Goal: Task Accomplishment & Management: Complete application form

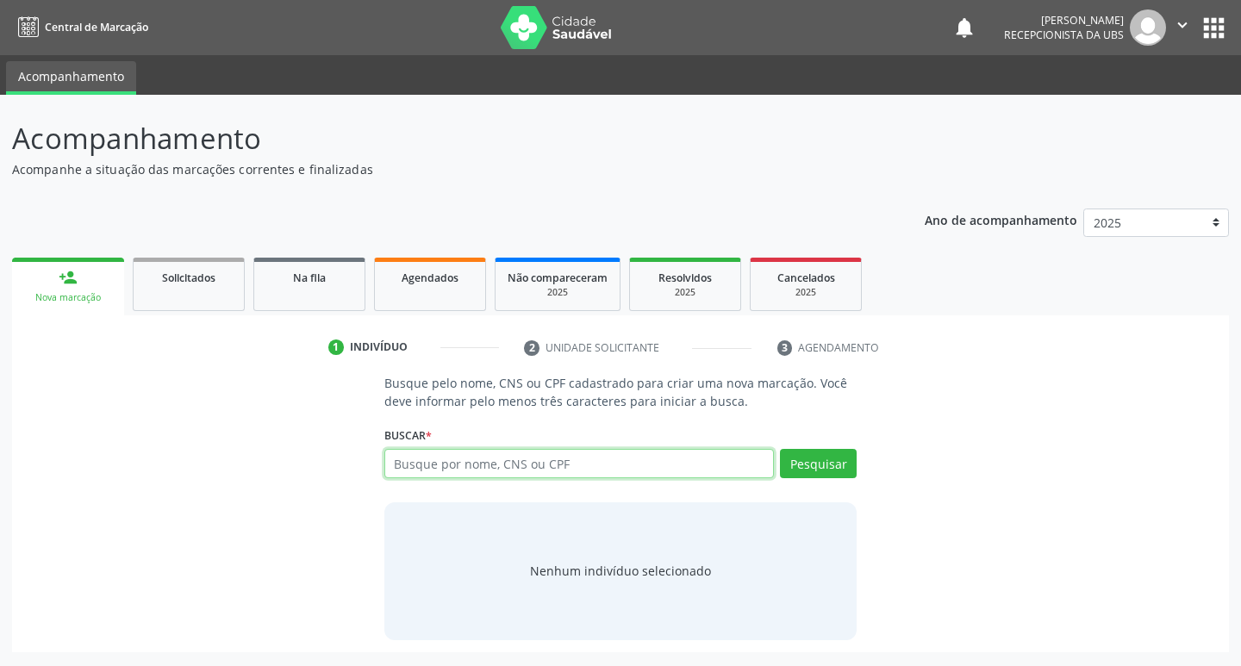
click at [482, 464] on input "text" at bounding box center [579, 463] width 390 height 29
type input "704608101368622"
click at [806, 476] on button "Pesquisar" at bounding box center [818, 463] width 77 height 29
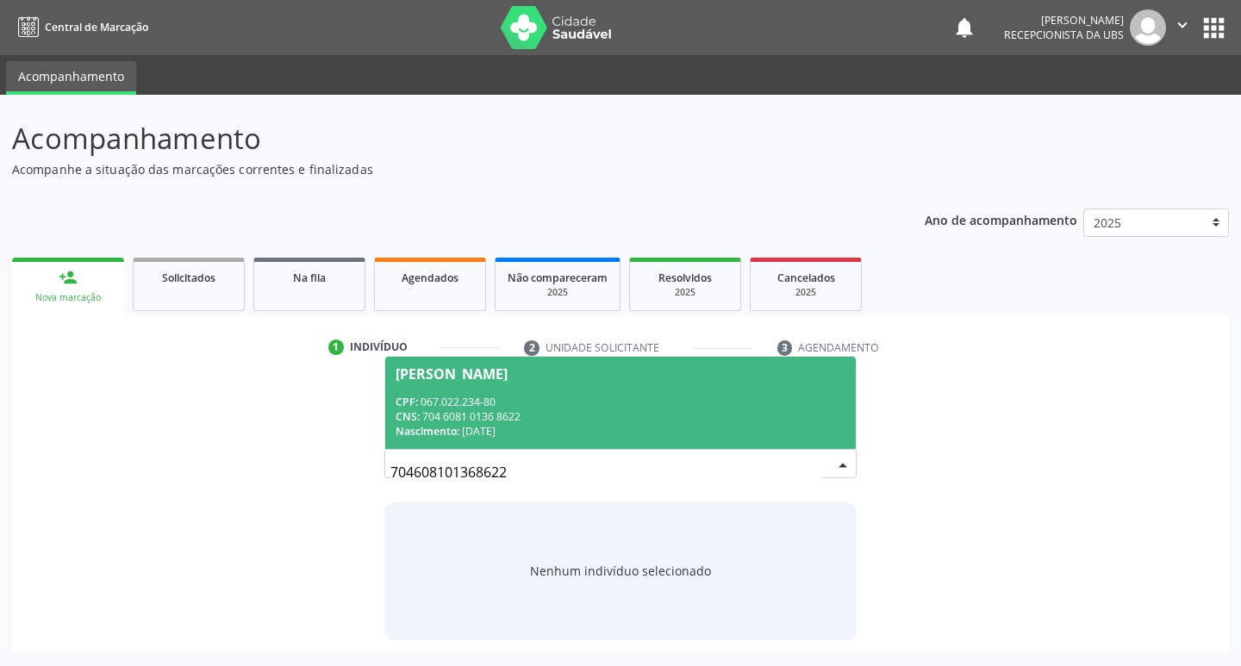
click at [611, 414] on div "CNS: 704 6081 0136 8622" at bounding box center [620, 416] width 451 height 15
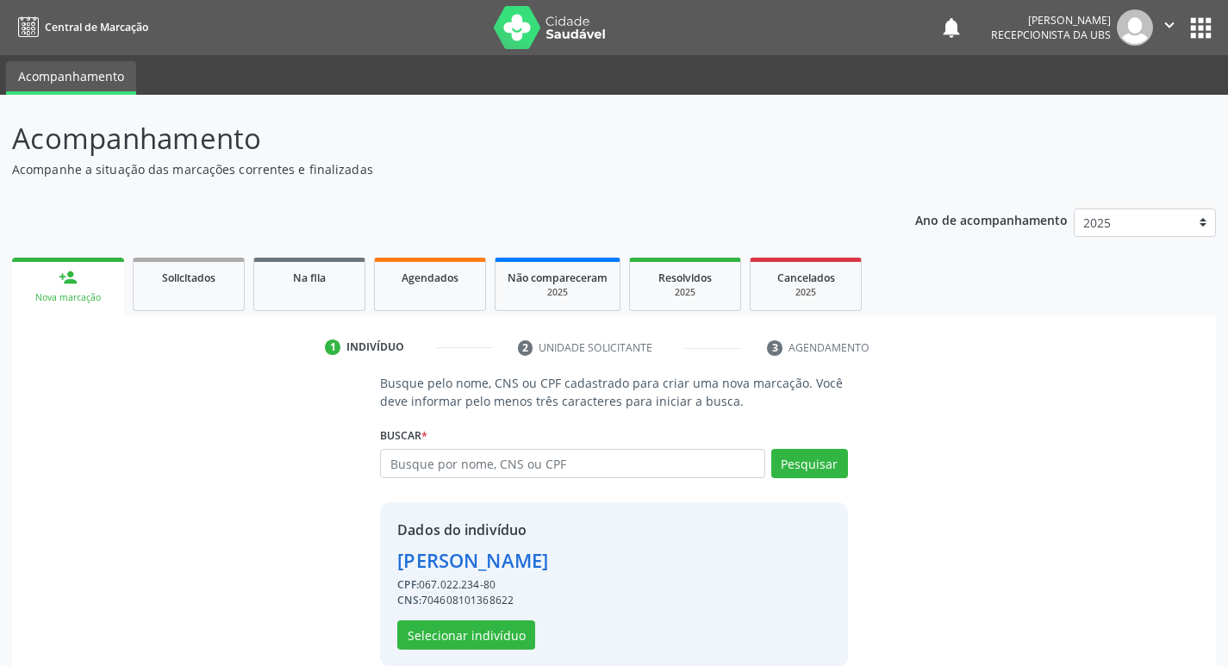
scroll to position [25, 0]
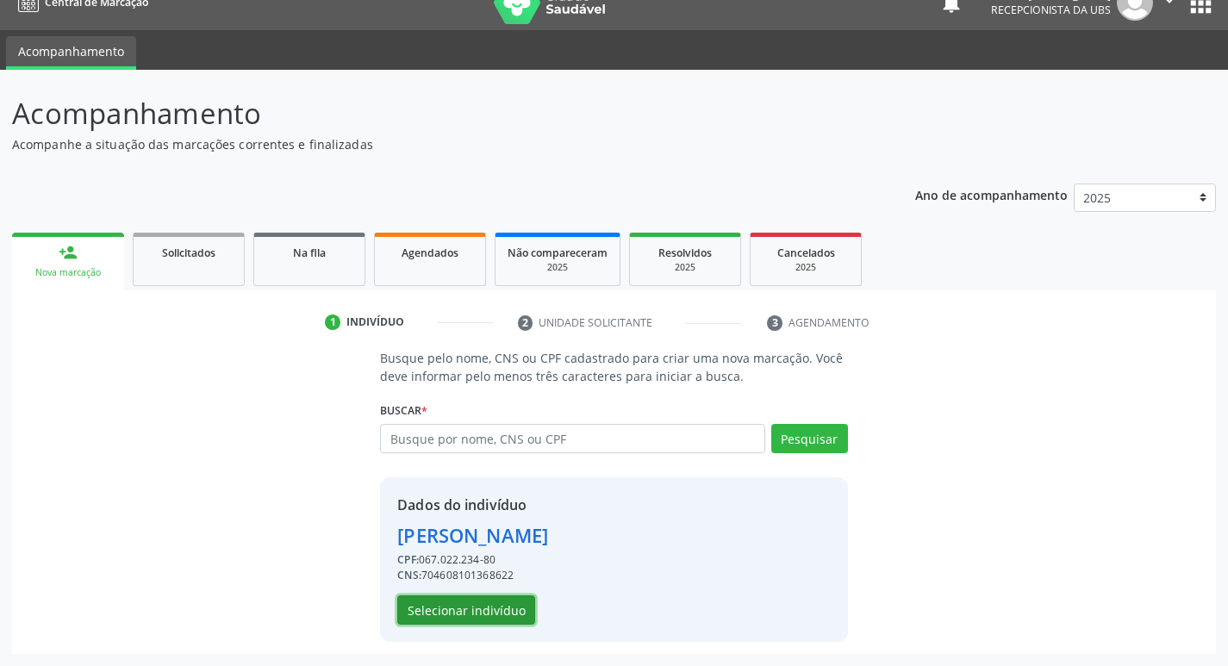
click at [489, 611] on button "Selecionar indivíduo" at bounding box center [466, 609] width 138 height 29
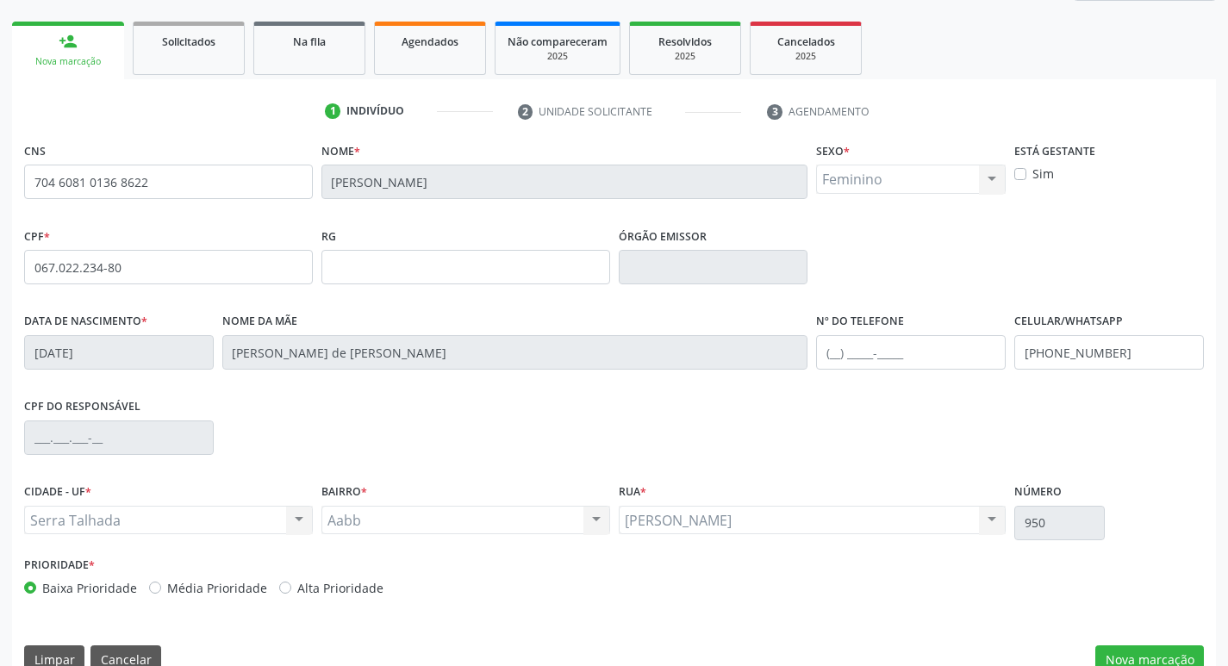
scroll to position [268, 0]
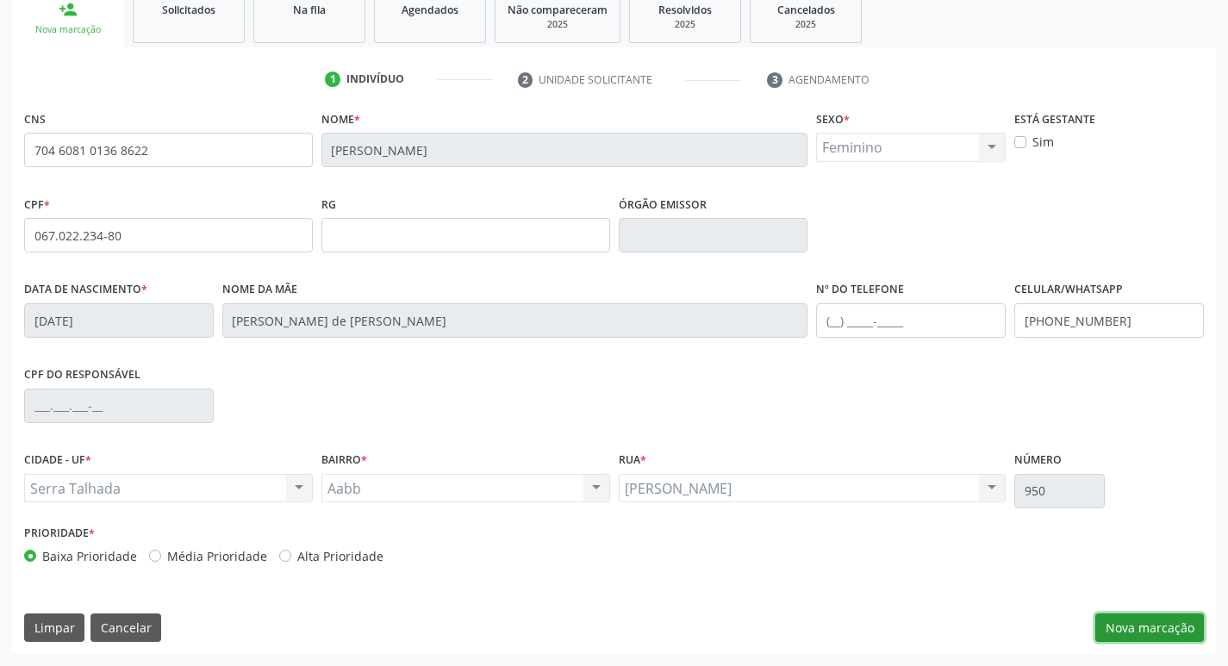
click at [1158, 627] on button "Nova marcação" at bounding box center [1149, 627] width 109 height 29
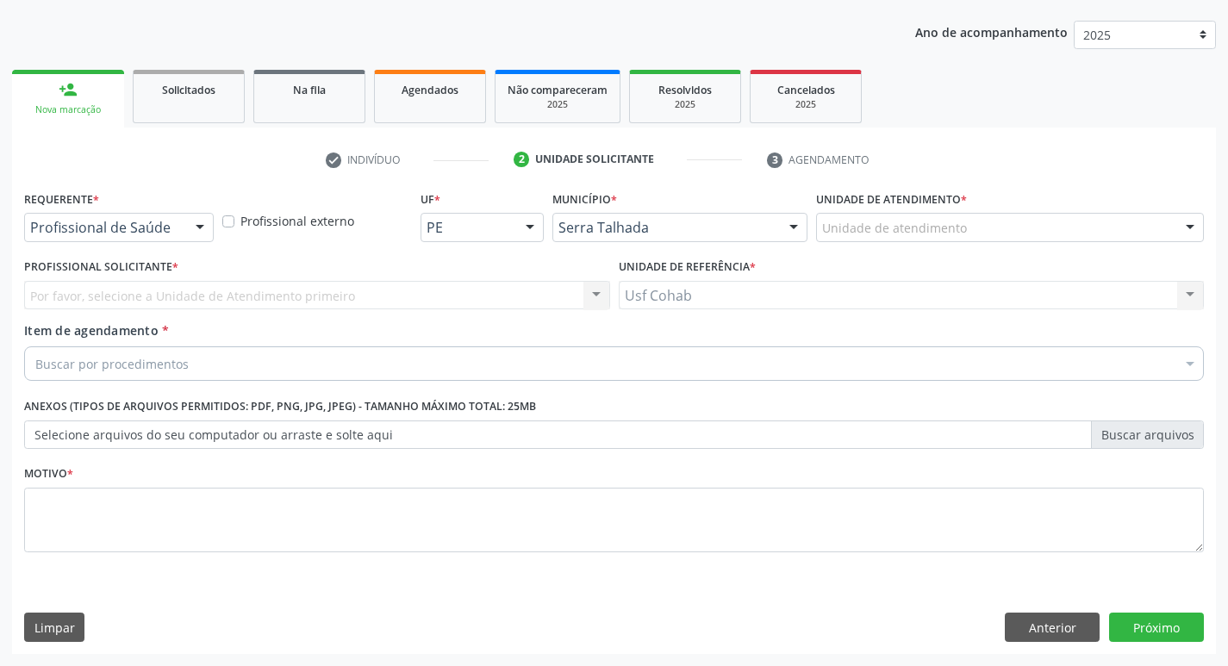
scroll to position [188, 0]
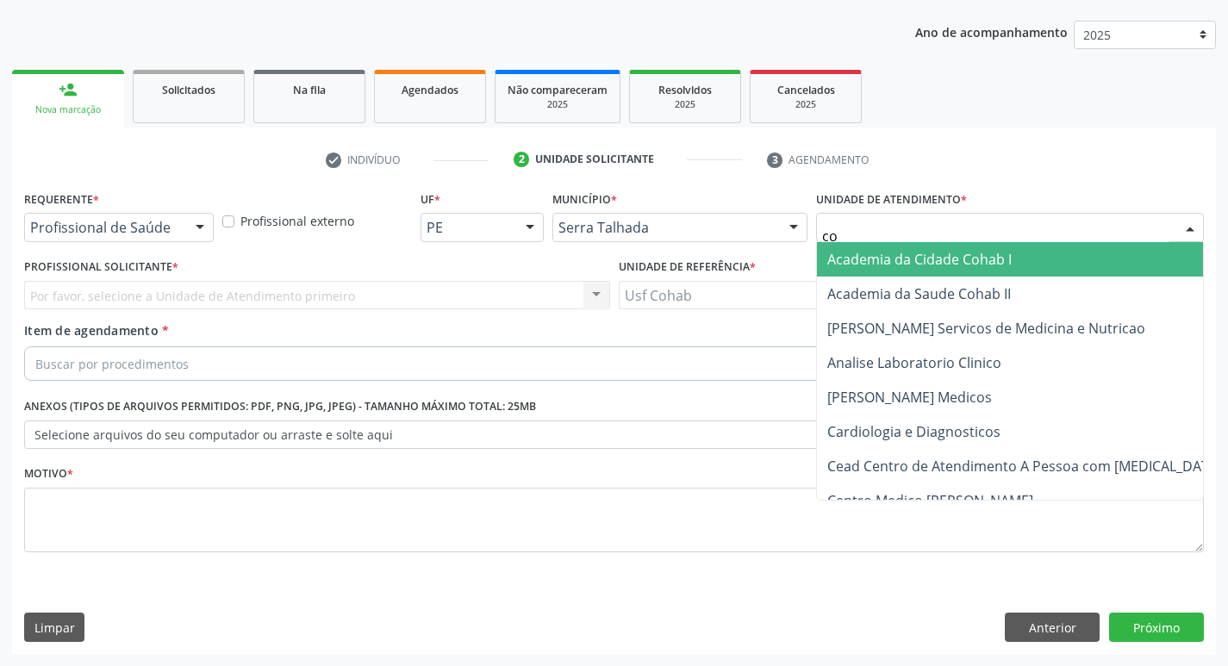
type input "coh"
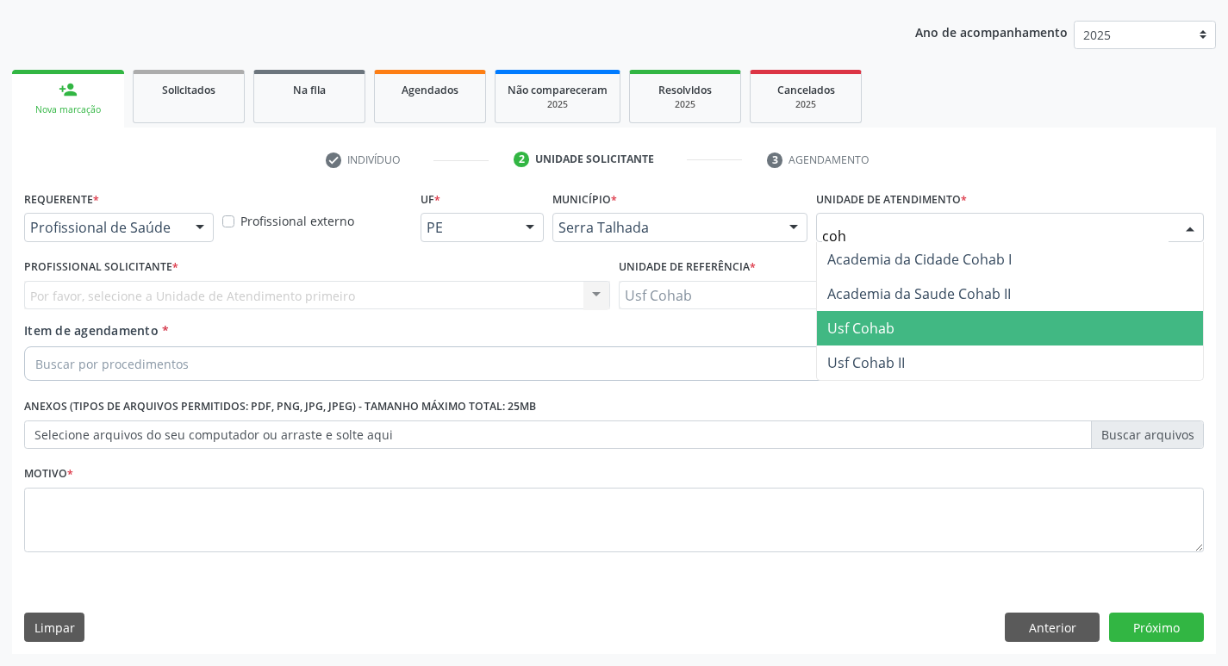
click at [901, 331] on span "Usf Cohab" at bounding box center [1010, 328] width 386 height 34
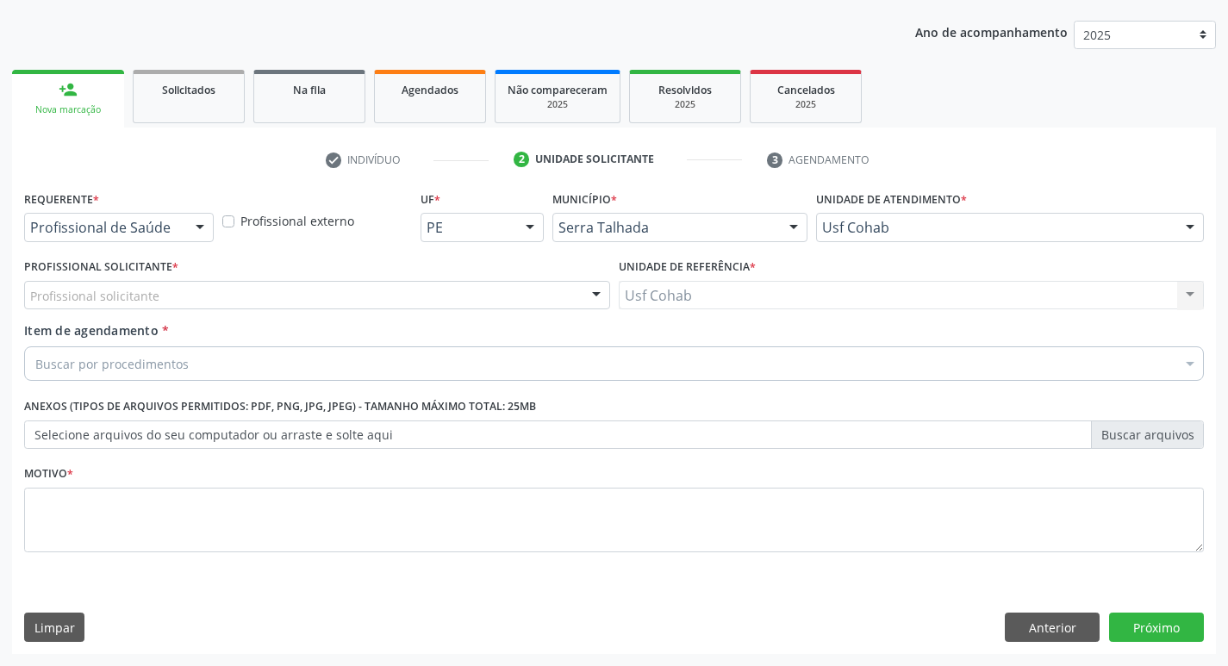
click at [217, 289] on div "Profissional solicitante" at bounding box center [317, 295] width 586 height 29
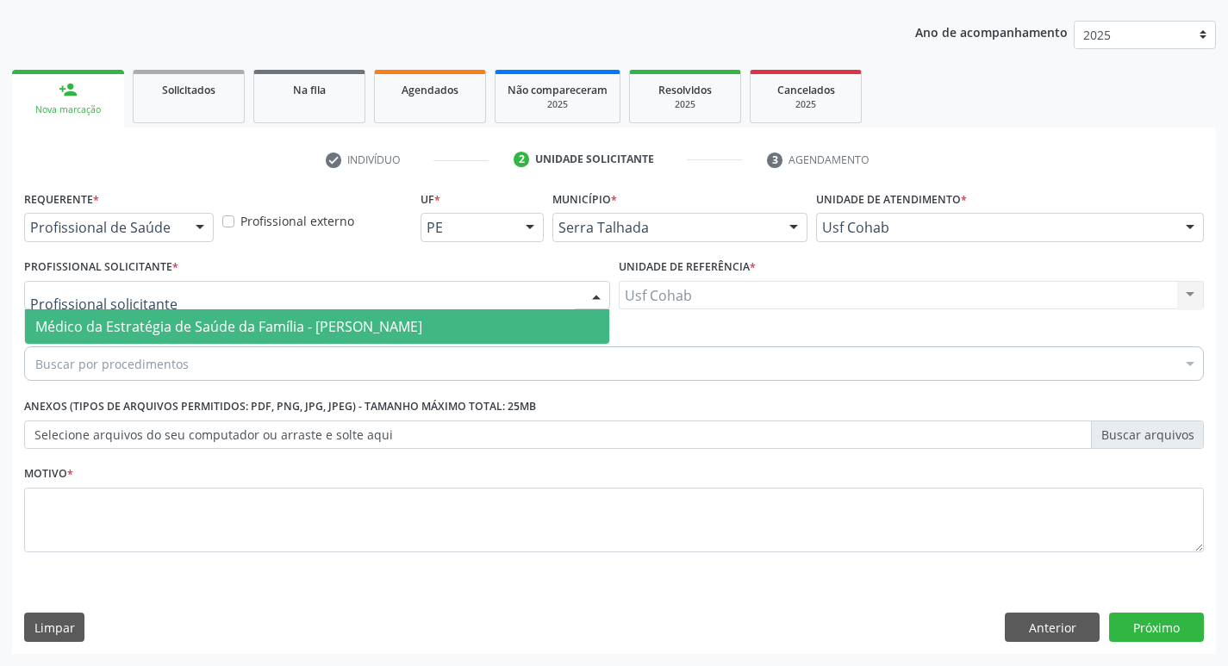
click at [219, 331] on span "Médico da Estratégia de Saúde da Família - [PERSON_NAME]" at bounding box center [228, 326] width 387 height 19
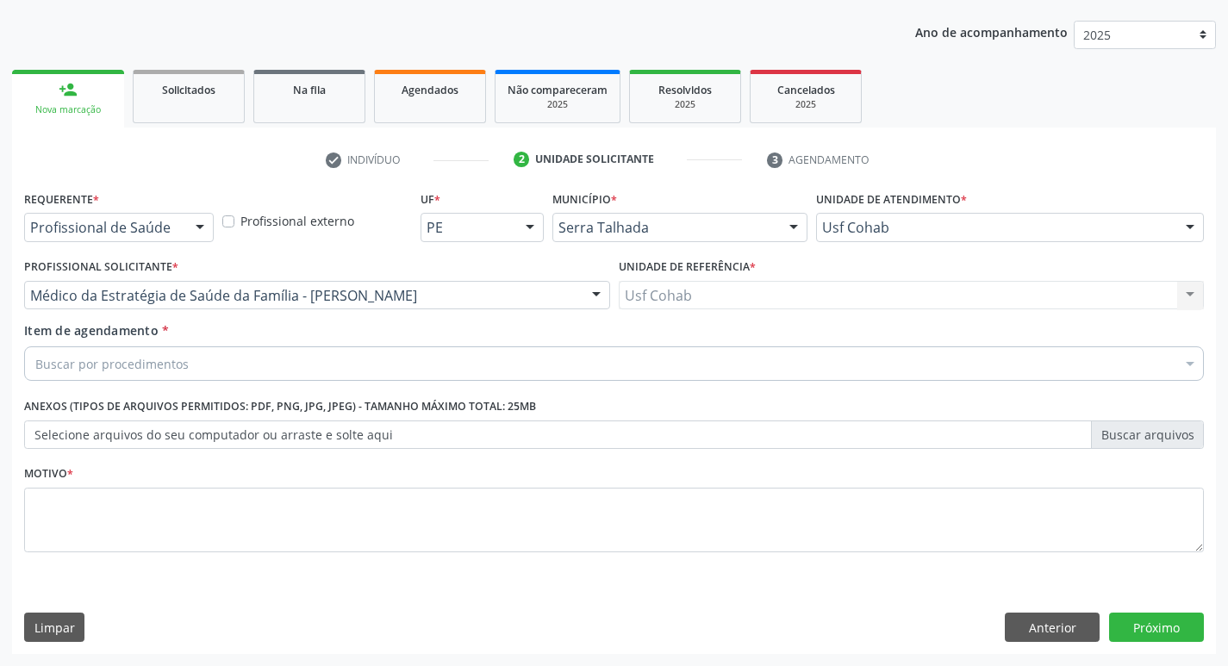
click at [212, 359] on div "Buscar por procedimentos" at bounding box center [613, 363] width 1179 height 34
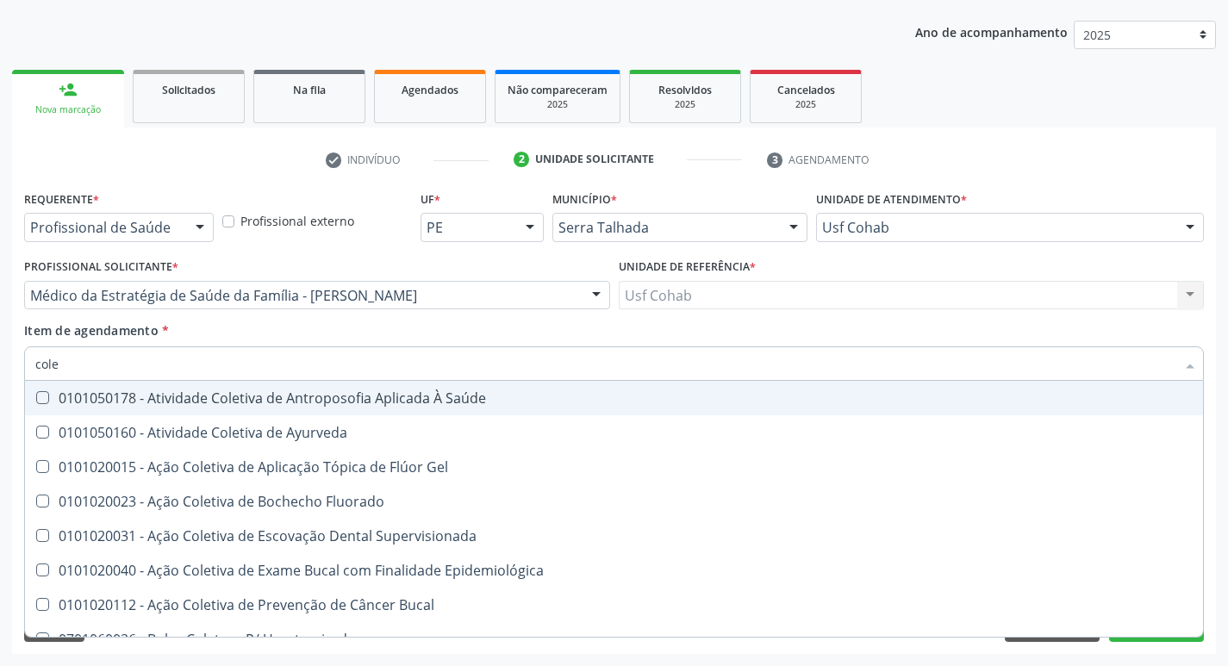
type input "coles"
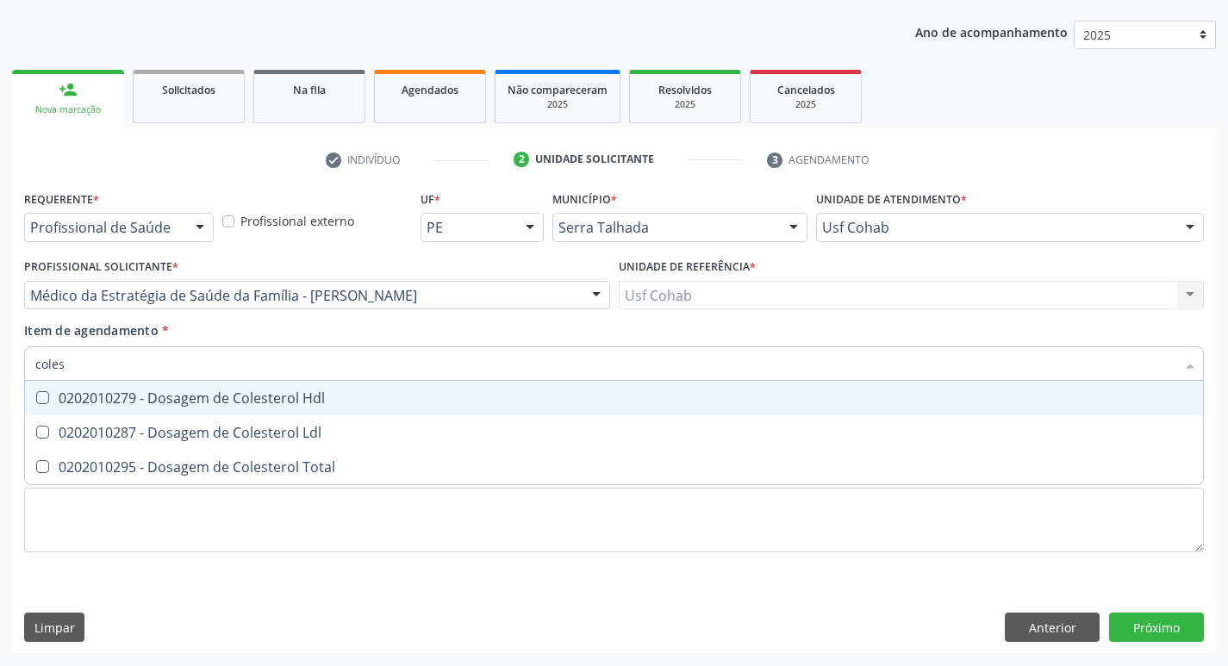
click at [34, 404] on div at bounding box center [31, 398] width 13 height 14
checkbox Hdl "true"
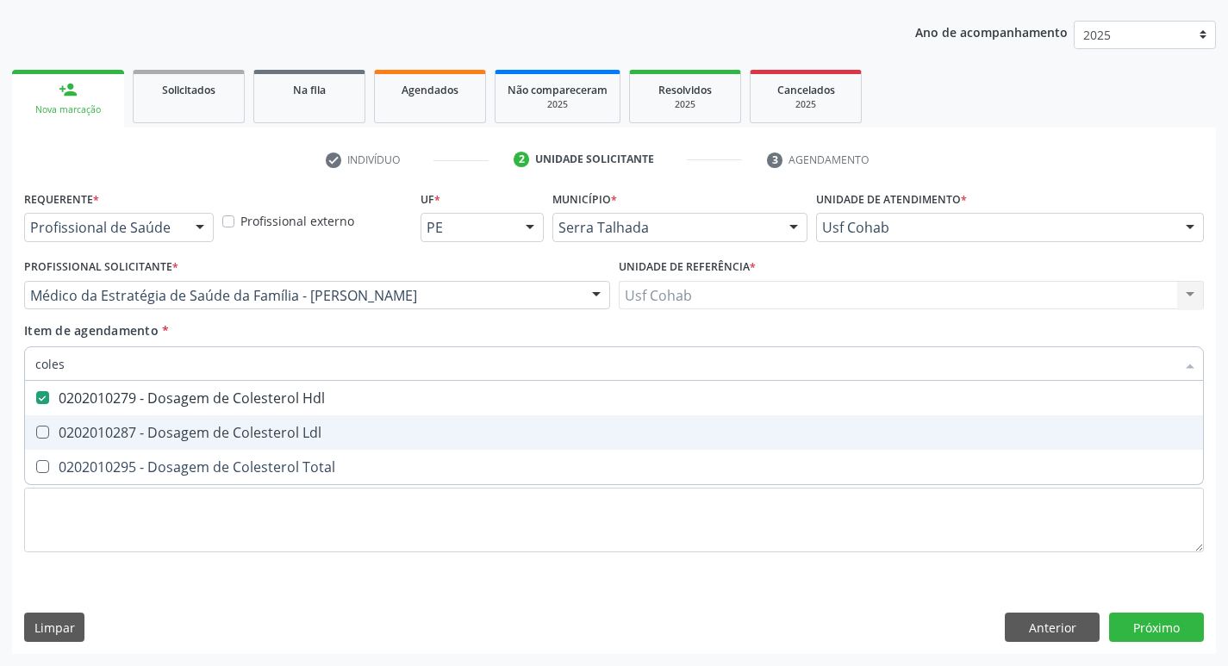
click at [43, 436] on Ldl at bounding box center [42, 432] width 13 height 13
click at [36, 436] on Ldl "checkbox" at bounding box center [30, 431] width 11 height 11
checkbox Ldl "true"
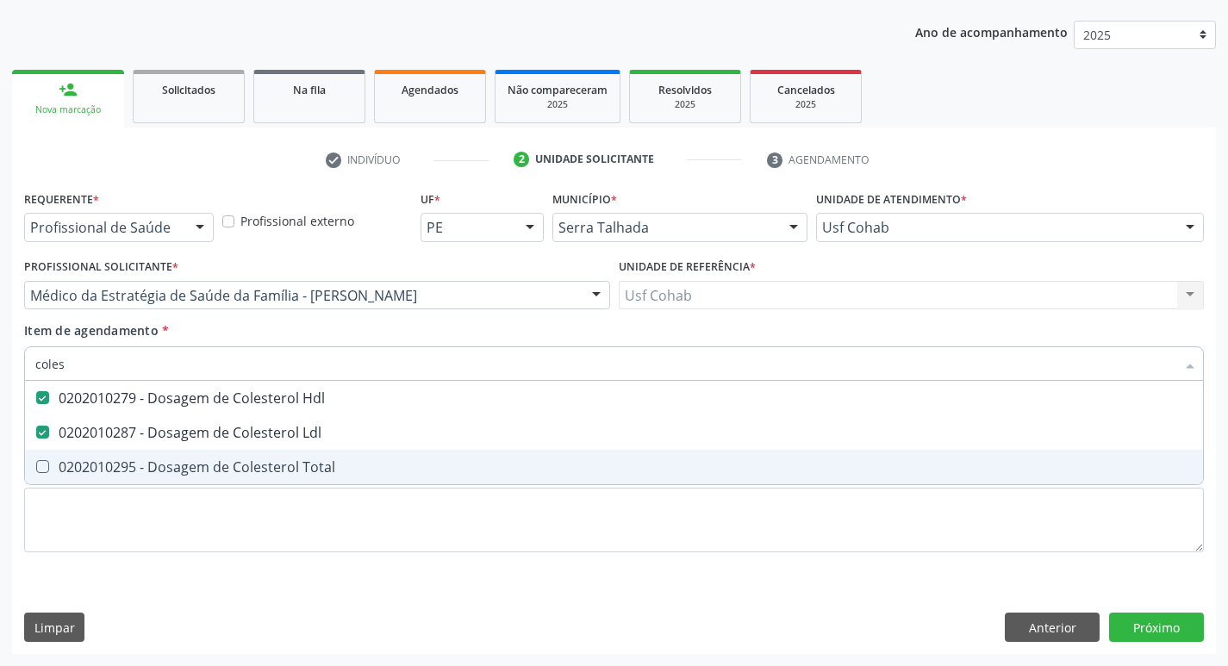
click at [41, 471] on Total at bounding box center [42, 466] width 13 height 13
click at [36, 471] on Total "checkbox" at bounding box center [30, 466] width 11 height 11
checkbox Total "true"
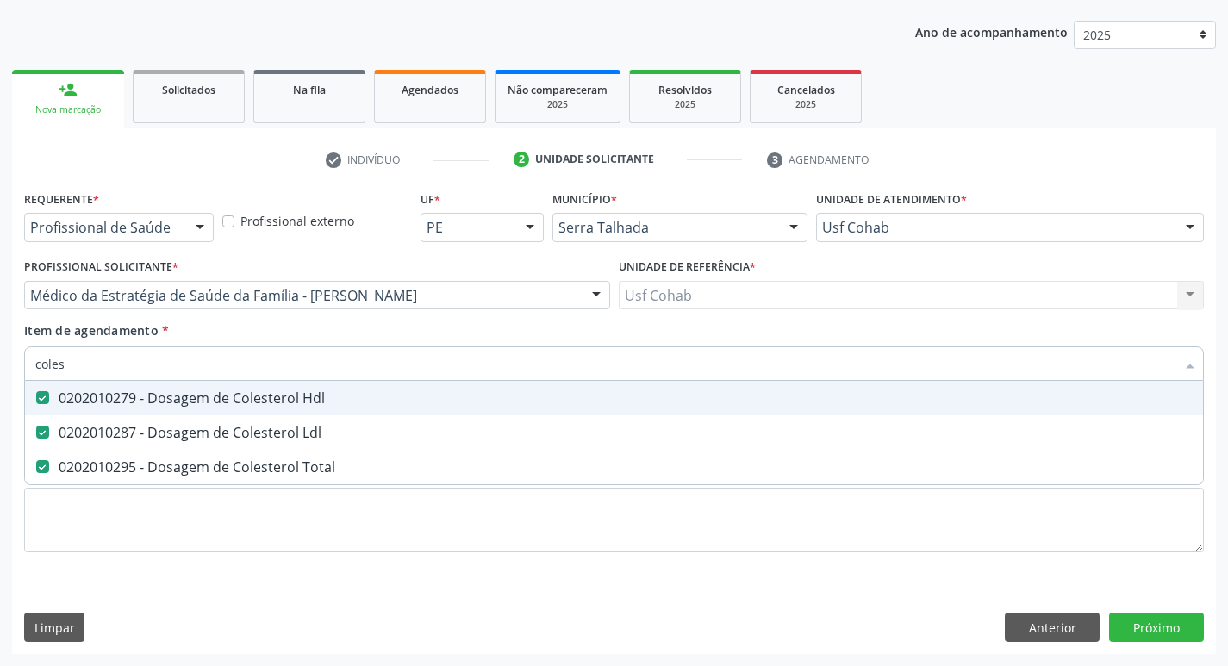
drag, startPoint x: 80, startPoint y: 353, endPoint x: 0, endPoint y: 357, distance: 80.2
click at [0, 357] on div "Acompanhamento Acompanhe a situação das marcações correntes e finalizadas Relat…" at bounding box center [614, 286] width 1228 height 759
checkbox Hdl "false"
checkbox Ldl "false"
checkbox Total "false"
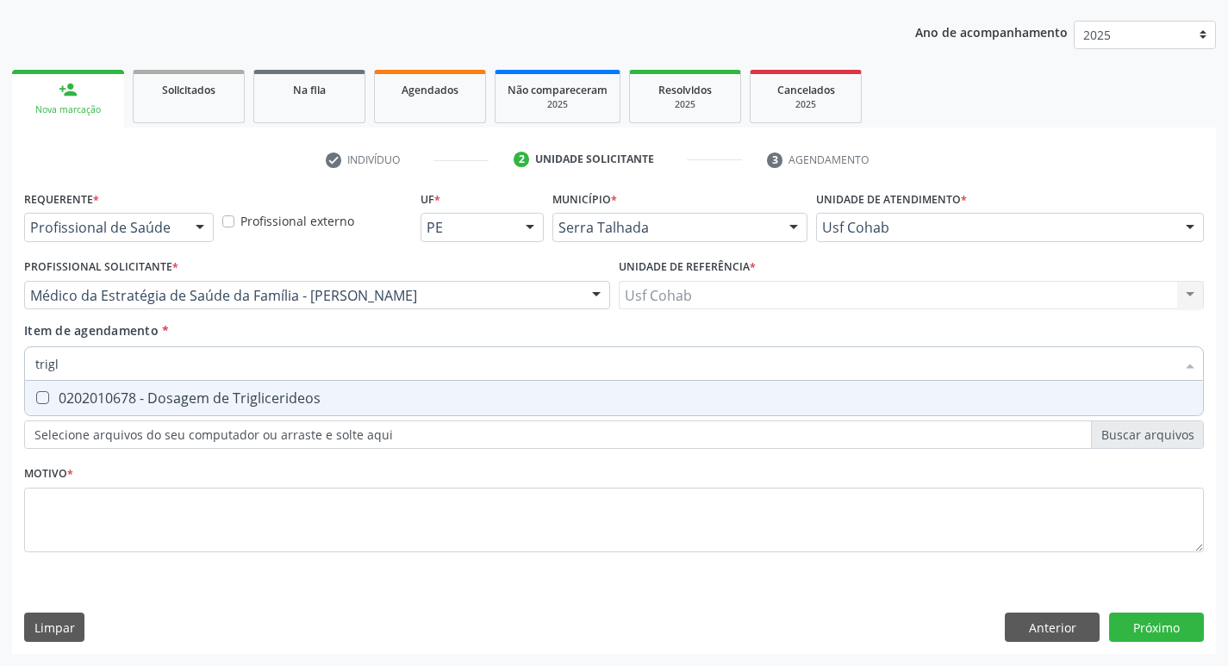
type input "trigli"
click at [45, 390] on span "0202010678 - Dosagem de Triglicerideos" at bounding box center [614, 398] width 1178 height 34
checkbox Triglicerideos "true"
drag, startPoint x: 96, startPoint y: 376, endPoint x: 0, endPoint y: 367, distance: 96.1
click at [0, 367] on div "Acompanhamento Acompanhe a situação das marcações correntes e finalizadas Relat…" at bounding box center [614, 286] width 1228 height 759
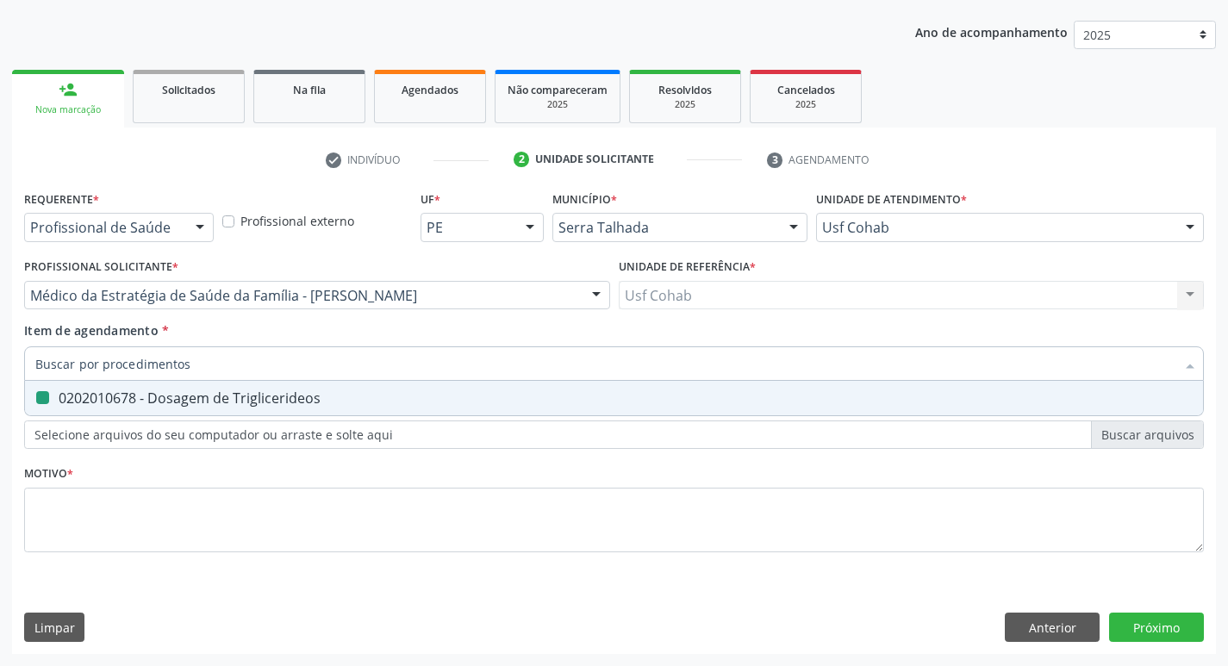
checkbox Triglicerideos "false"
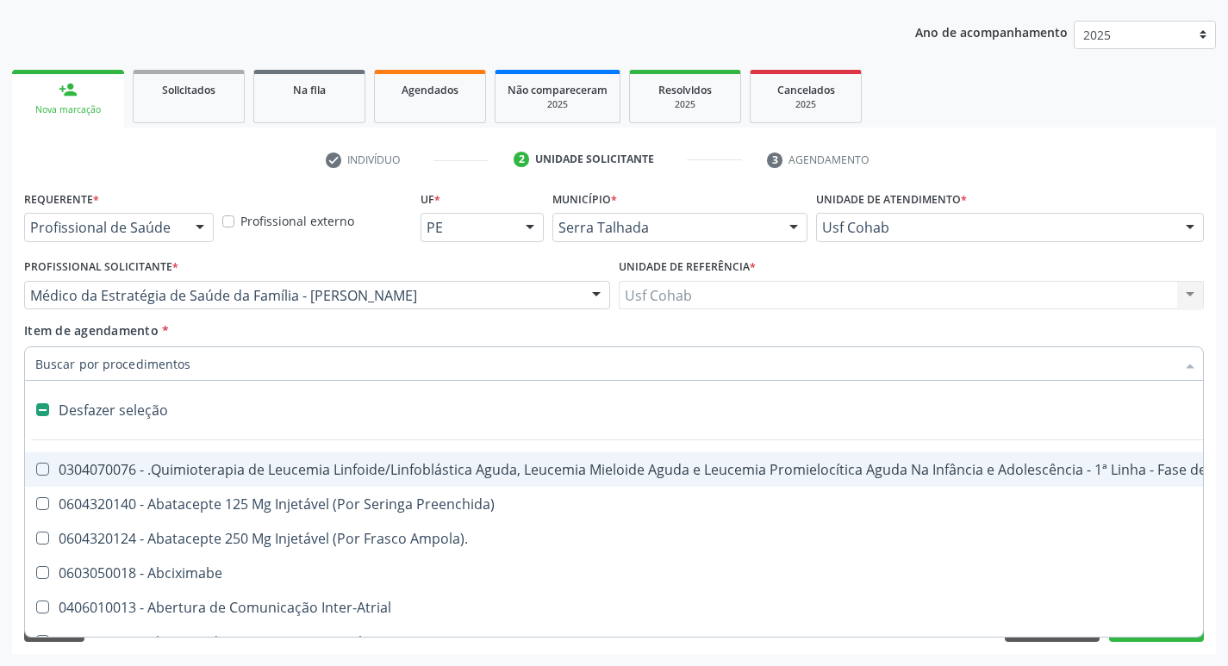
type input "h"
checkbox A "true"
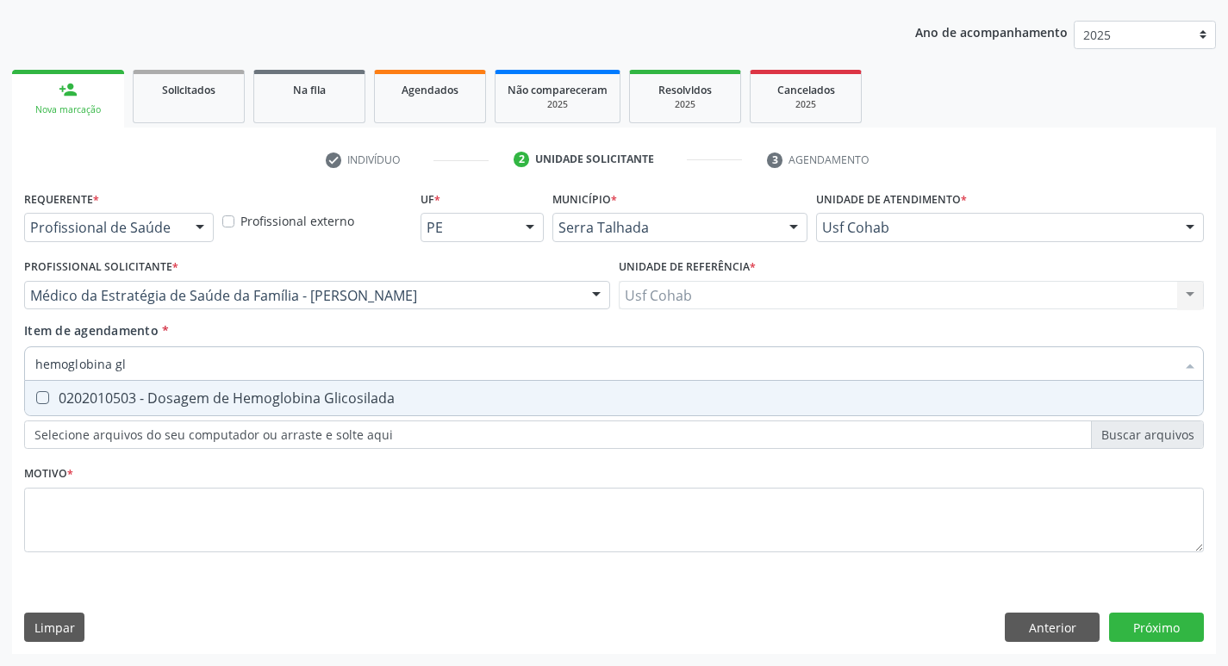
type input "hemoglobina gli"
click at [49, 401] on div "0202010503 - Dosagem de Hemoglobina Glicosilada" at bounding box center [613, 398] width 1157 height 14
checkbox Glicosilada "true"
drag, startPoint x: 140, startPoint y: 368, endPoint x: 0, endPoint y: 364, distance: 140.5
click at [0, 364] on div "Acompanhamento Acompanhe a situação das marcações correntes e finalizadas Relat…" at bounding box center [614, 286] width 1228 height 759
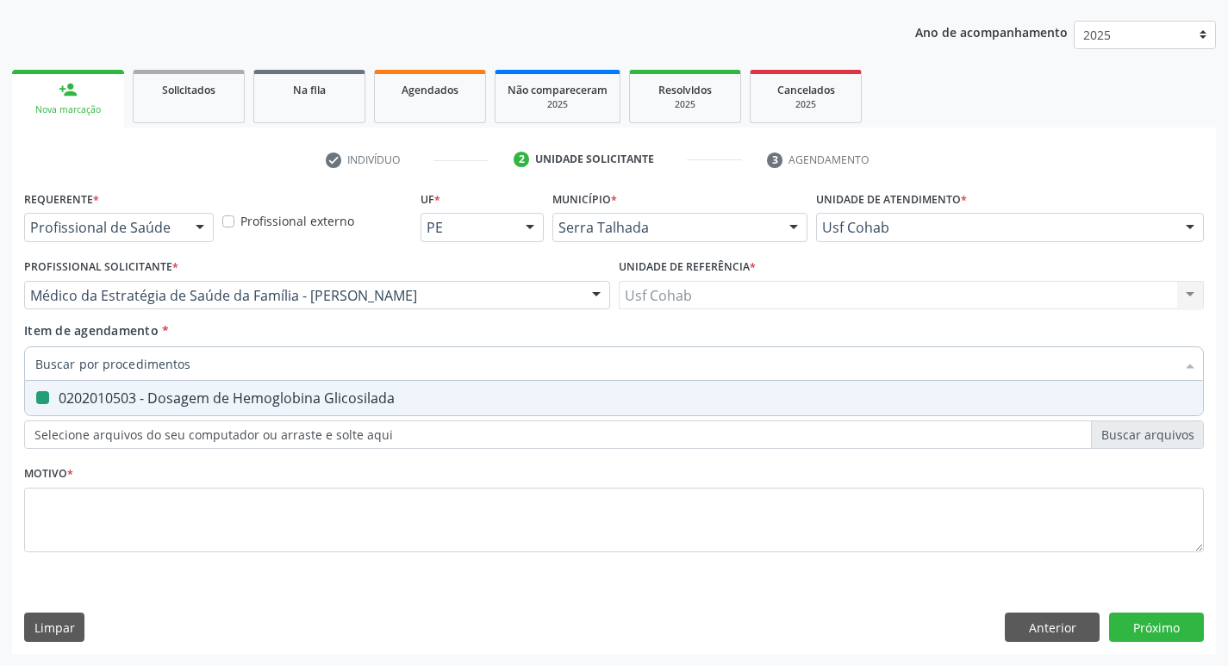
checkbox Glicosilada "false"
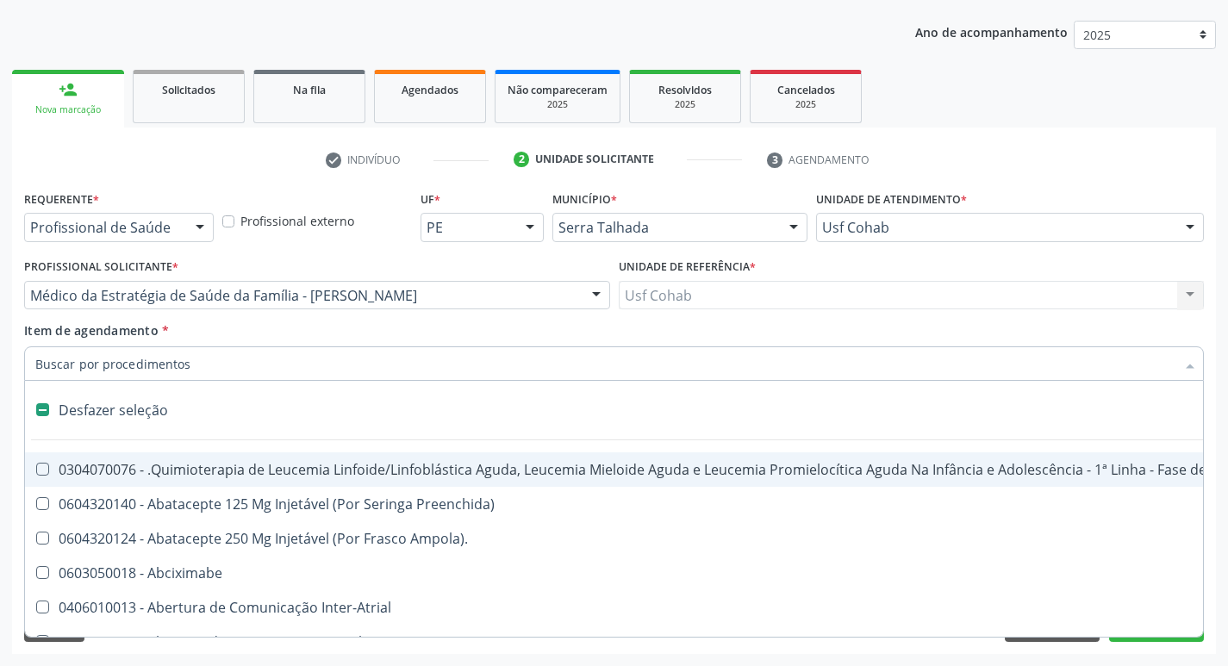
type input "g"
checkbox Doses\) "true"
checkbox Inalante\) "true"
checkbox 8F "true"
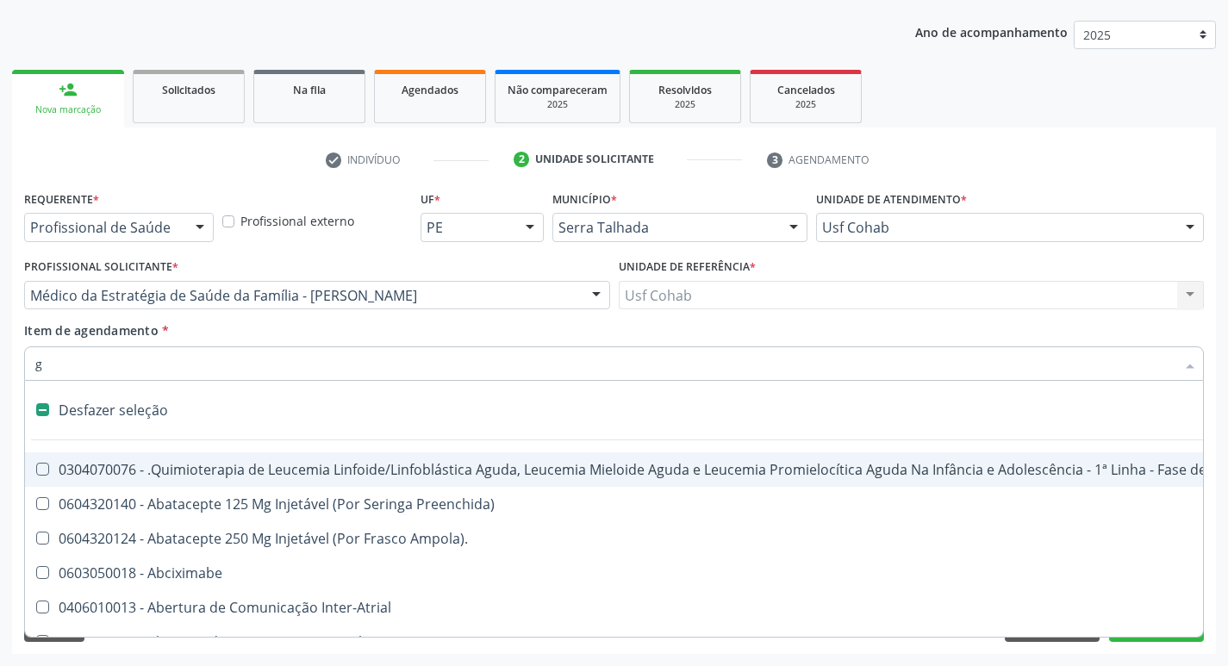
checkbox Inteiro "true"
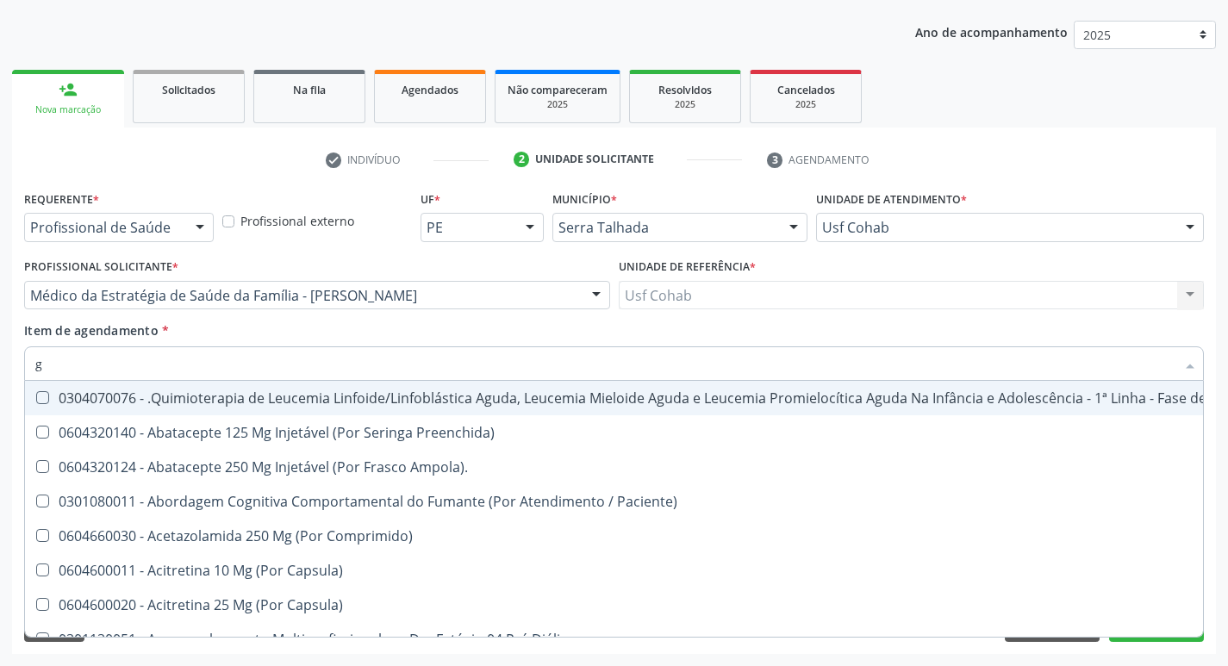
type input "gl"
checkbox Capsula\) "true"
checkbox Pé "true"
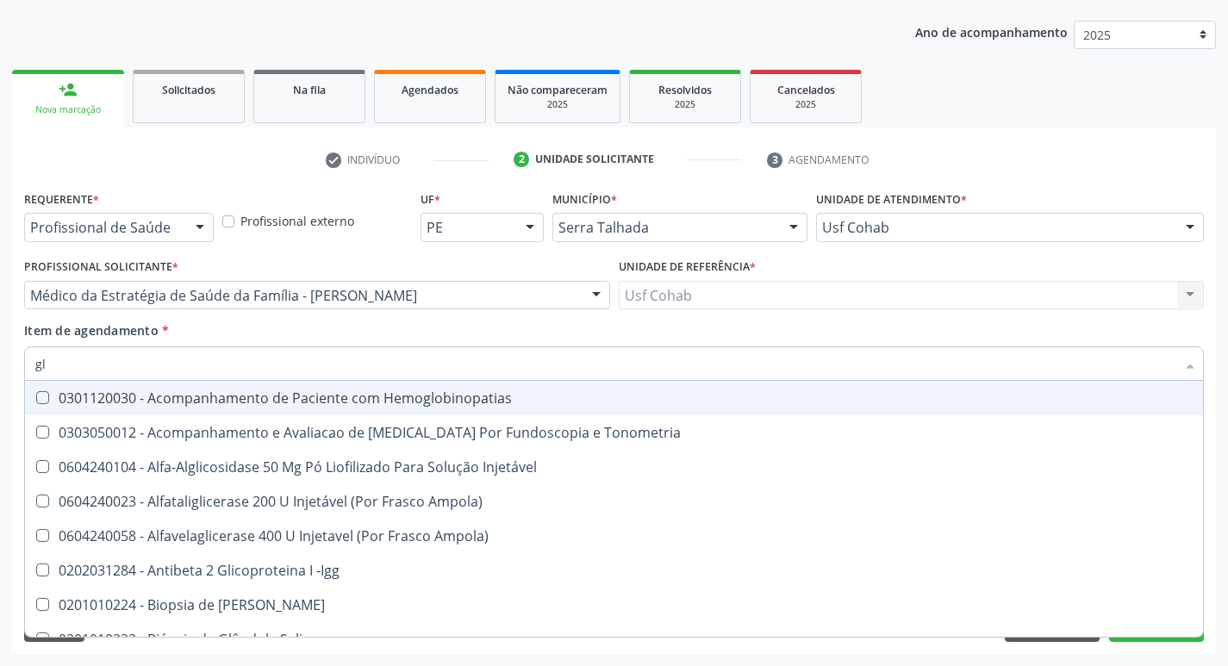
type input "gli"
checkbox Dosagens\) "true"
checkbox Glomerular "true"
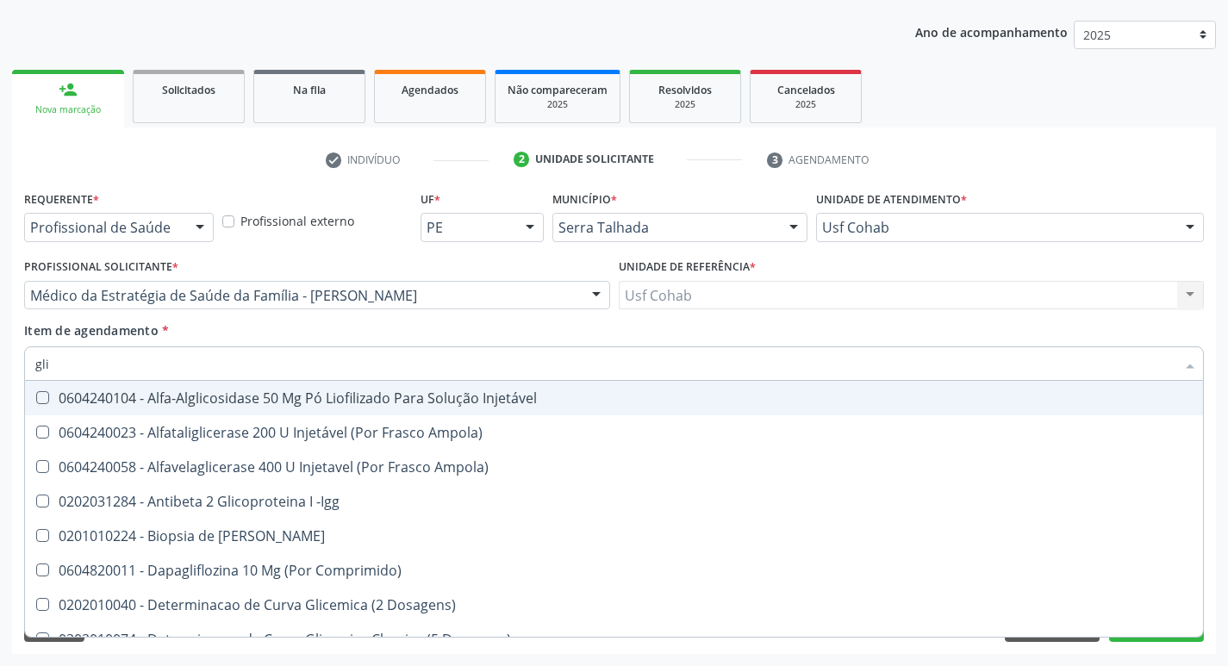
type input "glic"
checkbox Glicose "true"
checkbox Derrames "true"
checkbox Glicosilada "false"
checkbox Triglicerideos "false"
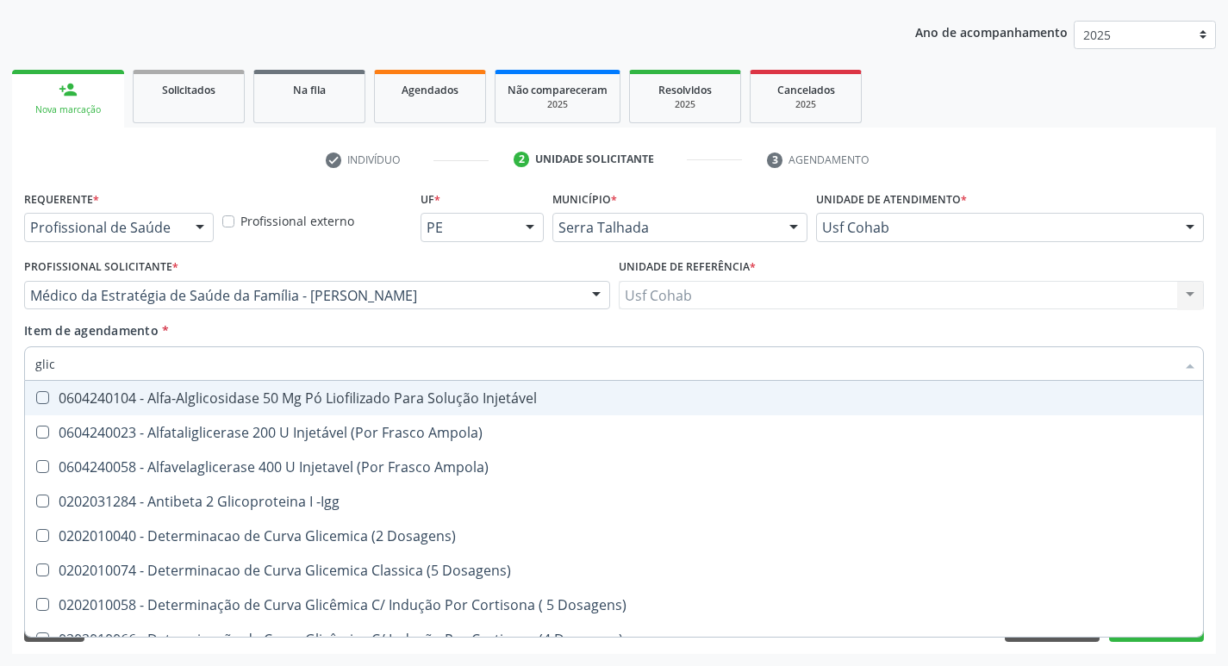
type input "glico"
checkbox Acida "true"
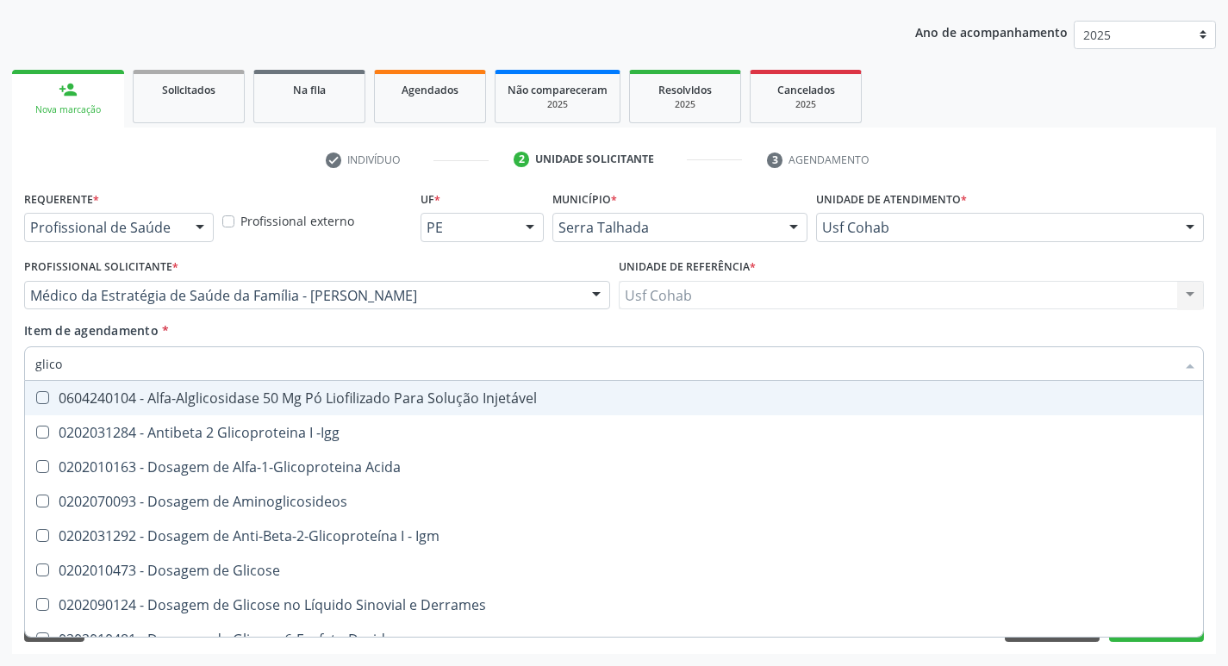
type input "glicos"
checkbox Glicose "true"
checkbox Glicosilada "false"
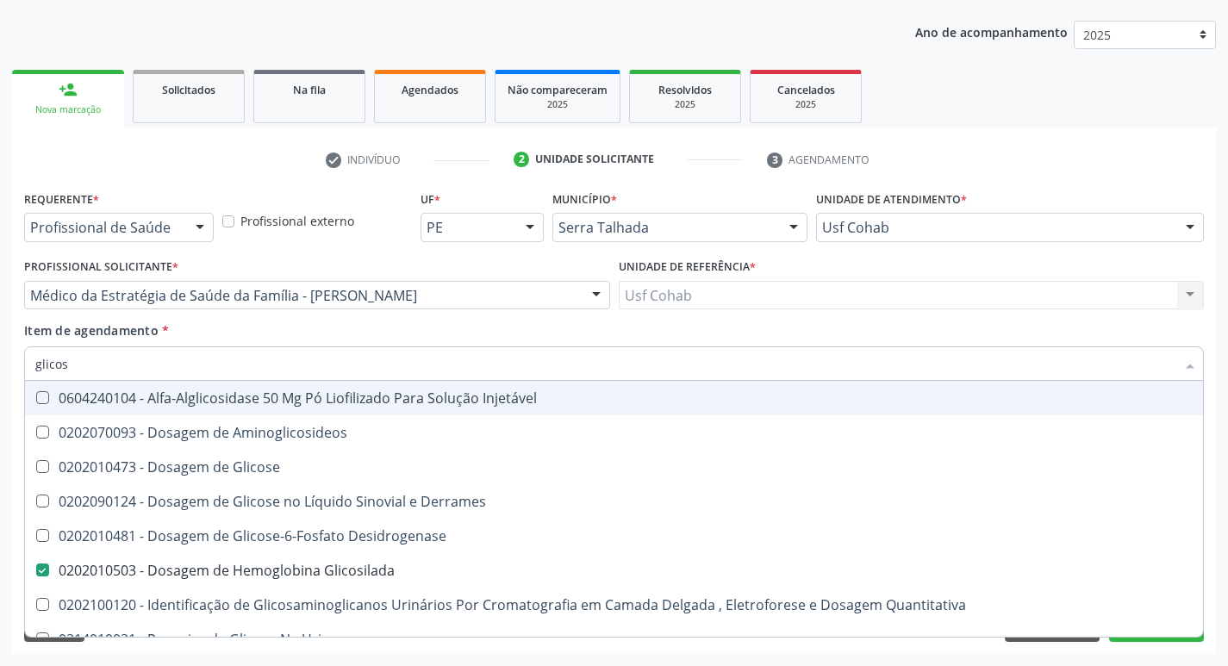
type input "glicose"
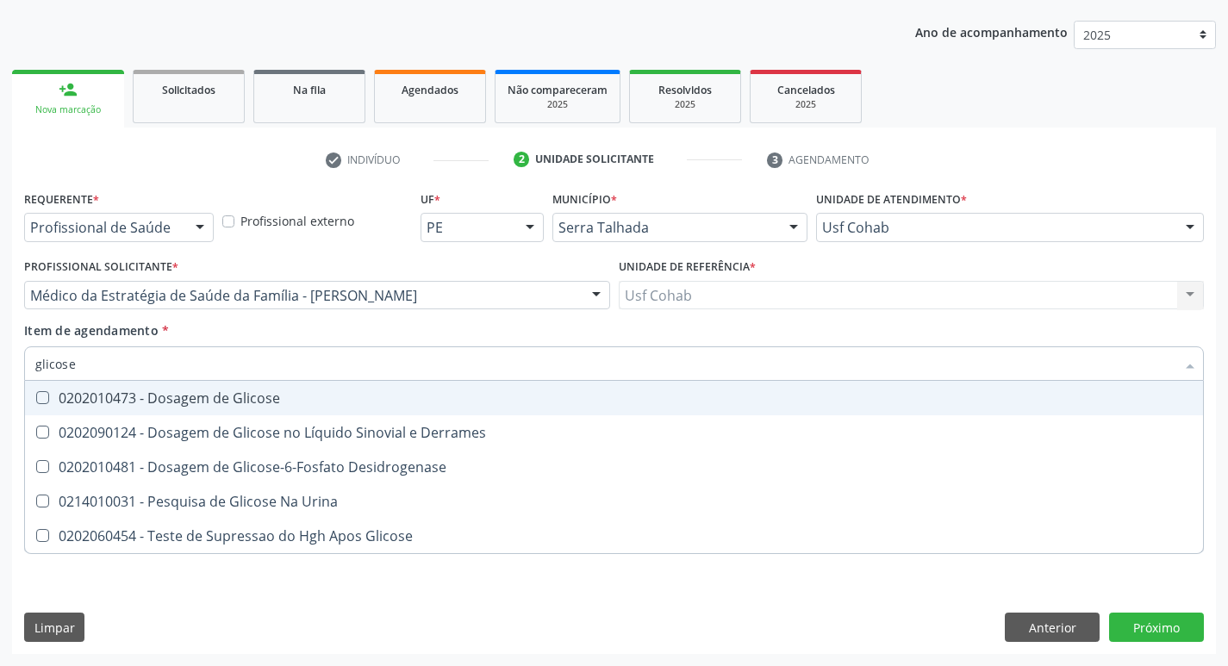
click at [45, 400] on Glicose at bounding box center [42, 397] width 13 height 13
click at [36, 400] on Glicose "checkbox" at bounding box center [30, 397] width 11 height 11
checkbox Glicose "true"
drag, startPoint x: 112, startPoint y: 361, endPoint x: 0, endPoint y: 362, distance: 112.0
click at [0, 362] on div "Acompanhamento Acompanhe a situação das marcações correntes e finalizadas Relat…" at bounding box center [614, 286] width 1228 height 759
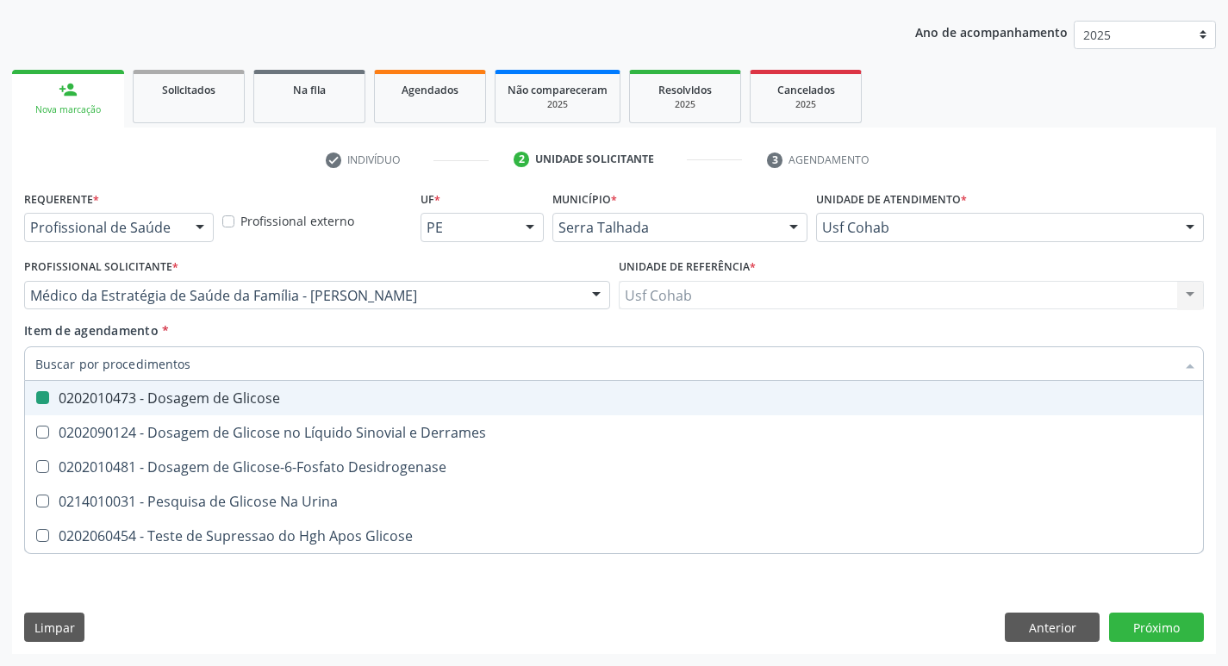
checkbox Glicose "false"
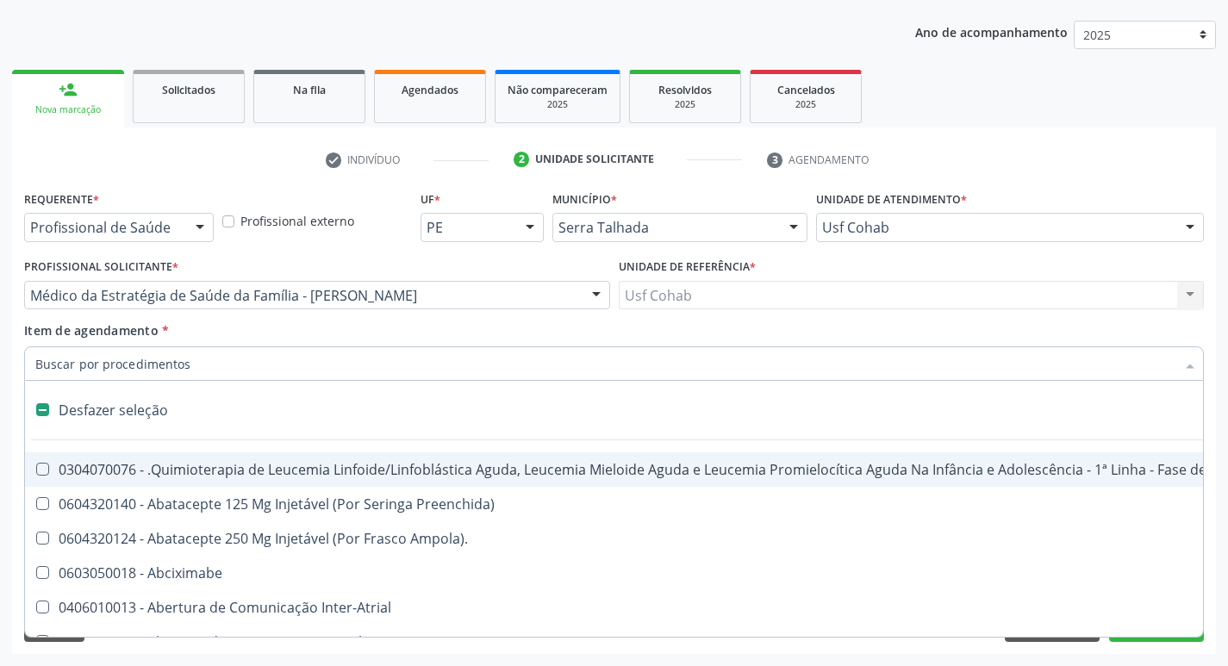
type input "h"
checkbox A "true"
checkbox Coagulação\ "true"
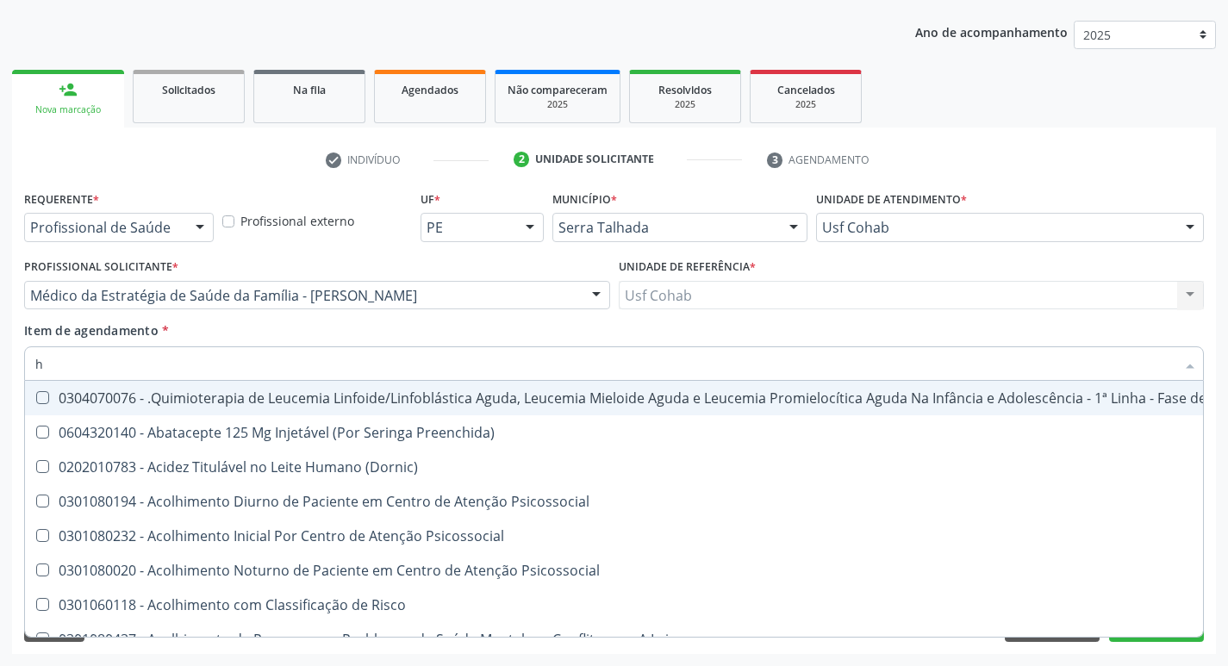
type input "he"
checkbox Pulmão "true"
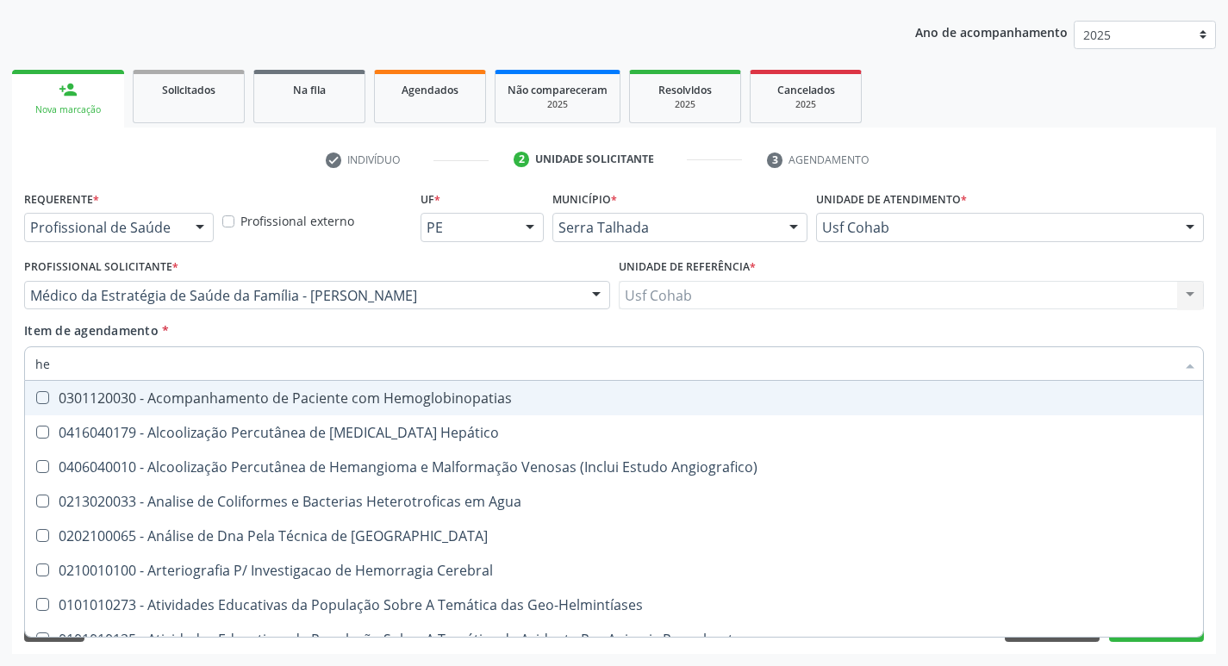
type input "hem"
checkbox \(Qualitativo\) "true"
checkbox Glicosilada "false"
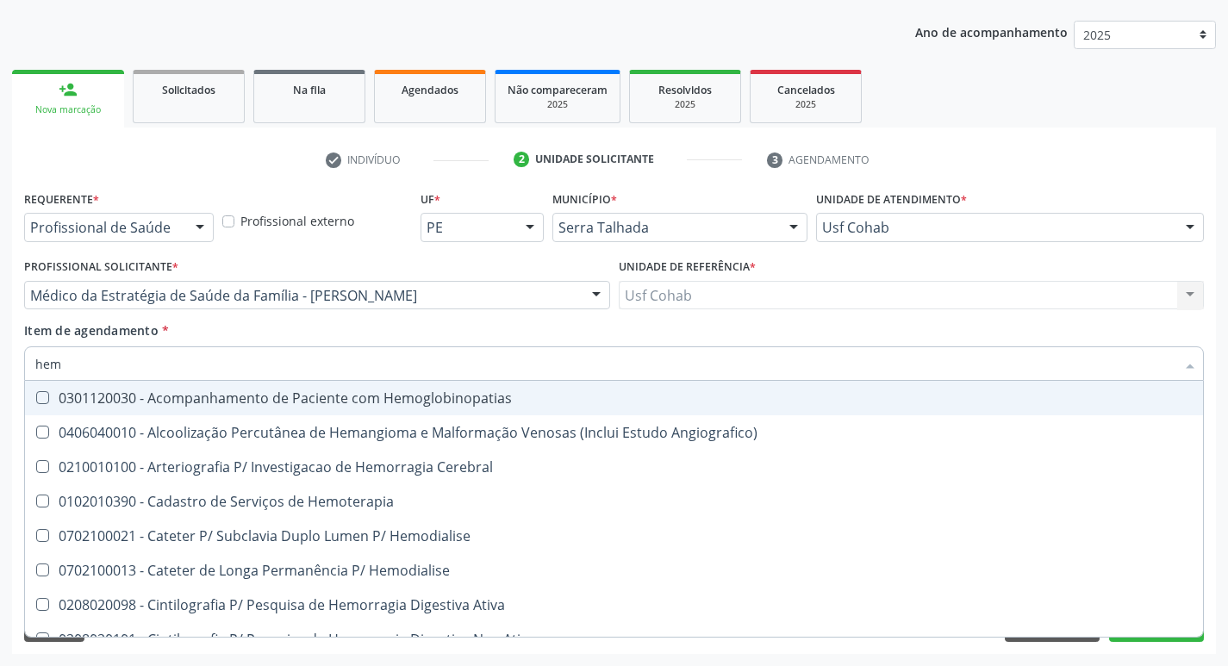
type input "hemo"
checkbox Hemacias "true"
checkbox Glicosilada "false"
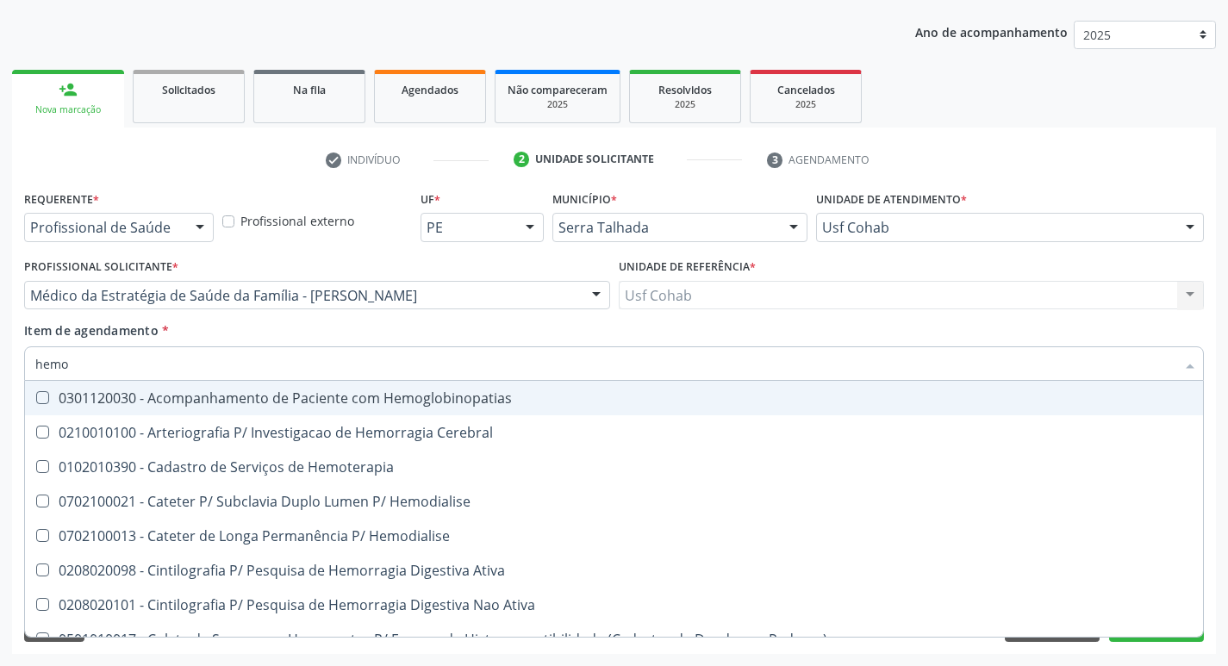
type input "hemog"
checkbox Tardio\) "true"
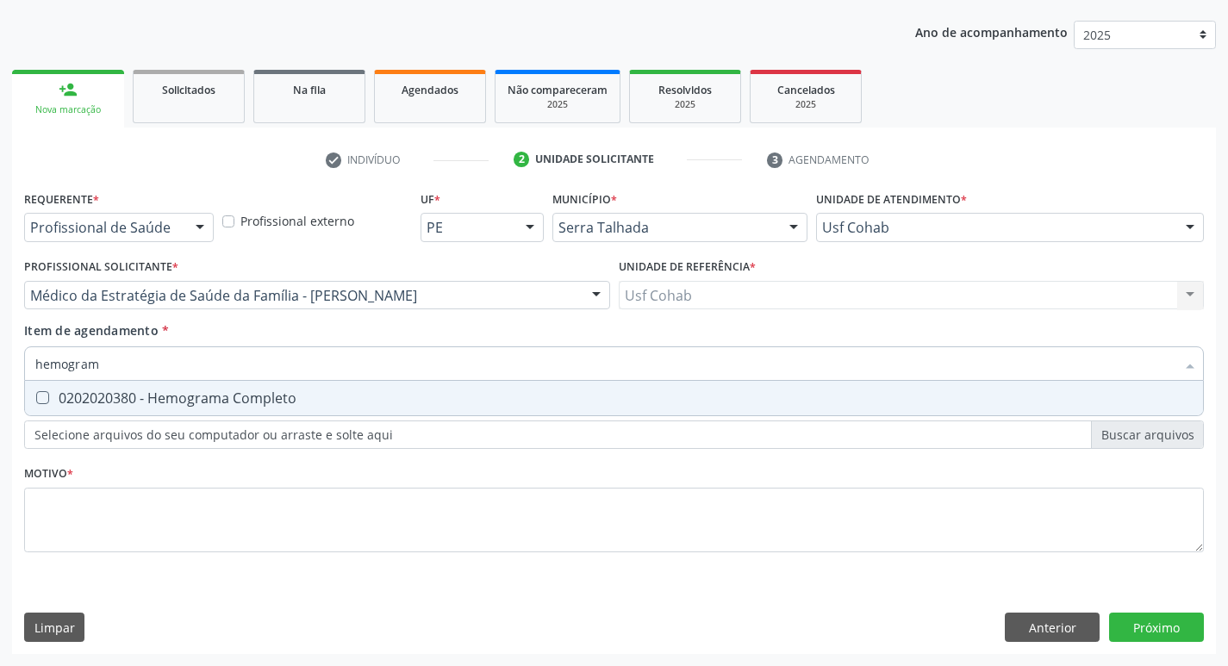
type input "hemograma"
click at [38, 397] on Completo at bounding box center [42, 397] width 13 height 13
click at [36, 397] on Completo "checkbox" at bounding box center [30, 397] width 11 height 11
checkbox Completo "true"
drag, startPoint x: 123, startPoint y: 365, endPoint x: 0, endPoint y: 363, distance: 123.2
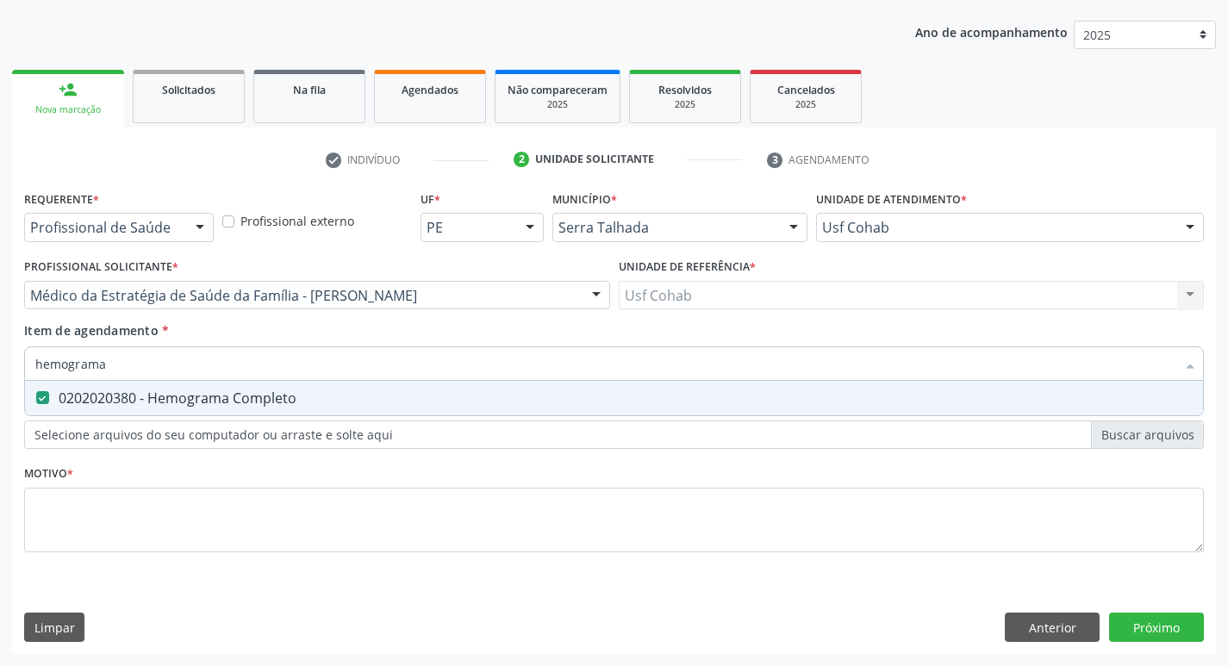
click at [0, 363] on div "Acompanhamento Acompanhe a situação das marcações correntes e finalizadas Relat…" at bounding box center [614, 286] width 1228 height 759
checkbox Completo "false"
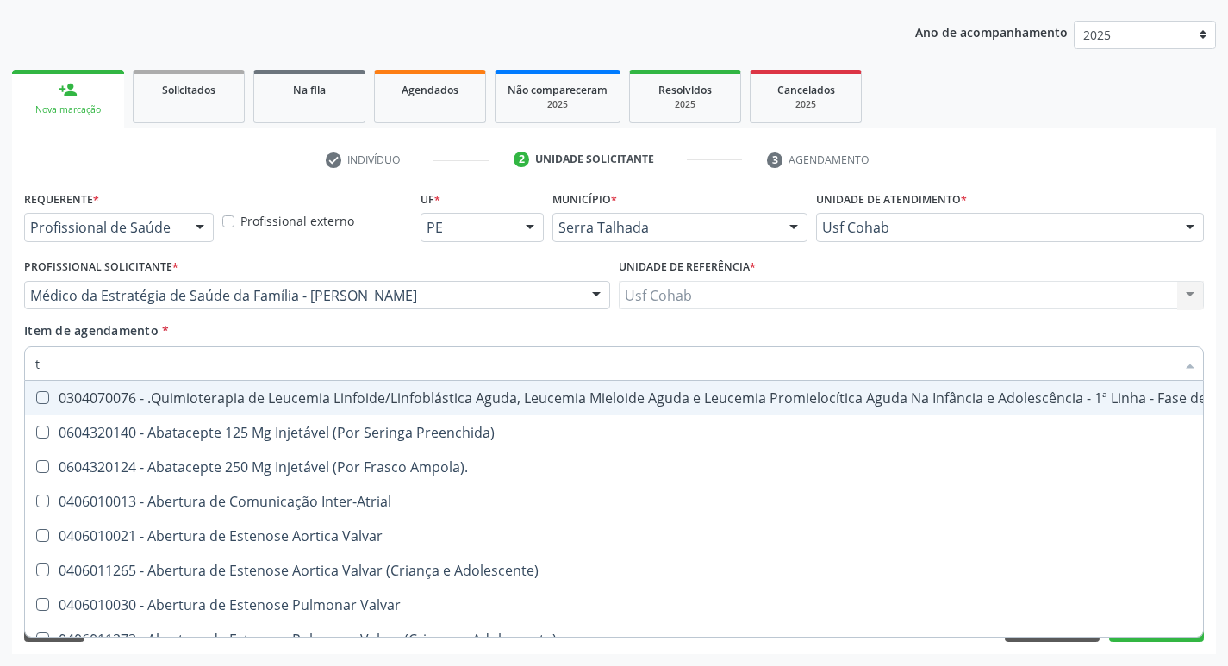
type input "tg"
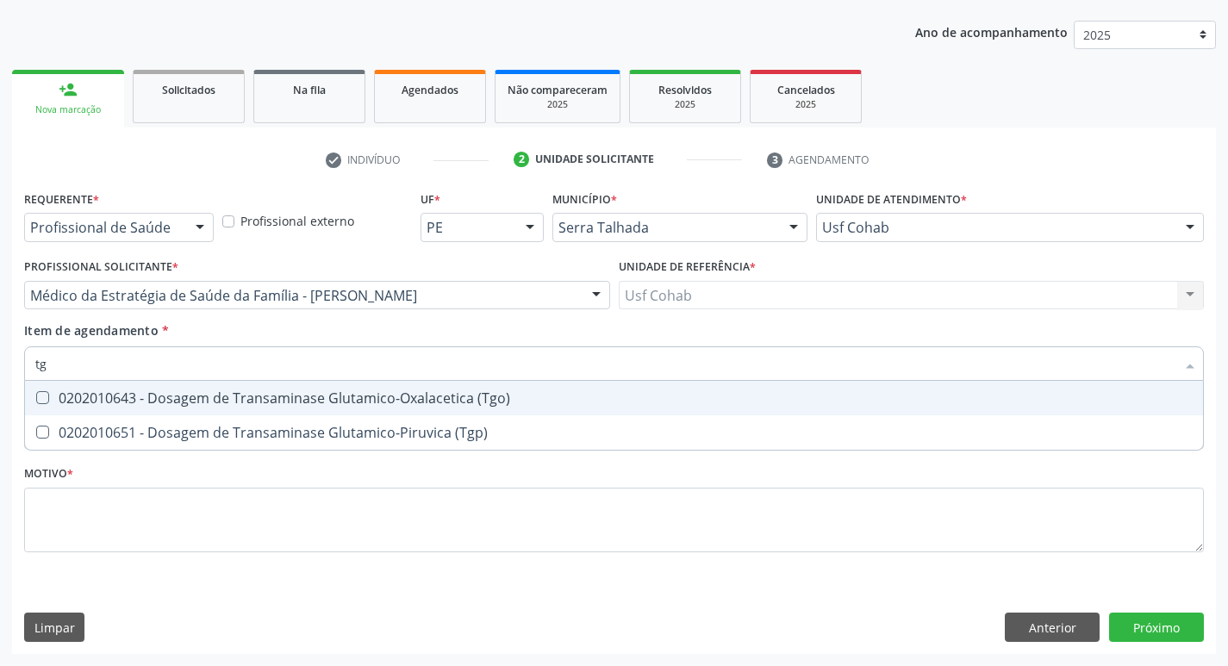
click at [51, 405] on div "0202010643 - Dosagem de Transaminase Glutamico-Oxalacetica (Tgo)" at bounding box center [613, 398] width 1157 height 14
checkbox \(Tgo\) "true"
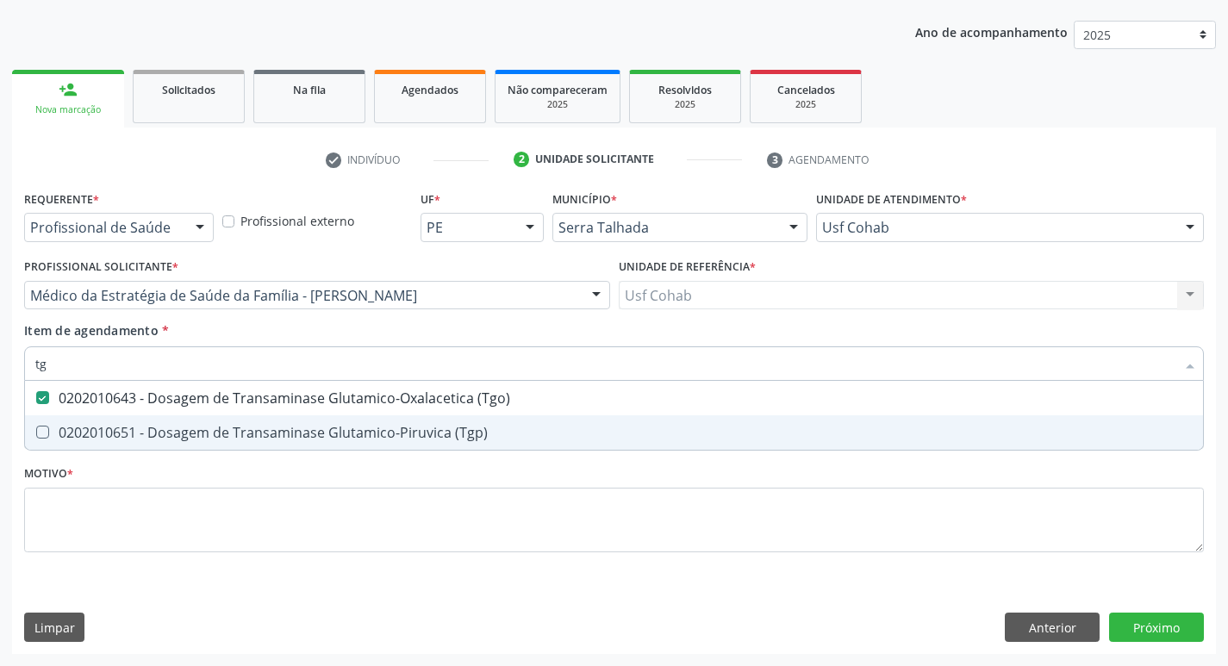
click at [47, 426] on \(Tgp\) at bounding box center [42, 432] width 13 height 13
click at [36, 426] on \(Tgp\) "checkbox" at bounding box center [30, 431] width 11 height 11
checkbox \(Tgp\) "true"
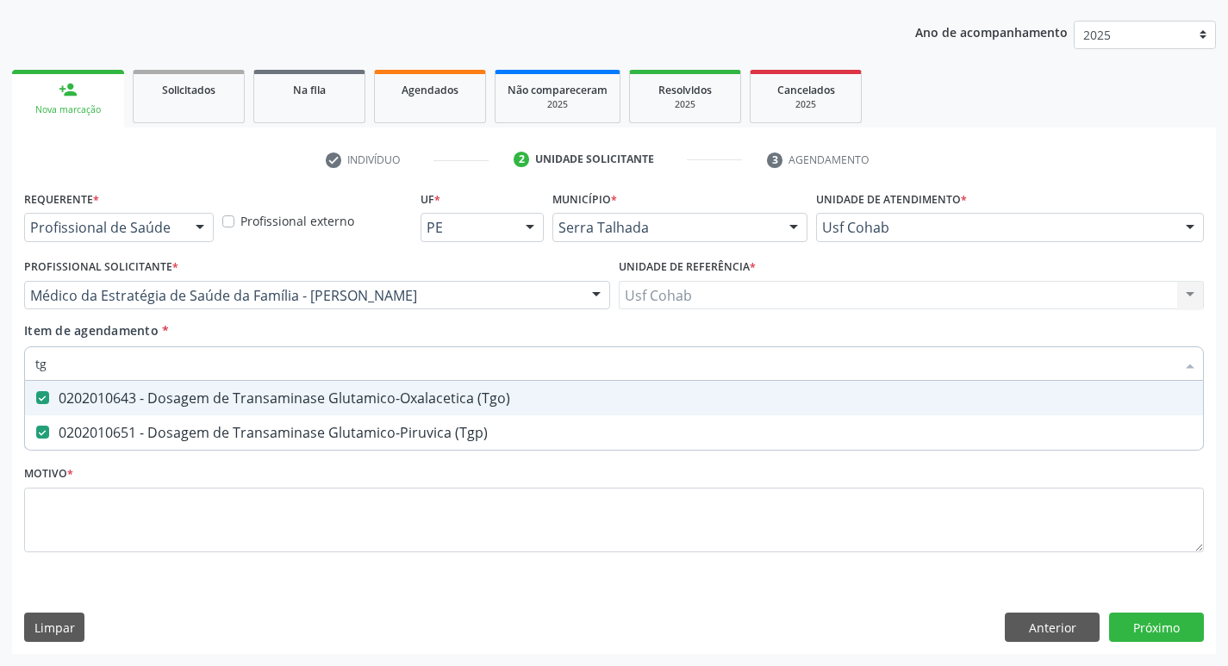
drag, startPoint x: 82, startPoint y: 361, endPoint x: 0, endPoint y: 362, distance: 81.9
click at [0, 362] on div "Acompanhamento Acompanhe a situação das marcações correntes e finalizadas Relat…" at bounding box center [614, 286] width 1228 height 759
checkbox \(Tgo\) "false"
checkbox \(Tgp\) "false"
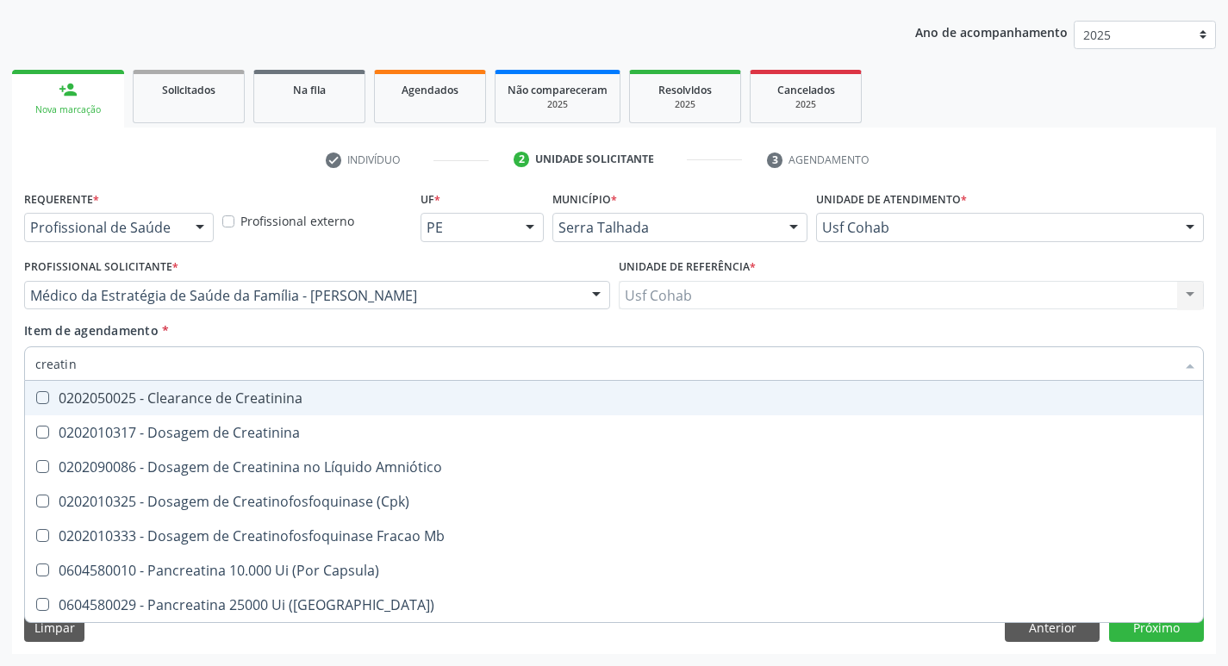
type input "creatini"
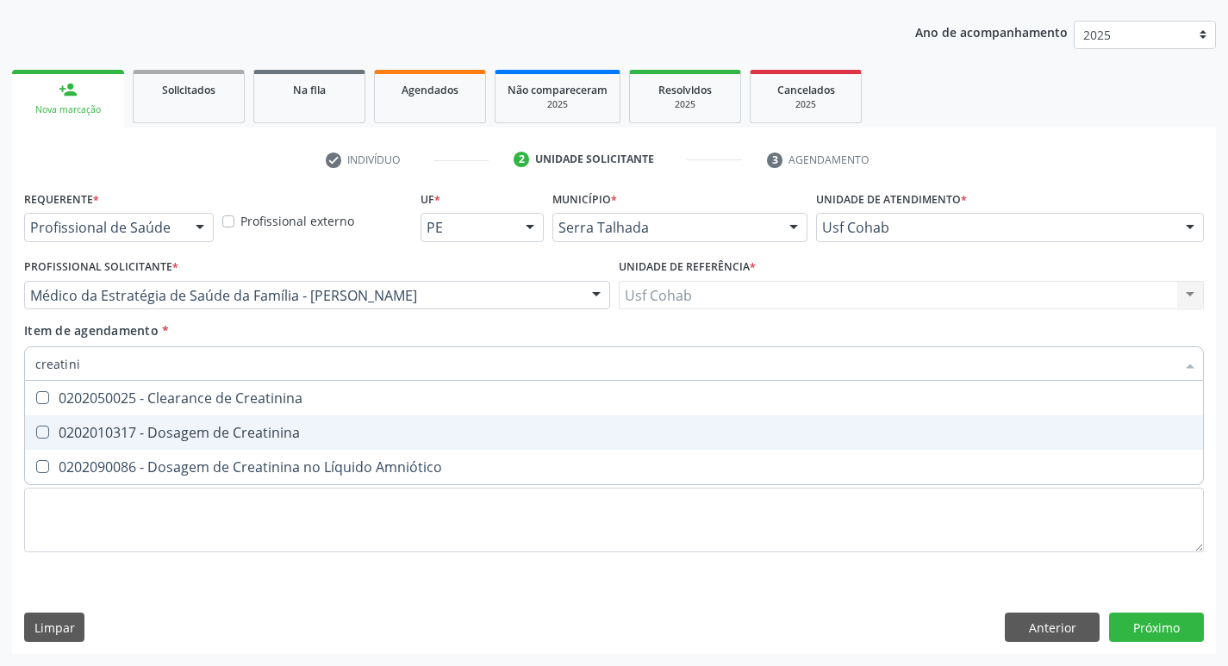
click at [47, 431] on Creatinina at bounding box center [42, 432] width 13 height 13
click at [36, 431] on Creatinina "checkbox" at bounding box center [30, 431] width 11 height 11
checkbox Creatinina "true"
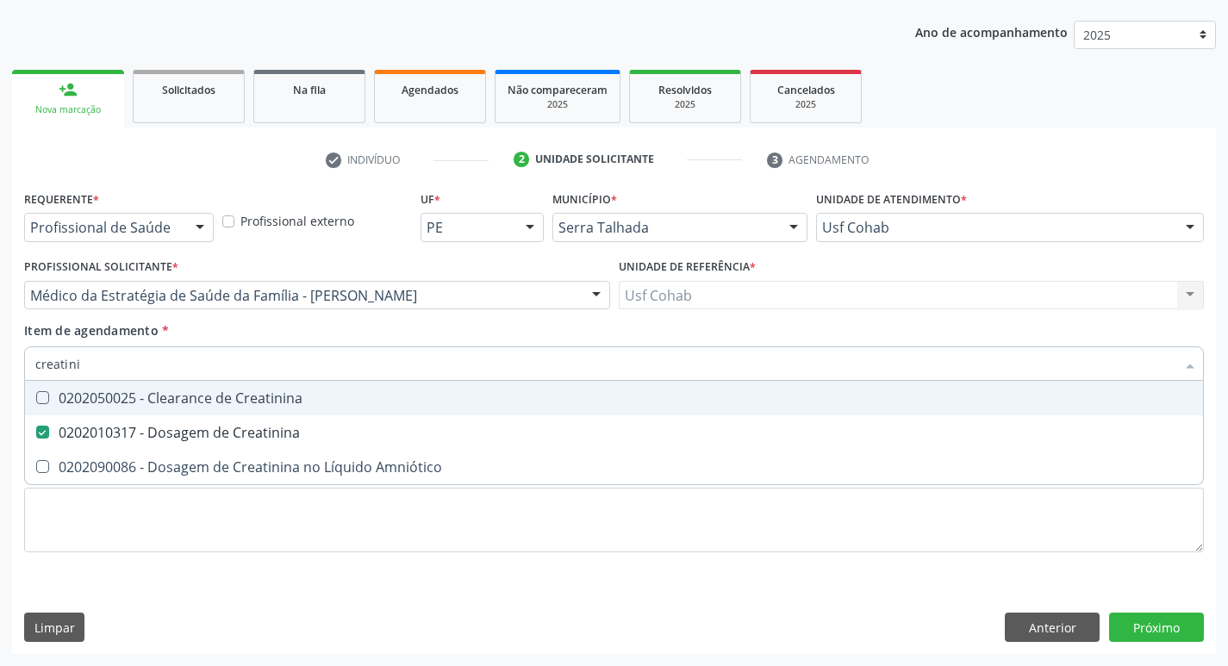
drag, startPoint x: 94, startPoint y: 369, endPoint x: 0, endPoint y: 368, distance: 93.9
click at [0, 368] on div "Acompanhamento Acompanhe a situação das marcações correntes e finalizadas Relat…" at bounding box center [614, 286] width 1228 height 759
checkbox Creatinina "false"
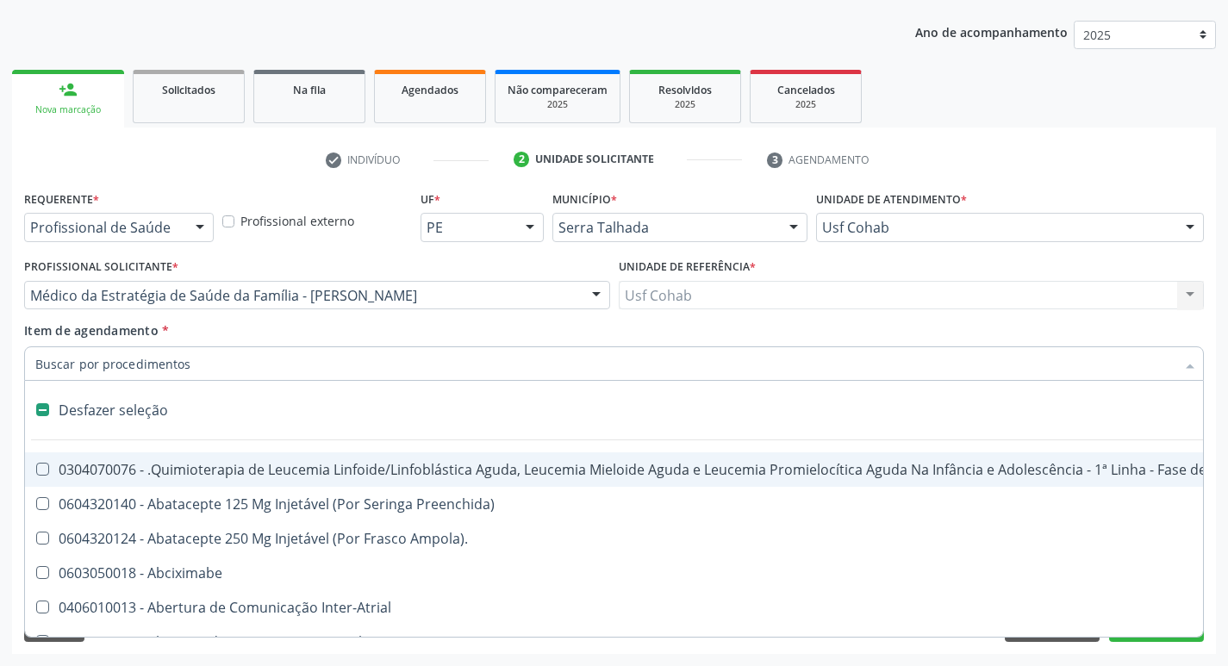
type input "u"
checkbox Colecistectomia "true"
checkbox Doadora\) "true"
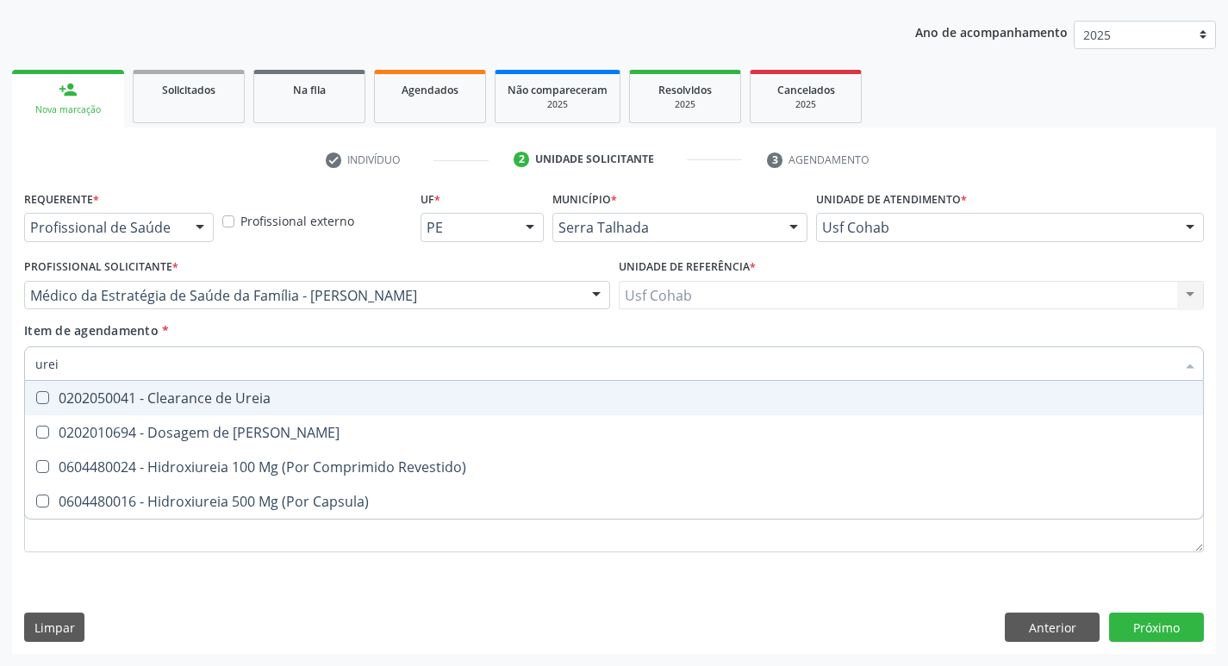
type input "ureia"
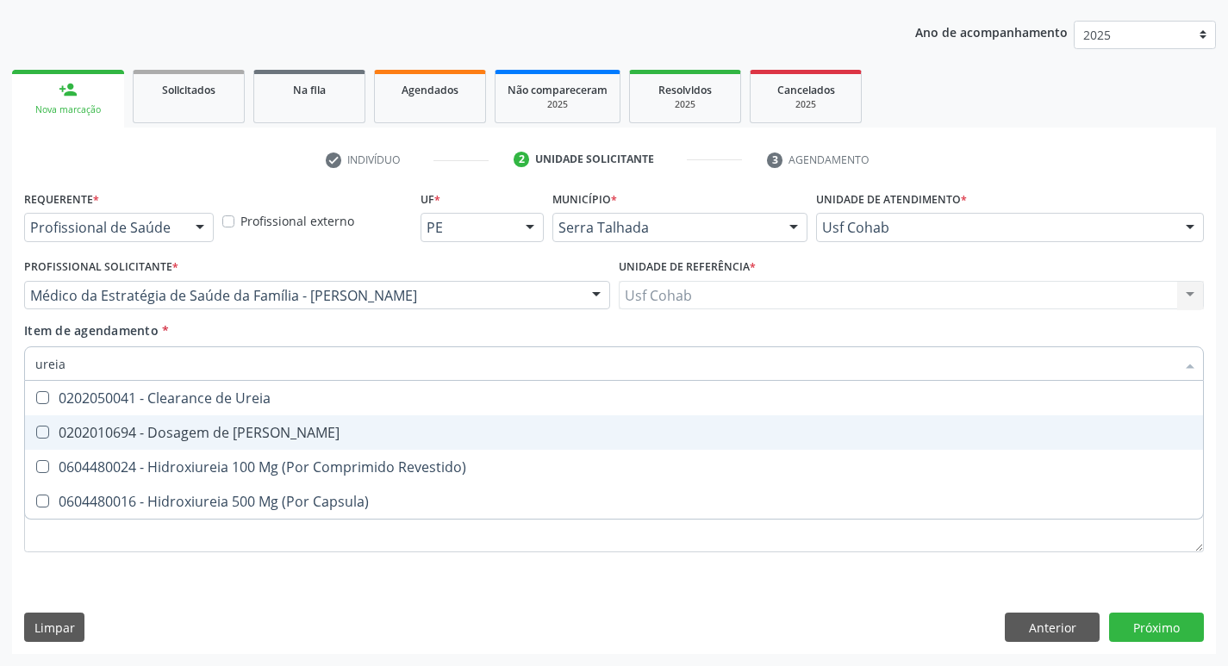
click at [48, 432] on Ureia at bounding box center [42, 432] width 13 height 13
click at [36, 432] on Ureia "checkbox" at bounding box center [30, 431] width 11 height 11
checkbox Ureia "true"
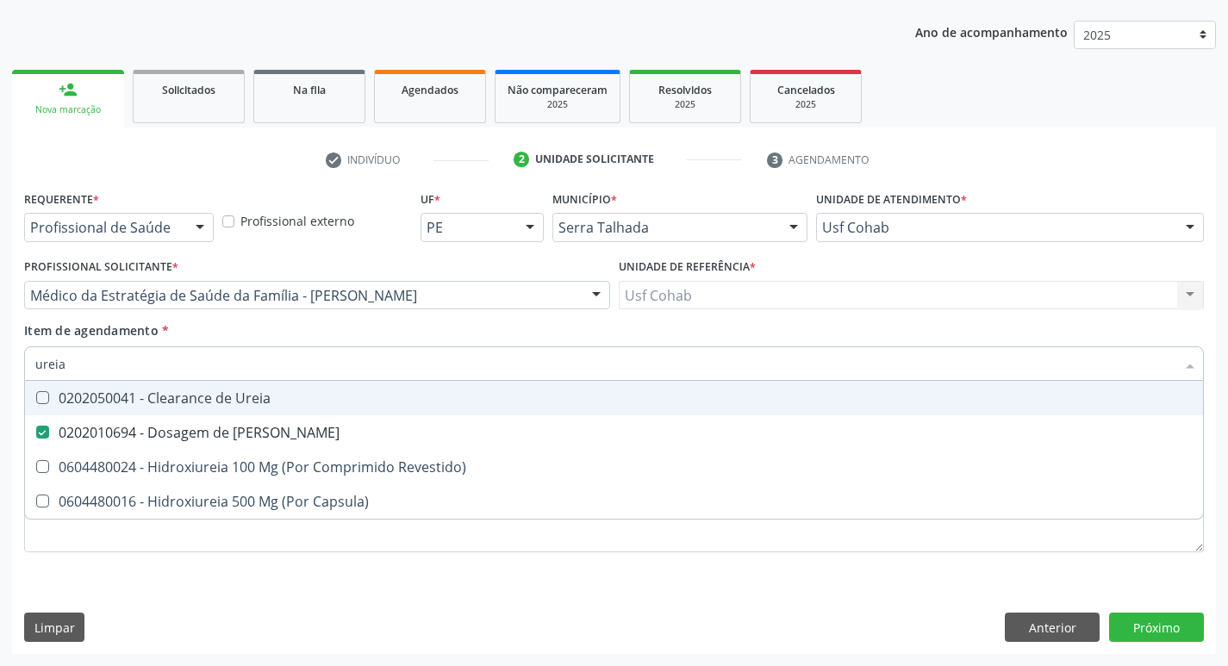
drag, startPoint x: 109, startPoint y: 362, endPoint x: 0, endPoint y: 363, distance: 109.4
click at [0, 363] on div "Acompanhamento Acompanhe a situação das marcações correntes e finalizadas Relat…" at bounding box center [614, 286] width 1228 height 759
checkbox Ureia "false"
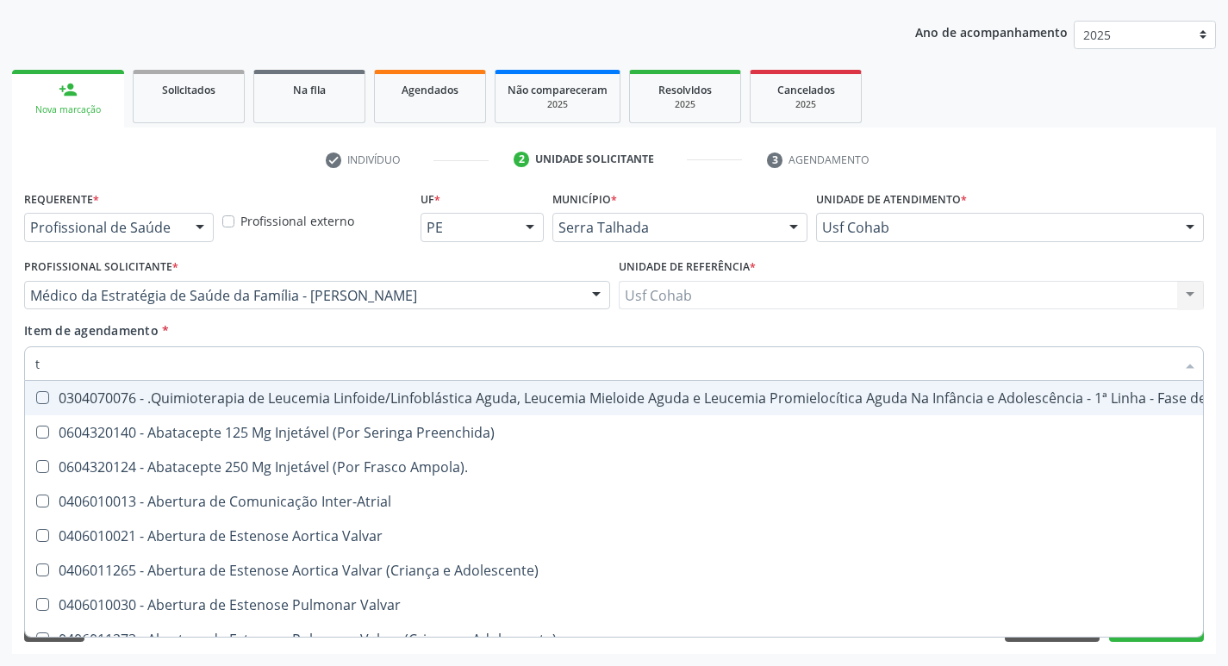
type input "[MEDICAL_DATA]"
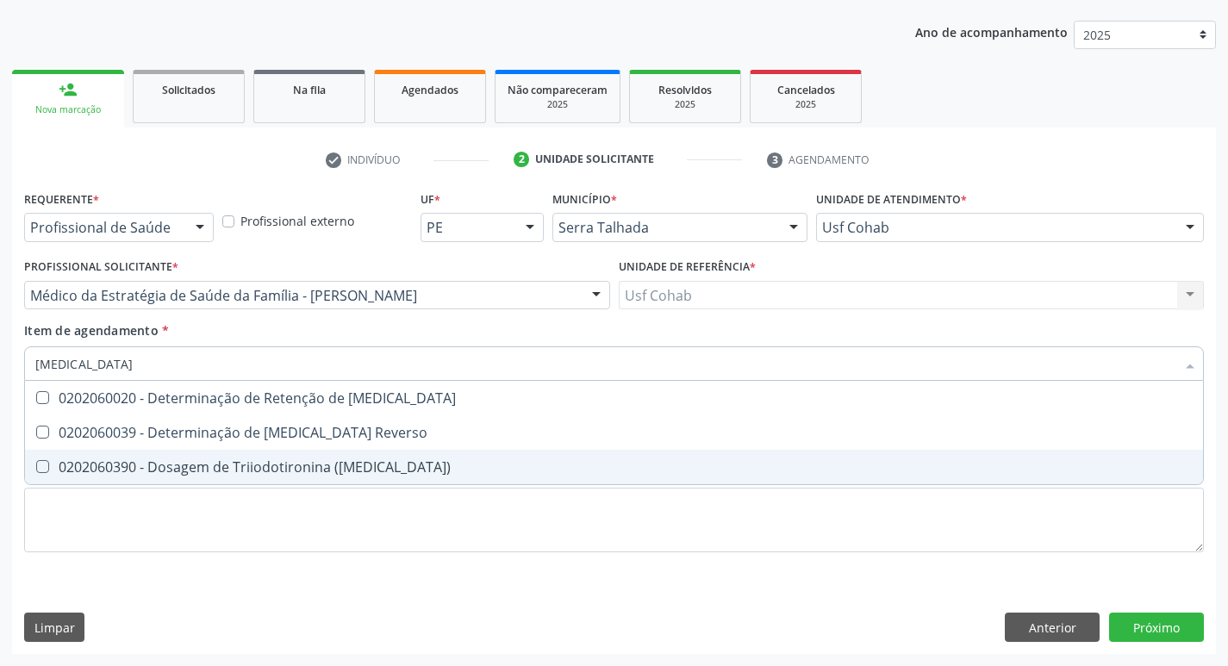
click at [47, 470] on \(T3\) at bounding box center [42, 466] width 13 height 13
click at [36, 470] on \(T3\) "checkbox" at bounding box center [30, 466] width 11 height 11
checkbox \(T3\) "true"
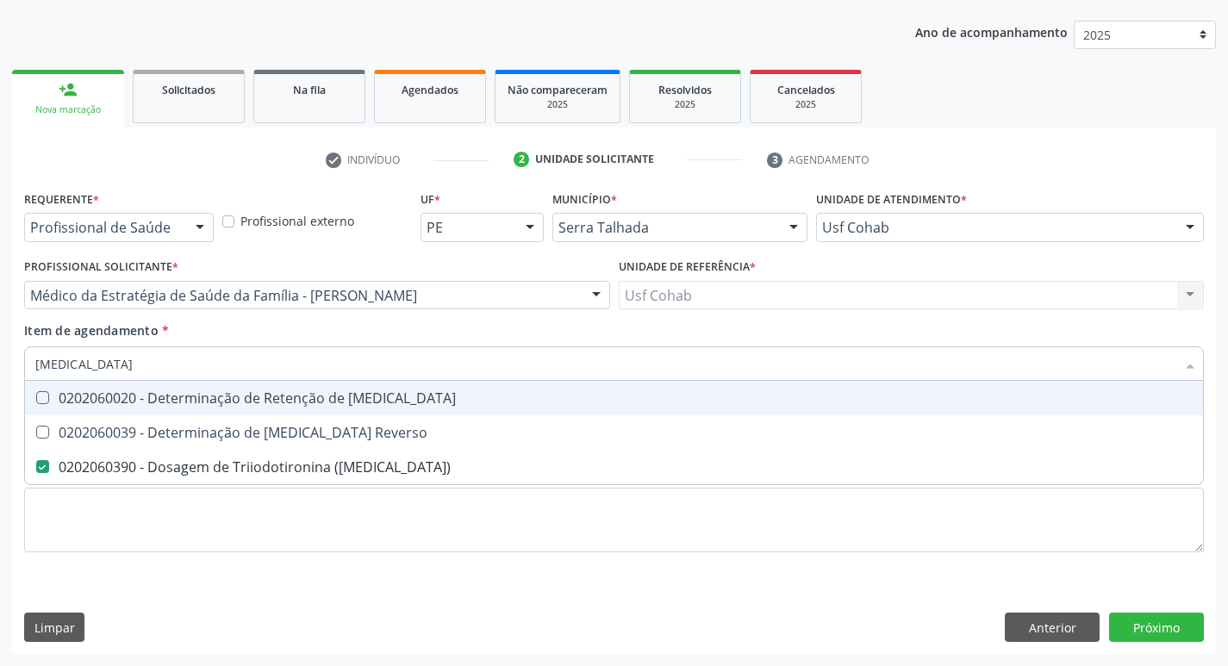
type input "t"
checkbox \(T3\) "false"
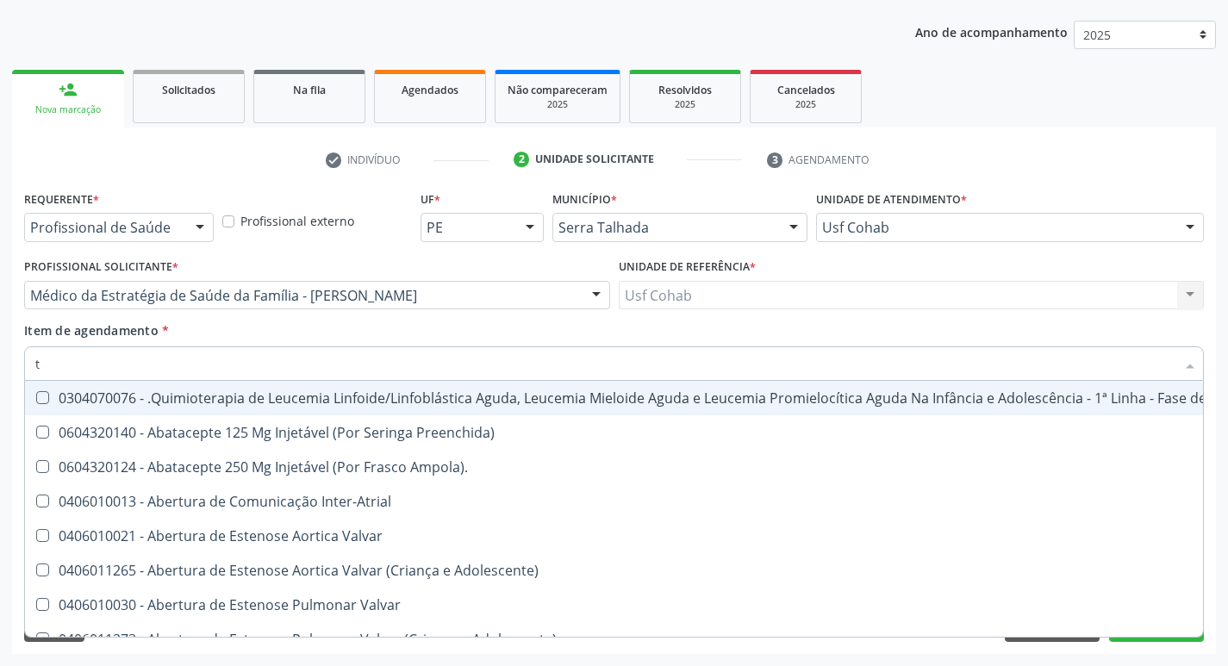
type input "t4"
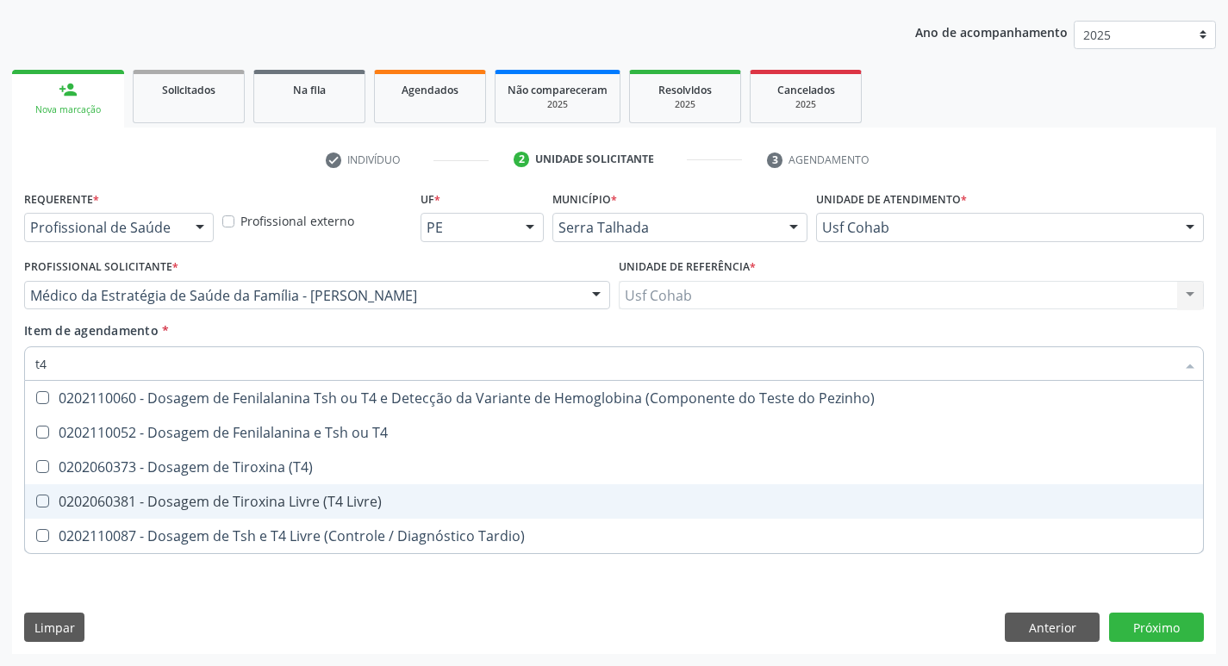
click at [47, 501] on Livre\) at bounding box center [42, 501] width 13 height 13
click at [36, 501] on Livre\) "checkbox" at bounding box center [30, 500] width 11 height 11
checkbox Livre\) "true"
type input "t"
checkbox Livre\) "false"
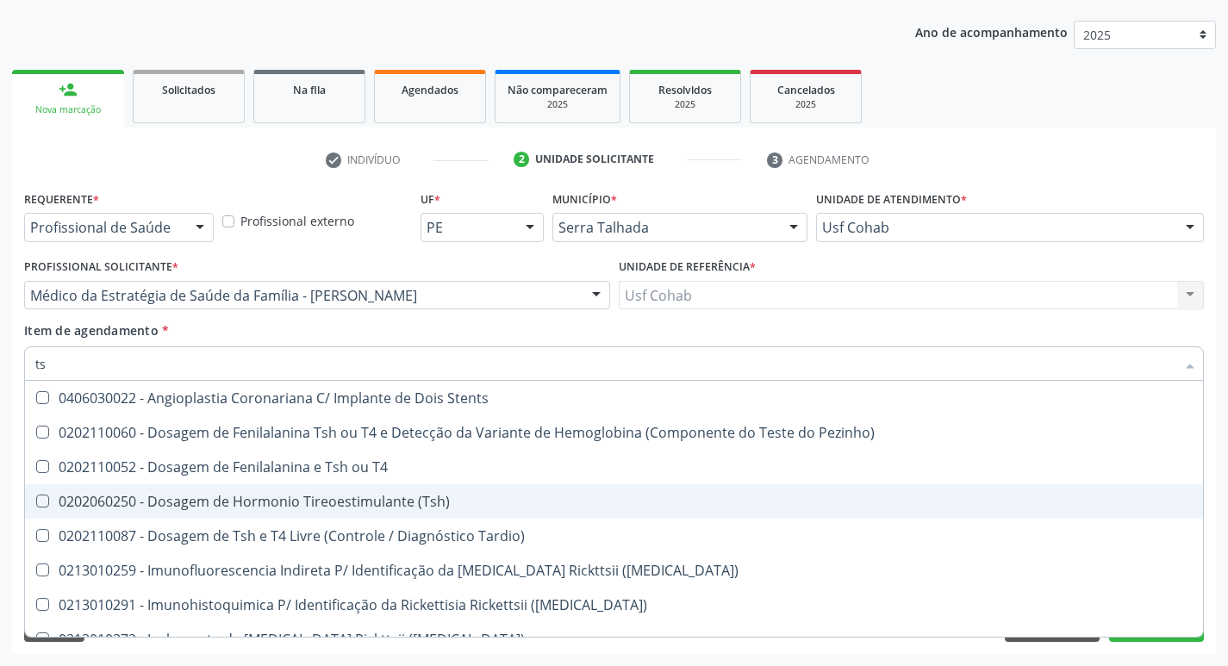
type input "tsh"
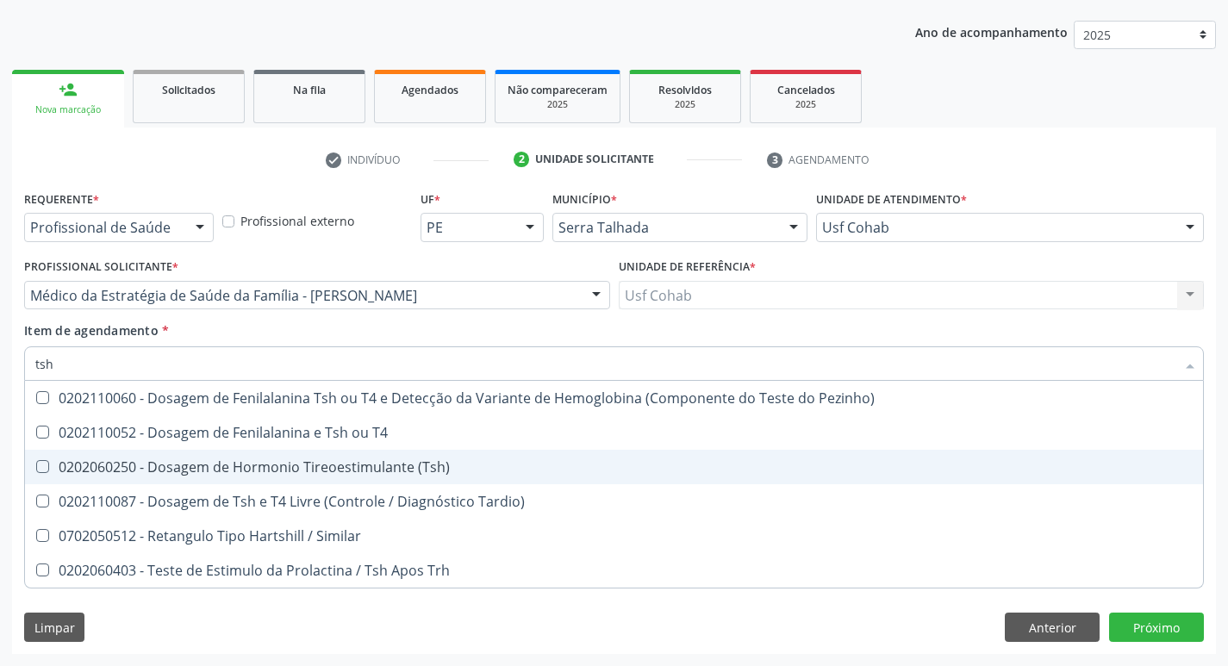
click at [44, 464] on \(Tsh\) at bounding box center [42, 466] width 13 height 13
click at [36, 464] on \(Tsh\) "checkbox" at bounding box center [30, 466] width 11 height 11
checkbox \(Tsh\) "true"
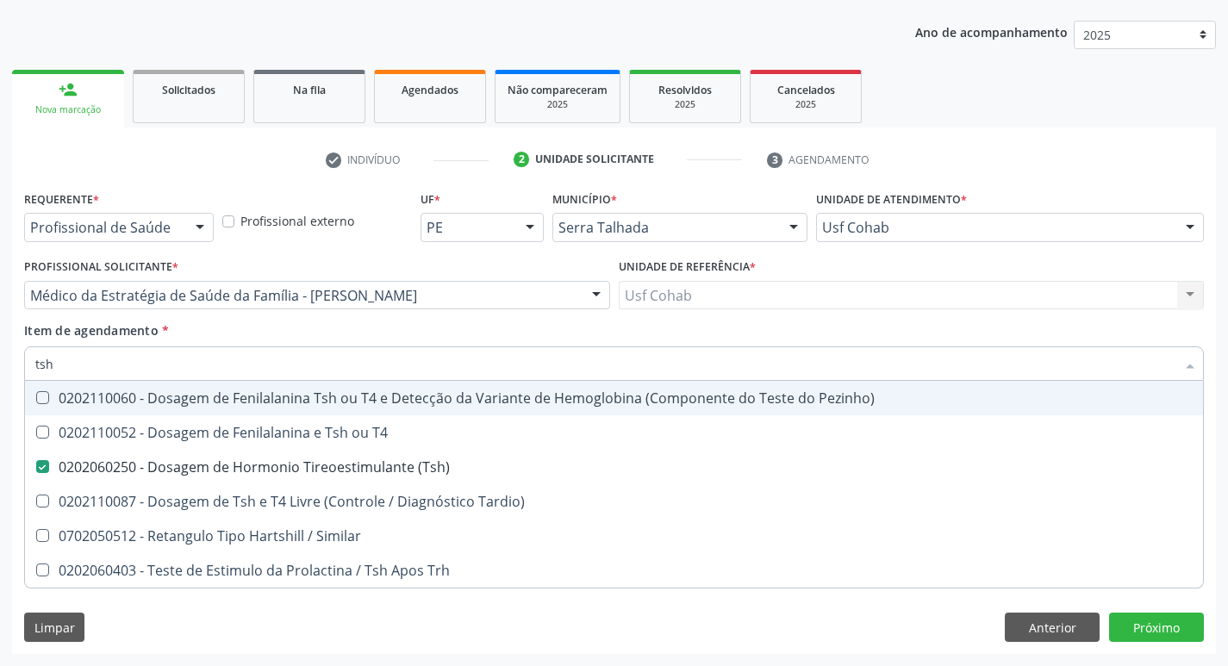
drag, startPoint x: 89, startPoint y: 370, endPoint x: 0, endPoint y: 358, distance: 89.7
click at [0, 362] on div "Acompanhamento Acompanhe a situação das marcações correntes e finalizadas Relat…" at bounding box center [614, 286] width 1228 height 759
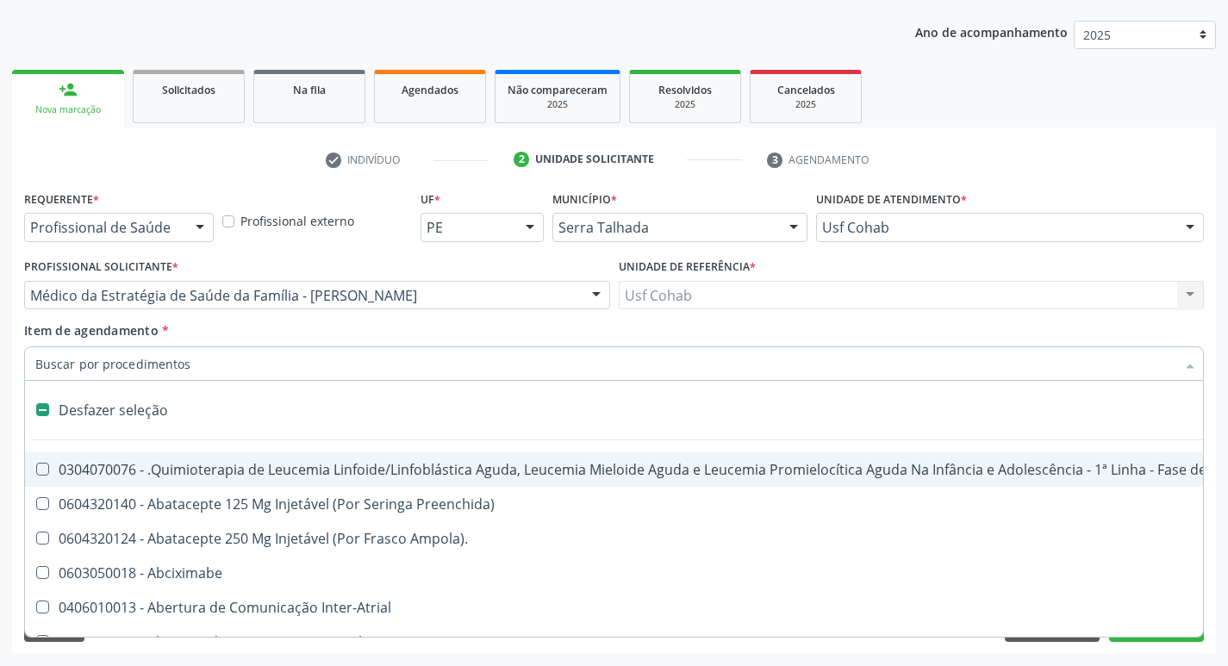
checkbox Ampola\)\ "false"
click at [228, 319] on div "Profissional Solicitante * Médico da Estratégia de Saúde da Família - Elizabete…" at bounding box center [317, 287] width 594 height 67
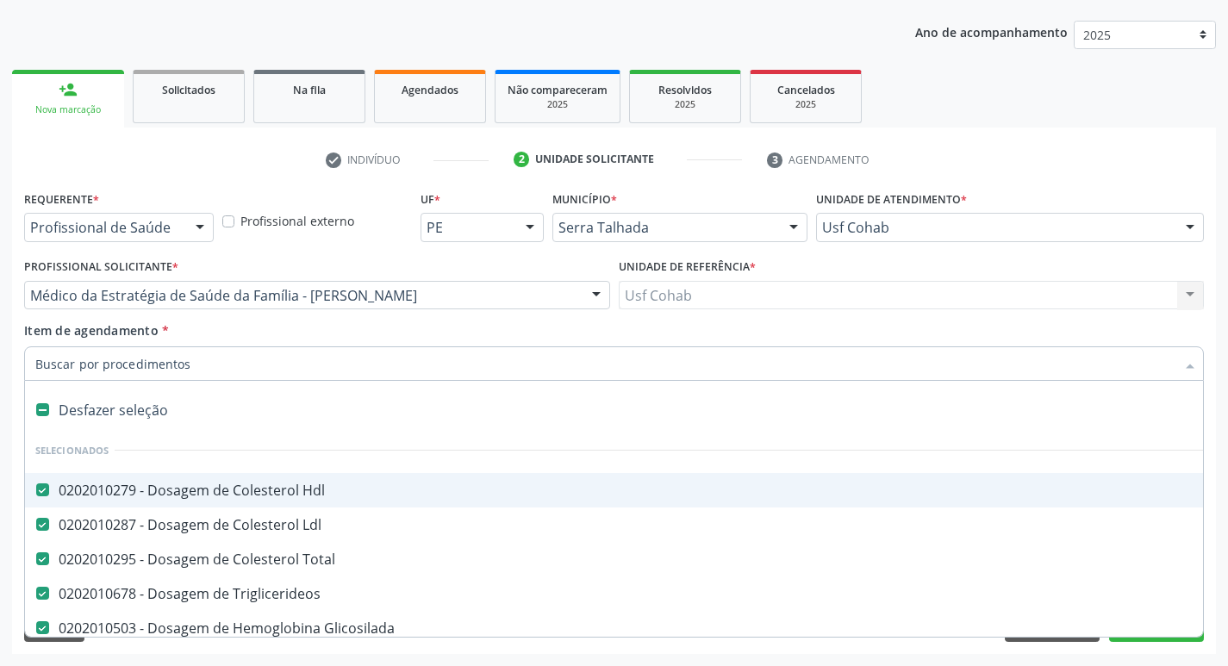
click at [191, 363] on input "Item de agendamento *" at bounding box center [605, 363] width 1140 height 34
click at [194, 328] on div "Item de agendamento * Desfazer seleção Selecionados 0202010279 - Dosagem de Col…" at bounding box center [613, 348] width 1179 height 54
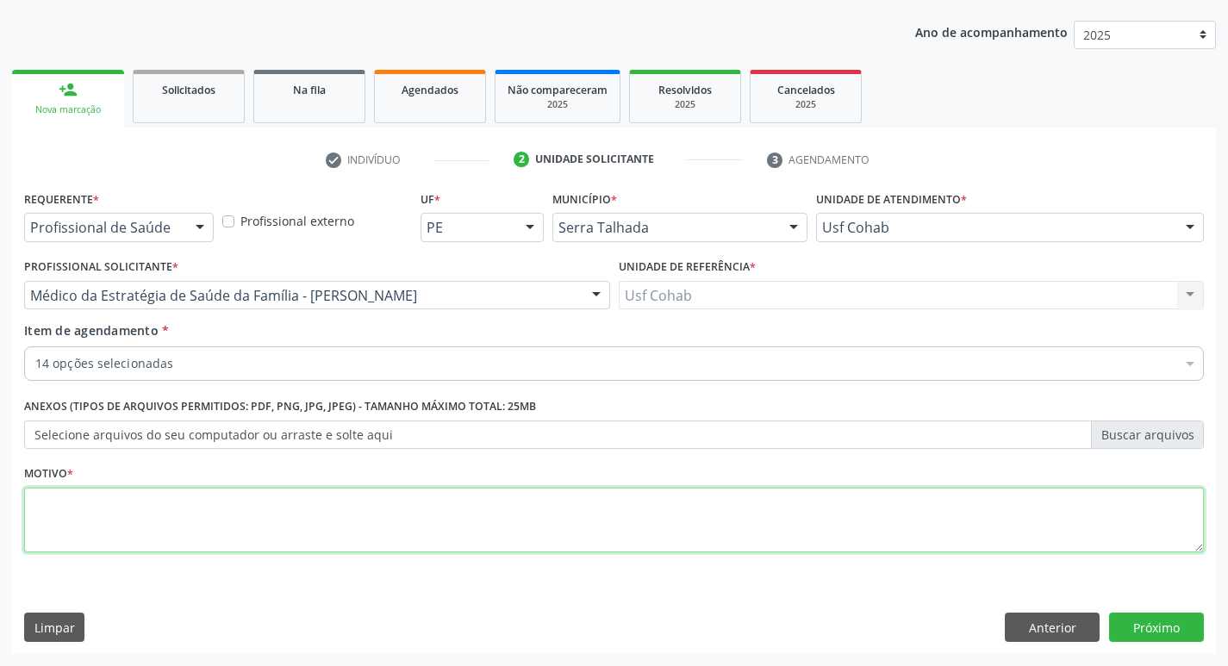
click at [128, 513] on textarea at bounding box center [613, 520] width 1179 height 65
type textarea "rastreio"
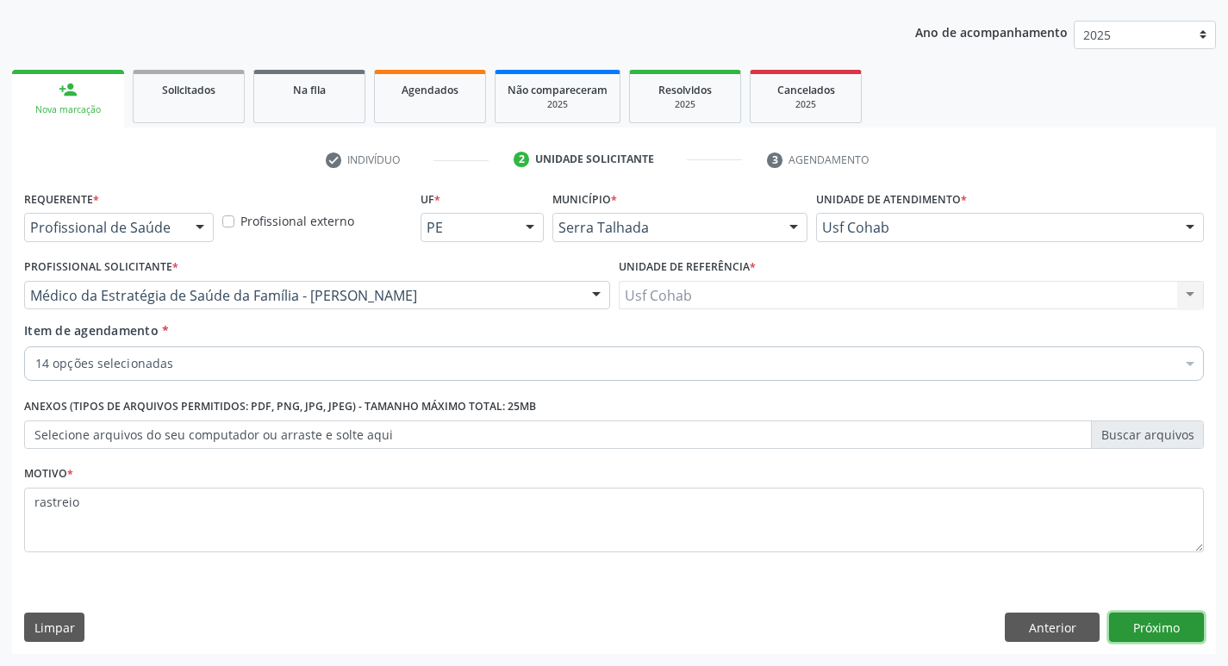
click at [1145, 639] on button "Próximo" at bounding box center [1156, 627] width 95 height 29
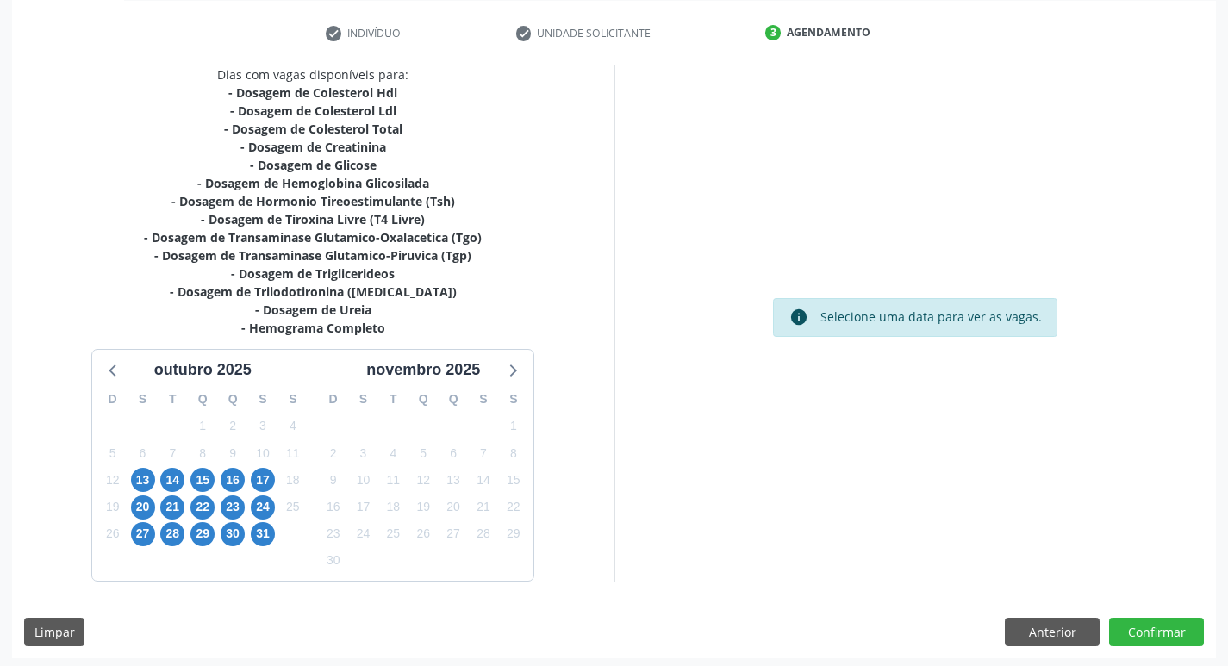
scroll to position [319, 0]
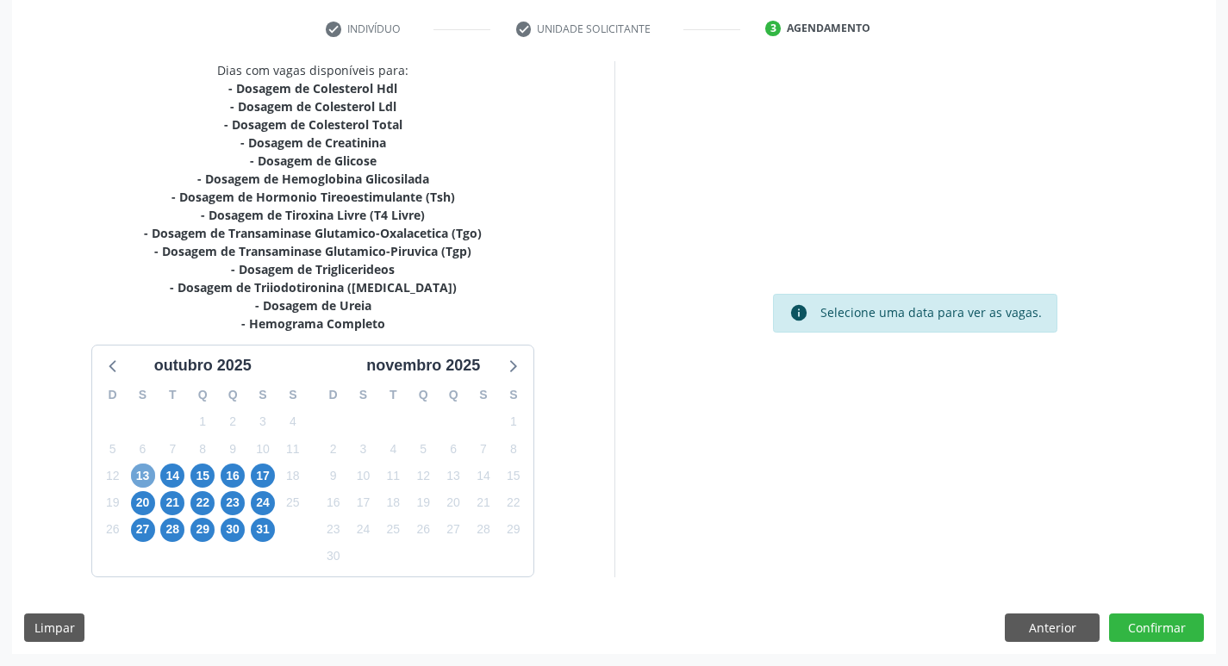
click at [141, 479] on span "13" at bounding box center [143, 476] width 24 height 24
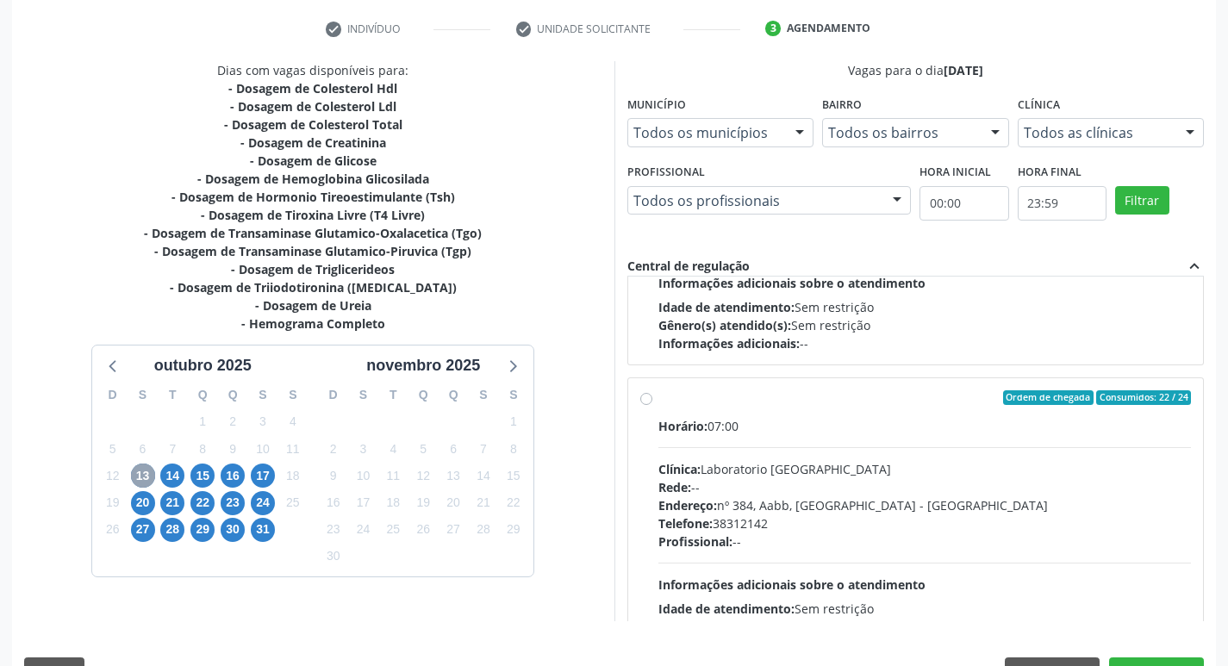
scroll to position [862, 0]
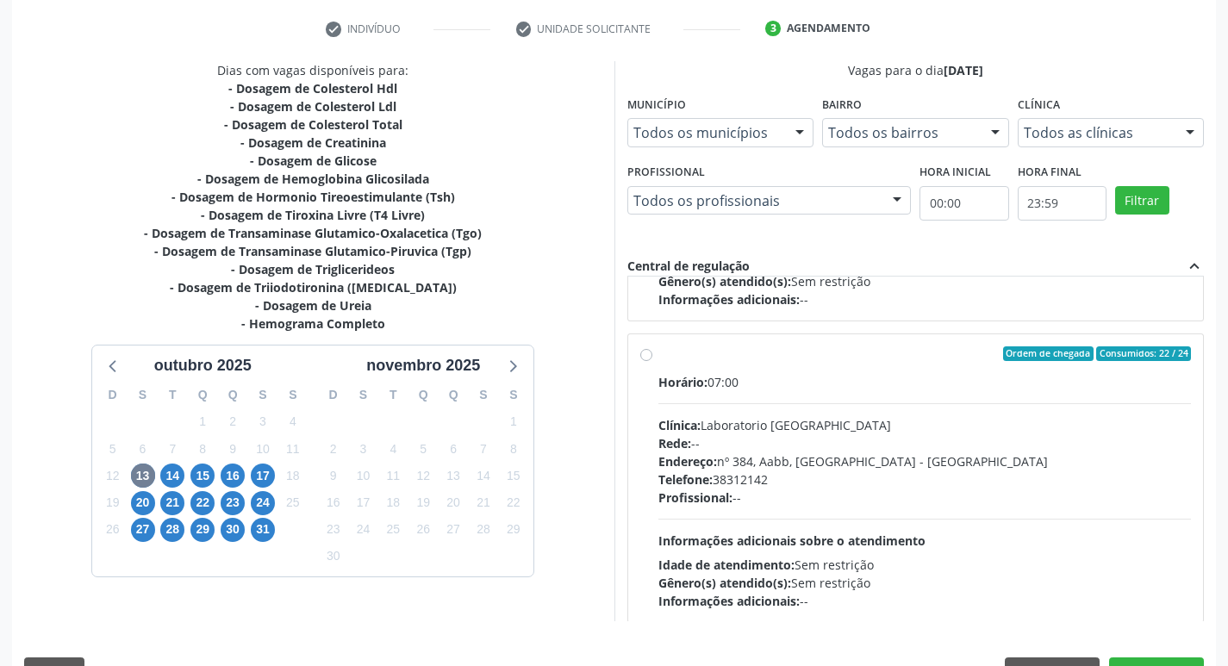
click at [640, 346] on div "Ordem de chegada Consumidos: 22 / 24 Horário: 07:00 Clínica: Laboratorio Sao Fr…" at bounding box center [915, 478] width 551 height 264
radio input "true"
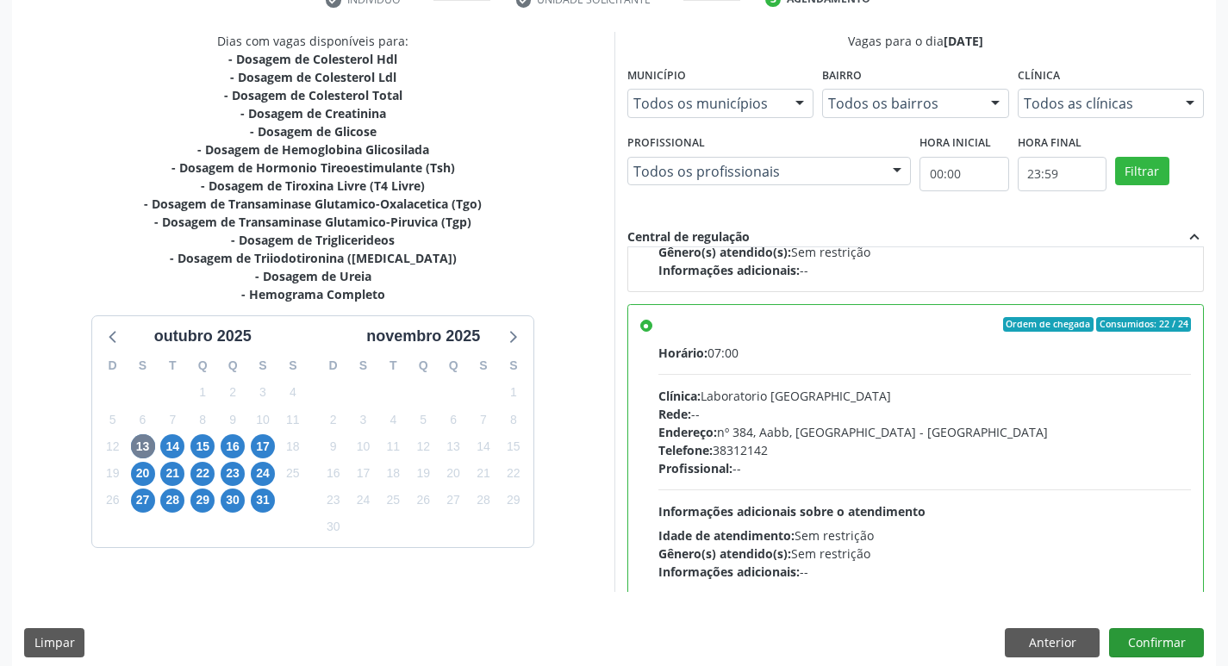
scroll to position [364, 0]
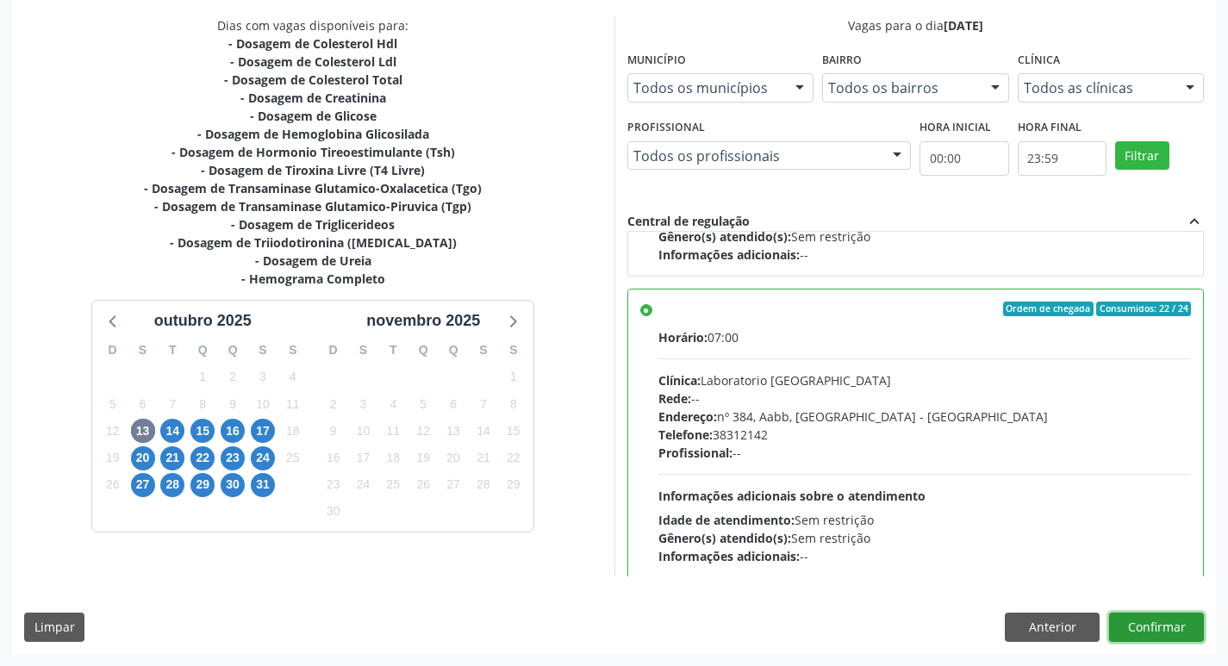
click at [1173, 616] on button "Confirmar" at bounding box center [1156, 627] width 95 height 29
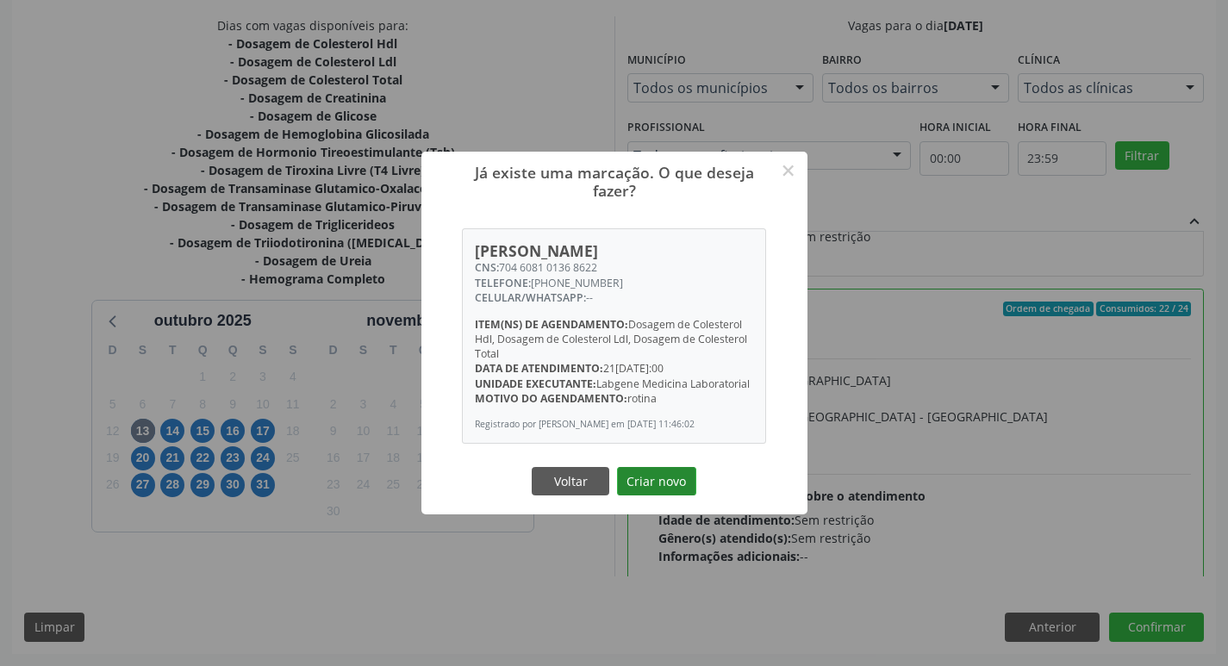
click at [653, 493] on button "Criar novo" at bounding box center [656, 481] width 79 height 29
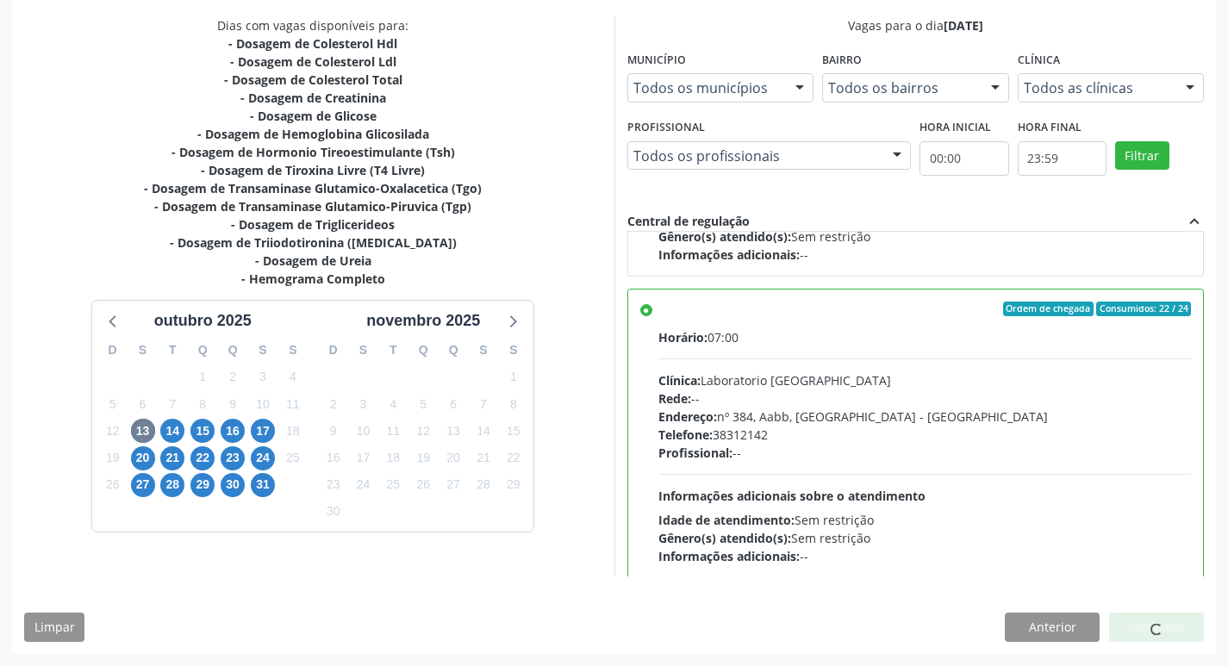
scroll to position [0, 0]
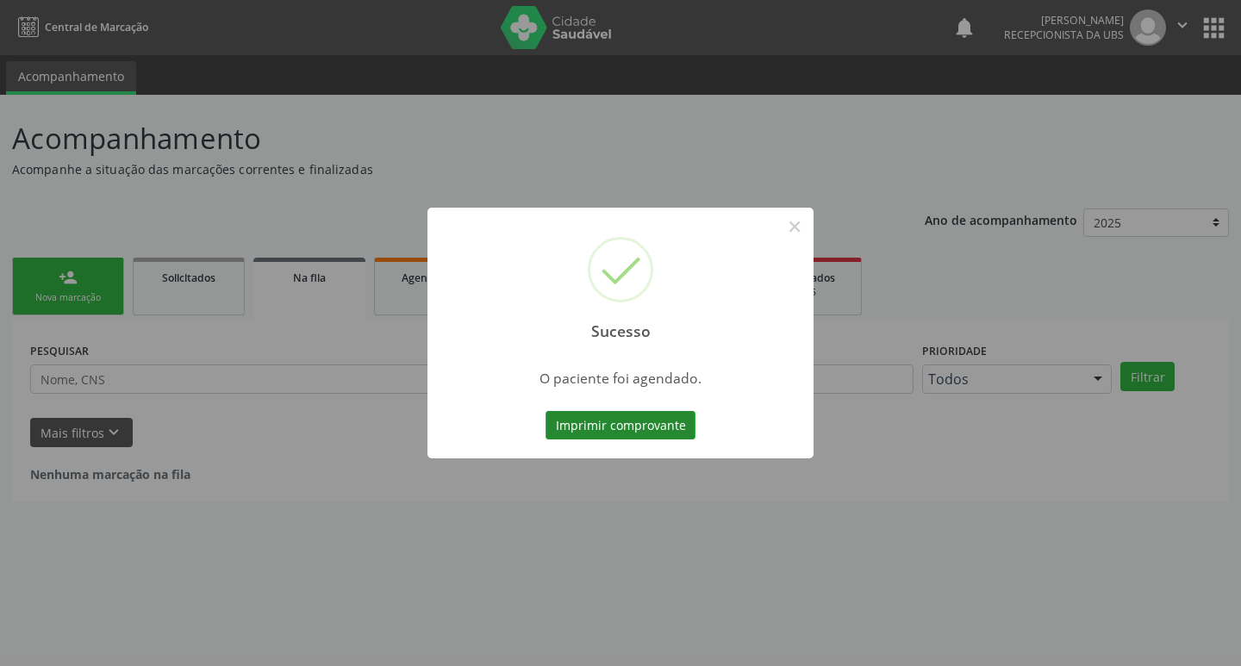
click at [644, 428] on button "Imprimir comprovante" at bounding box center [620, 425] width 150 height 29
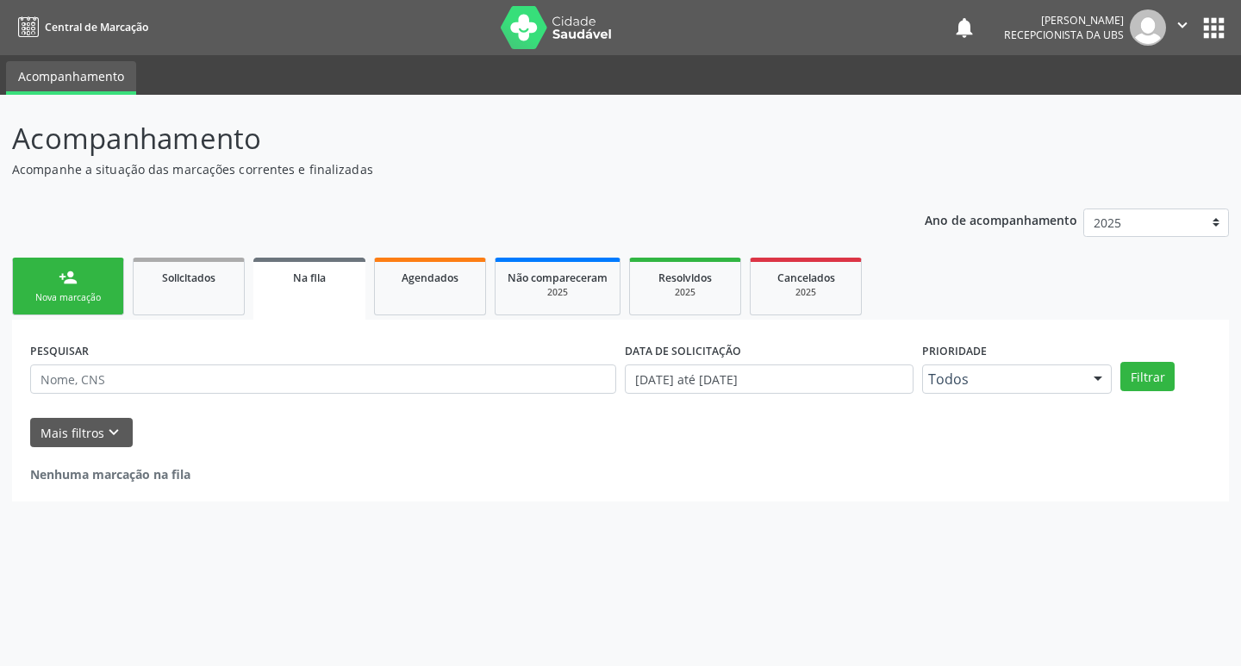
click at [89, 289] on link "person_add Nova marcação" at bounding box center [68, 287] width 112 height 58
click at [196, 291] on link "Solicitados" at bounding box center [189, 287] width 112 height 58
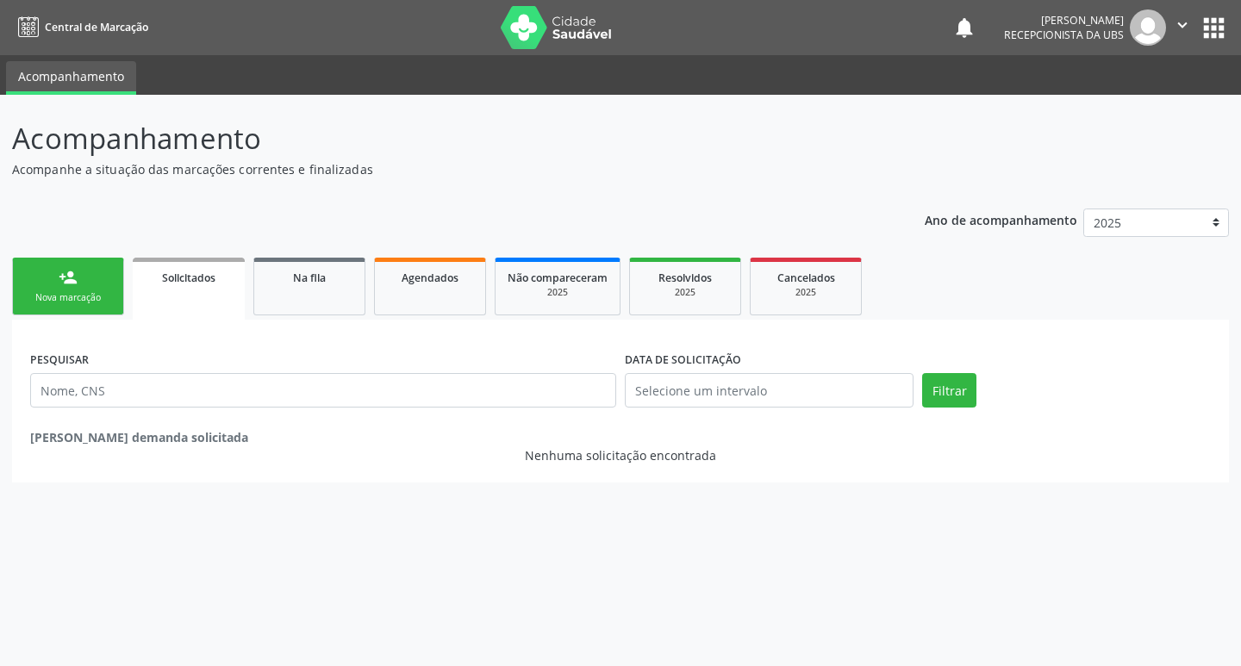
click at [88, 296] on div "Nova marcação" at bounding box center [68, 297] width 86 height 13
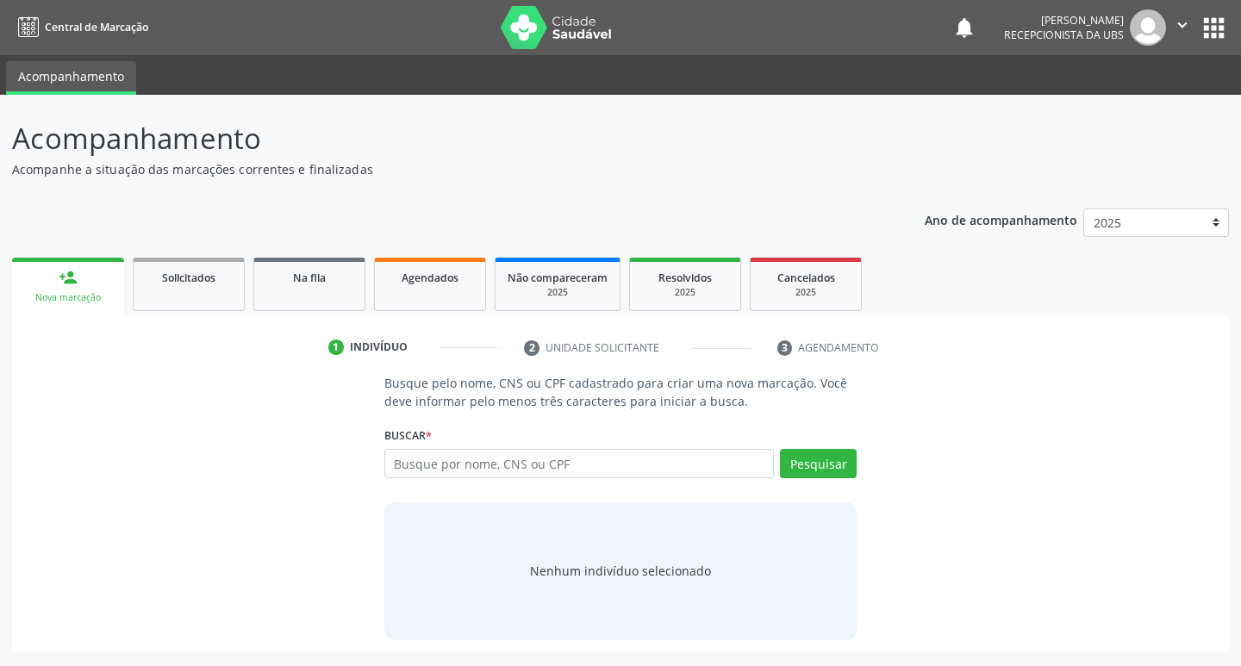
click at [88, 296] on div "Nova marcação" at bounding box center [68, 297] width 88 height 13
click at [556, 463] on input "text" at bounding box center [579, 463] width 390 height 29
type input "700702980303273"
click at [856, 467] on button "Pesquisar" at bounding box center [818, 463] width 77 height 29
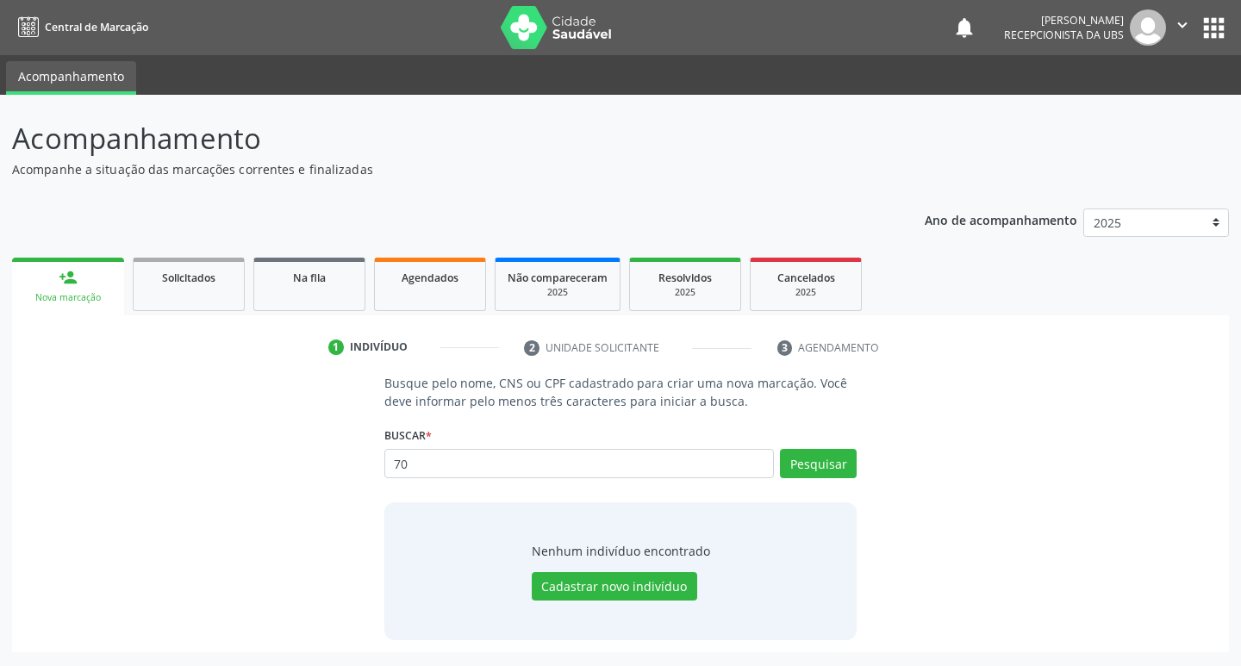
type input "7"
type input "700702980303273"
click at [806, 470] on button "Pesquisar" at bounding box center [818, 463] width 77 height 29
drag, startPoint x: 573, startPoint y: 459, endPoint x: 289, endPoint y: 451, distance: 283.6
click at [289, 451] on div "Busque pelo nome, CNS ou CPF cadastrado para criar uma nova marcação. Você deve…" at bounding box center [620, 506] width 1192 height 265
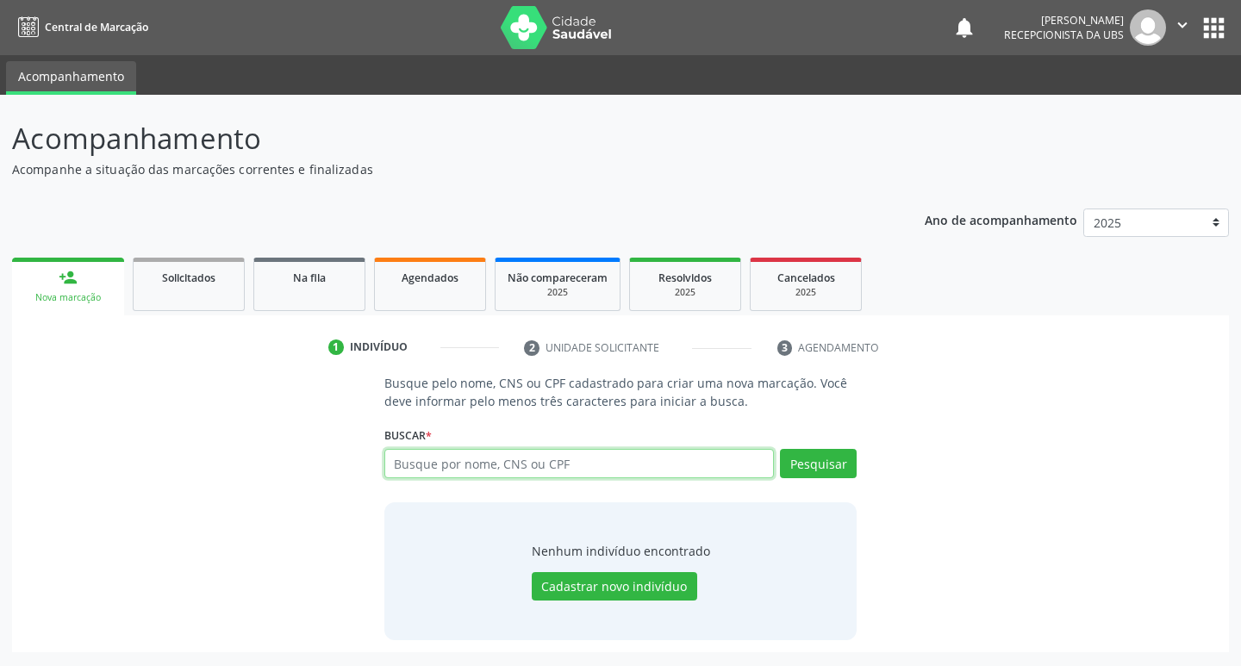
click at [464, 464] on input "text" at bounding box center [579, 463] width 390 height 29
type input "05903616437"
click at [820, 464] on button "Pesquisar" at bounding box center [818, 463] width 77 height 29
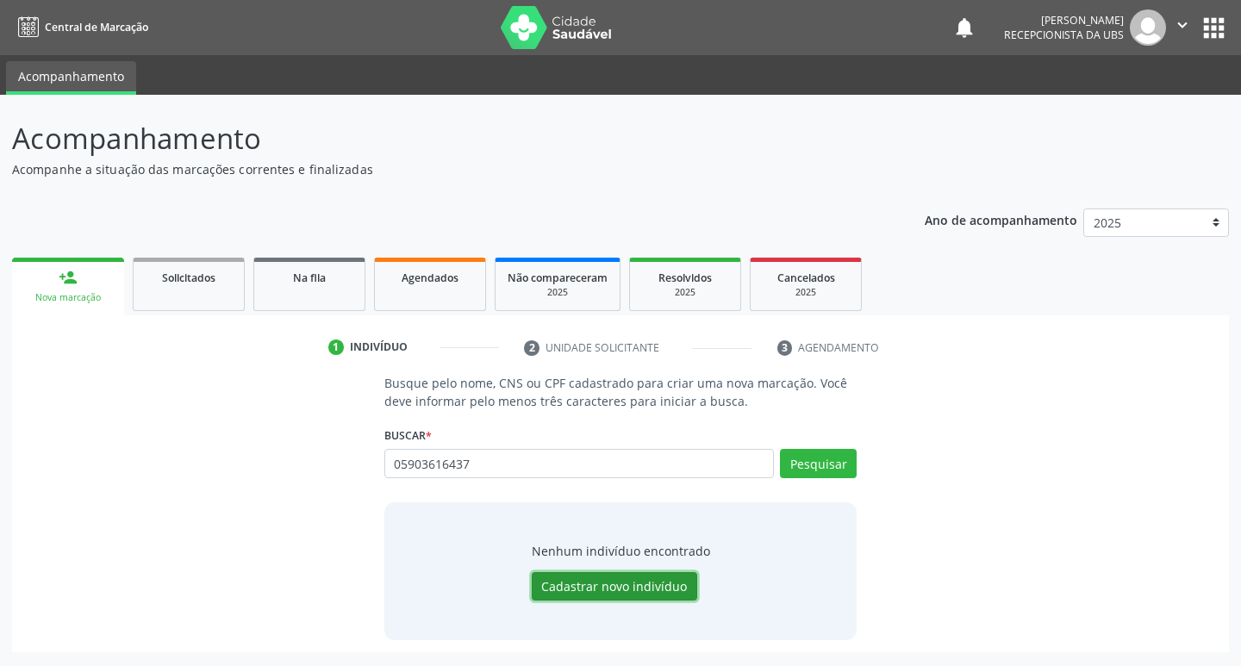
click at [648, 594] on button "Cadastrar novo indivíduo" at bounding box center [614, 586] width 165 height 29
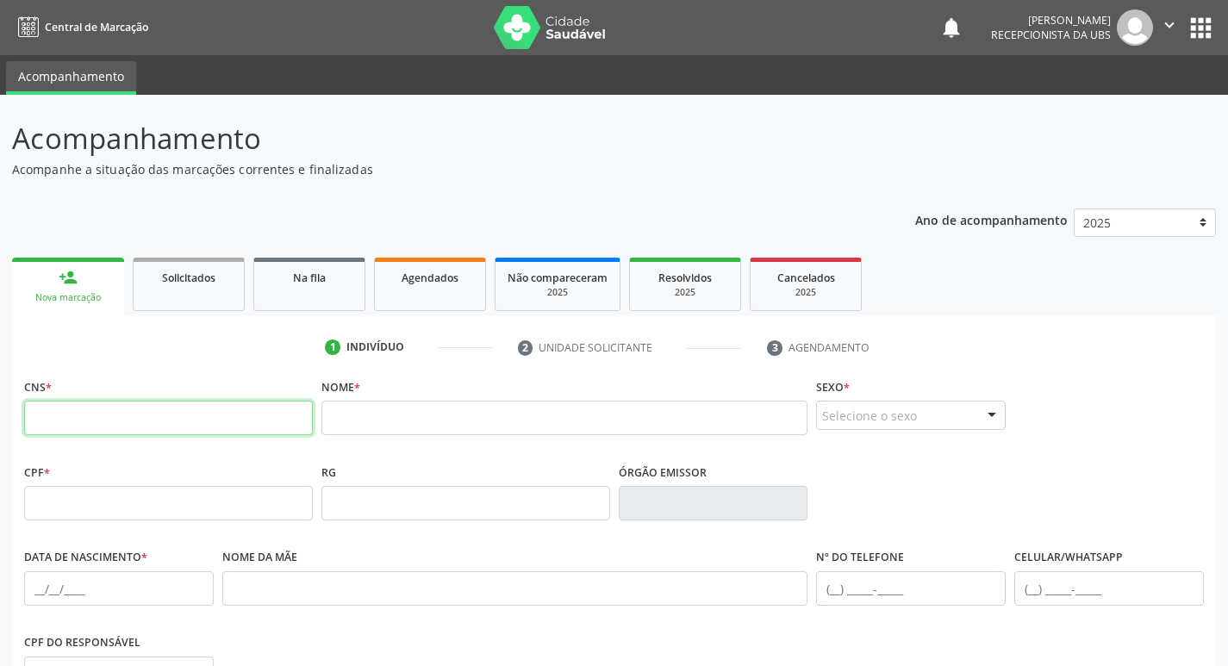
click at [140, 420] on input "text" at bounding box center [168, 418] width 289 height 34
type input "700 7029 8030 3273"
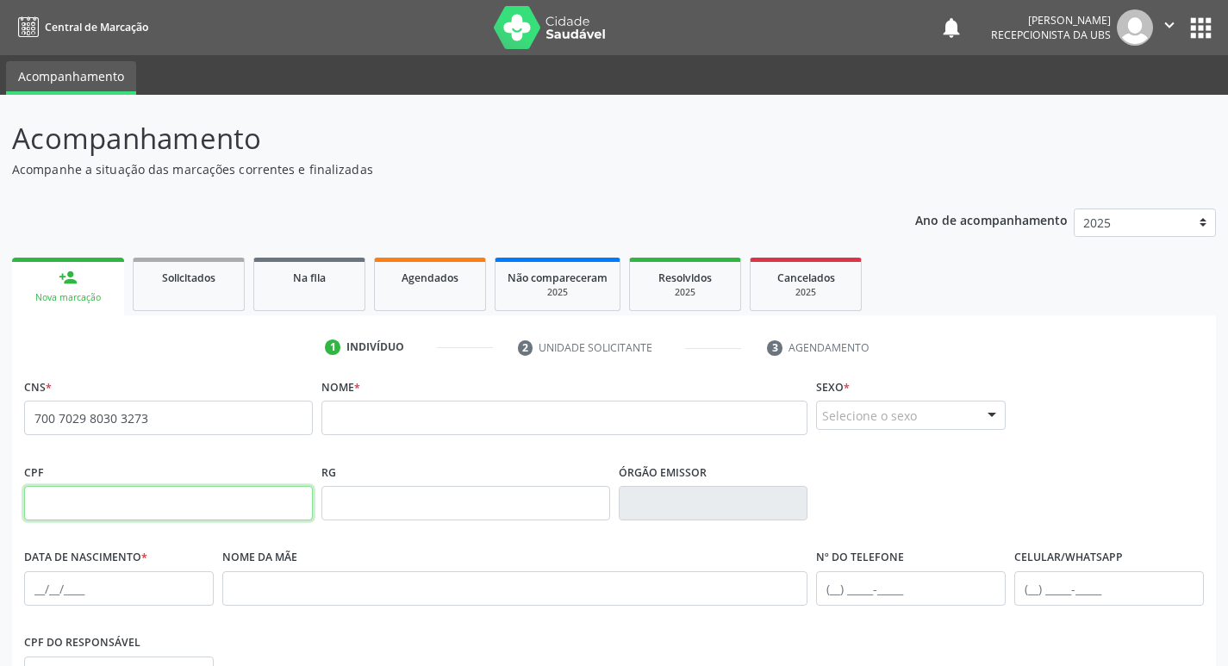
click at [133, 507] on input "text" at bounding box center [168, 503] width 289 height 34
type input "059.164.37"
click at [991, 411] on div at bounding box center [992, 415] width 26 height 29
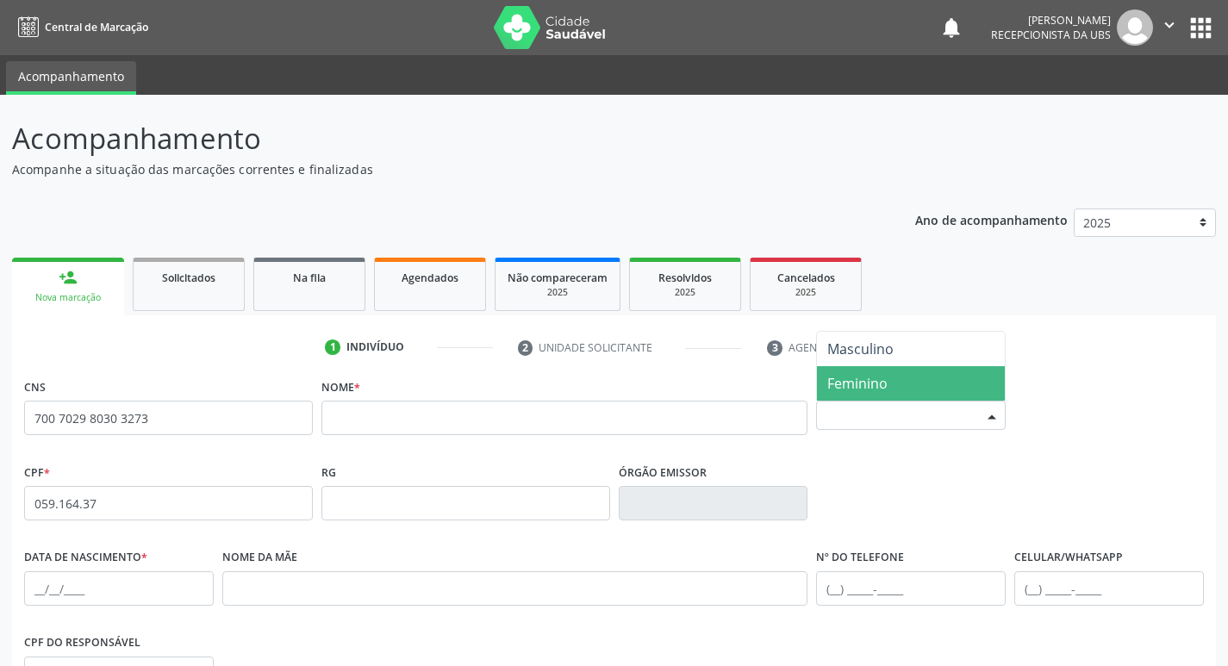
click at [899, 378] on span "Feminino" at bounding box center [911, 383] width 188 height 34
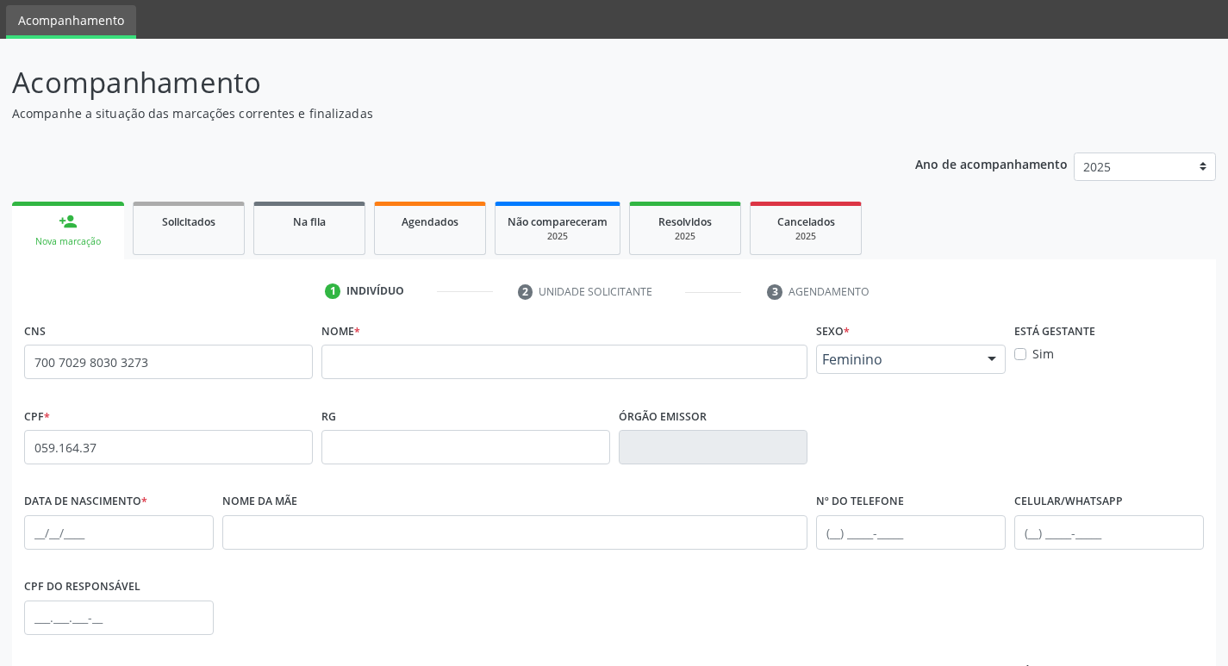
scroll to position [86, 0]
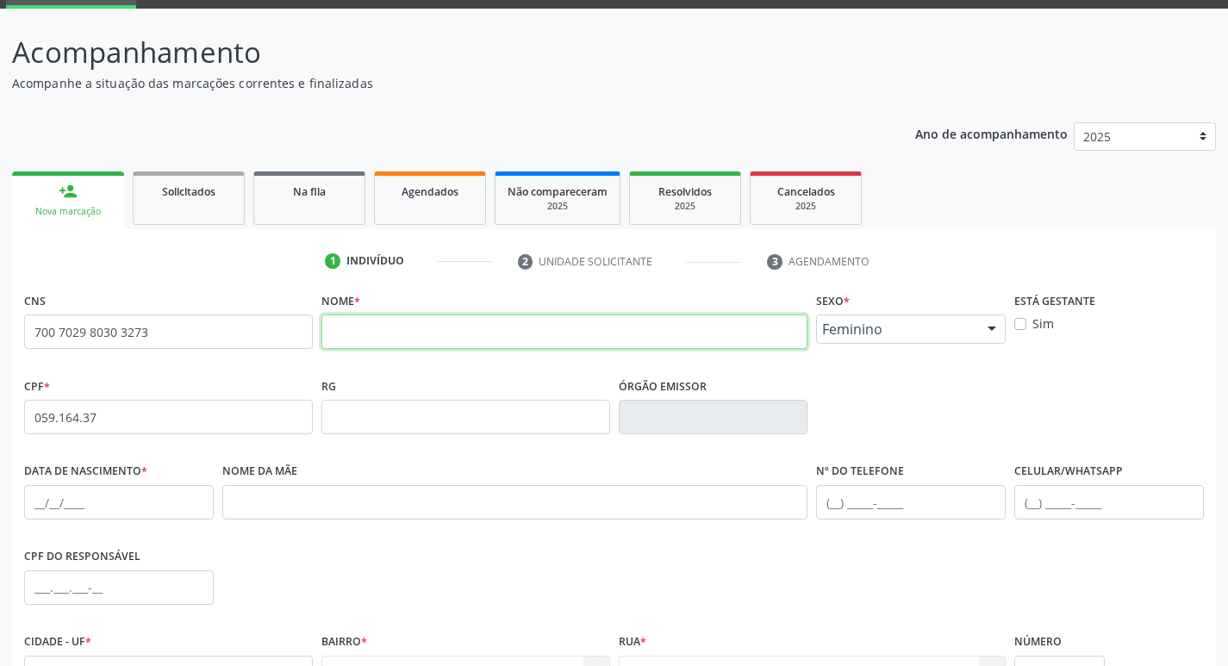
click at [485, 334] on input "text" at bounding box center [564, 331] width 487 height 34
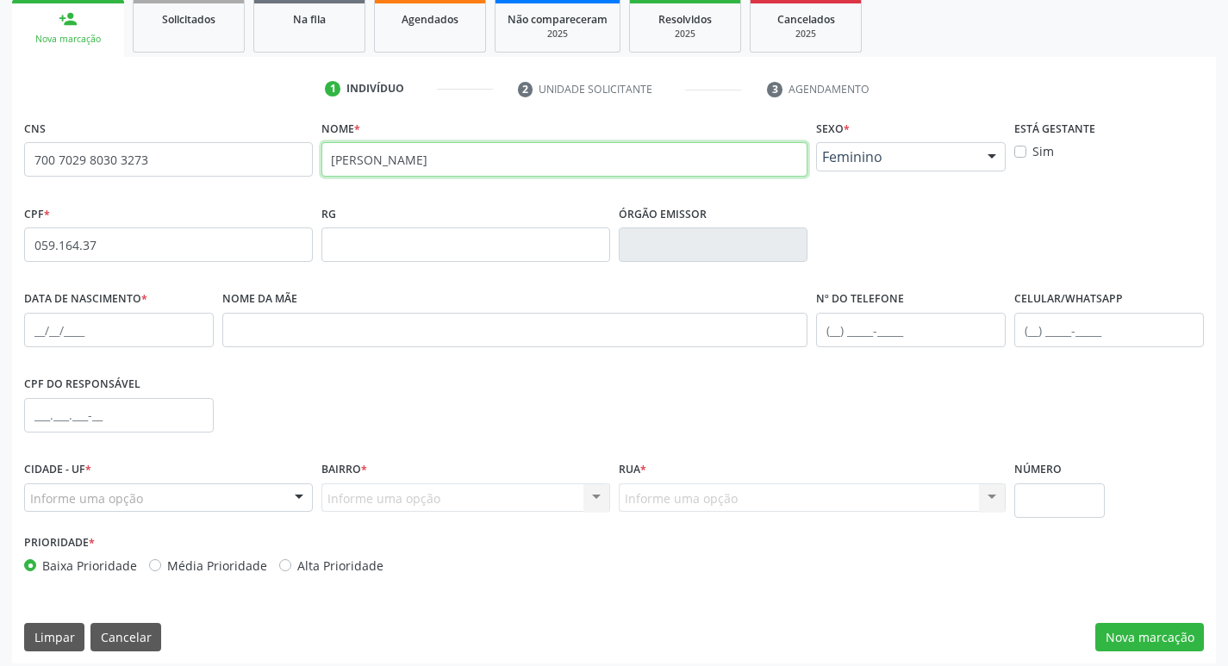
scroll to position [268, 0]
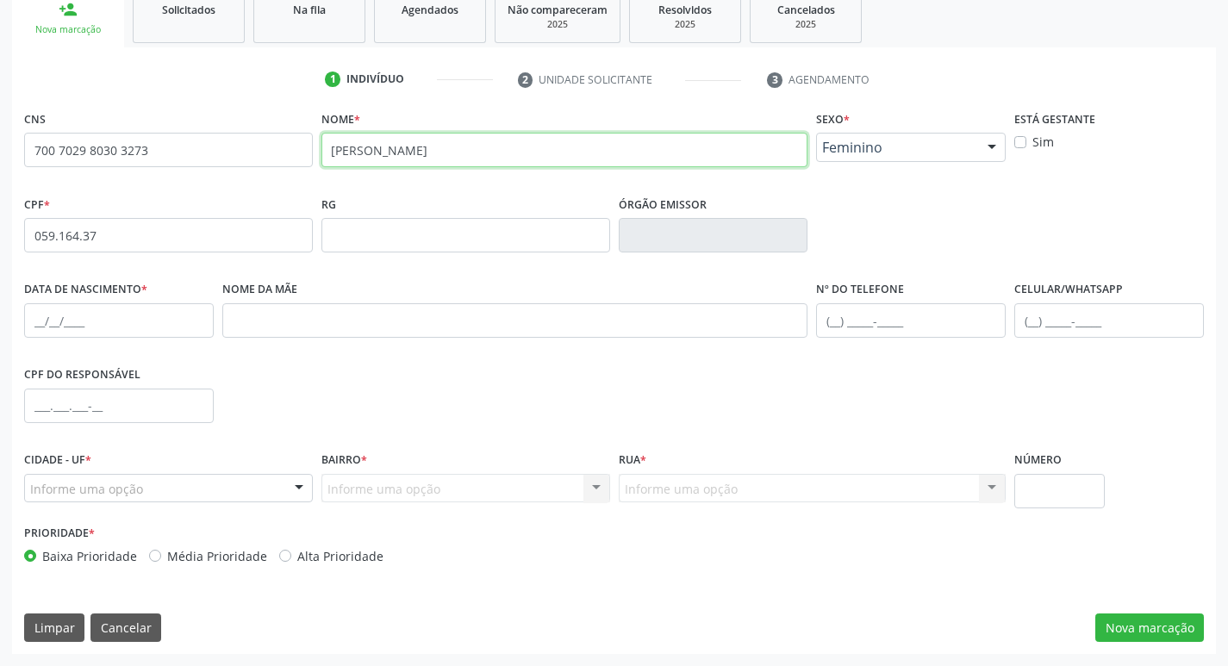
type input "[PERSON_NAME]"
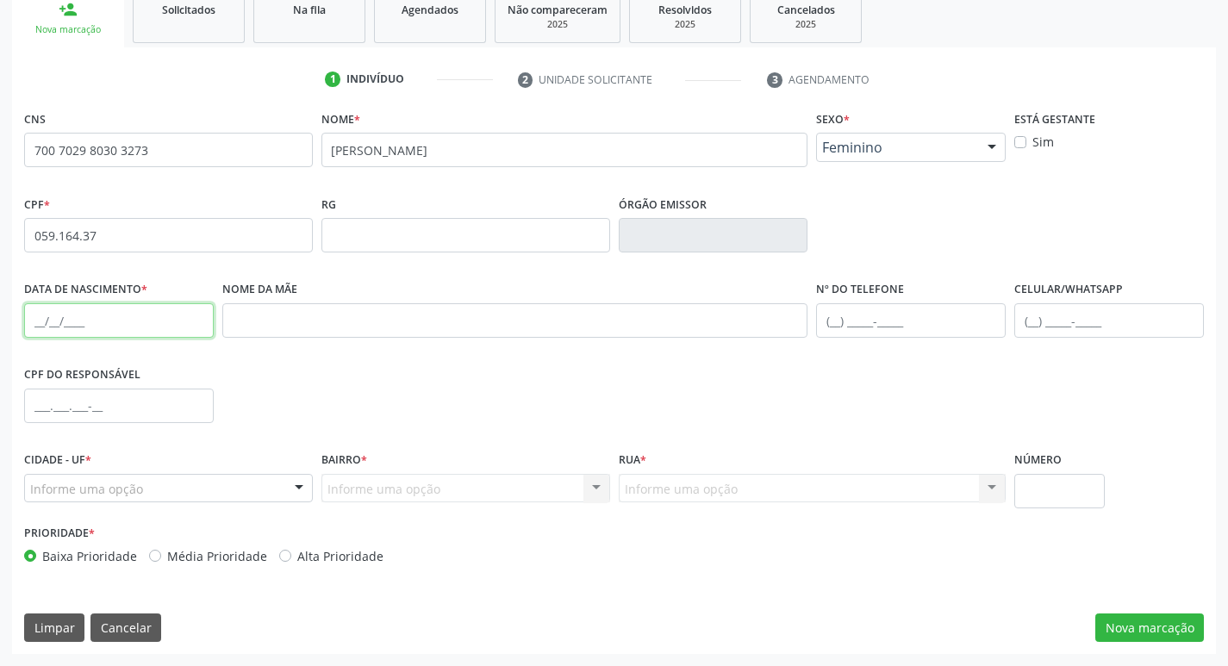
click at [91, 320] on input "text" at bounding box center [119, 320] width 190 height 34
type input "26/[DATE]"
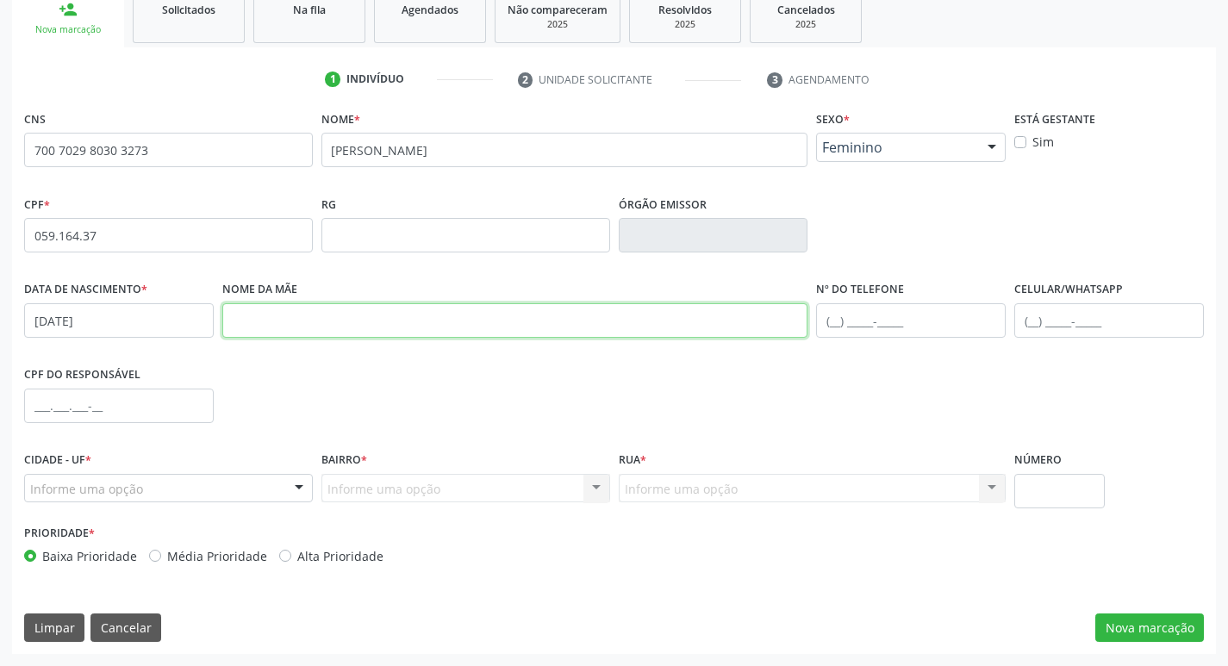
click at [296, 327] on input "text" at bounding box center [515, 320] width 586 height 34
type input "[PERSON_NAME]"
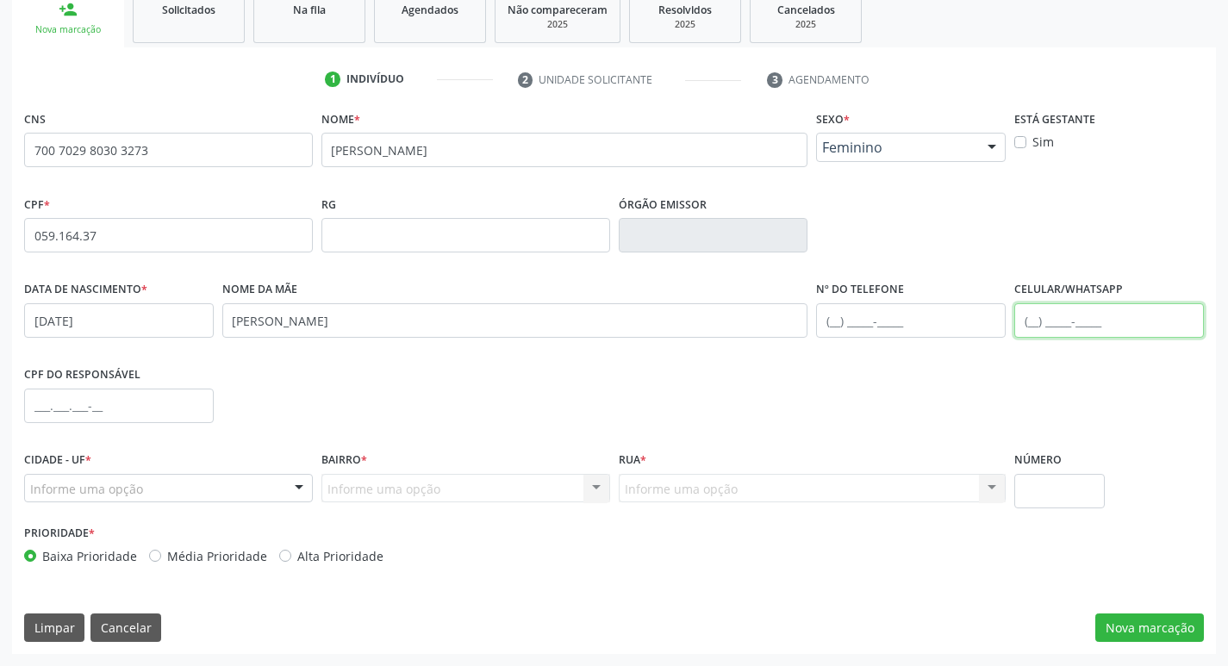
click at [1090, 328] on input "text" at bounding box center [1109, 320] width 190 height 34
click at [233, 488] on div "Informe uma opção" at bounding box center [168, 488] width 289 height 29
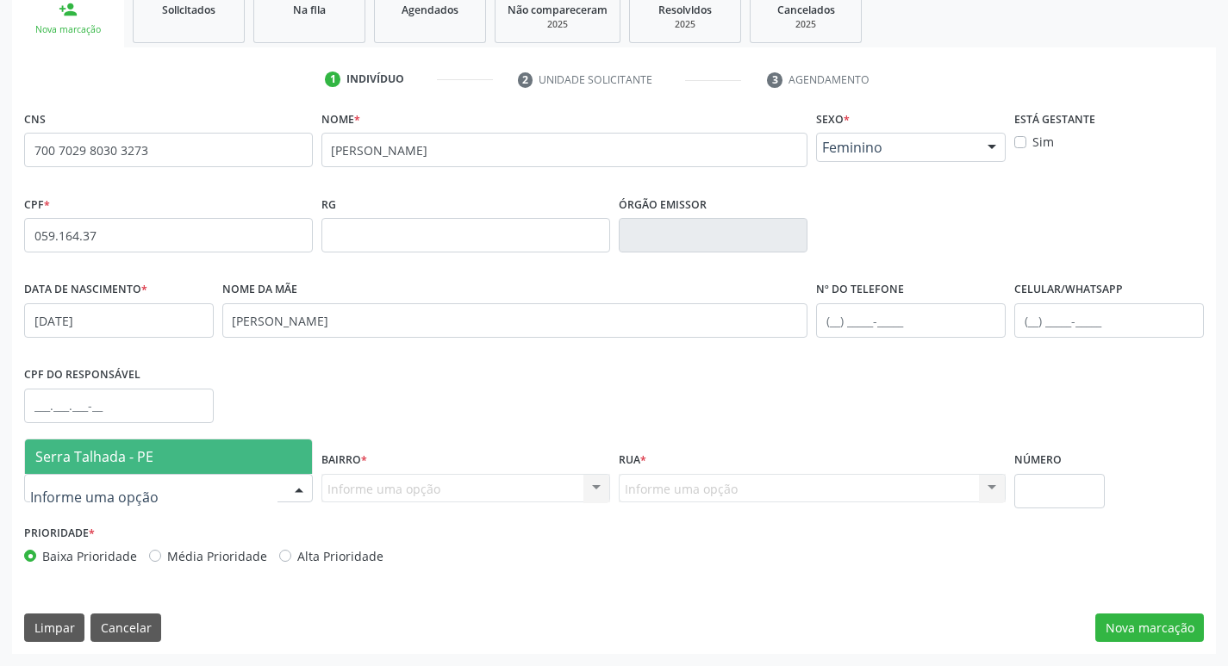
click at [230, 460] on span "Serra Talhada - PE" at bounding box center [168, 456] width 287 height 34
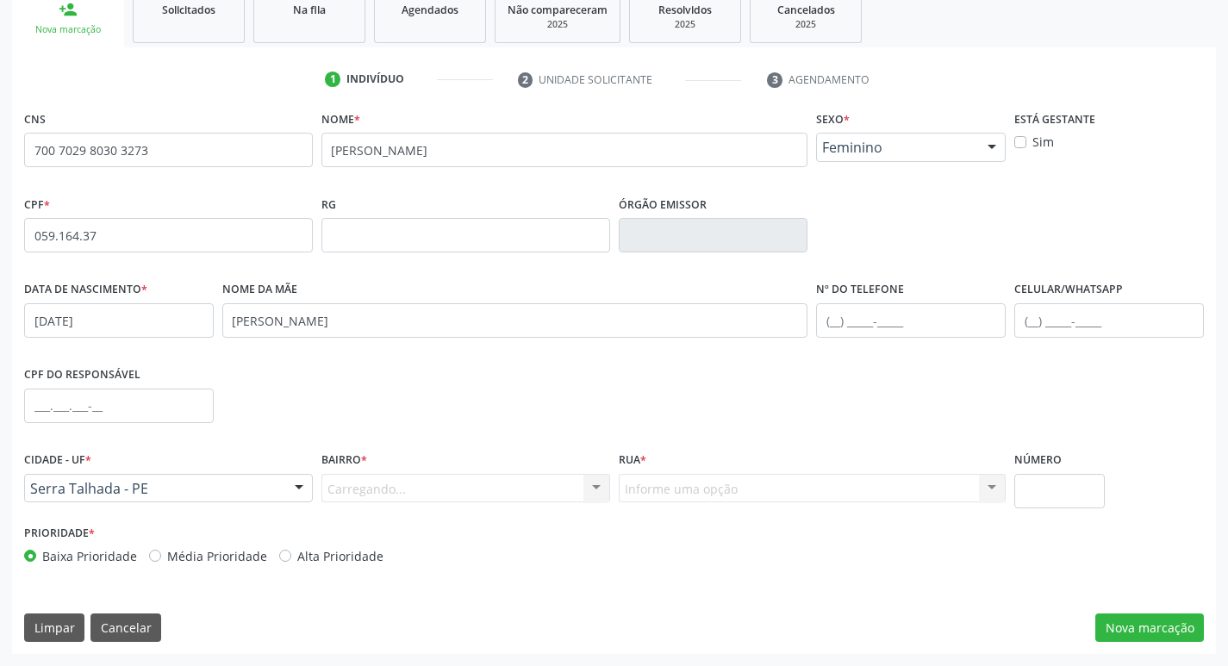
click at [420, 490] on div "Carregando... Nenhum resultado encontrado para: " " Nenhuma opção encontrada. D…" at bounding box center [465, 488] width 289 height 29
click at [600, 492] on div at bounding box center [596, 489] width 26 height 29
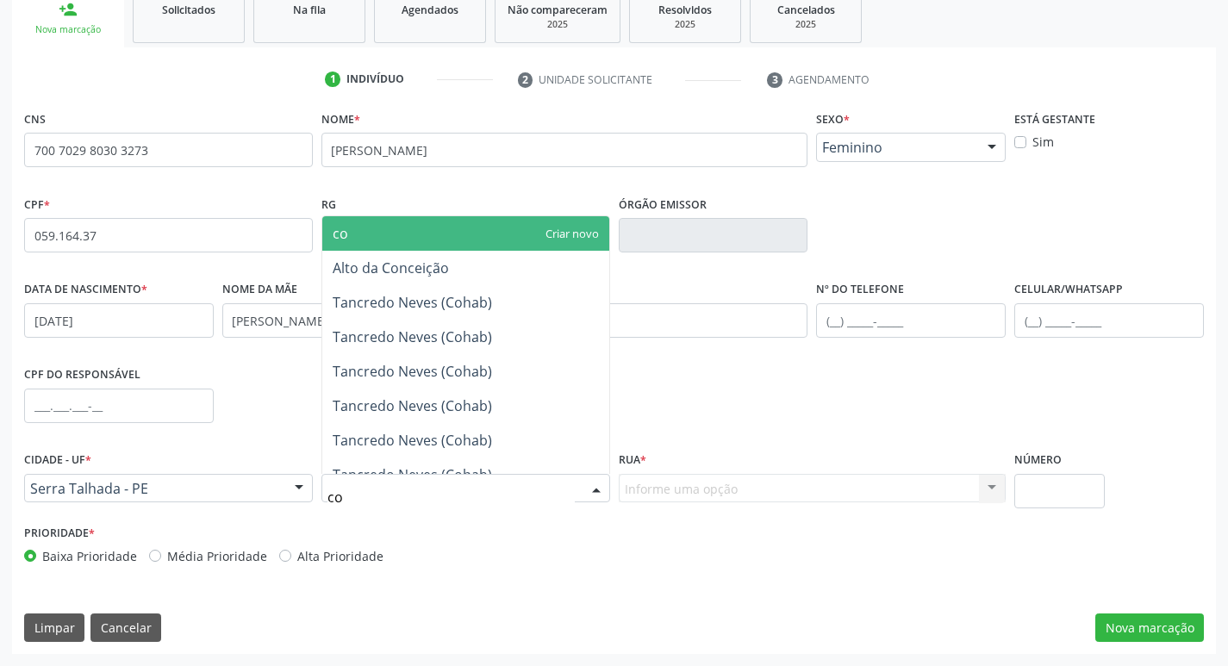
type input "coh"
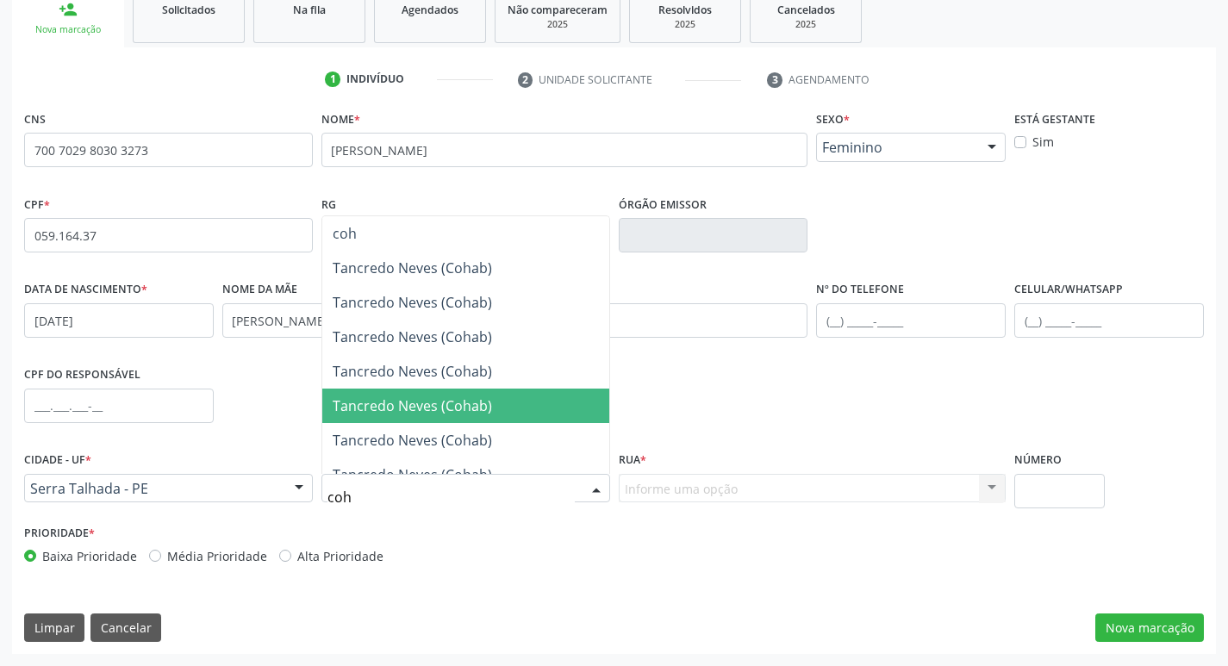
click at [465, 415] on span "Tancredo Neves (Cohab)" at bounding box center [465, 406] width 287 height 34
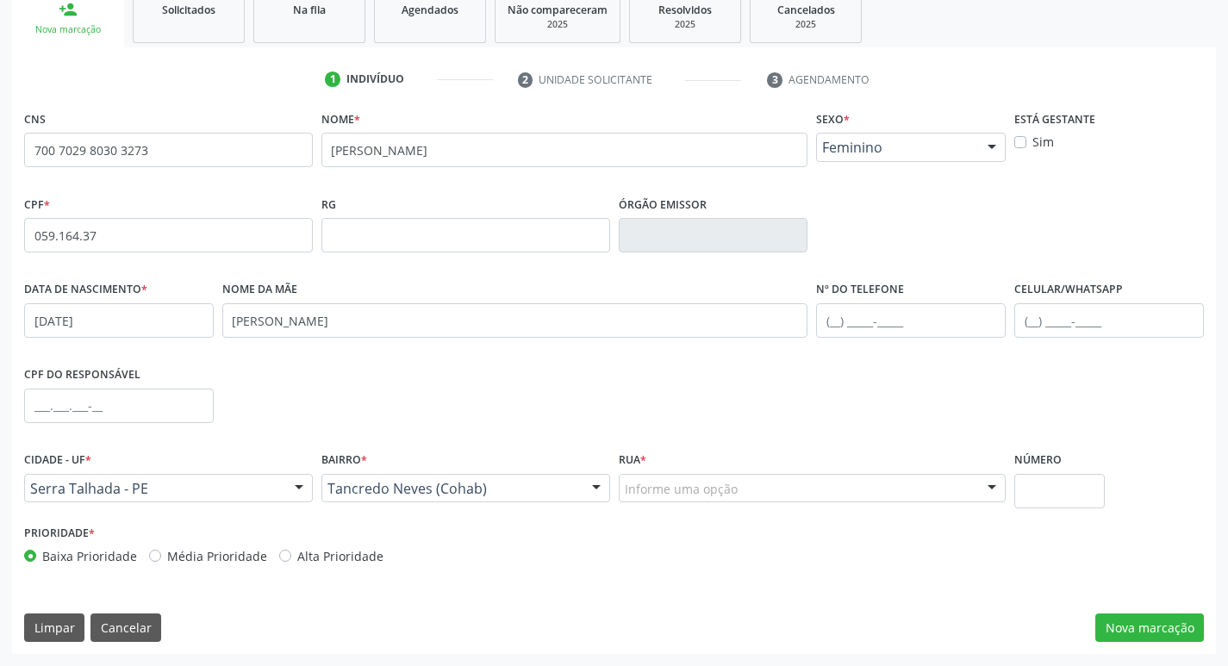
click at [992, 483] on div at bounding box center [992, 489] width 26 height 29
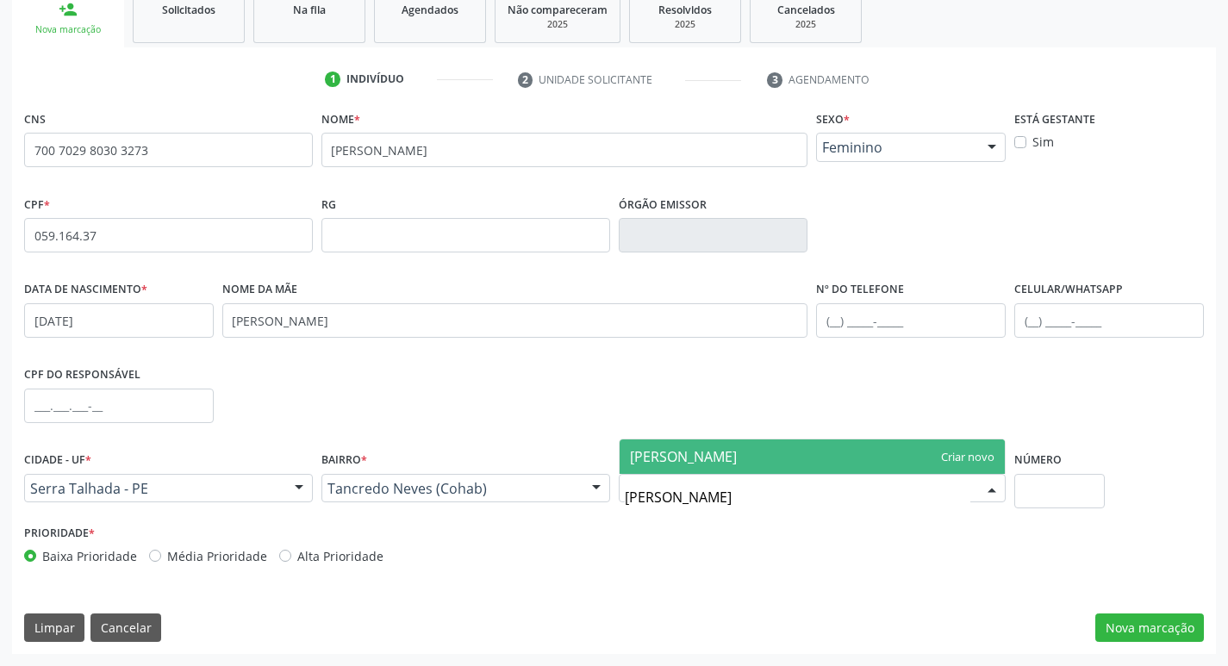
type input "joao romao de oliveira"
click at [1049, 479] on input "text" at bounding box center [1059, 491] width 90 height 34
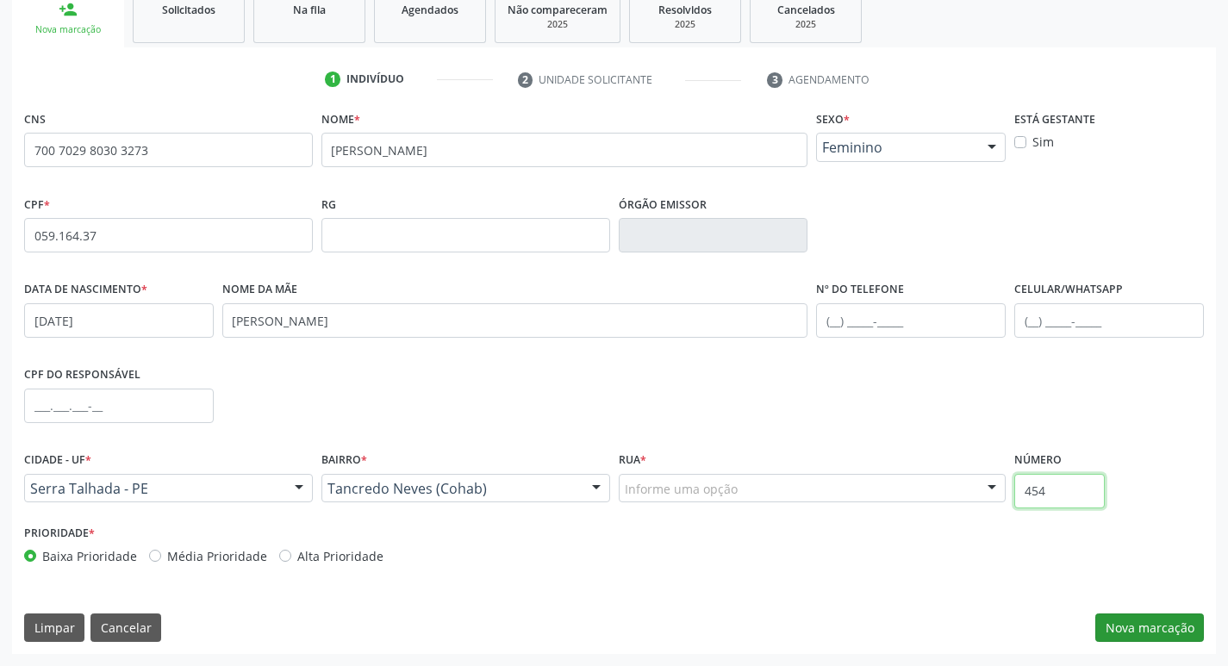
type input "454"
click at [1131, 628] on button "Nova marcação" at bounding box center [1149, 627] width 109 height 29
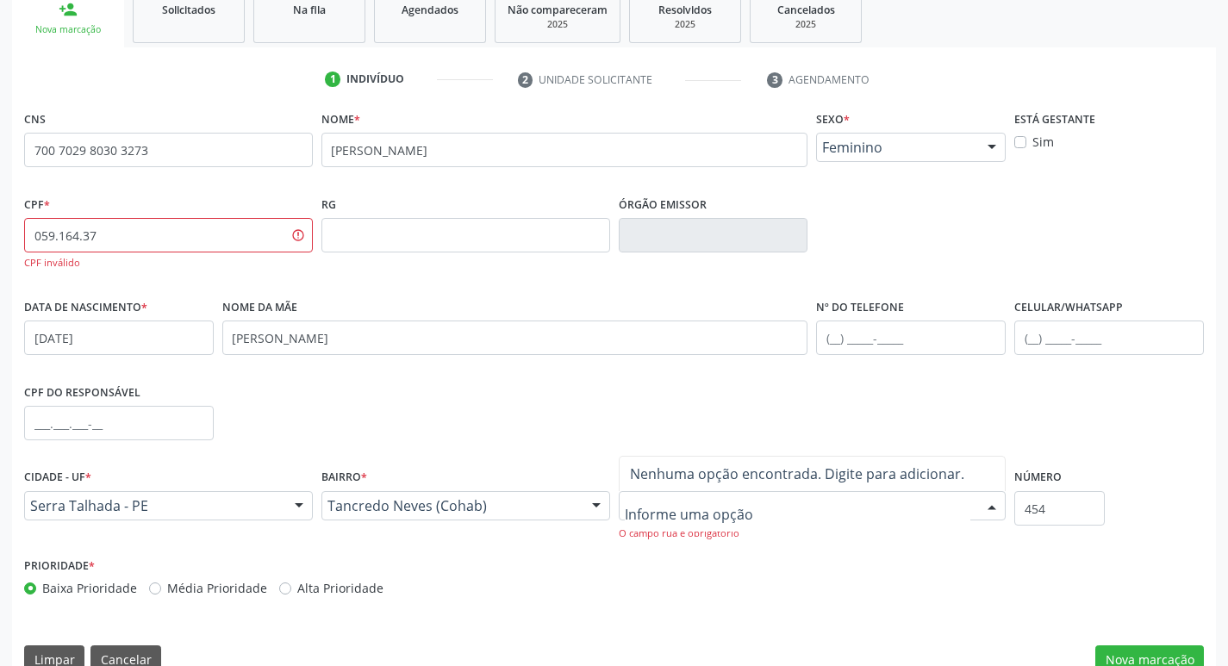
click at [990, 505] on div at bounding box center [992, 506] width 26 height 29
click at [736, 520] on input "text" at bounding box center [798, 514] width 346 height 34
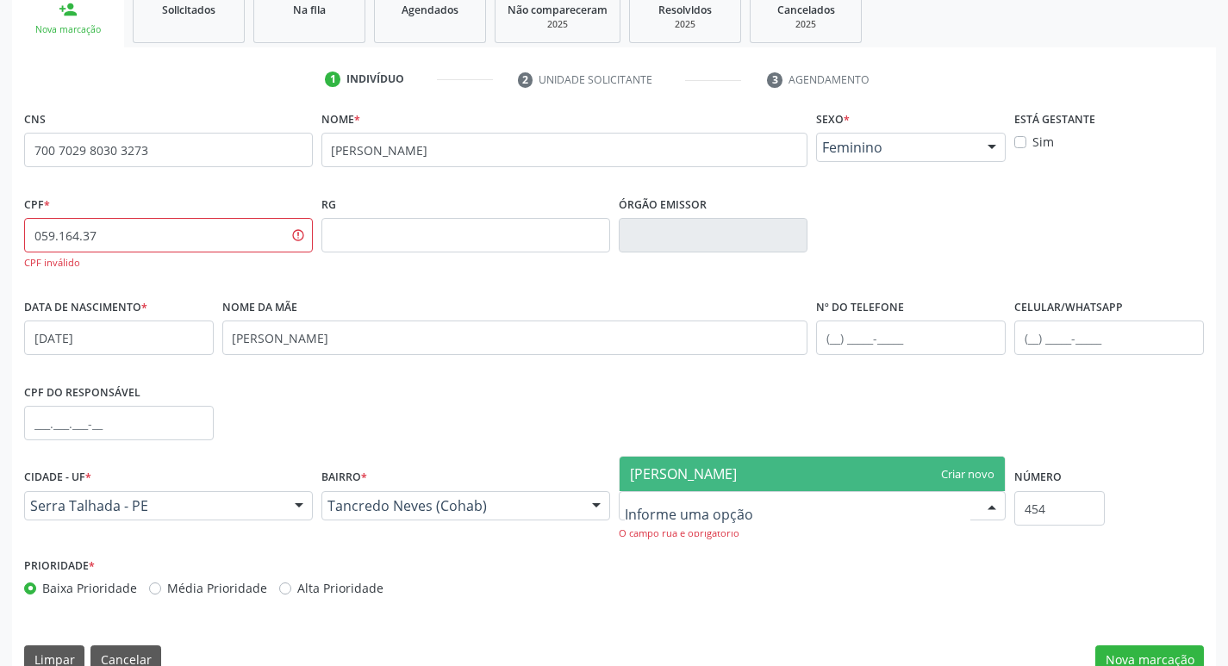
click at [814, 549] on div "Rua * joão romão de oliveira Nenhum resultado encontrado para: " joão romão de …" at bounding box center [812, 508] width 396 height 88
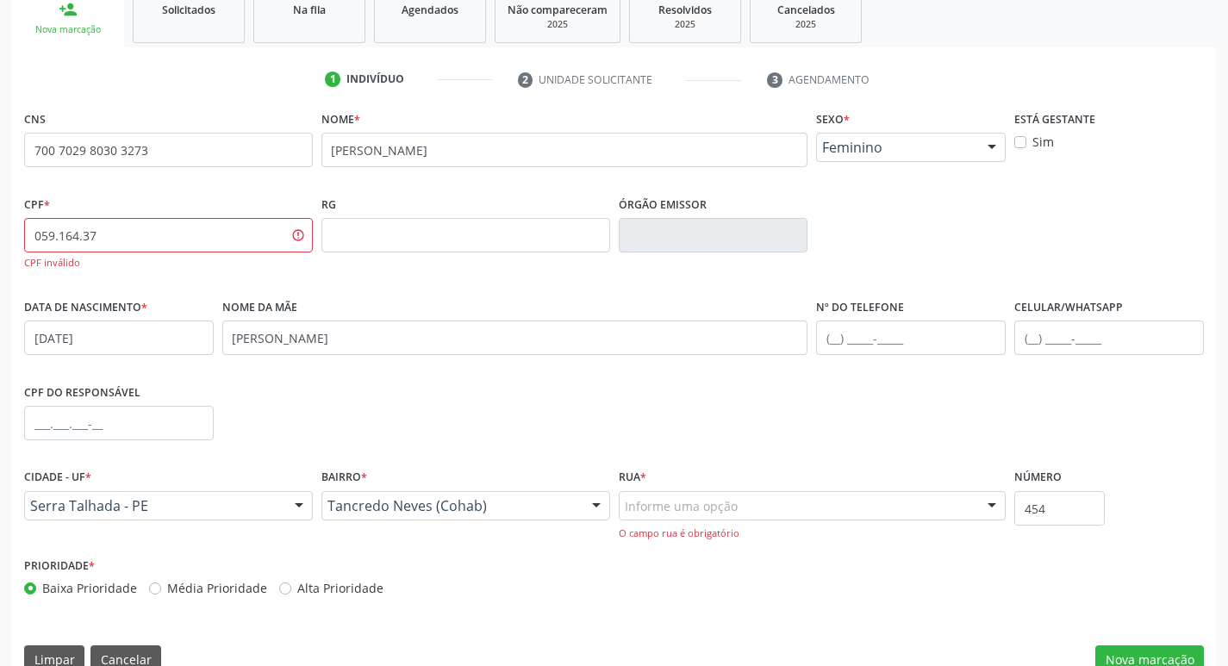
click at [989, 505] on div at bounding box center [992, 506] width 26 height 29
click at [740, 507] on input "text" at bounding box center [798, 514] width 346 height 34
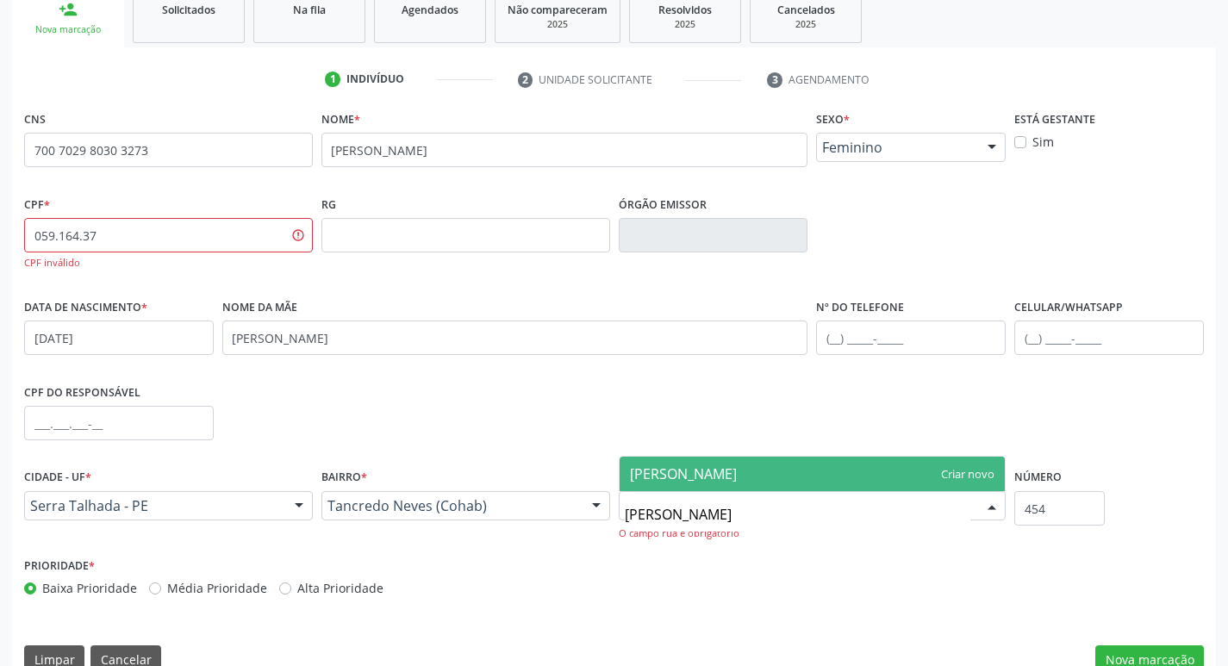
type input "João Romão de Oliveira"
click at [987, 476] on span "João Romão de Oliveira" at bounding box center [812, 474] width 386 height 34
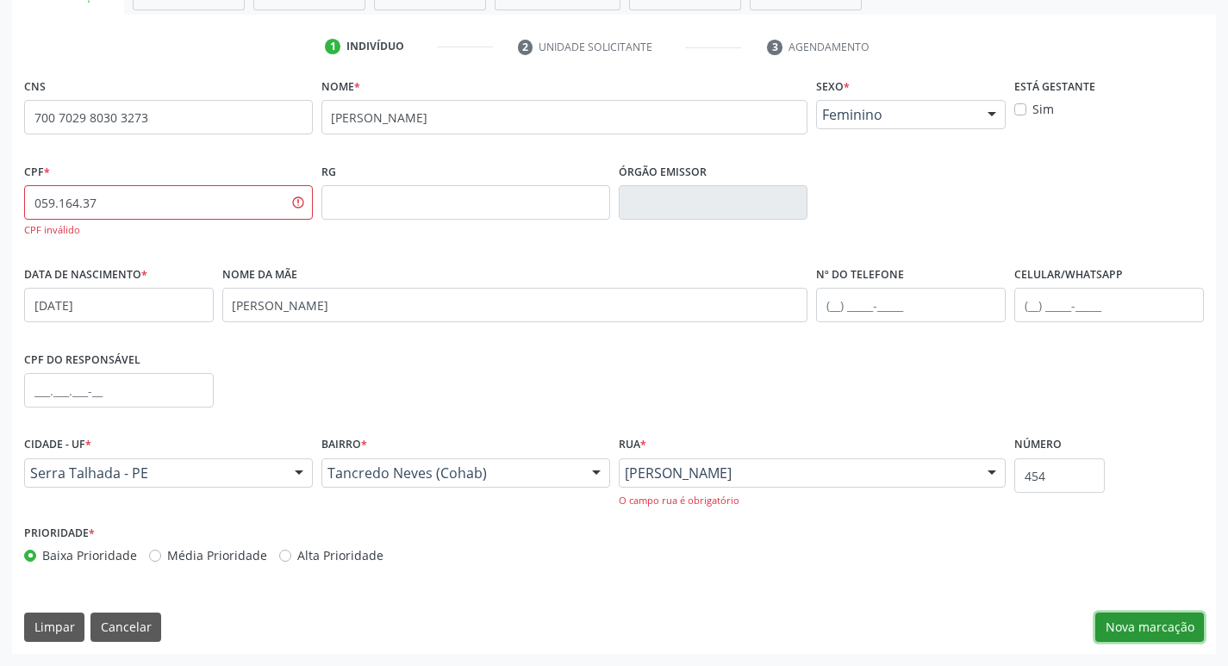
click at [1147, 616] on button "Nova marcação" at bounding box center [1149, 627] width 109 height 29
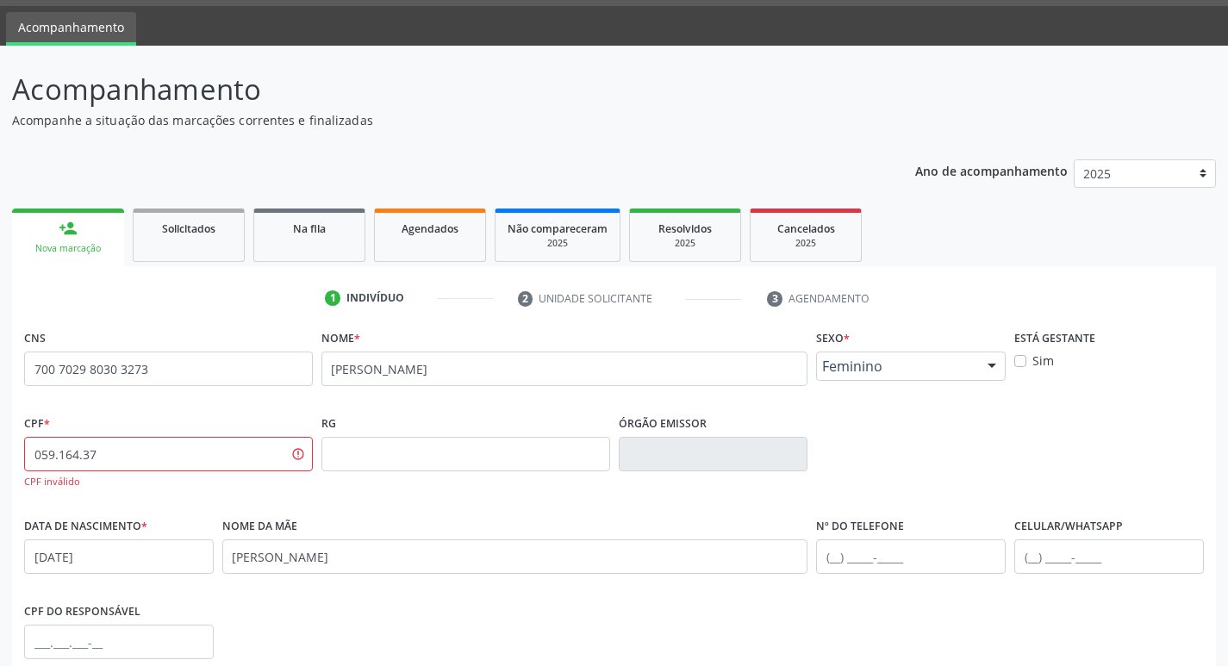
scroll to position [0, 0]
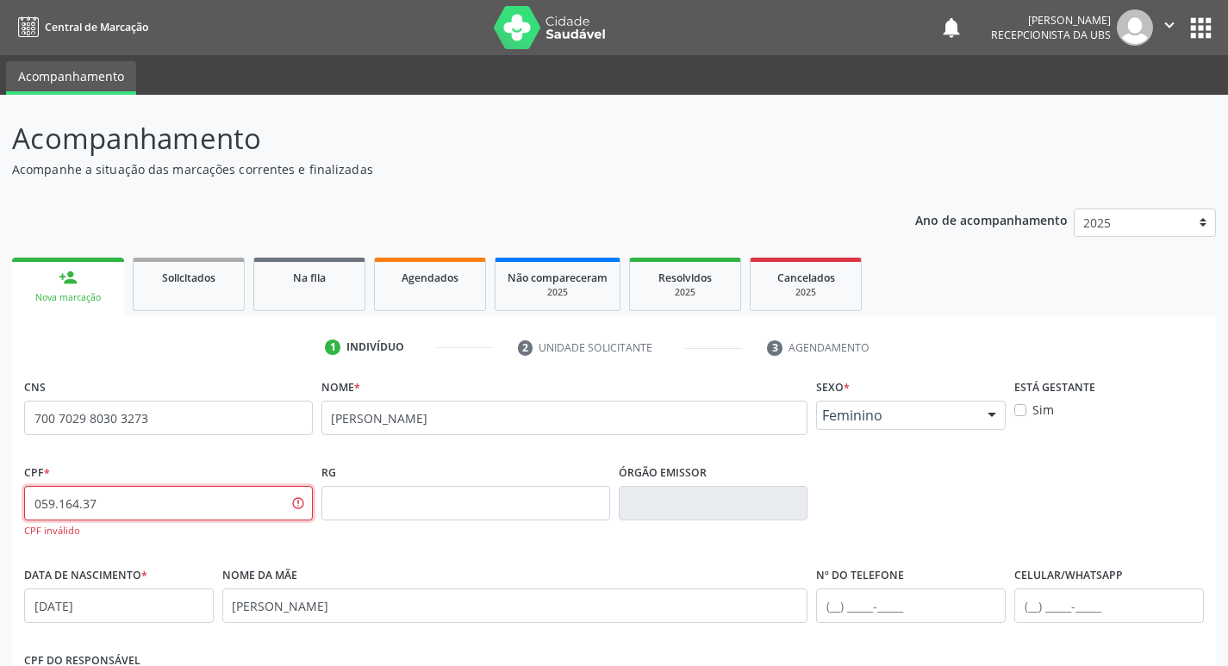
click at [141, 501] on input "059.164.37" at bounding box center [168, 503] width 289 height 34
type input "059.036.164-37"
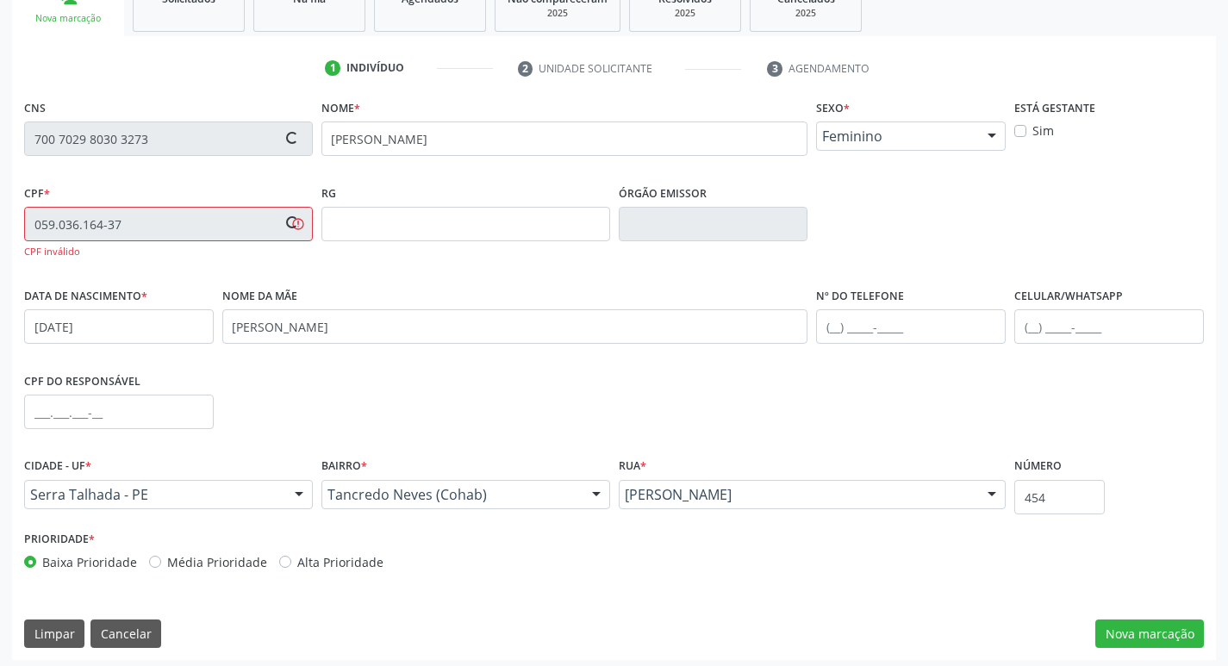
scroll to position [285, 0]
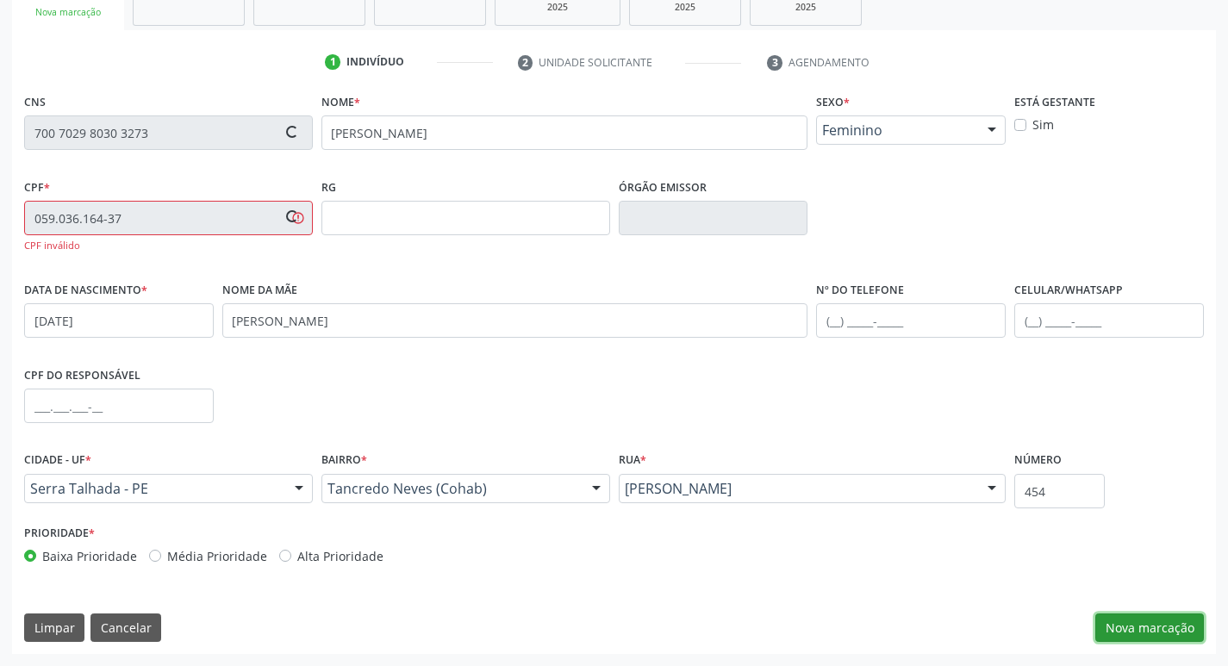
click at [1123, 619] on button "Nova marcação" at bounding box center [1149, 627] width 109 height 29
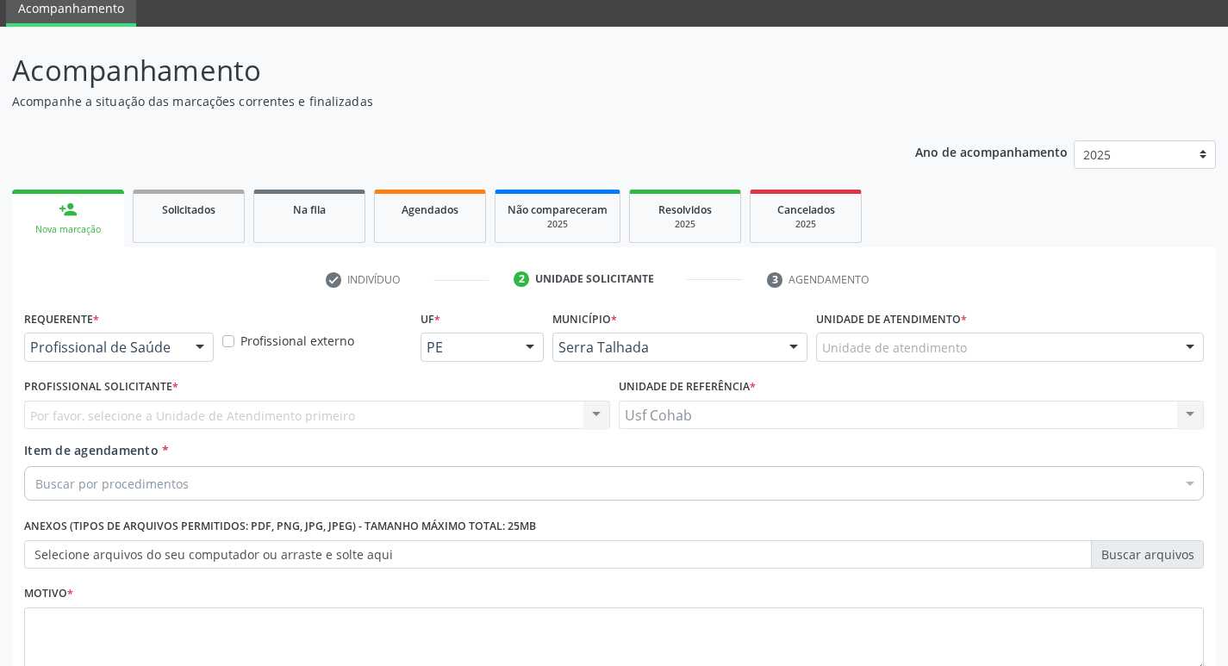
scroll to position [16, 0]
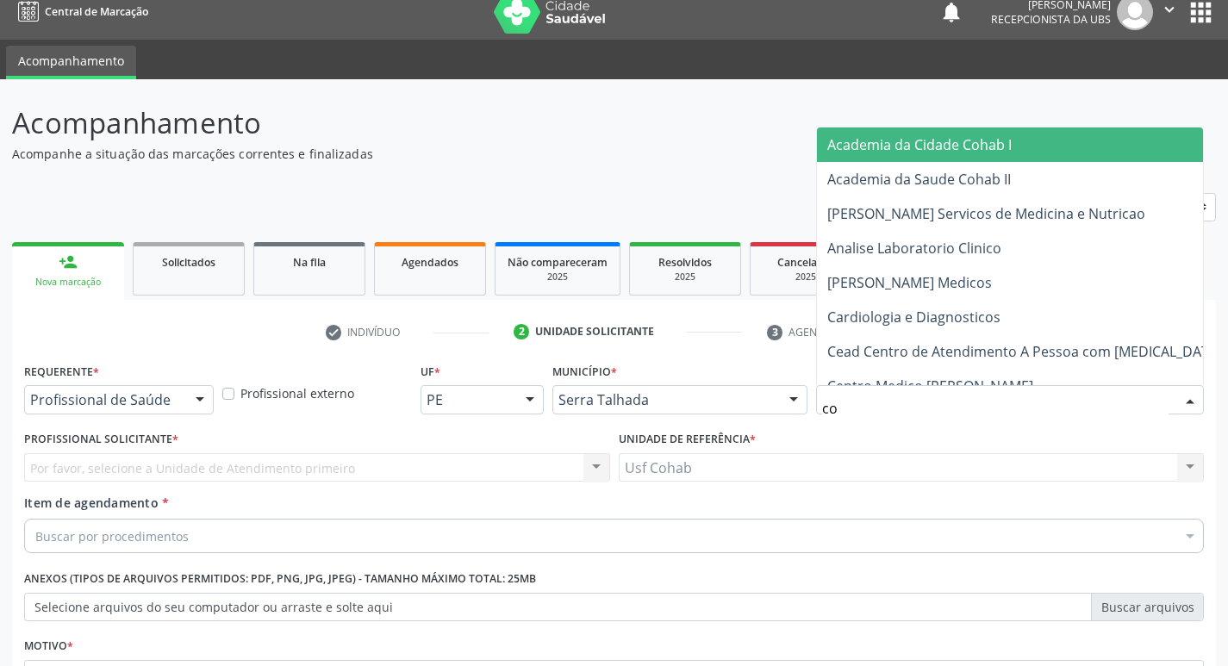
type input "coh"
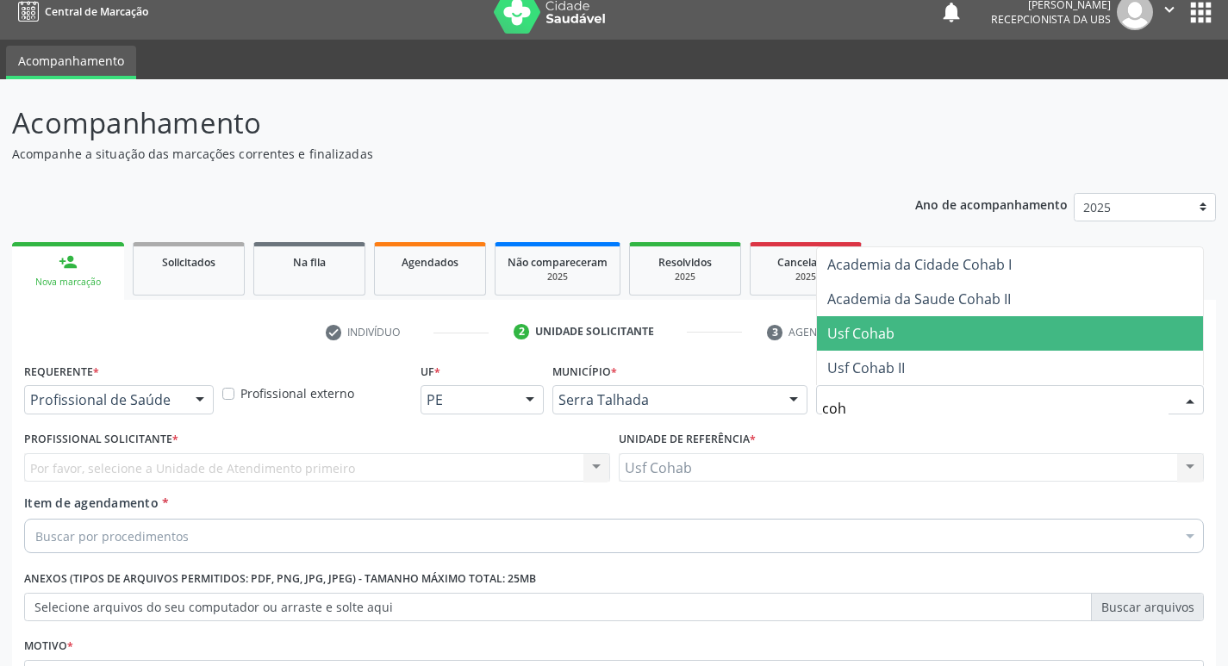
click at [909, 339] on span "Usf Cohab" at bounding box center [1010, 333] width 386 height 34
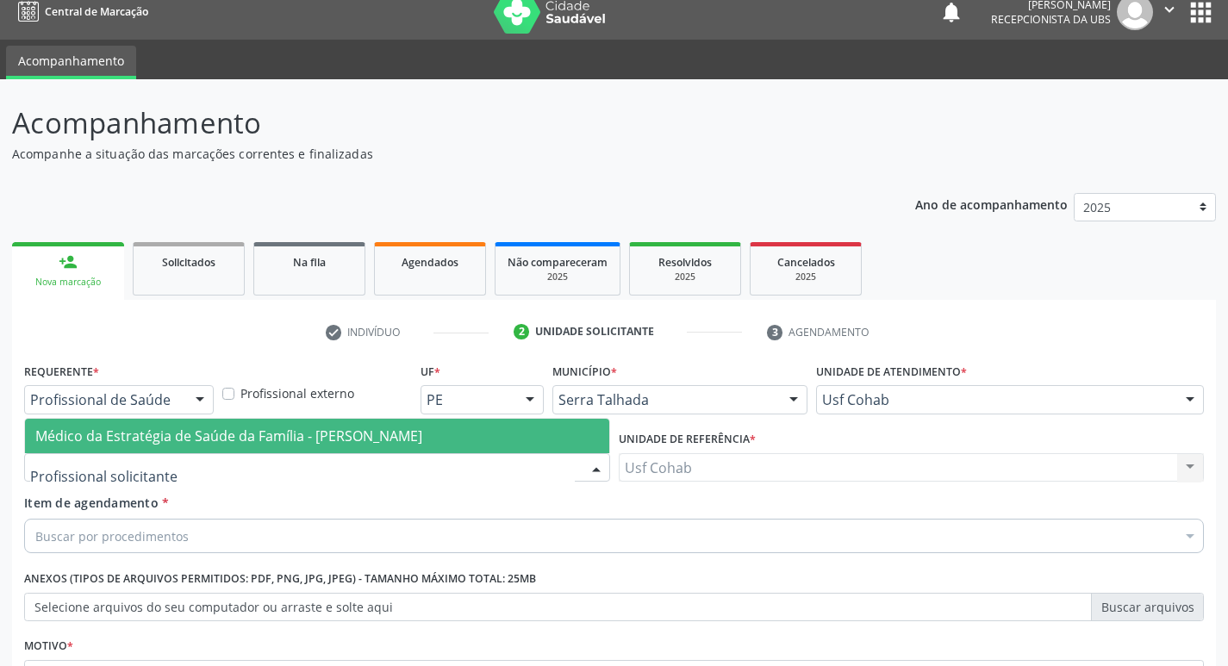
click at [146, 439] on span "Médico da Estratégia de Saúde da Família - [PERSON_NAME]" at bounding box center [228, 435] width 387 height 19
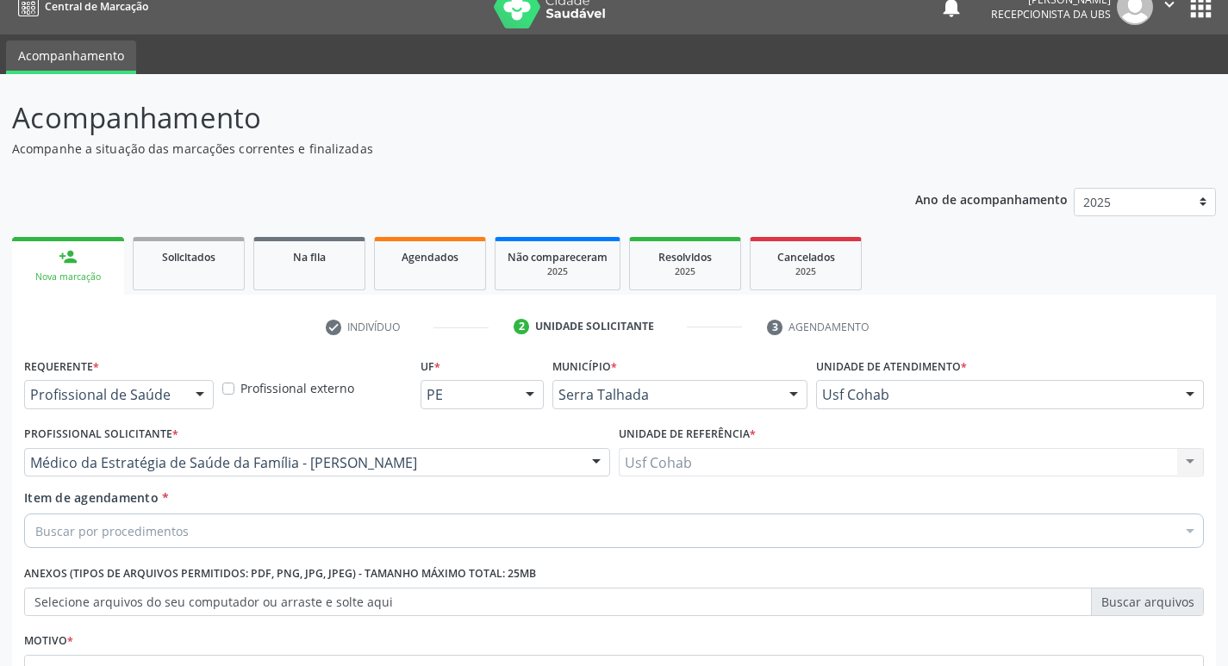
scroll to position [188, 0]
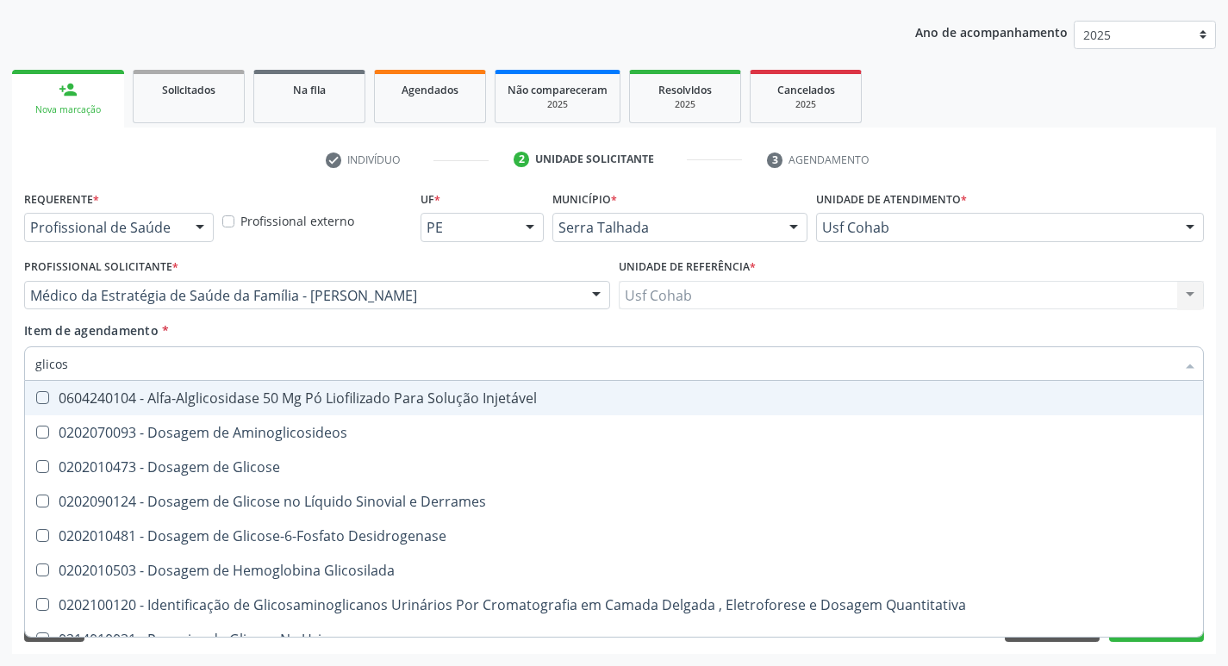
type input "glicose"
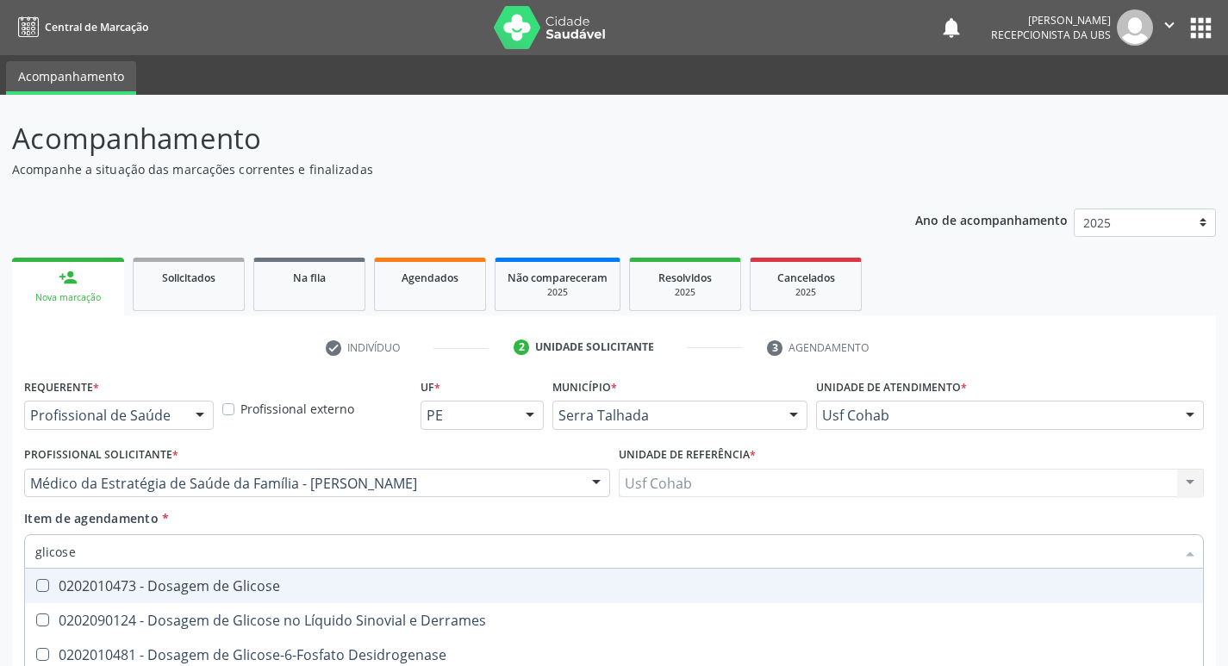
scroll to position [188, 0]
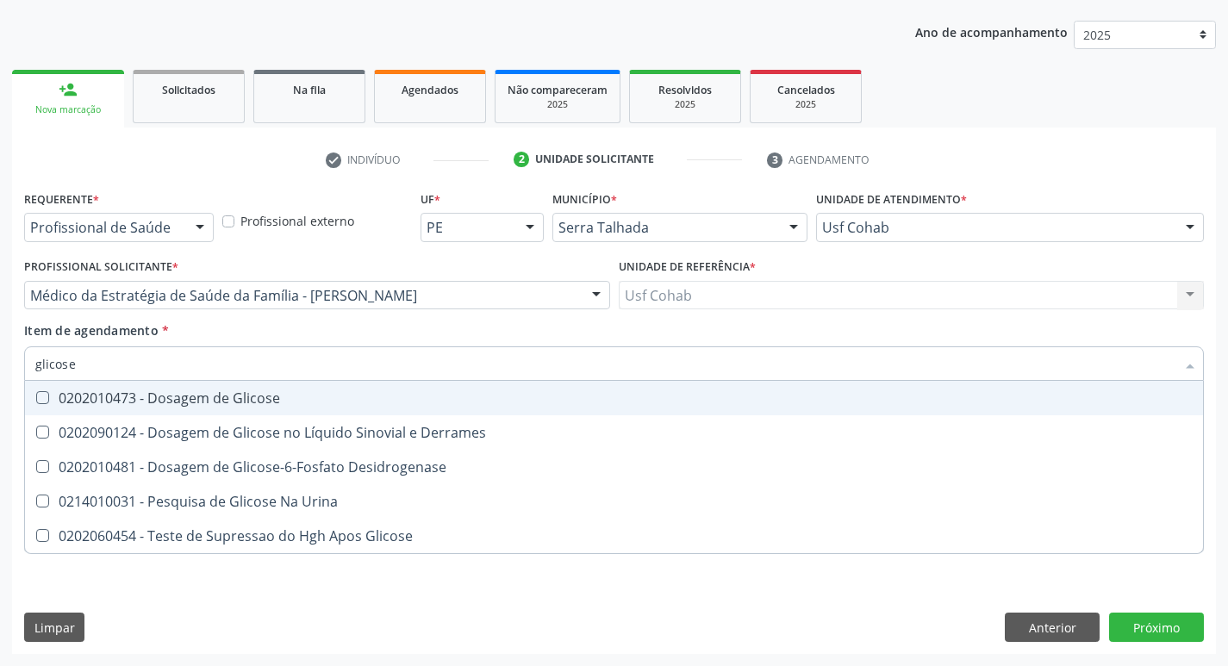
click at [54, 399] on div "0202010473 - Dosagem de Glicose" at bounding box center [613, 398] width 1157 height 14
checkbox Glicose "true"
drag, startPoint x: 136, startPoint y: 365, endPoint x: 33, endPoint y: 371, distance: 103.6
click at [33, 371] on div "glicose" at bounding box center [613, 363] width 1179 height 34
checkbox Glicose "false"
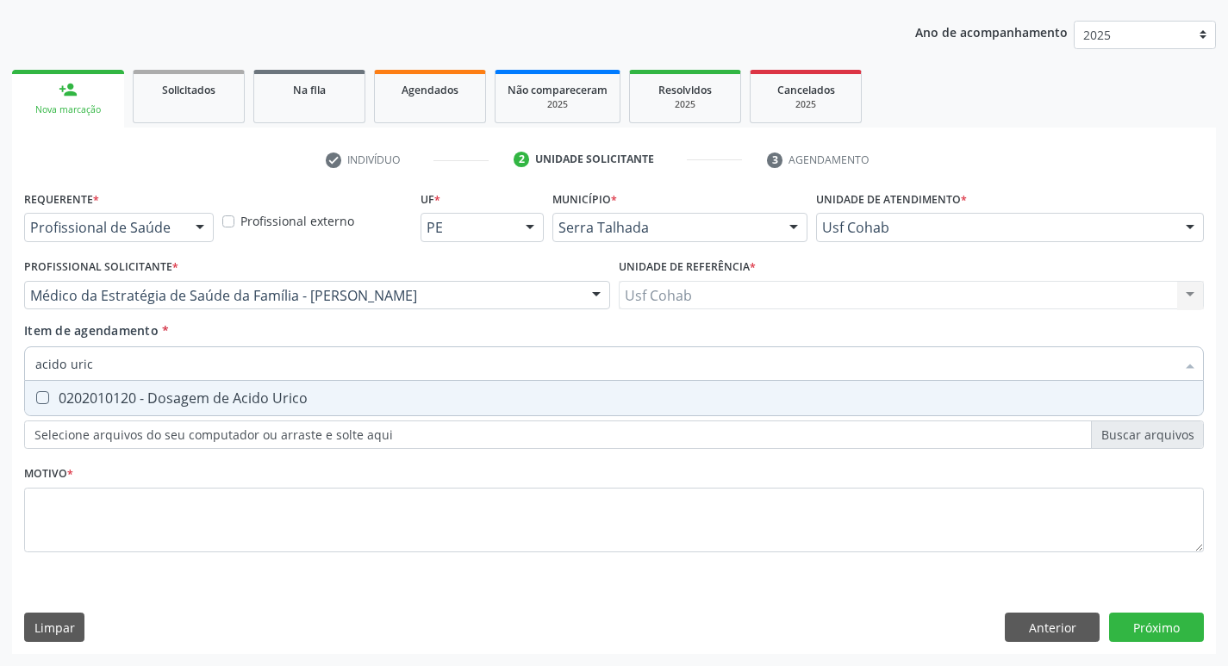
type input "acido urico"
click at [46, 400] on Urico at bounding box center [42, 397] width 13 height 13
click at [36, 400] on Urico "checkbox" at bounding box center [30, 397] width 11 height 11
checkbox Urico "true"
drag, startPoint x: 116, startPoint y: 372, endPoint x: 0, endPoint y: 364, distance: 116.6
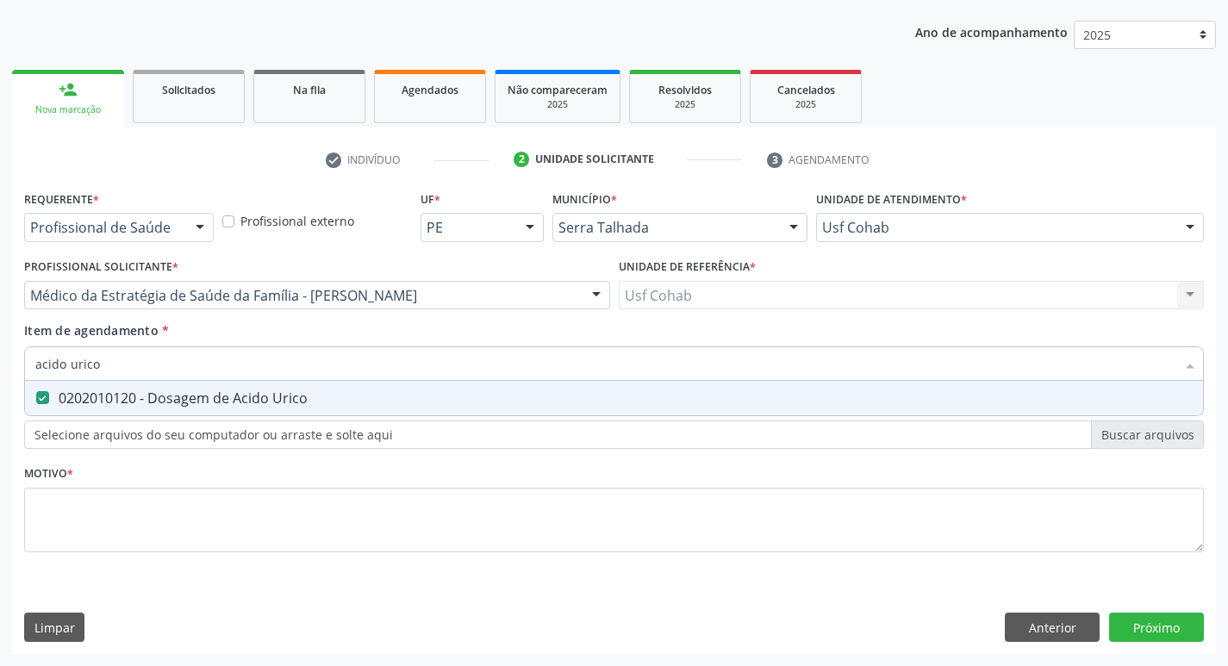
click at [0, 364] on div "Acompanhamento Acompanhe a situação das marcações correntes e finalizadas Relat…" at bounding box center [614, 286] width 1228 height 759
checkbox Urico "false"
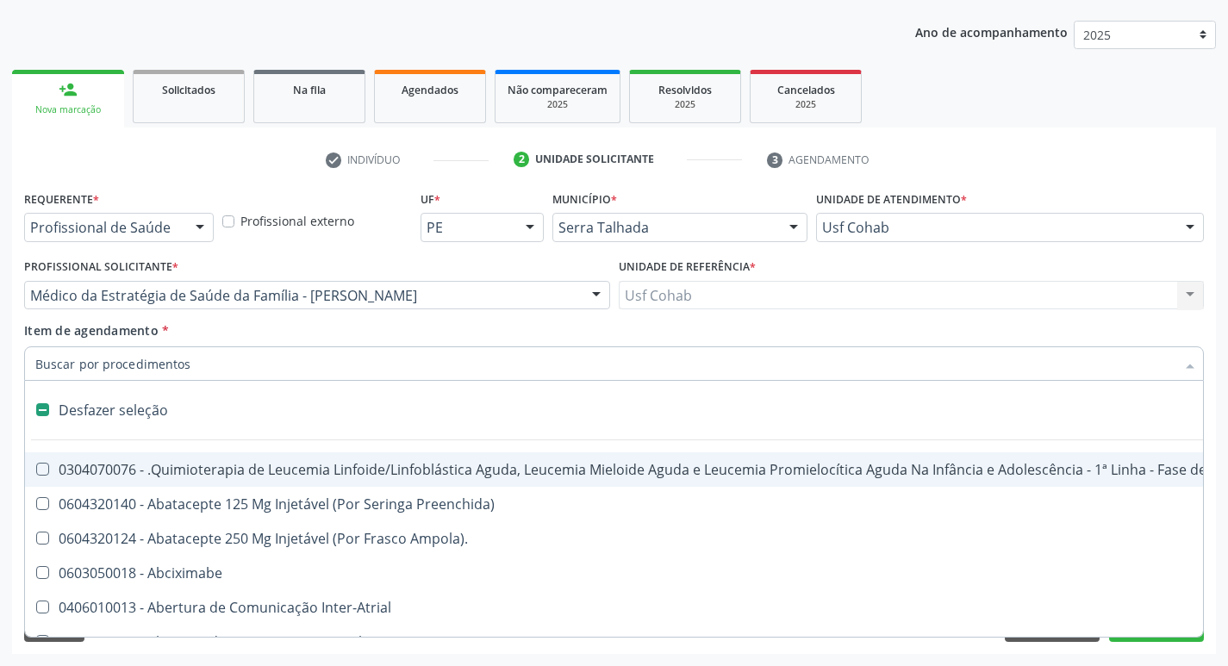
click at [108, 361] on input "Item de agendamento *" at bounding box center [605, 363] width 1140 height 34
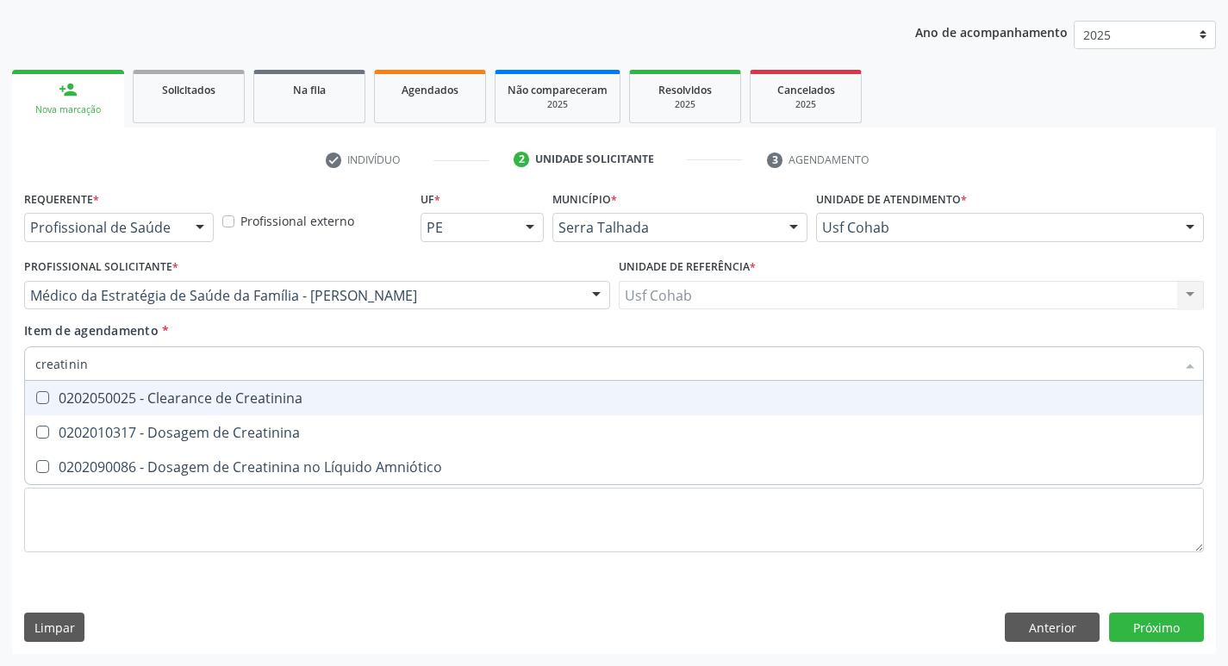
type input "creatinina"
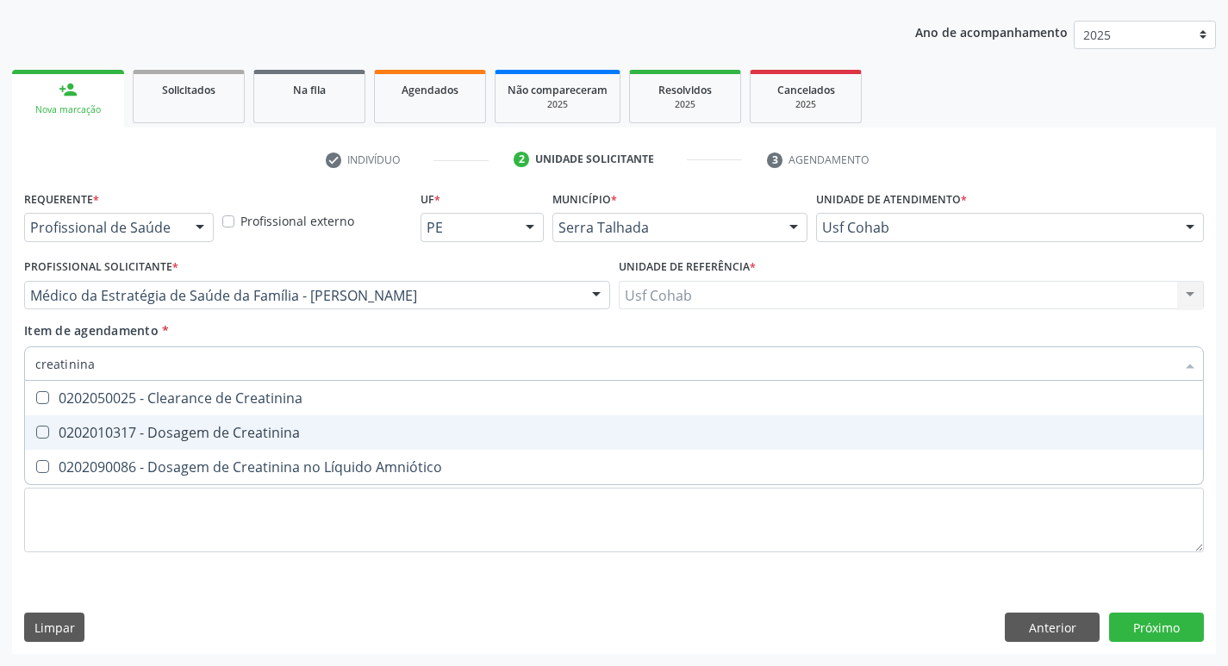
click at [45, 427] on Creatinina at bounding box center [42, 432] width 13 height 13
click at [36, 427] on Creatinina "checkbox" at bounding box center [30, 431] width 11 height 11
checkbox Creatinina "true"
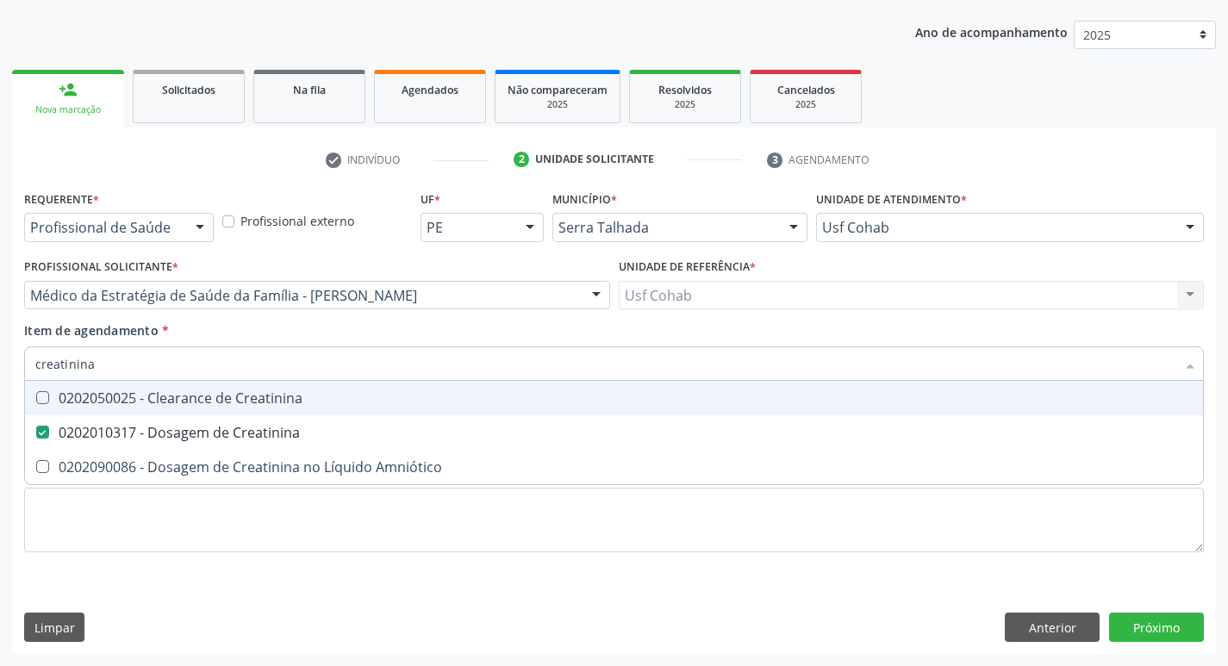
drag, startPoint x: 112, startPoint y: 368, endPoint x: 0, endPoint y: 337, distance: 116.2
click at [0, 337] on div "Acompanhamento Acompanhe a situação das marcações correntes e finalizadas Relat…" at bounding box center [614, 286] width 1228 height 759
checkbox Creatinina "false"
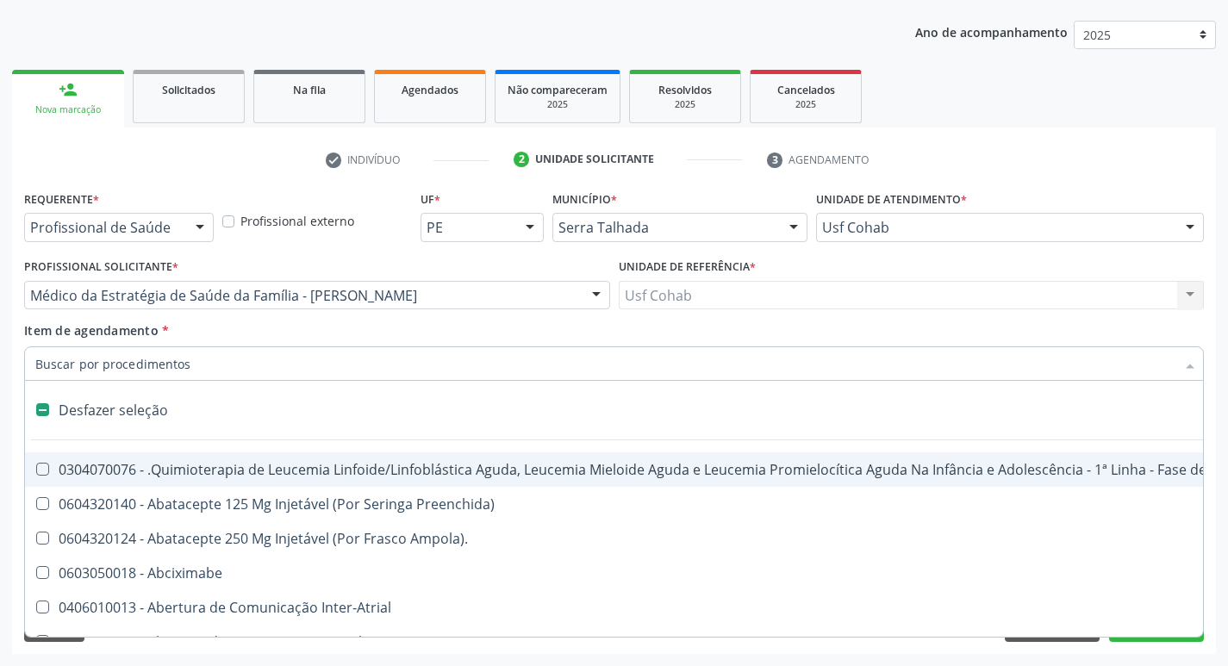
click at [78, 358] on input "Item de agendamento *" at bounding box center [605, 363] width 1140 height 34
type input "u"
checkbox Cistometro "true"
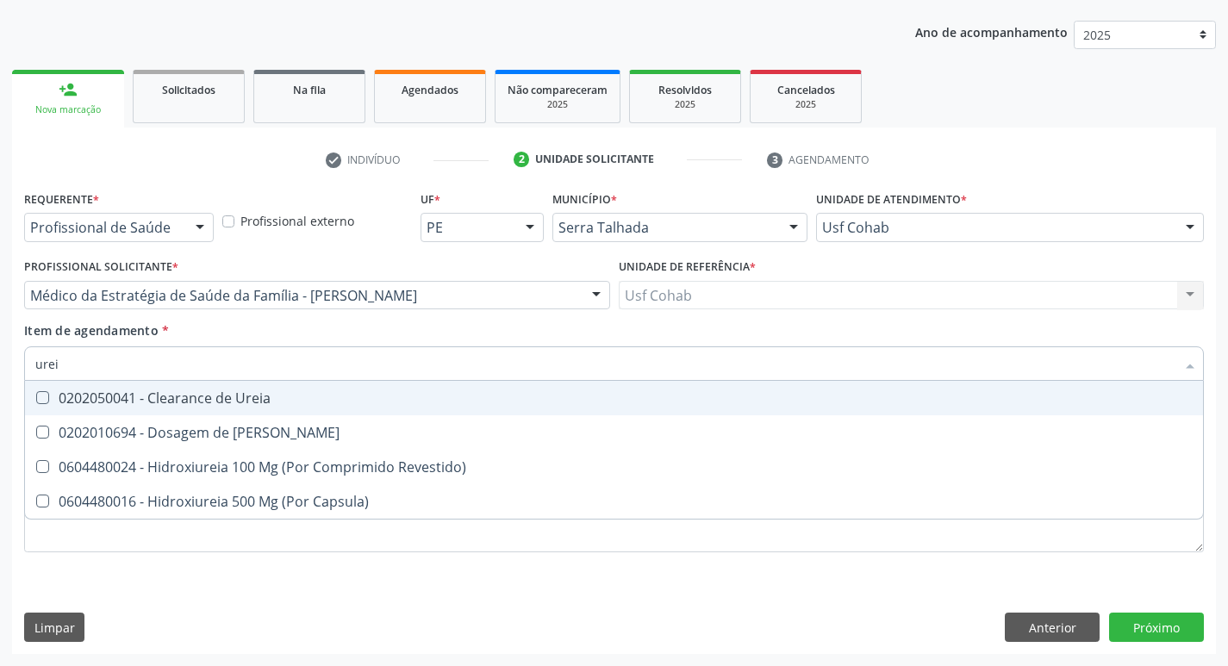
type input "ureia"
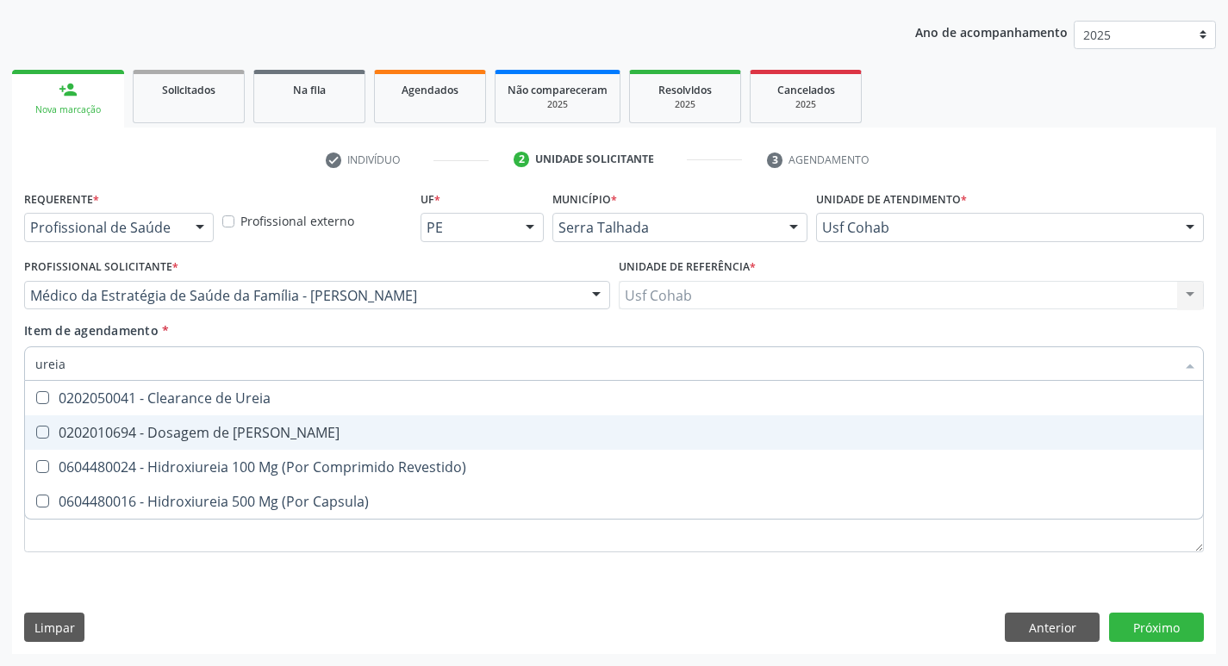
click at [35, 426] on div at bounding box center [31, 433] width 13 height 14
checkbox Ureia "true"
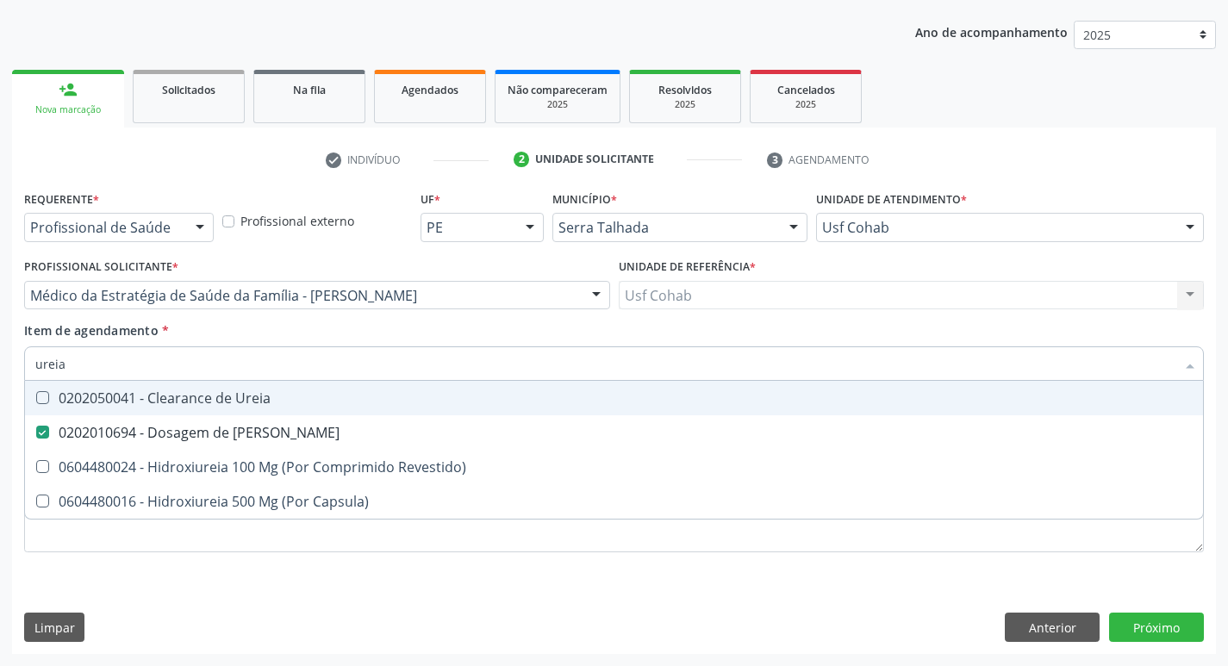
drag, startPoint x: 75, startPoint y: 370, endPoint x: 0, endPoint y: 359, distance: 75.8
click at [0, 359] on div "Acompanhamento Acompanhe a situação das marcações correntes e finalizadas Relat…" at bounding box center [614, 286] width 1228 height 759
checkbox Ureia "false"
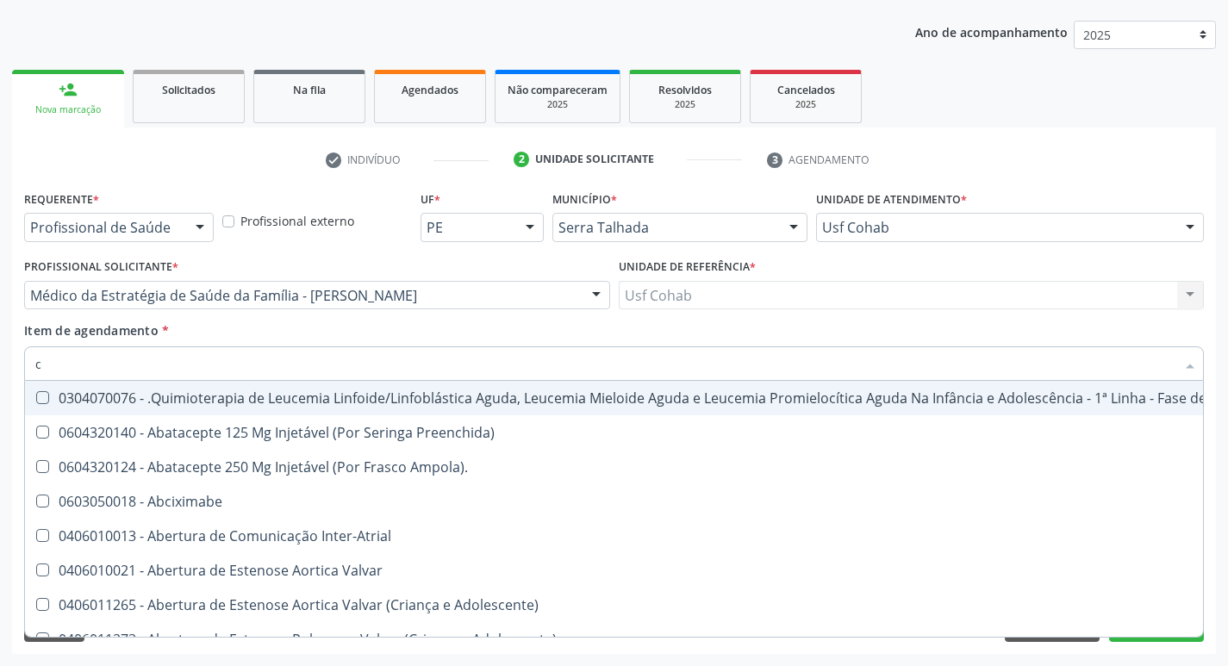
type input "co"
checkbox Coclear "true"
checkbox Tempo "true"
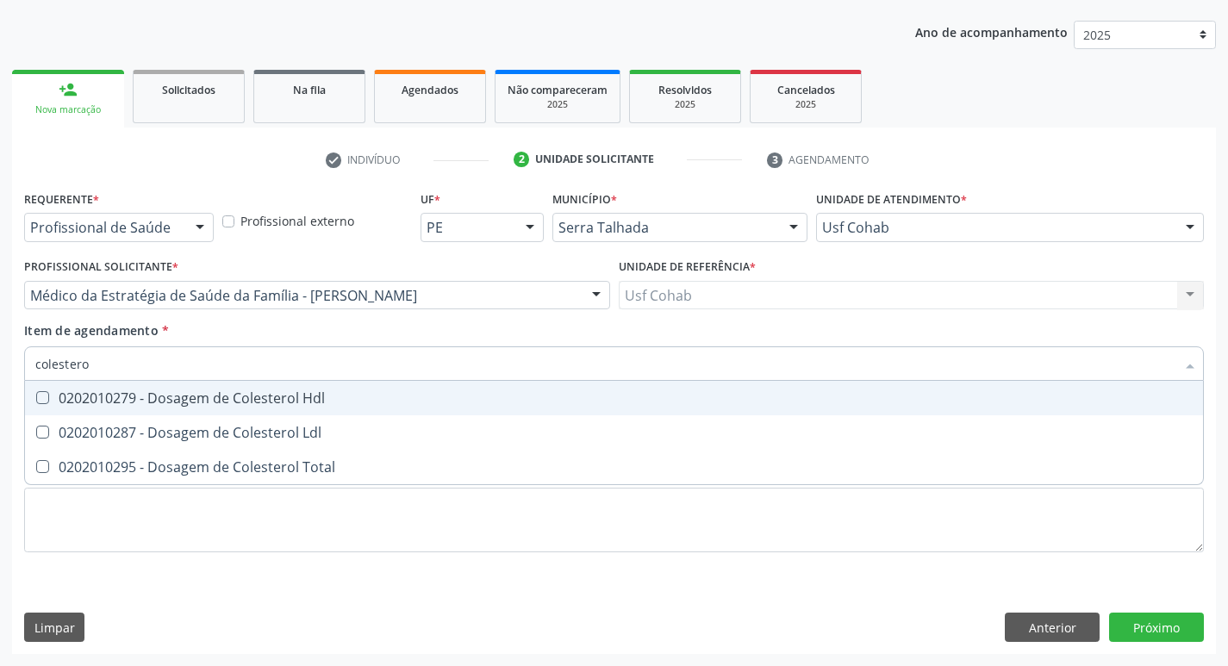
type input "colesterol"
click at [43, 401] on Hdl at bounding box center [42, 397] width 13 height 13
click at [36, 401] on Hdl "checkbox" at bounding box center [30, 397] width 11 height 11
checkbox Hdl "true"
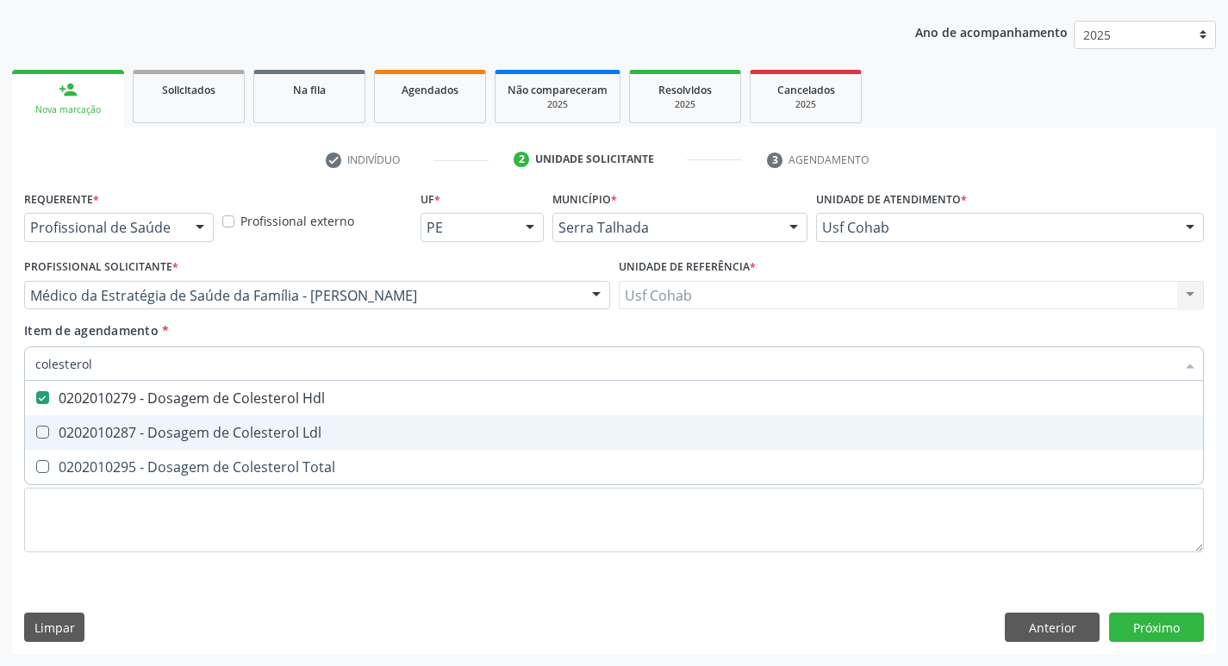
click at [41, 437] on Ldl at bounding box center [42, 432] width 13 height 13
click at [36, 437] on Ldl "checkbox" at bounding box center [30, 431] width 11 height 11
checkbox Ldl "true"
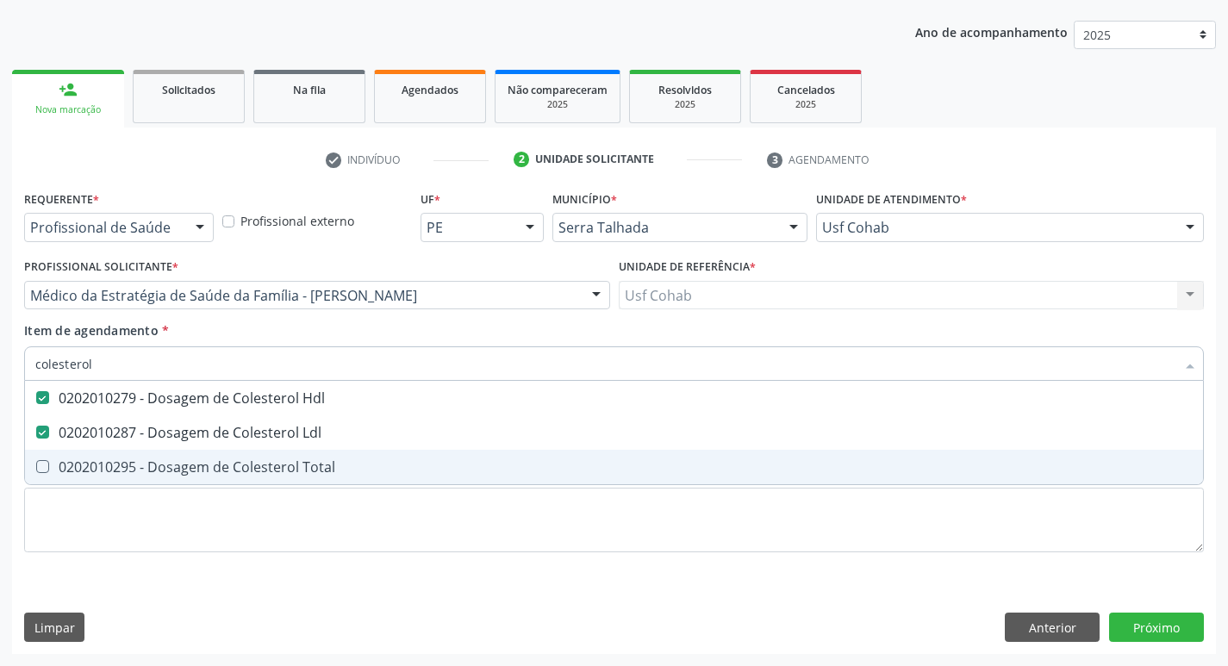
click at [47, 473] on div "0202010295 - Dosagem de Colesterol Total" at bounding box center [613, 467] width 1157 height 14
checkbox Total "true"
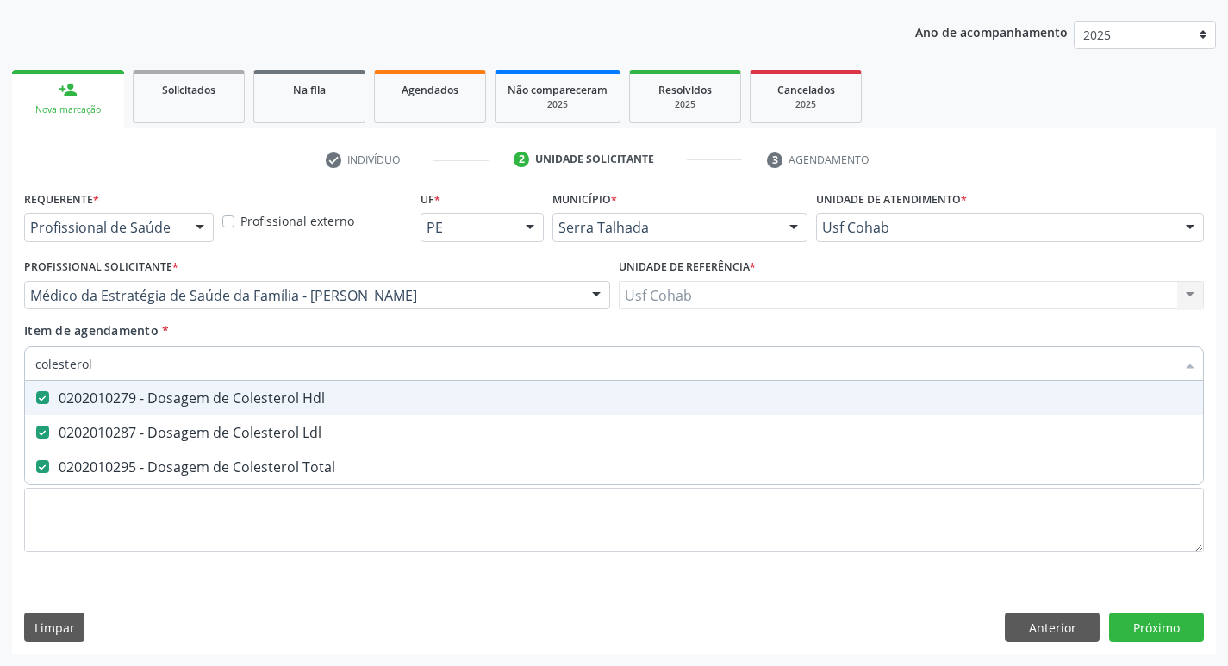
drag, startPoint x: 128, startPoint y: 364, endPoint x: 0, endPoint y: 376, distance: 128.1
click at [0, 376] on div "Acompanhamento Acompanhe a situação das marcações correntes e finalizadas Relat…" at bounding box center [614, 286] width 1228 height 759
checkbox Hdl "false"
checkbox Ldl "false"
checkbox Total "false"
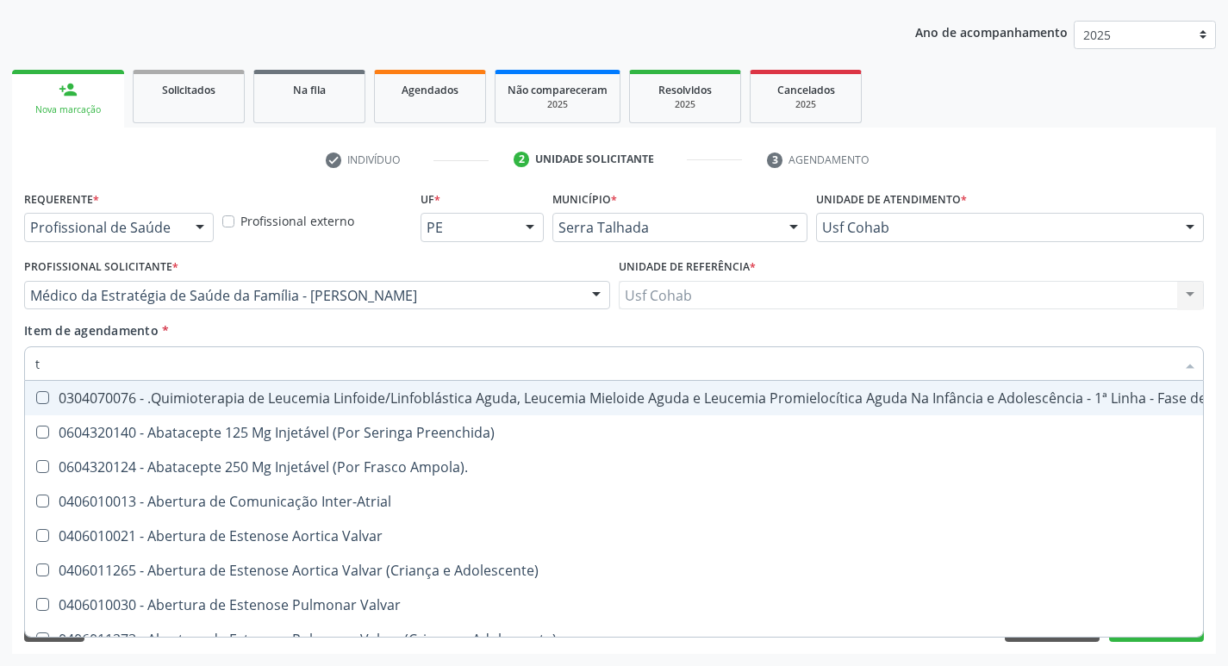
type input "tg"
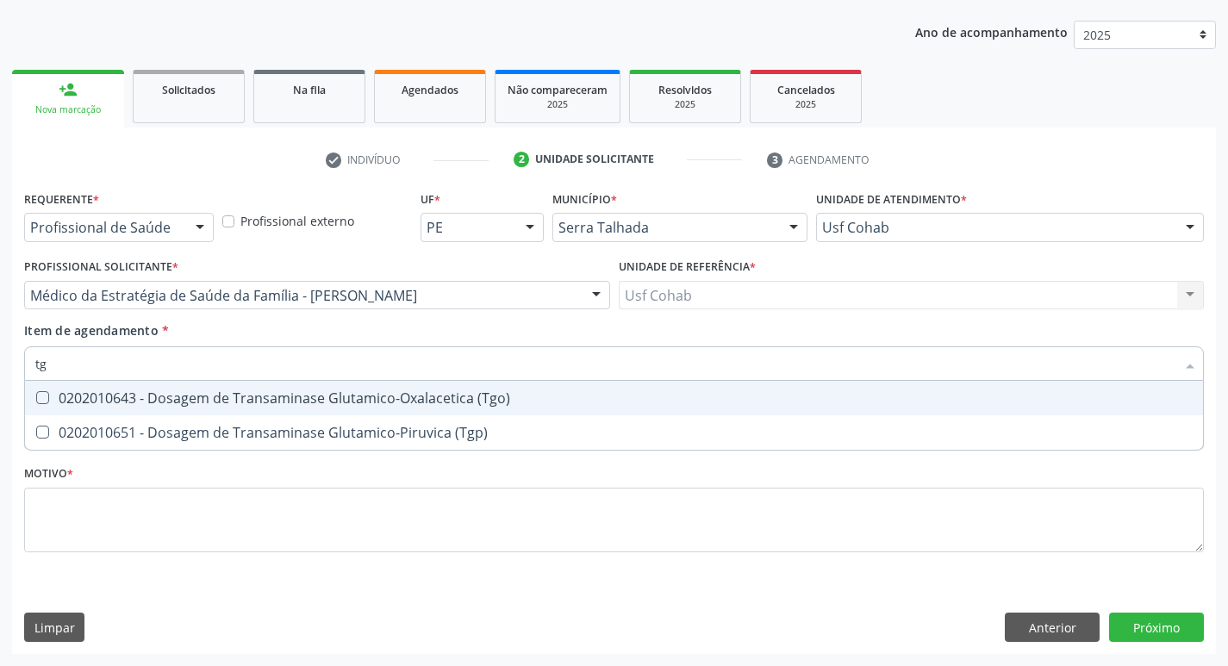
click at [38, 389] on span "0202010643 - Dosagem de Transaminase Glutamico-Oxalacetica (Tgo)" at bounding box center [614, 398] width 1178 height 34
checkbox \(Tgo\) "true"
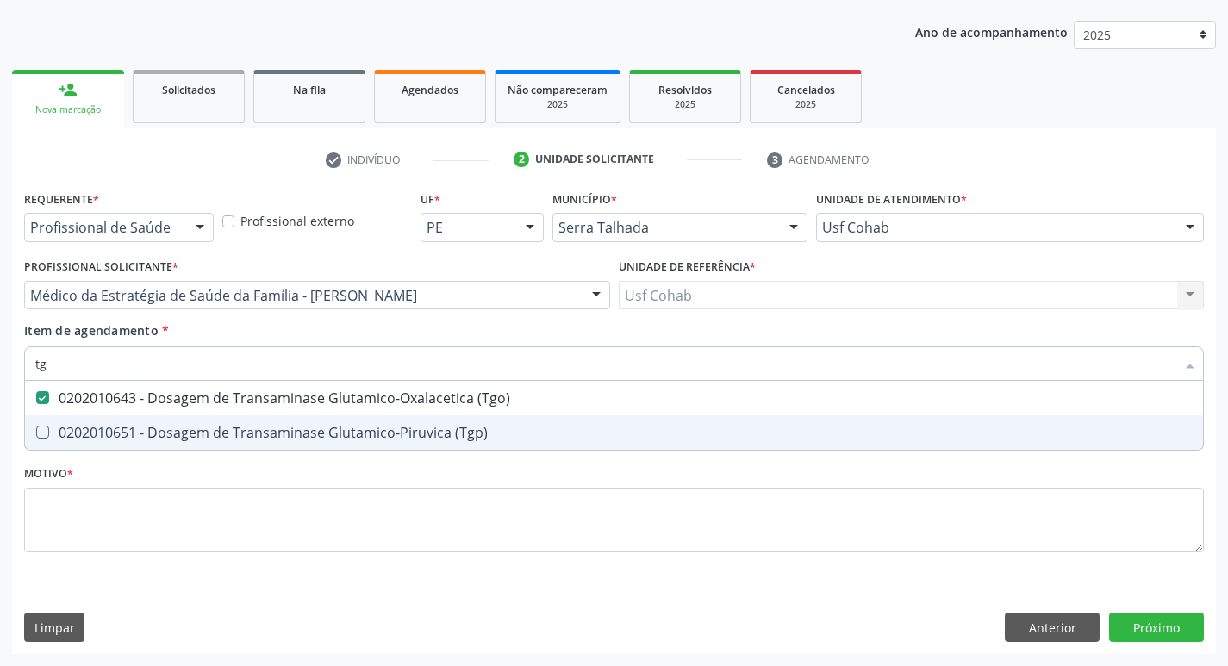
click at [44, 426] on \(Tgp\) at bounding box center [42, 432] width 13 height 13
click at [36, 426] on \(Tgp\) "checkbox" at bounding box center [30, 431] width 11 height 11
checkbox \(Tgp\) "true"
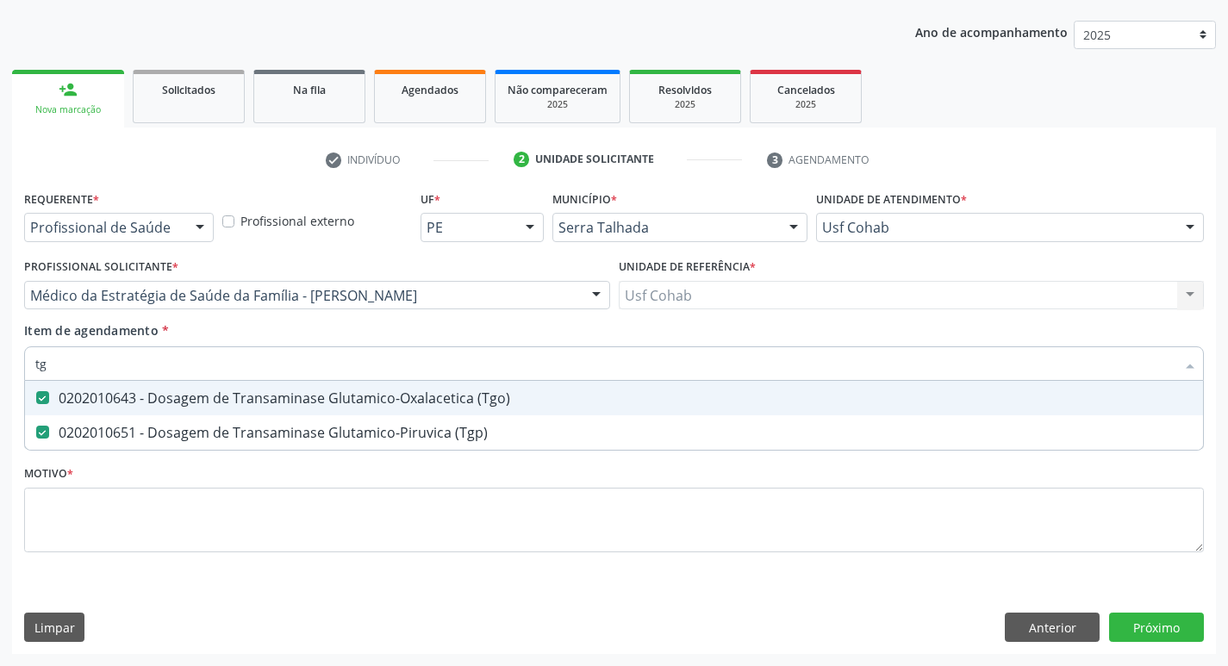
drag, startPoint x: 69, startPoint y: 366, endPoint x: 0, endPoint y: 368, distance: 68.9
click at [0, 368] on div "Acompanhamento Acompanhe a situação das marcações correntes e finalizadas Relat…" at bounding box center [614, 286] width 1228 height 759
checkbox \(Tgo\) "false"
checkbox \(Tgp\) "false"
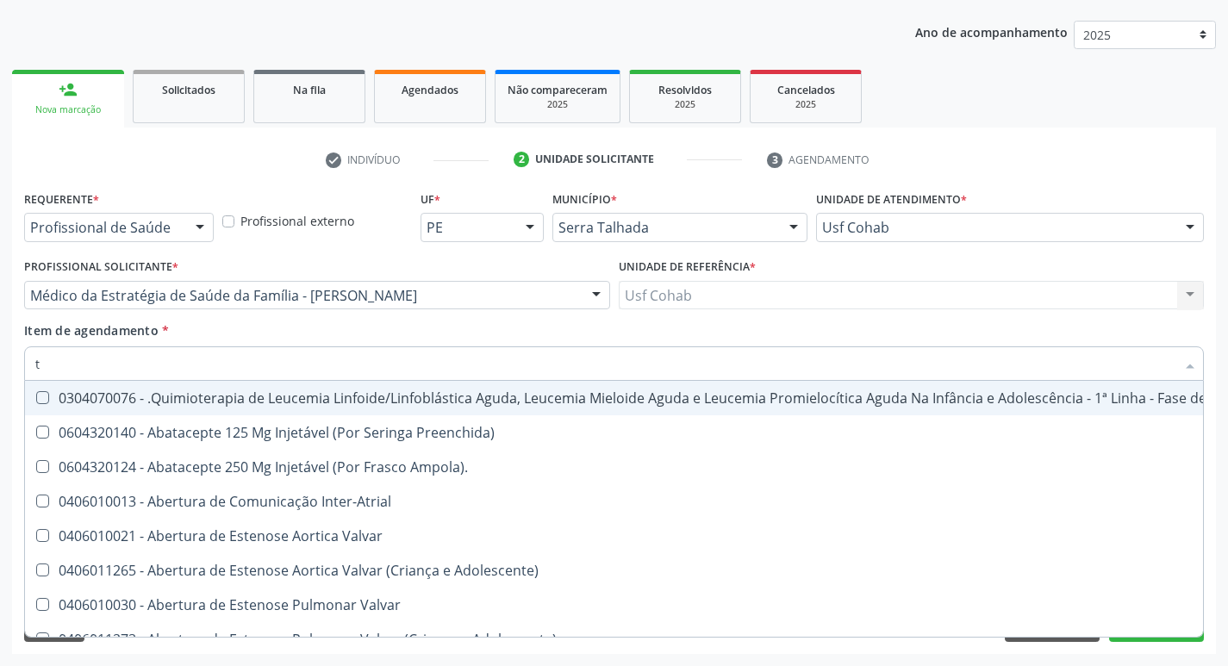
type input "tr"
checkbox Visual "true"
checkbox Primária "true"
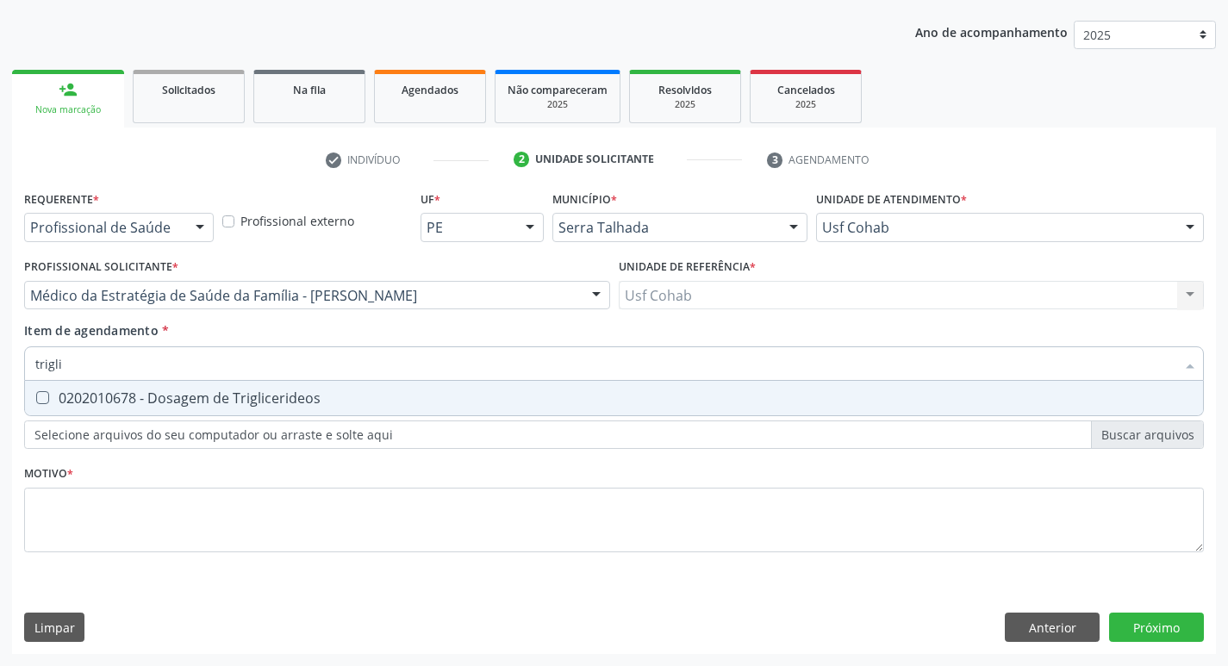
type input "triglic"
click at [42, 395] on Triglicerideos at bounding box center [42, 397] width 13 height 13
click at [36, 395] on Triglicerideos "checkbox" at bounding box center [30, 397] width 11 height 11
checkbox Triglicerideos "true"
drag, startPoint x: 131, startPoint y: 355, endPoint x: 0, endPoint y: 370, distance: 131.8
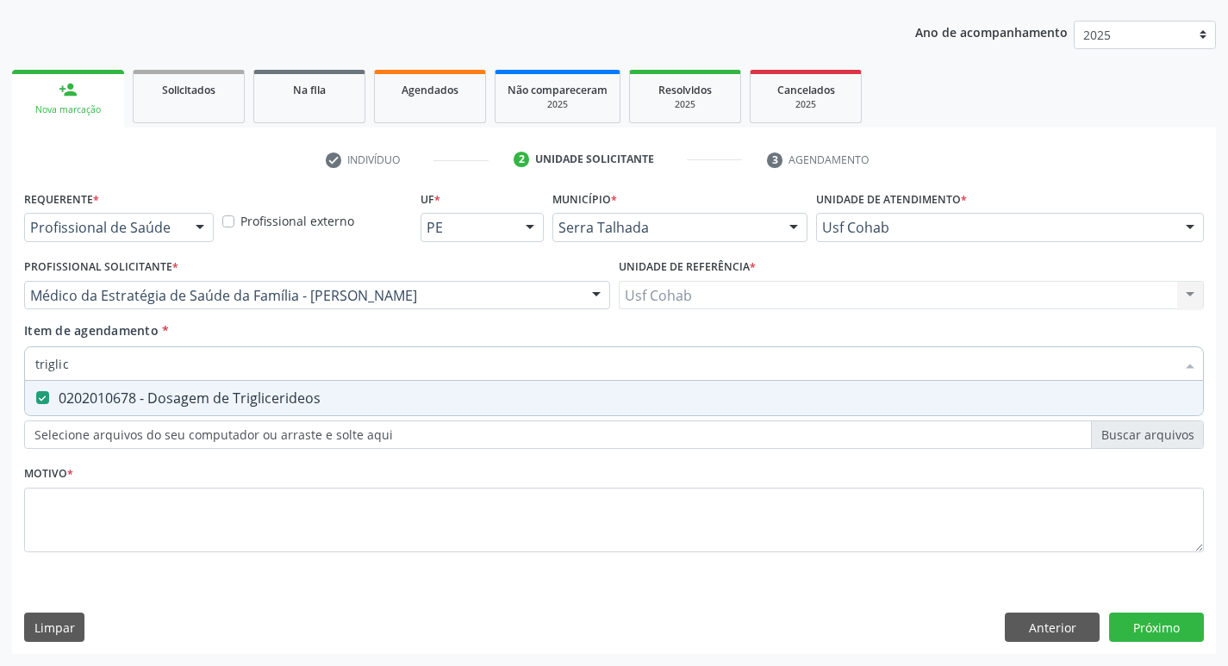
click at [0, 370] on div "Acompanhamento Acompanhe a situação das marcações correntes e finalizadas Relat…" at bounding box center [614, 286] width 1228 height 759
checkbox Triglicerideos "false"
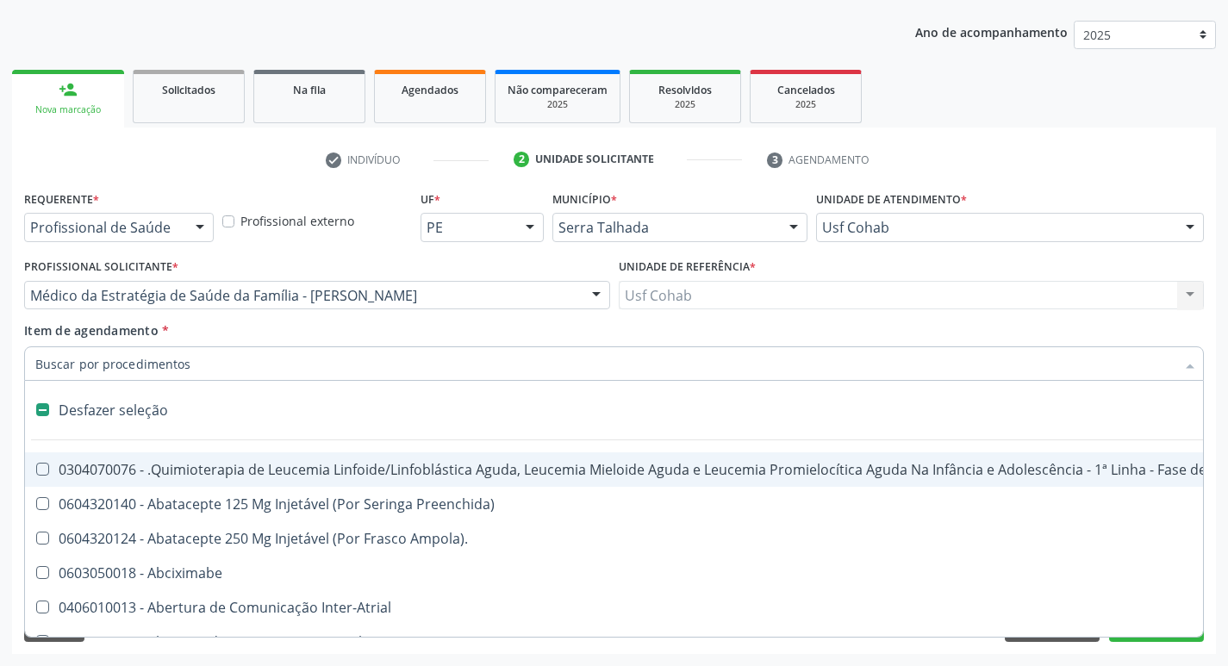
type input "h"
checkbox A "true"
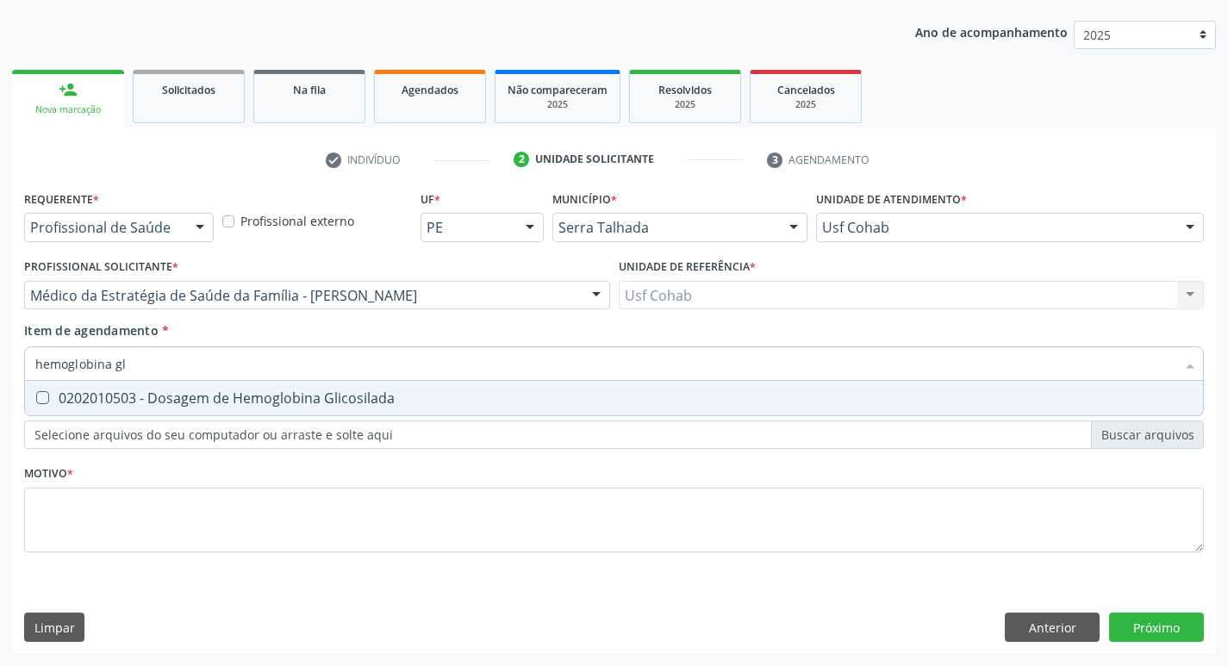
type input "hemoglobina gli"
click at [36, 395] on Glicosilada at bounding box center [42, 397] width 13 height 13
click at [36, 395] on Glicosilada "checkbox" at bounding box center [30, 397] width 11 height 11
checkbox Glicosilada "true"
drag, startPoint x: 136, startPoint y: 361, endPoint x: 0, endPoint y: 361, distance: 136.1
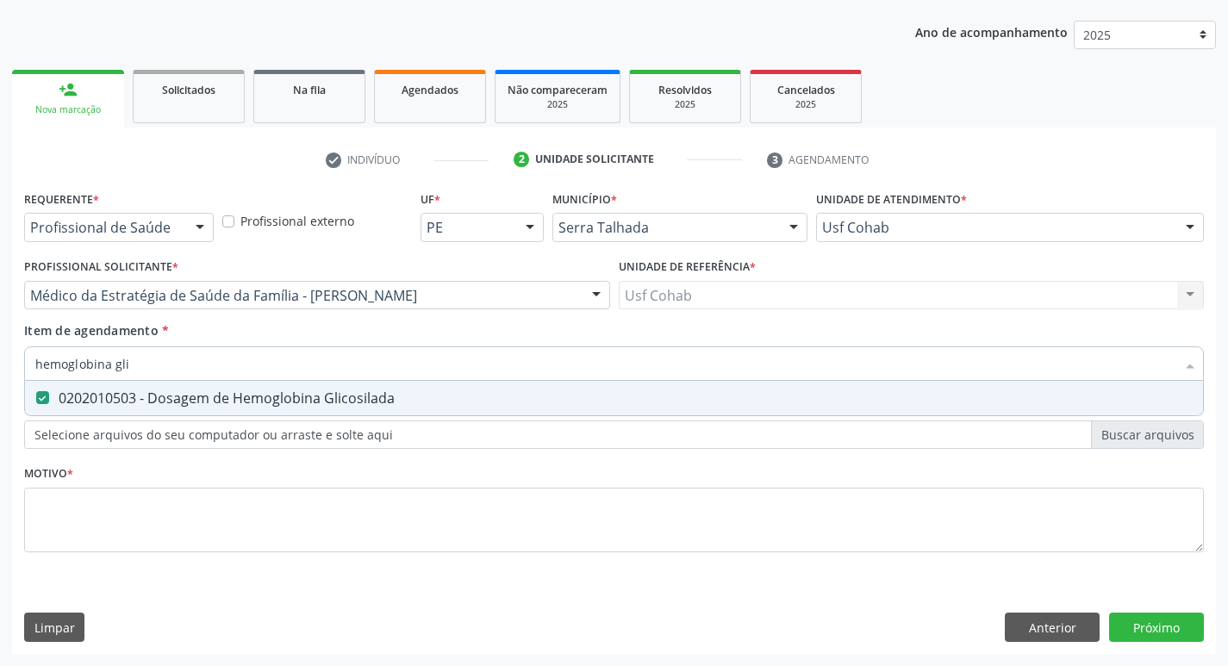
click at [0, 361] on div "Acompanhamento Acompanhe a situação das marcações correntes e finalizadas Relat…" at bounding box center [614, 286] width 1228 height 759
checkbox Glicosilada "false"
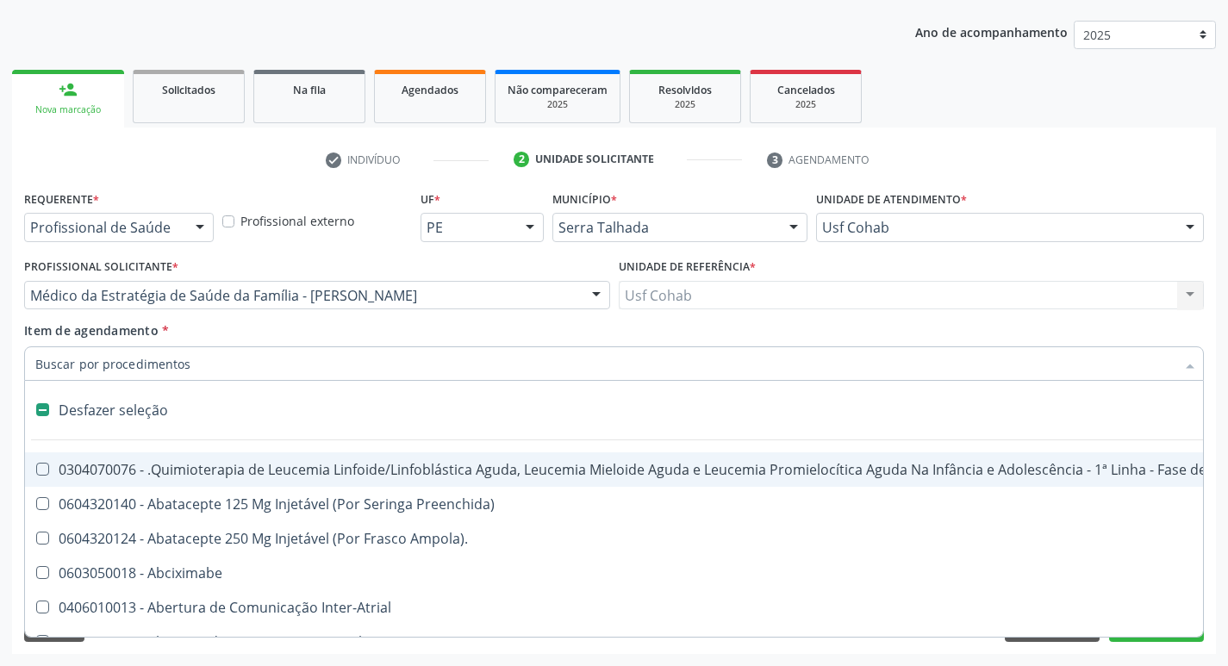
type input "h"
checkbox A "true"
checkbox Coagulação\ "true"
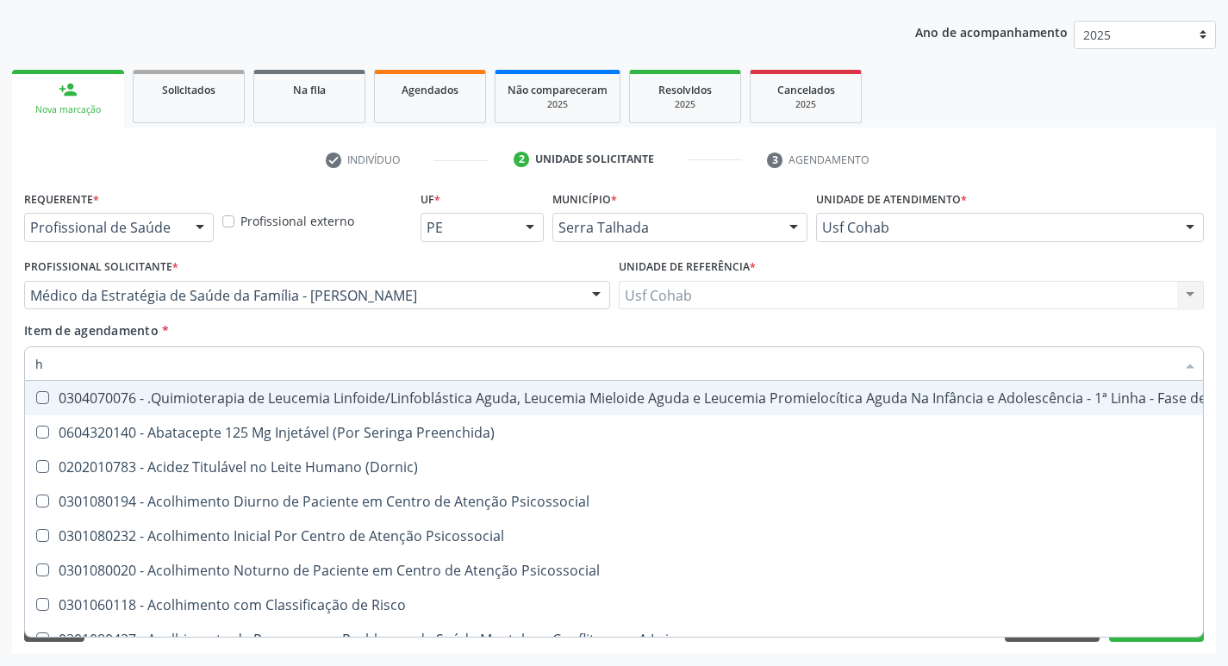
type input "he"
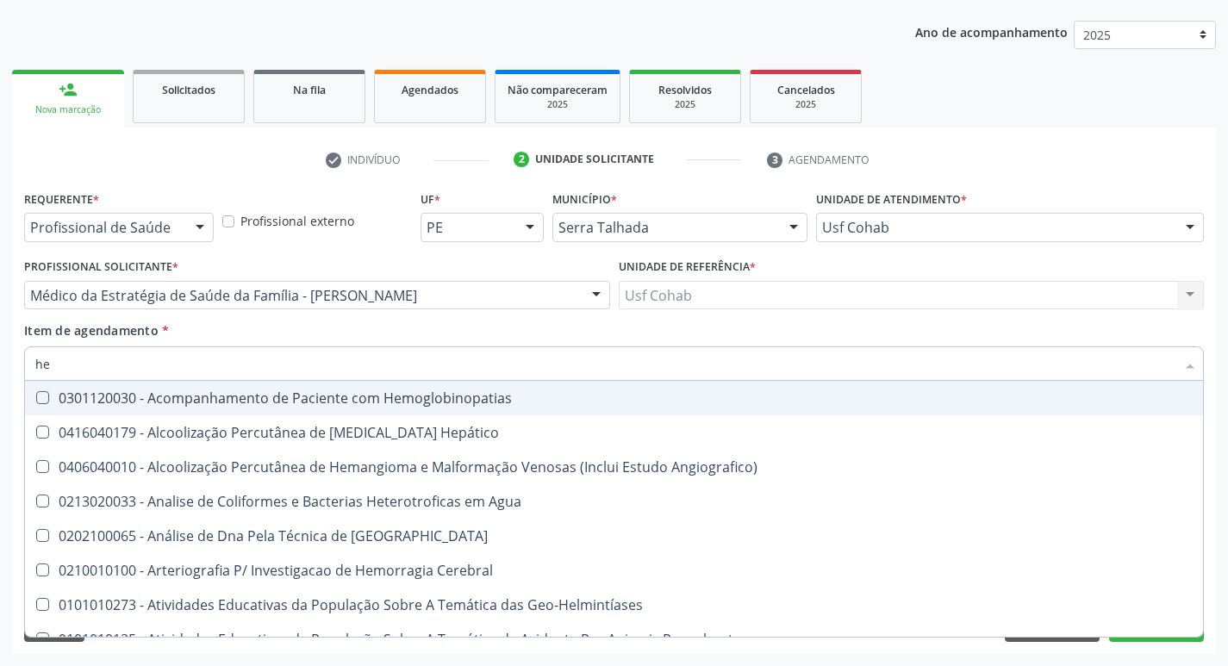
checkbox Glicosilada "true"
type input "hem"
checkbox \(Qualitativo\) "true"
checkbox Glicosilada "false"
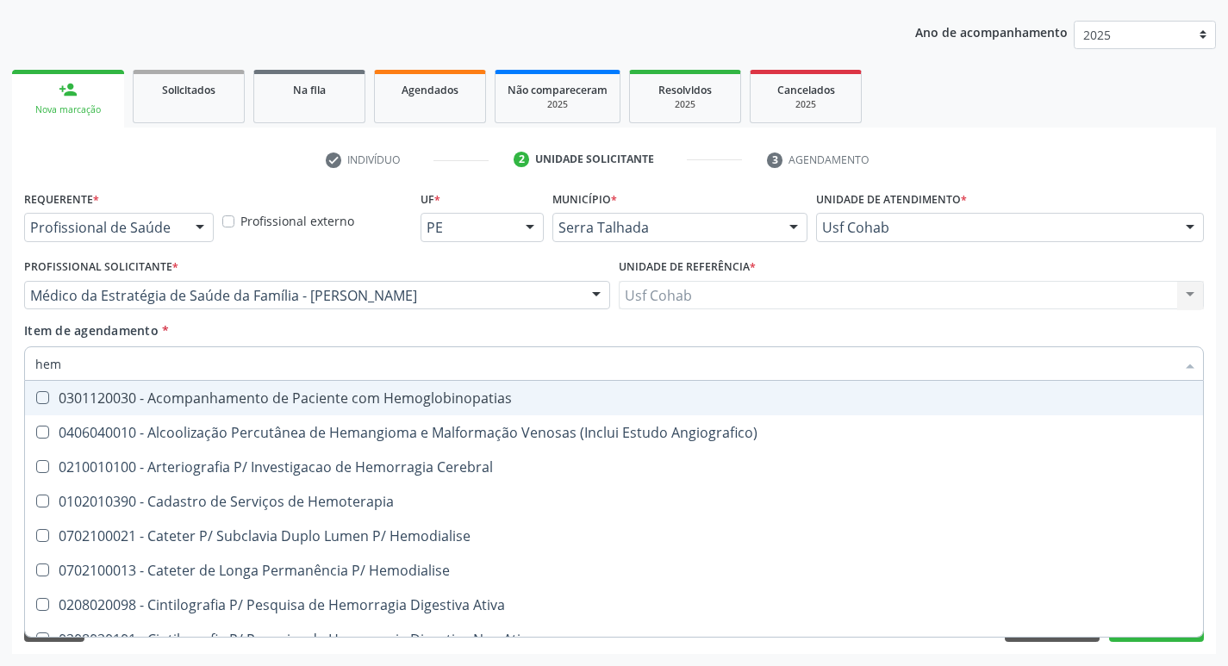
type input "hemo"
checkbox Hemacias "true"
checkbox Glicosilada "false"
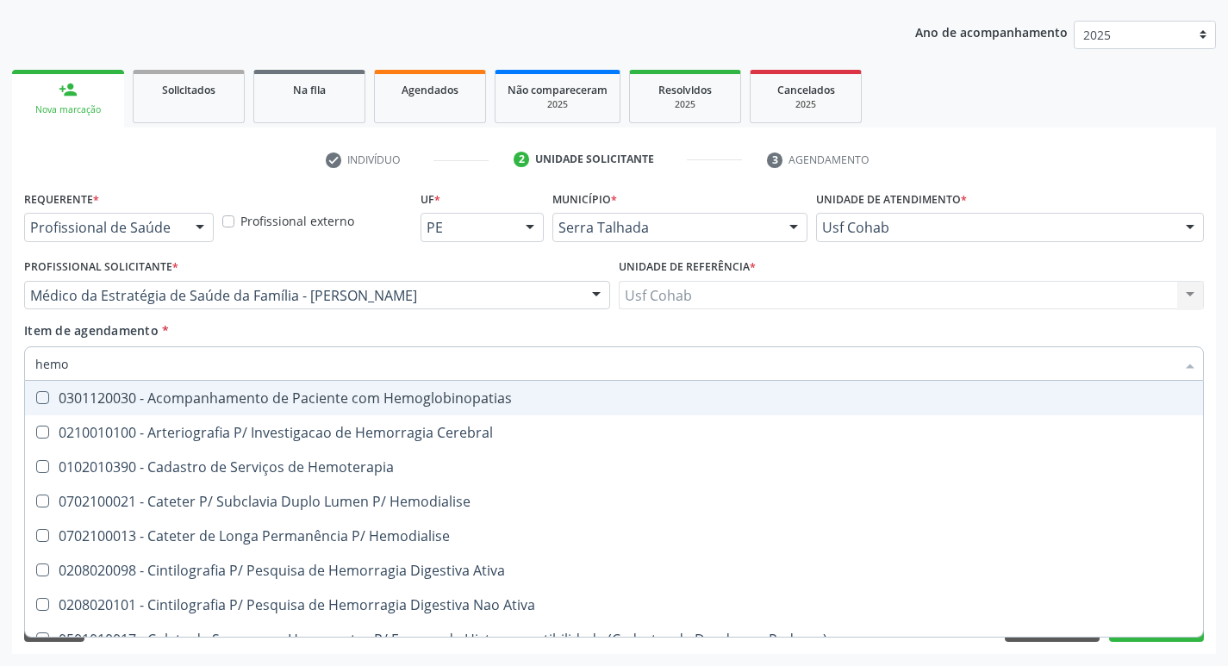
type input "hemor"
checkbox Glicosilada "false"
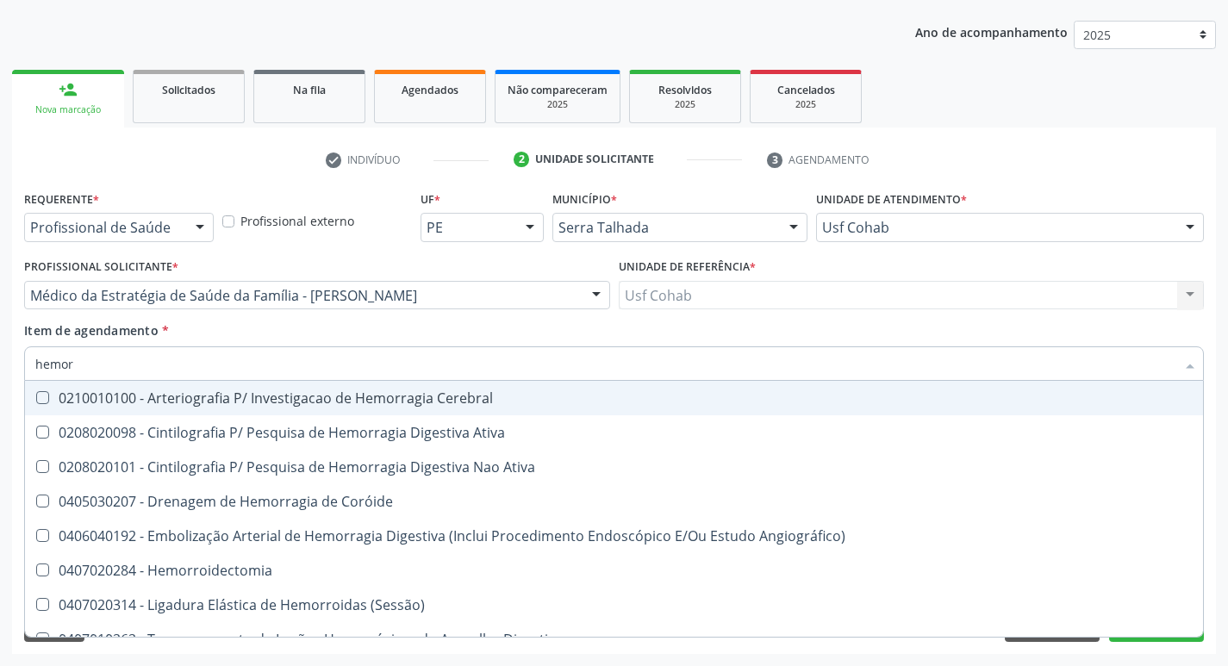
type input "hemo"
checkbox Recem-Nascido "true"
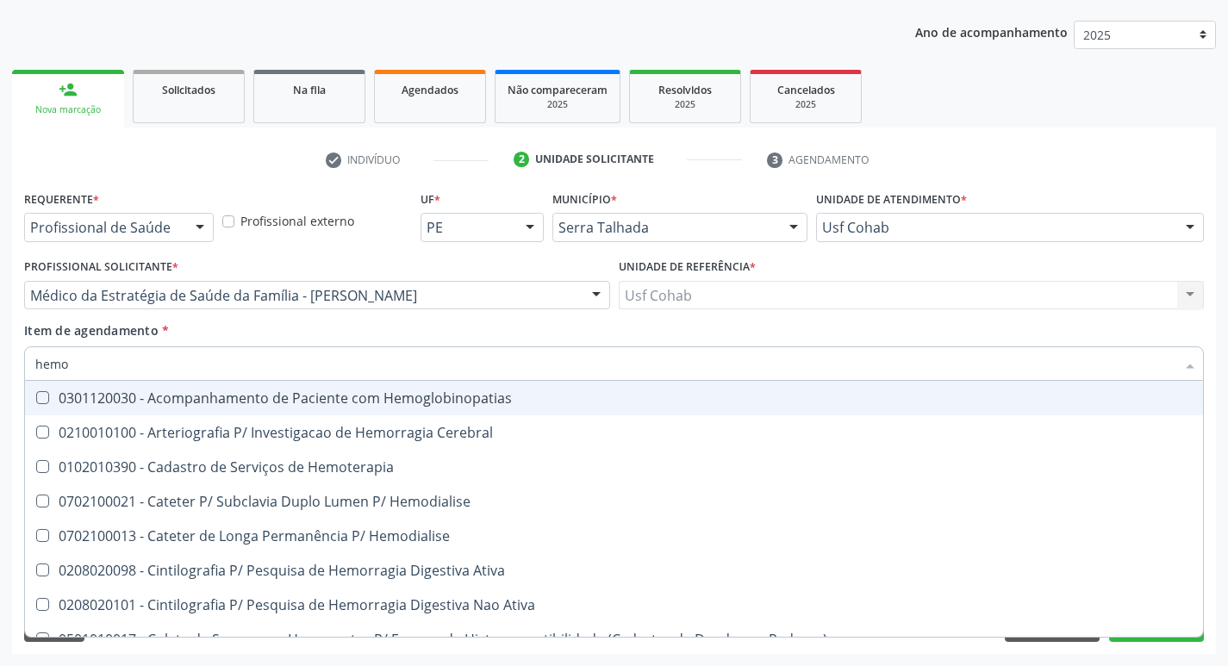
type input "hemog"
checkbox Tardio\) "true"
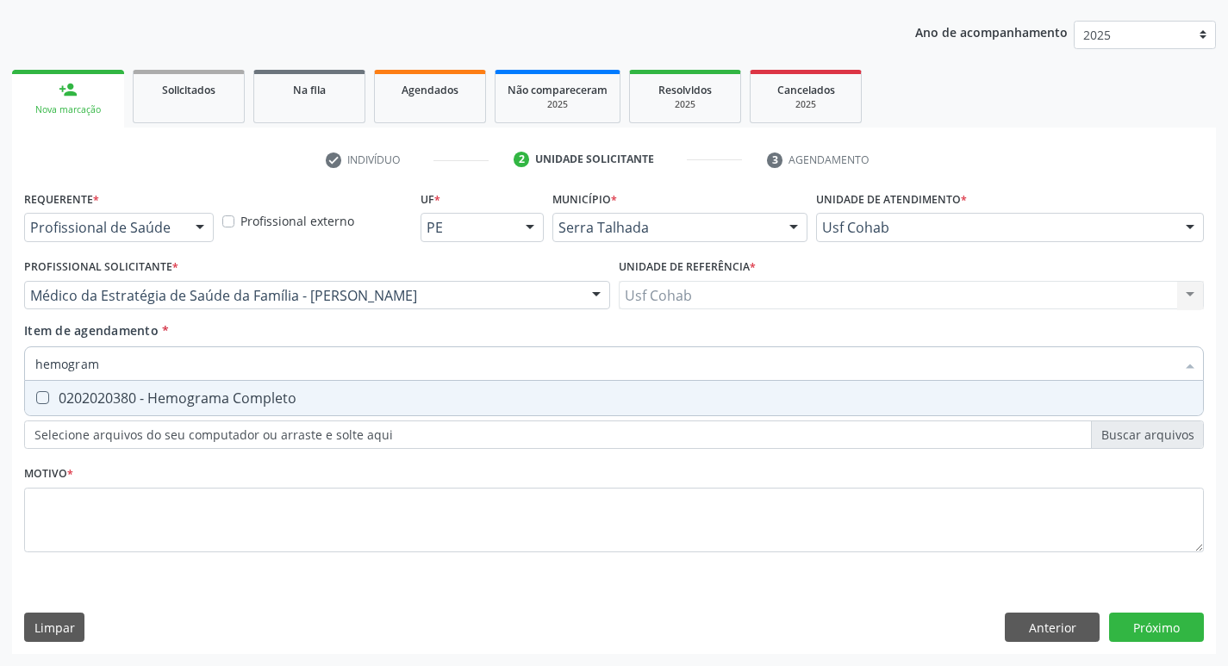
type input "hemograma"
click at [44, 406] on span "0202020380 - Hemograma Completo" at bounding box center [614, 398] width 1178 height 34
checkbox Completo "true"
drag, startPoint x: 120, startPoint y: 377, endPoint x: 0, endPoint y: 369, distance: 120.1
click at [0, 369] on div "Acompanhamento Acompanhe a situação das marcações correntes e finalizadas Relat…" at bounding box center [614, 286] width 1228 height 759
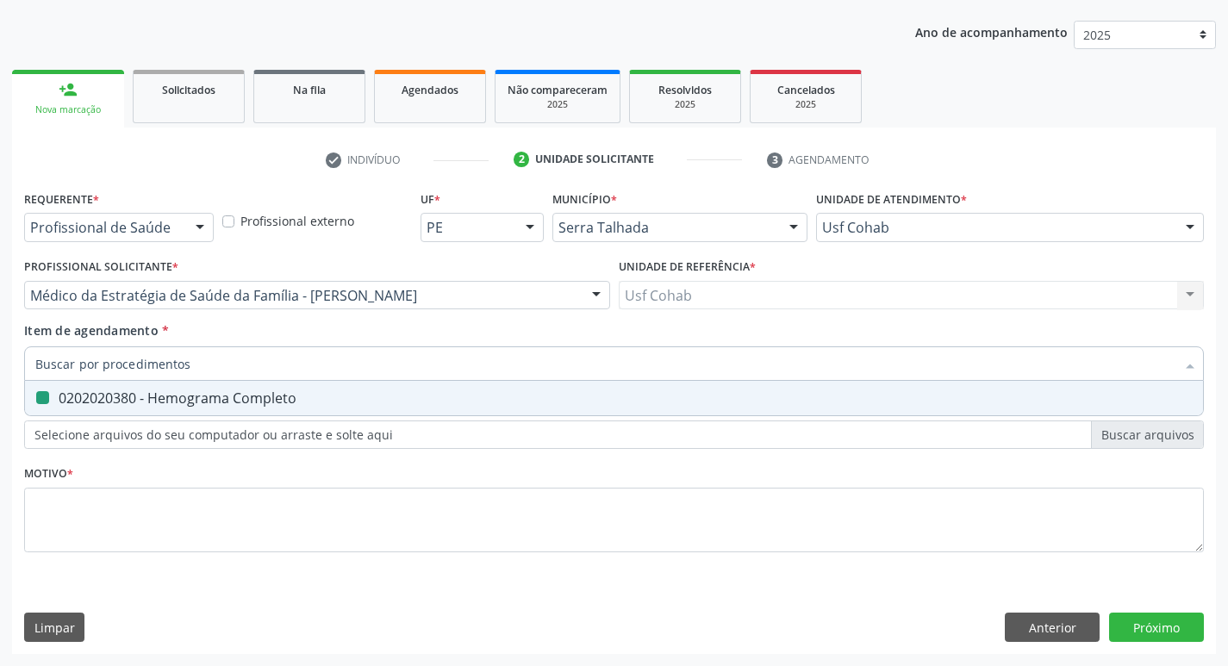
checkbox Completo "false"
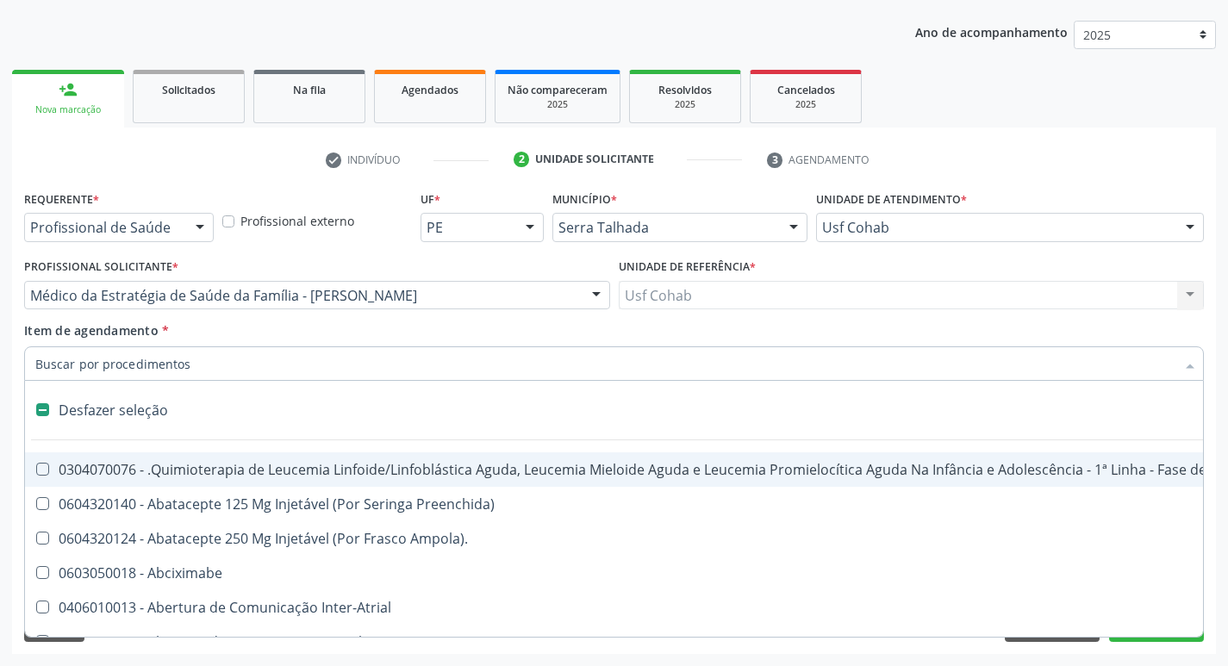
type input "u"
checkbox Cistometro "true"
checkbox Colecistectomia "true"
checkbox Doadora\) "true"
checkbox Leprae "true"
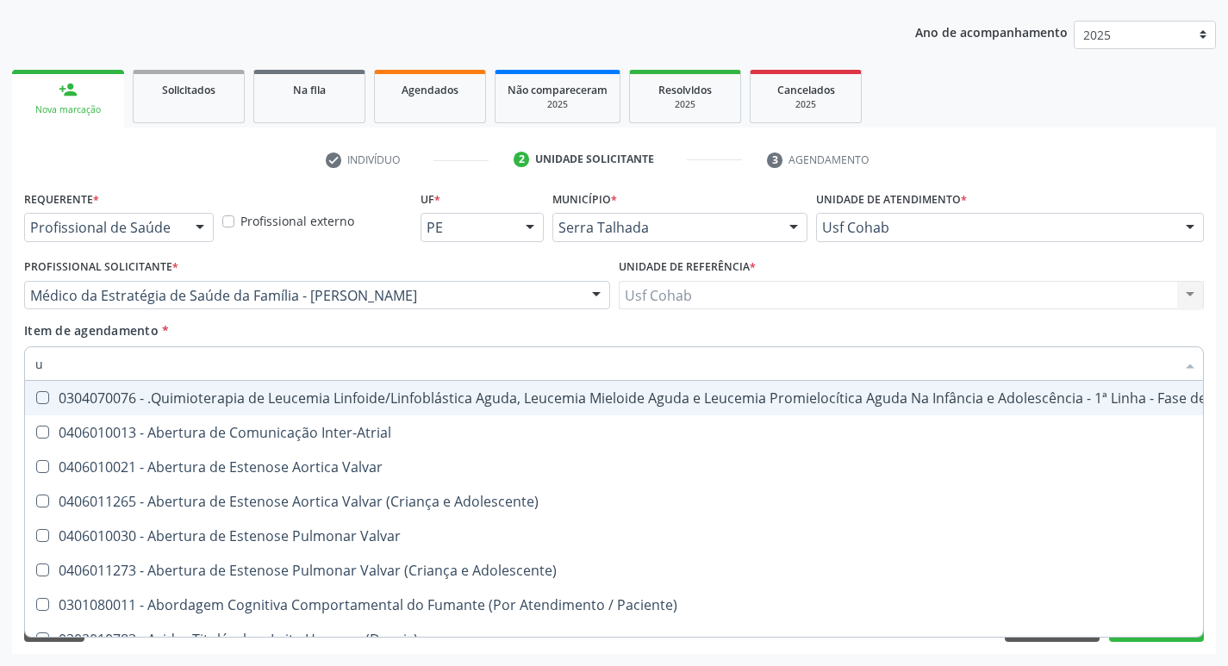
type input "ur"
checkbox Níveis "true"
checkbox Nível "true"
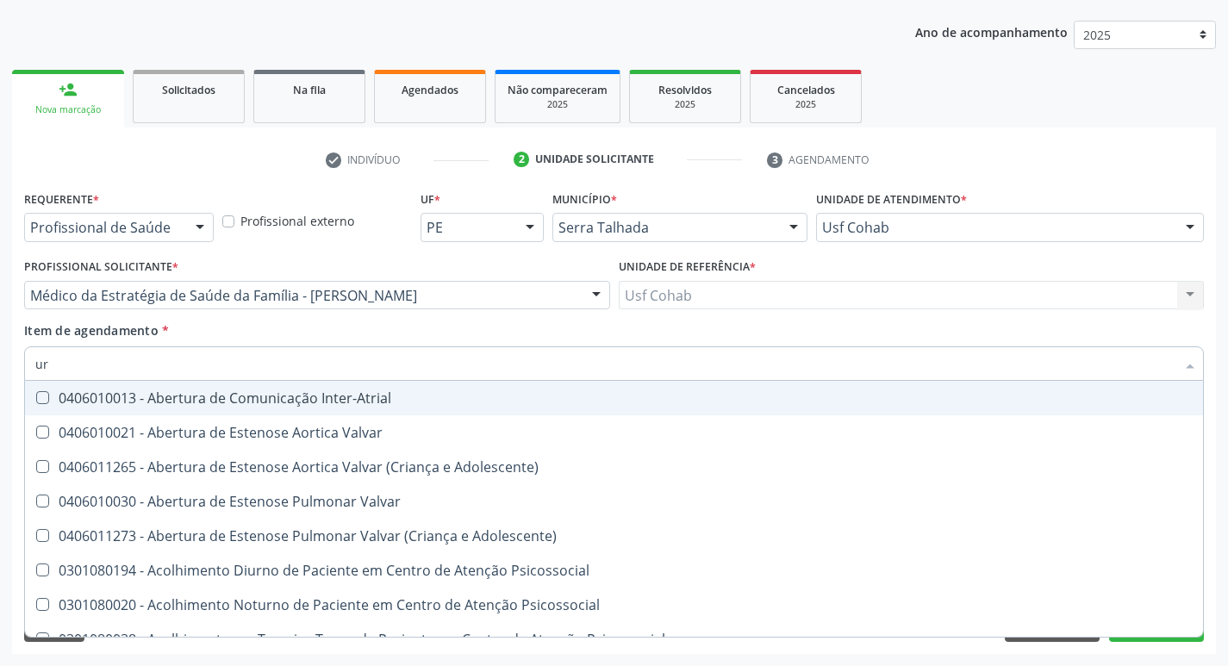
type input "uri"
checkbox B "true"
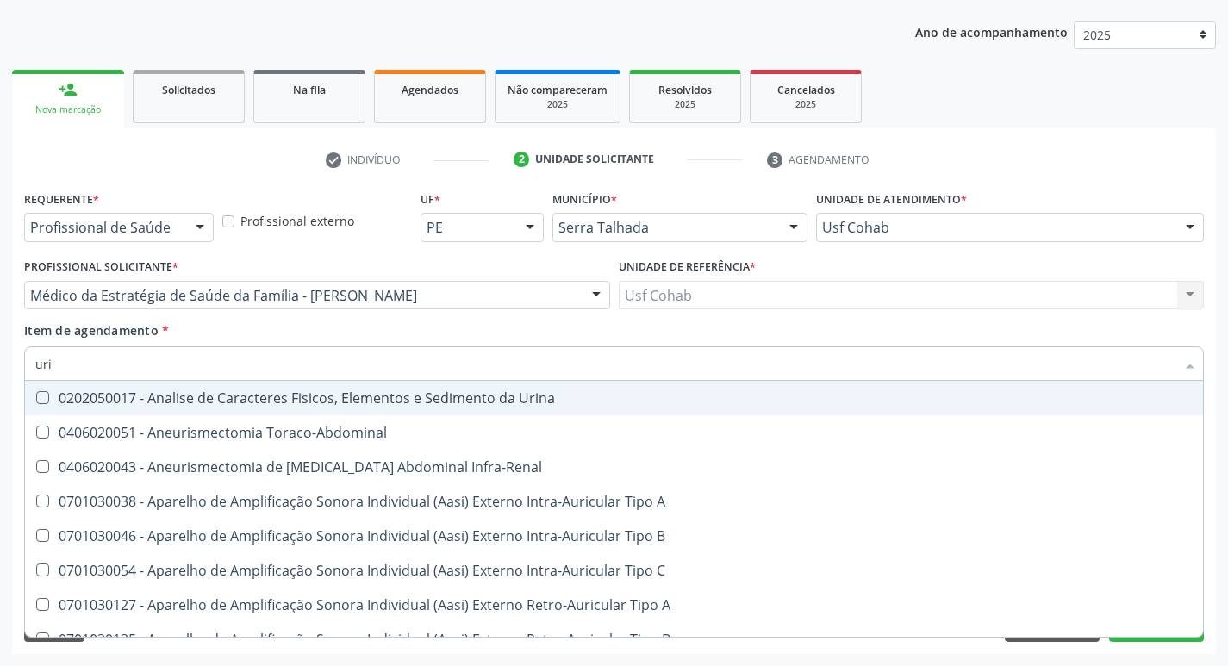
type input "urin"
checkbox Urico "false"
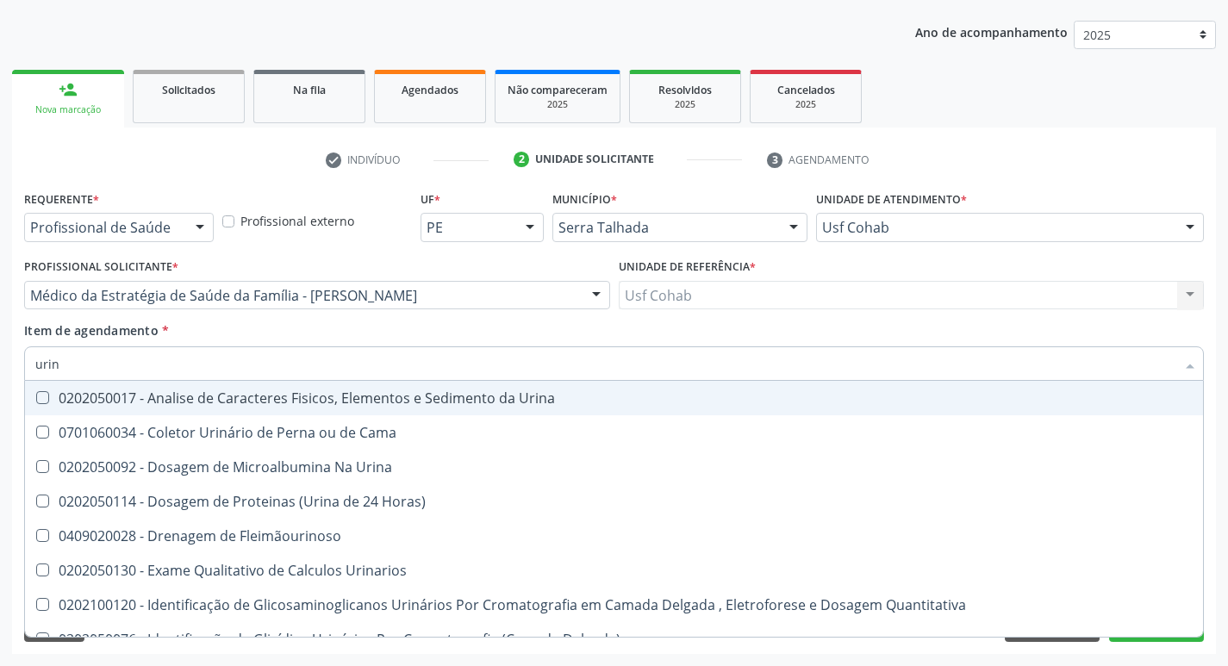
type input "urina"
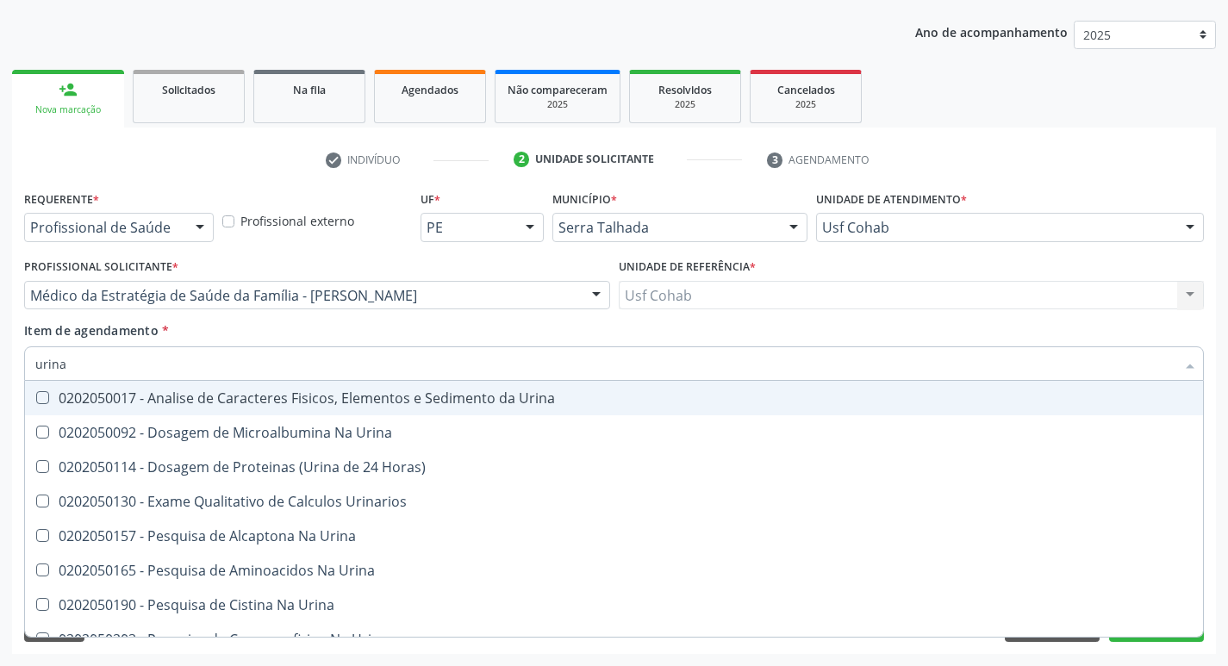
click at [43, 401] on Urina at bounding box center [42, 397] width 13 height 13
click at [36, 401] on Urina "checkbox" at bounding box center [30, 397] width 11 height 11
checkbox Urina "true"
drag, startPoint x: 111, startPoint y: 361, endPoint x: 0, endPoint y: 361, distance: 111.1
click at [0, 361] on div "Acompanhamento Acompanhe a situação das marcações correntes e finalizadas Relat…" at bounding box center [614, 286] width 1228 height 759
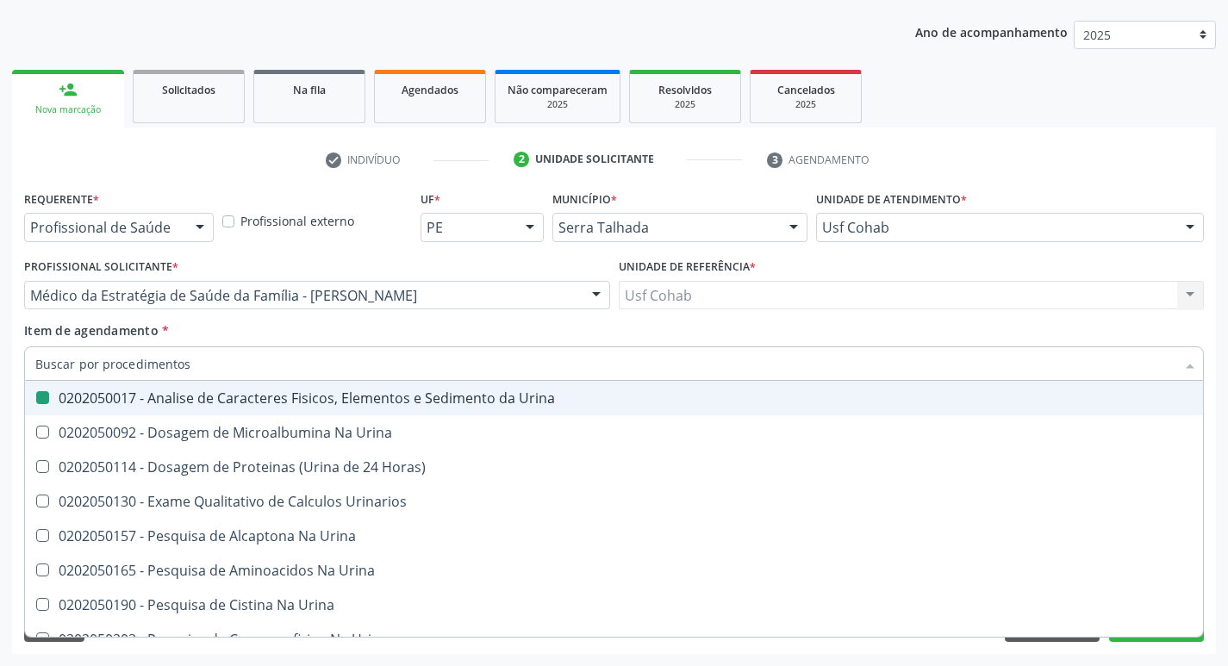
checkbox Urina "false"
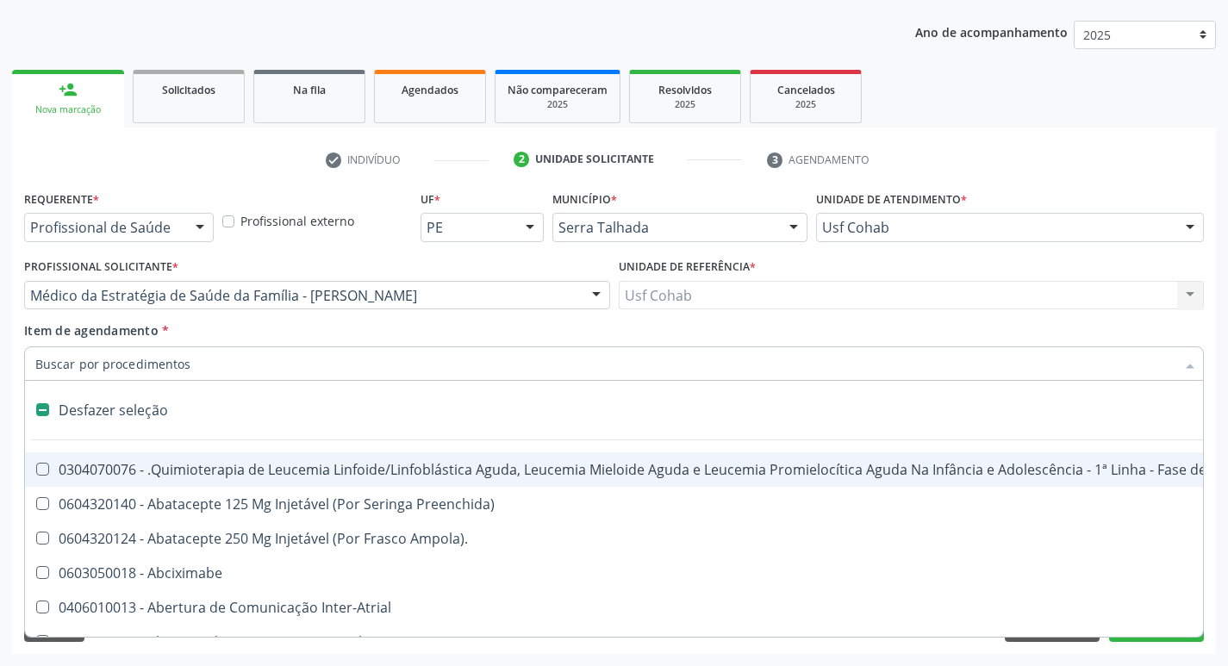
type input "o"
checkbox Agua "true"
checkbox Urina "false"
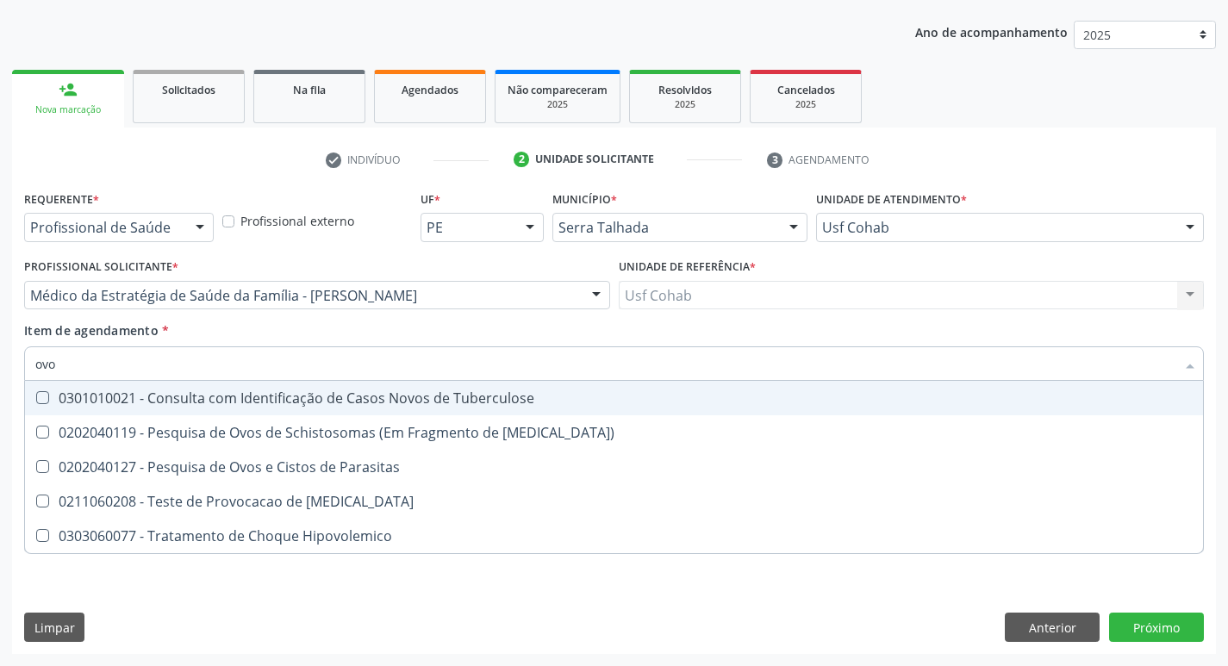
type input "ovos"
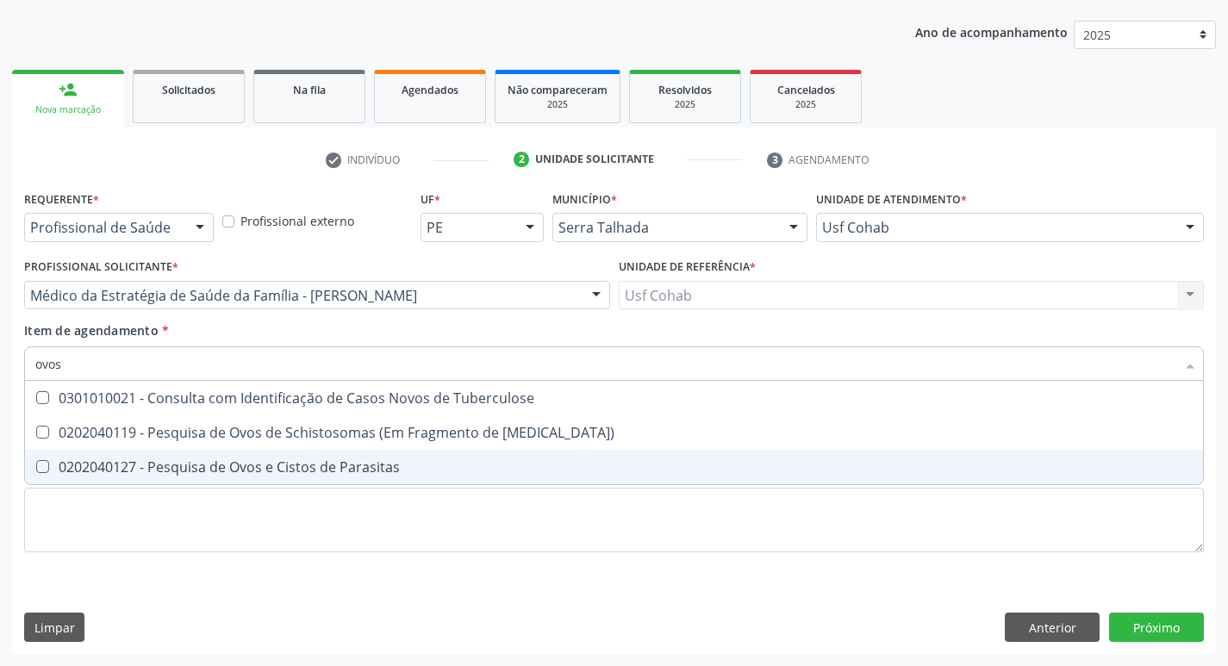
click at [36, 462] on Parasitas at bounding box center [42, 466] width 13 height 13
click at [36, 462] on Parasitas "checkbox" at bounding box center [30, 466] width 11 height 11
checkbox Parasitas "true"
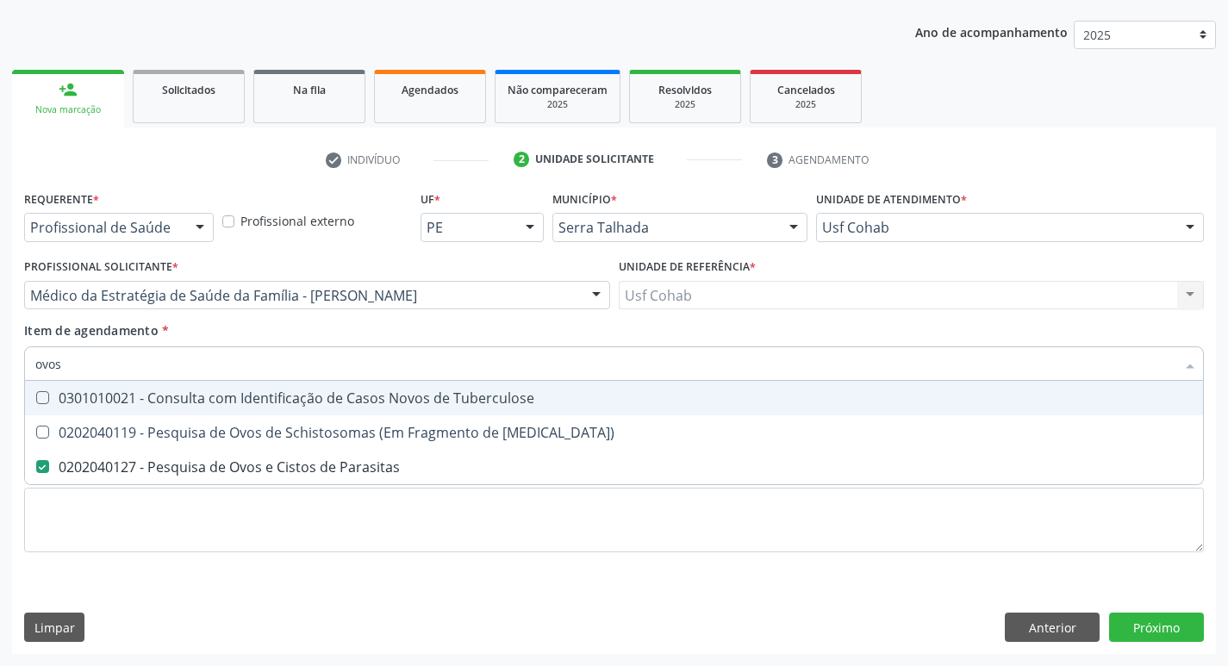
drag, startPoint x: 65, startPoint y: 364, endPoint x: 0, endPoint y: 360, distance: 64.7
click at [0, 360] on div "Acompanhamento Acompanhe a situação das marcações correntes e finalizadas Relat…" at bounding box center [614, 286] width 1228 height 759
checkbox Parasitas "false"
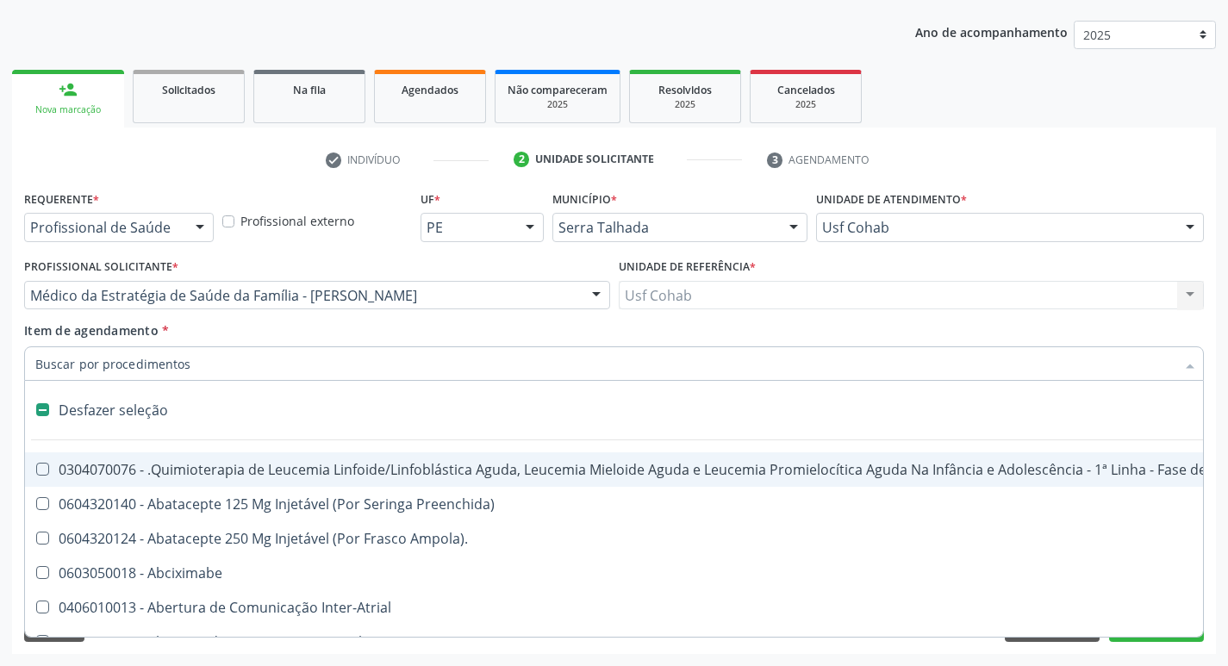
type input "t"
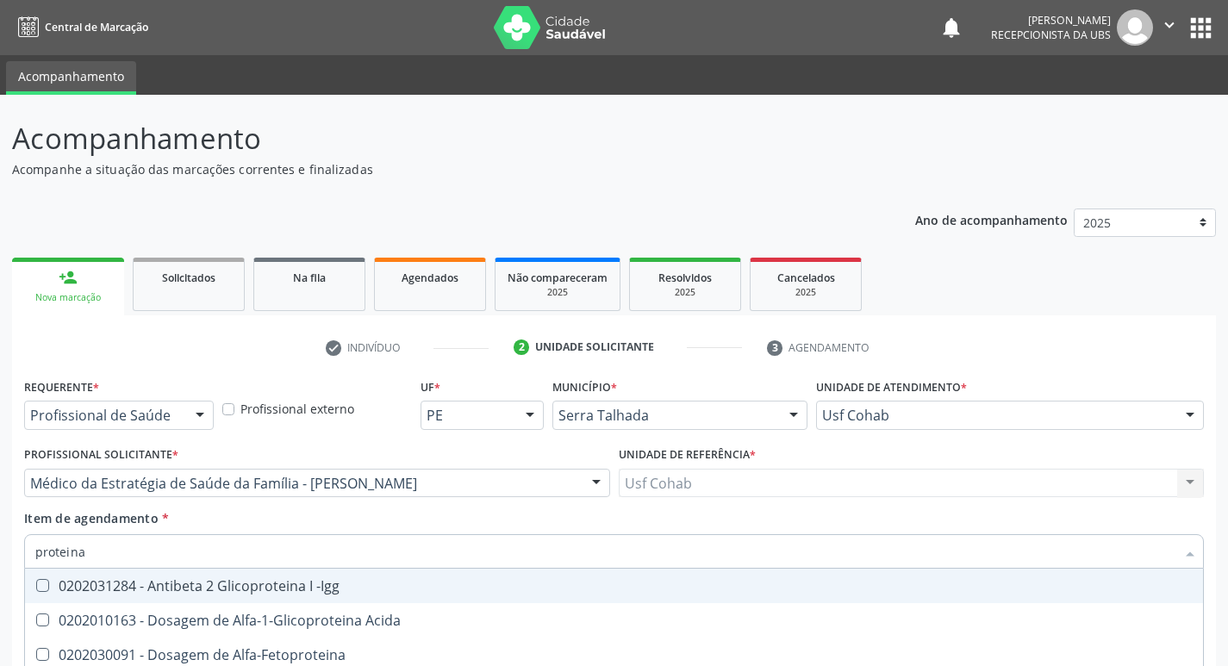
scroll to position [188, 0]
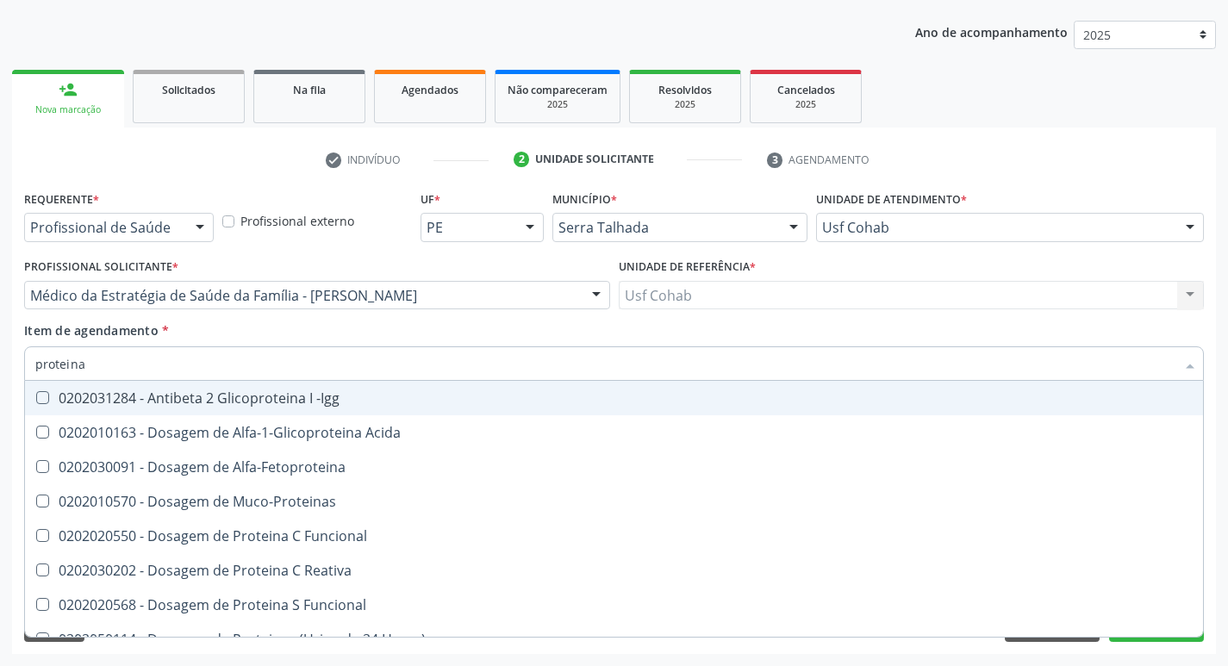
type input "proteina c"
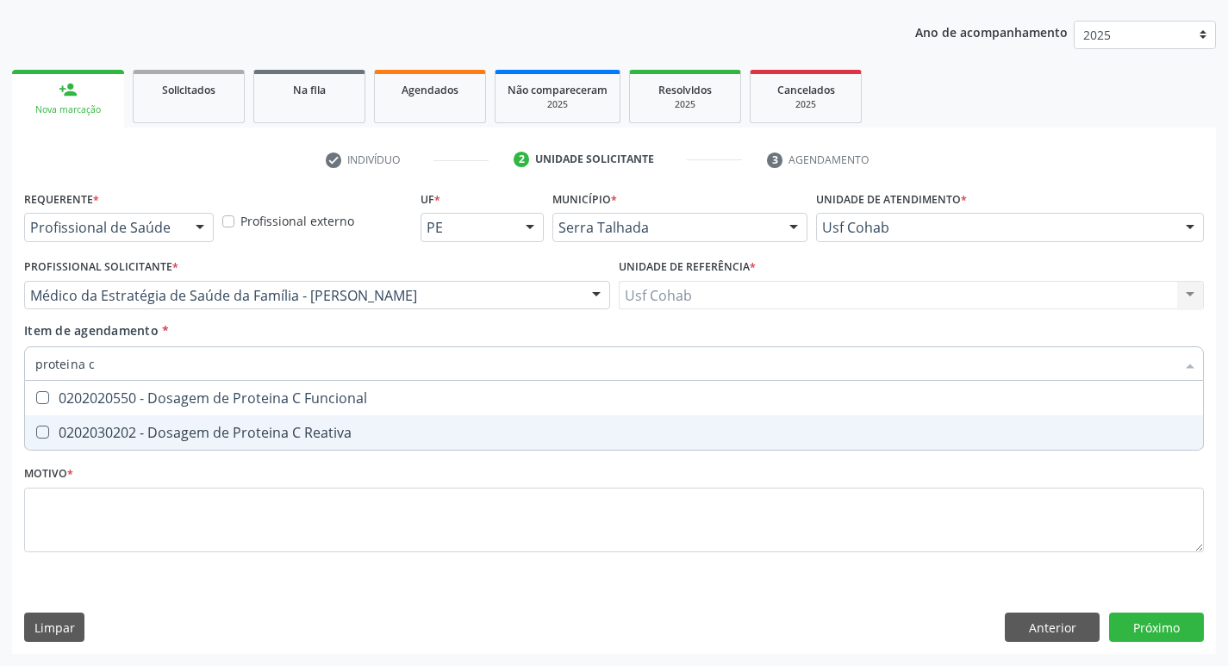
click at [49, 431] on div "0202030202 - Dosagem de Proteina C Reativa" at bounding box center [613, 433] width 1157 height 14
checkbox Reativa "true"
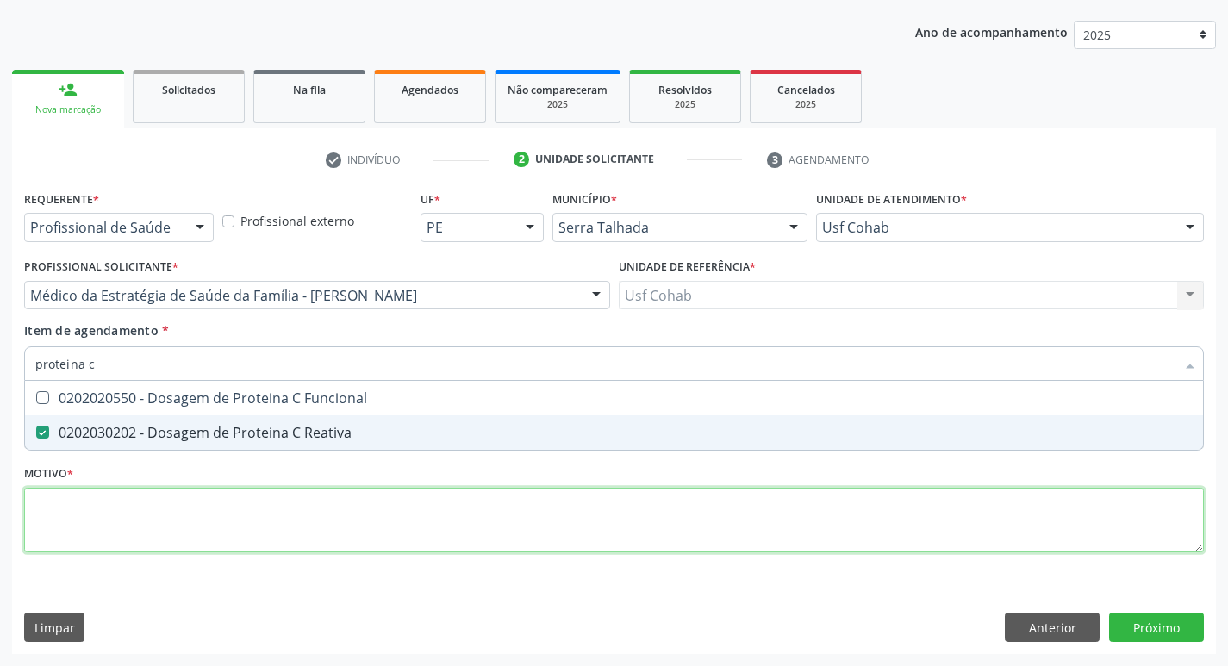
click at [184, 522] on div "Requerente * Profissional de Saúde Profissional de Saúde Paciente Nenhum result…" at bounding box center [613, 381] width 1179 height 390
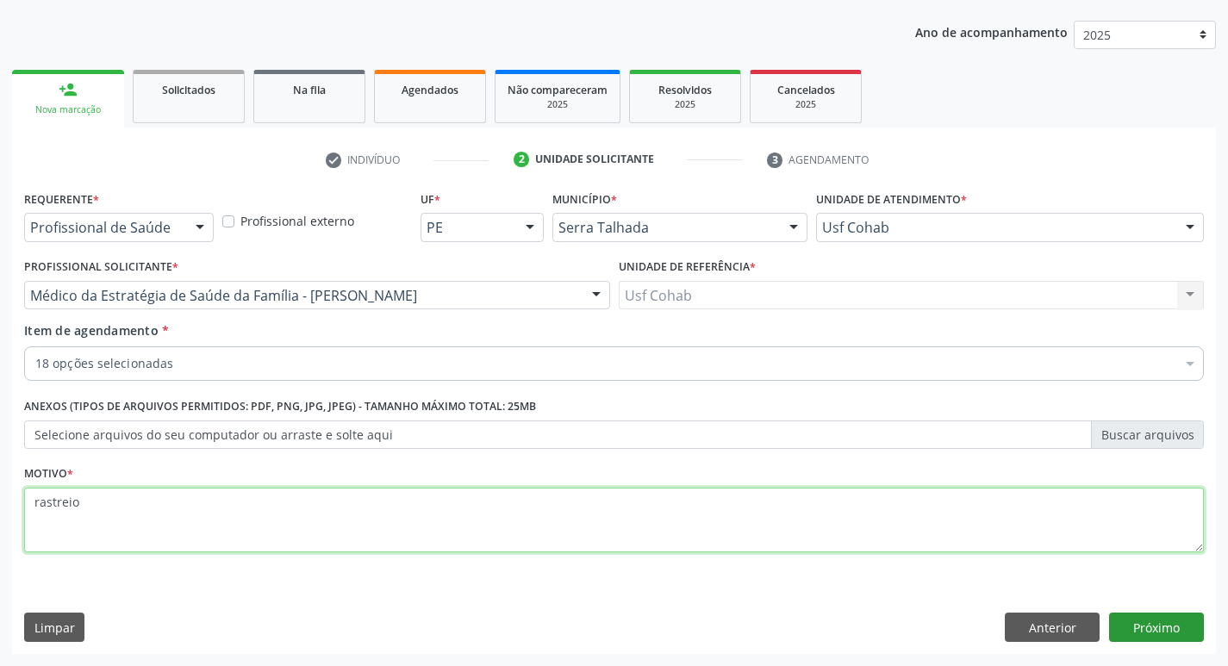
type textarea "rastreio"
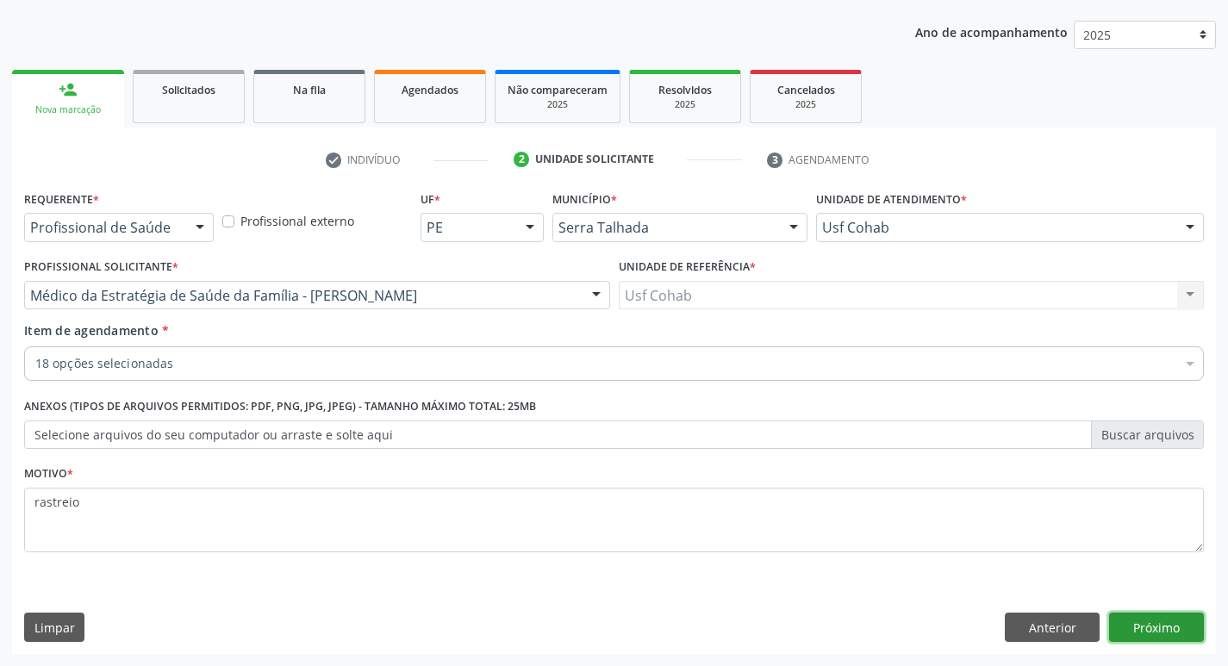
click at [1181, 635] on button "Próximo" at bounding box center [1156, 627] width 95 height 29
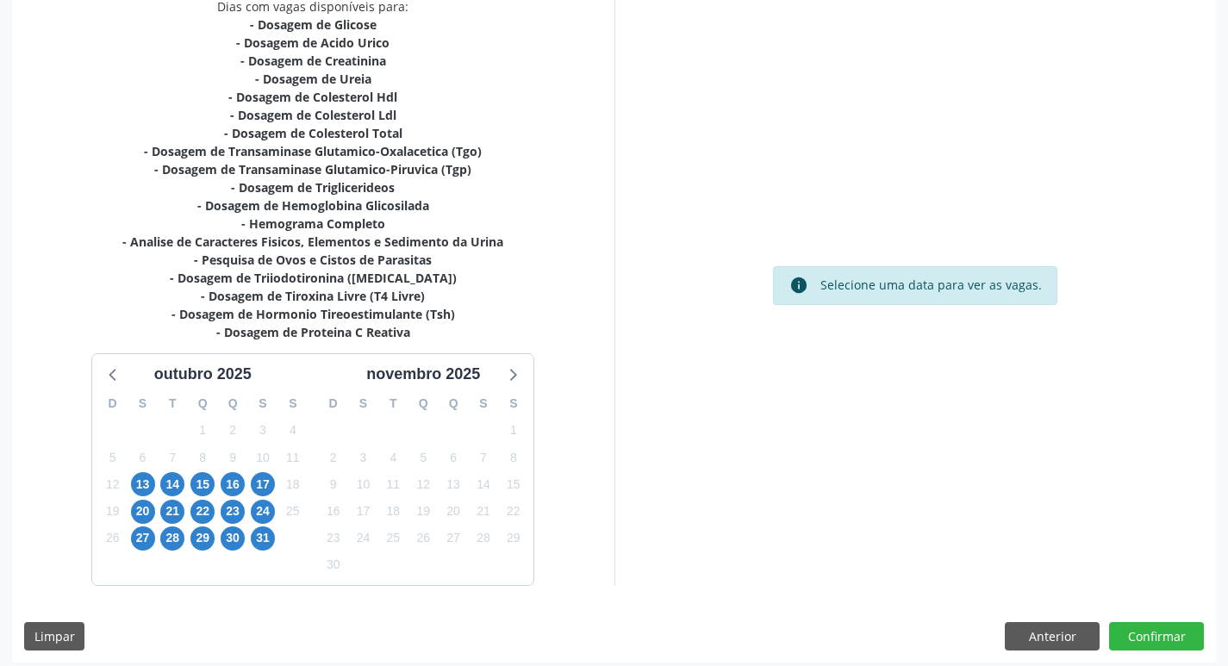
scroll to position [391, 0]
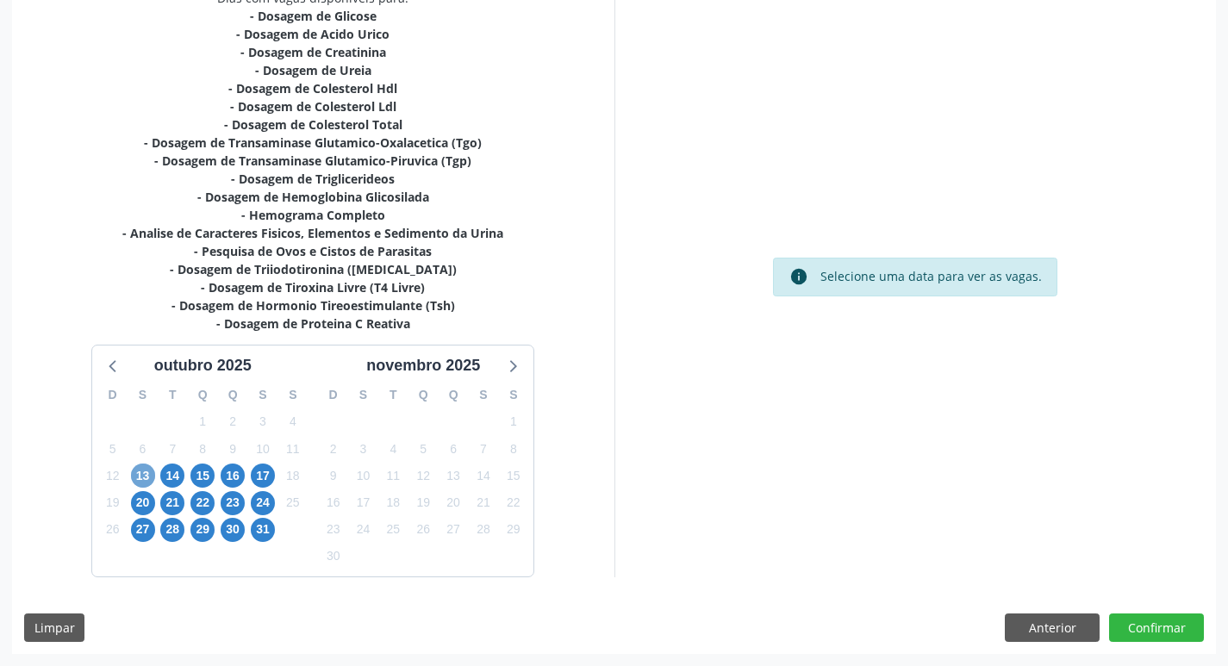
click at [146, 475] on span "13" at bounding box center [143, 476] width 24 height 24
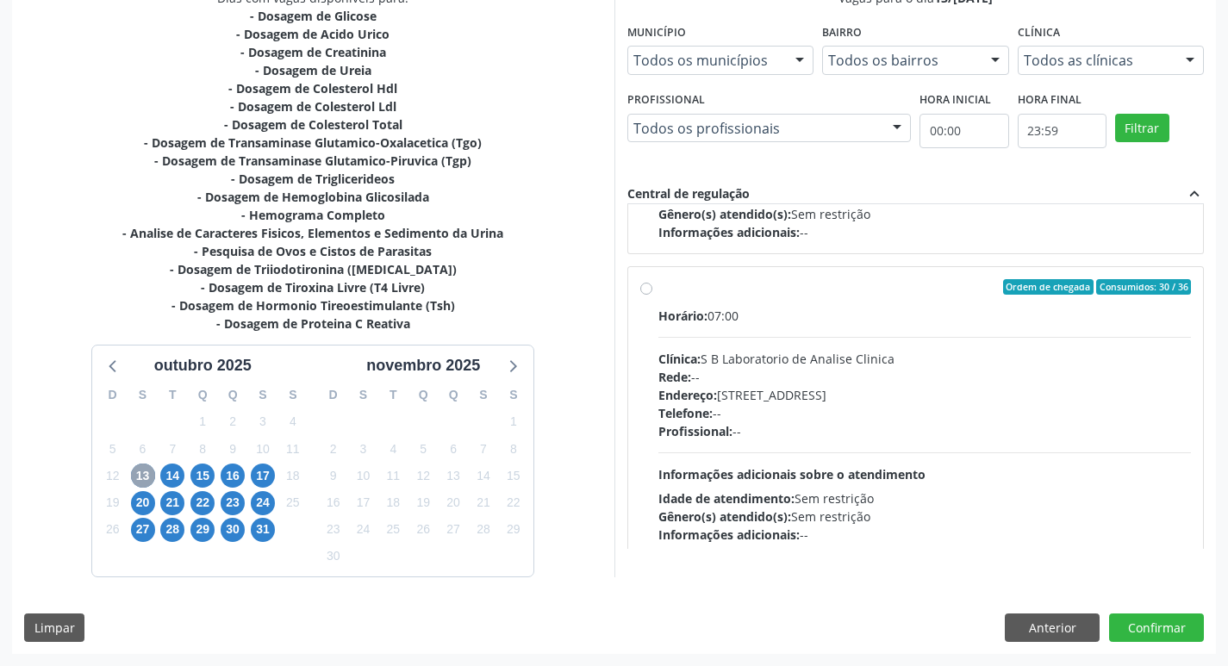
scroll to position [574, 0]
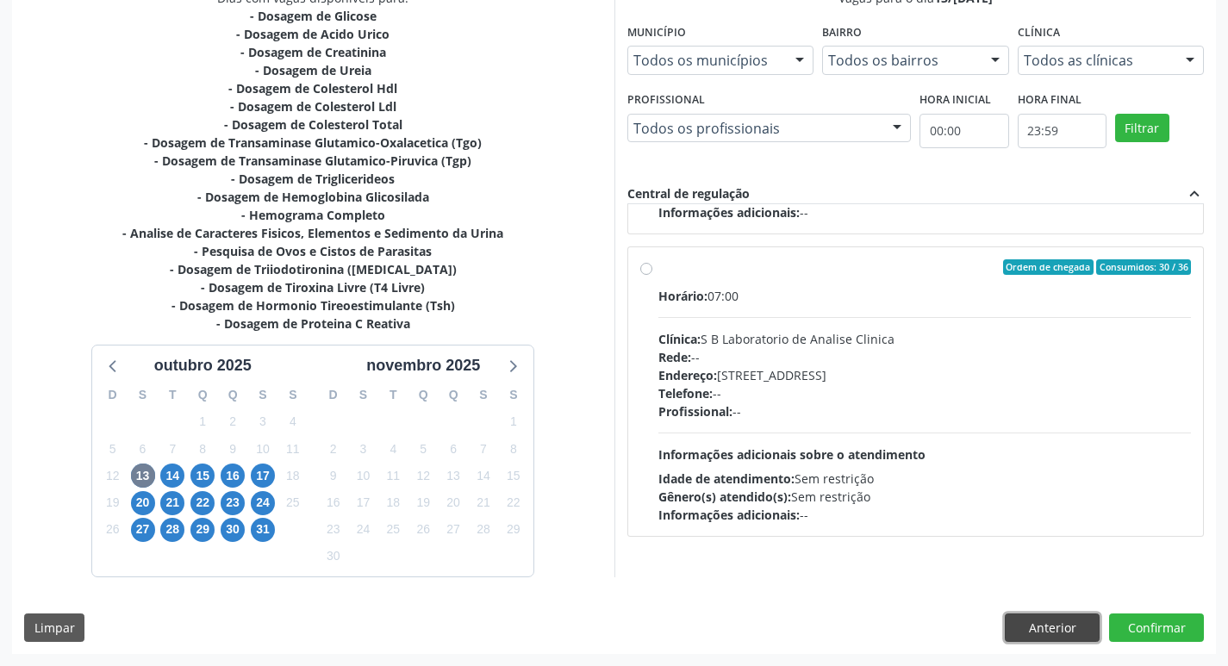
click at [1023, 628] on button "Anterior" at bounding box center [1052, 627] width 95 height 29
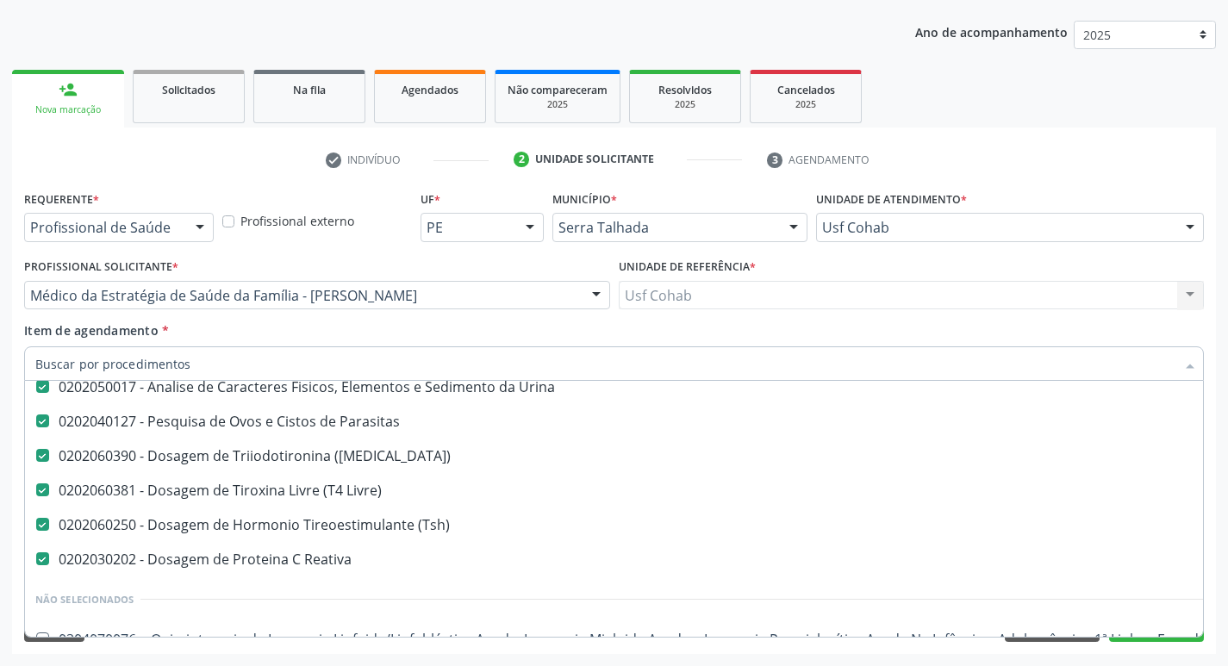
scroll to position [603, 0]
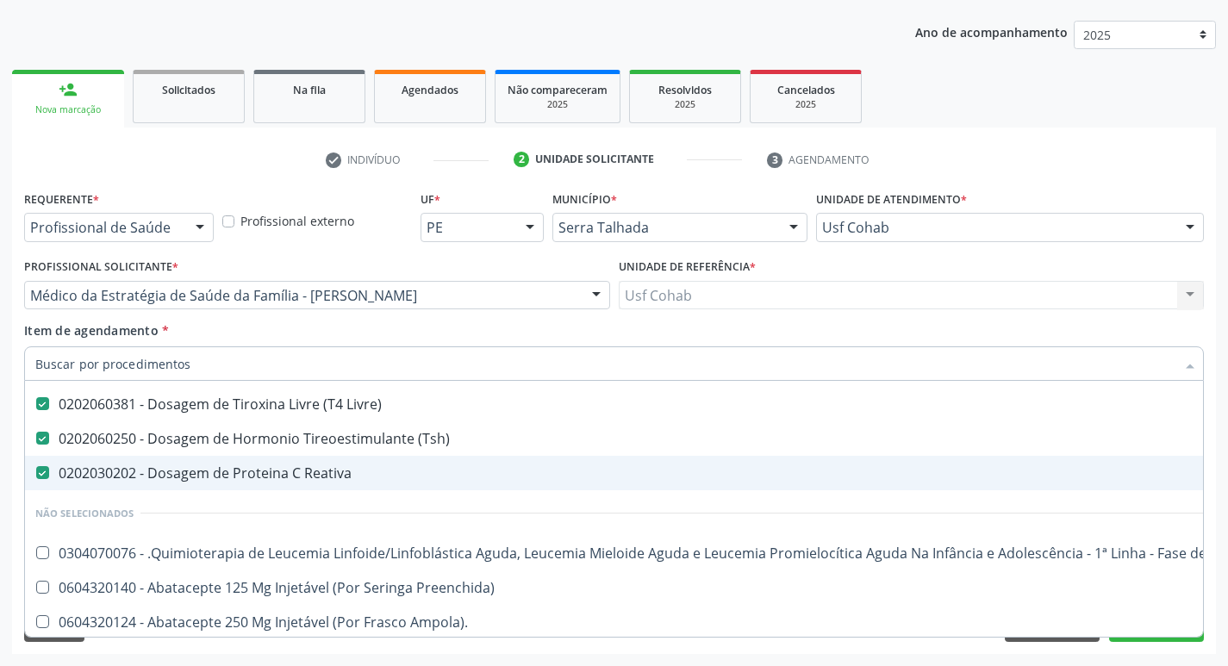
click at [47, 478] on Reativa at bounding box center [42, 472] width 13 height 13
click at [36, 478] on Reativa "checkbox" at bounding box center [30, 472] width 11 height 11
checkbox Reativa "false"
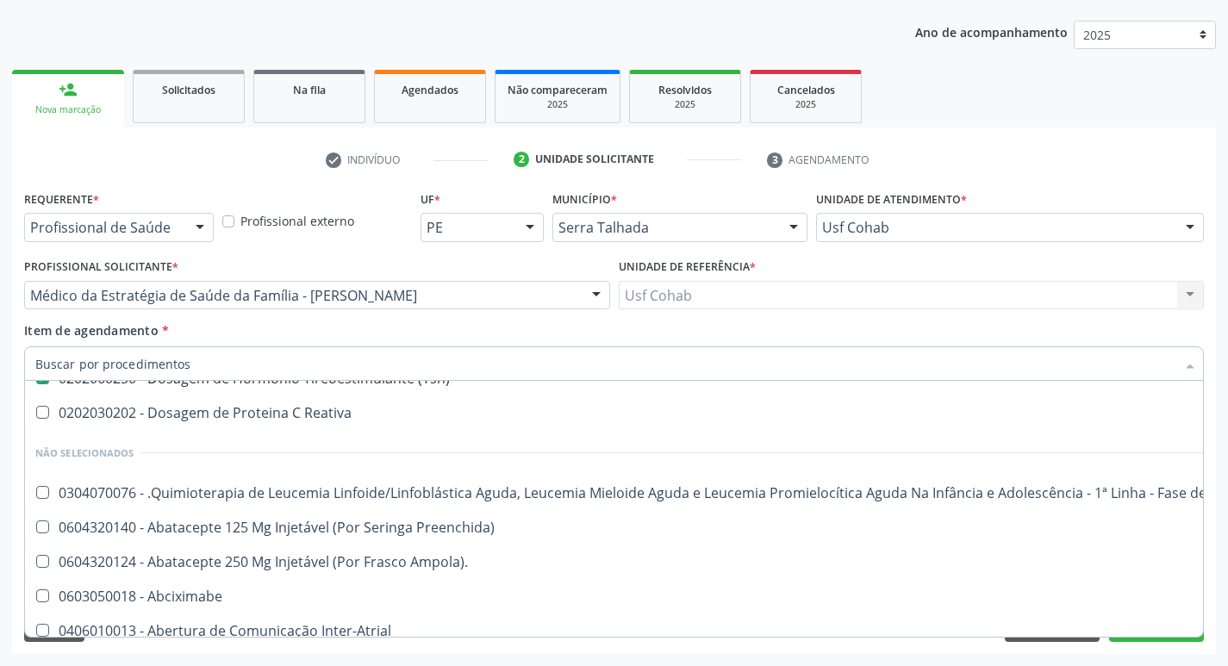
scroll to position [775, 0]
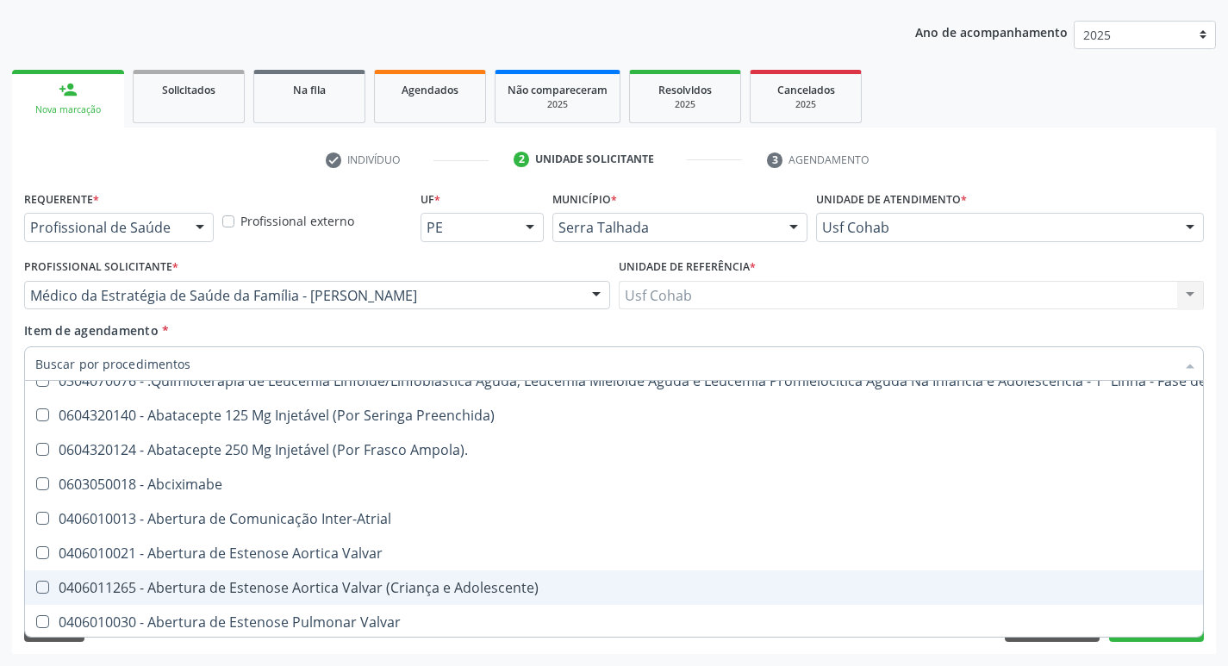
click at [1227, 569] on div "Acompanhamento Acompanhe a situação das marcações correntes e finalizadas Relat…" at bounding box center [614, 286] width 1228 height 759
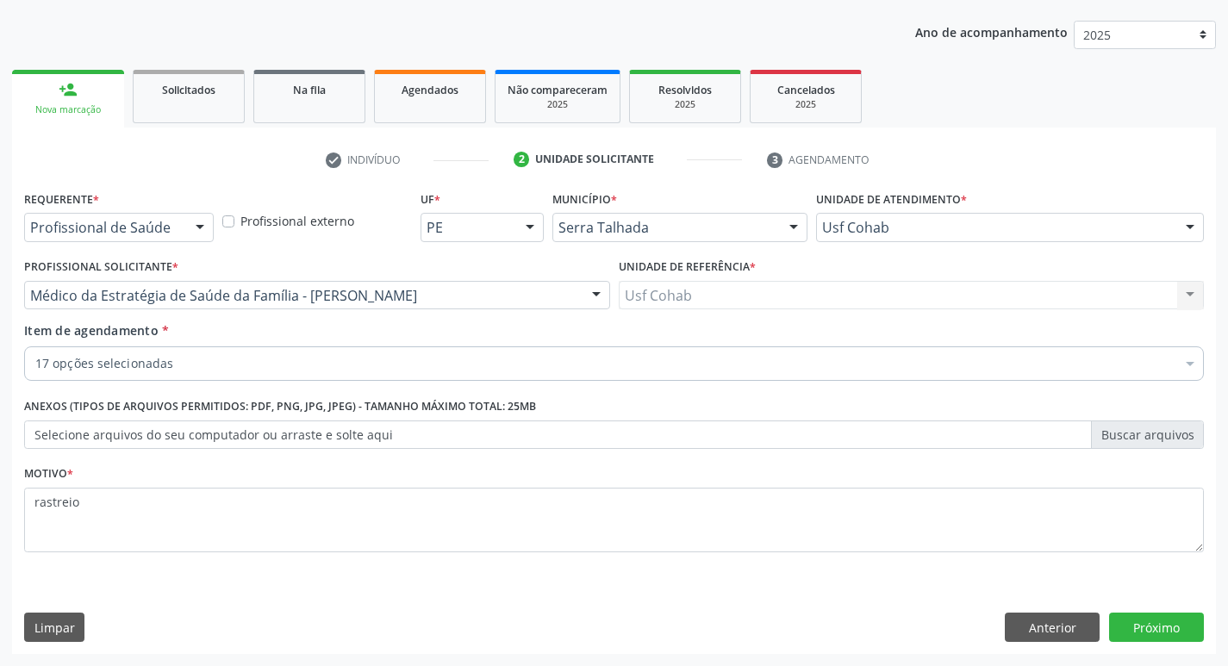
scroll to position [0, 0]
click at [1160, 630] on button "Próximo" at bounding box center [1156, 627] width 95 height 29
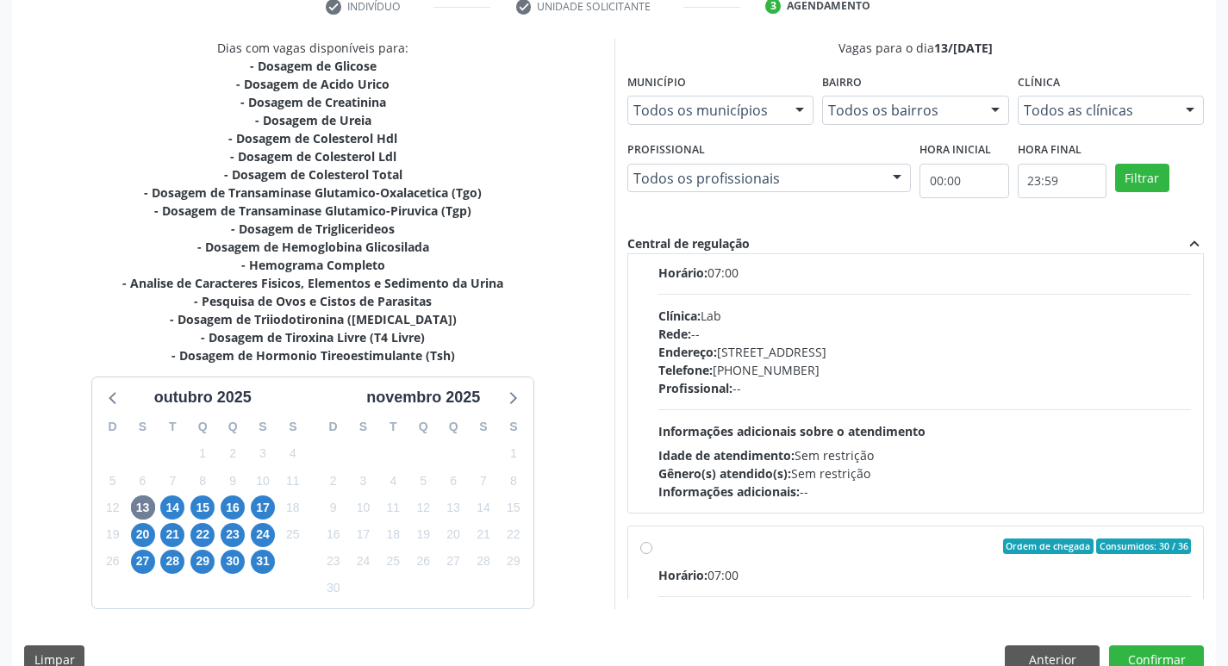
scroll to position [360, 0]
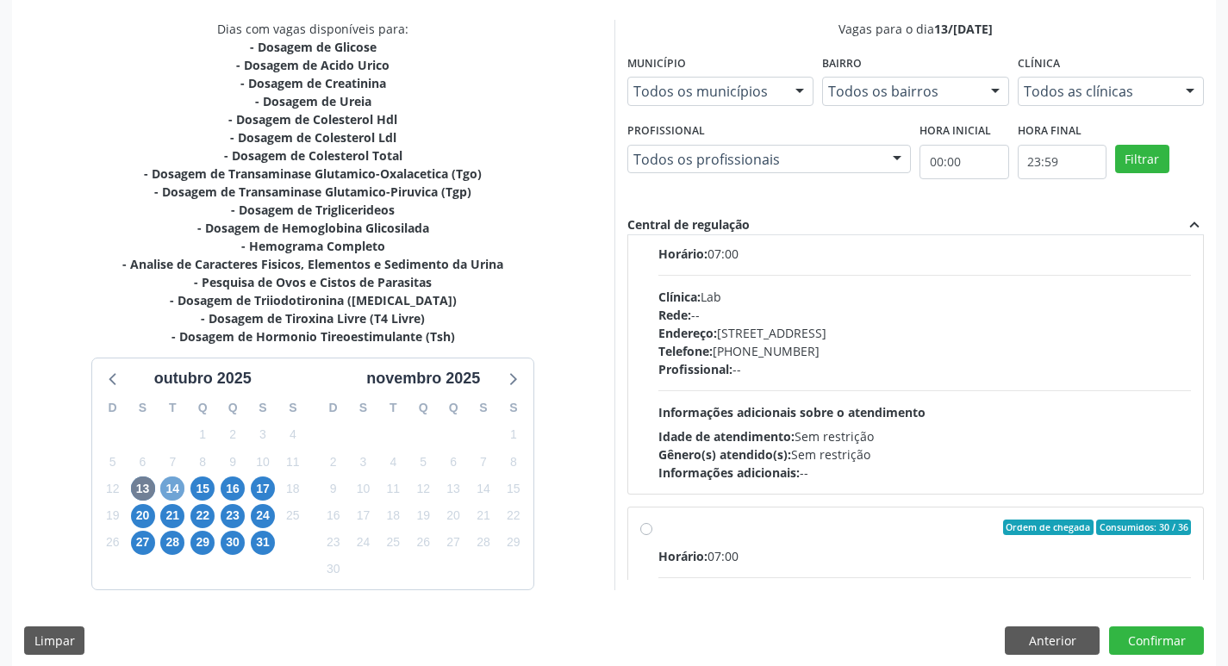
click at [172, 488] on span "14" at bounding box center [172, 488] width 24 height 24
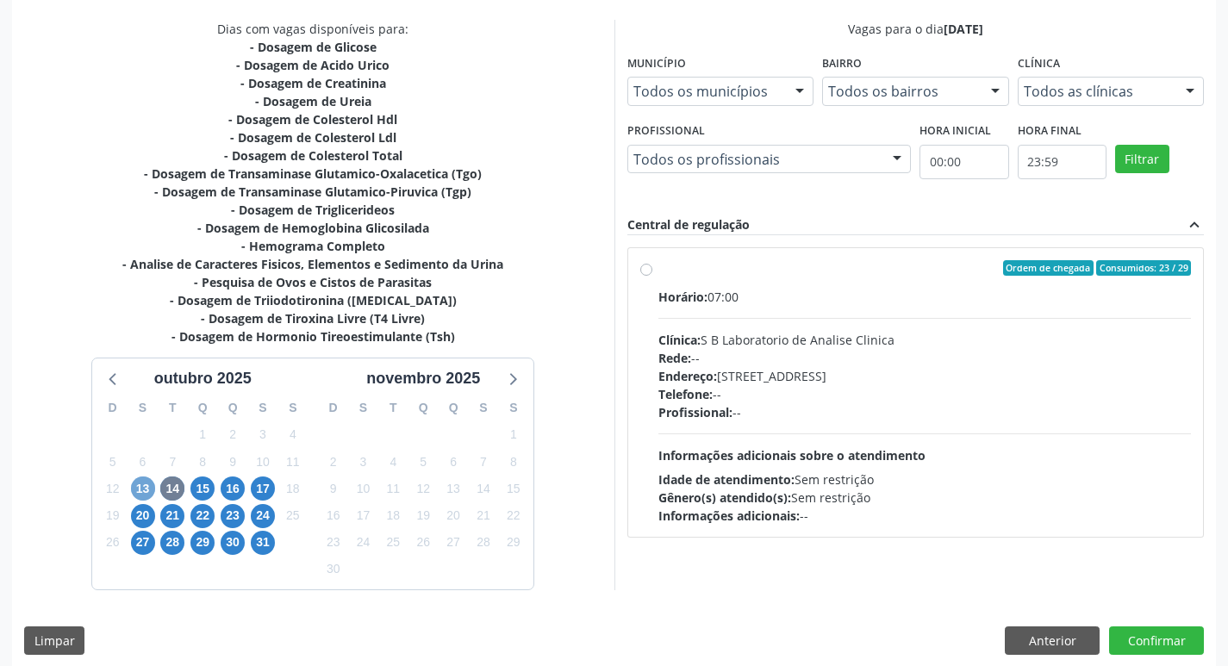
click at [146, 488] on span "13" at bounding box center [143, 488] width 24 height 24
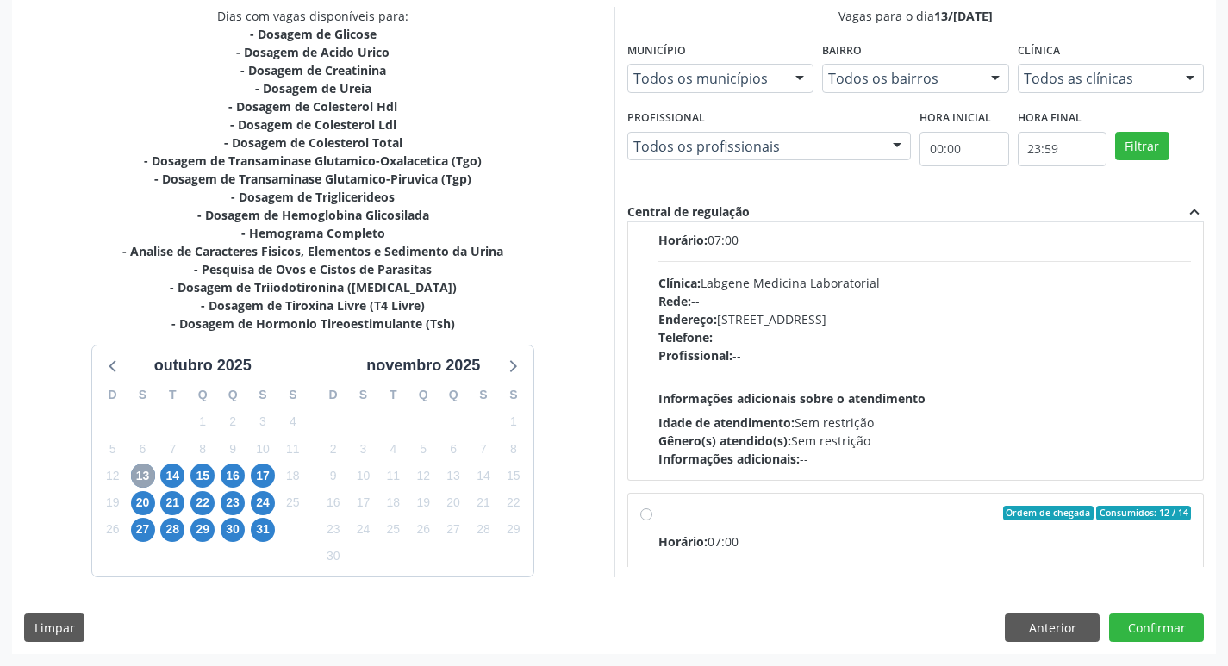
scroll to position [86, 0]
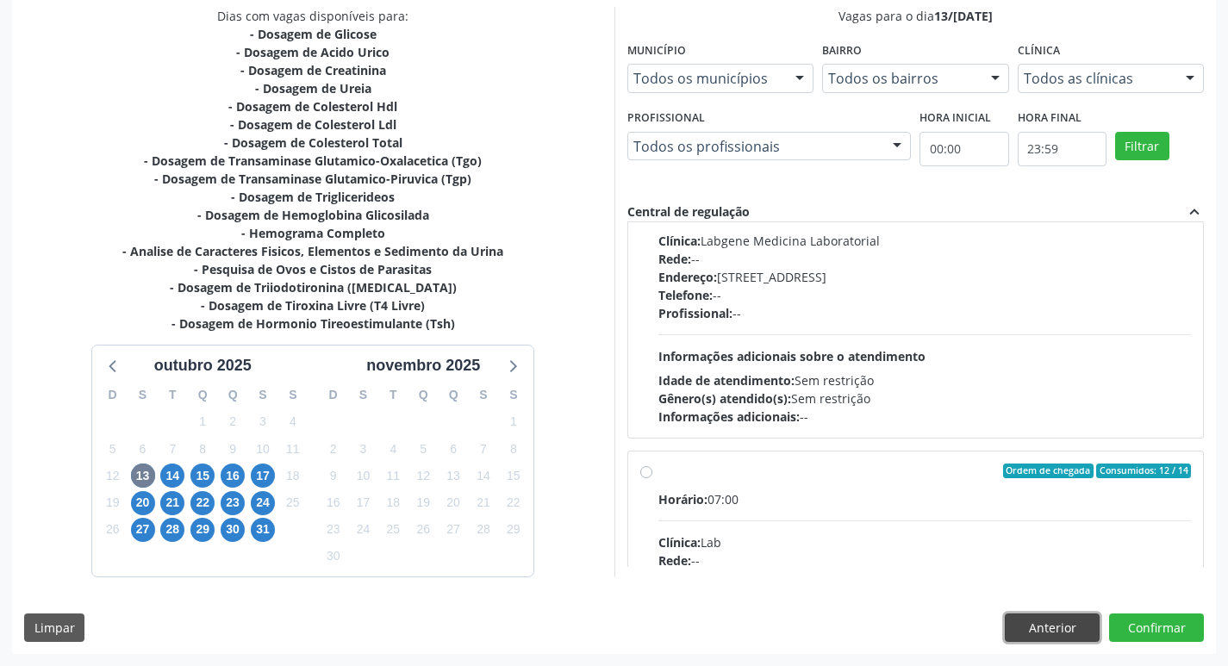
click at [1042, 626] on button "Anterior" at bounding box center [1052, 627] width 95 height 29
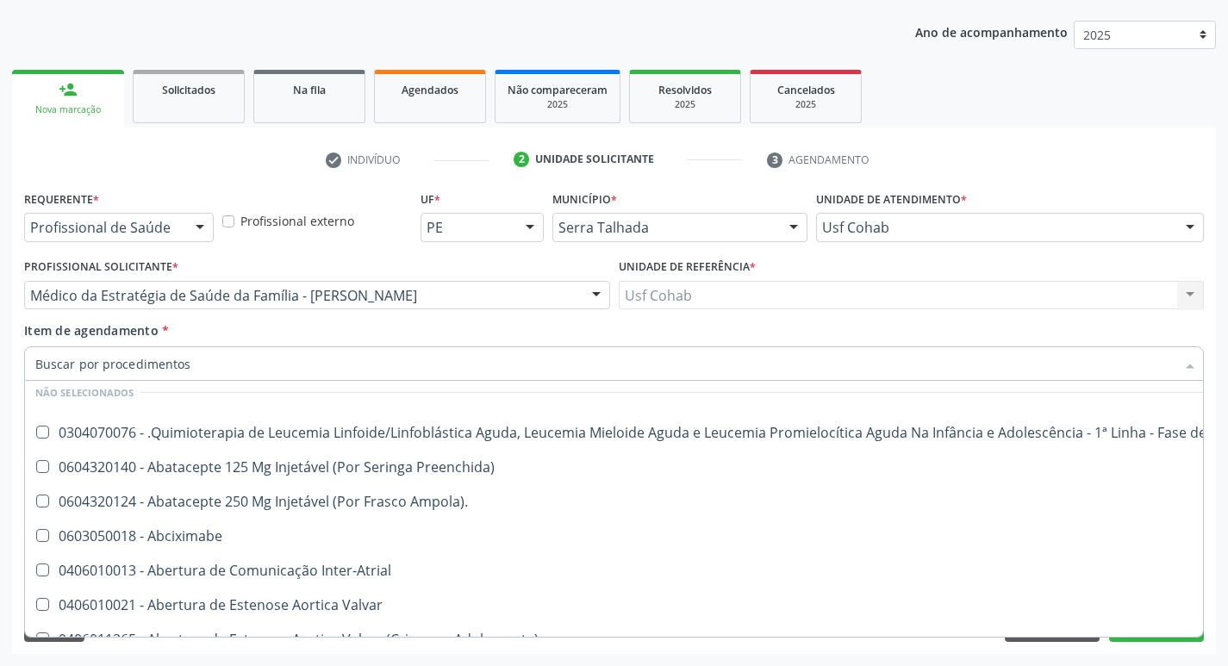
scroll to position [603, 0]
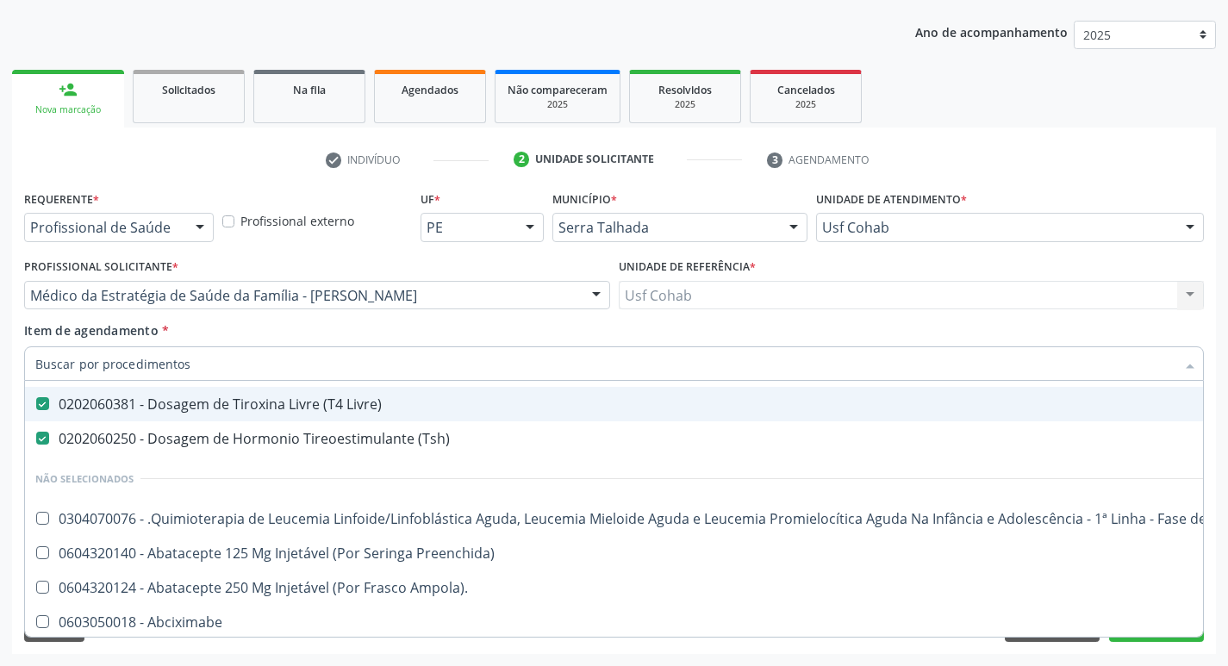
click at [159, 364] on input "Item de agendamento *" at bounding box center [605, 363] width 1140 height 34
type input "p"
checkbox Hdl "false"
checkbox Ldl "false"
checkbox Total "false"
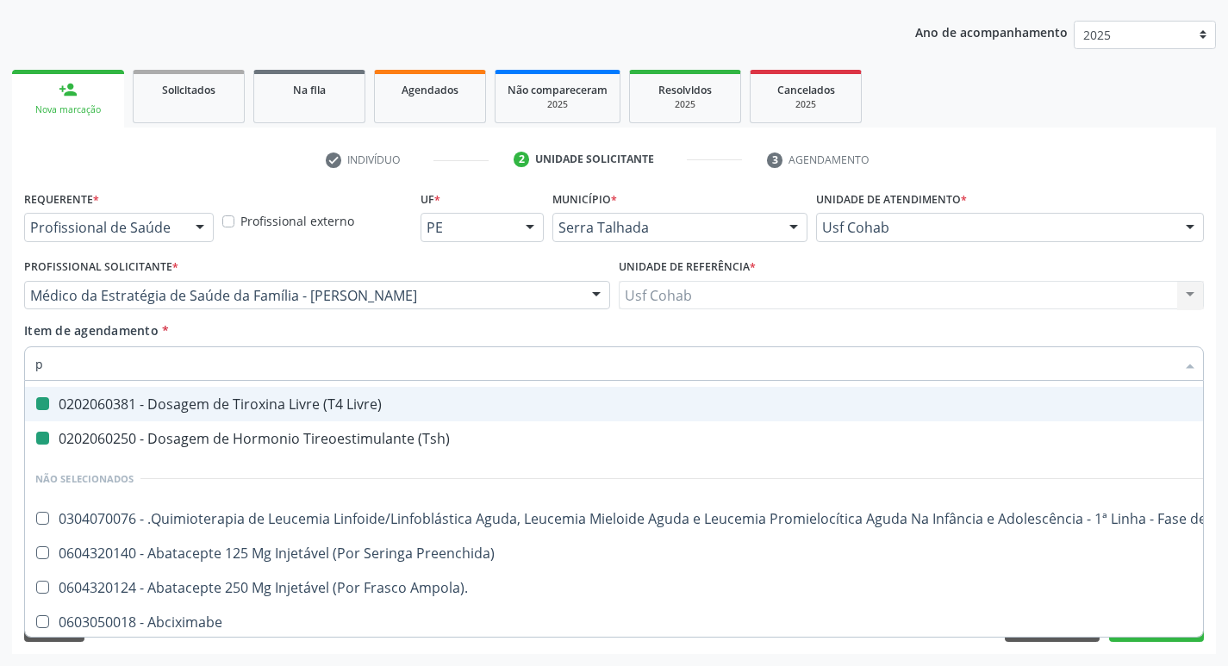
checkbox \(Tgo\) "false"
checkbox \(Tgp\) "false"
checkbox Triglicerideos "false"
checkbox Glicosilada "false"
checkbox Completo "false"
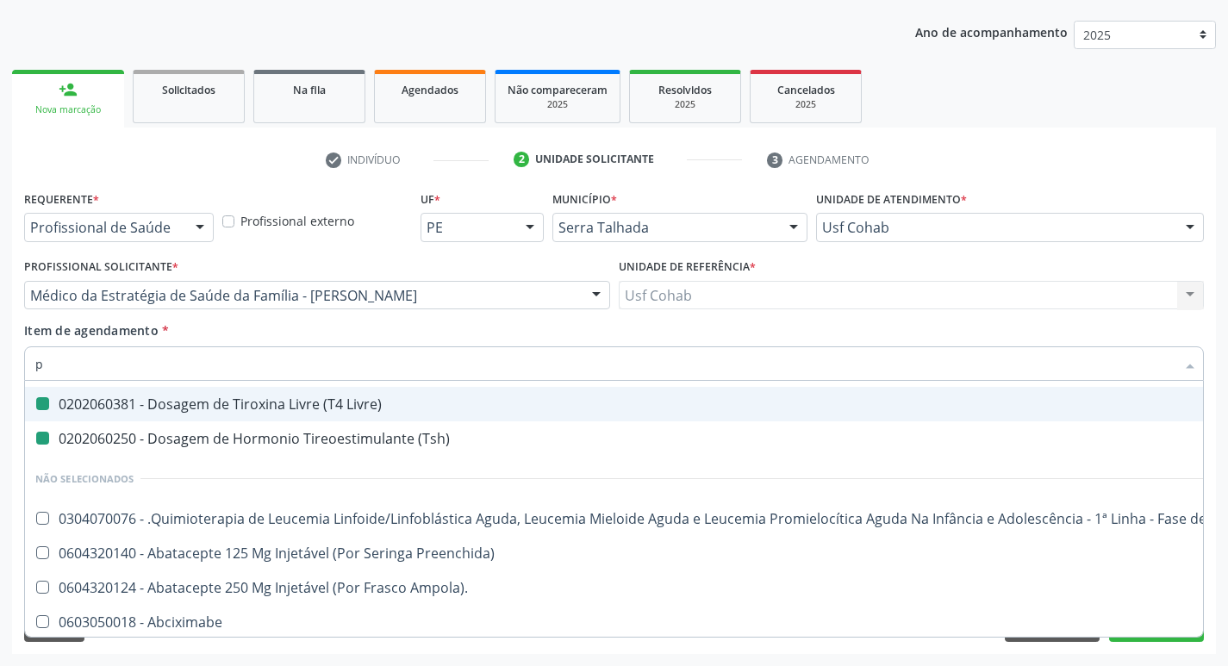
checkbox Urina "false"
checkbox Parasitas "false"
checkbox \(T3\) "false"
checkbox Livre\) "false"
checkbox \(Tsh\) "false"
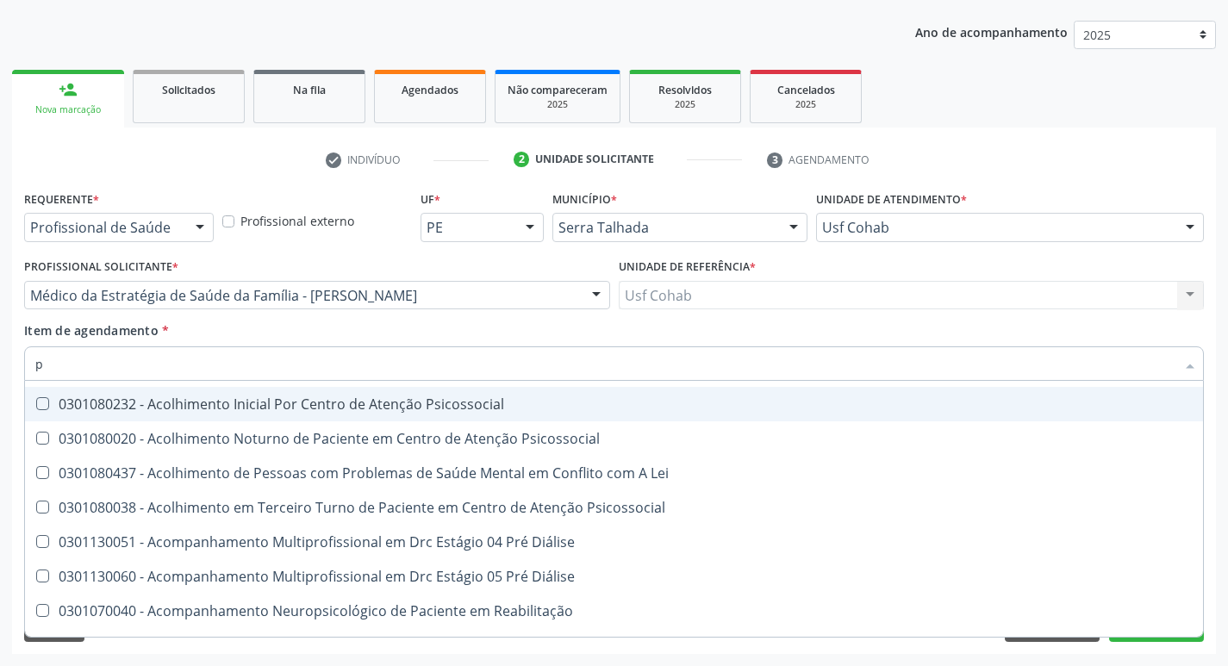
type input "pr"
checkbox \(Tgp\) "false"
checkbox Completo "false"
checkbox Parasitas "false"
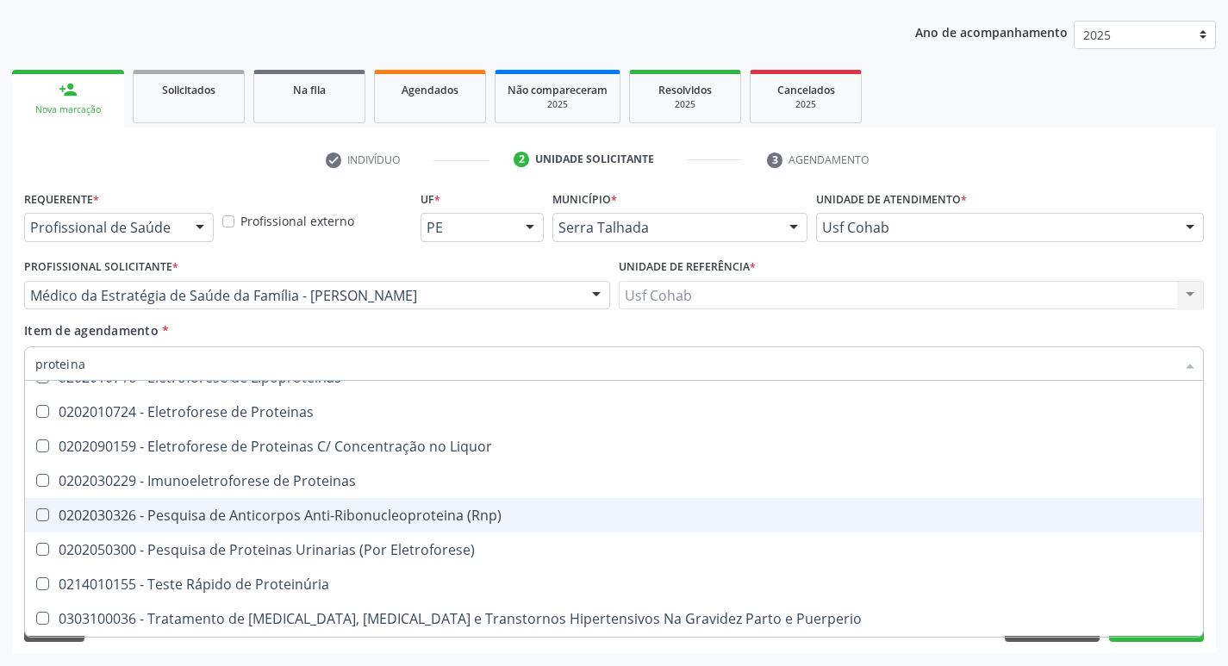
scroll to position [376, 0]
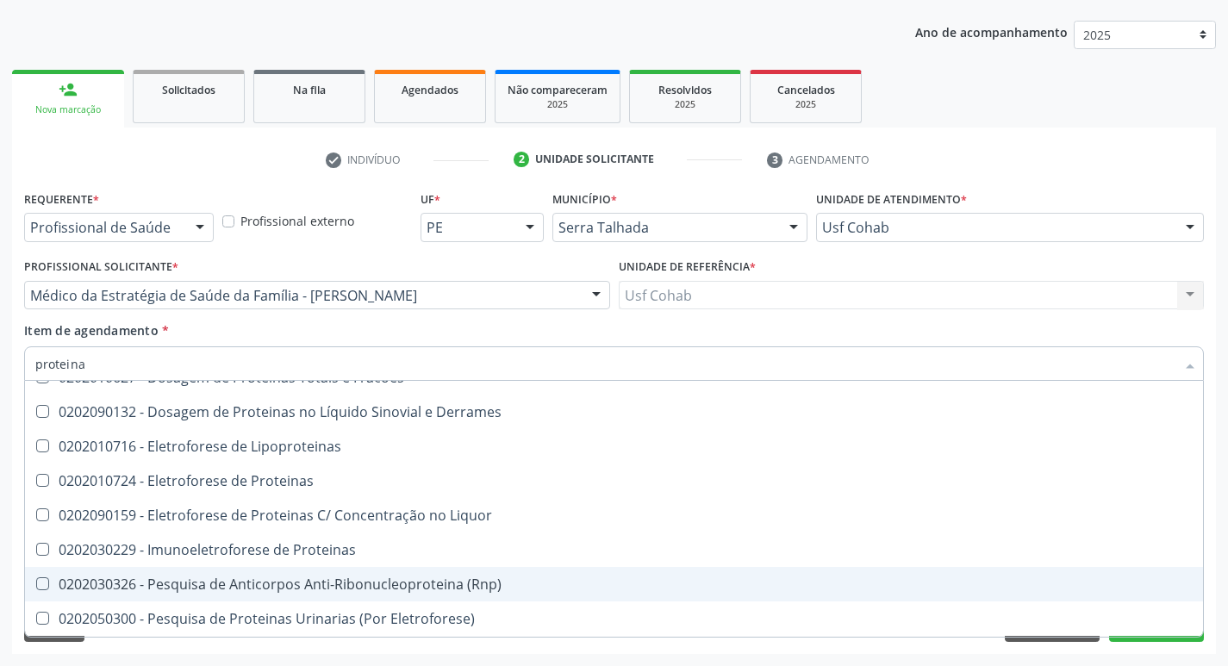
type input "proteina c"
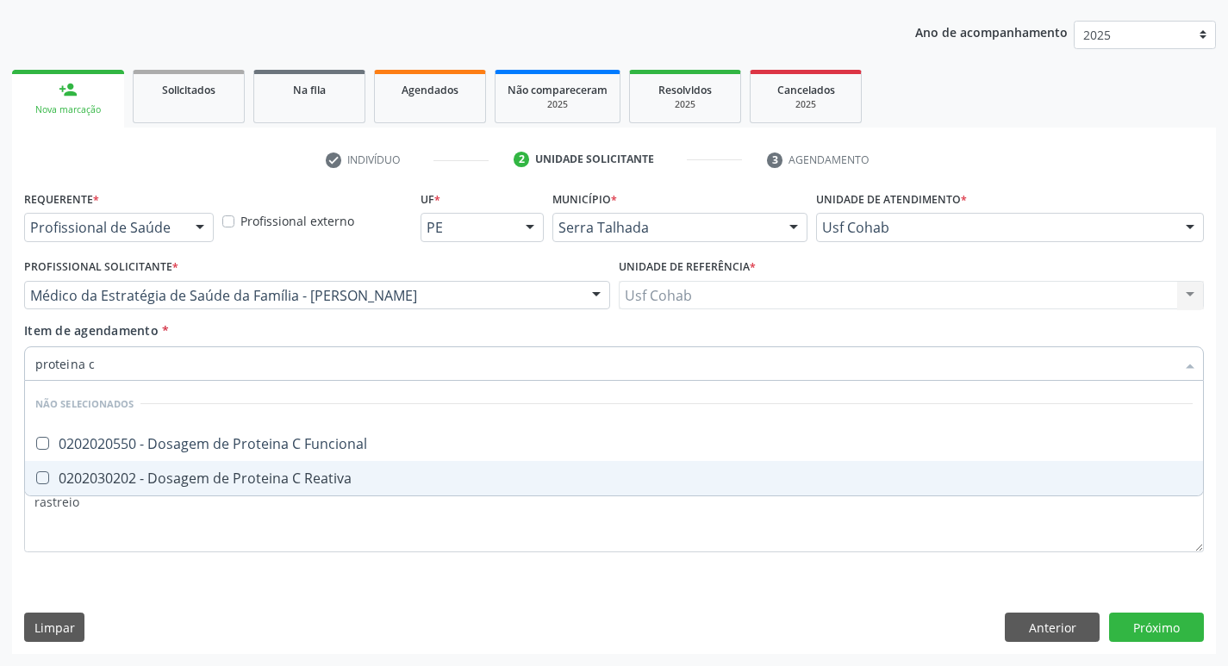
scroll to position [0, 0]
click at [46, 482] on Reativa at bounding box center [42, 477] width 13 height 13
click at [36, 482] on Reativa "checkbox" at bounding box center [30, 477] width 11 height 11
checkbox Reativa "true"
click at [1135, 622] on div "Requerente * Profissional de Saúde Profissional de Saúde Paciente Nenhum result…" at bounding box center [614, 420] width 1204 height 468
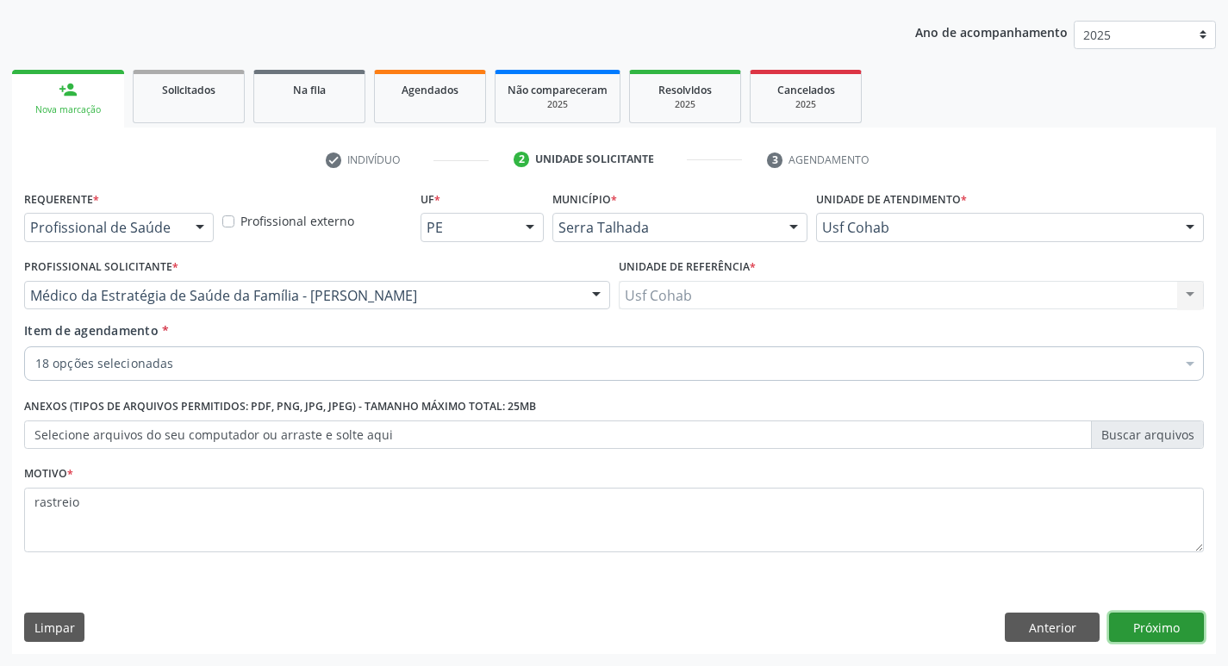
click at [1171, 626] on button "Próximo" at bounding box center [1156, 627] width 95 height 29
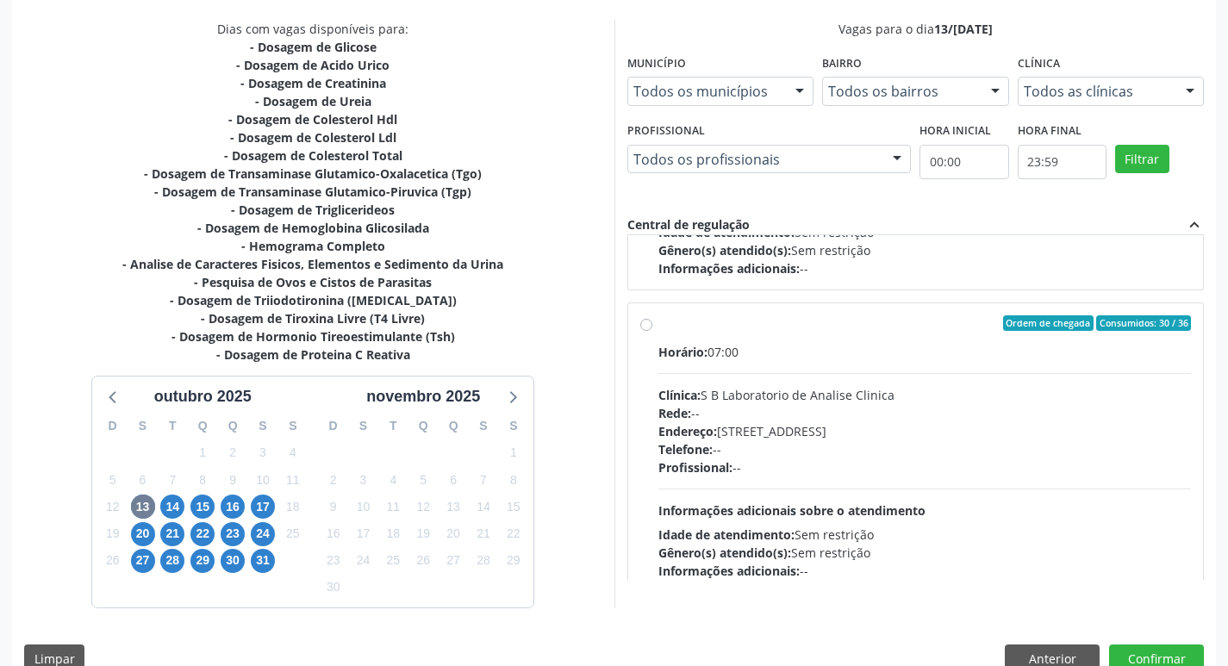
scroll to position [574, 0]
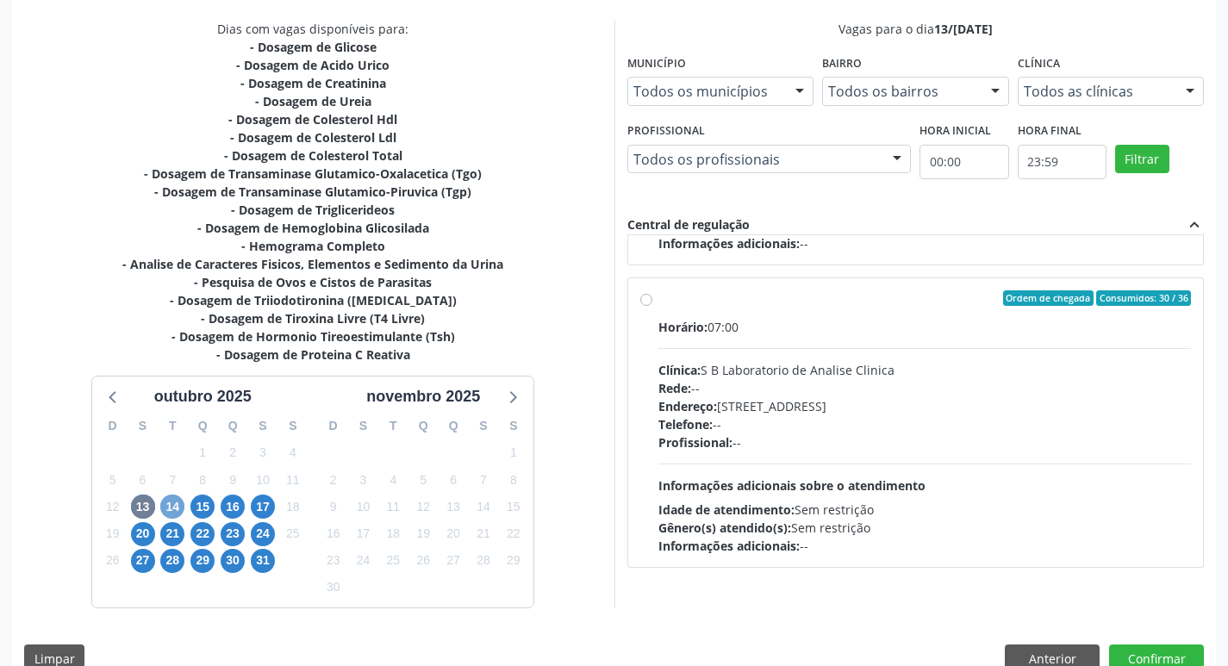
click at [172, 506] on span "14" at bounding box center [172, 507] width 24 height 24
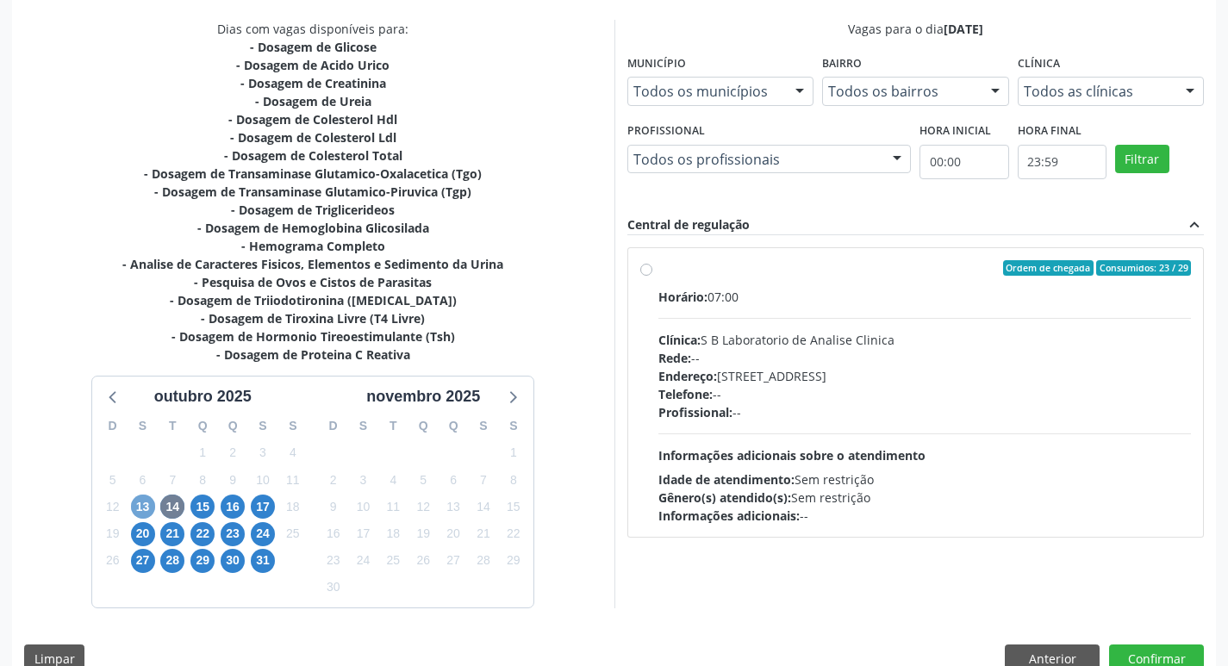
click at [143, 510] on span "13" at bounding box center [143, 507] width 24 height 24
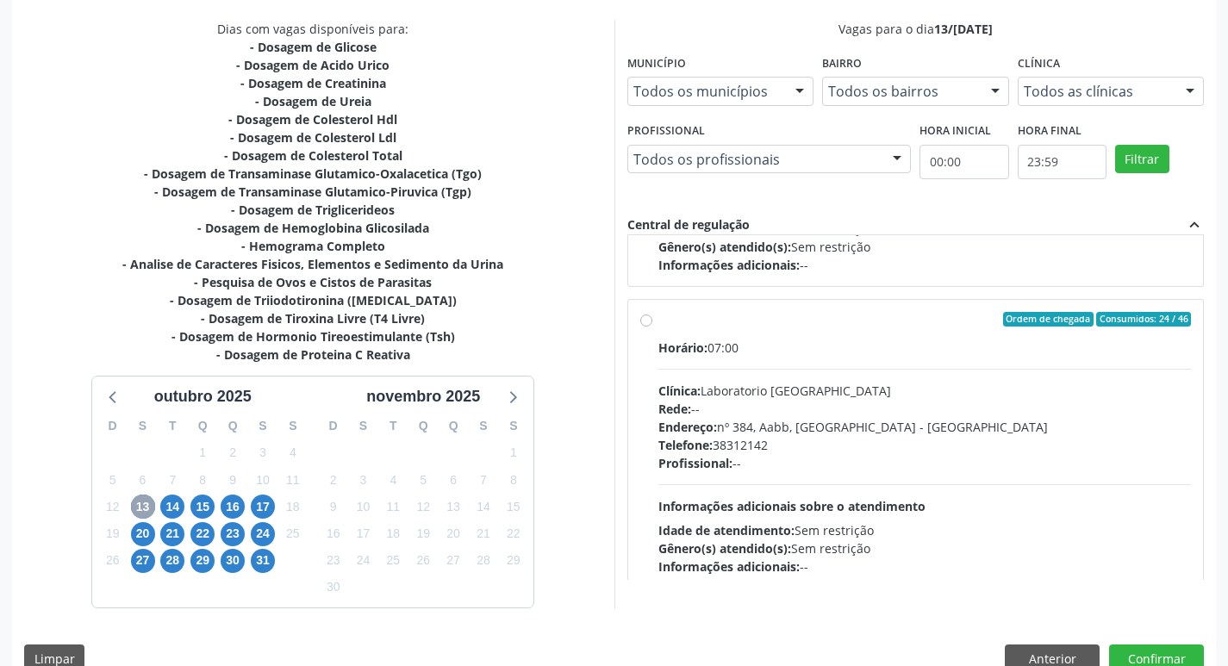
scroll to position [875, 0]
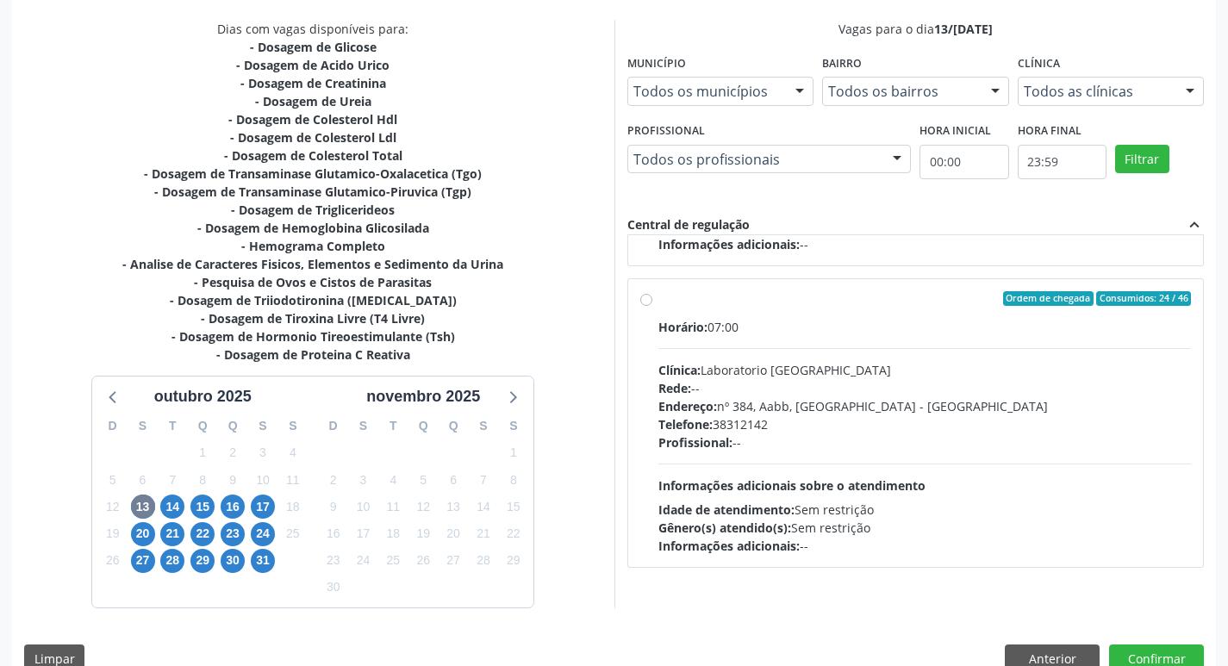
click at [658, 303] on label "Ordem de chegada Consumidos: 24 / 46 Horário: 07:00 Clínica: Laboratorio Sao Fr…" at bounding box center [924, 423] width 533 height 264
click at [644, 303] on input "Ordem de chegada Consumidos: 24 / 46 Horário: 07:00 Clínica: Laboratorio Sao Fr…" at bounding box center [646, 299] width 12 height 16
radio input "true"
click at [1152, 663] on button "Confirmar" at bounding box center [1156, 658] width 95 height 29
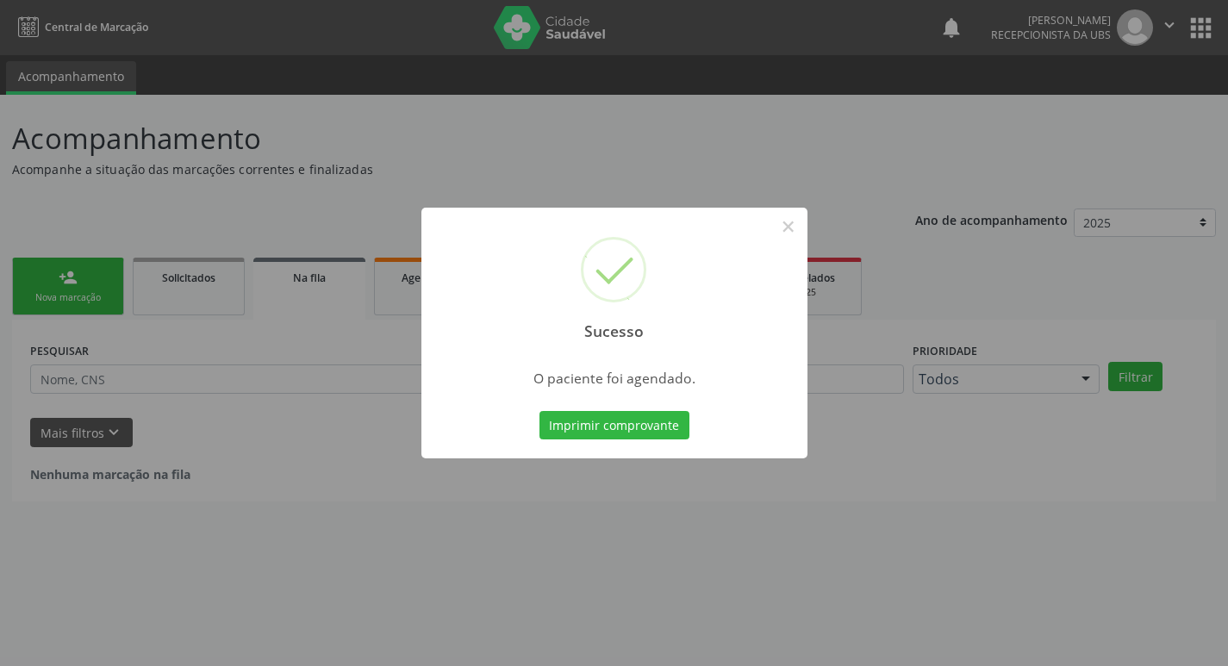
scroll to position [0, 0]
click at [602, 431] on button "Imprimir comprovante" at bounding box center [620, 425] width 150 height 29
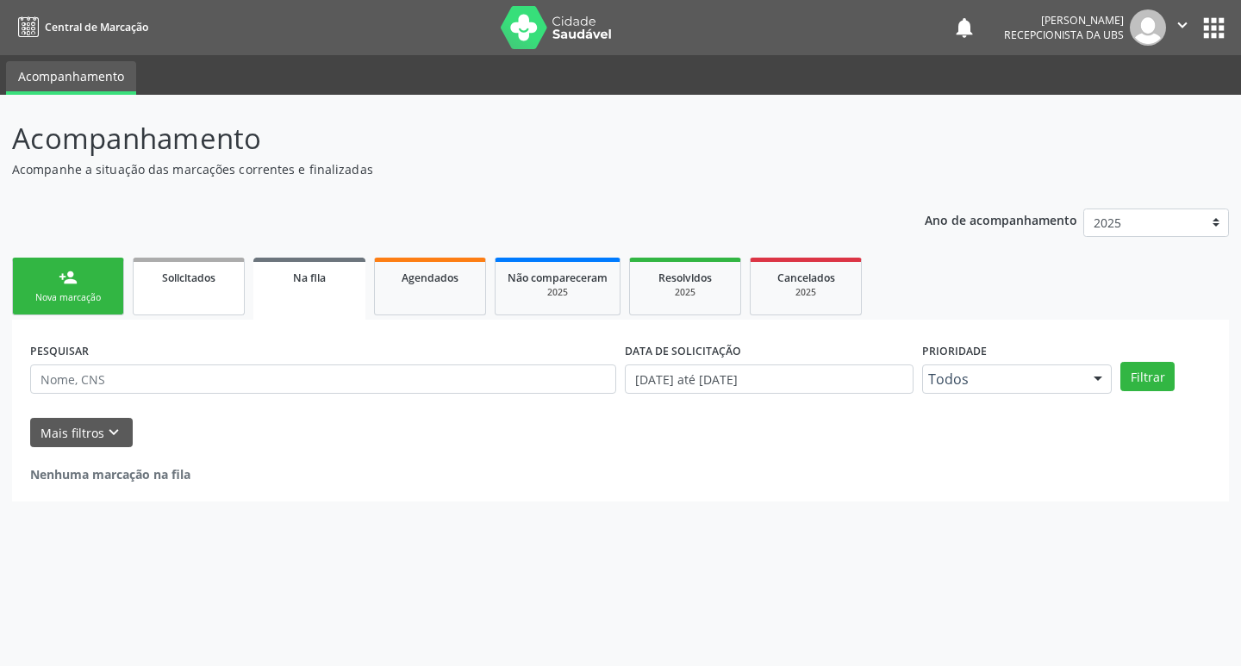
click at [174, 280] on span "Solicitados" at bounding box center [188, 278] width 53 height 15
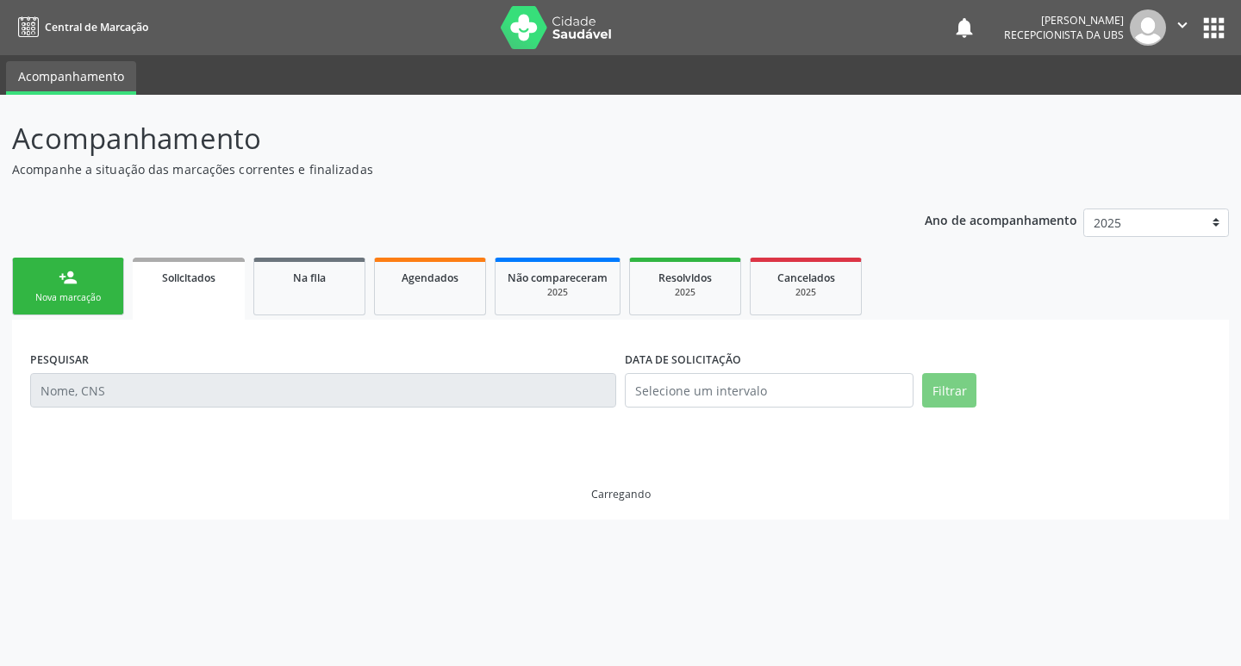
click at [96, 299] on div "Nova marcação" at bounding box center [68, 297] width 86 height 13
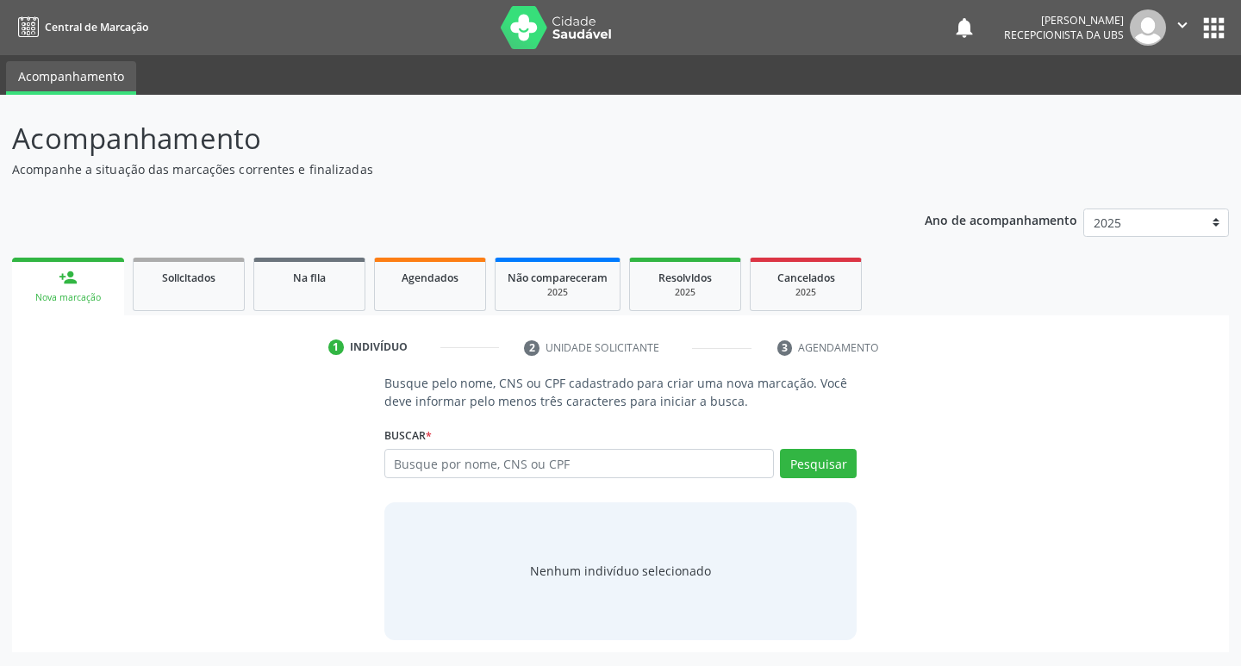
click at [96, 299] on div "Nova marcação" at bounding box center [68, 297] width 88 height 13
click at [580, 467] on input "text" at bounding box center [579, 463] width 390 height 29
click at [552, 457] on input "text" at bounding box center [579, 463] width 390 height 29
type input "18357596426"
click at [812, 459] on button "Pesquisar" at bounding box center [818, 463] width 77 height 29
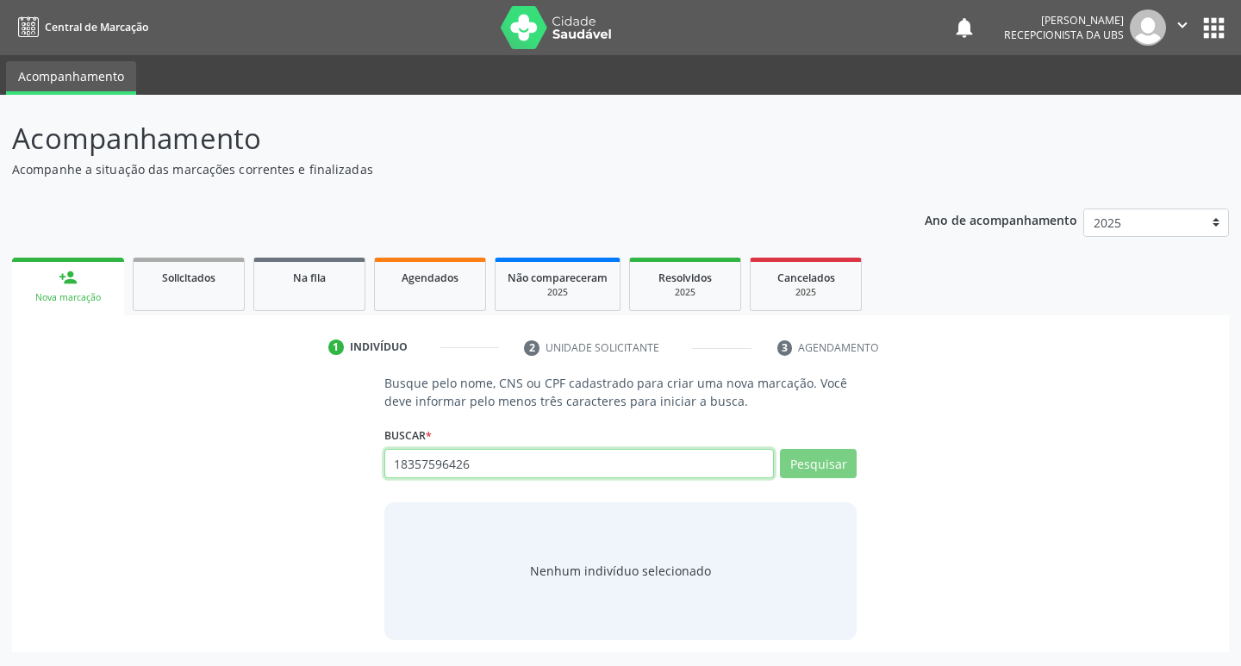
click at [603, 463] on input "18357596426" at bounding box center [579, 463] width 390 height 29
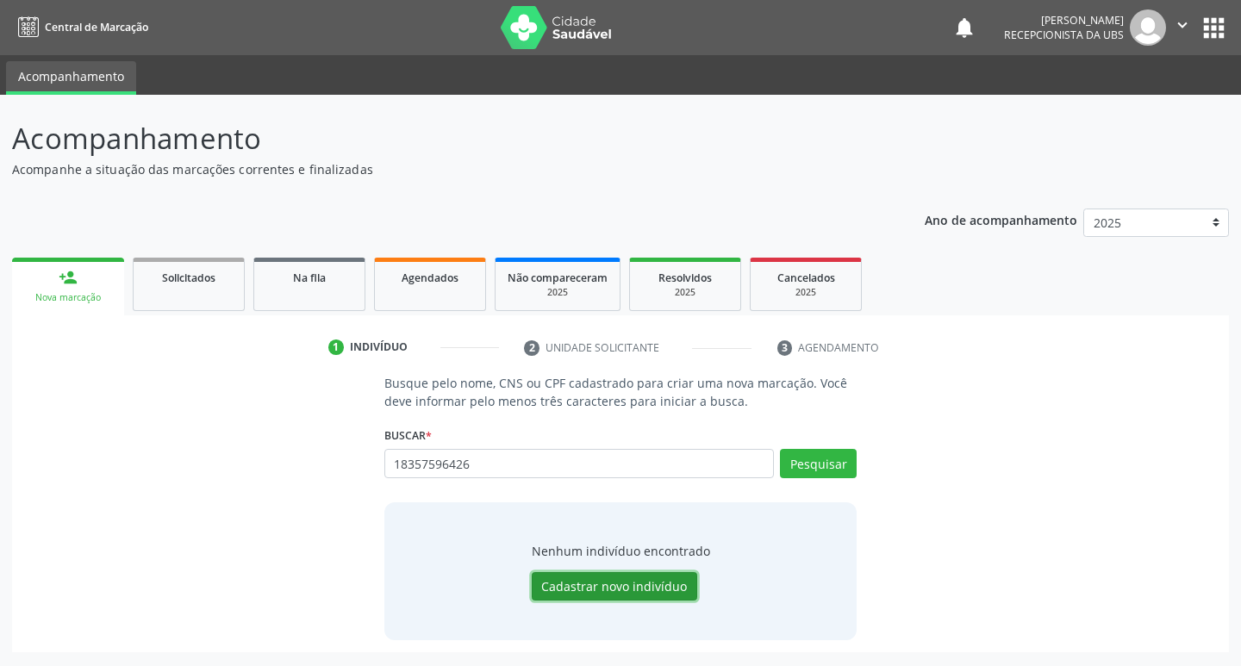
click at [610, 587] on button "Cadastrar novo indivíduo" at bounding box center [614, 586] width 165 height 29
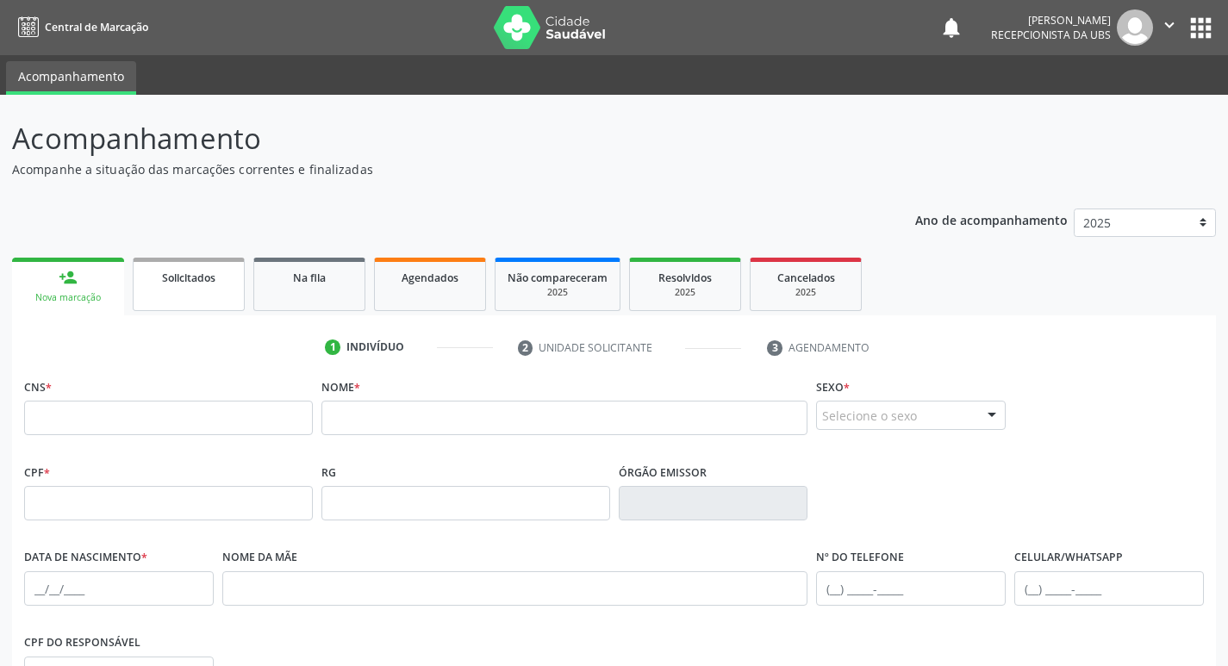
click at [210, 295] on link "Solicitados" at bounding box center [189, 284] width 112 height 53
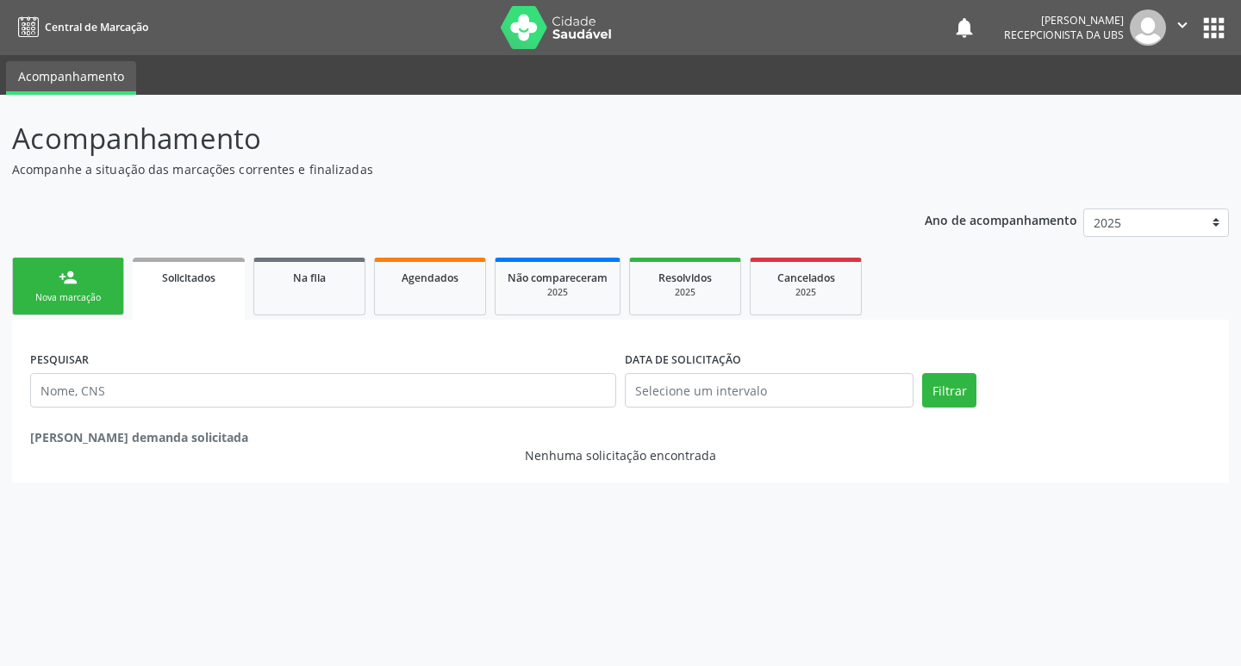
click at [27, 278] on link "person_add Nova marcação" at bounding box center [68, 287] width 112 height 58
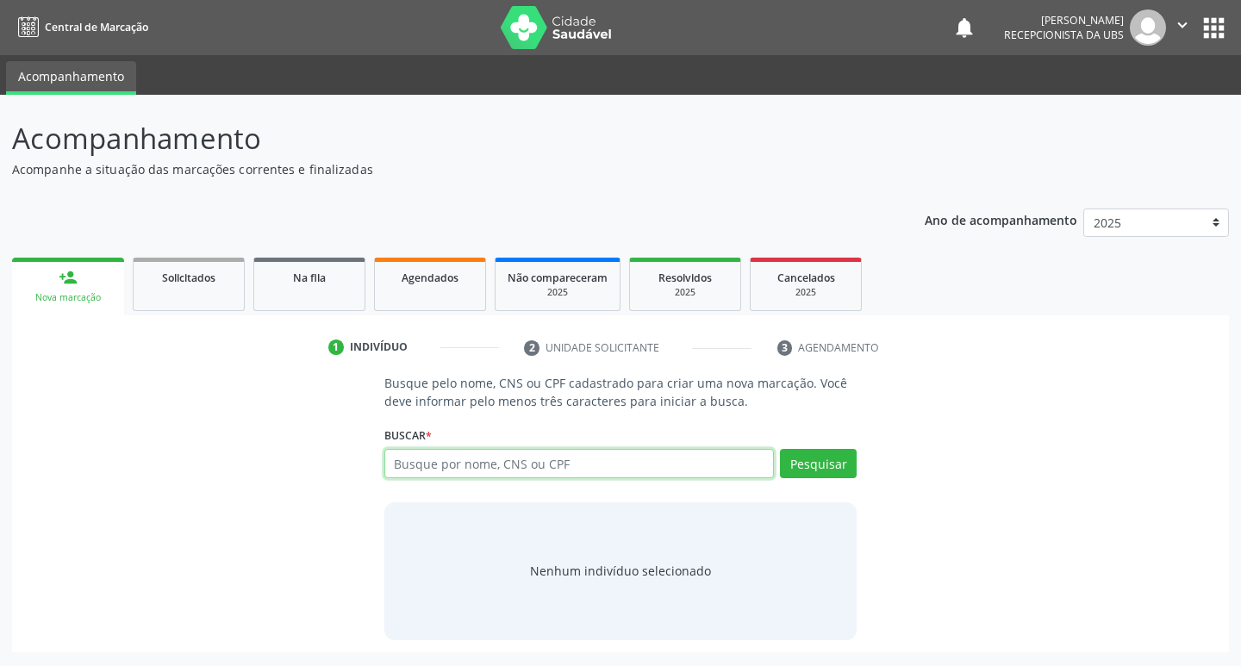
click at [563, 461] on input "text" at bounding box center [579, 463] width 390 height 29
type input "18257596426"
click at [831, 462] on button "Pesquisar" at bounding box center [818, 463] width 77 height 29
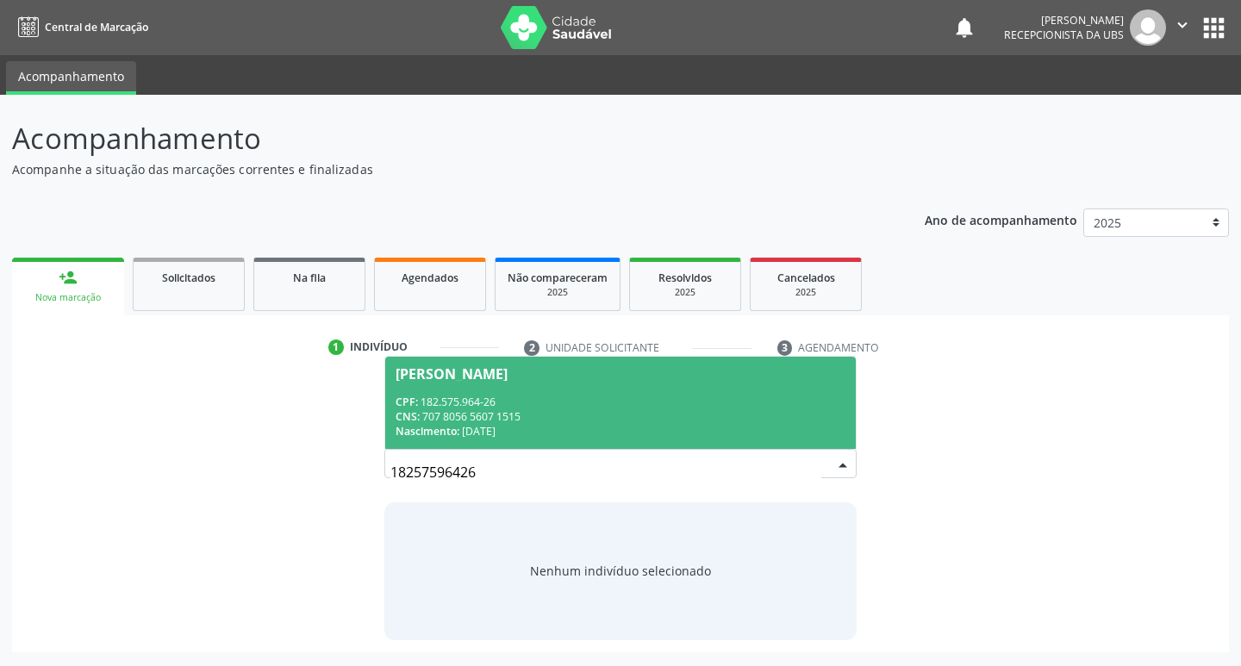
click at [535, 383] on span "Anna Marilia Leite de Souza CPF: 182.575.964-26 CNS: 707 8056 5607 1515 Nascime…" at bounding box center [620, 403] width 471 height 92
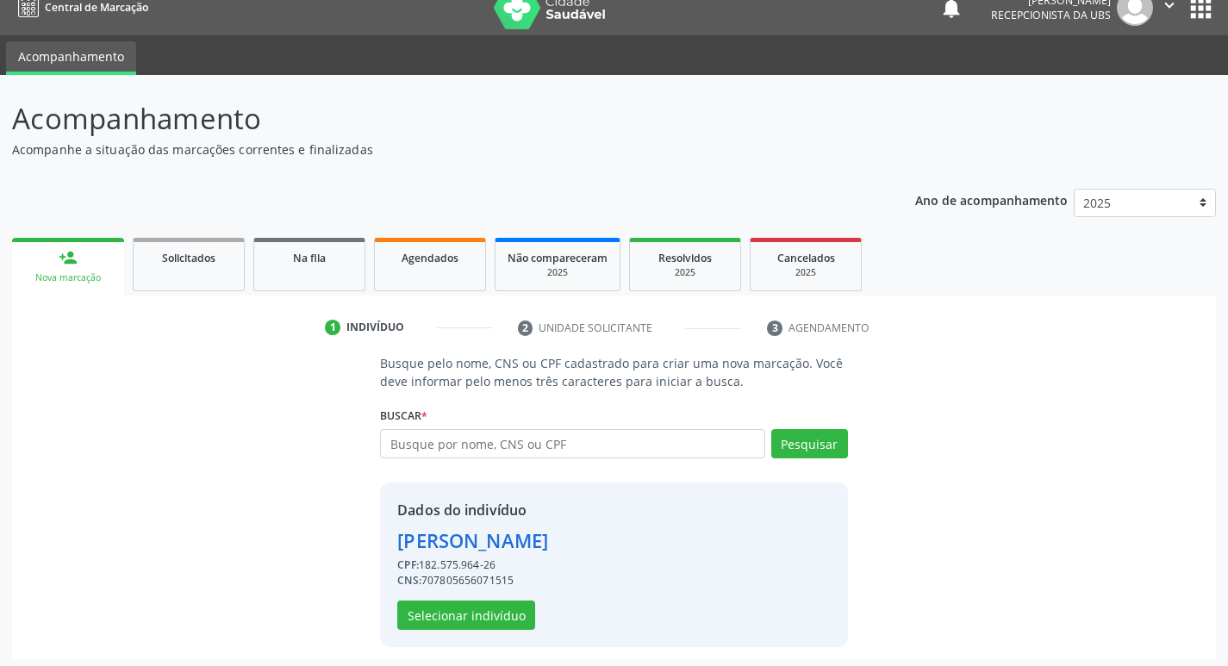
scroll to position [25, 0]
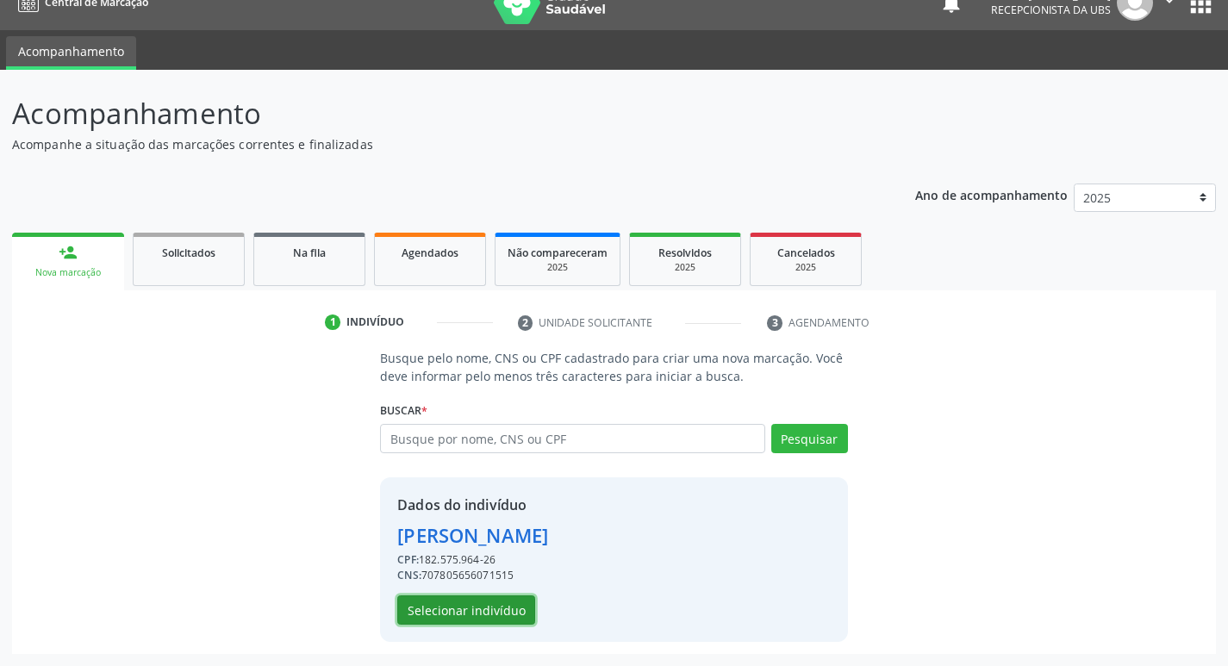
click at [488, 619] on button "Selecionar indivíduo" at bounding box center [466, 609] width 138 height 29
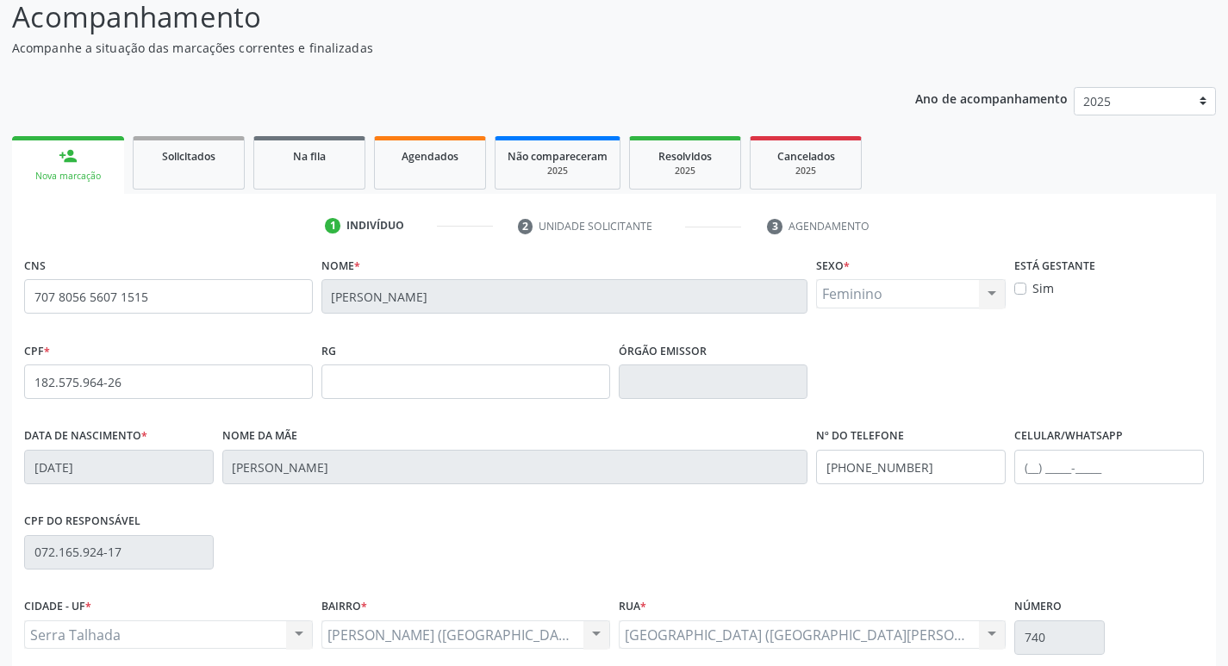
scroll to position [268, 0]
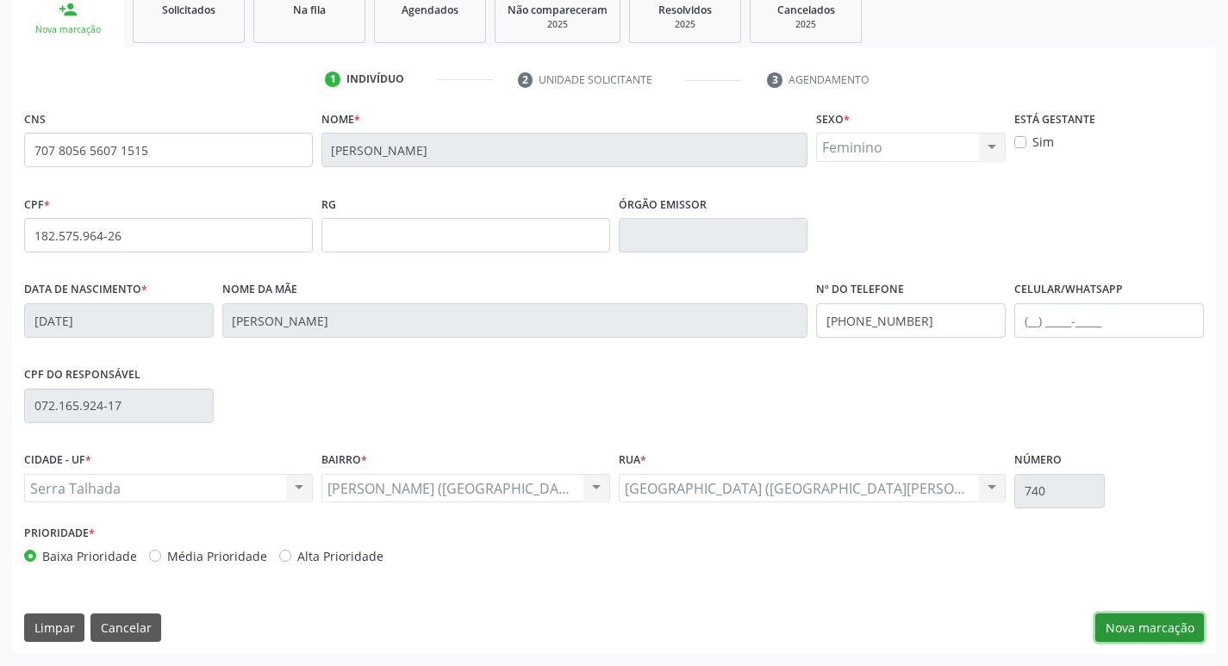
click at [1132, 625] on button "Nova marcação" at bounding box center [1149, 627] width 109 height 29
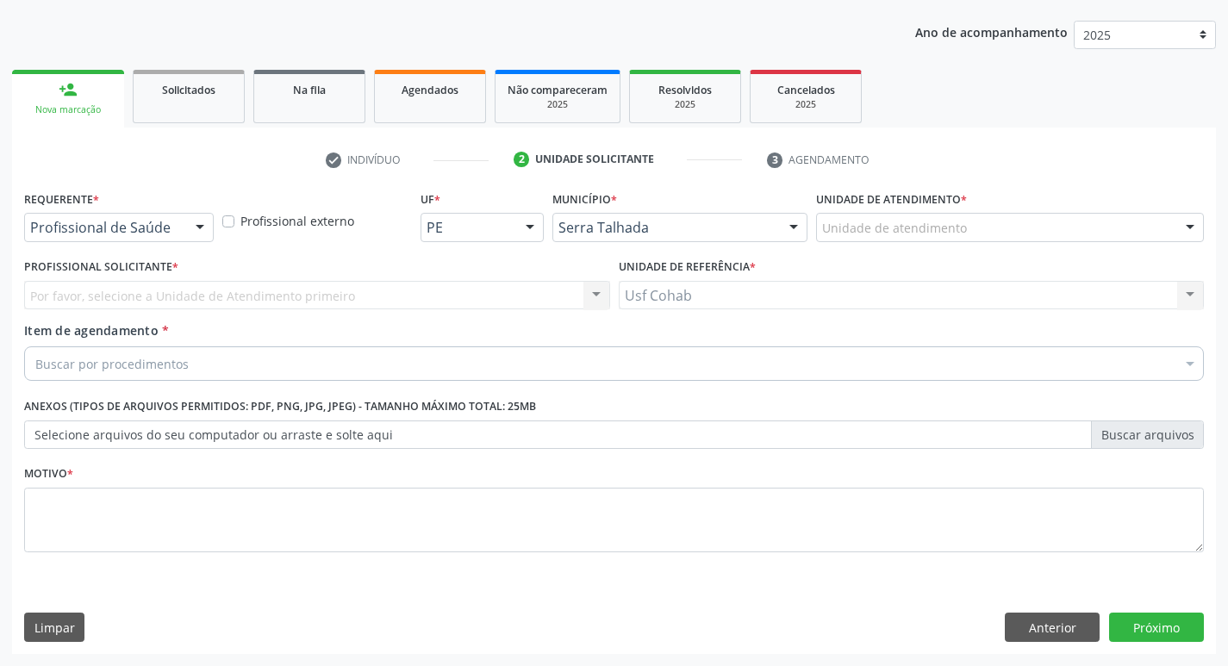
scroll to position [188, 0]
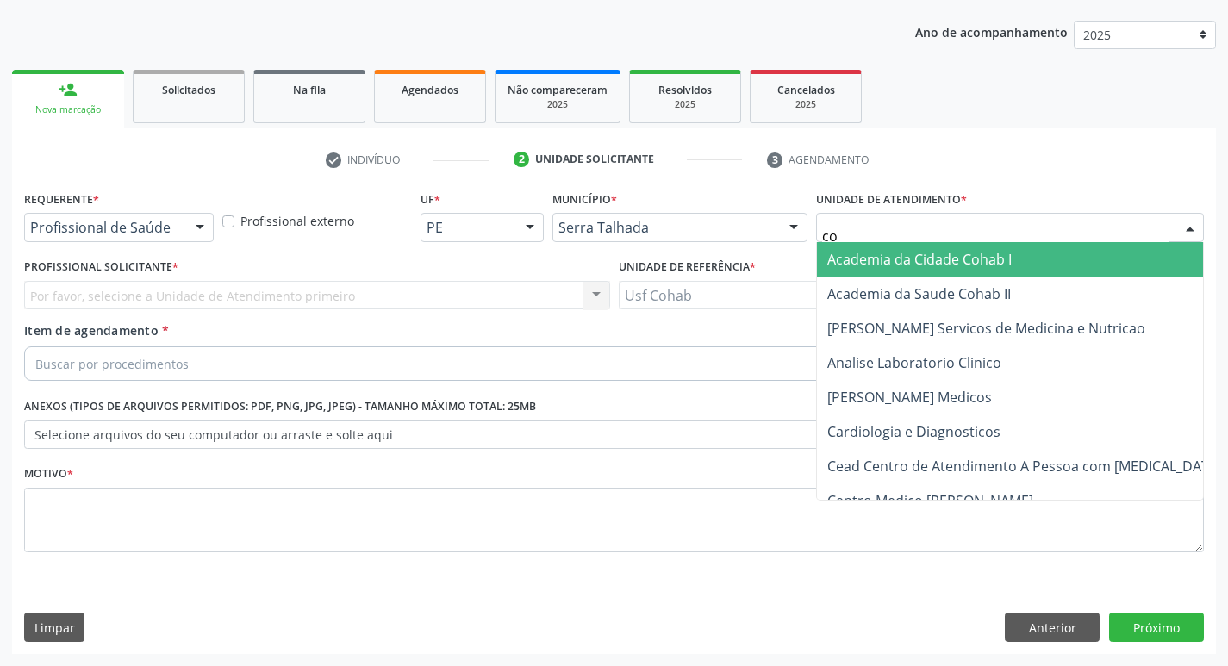
type input "coh"
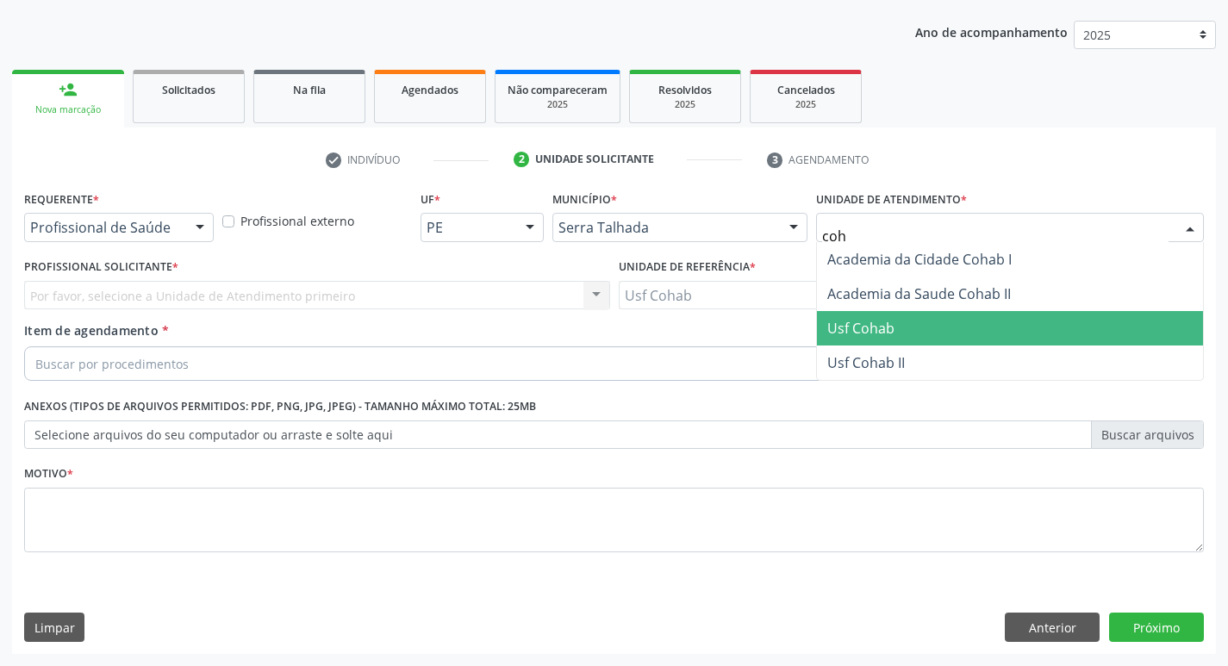
click at [929, 318] on span "Usf Cohab" at bounding box center [1010, 328] width 386 height 34
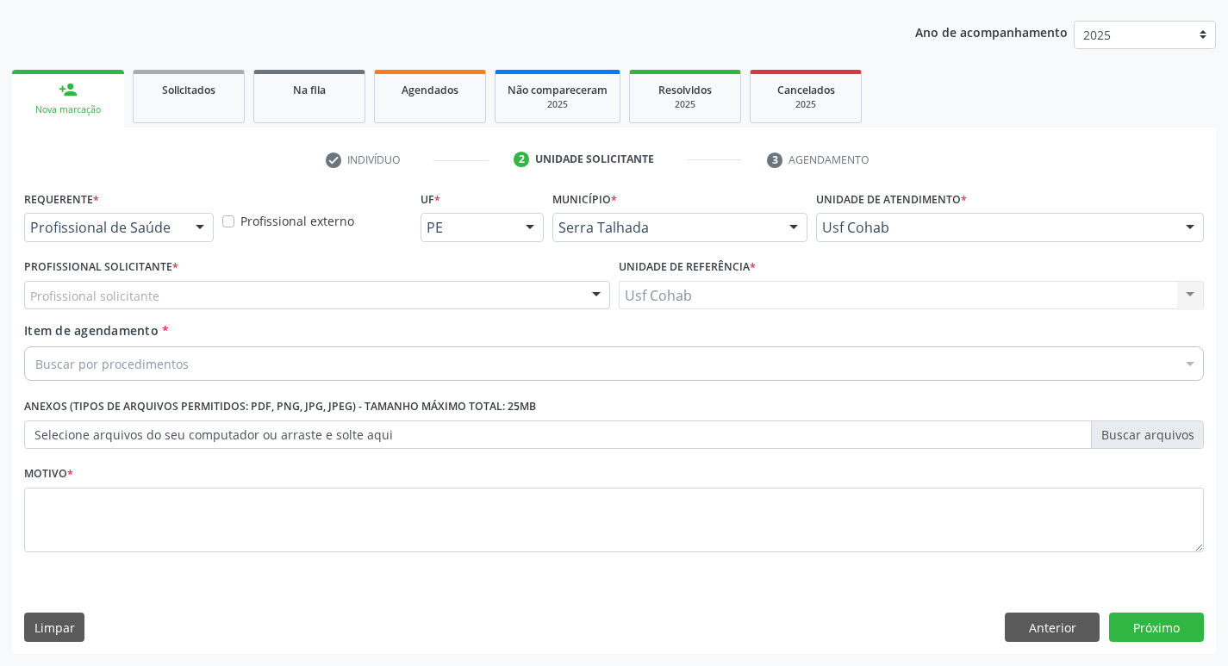
click at [233, 290] on div "Profissional solicitante" at bounding box center [317, 295] width 586 height 29
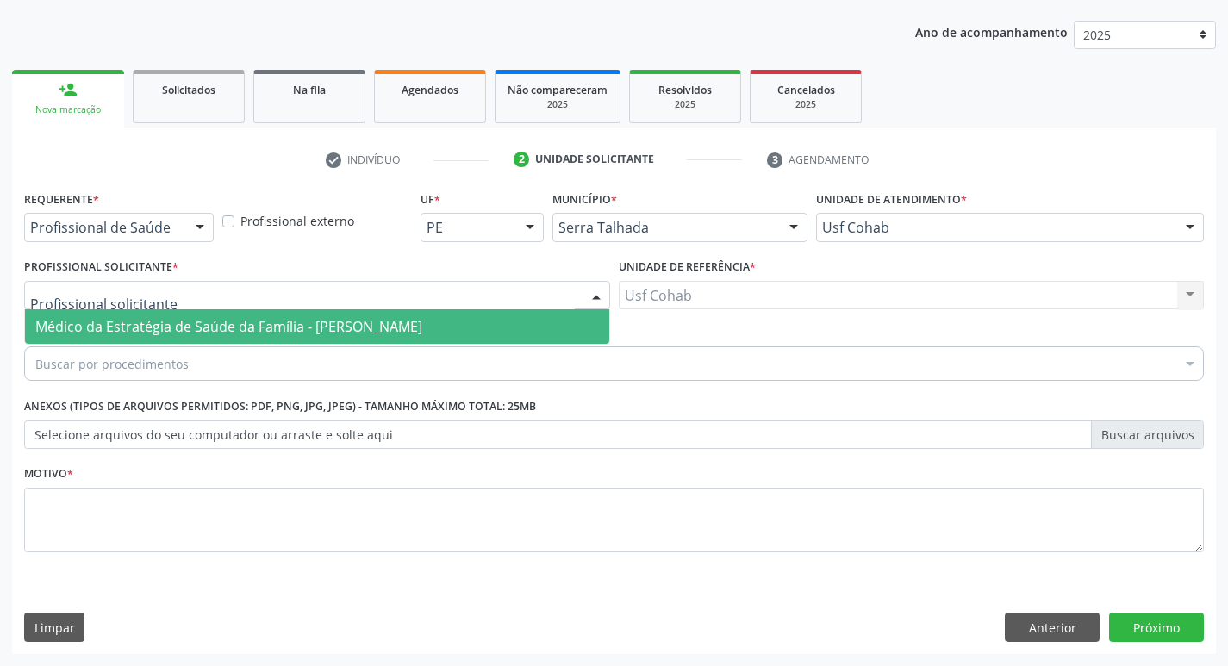
click at [229, 318] on span "Médico da Estratégia de Saúde da Família - [PERSON_NAME]" at bounding box center [228, 326] width 387 height 19
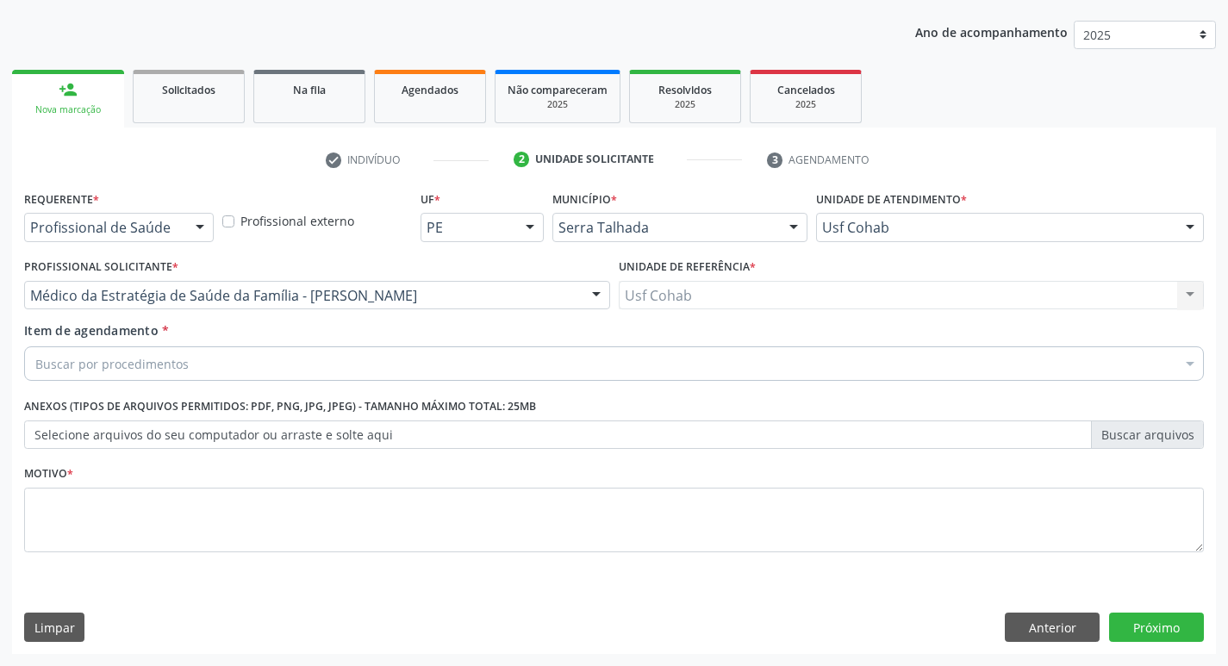
click at [339, 365] on div "Buscar por procedimentos" at bounding box center [613, 363] width 1179 height 34
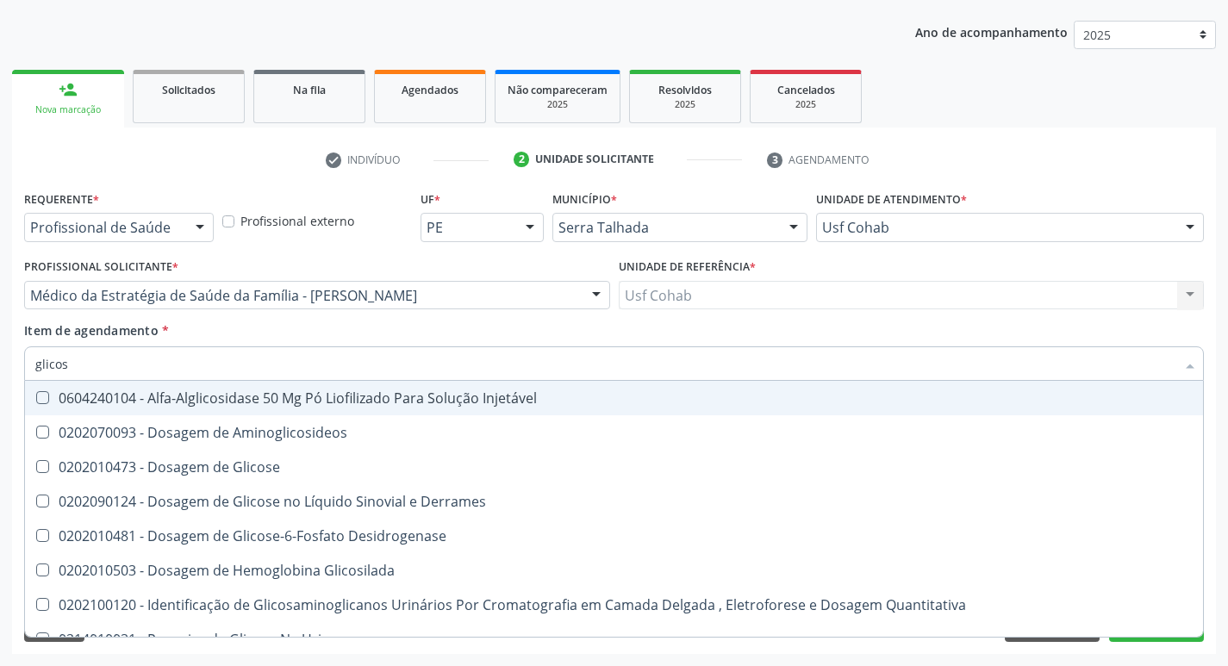
type input "glicose"
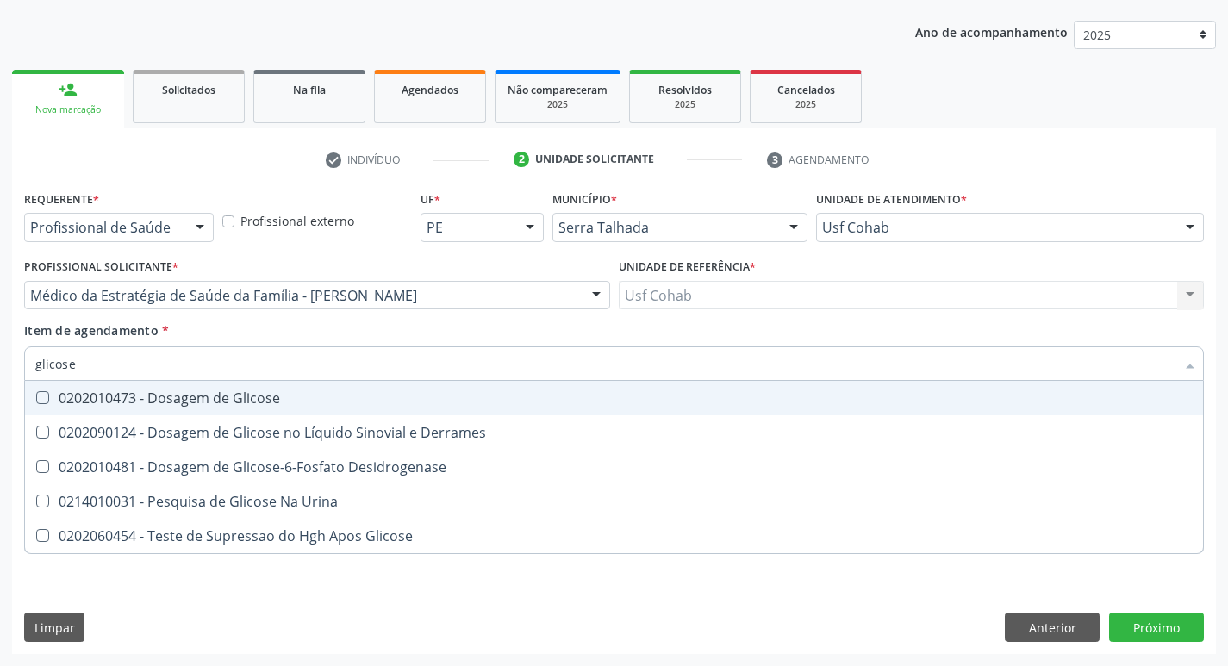
click at [47, 397] on Glicose at bounding box center [42, 397] width 13 height 13
click at [36, 397] on Glicose "checkbox" at bounding box center [30, 397] width 11 height 11
checkbox Glicose "true"
drag, startPoint x: 98, startPoint y: 363, endPoint x: 0, endPoint y: 362, distance: 98.2
click at [0, 362] on div "Acompanhamento Acompanhe a situação das marcações correntes e finalizadas Relat…" at bounding box center [614, 286] width 1228 height 759
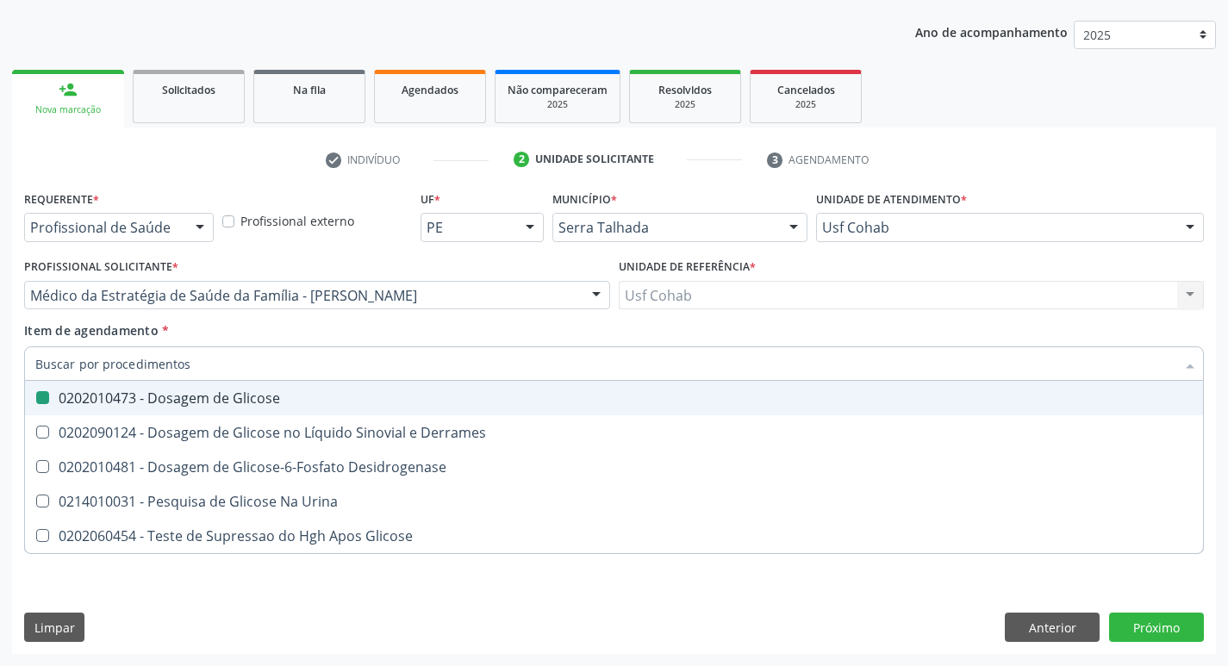
checkbox Glicose "false"
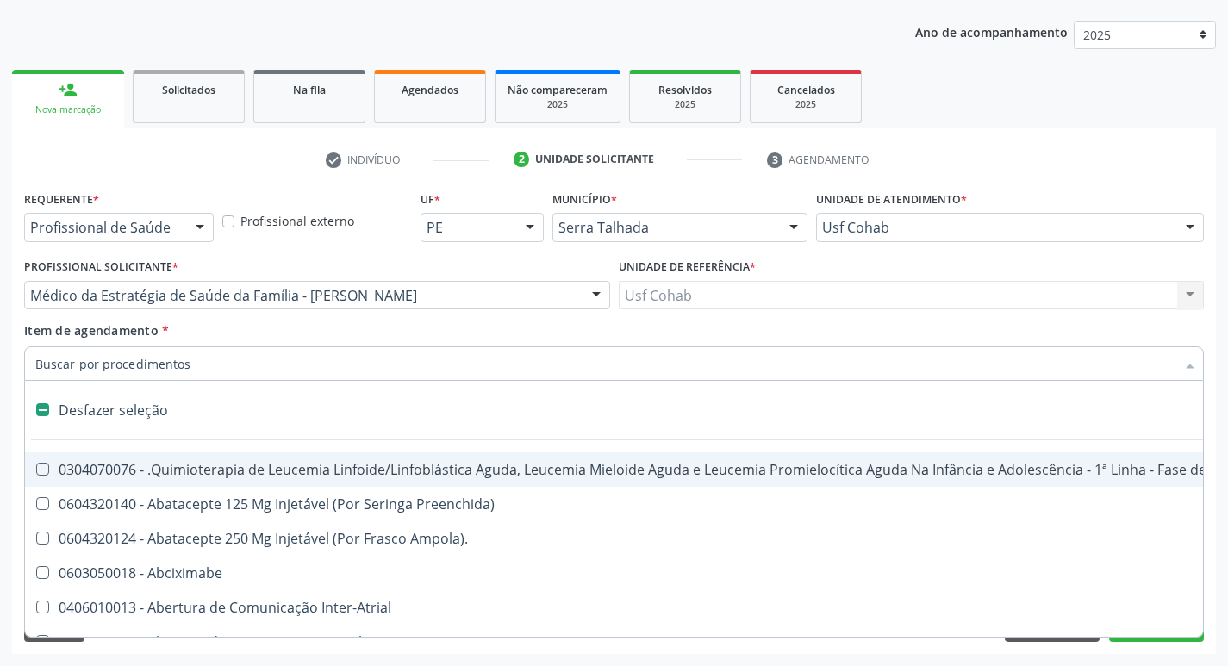
click at [104, 361] on input "Item de agendamento *" at bounding box center [605, 363] width 1140 height 34
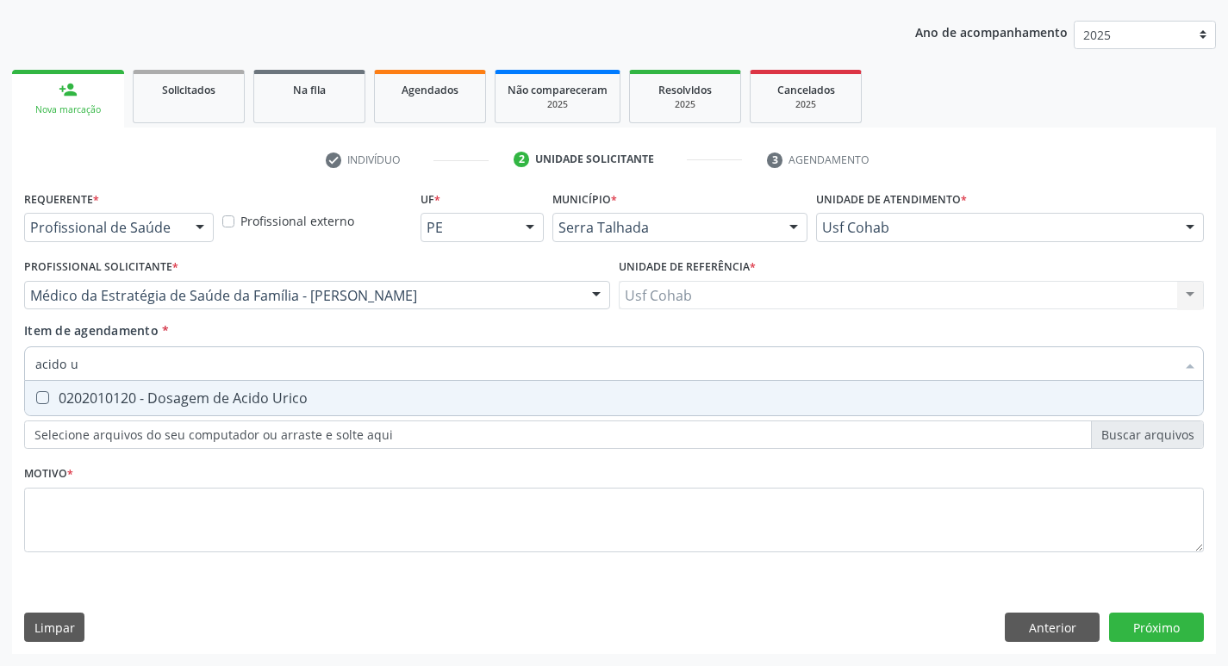
type input "acido ur"
click at [44, 395] on Urico at bounding box center [42, 397] width 13 height 13
click at [36, 395] on Urico "checkbox" at bounding box center [30, 397] width 11 height 11
checkbox Urico "true"
drag, startPoint x: 108, startPoint y: 371, endPoint x: 0, endPoint y: 369, distance: 107.7
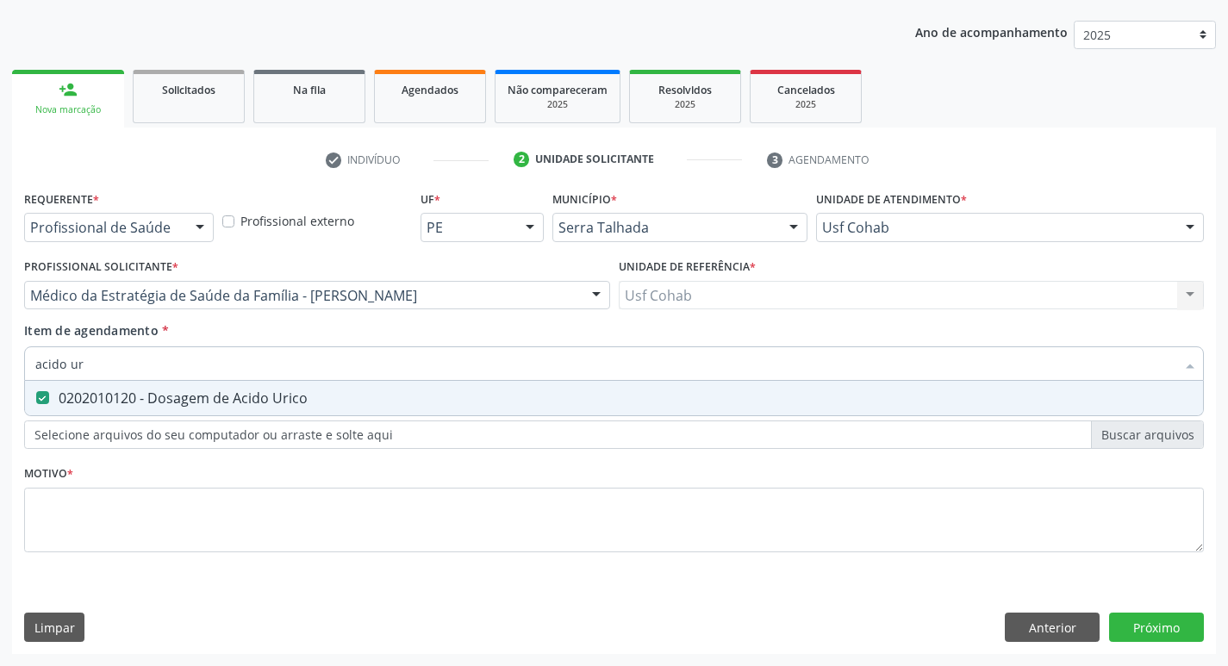
click at [0, 369] on div "Acompanhamento Acompanhe a situação das marcações correntes e finalizadas Relat…" at bounding box center [614, 286] width 1228 height 759
checkbox Urico "false"
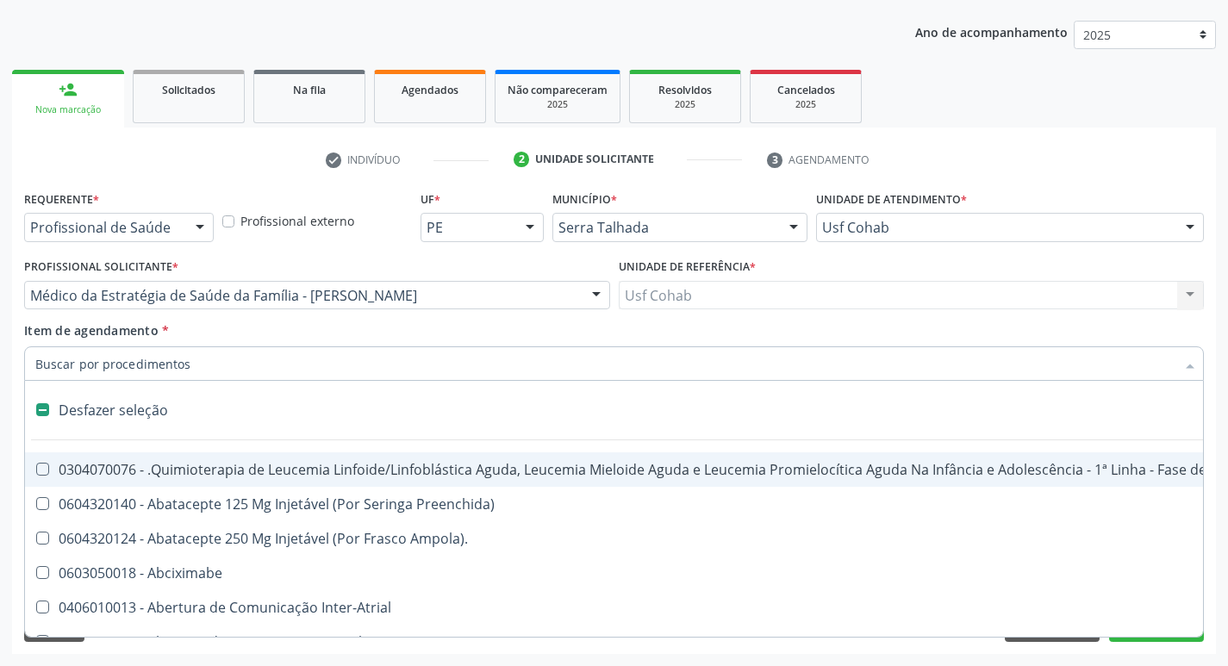
click at [142, 362] on input "Item de agendamento *" at bounding box center [605, 363] width 1140 height 34
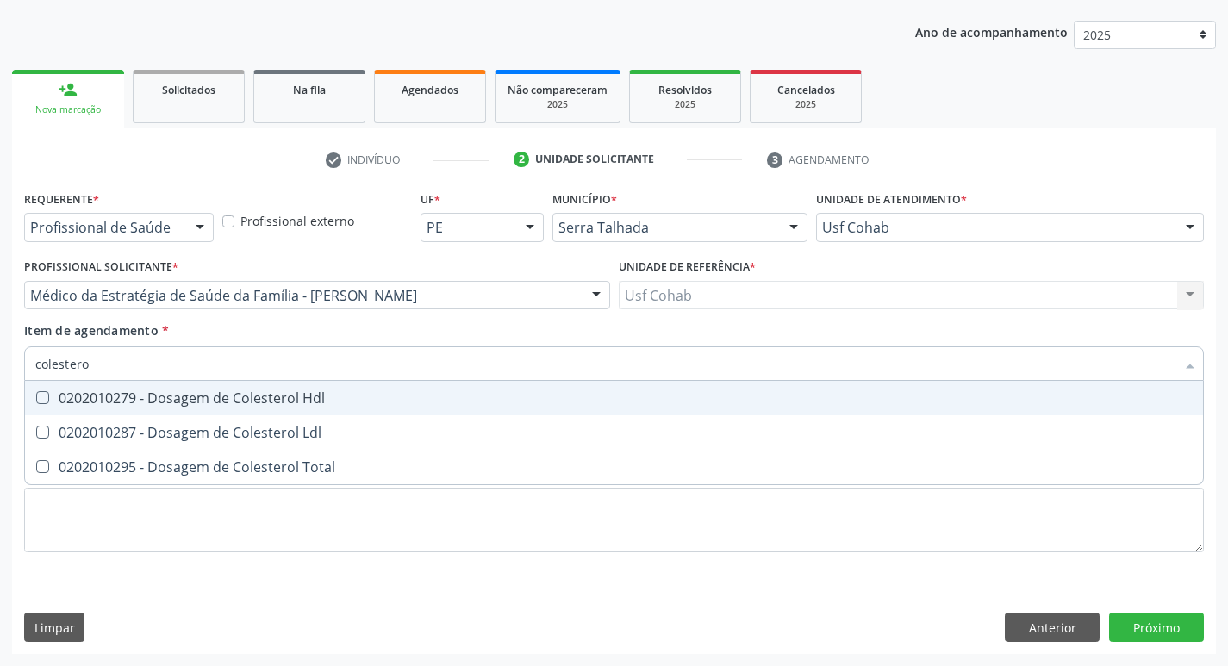
type input "colesterol"
click at [50, 401] on div "0202010279 - Dosagem de Colesterol Hdl" at bounding box center [613, 398] width 1157 height 14
checkbox Hdl "true"
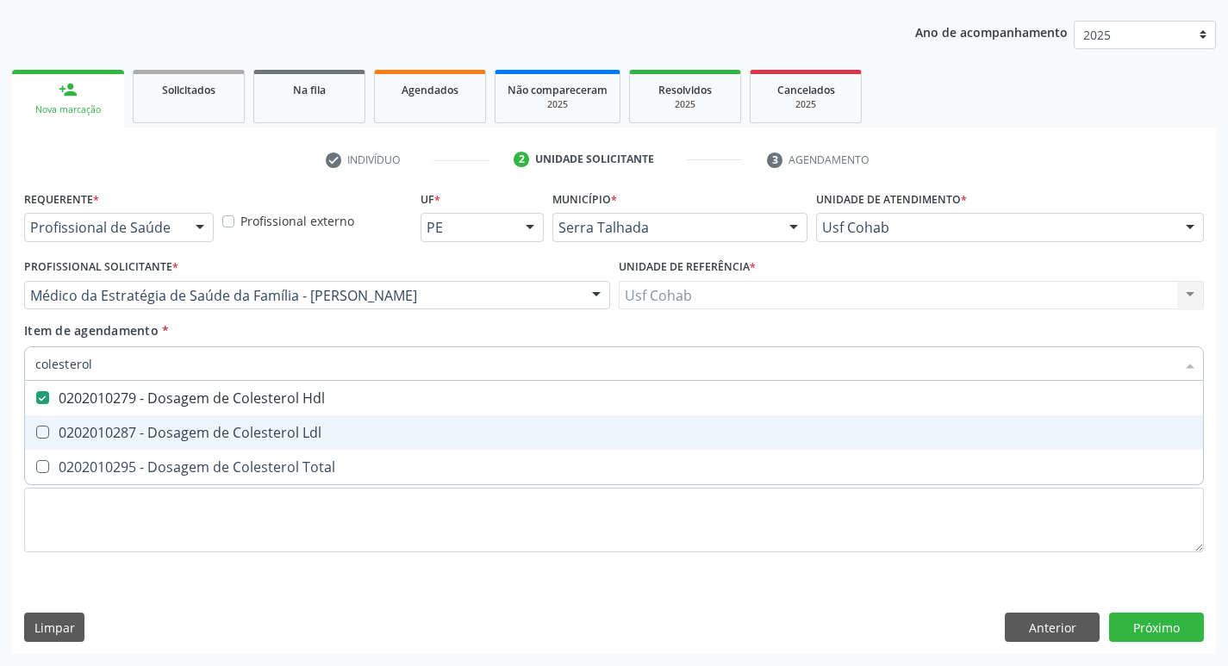
click at [42, 422] on span "0202010287 - Dosagem de Colesterol Ldl" at bounding box center [614, 432] width 1178 height 34
checkbox Ldl "true"
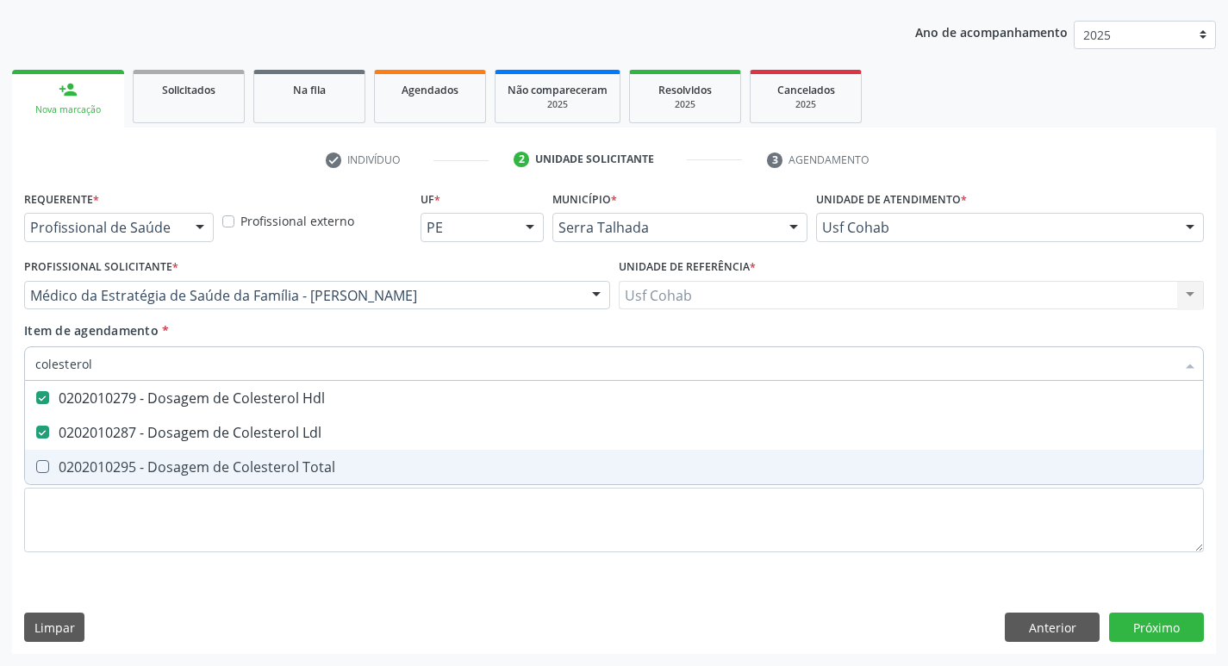
click at [40, 466] on Total at bounding box center [42, 466] width 13 height 13
click at [36, 466] on Total "checkbox" at bounding box center [30, 466] width 11 height 11
checkbox Total "true"
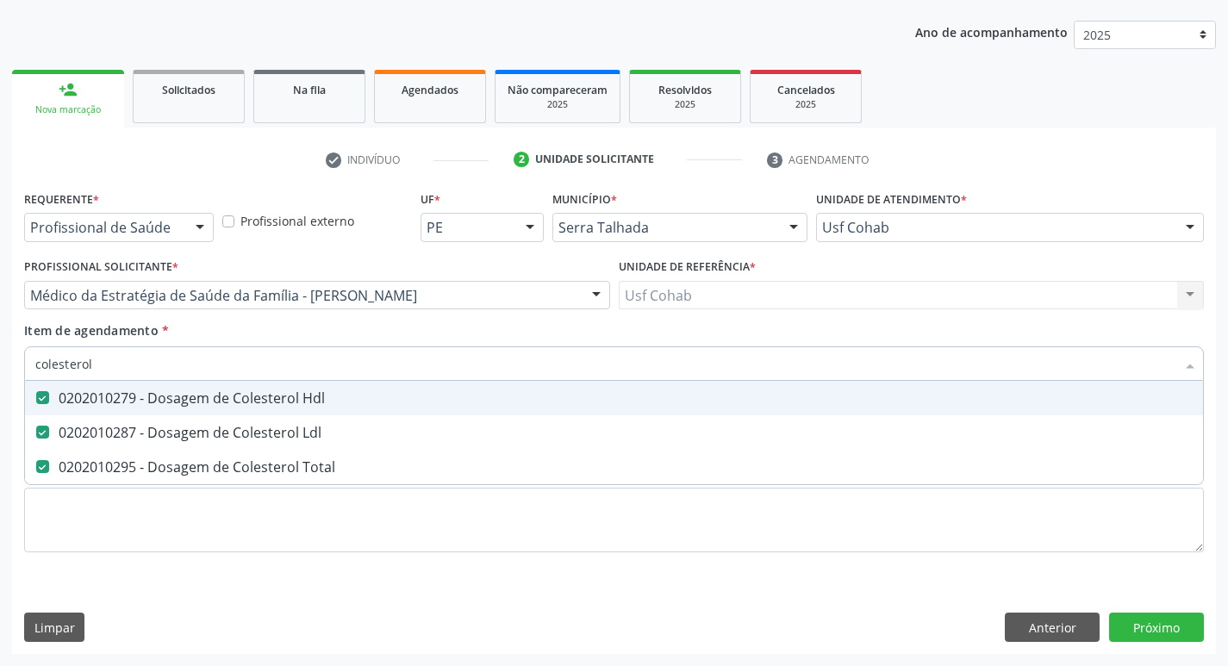
drag, startPoint x: 115, startPoint y: 364, endPoint x: 0, endPoint y: 362, distance: 114.6
click at [0, 362] on div "Acompanhamento Acompanhe a situação das marcações correntes e finalizadas Relat…" at bounding box center [614, 286] width 1228 height 759
checkbox Hdl "false"
checkbox Ldl "false"
checkbox Total "false"
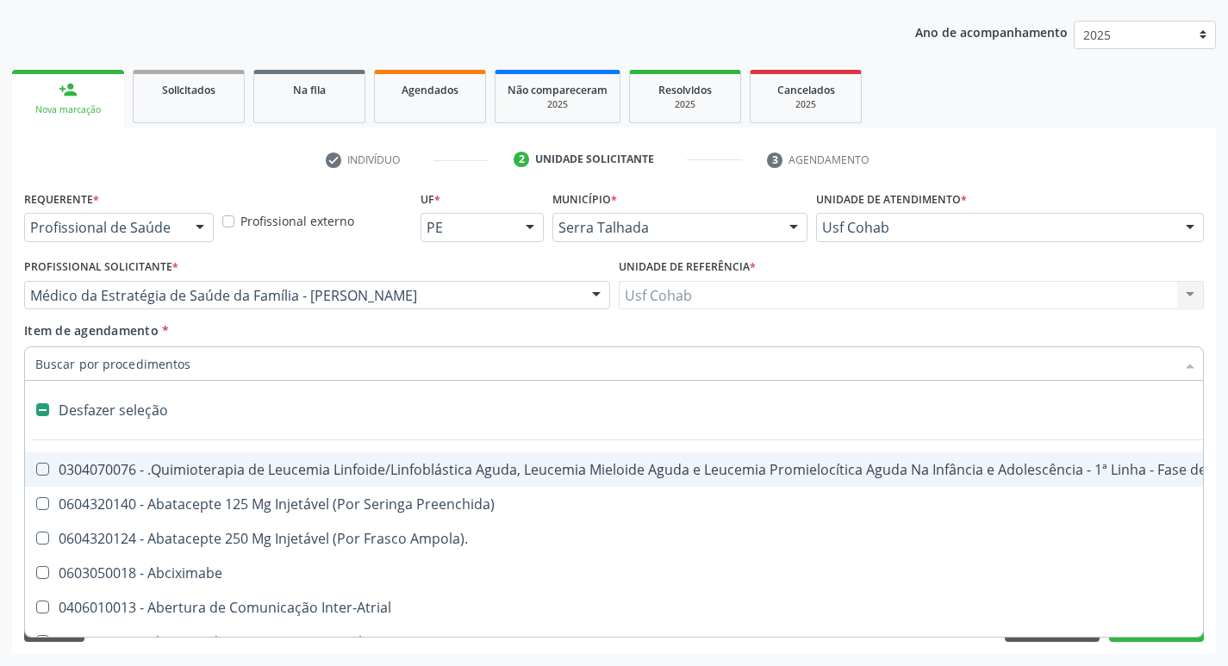
click at [141, 376] on input "Item de agendamento *" at bounding box center [605, 363] width 1140 height 34
type input "h"
checkbox A "true"
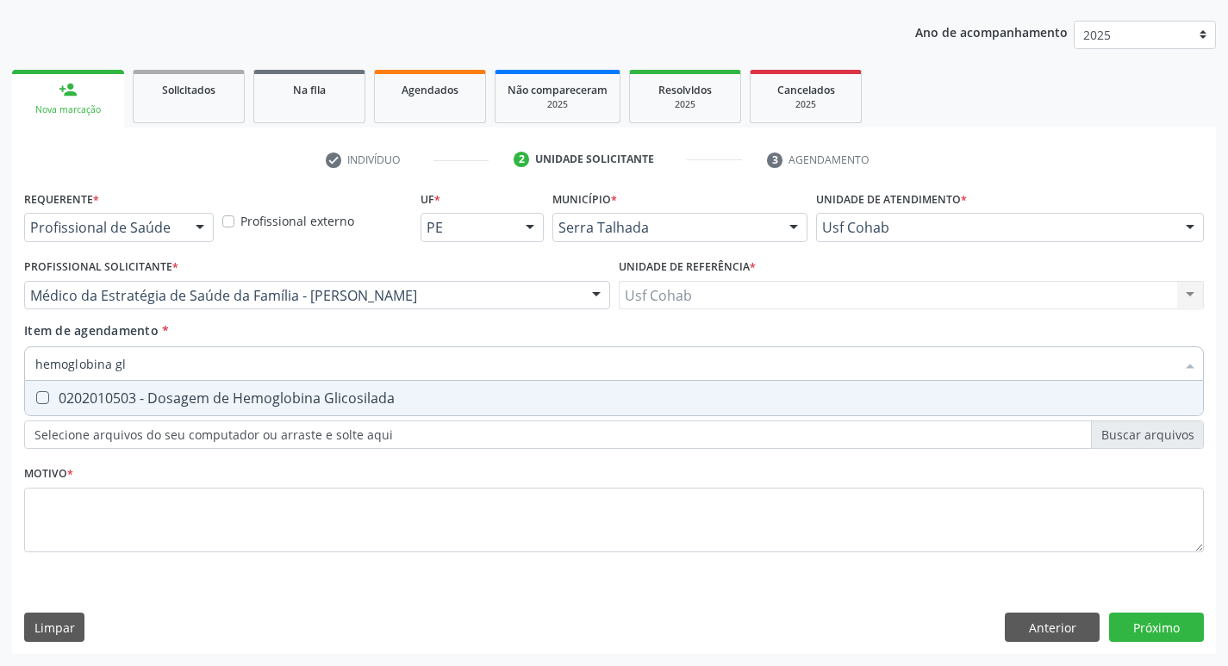
type input "hemoglobina gli"
click at [46, 395] on Glicosilada at bounding box center [42, 397] width 13 height 13
click at [36, 395] on Glicosilada "checkbox" at bounding box center [30, 397] width 11 height 11
checkbox Glicosilada "true"
drag, startPoint x: 131, startPoint y: 356, endPoint x: 0, endPoint y: 357, distance: 131.0
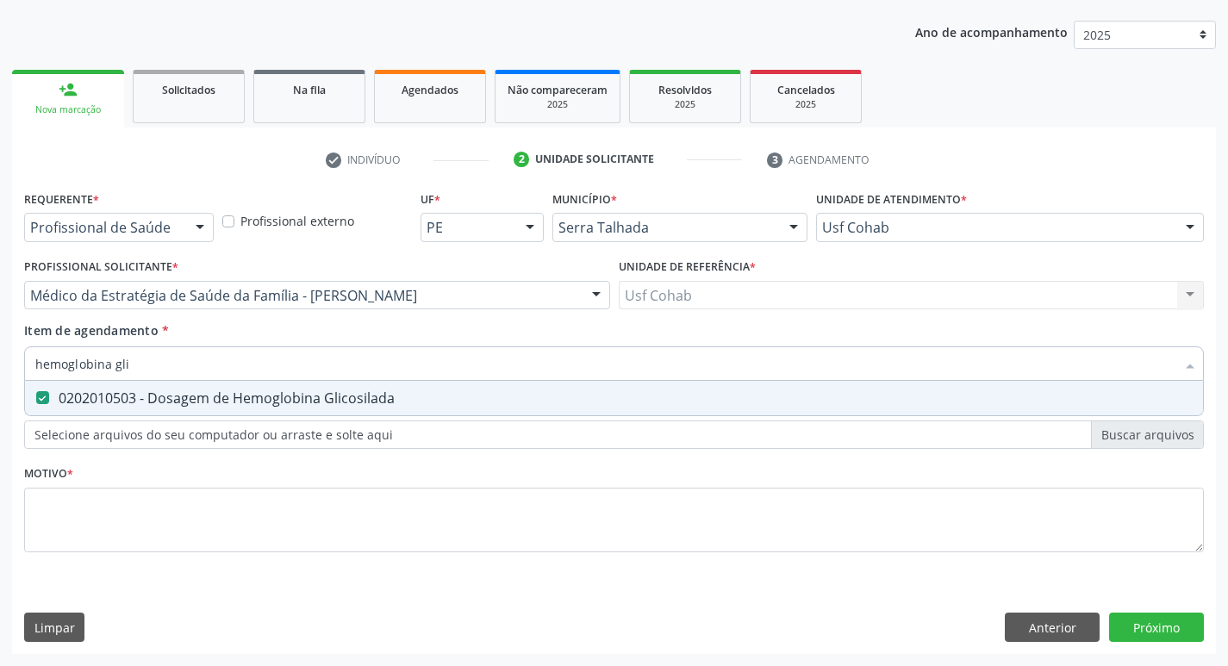
click at [0, 357] on div "Acompanhamento Acompanhe a situação das marcações correntes e finalizadas Relat…" at bounding box center [614, 286] width 1228 height 759
checkbox Glicosilada "false"
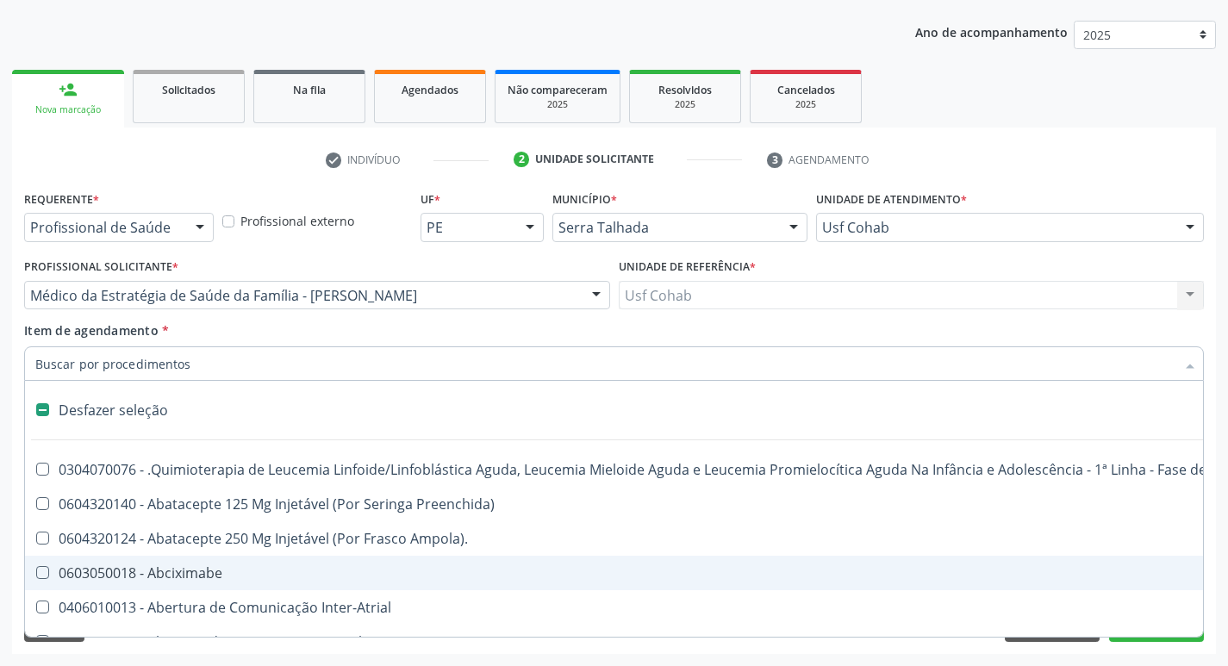
scroll to position [86, 0]
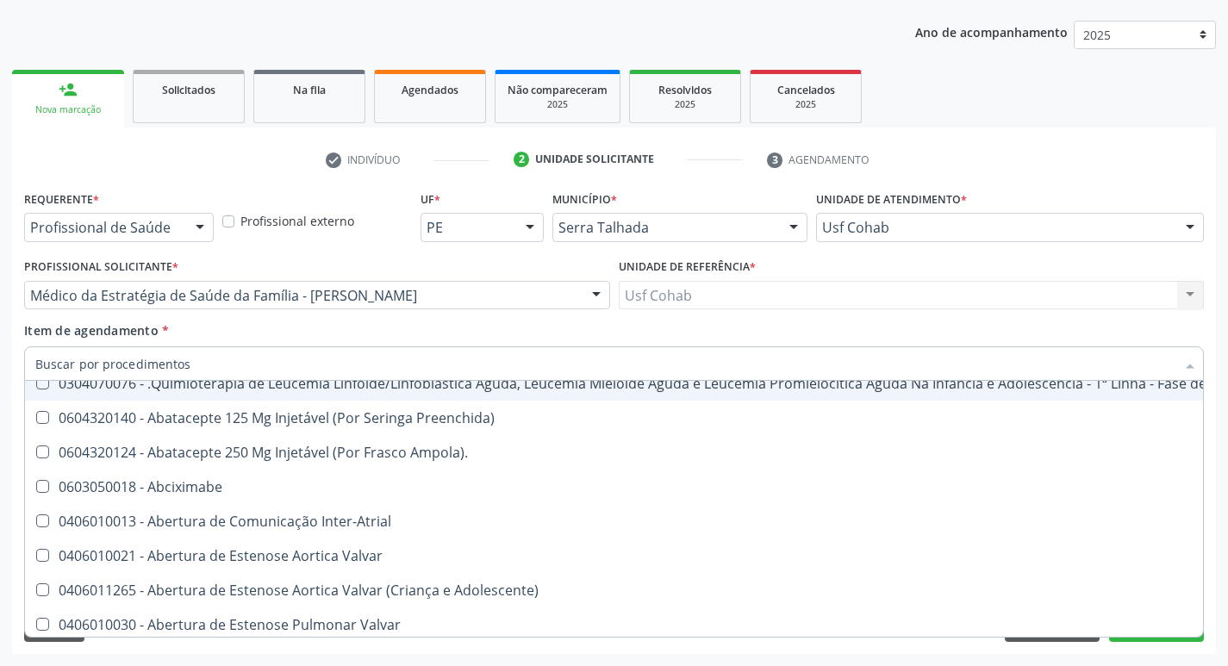
click at [147, 363] on input "Item de agendamento *" at bounding box center [605, 363] width 1140 height 34
type input "h"
checkbox A "true"
checkbox Coagulação\ "true"
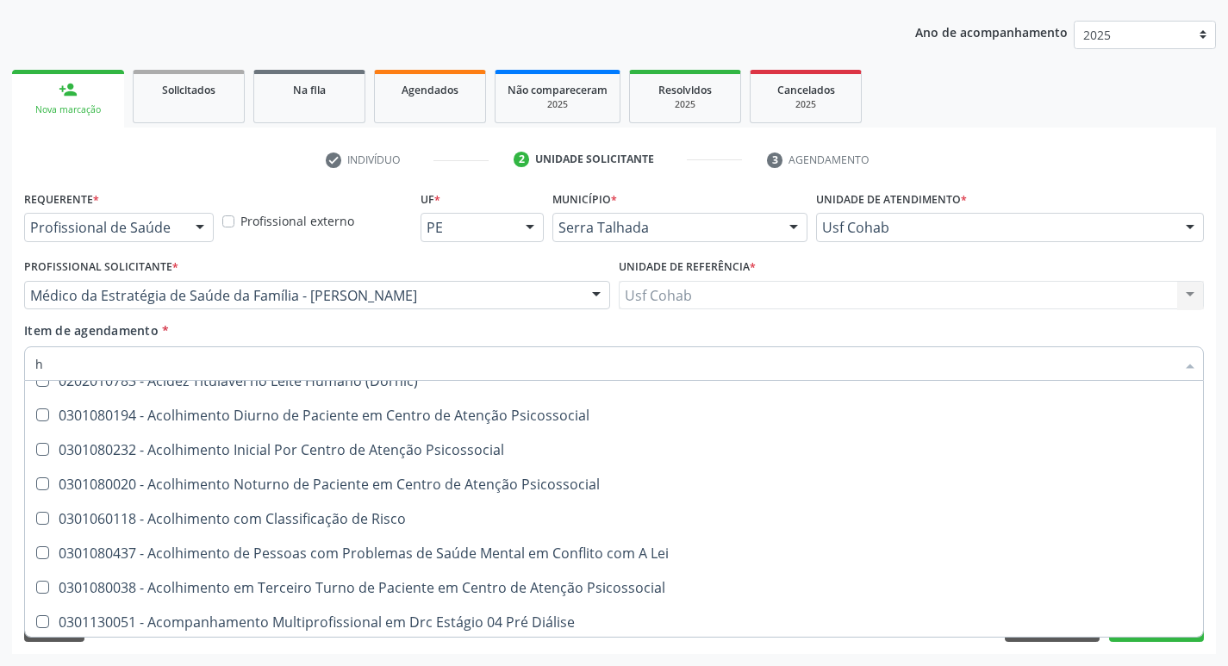
scroll to position [15, 0]
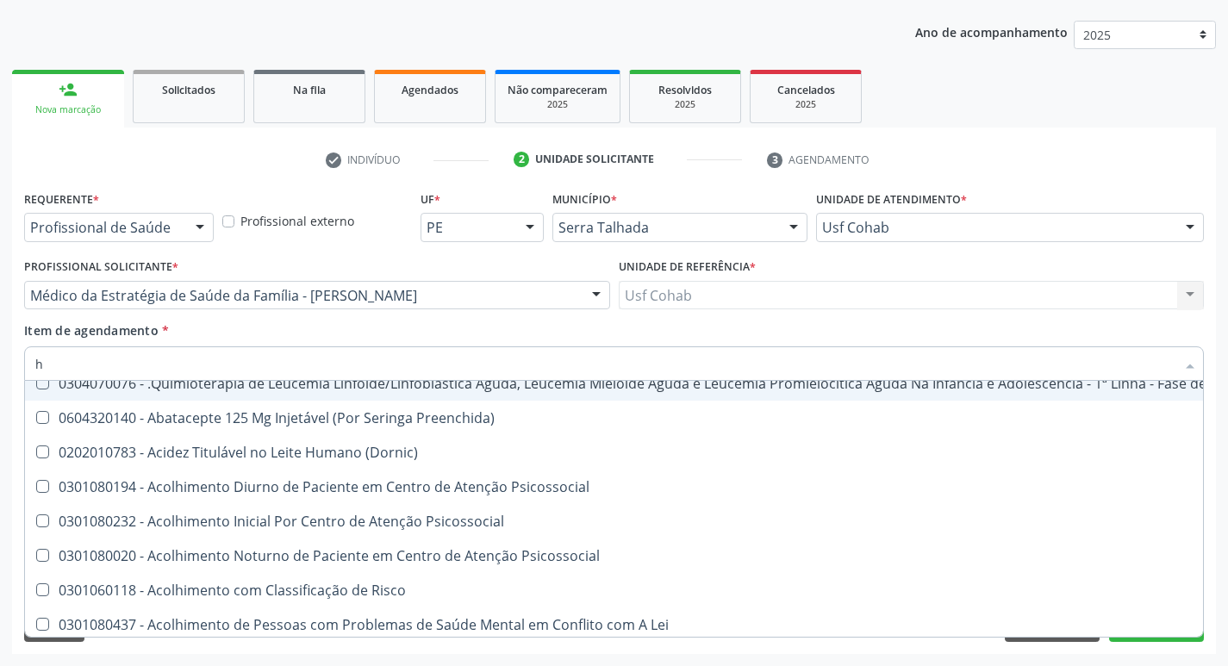
type input "he"
checkbox Pulmão "true"
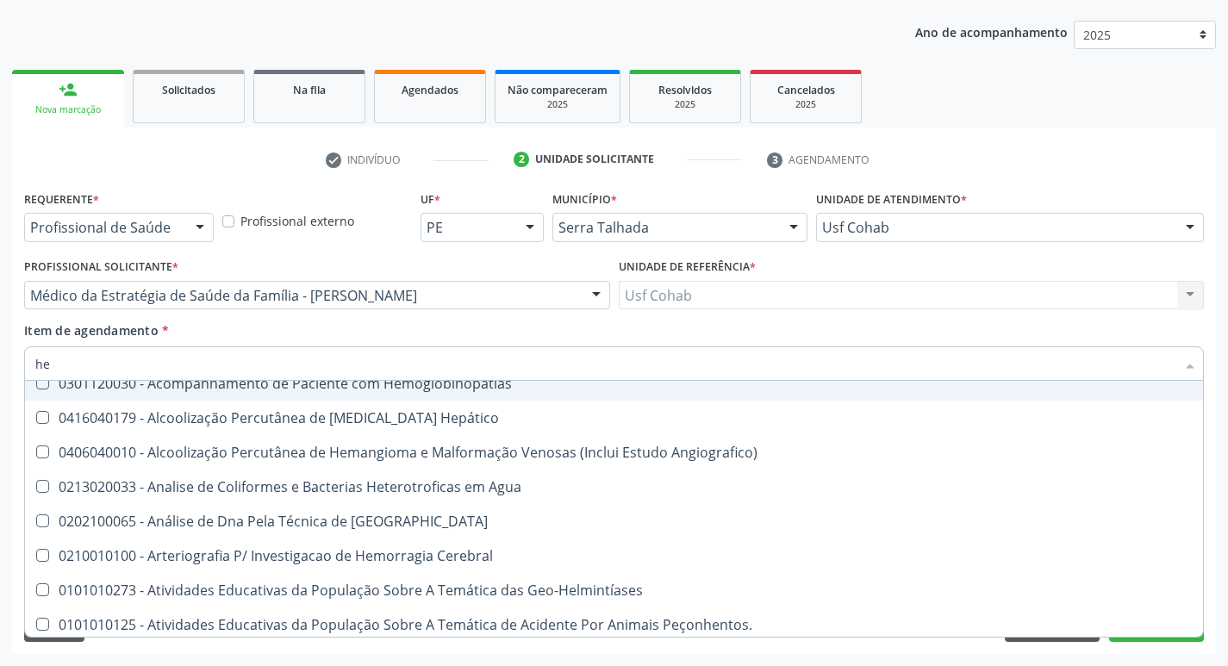
type input "hem"
checkbox \(Qualitativo\) "true"
checkbox Glicosilada "false"
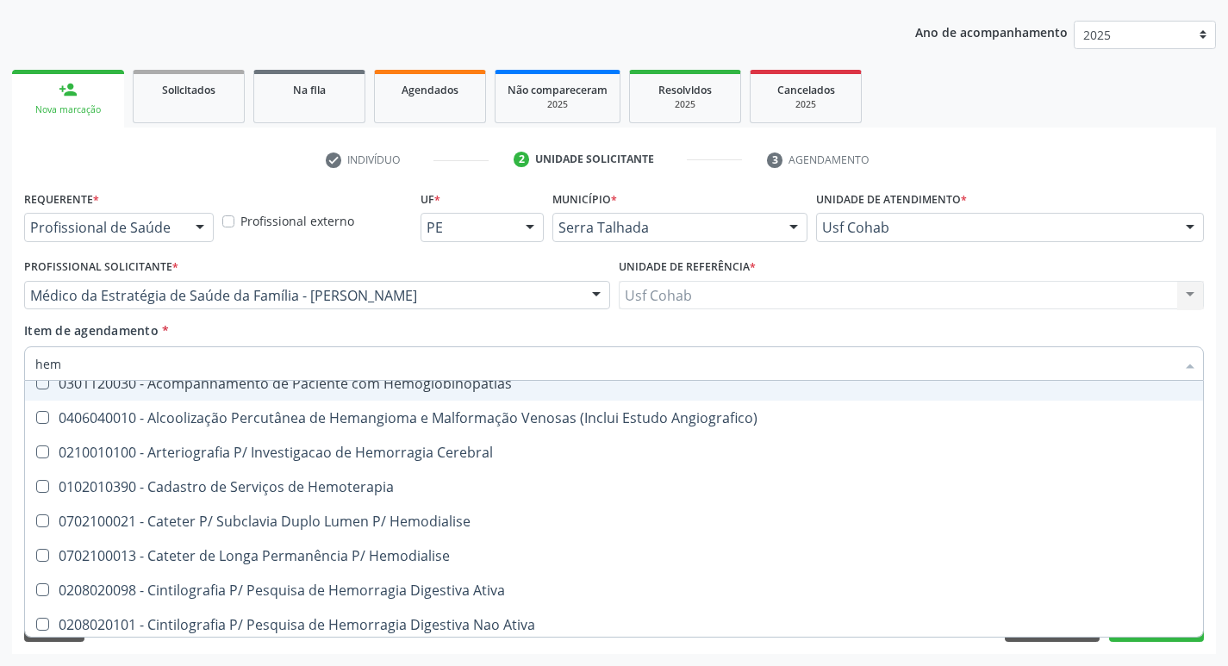
type input "hemo"
checkbox Hemacias "true"
checkbox Glicosilada "false"
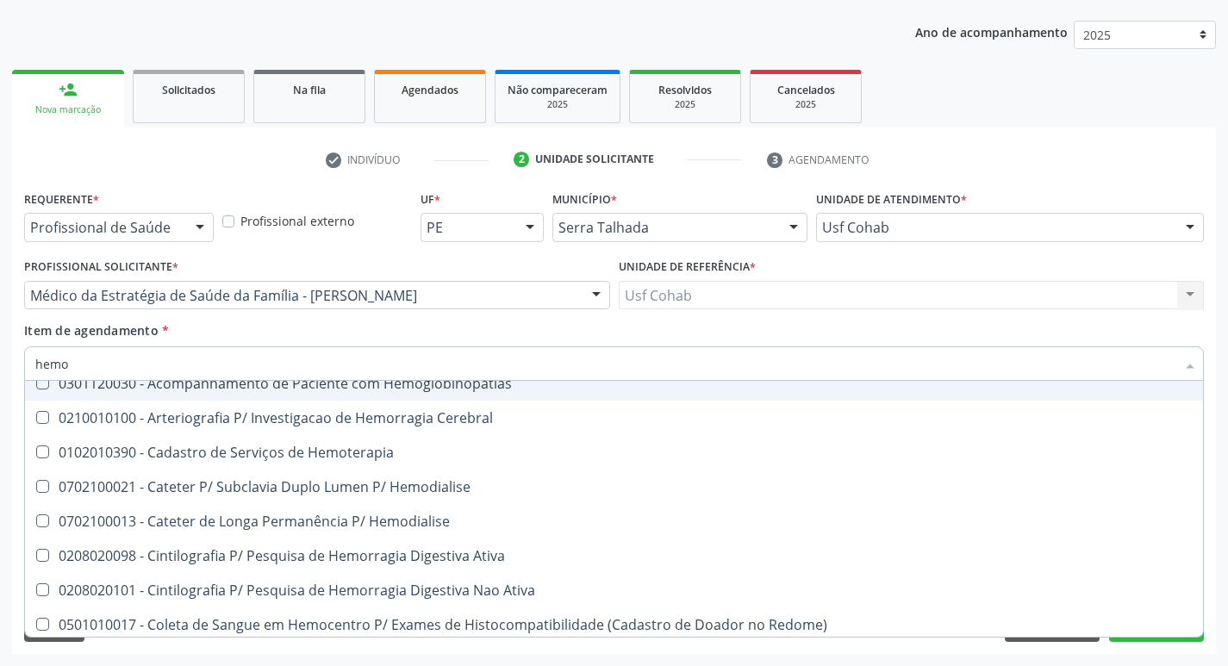
type input "hemog"
checkbox Tardio\) "true"
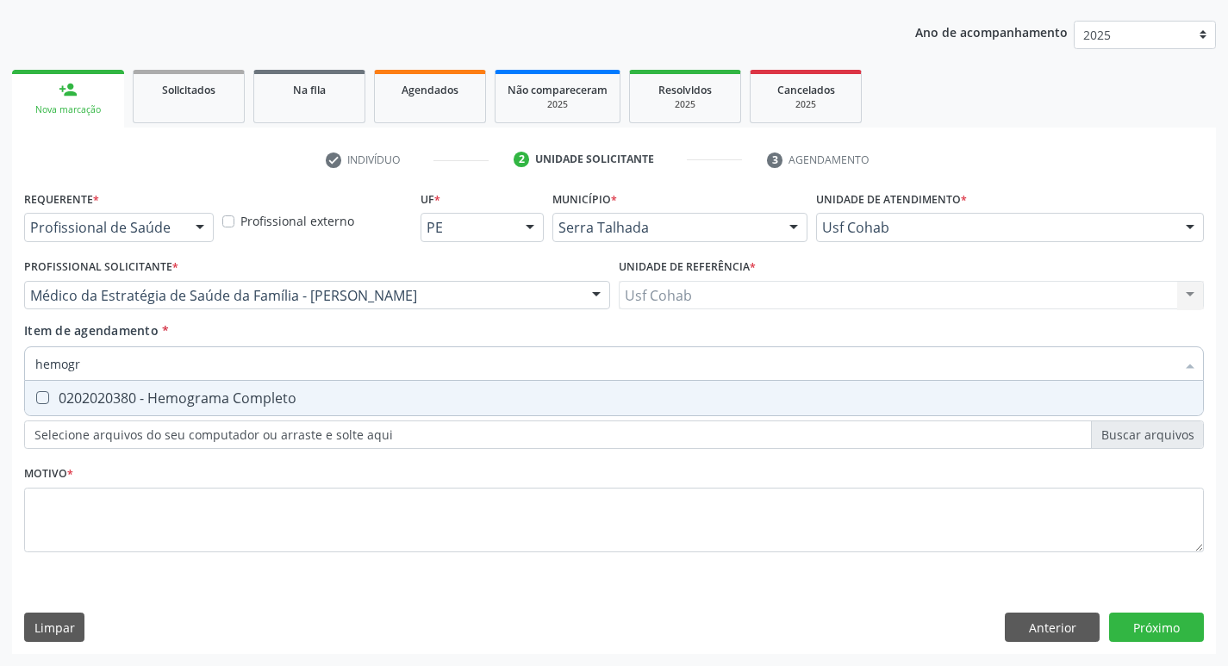
scroll to position [0, 0]
type input "hemogra"
click at [41, 393] on Completo at bounding box center [42, 397] width 13 height 13
click at [36, 393] on Completo "checkbox" at bounding box center [30, 397] width 11 height 11
checkbox Completo "true"
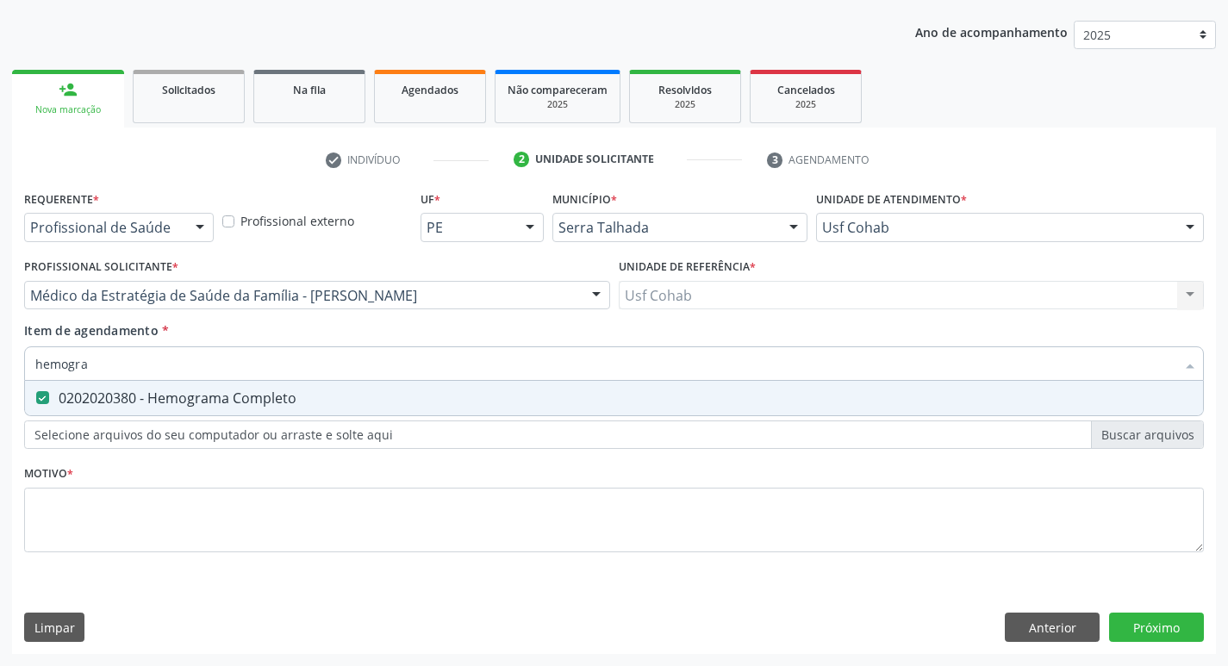
drag, startPoint x: 127, startPoint y: 352, endPoint x: 0, endPoint y: 358, distance: 126.8
click at [0, 358] on div "Acompanhamento Acompanhe a situação das marcações correntes e finalizadas Relat…" at bounding box center [614, 286] width 1228 height 759
checkbox Completo "false"
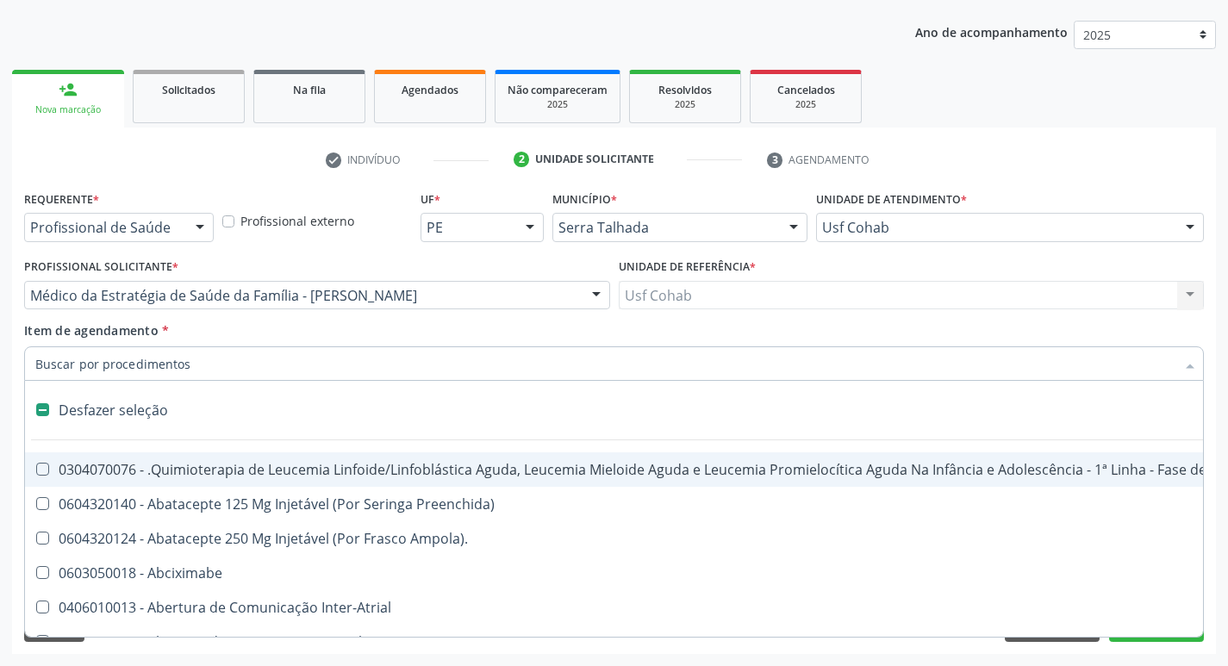
click at [83, 360] on input "Item de agendamento *" at bounding box center [605, 363] width 1140 height 34
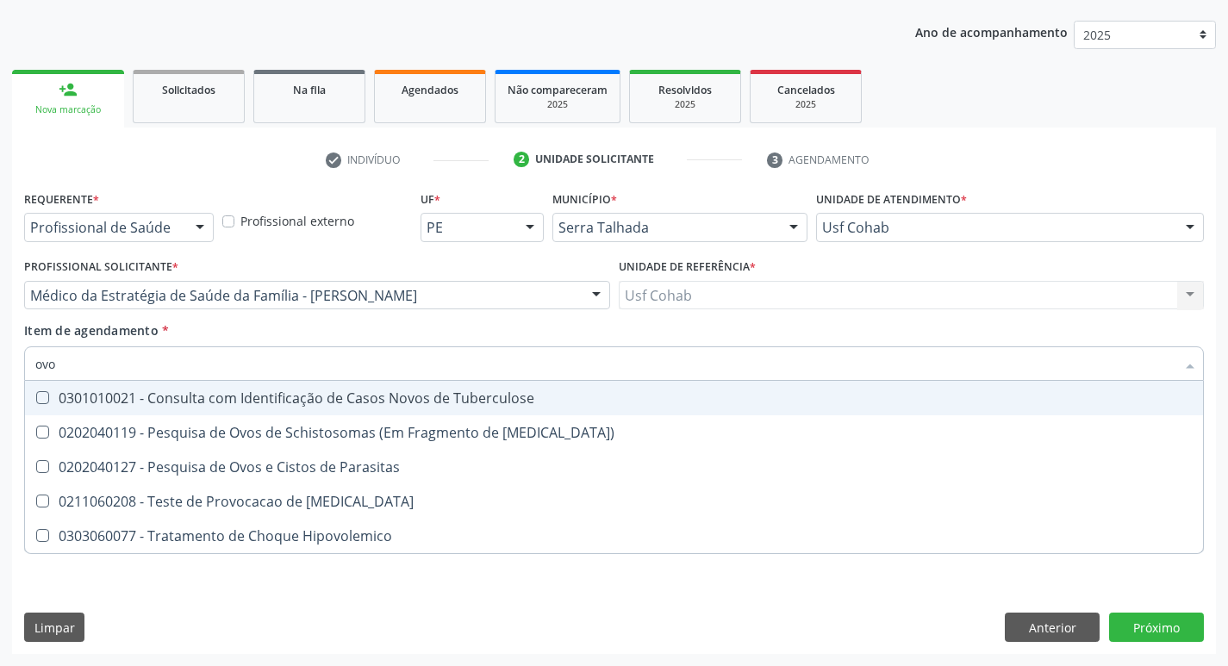
type input "ovos"
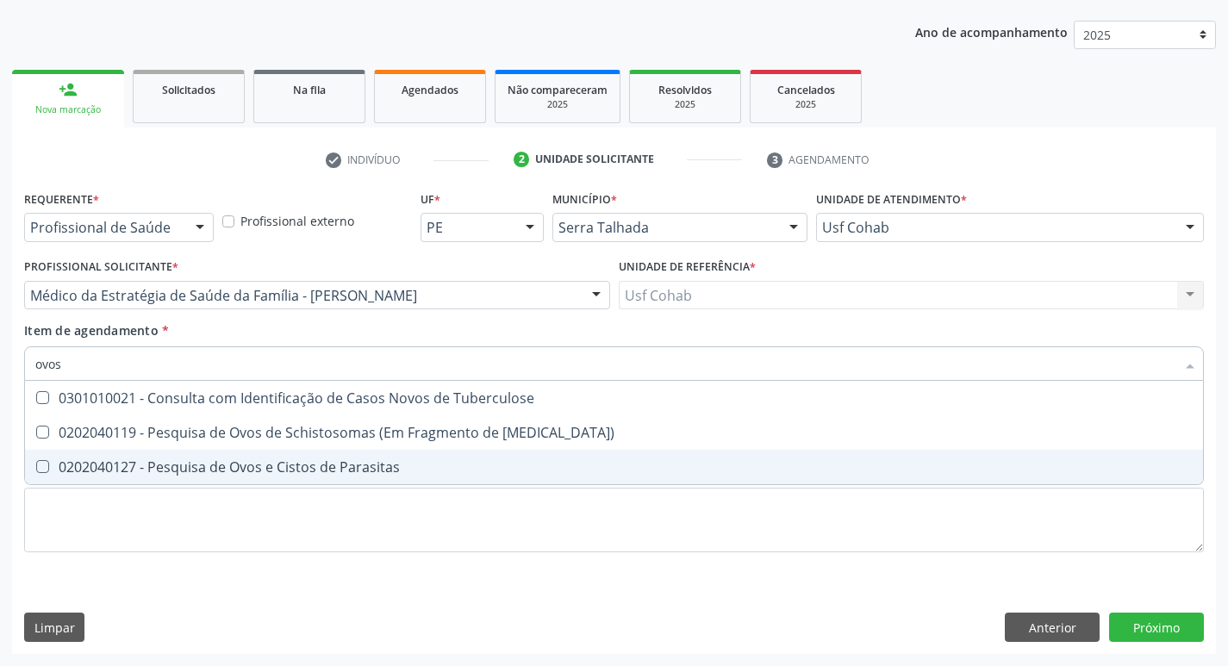
click at [47, 474] on div "0202040127 - Pesquisa de Ovos e Cistos de Parasitas" at bounding box center [613, 467] width 1157 height 14
checkbox Parasitas "true"
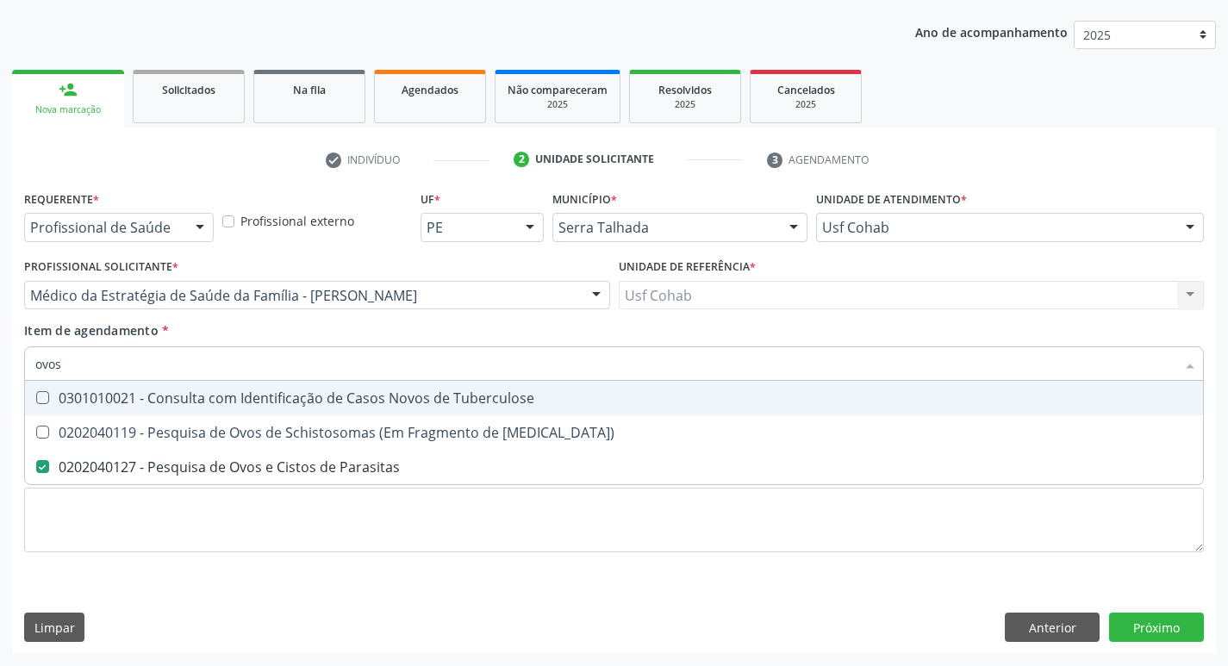
drag, startPoint x: 96, startPoint y: 360, endPoint x: 0, endPoint y: 357, distance: 95.7
click at [0, 357] on div "Acompanhamento Acompanhe a situação das marcações correntes e finalizadas Relat…" at bounding box center [614, 286] width 1228 height 759
checkbox Parasitas "false"
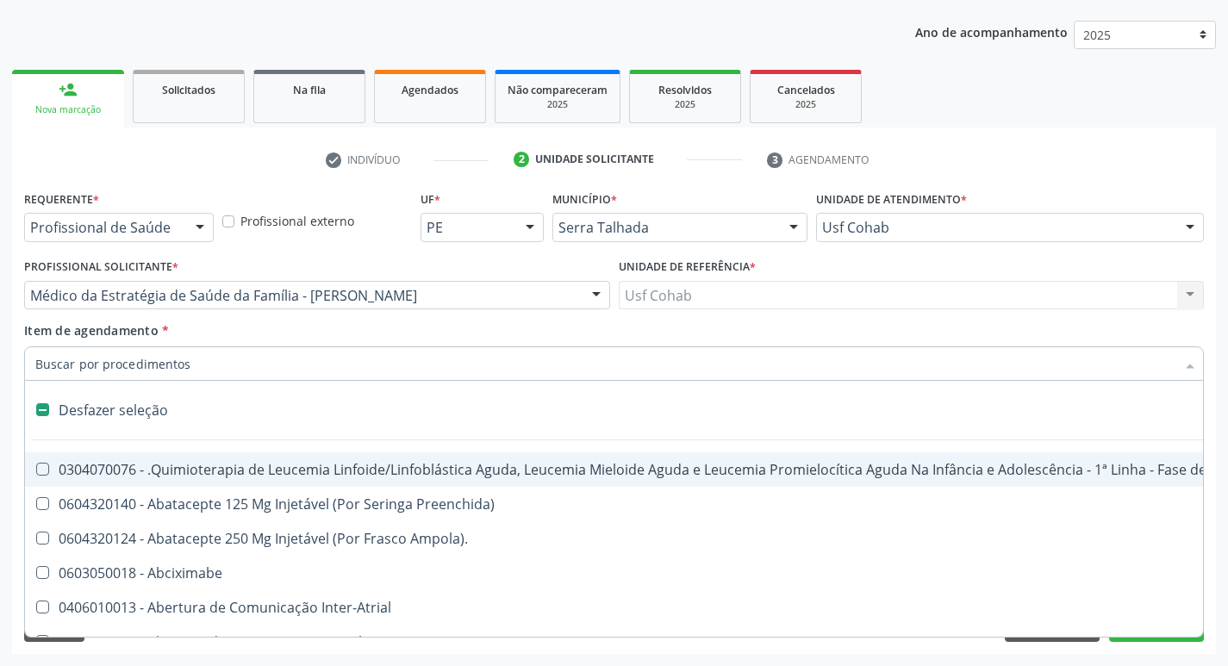
click at [118, 361] on input "Item de agendamento *" at bounding box center [605, 363] width 1140 height 34
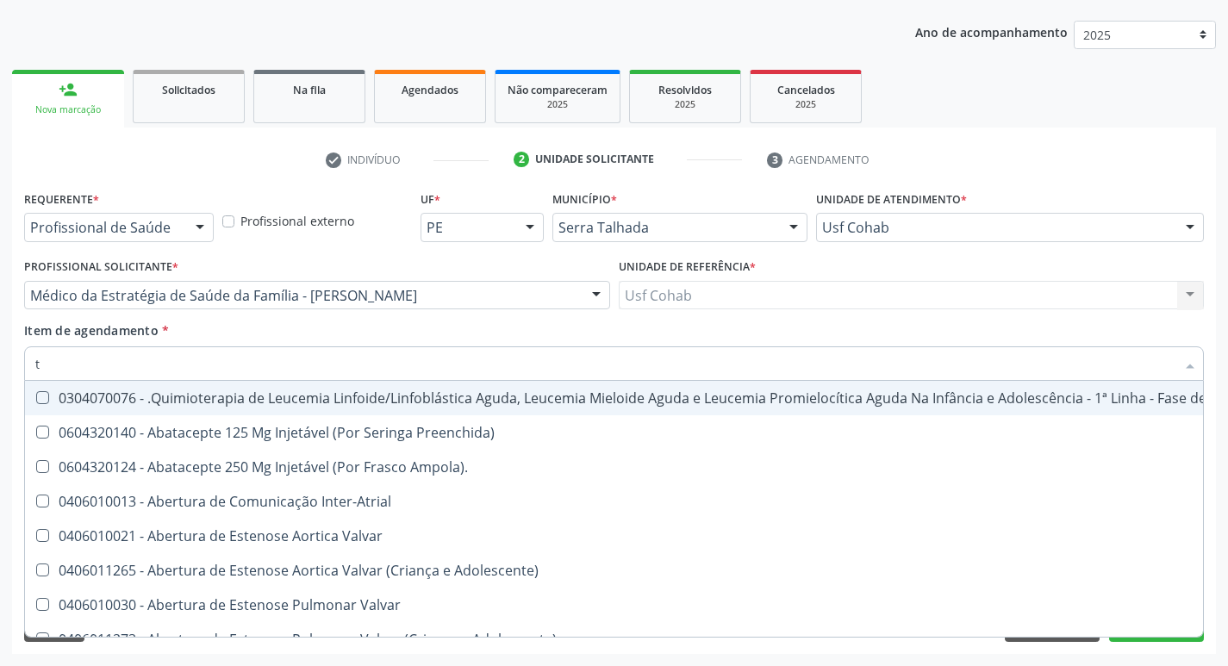
type input "t3"
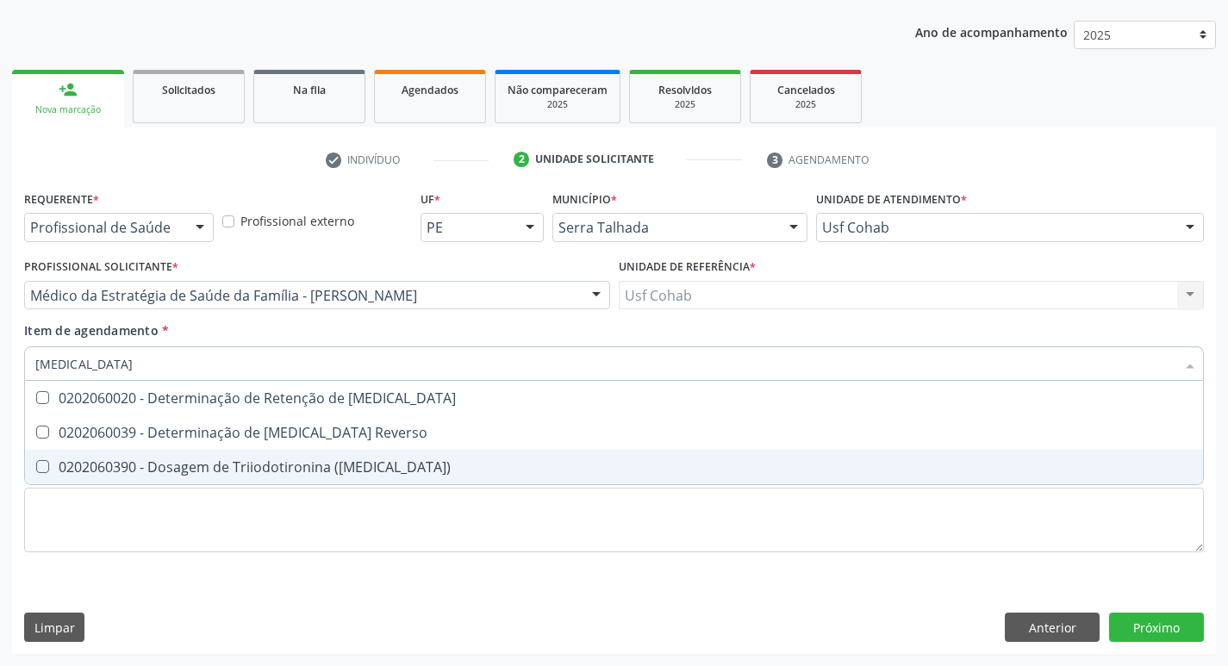
click at [43, 476] on span "0202060390 - Dosagem de Triiodotironina (T3)" at bounding box center [614, 467] width 1178 height 34
checkbox \(T3\) "true"
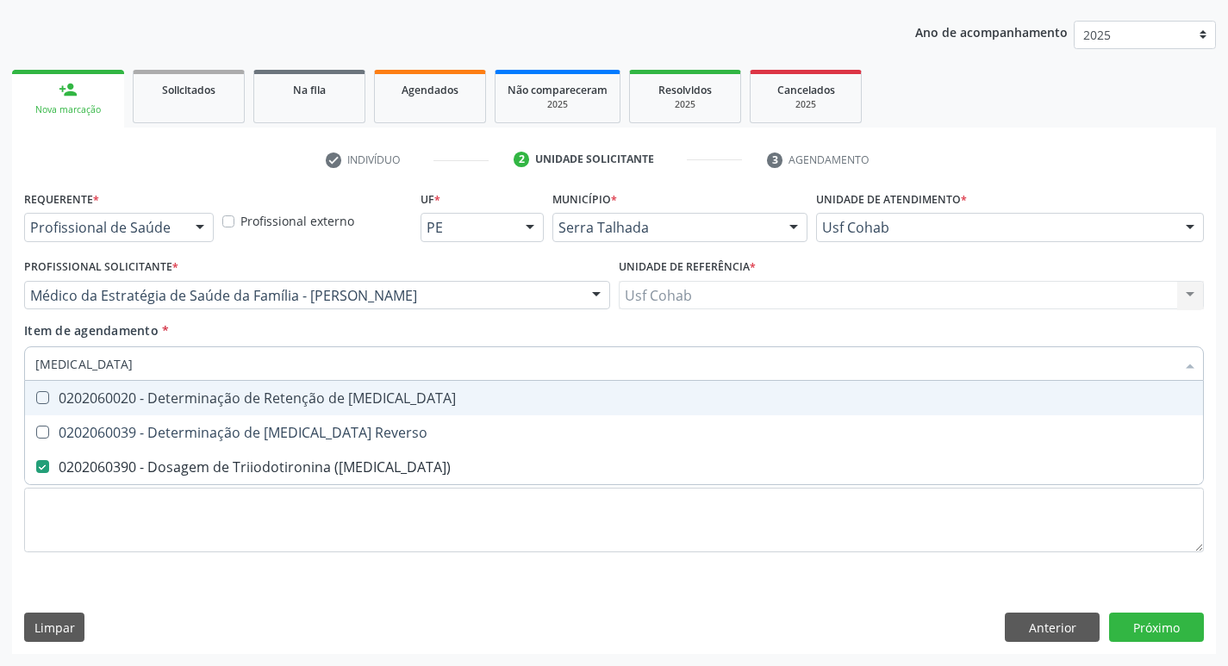
type input "t"
checkbox \(T3\) "false"
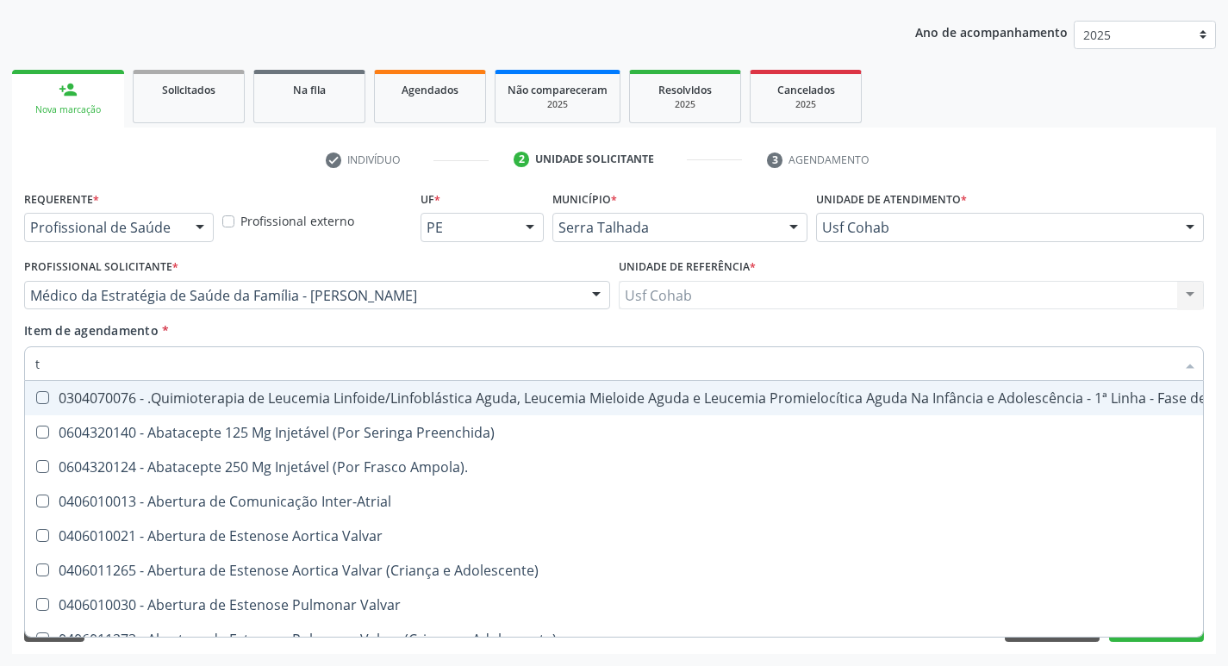
type input "t4"
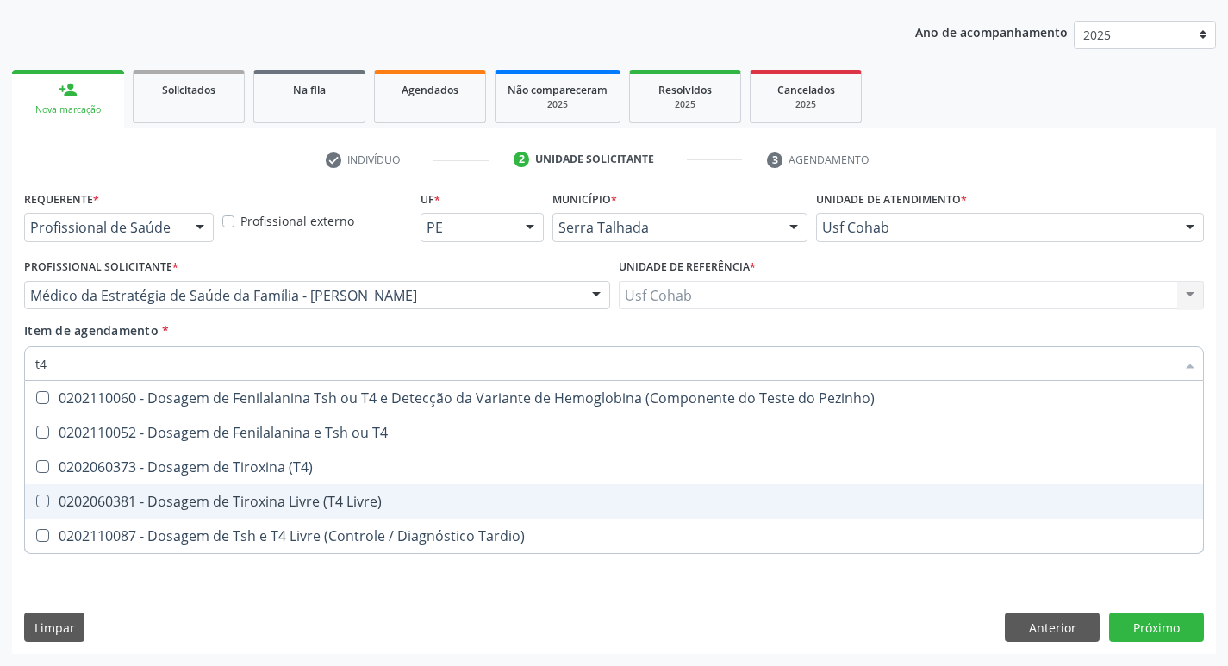
click at [43, 507] on Livre\) at bounding box center [42, 501] width 13 height 13
click at [36, 507] on Livre\) "checkbox" at bounding box center [30, 500] width 11 height 11
checkbox Livre\) "true"
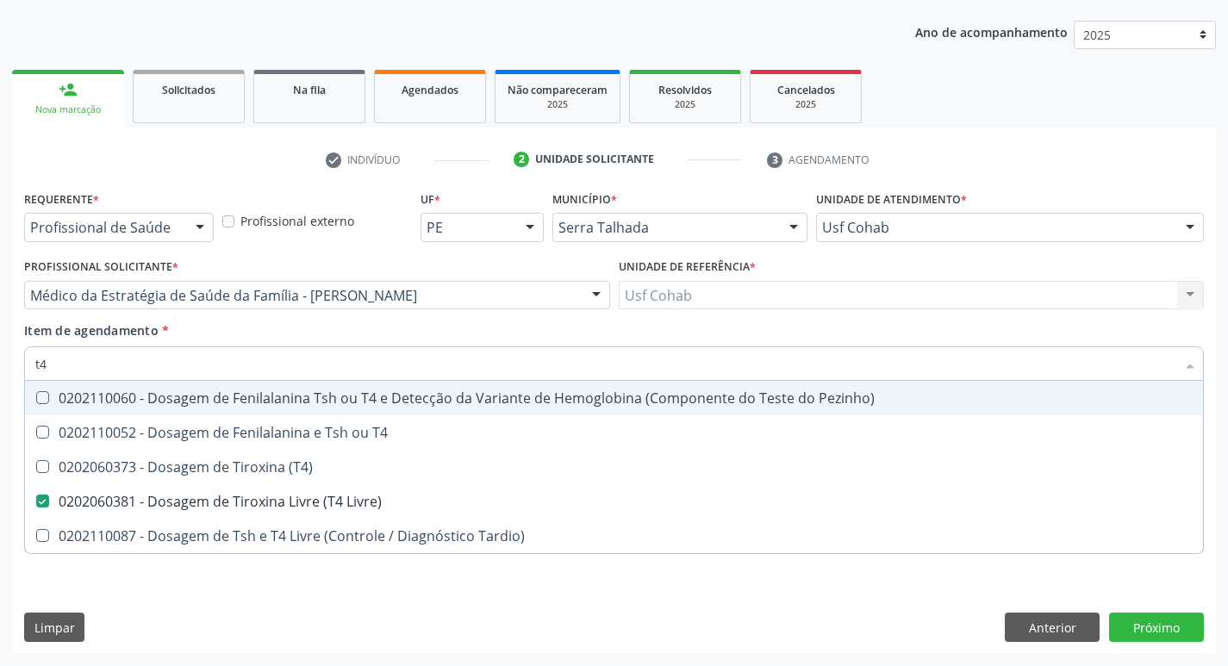
type input "t"
checkbox Livre\) "false"
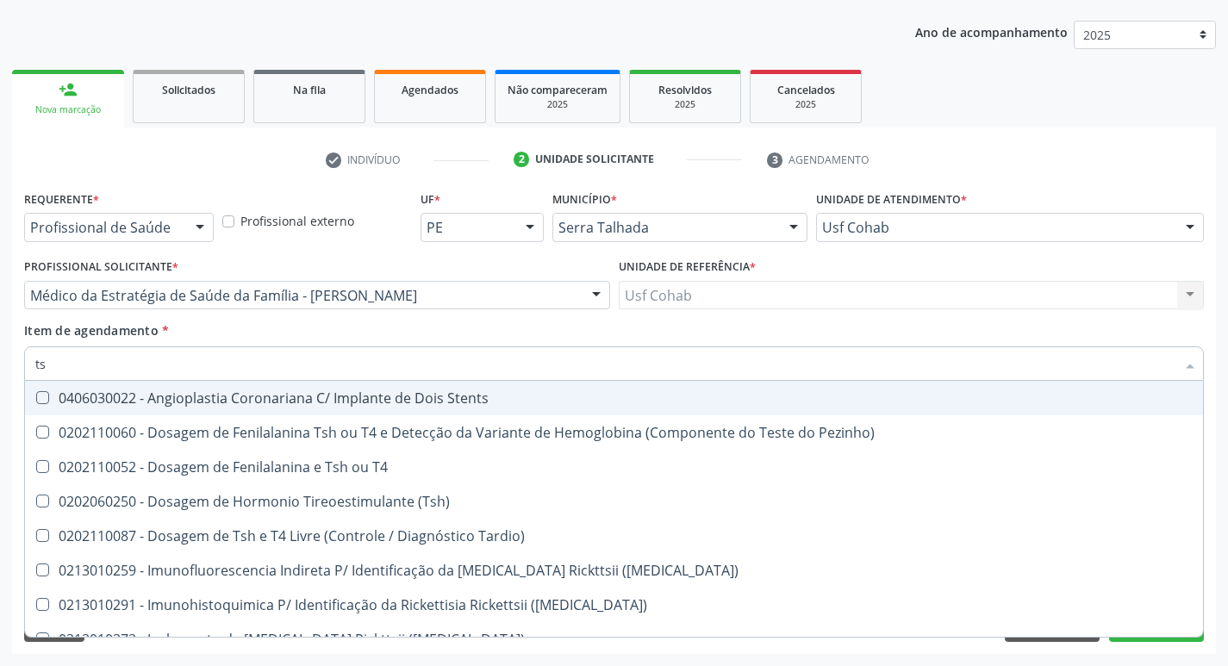
type input "tsh"
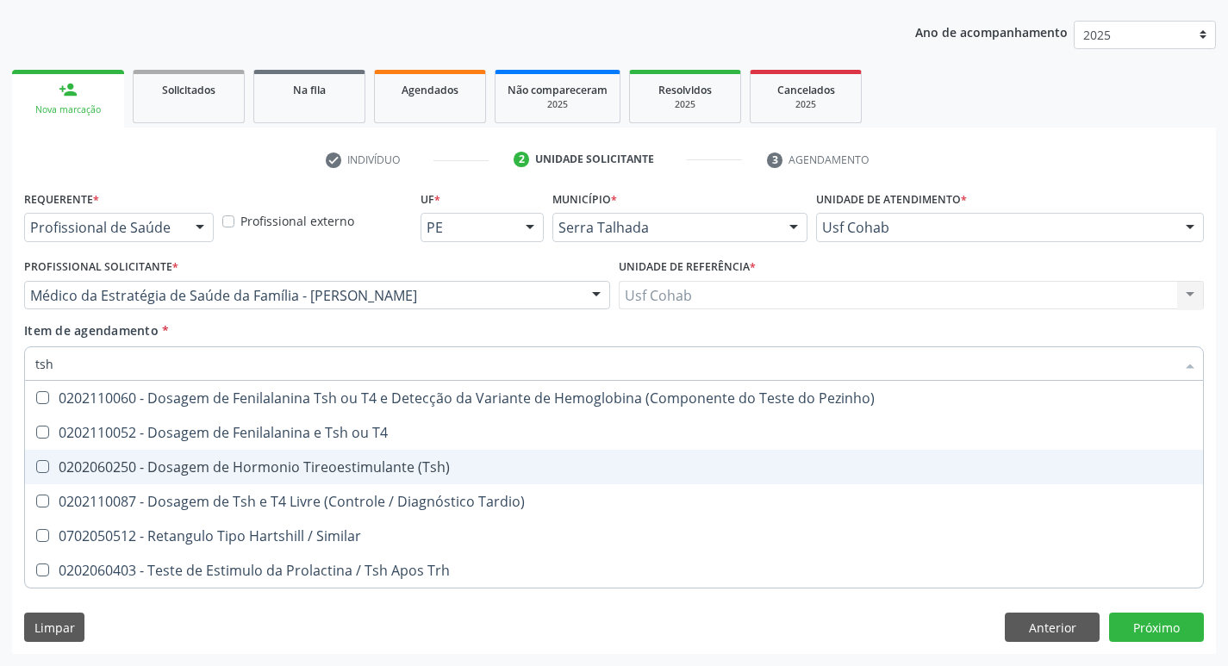
click at [40, 470] on \(Tsh\) at bounding box center [42, 466] width 13 height 13
click at [36, 470] on \(Tsh\) "checkbox" at bounding box center [30, 466] width 11 height 11
checkbox \(Tsh\) "true"
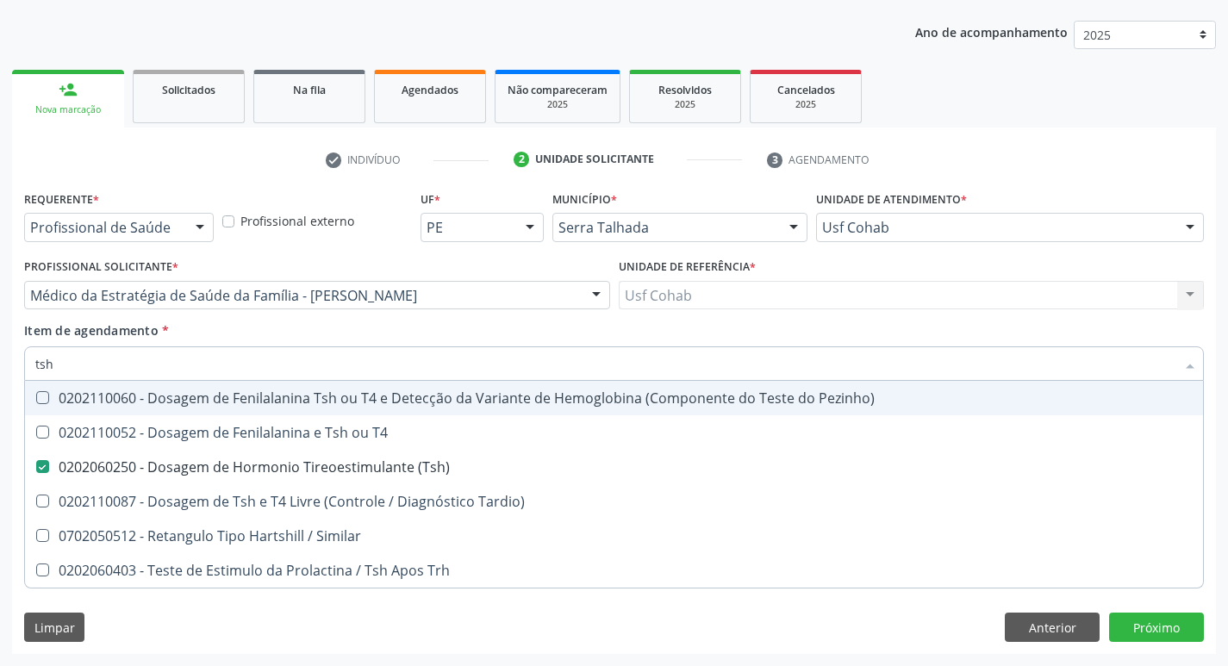
type input "ts"
checkbox \(Tsh\) "false"
checkbox Tardio\) "true"
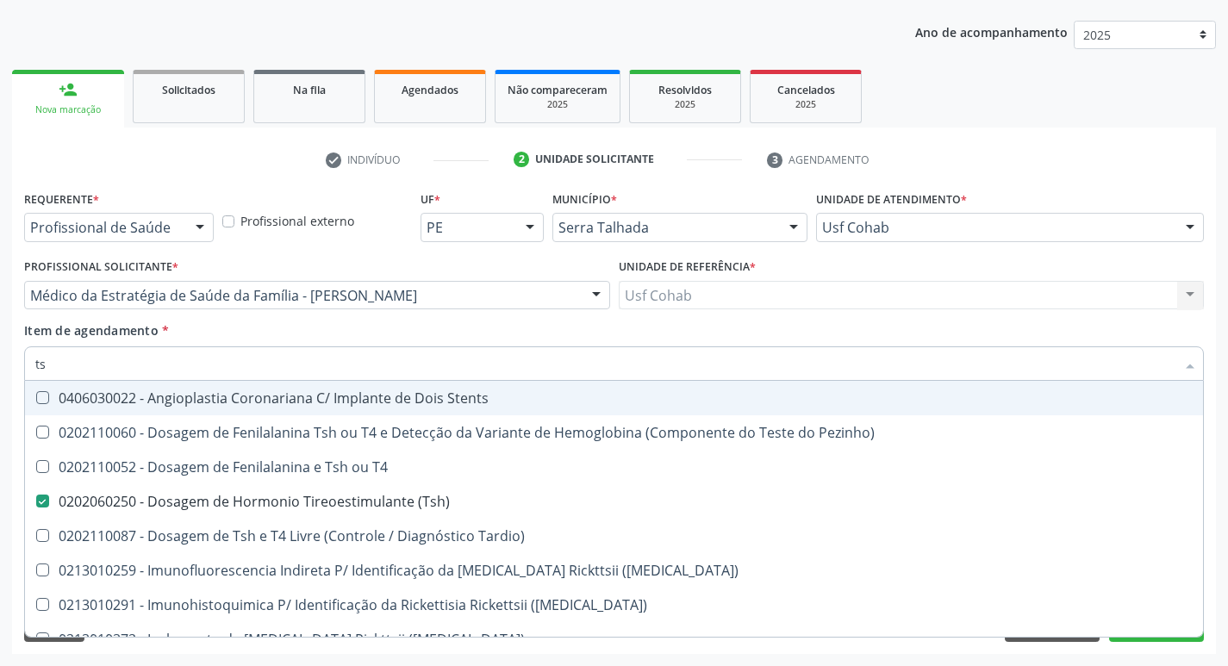
type input "t"
checkbox \(Tsh\) "false"
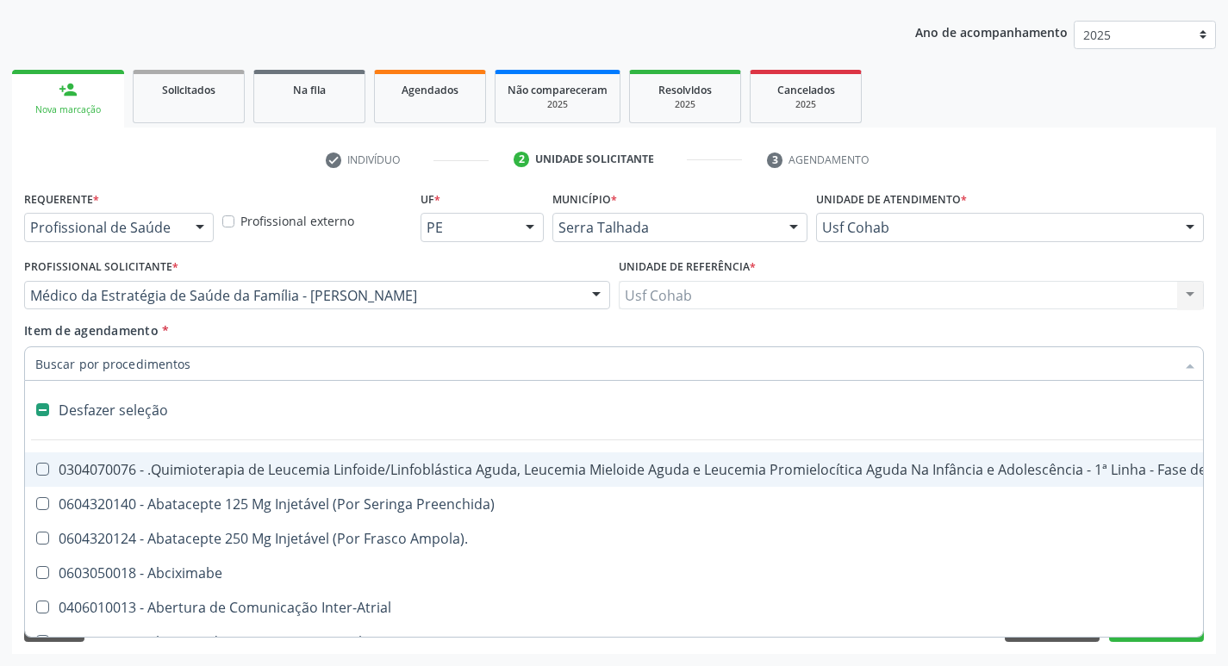
click at [12, 432] on div "Requerente * Profissional de Saúde Profissional de Saúde Paciente Nenhum result…" at bounding box center [614, 420] width 1204 height 468
checkbox Preenchida\) "true"
checkbox Ampola\)\ "true"
checkbox Abciximabe "true"
checkbox Inter-Atrial "true"
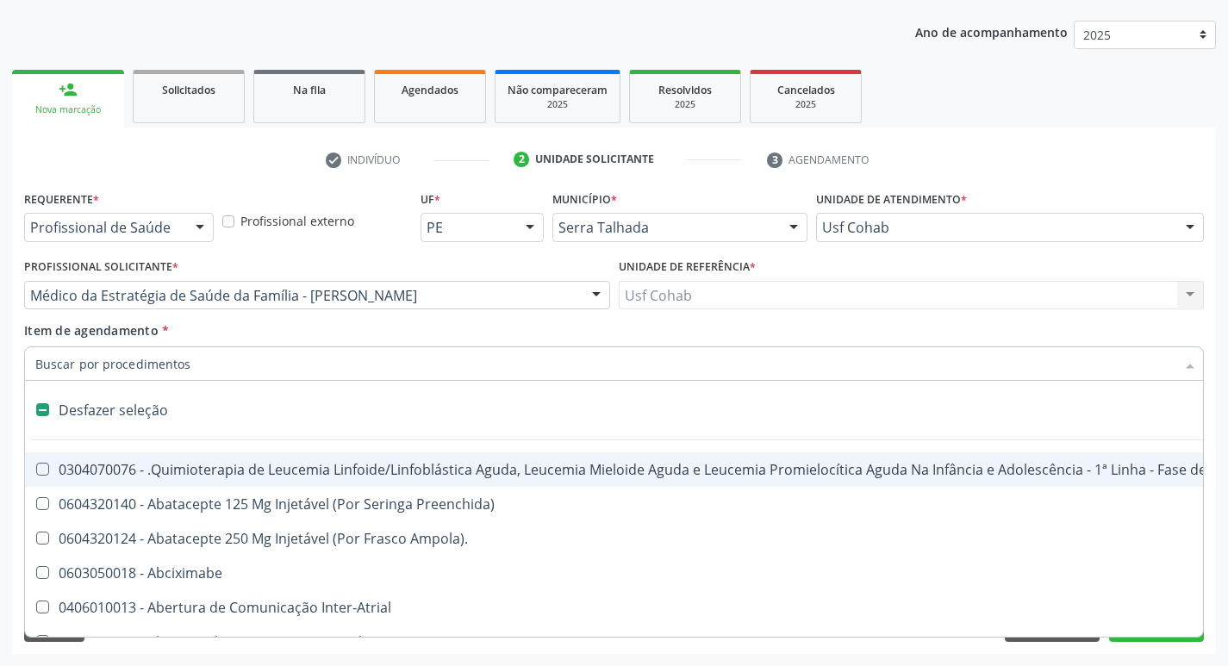
checkbox Valvar "true"
checkbox Adolescente\) "true"
checkbox Valvar "true"
checkbox Adolescente\) "true"
checkbox Paciente\) "true"
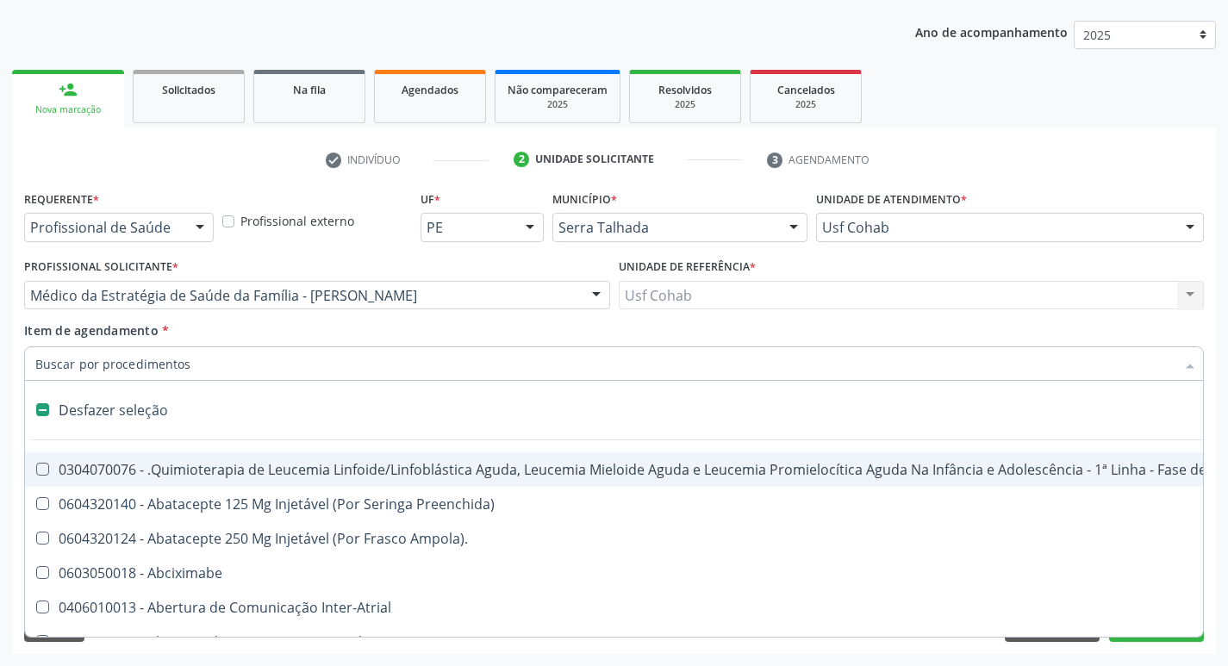
checkbox Dente\) "true"
checkbox Comprimido\) "true"
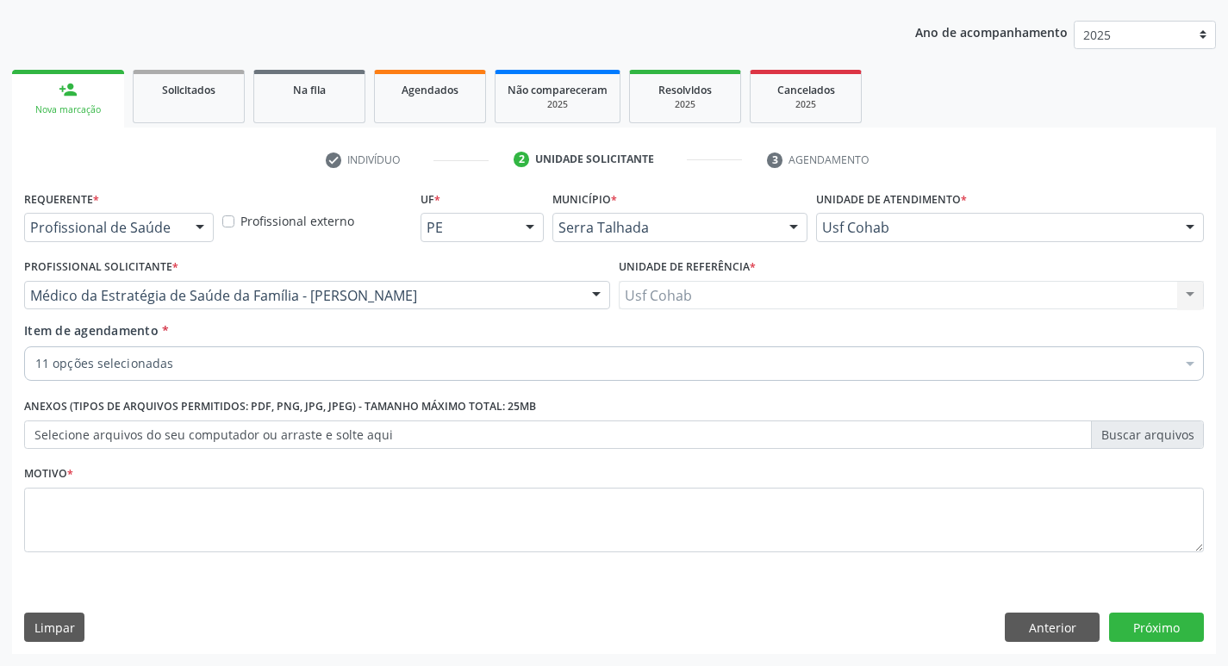
scroll to position [188, 0]
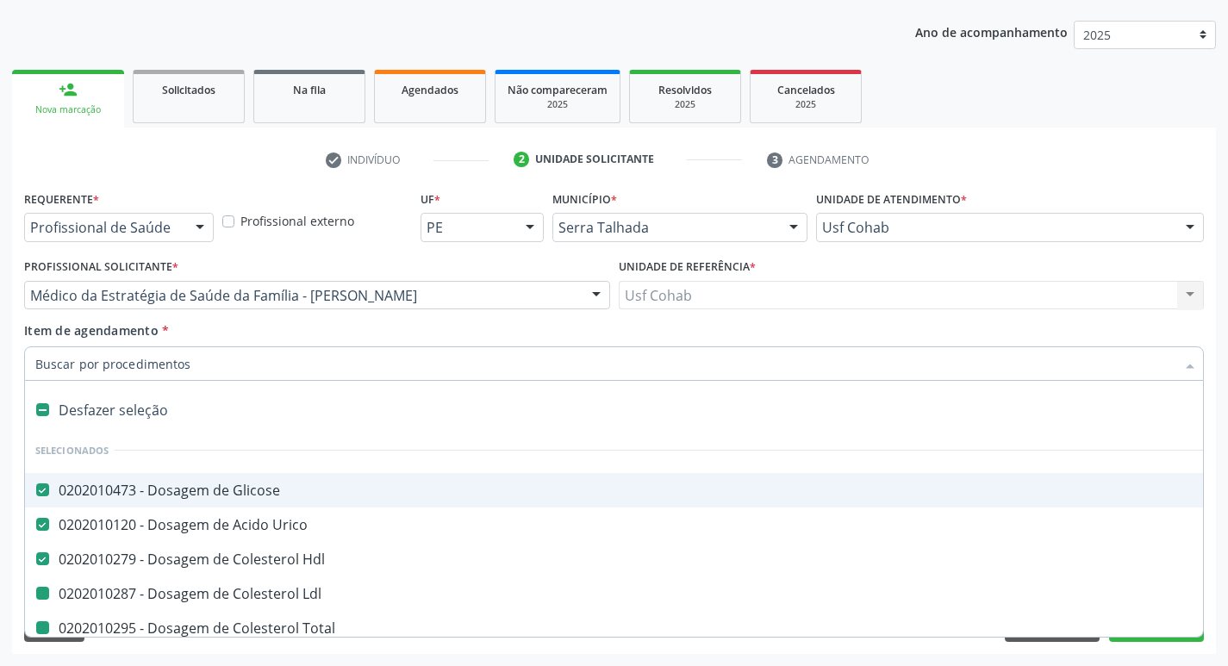
type input "p"
checkbox Ldl "false"
checkbox Total "false"
checkbox Glicosilada "false"
checkbox Completo "false"
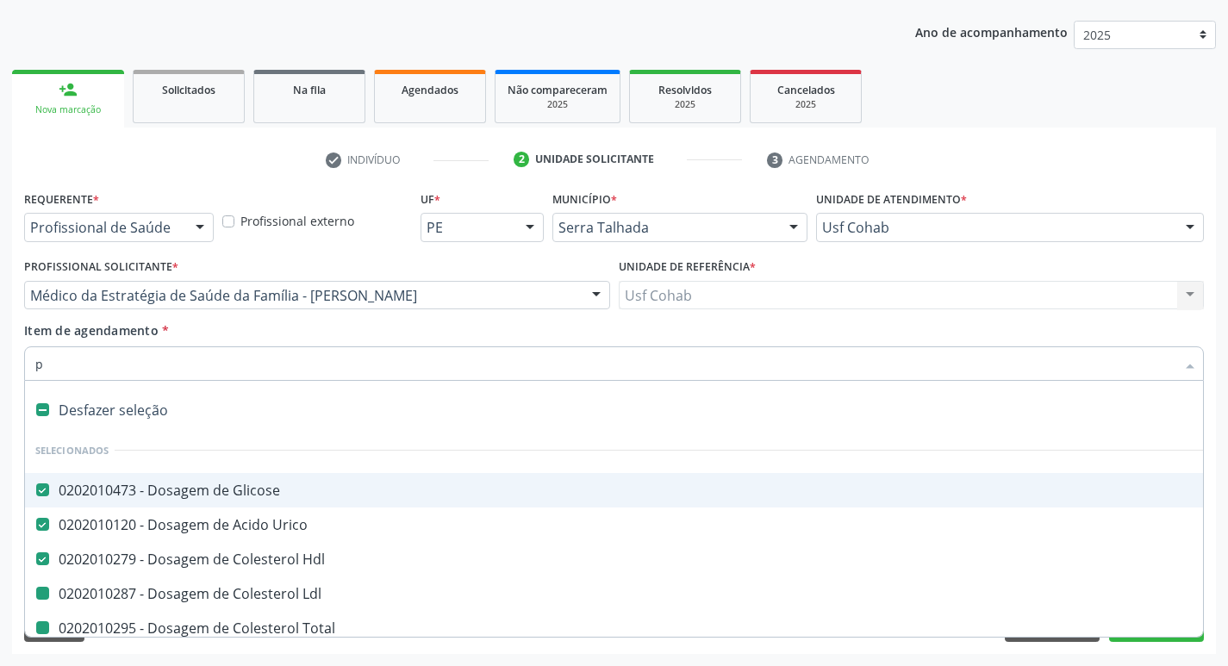
checkbox Parasitas "false"
checkbox \(T3\) "false"
checkbox Livre\) "false"
checkbox \(Tsh\) "false"
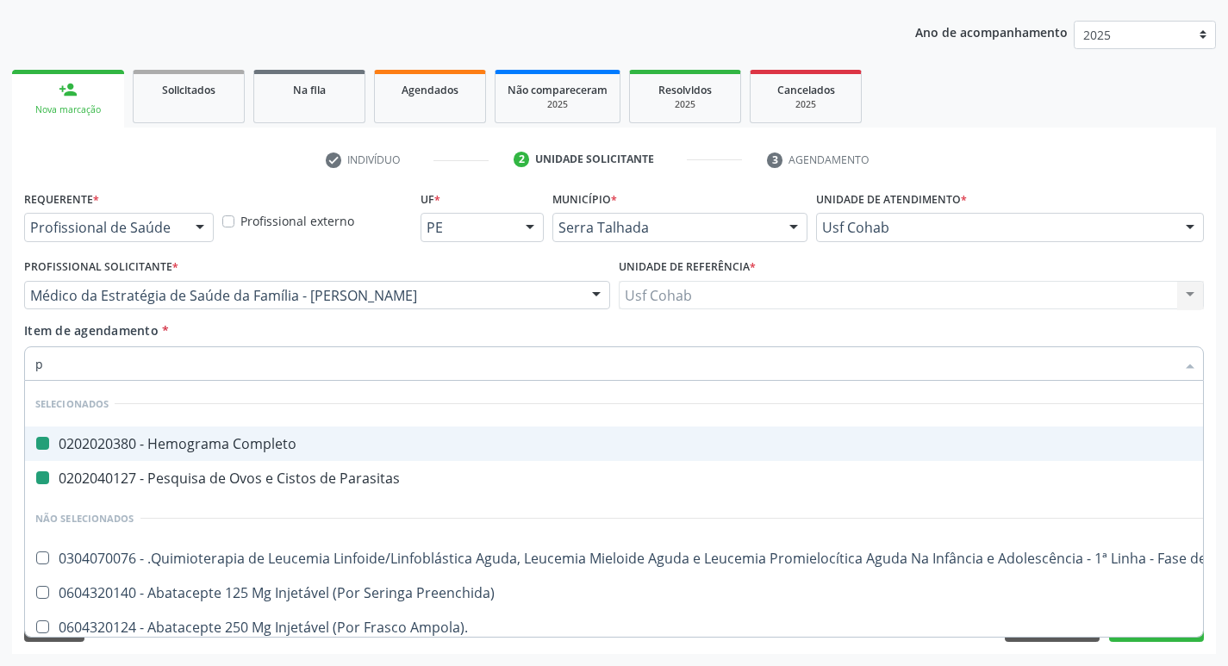
type input "pr"
checkbox Completo "false"
checkbox Parasitas "false"
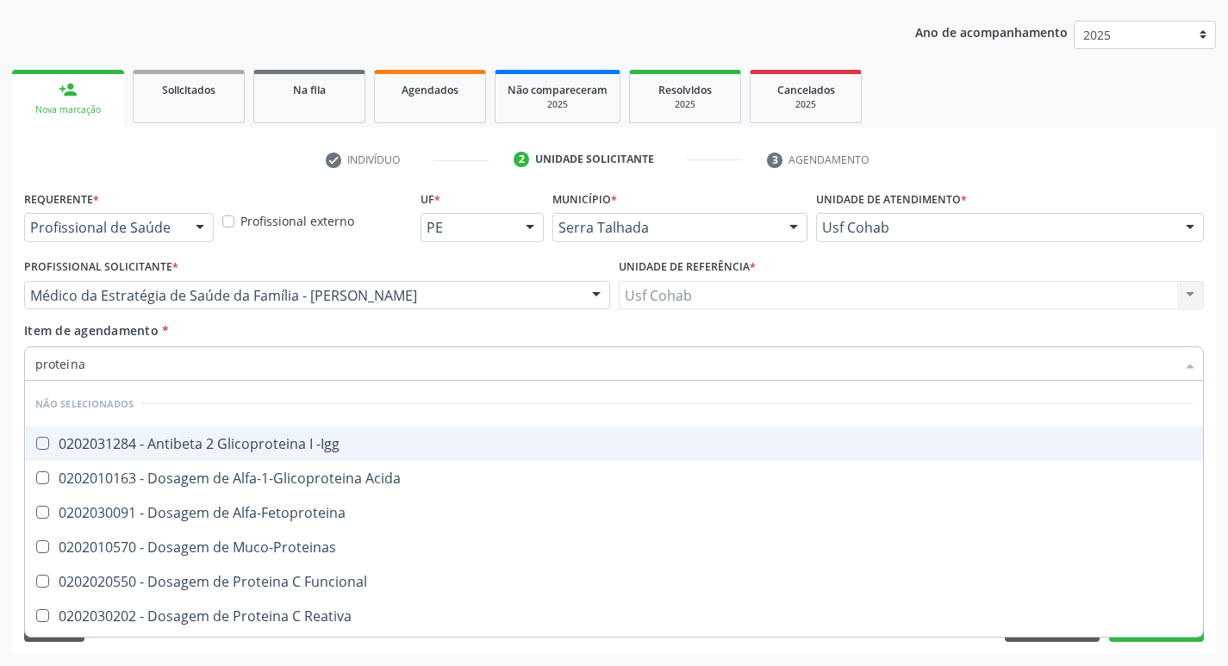
type input "proteina c"
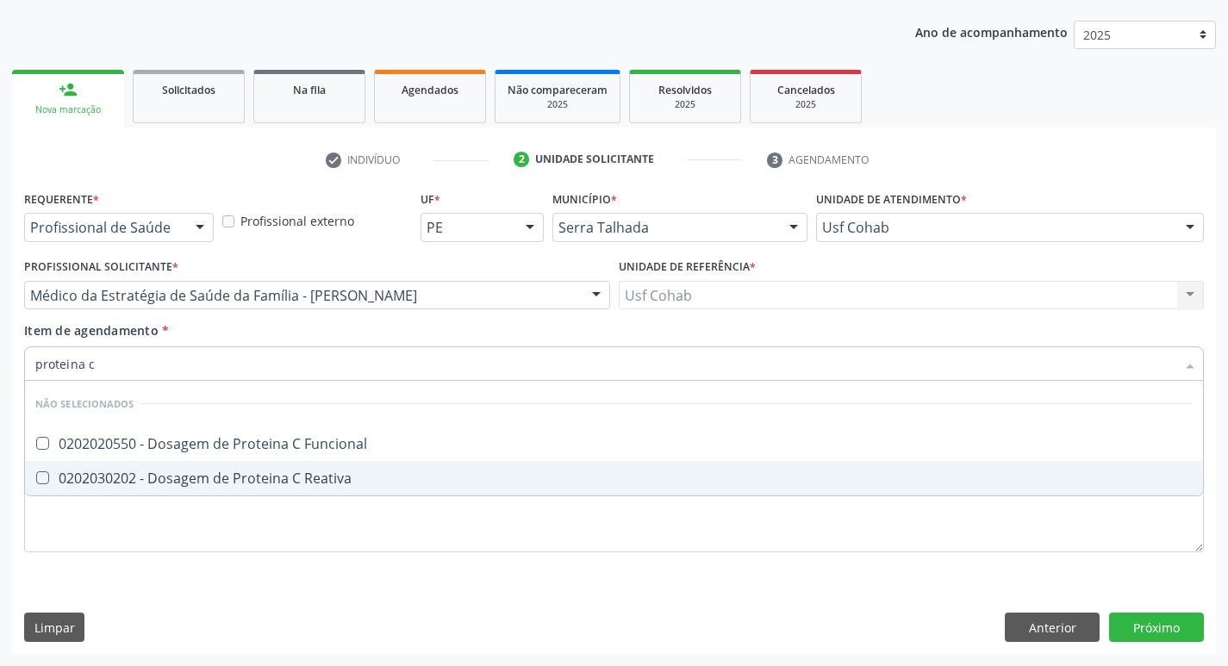
click at [47, 481] on Reativa at bounding box center [42, 477] width 13 height 13
click at [36, 481] on Reativa "checkbox" at bounding box center [30, 477] width 11 height 11
checkbox Reativa "true"
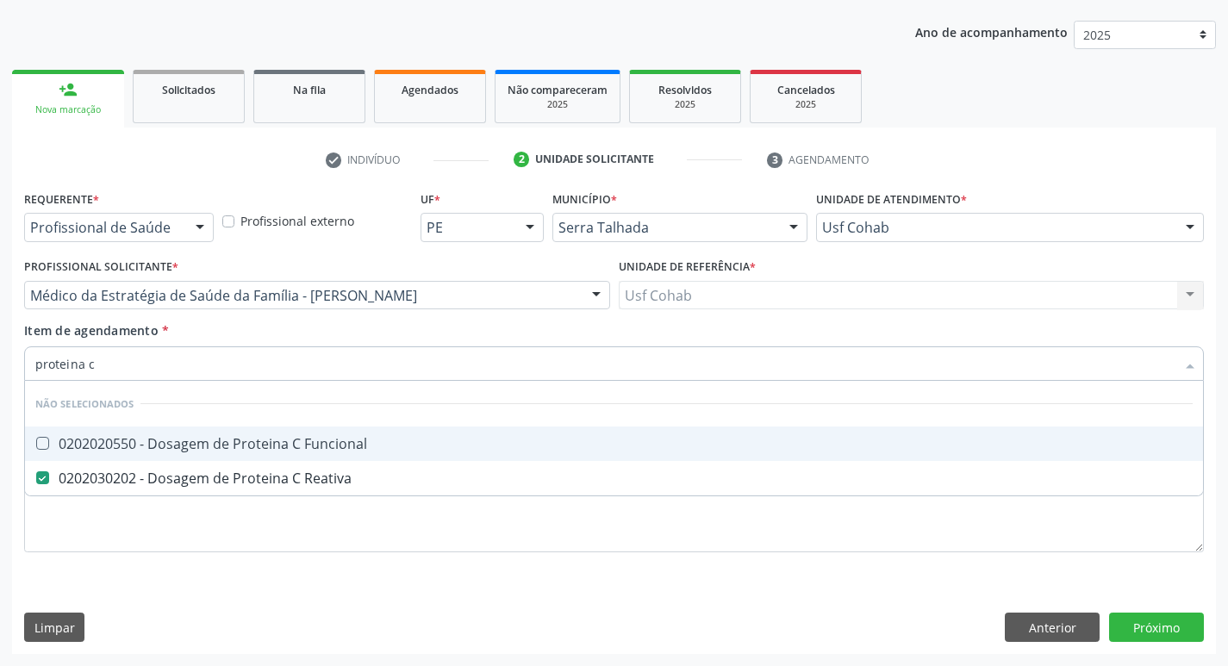
drag, startPoint x: 124, startPoint y: 371, endPoint x: 0, endPoint y: 364, distance: 124.3
click at [0, 364] on div "Acompanhamento Acompanhe a situação das marcações correntes e finalizadas Relat…" at bounding box center [614, 286] width 1228 height 759
checkbox Funcional "true"
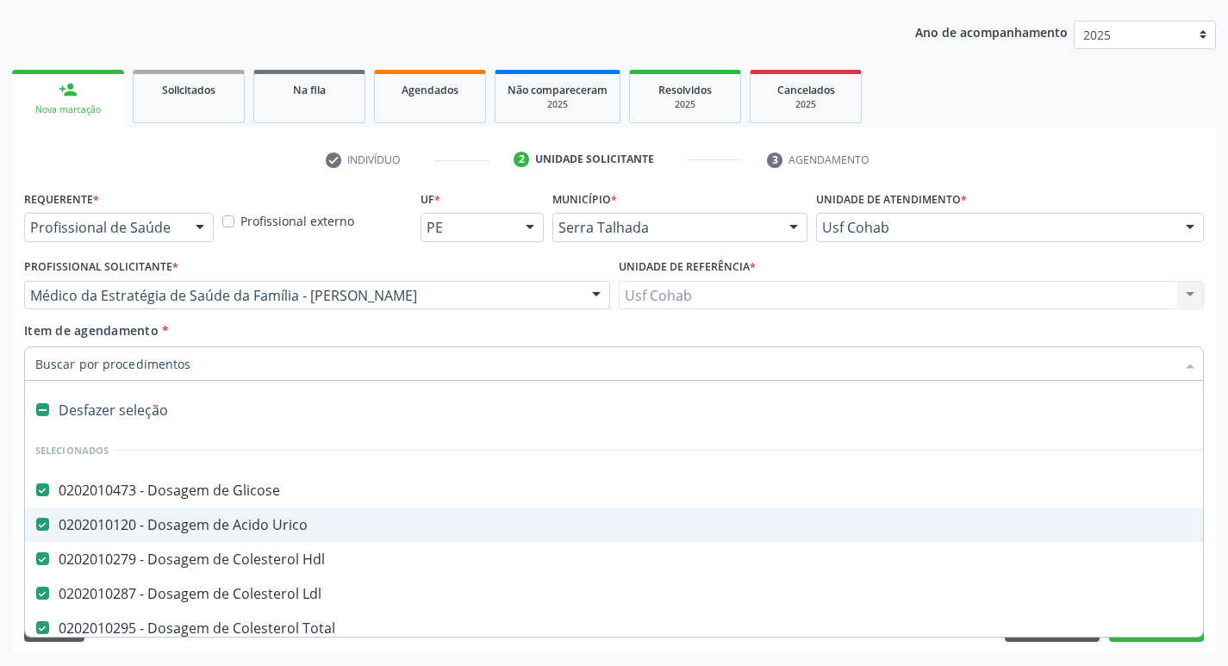
click at [4, 518] on div "Acompanhamento Acompanhe a situação das marcações correntes e finalizadas Relat…" at bounding box center [614, 286] width 1228 height 759
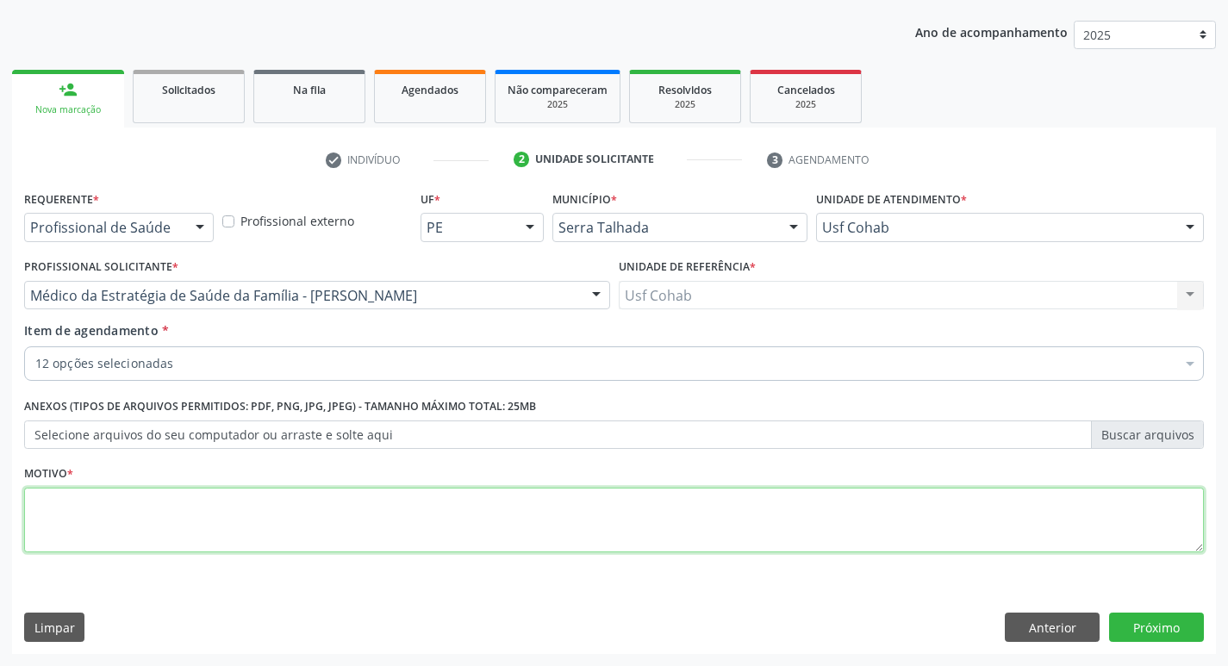
click at [106, 508] on textarea at bounding box center [613, 520] width 1179 height 65
type textarea "rastreio"
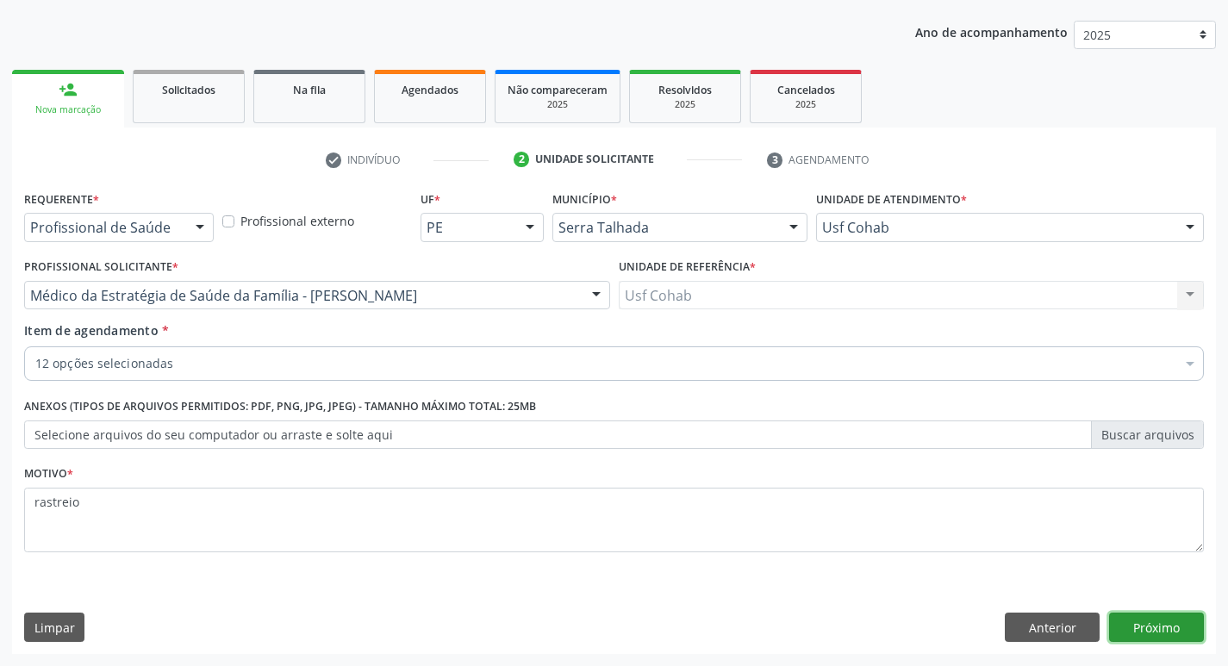
click at [1154, 626] on button "Próximo" at bounding box center [1156, 627] width 95 height 29
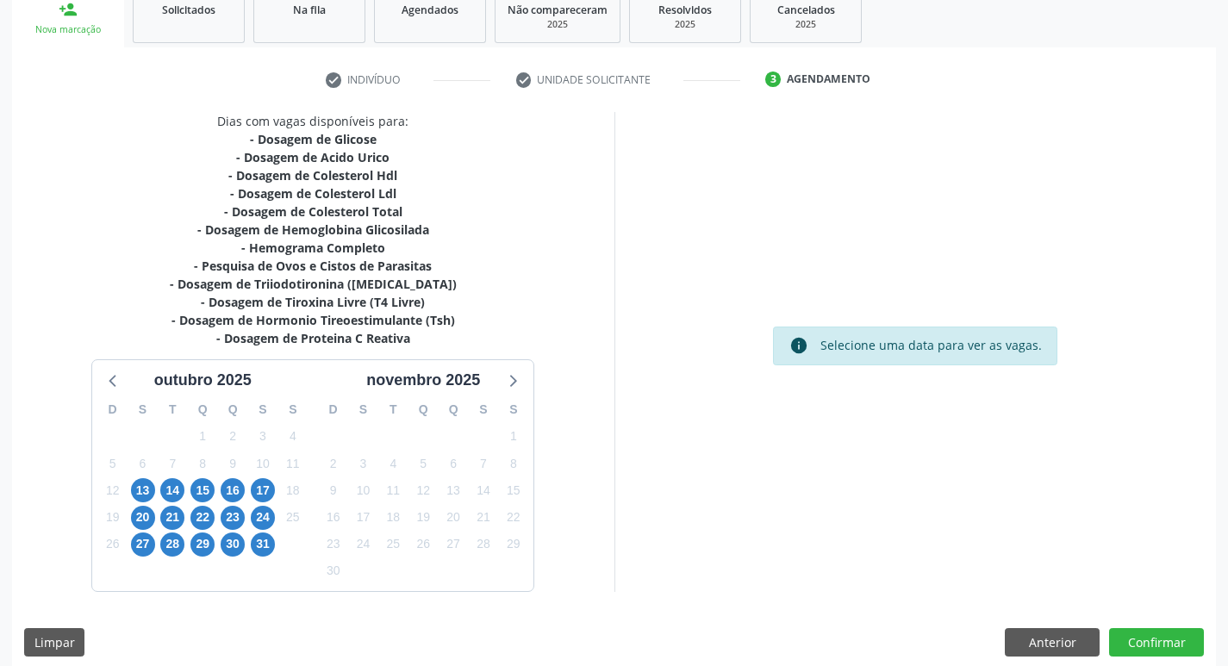
scroll to position [283, 0]
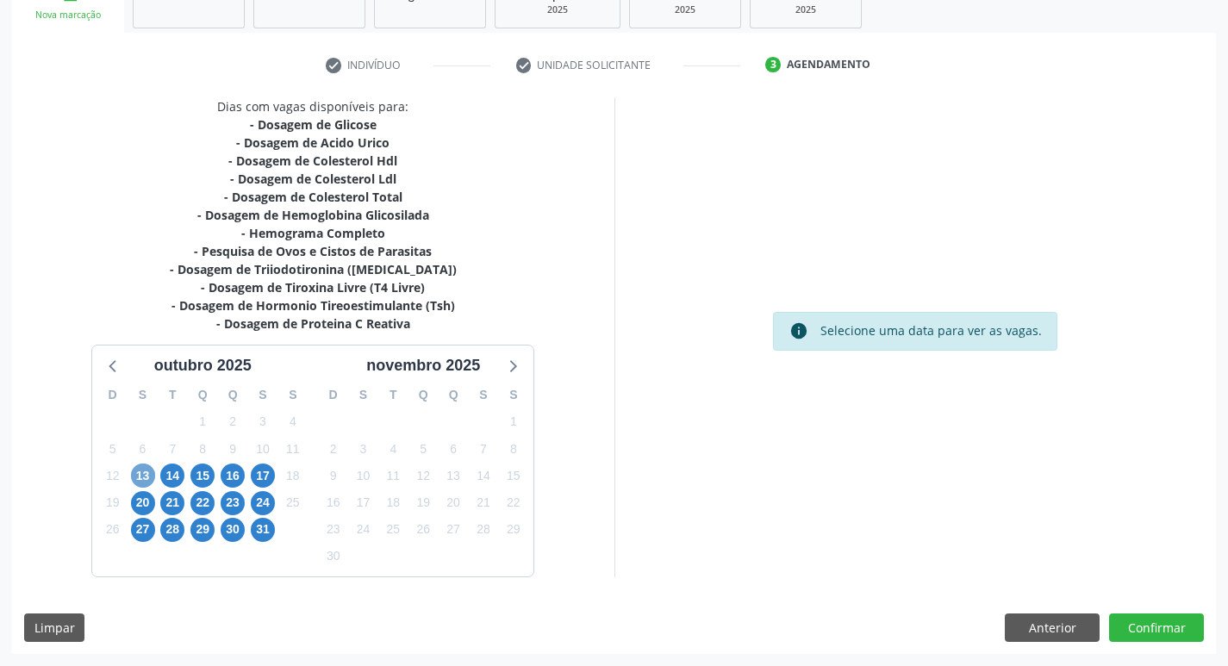
click at [147, 471] on span "13" at bounding box center [143, 476] width 24 height 24
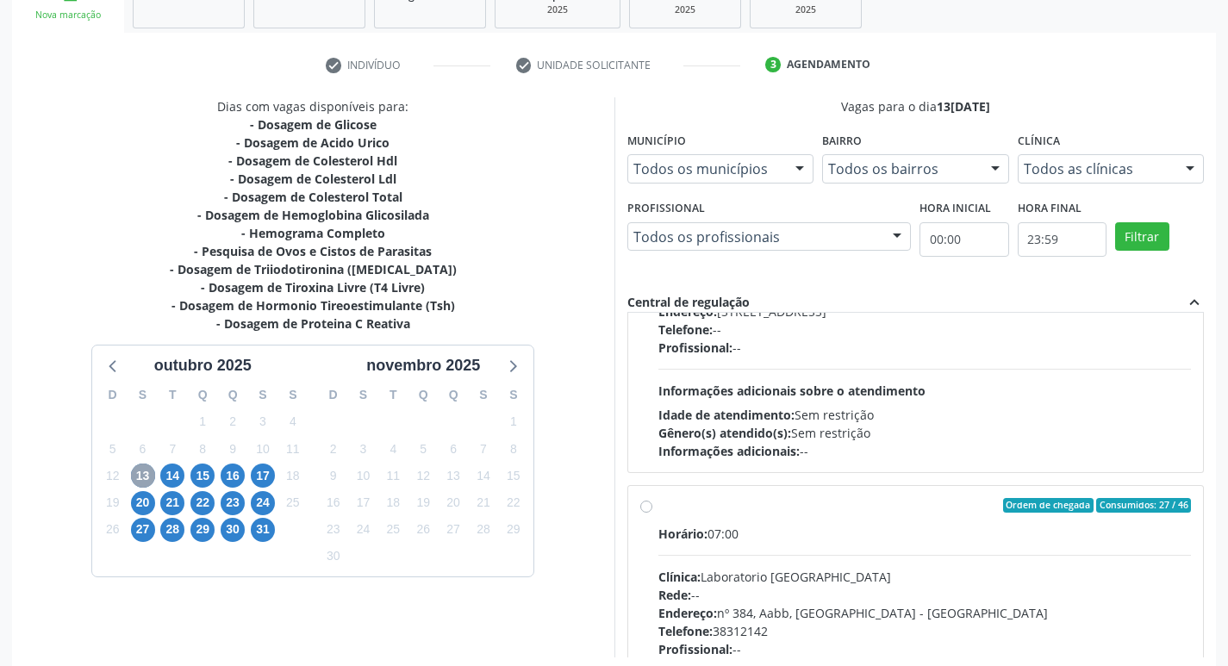
scroll to position [775, 0]
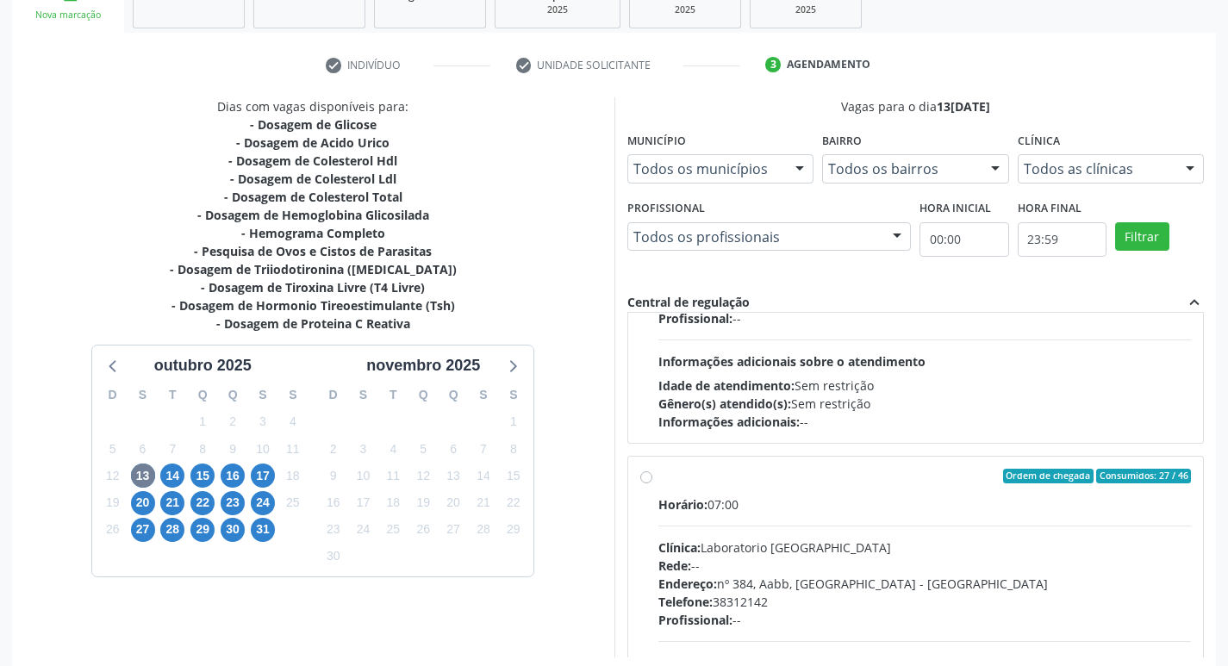
click at [658, 480] on label "Ordem de chegada Consumidos: 27 / 46 Horário: 07:00 Clínica: Laboratorio Sao Fr…" at bounding box center [924, 601] width 533 height 264
click at [647, 480] on input "Ordem de chegada Consumidos: 27 / 46 Horário: 07:00 Clínica: Laboratorio Sao Fr…" at bounding box center [646, 477] width 12 height 16
radio input "true"
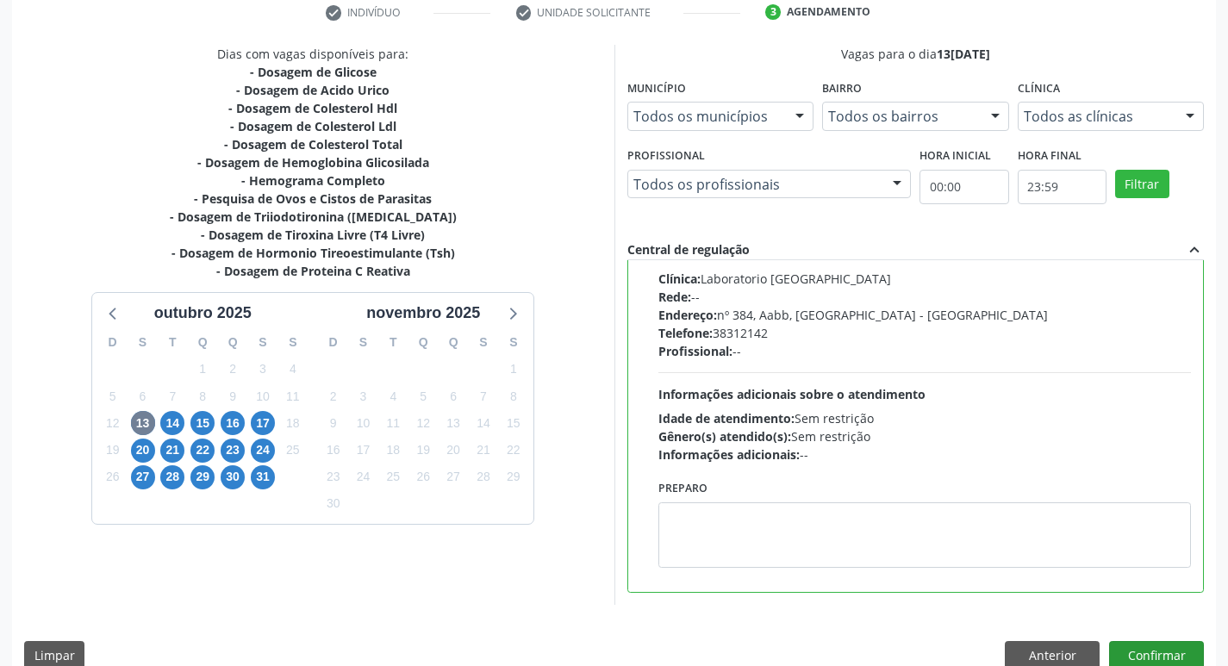
scroll to position [364, 0]
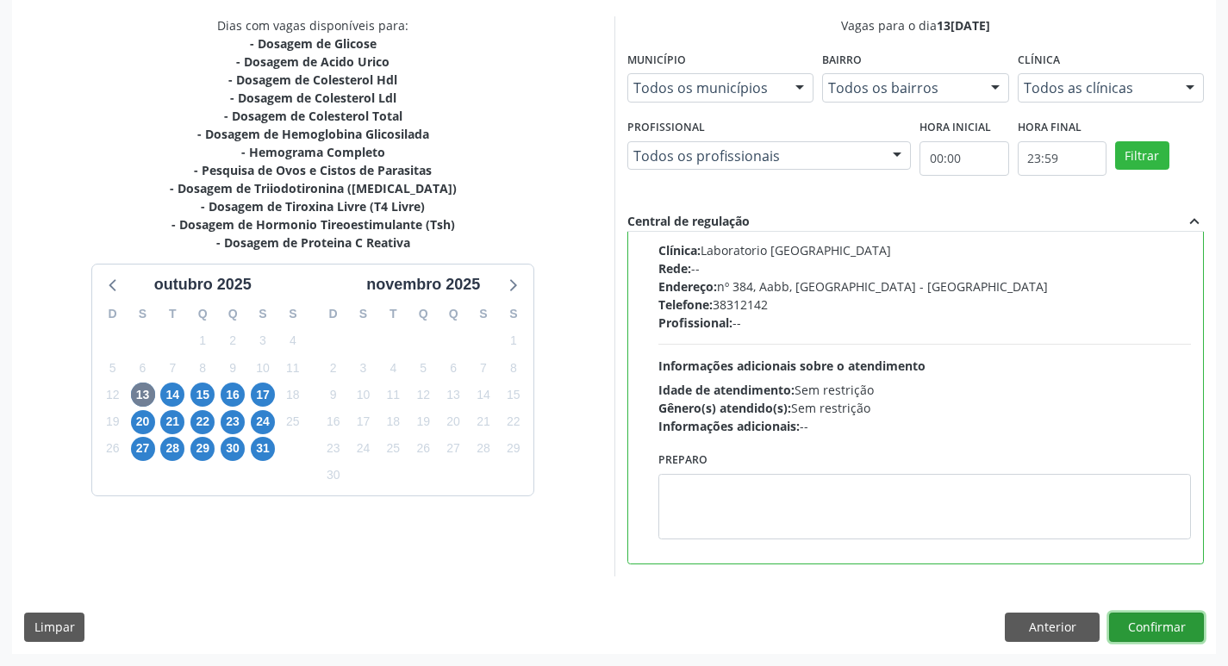
click at [1142, 631] on button "Confirmar" at bounding box center [1156, 627] width 95 height 29
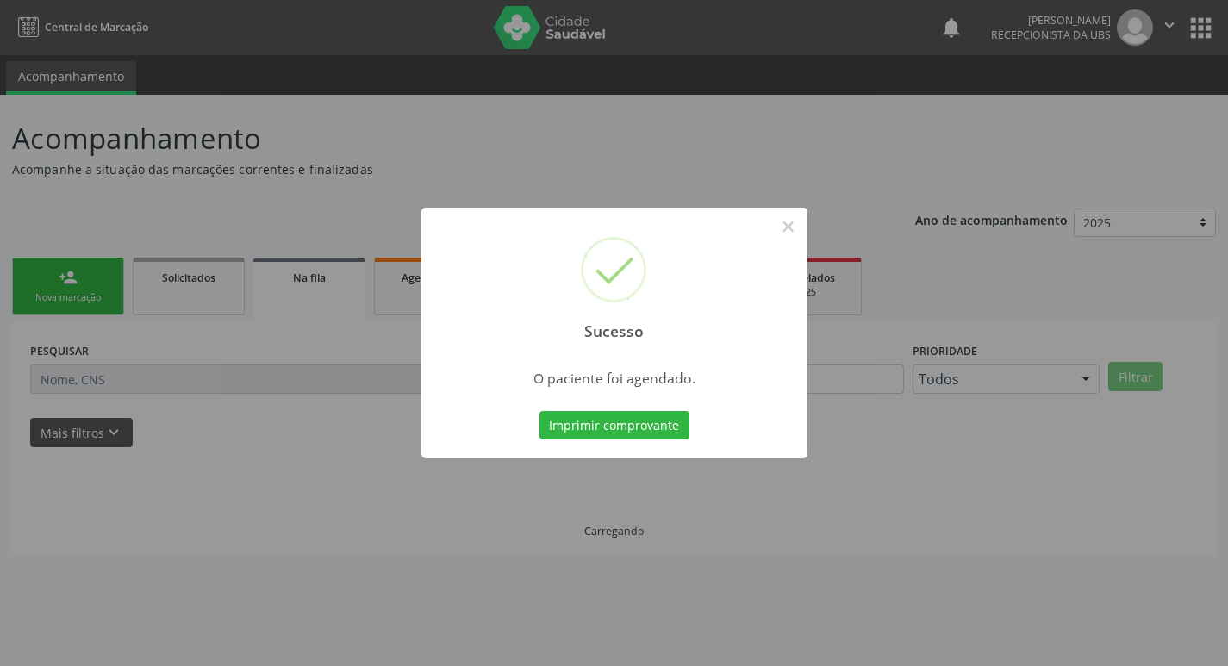
scroll to position [0, 0]
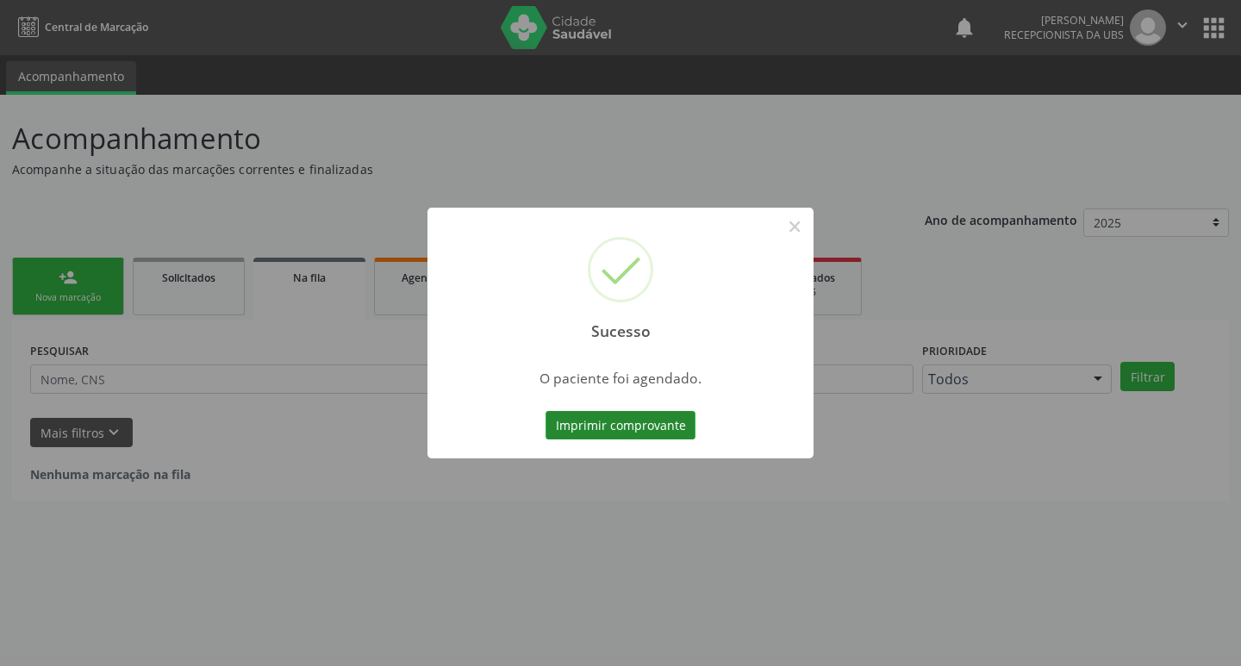
click at [630, 430] on button "Imprimir comprovante" at bounding box center [620, 425] width 150 height 29
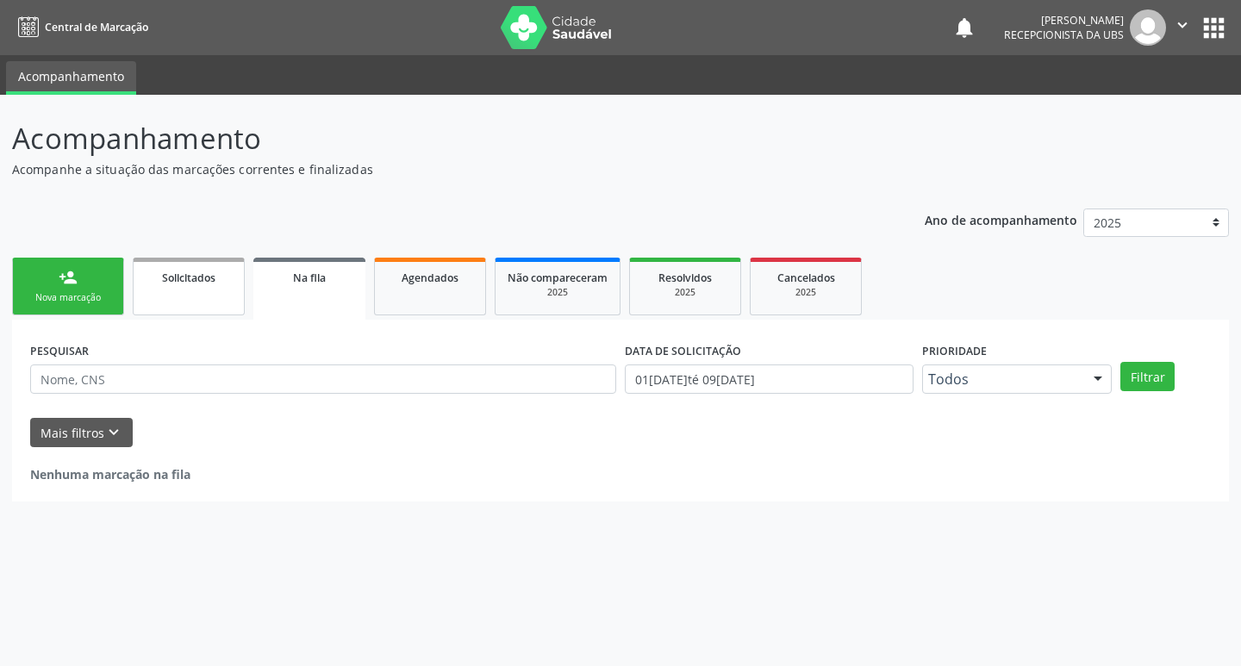
click at [183, 291] on link "Solicitados" at bounding box center [189, 287] width 112 height 58
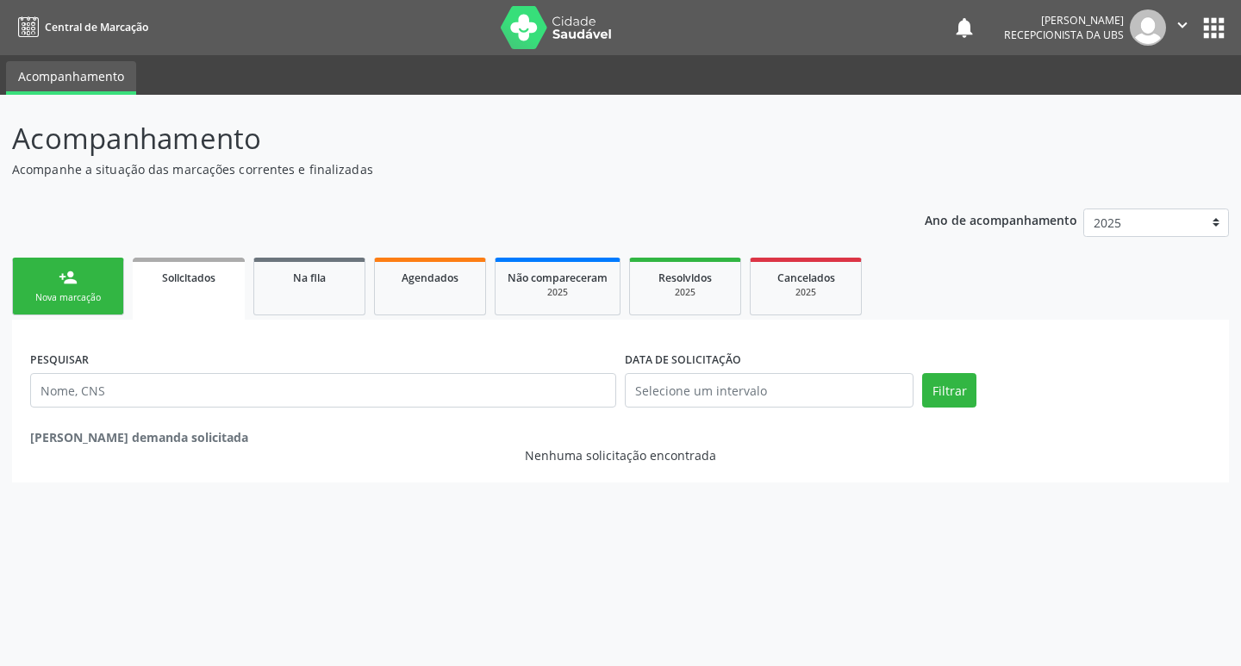
click at [82, 301] on div "Nova marcação" at bounding box center [68, 297] width 86 height 13
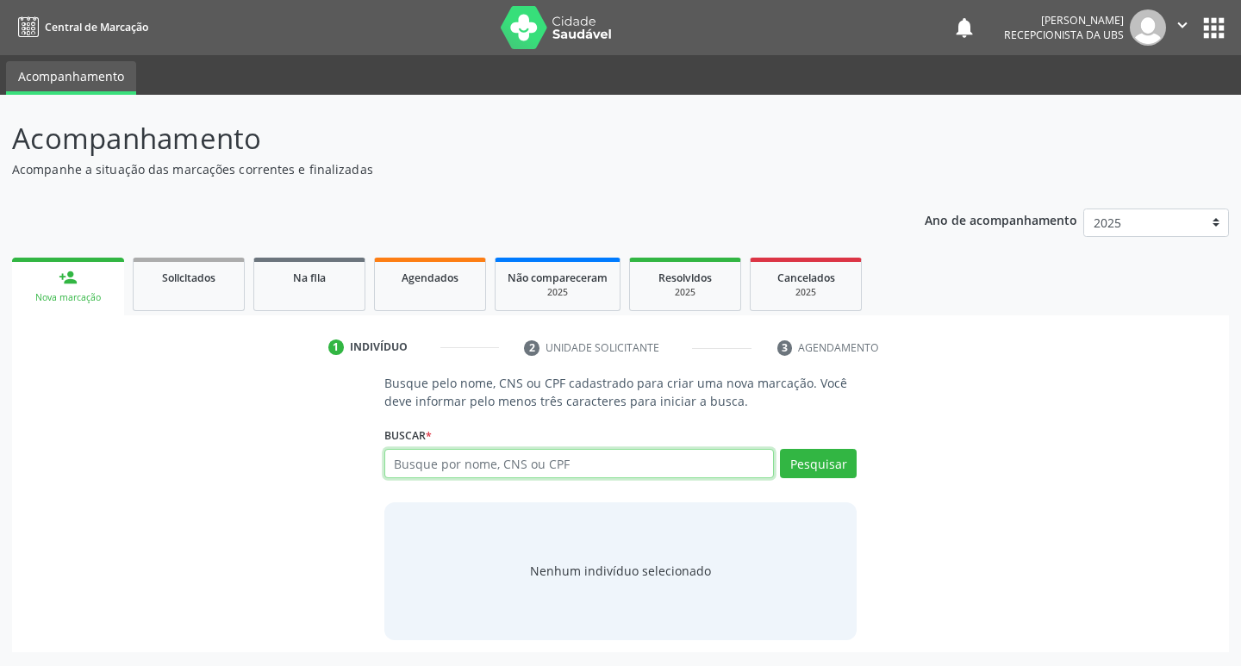
click at [457, 468] on input "text" at bounding box center [579, 463] width 390 height 29
type input "898006230164924"
click at [822, 457] on button "Pesquisar" at bounding box center [818, 463] width 77 height 29
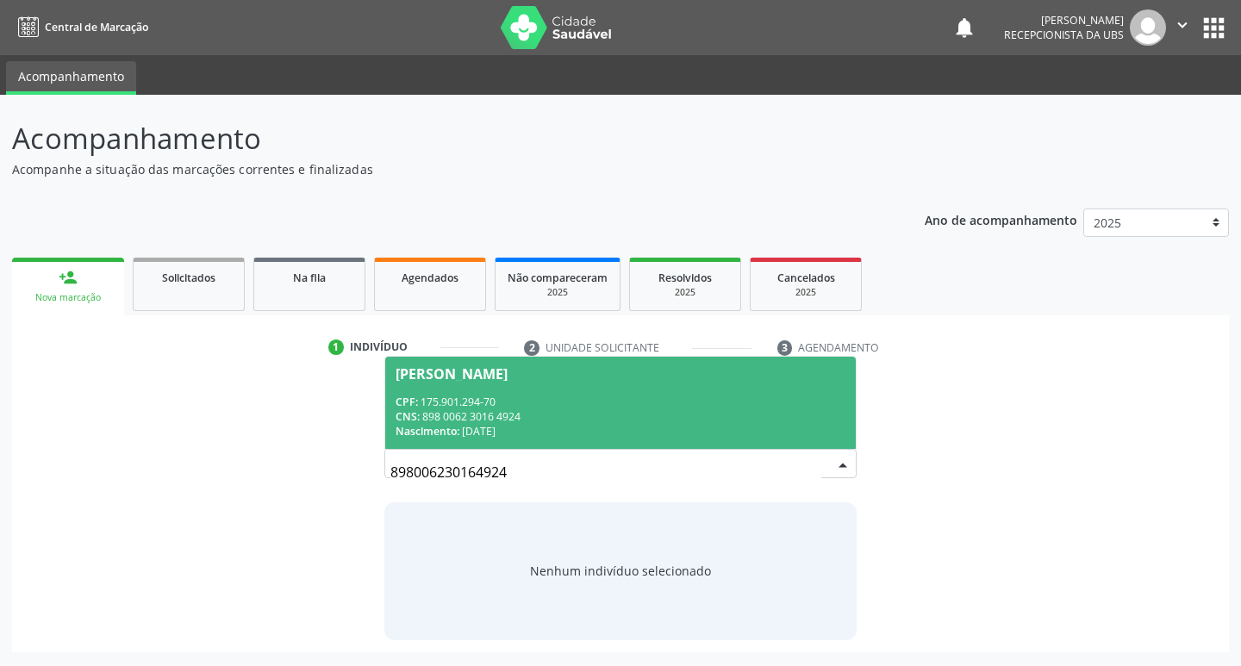
click at [588, 399] on div "CPF: 175.901.294-70" at bounding box center [620, 402] width 451 height 15
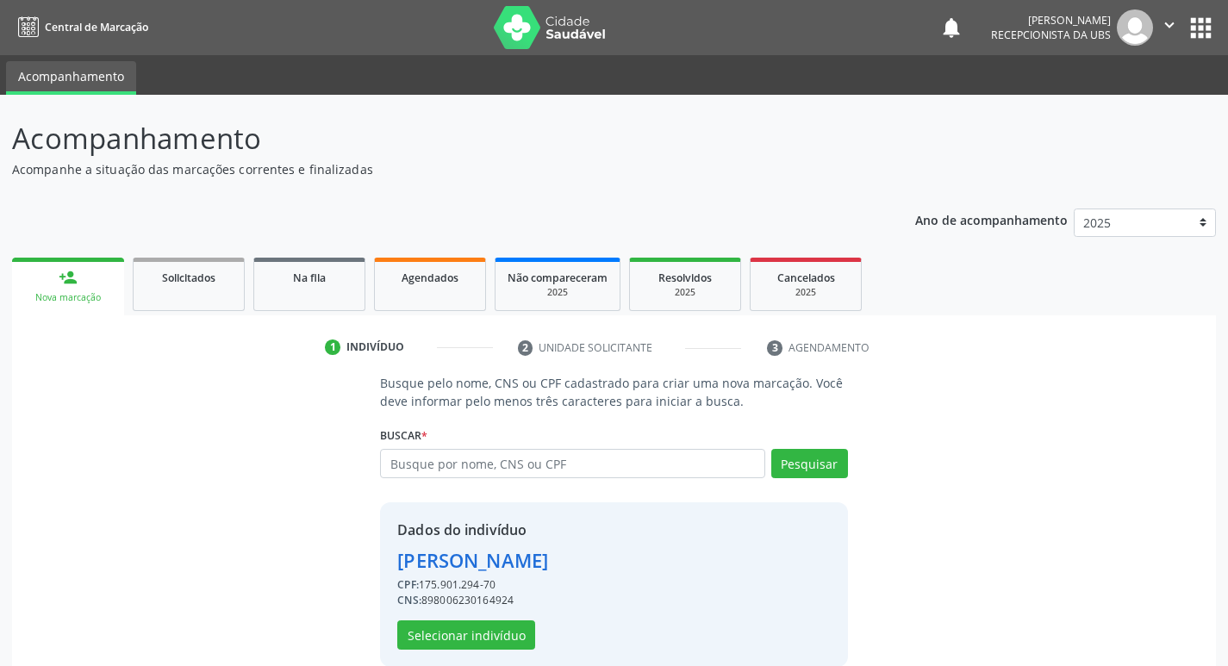
scroll to position [25, 0]
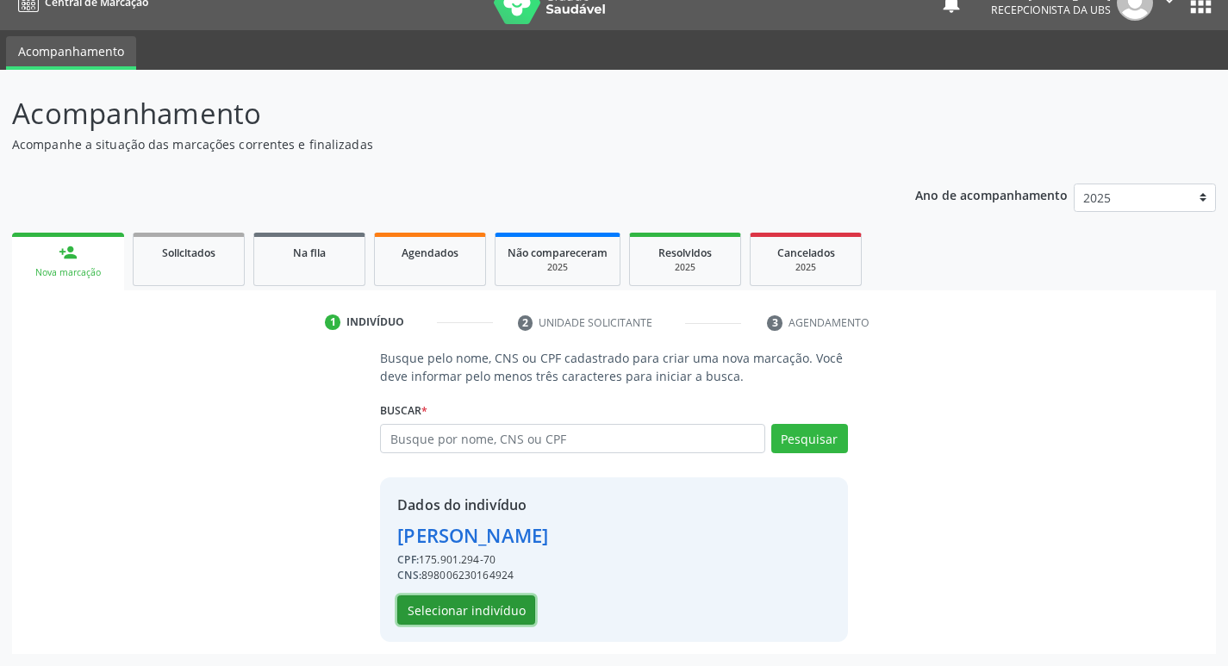
click at [464, 611] on button "Selecionar indivíduo" at bounding box center [466, 609] width 138 height 29
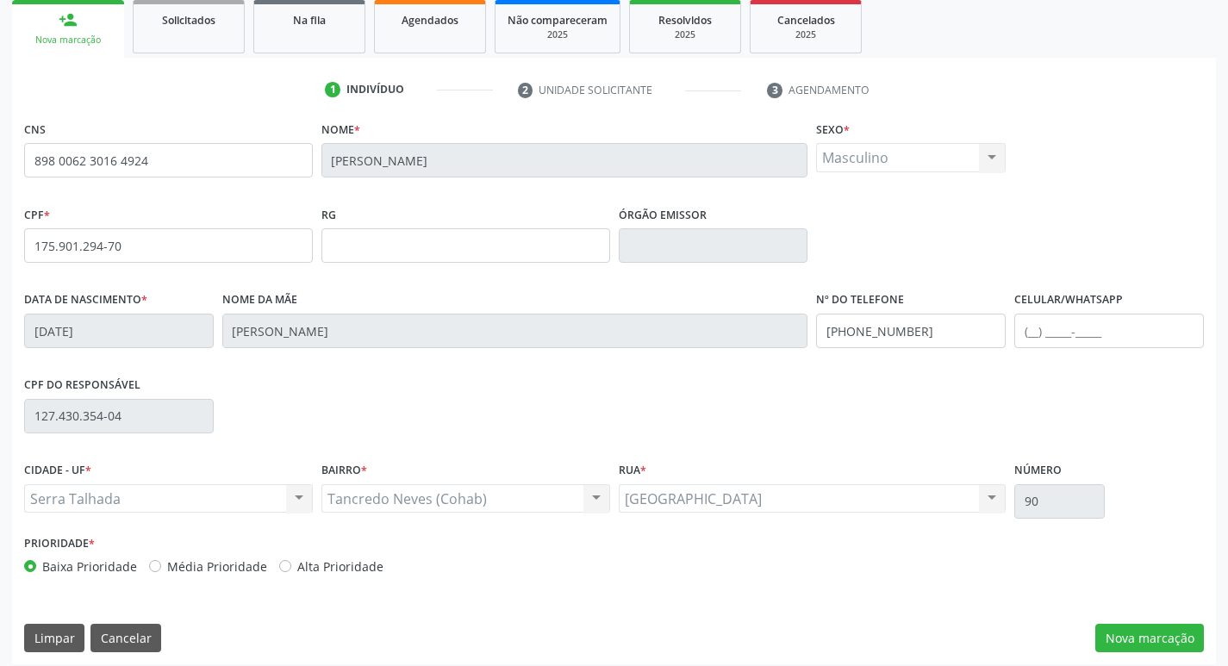
scroll to position [268, 0]
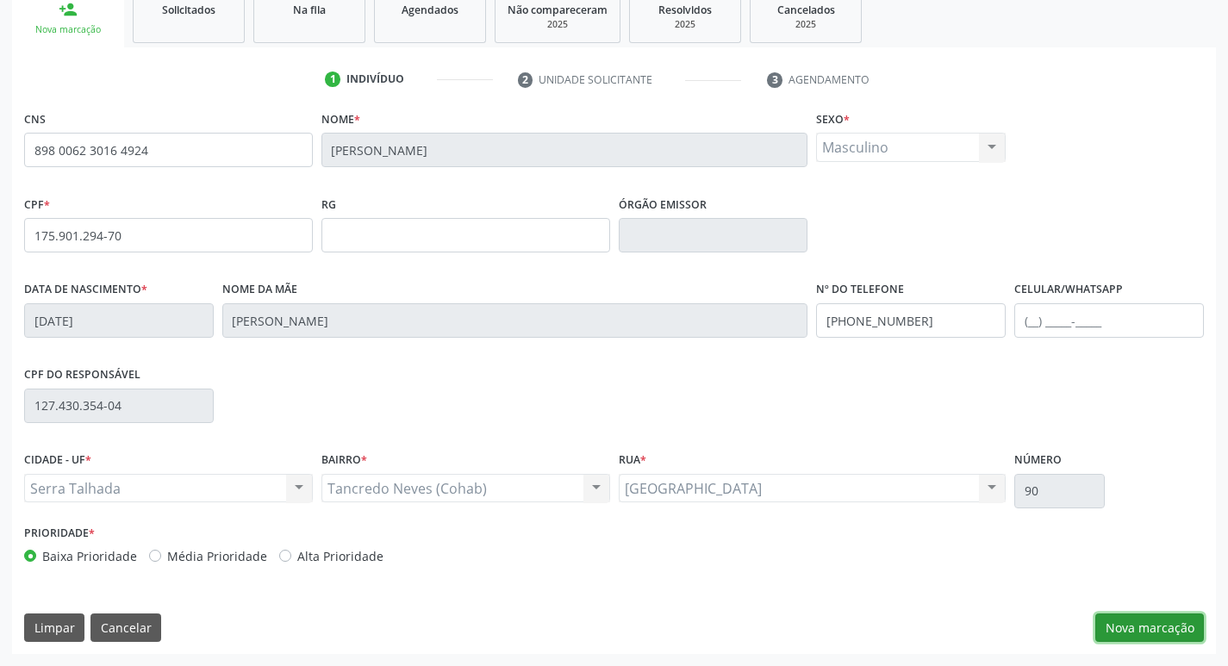
click at [1150, 626] on button "Nova marcação" at bounding box center [1149, 627] width 109 height 29
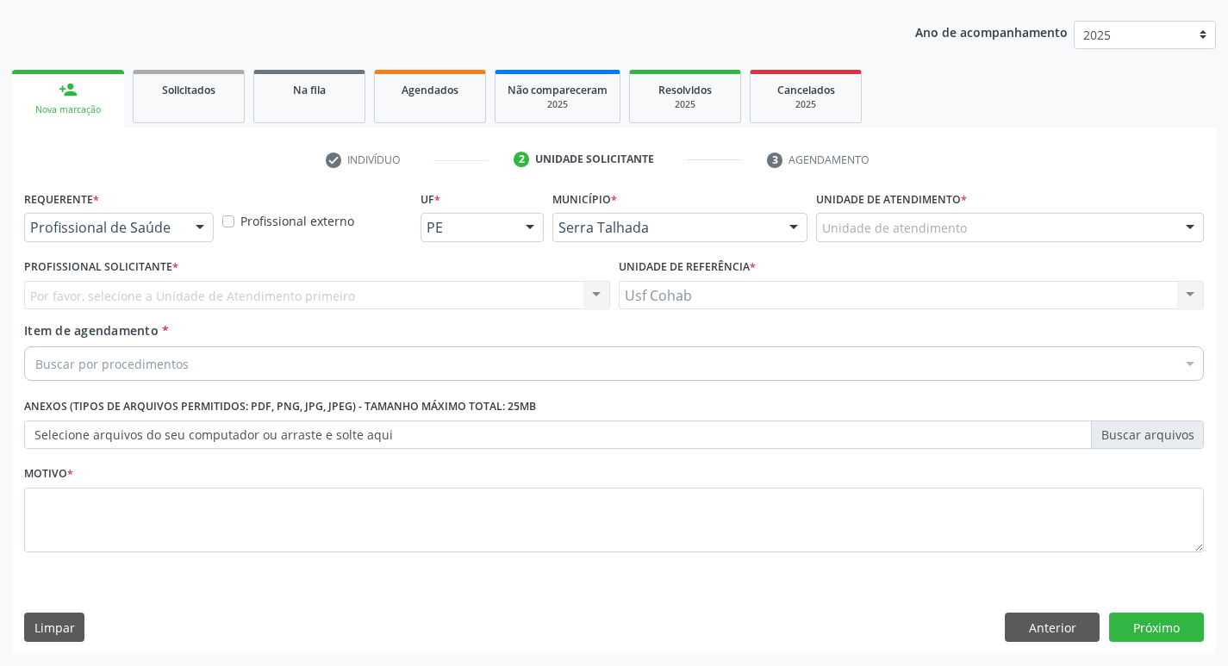
scroll to position [188, 0]
click at [213, 370] on div "Buscar por procedimentos" at bounding box center [613, 363] width 1179 height 34
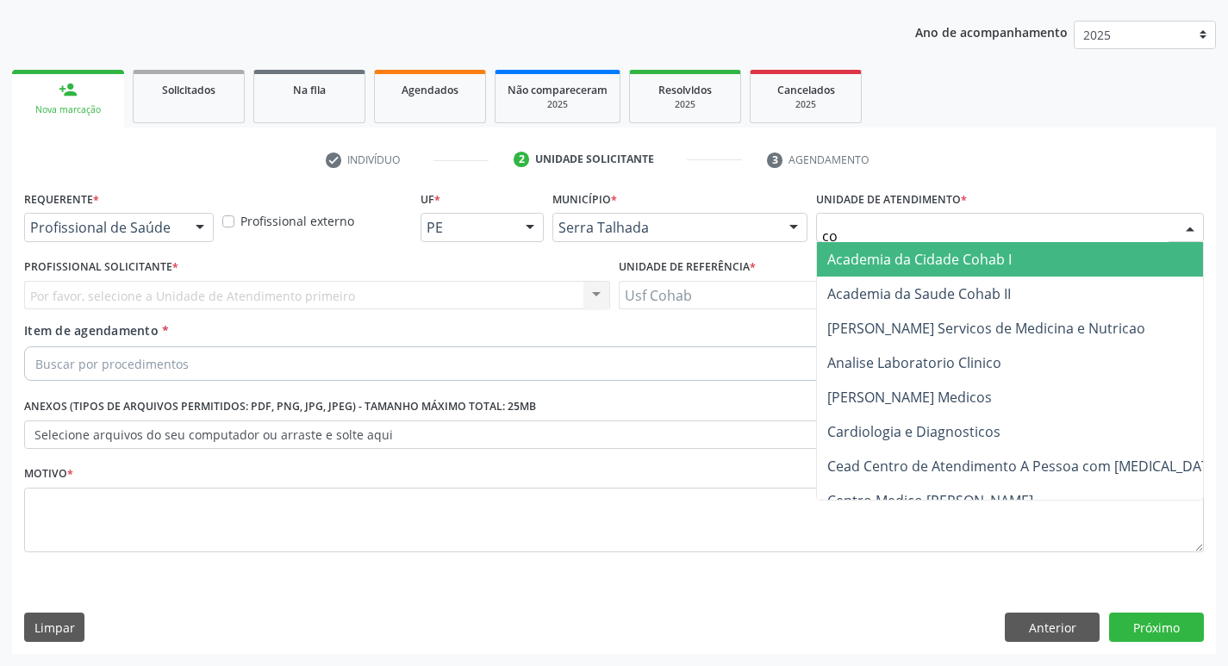
type input "coh"
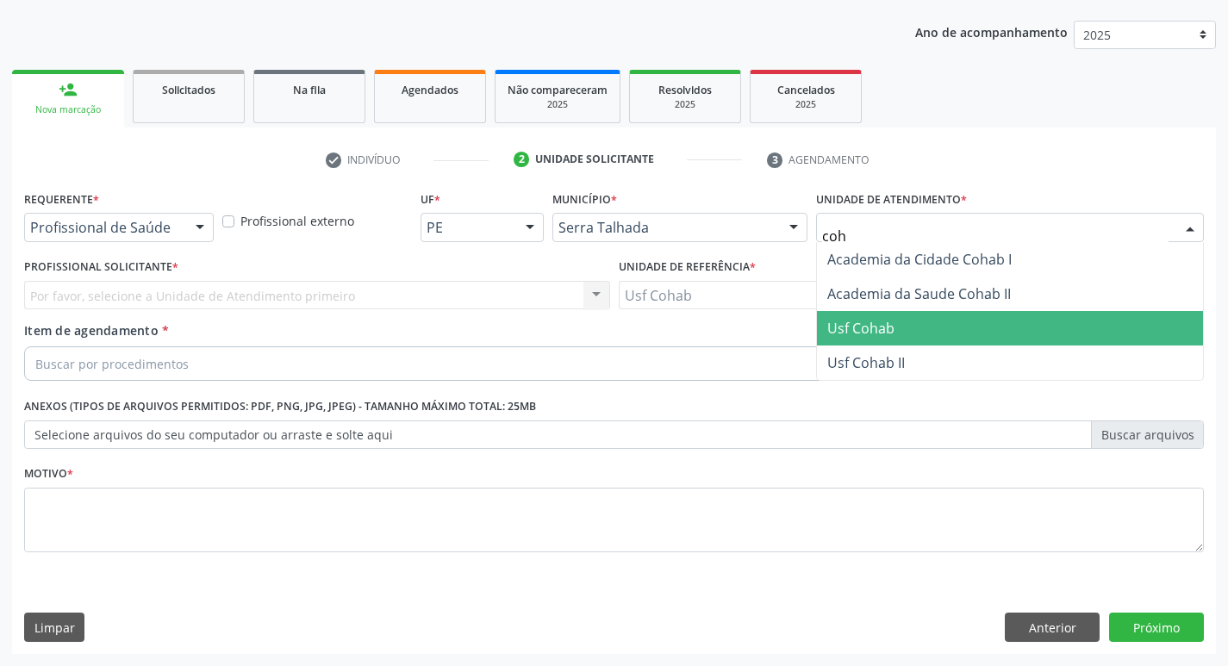
click at [840, 323] on span "Usf Cohab" at bounding box center [860, 328] width 67 height 19
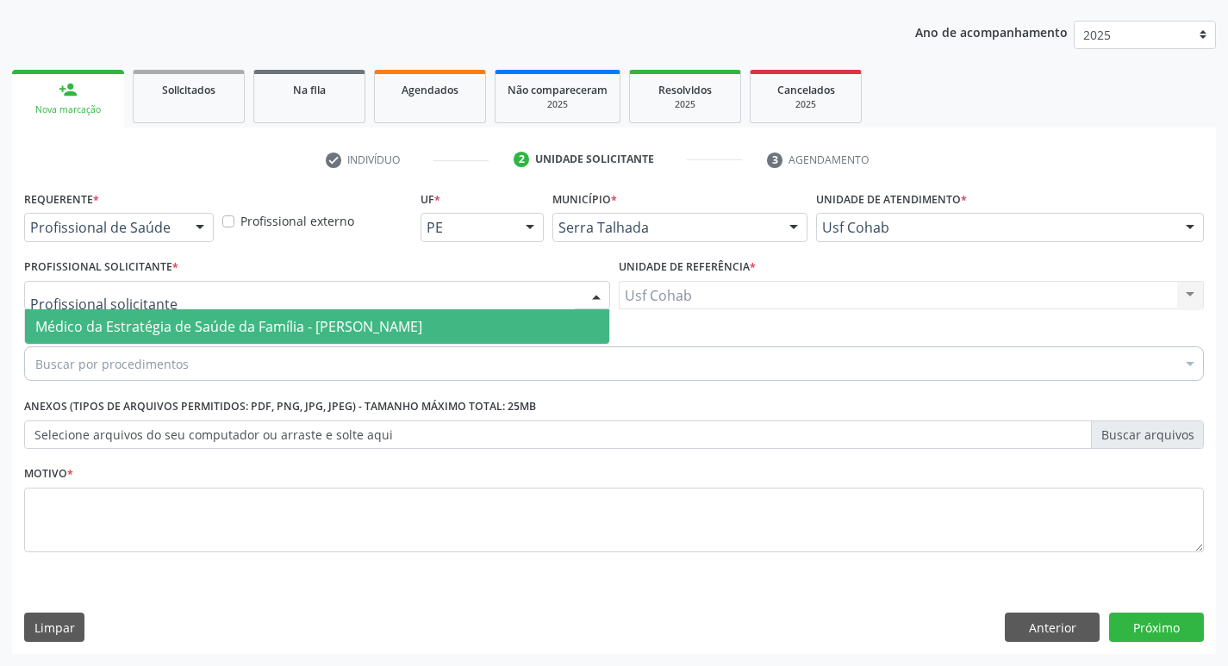
click at [143, 333] on span "Médico da Estratégia de Saúde da Família - [PERSON_NAME]" at bounding box center [228, 326] width 387 height 19
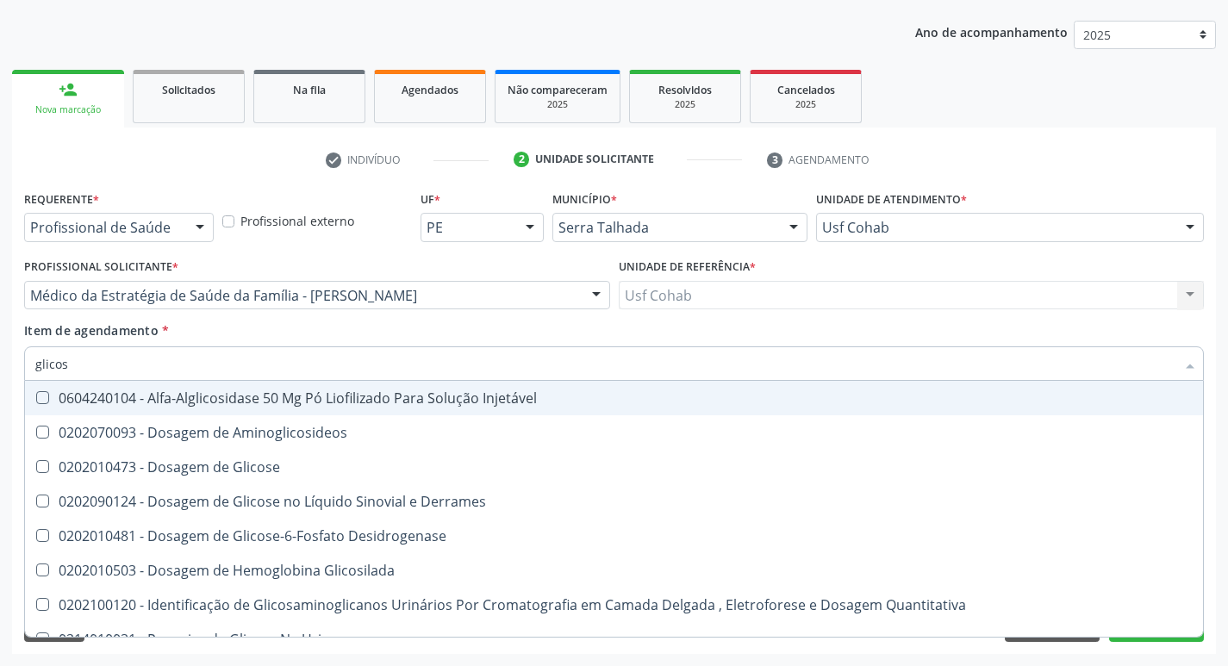
type input "glicose"
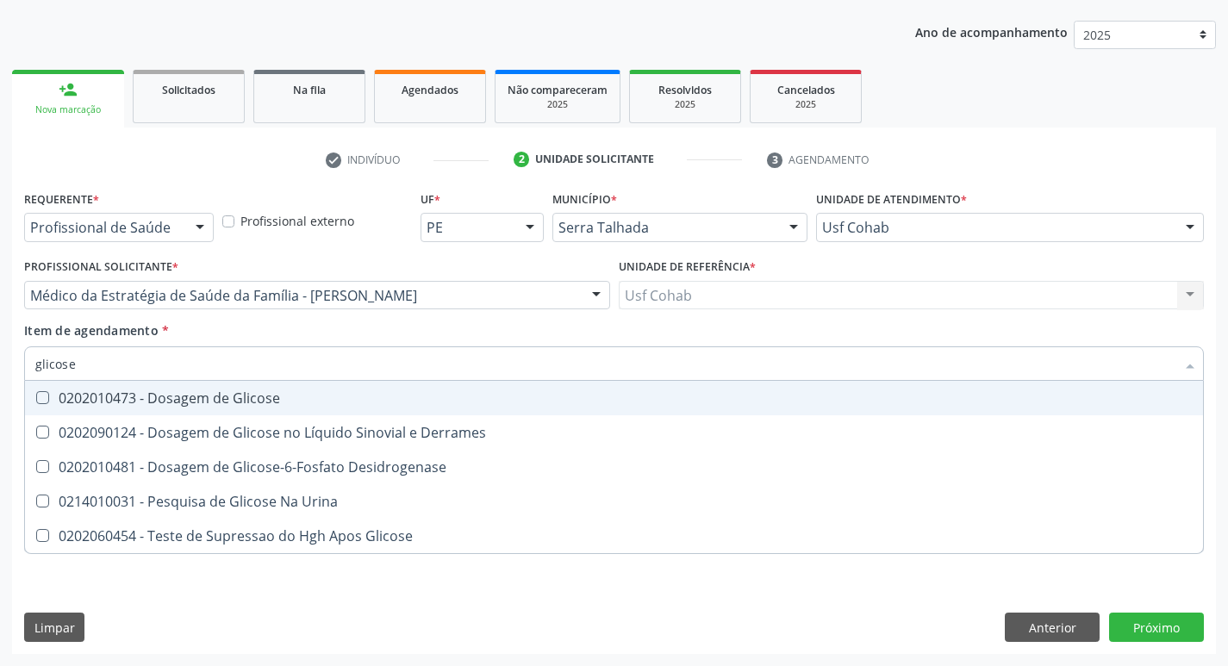
click at [43, 401] on Glicose at bounding box center [42, 397] width 13 height 13
click at [36, 401] on Glicose "checkbox" at bounding box center [30, 397] width 11 height 11
checkbox Glicose "true"
drag, startPoint x: 86, startPoint y: 364, endPoint x: 0, endPoint y: 357, distance: 86.5
click at [0, 357] on div "Acompanhamento Acompanhe a situação das marcações correntes e finalizadas Relat…" at bounding box center [614, 286] width 1228 height 759
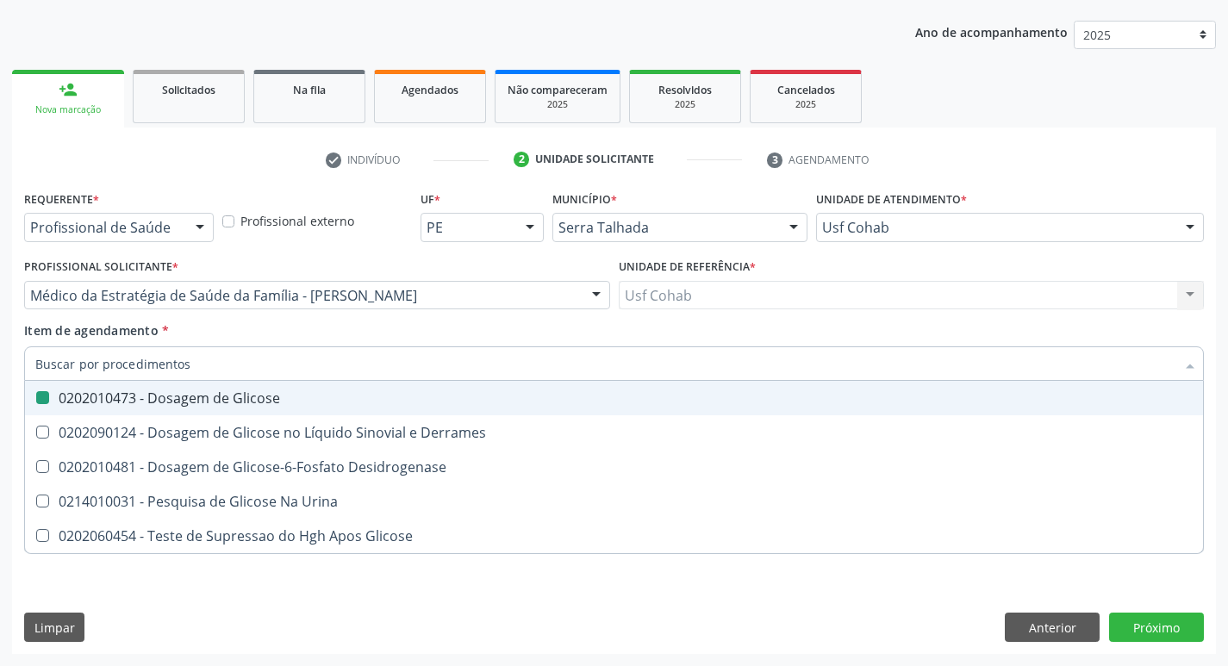
checkbox Glicose "false"
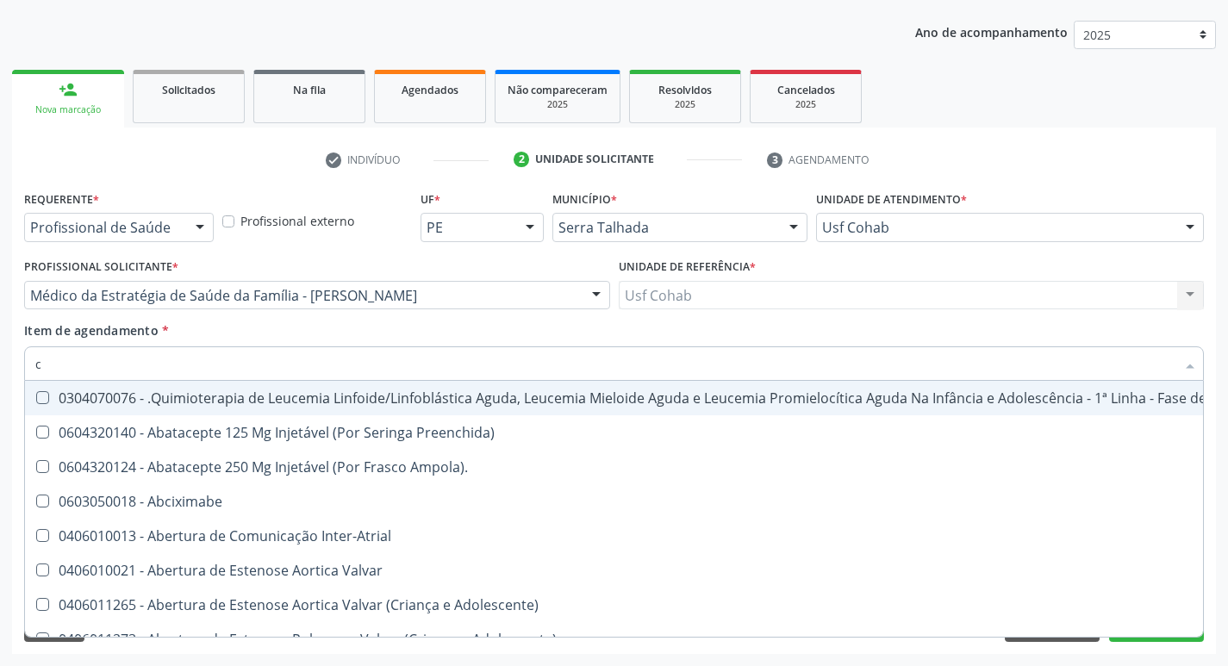
type input "co"
checkbox Tempo "true"
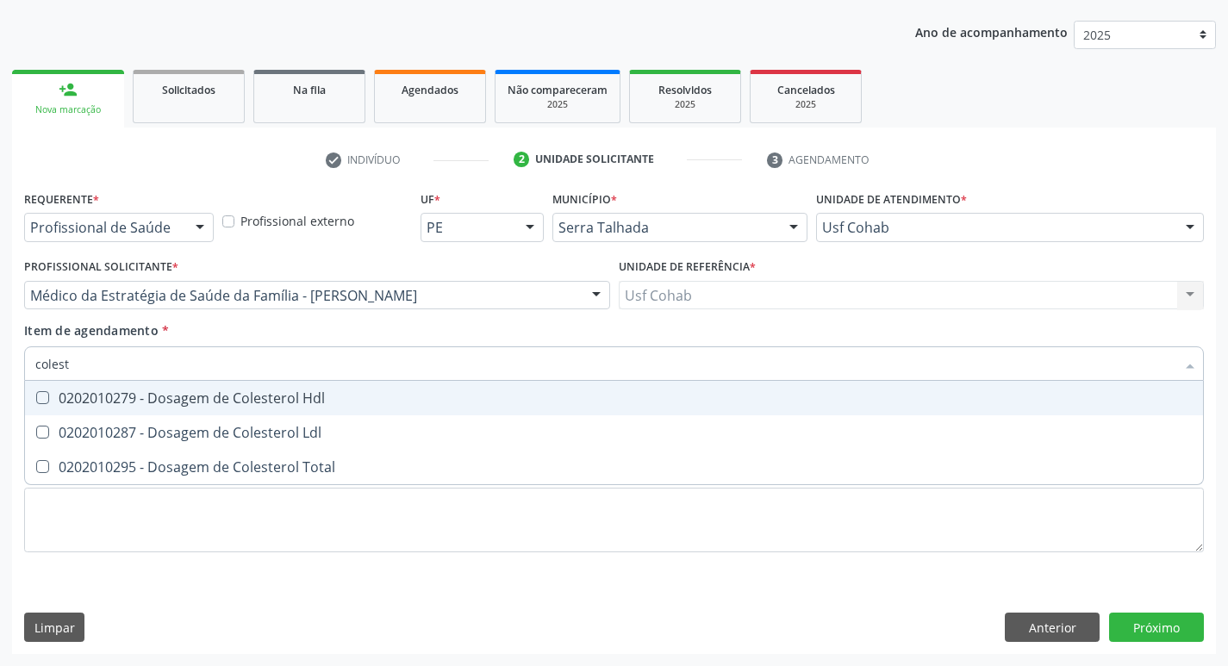
type input "coleste"
click at [51, 406] on span "0202010279 - Dosagem de Colesterol Hdl" at bounding box center [614, 398] width 1178 height 34
checkbox Hdl "true"
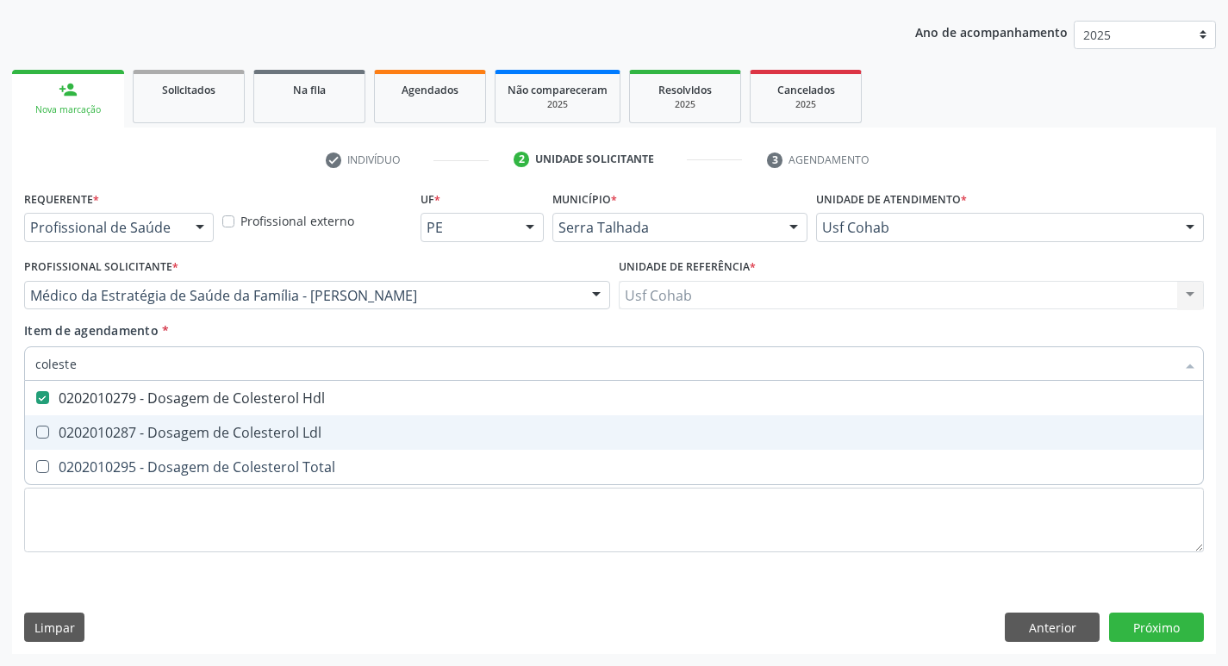
click at [50, 437] on div "0202010287 - Dosagem de Colesterol Ldl" at bounding box center [613, 433] width 1157 height 14
checkbox Ldl "true"
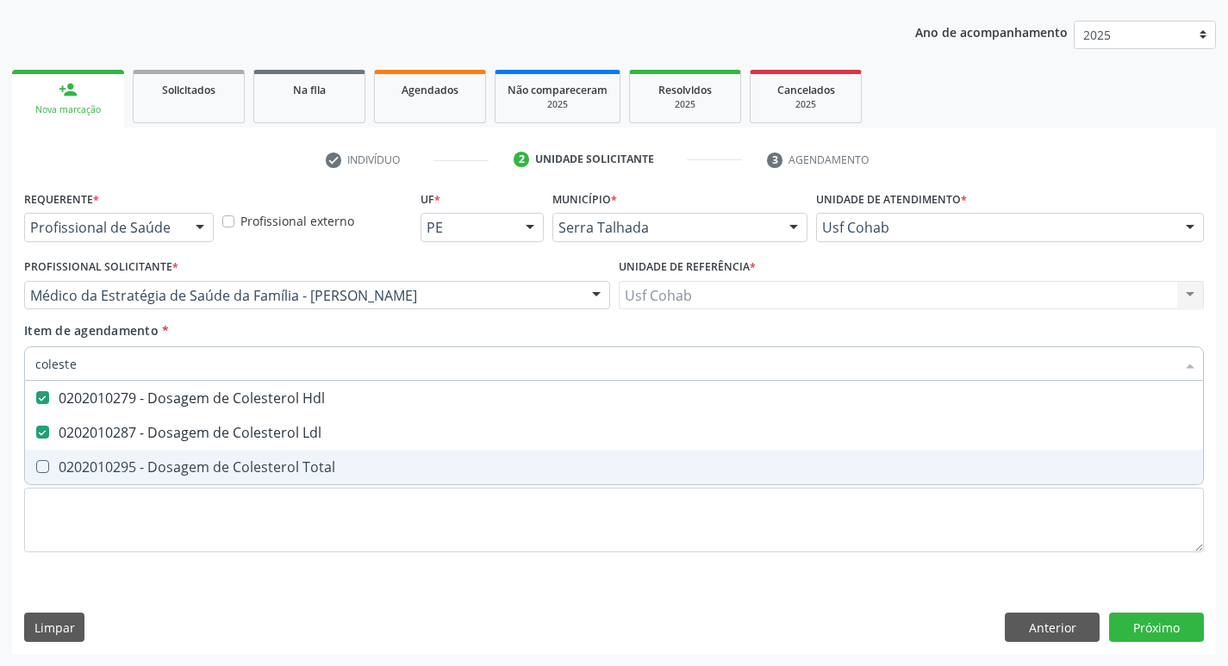
click at [48, 460] on div "0202010295 - Dosagem de Colesterol Total" at bounding box center [613, 467] width 1157 height 14
checkbox Total "true"
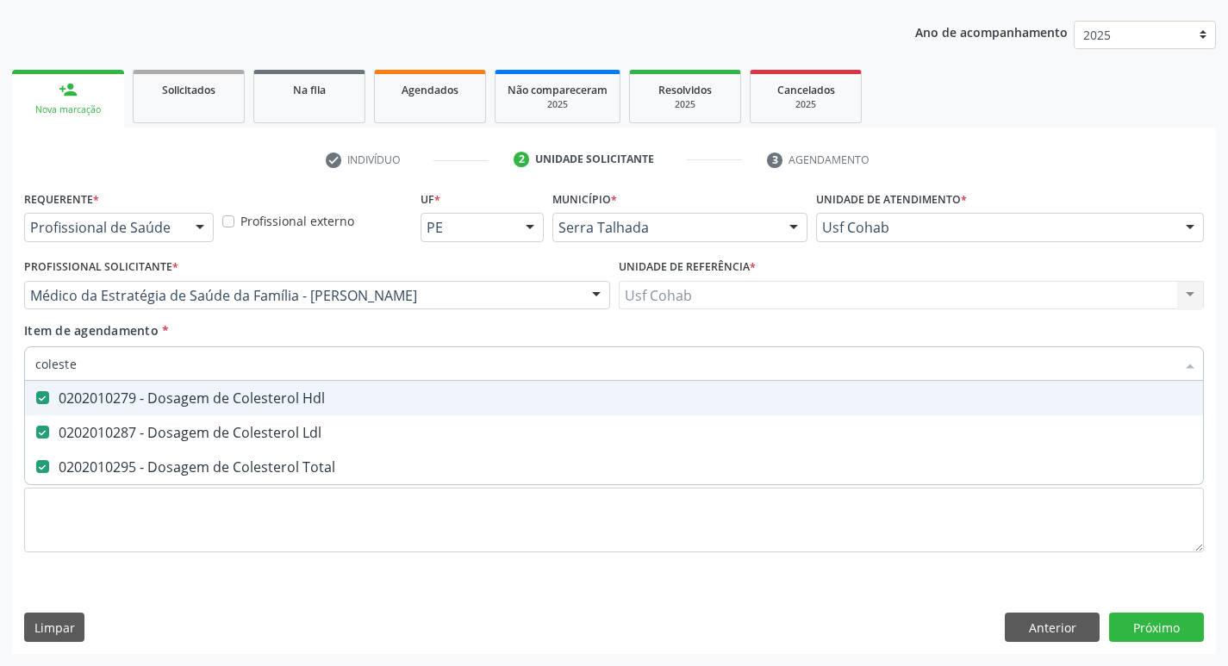
drag, startPoint x: 103, startPoint y: 363, endPoint x: 0, endPoint y: 353, distance: 103.8
click at [0, 353] on div "Acompanhamento Acompanhe a situação das marcações correntes e finalizadas Relat…" at bounding box center [614, 286] width 1228 height 759
checkbox Hdl "false"
checkbox Ldl "false"
checkbox Total "false"
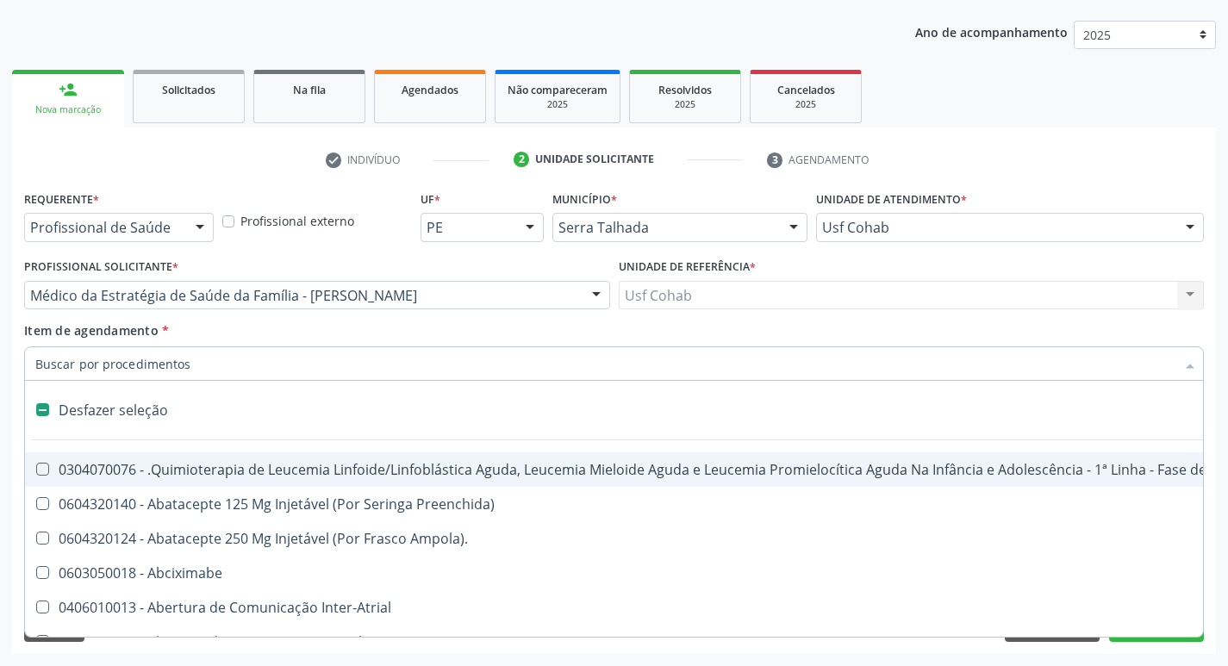
type input "h"
checkbox A "true"
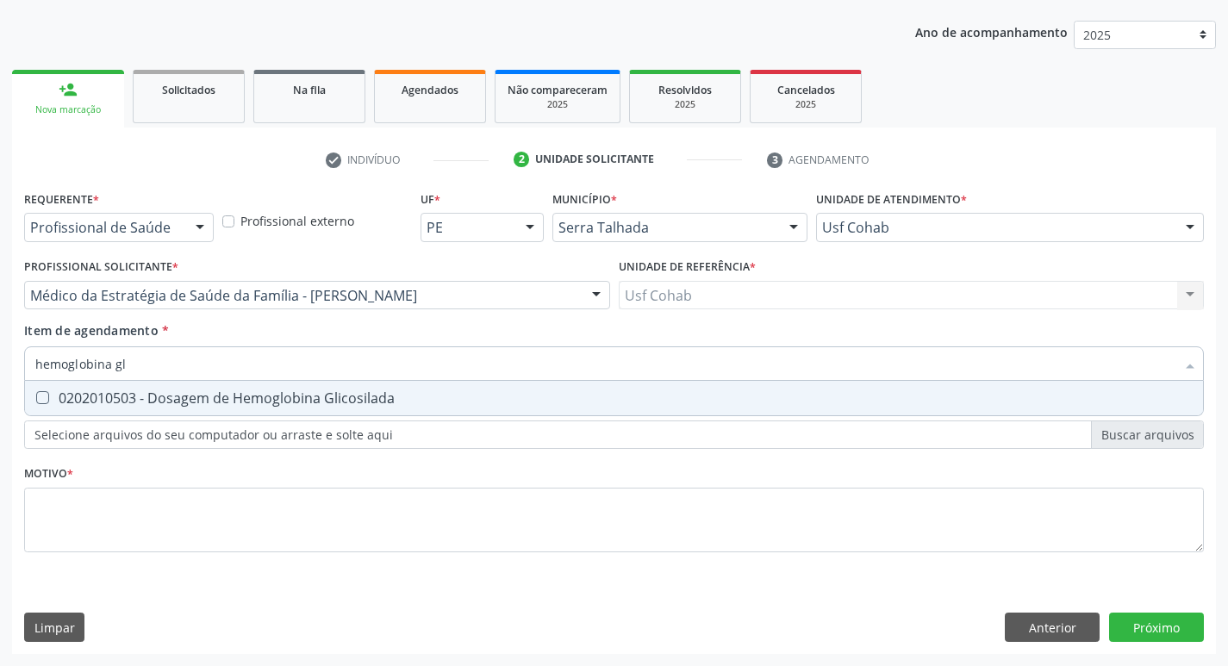
type input "hemoglobina gli"
click at [54, 394] on div "0202010503 - Dosagem de Hemoglobina Glicosilada" at bounding box center [613, 398] width 1157 height 14
checkbox Glicosilada "true"
drag, startPoint x: 101, startPoint y: 360, endPoint x: 0, endPoint y: 358, distance: 100.8
click at [0, 358] on div "Acompanhamento Acompanhe a situação das marcações correntes e finalizadas Relat…" at bounding box center [614, 286] width 1228 height 759
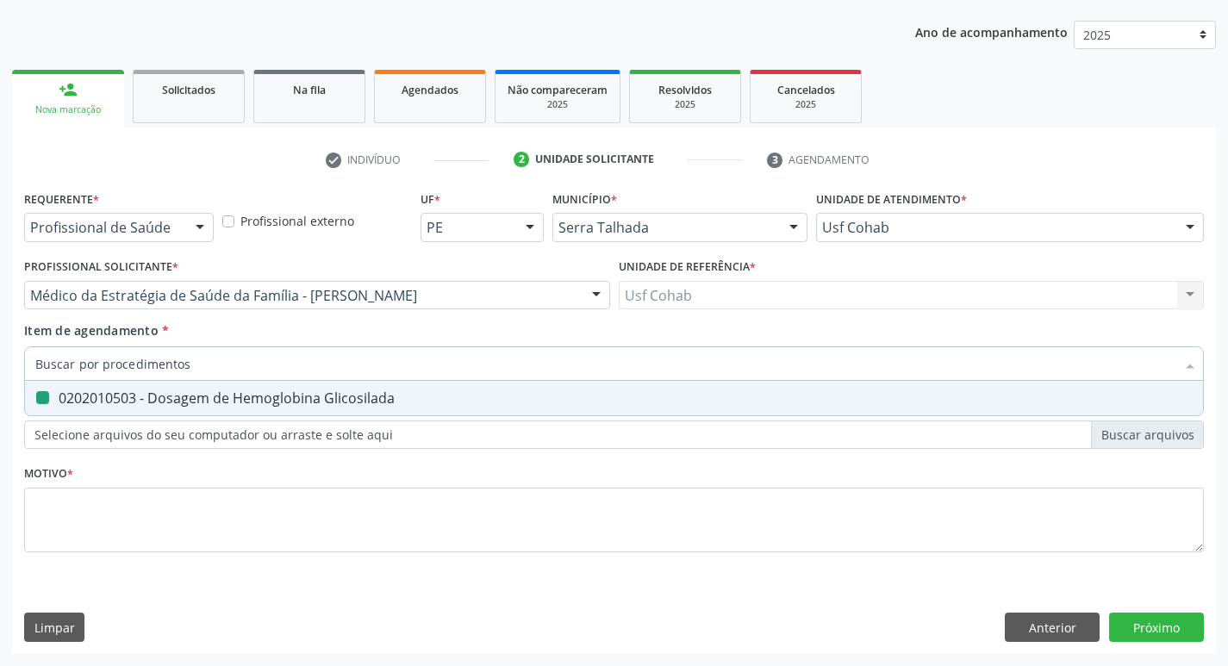
checkbox Glicosilada "false"
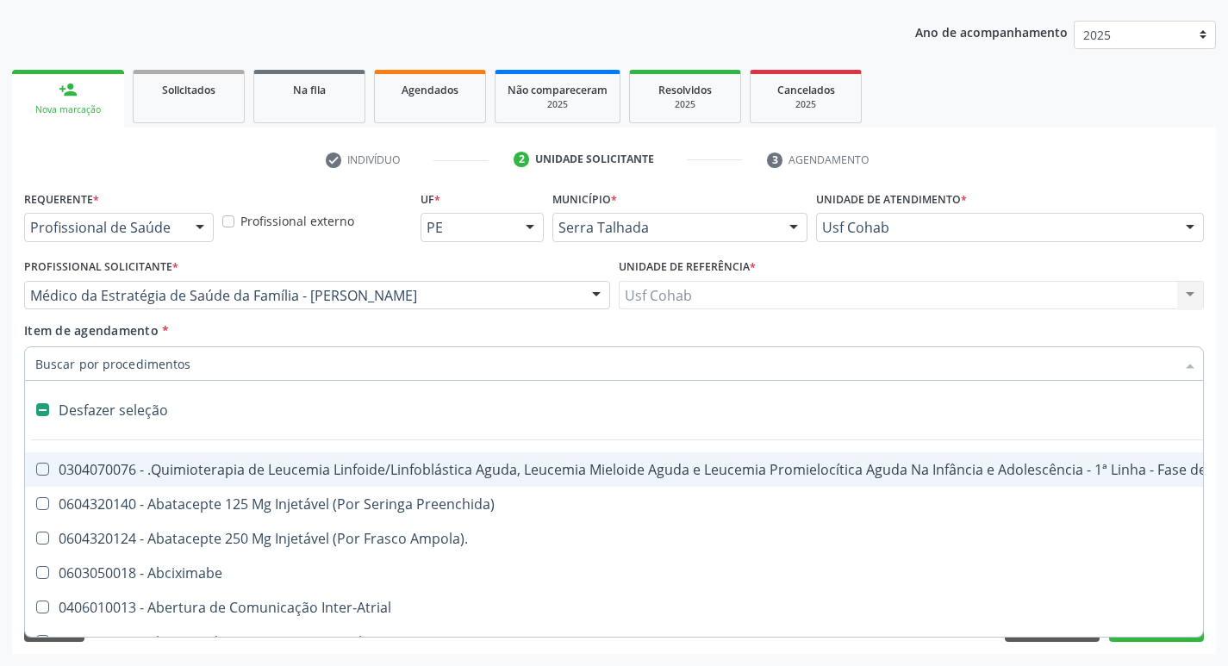
type input "h"
checkbox A "true"
checkbox Coagulação\ "true"
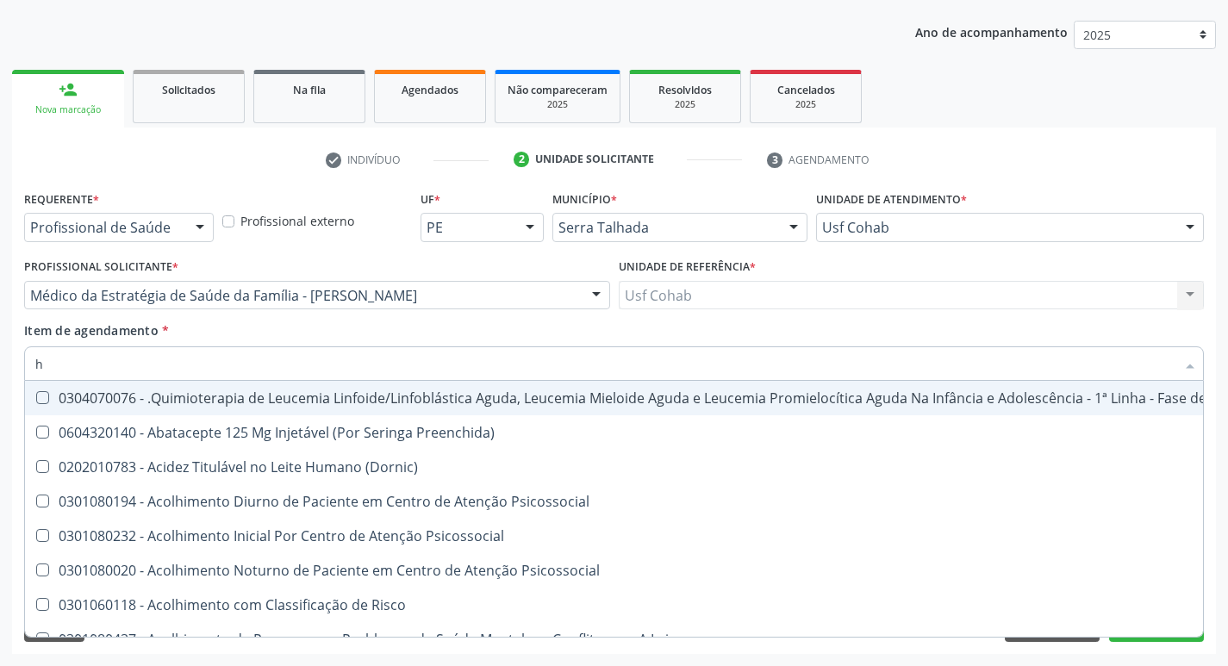
type input "he"
checkbox Pulmão "true"
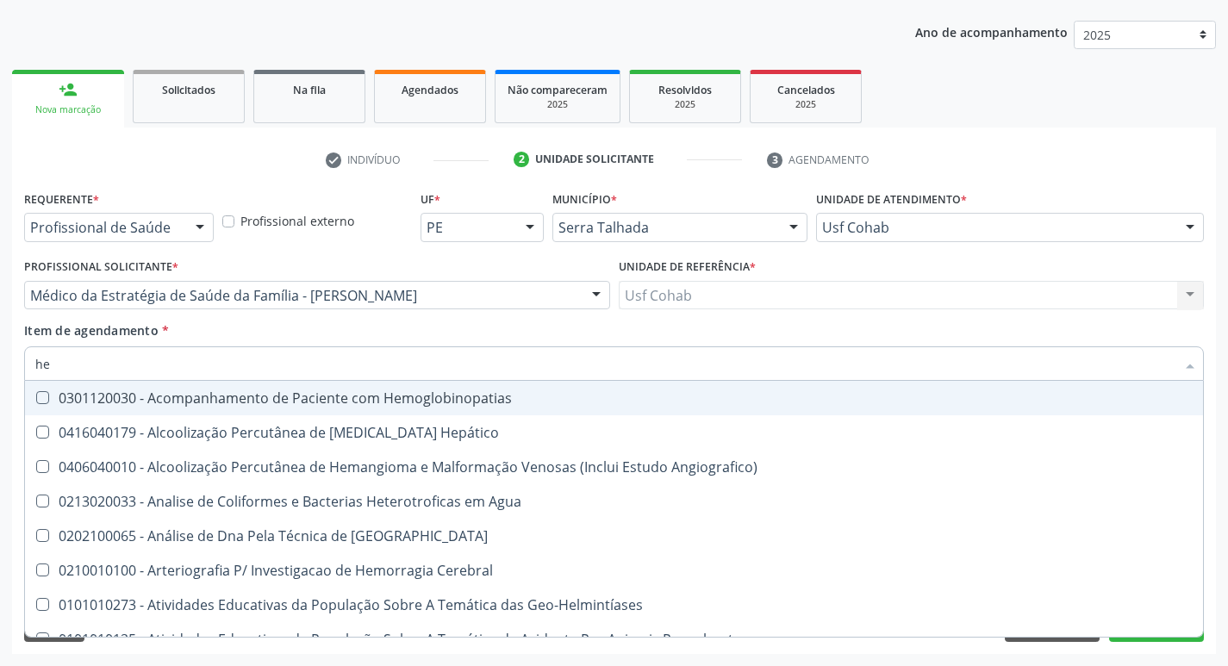
type input "hem"
checkbox \(Qualitativo\) "true"
checkbox Glicosilada "false"
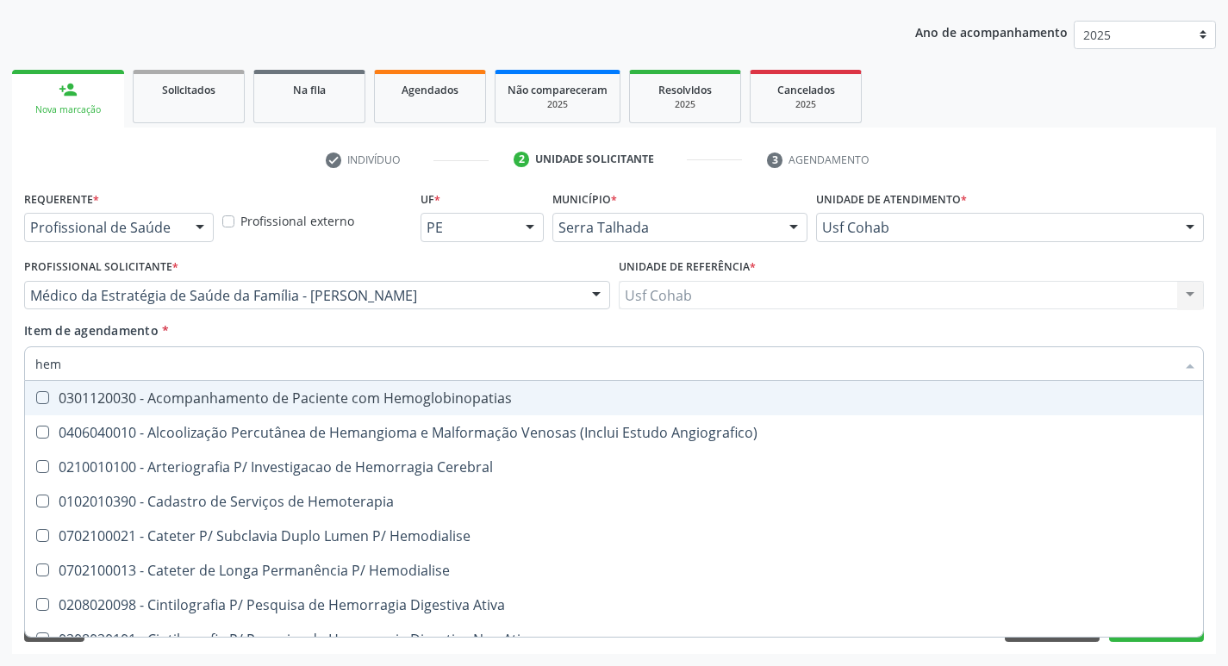
type input "hemo"
checkbox Hemacias "true"
checkbox Glicosilada "false"
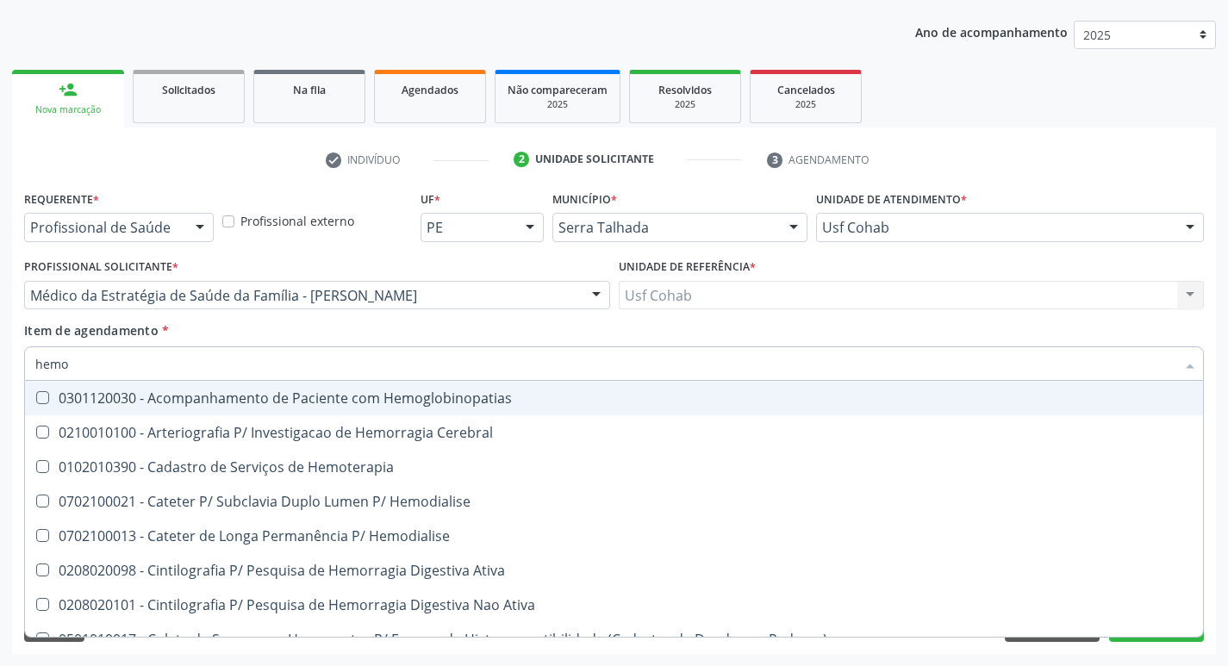
type input "hemog"
checkbox Tardio\) "true"
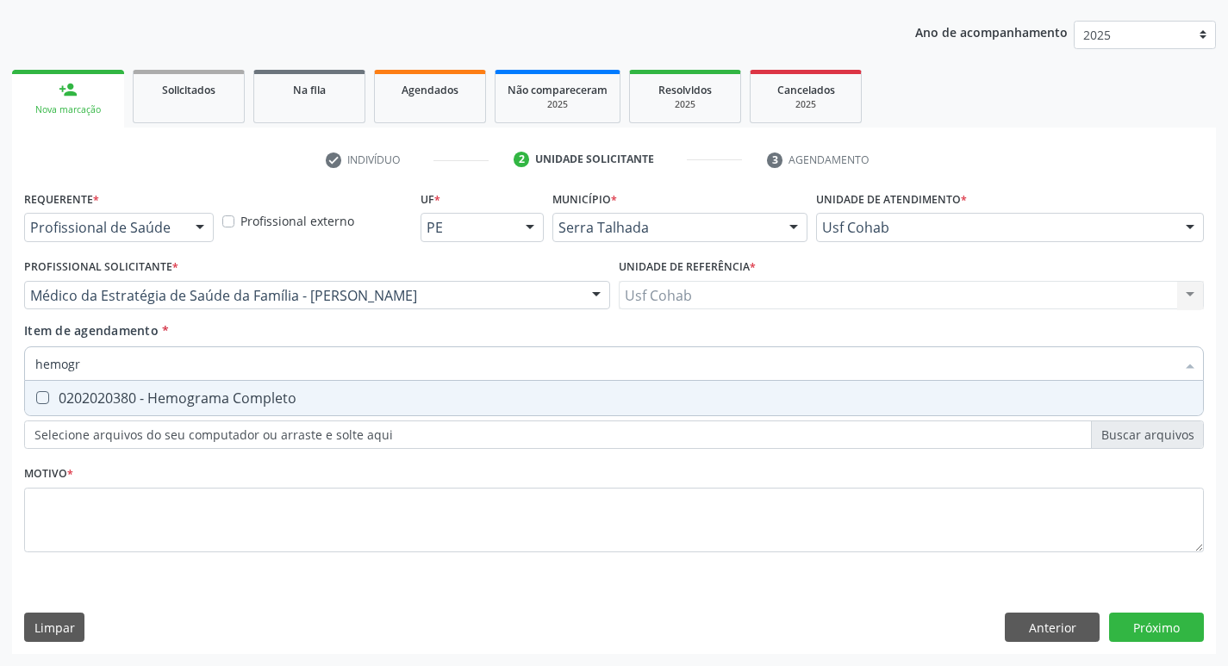
type input "hemogra"
click at [41, 390] on span "0202020380 - Hemograma Completo" at bounding box center [614, 398] width 1178 height 34
checkbox Completo "true"
click at [0, 356] on div "Acompanhamento Acompanhe a situação das marcações correntes e finalizadas Relat…" at bounding box center [614, 286] width 1228 height 759
checkbox Completo "false"
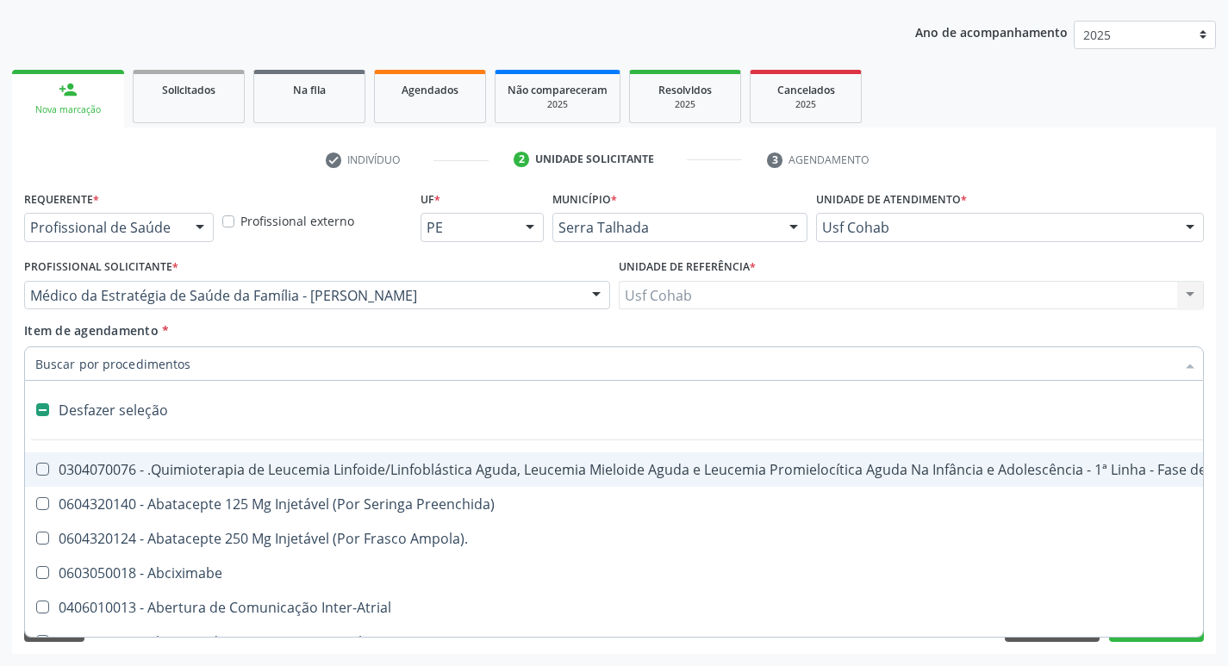
click at [202, 372] on input "Item de agendamento *" at bounding box center [605, 363] width 1140 height 34
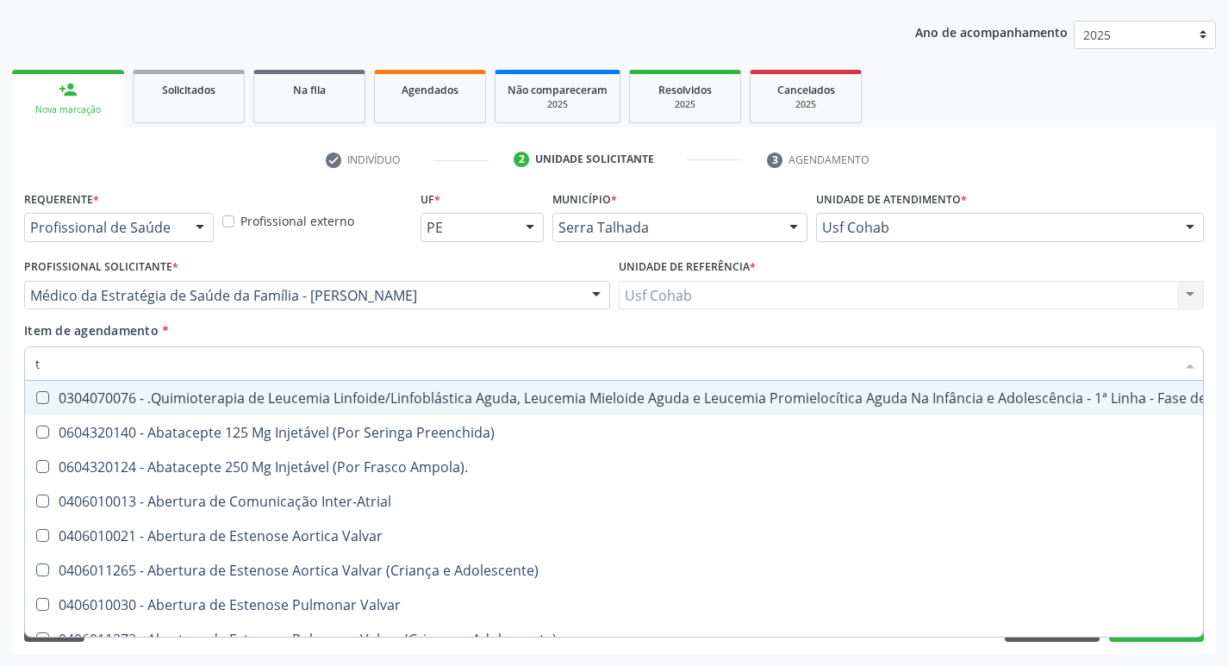
type input "[MEDICAL_DATA]"
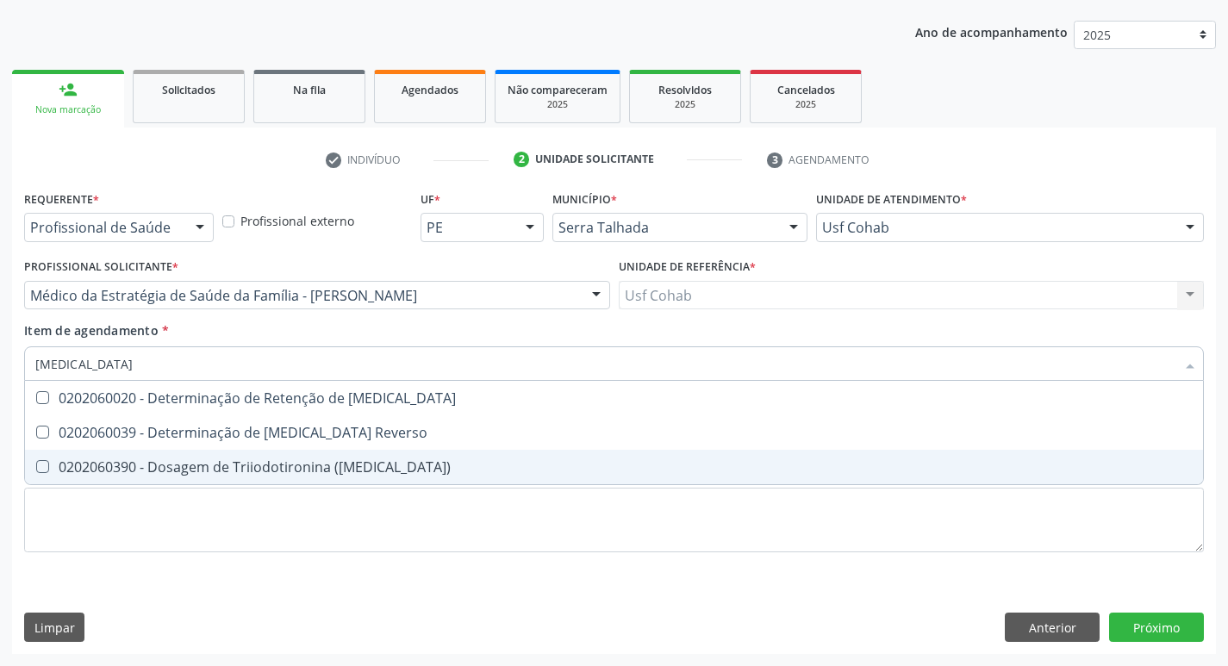
click at [40, 458] on span "0202060390 - Dosagem de Triiodotironina ([MEDICAL_DATA])" at bounding box center [614, 467] width 1178 height 34
checkbox \(T3\) "true"
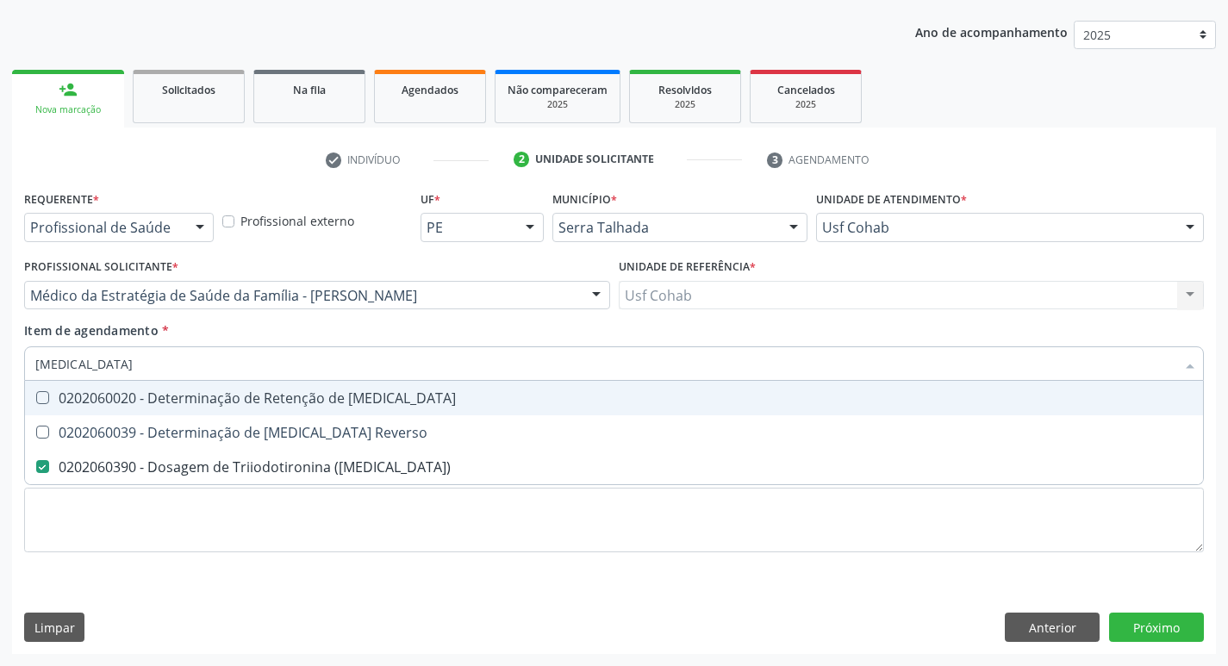
click at [77, 362] on input "[MEDICAL_DATA]" at bounding box center [605, 363] width 1140 height 34
type input "t"
checkbox \(T3\) "false"
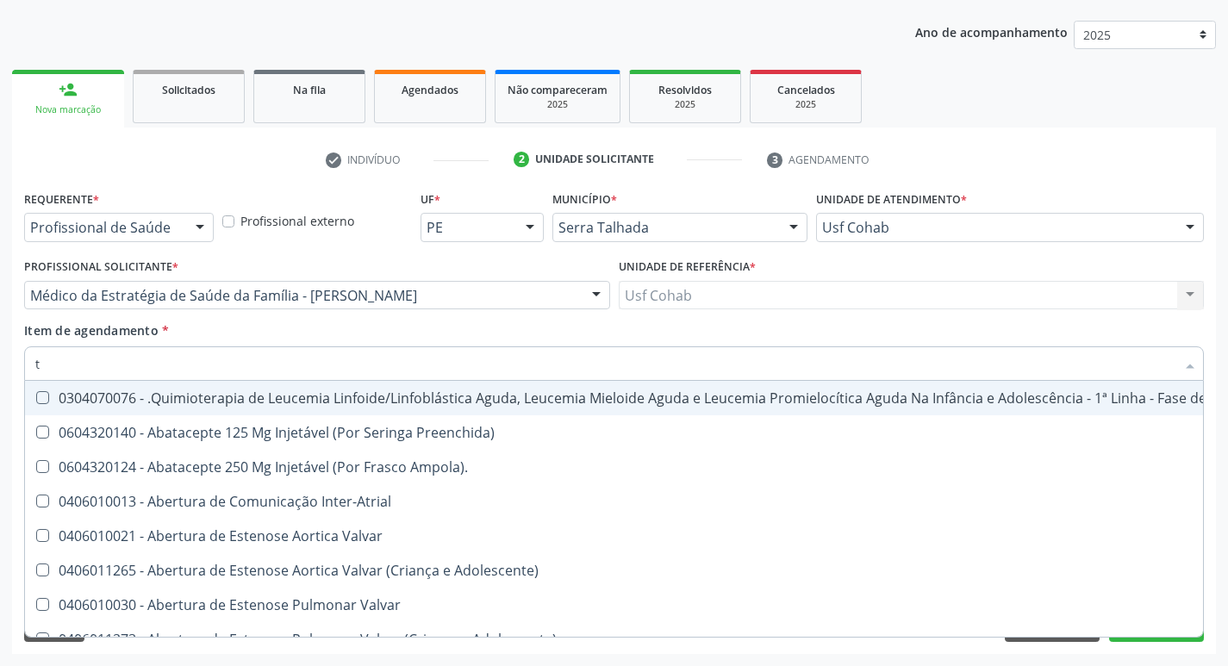
type input "t4"
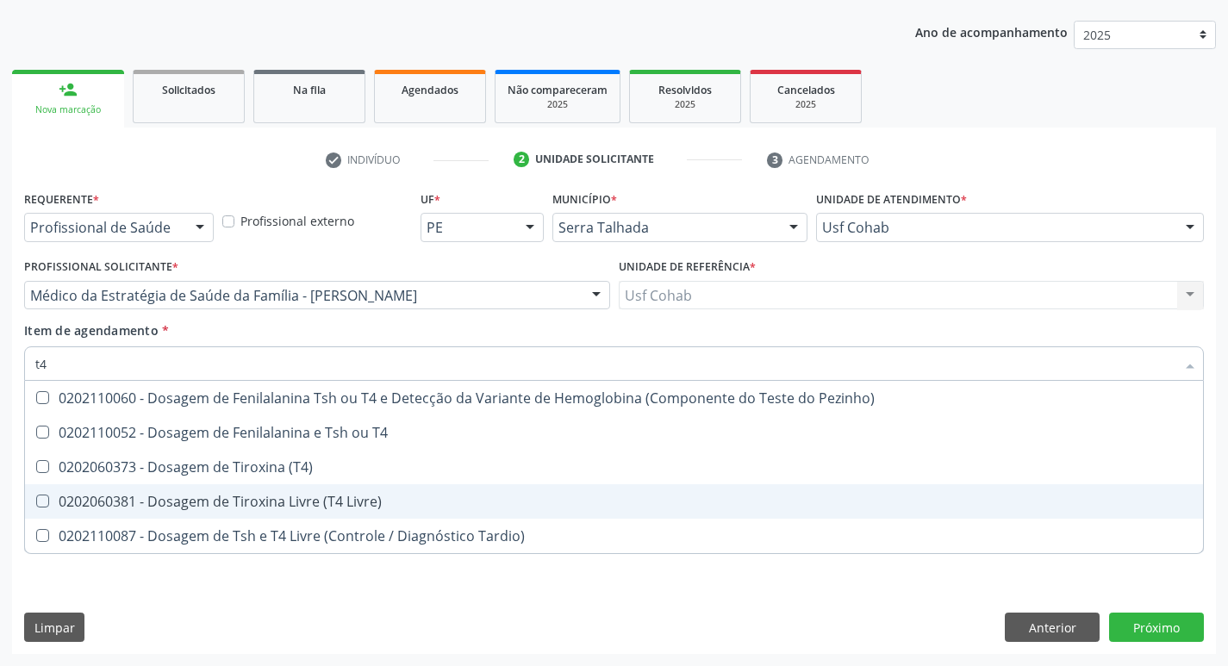
click at [50, 497] on div "0202060381 - Dosagem de Tiroxina Livre (T4 Livre)" at bounding box center [613, 502] width 1157 height 14
checkbox Livre\) "true"
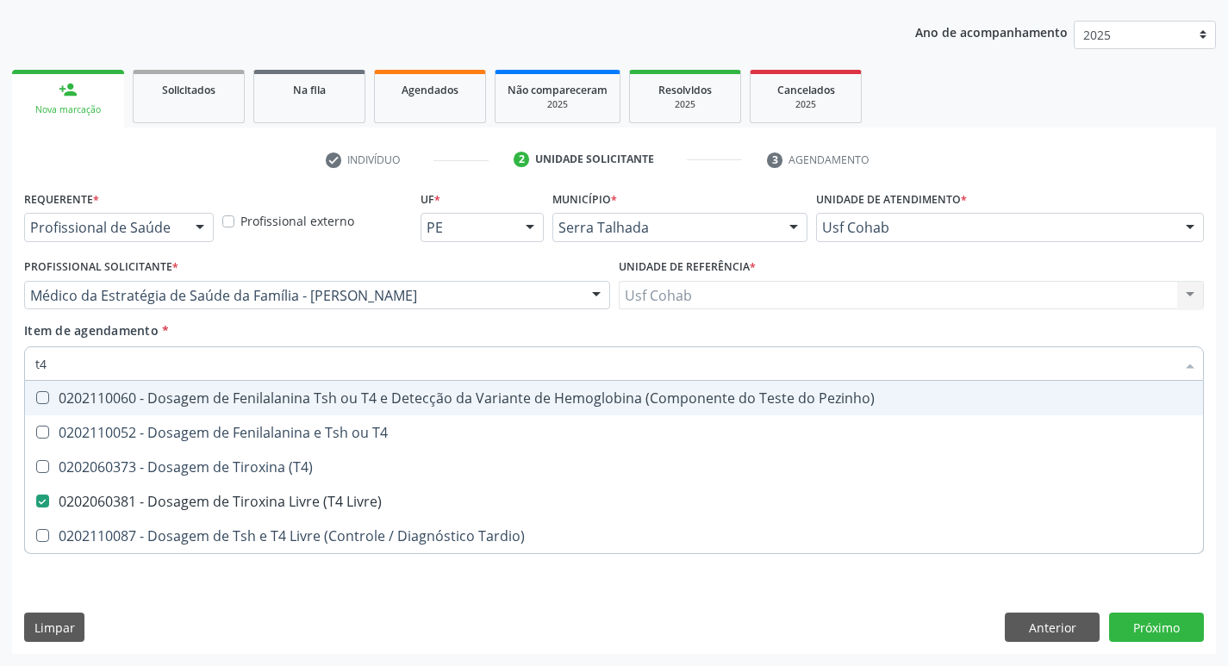
type input "t"
checkbox Livre\) "false"
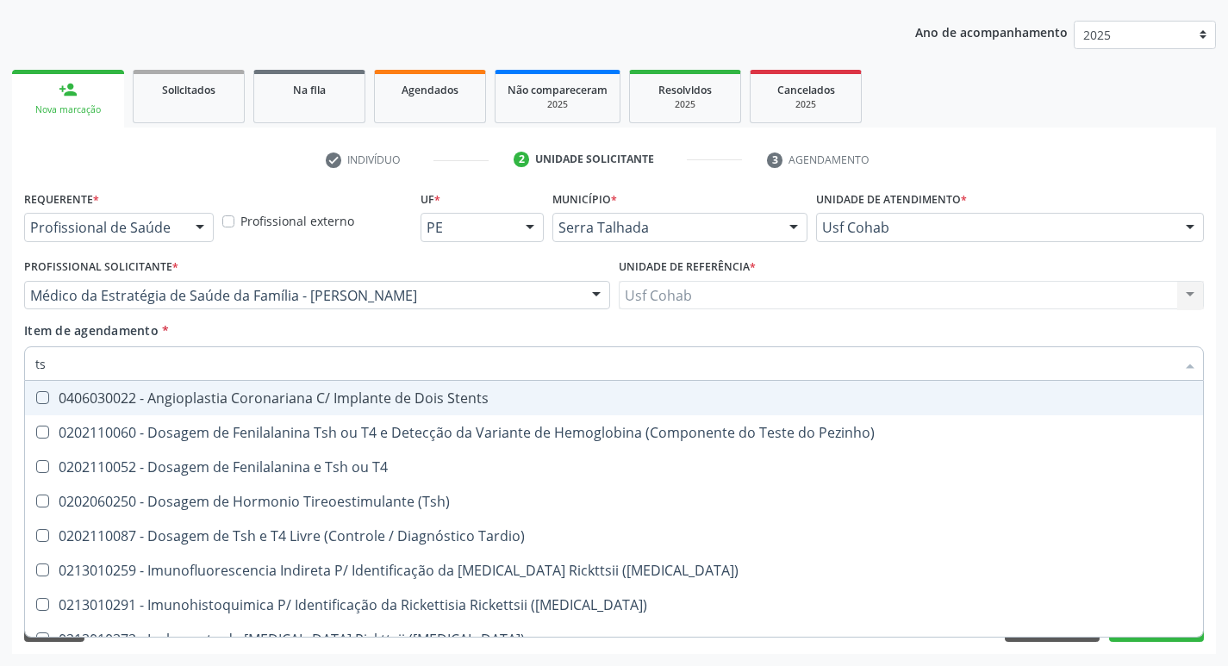
type input "tsh"
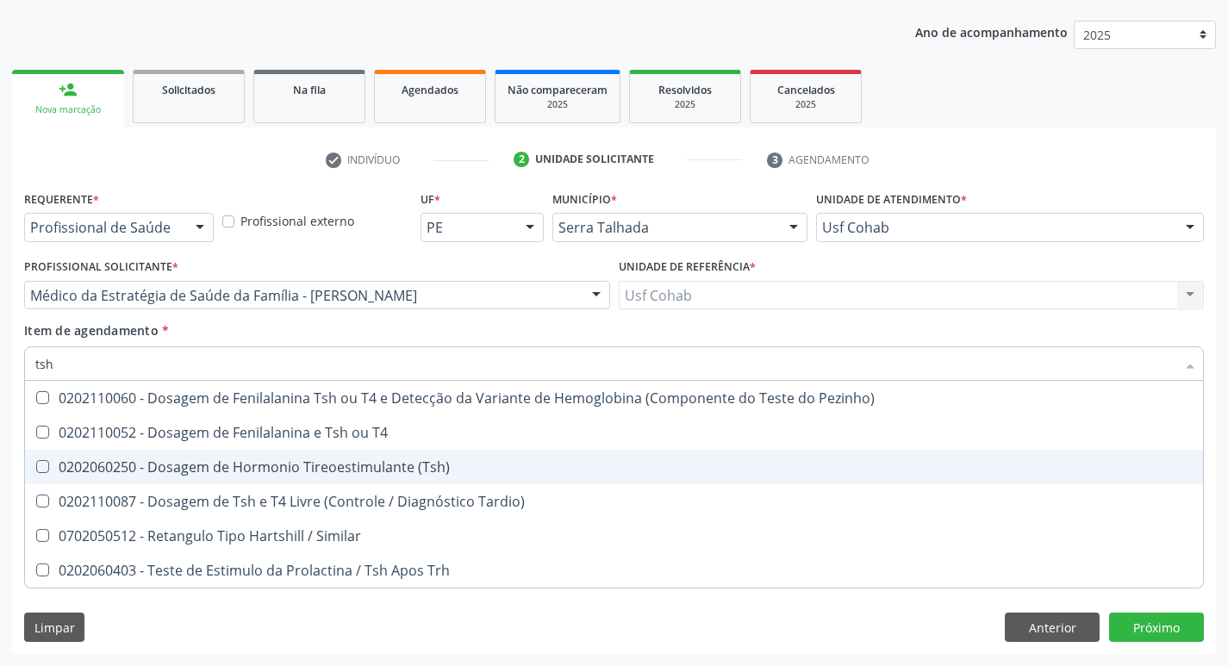
click at [40, 463] on \(Tsh\) at bounding box center [42, 466] width 13 height 13
click at [36, 463] on \(Tsh\) "checkbox" at bounding box center [30, 466] width 11 height 11
checkbox \(Tsh\) "true"
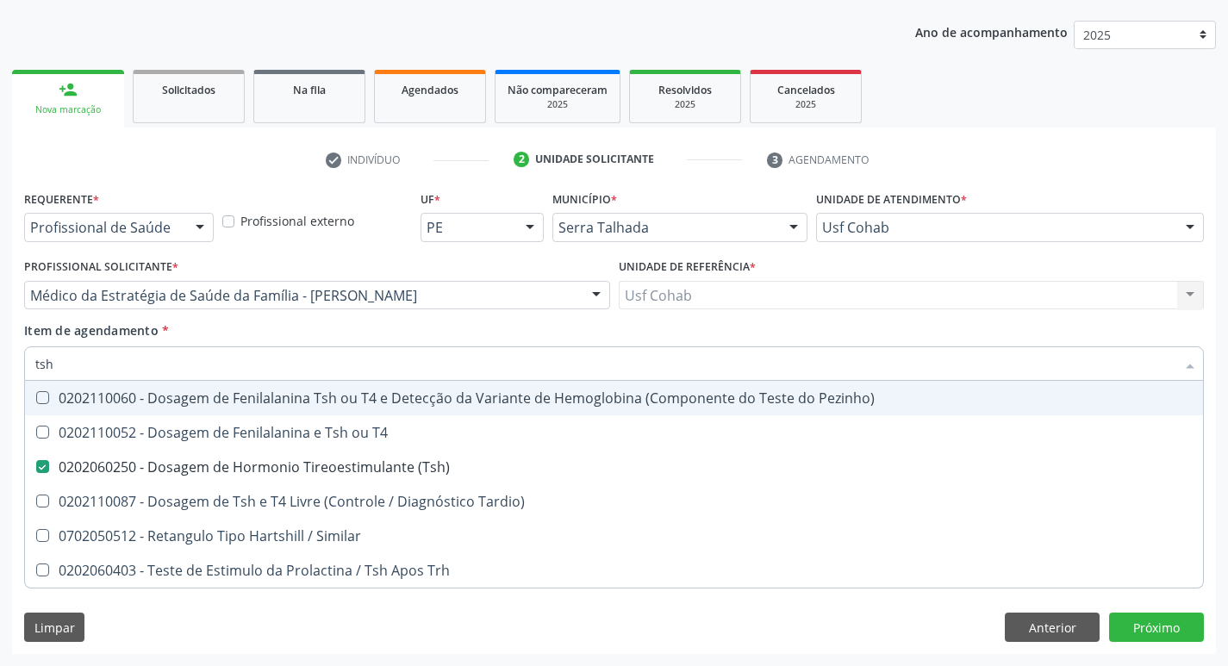
drag, startPoint x: 113, startPoint y: 370, endPoint x: 0, endPoint y: 367, distance: 112.9
click at [0, 367] on div "Acompanhamento Acompanhe a situação das marcações correntes e finalizadas Relat…" at bounding box center [614, 286] width 1228 height 759
checkbox \(Tsh\) "false"
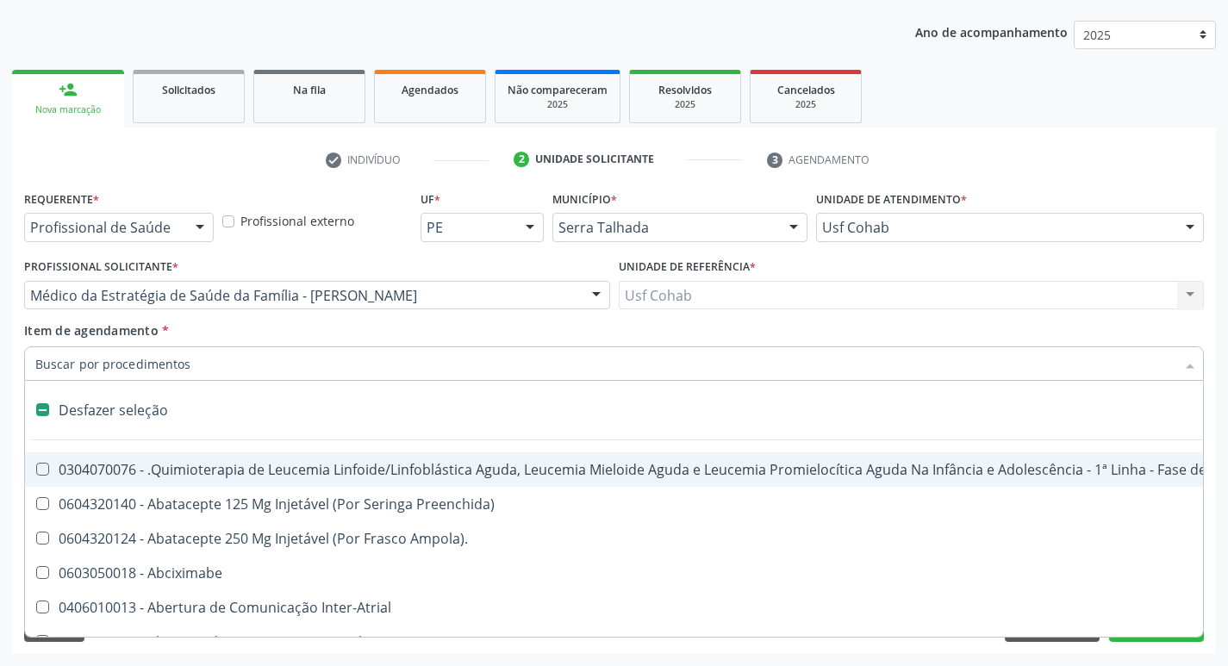
click at [78, 365] on input "Item de agendamento *" at bounding box center [605, 363] width 1140 height 34
type input "u"
checkbox Ml\) "true"
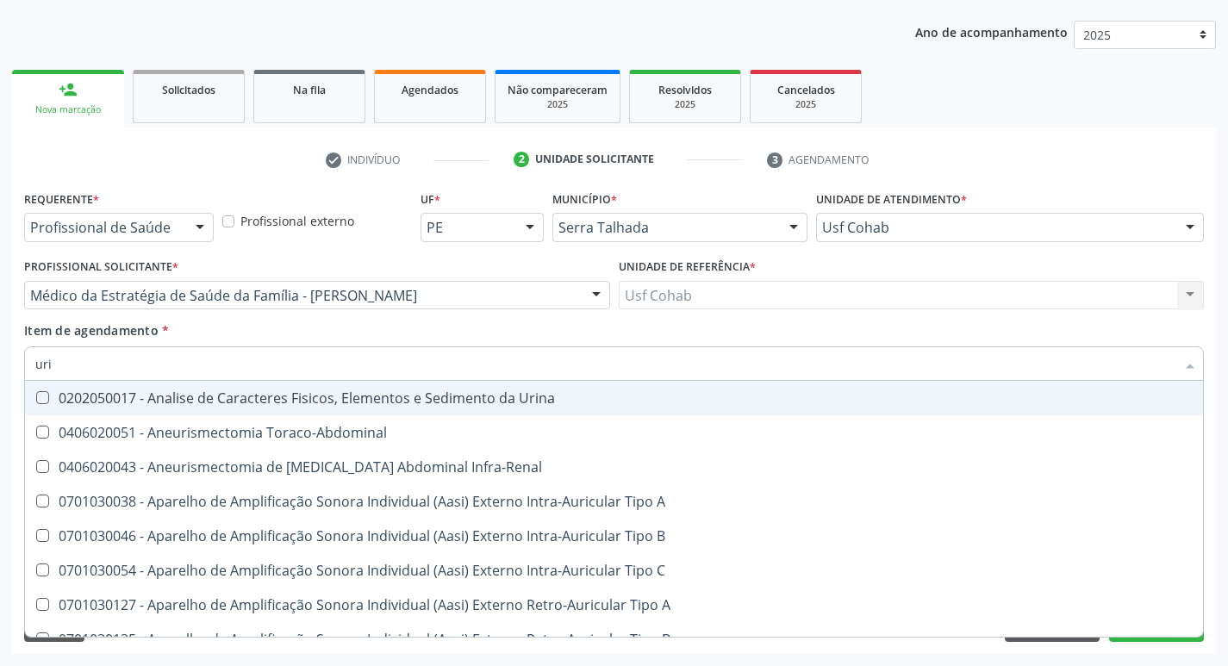
type input "urin"
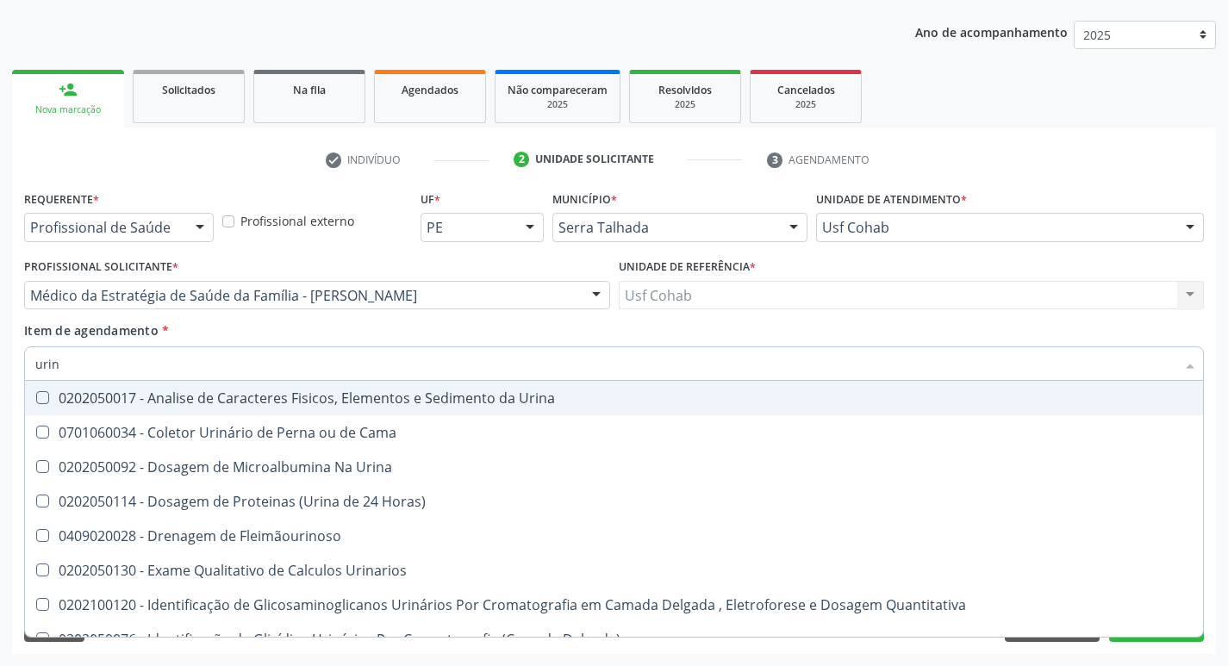
click at [38, 398] on Urina at bounding box center [42, 397] width 13 height 13
click at [36, 398] on Urina "checkbox" at bounding box center [30, 397] width 11 height 11
checkbox Urina "true"
drag, startPoint x: 77, startPoint y: 360, endPoint x: 0, endPoint y: 373, distance: 77.8
click at [0, 373] on div "Acompanhamento Acompanhe a situação das marcações correntes e finalizadas Relat…" at bounding box center [614, 286] width 1228 height 759
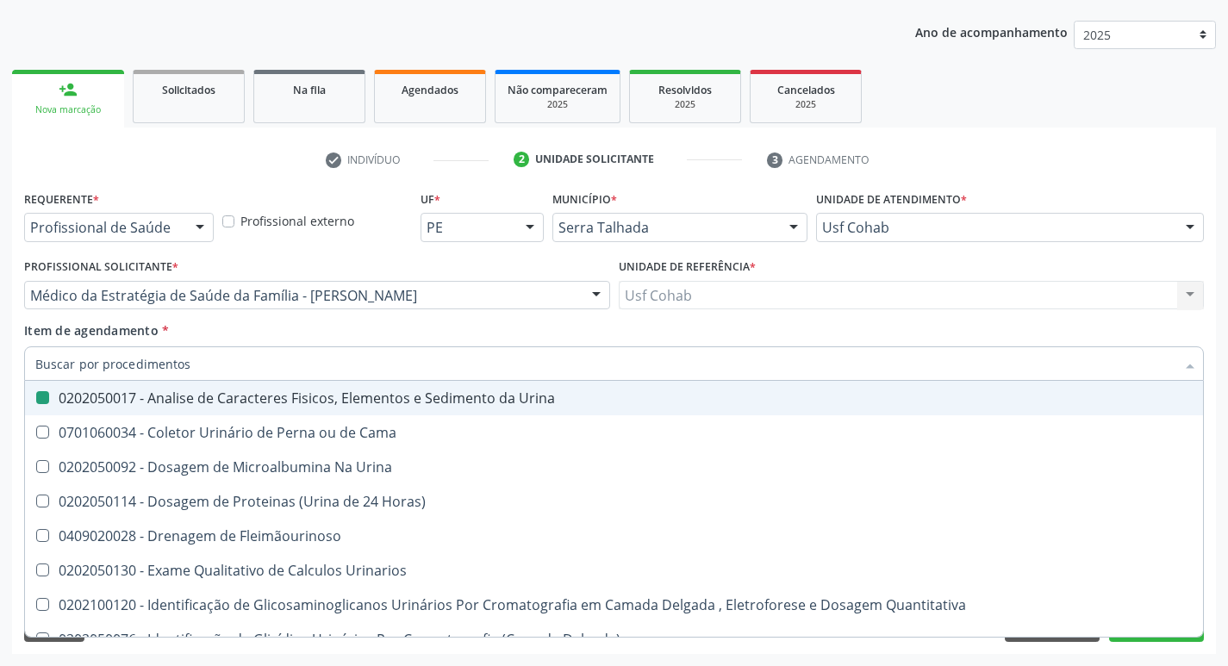
checkbox Urina "false"
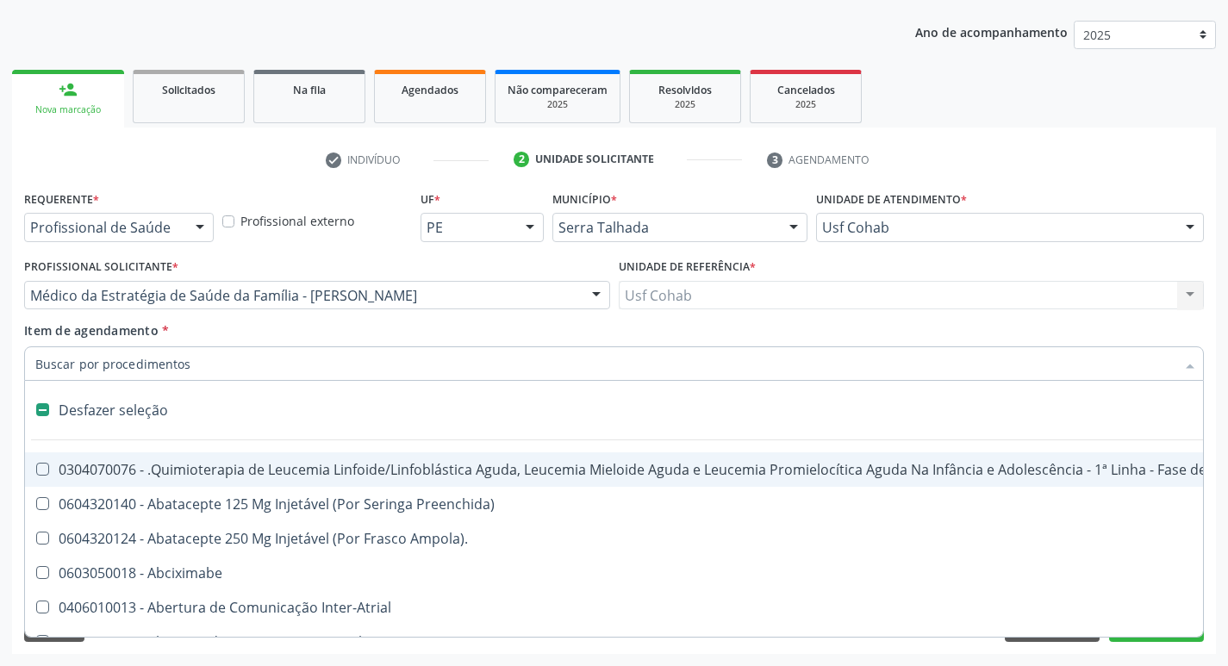
type input "o"
checkbox Agua "true"
checkbox Urina "false"
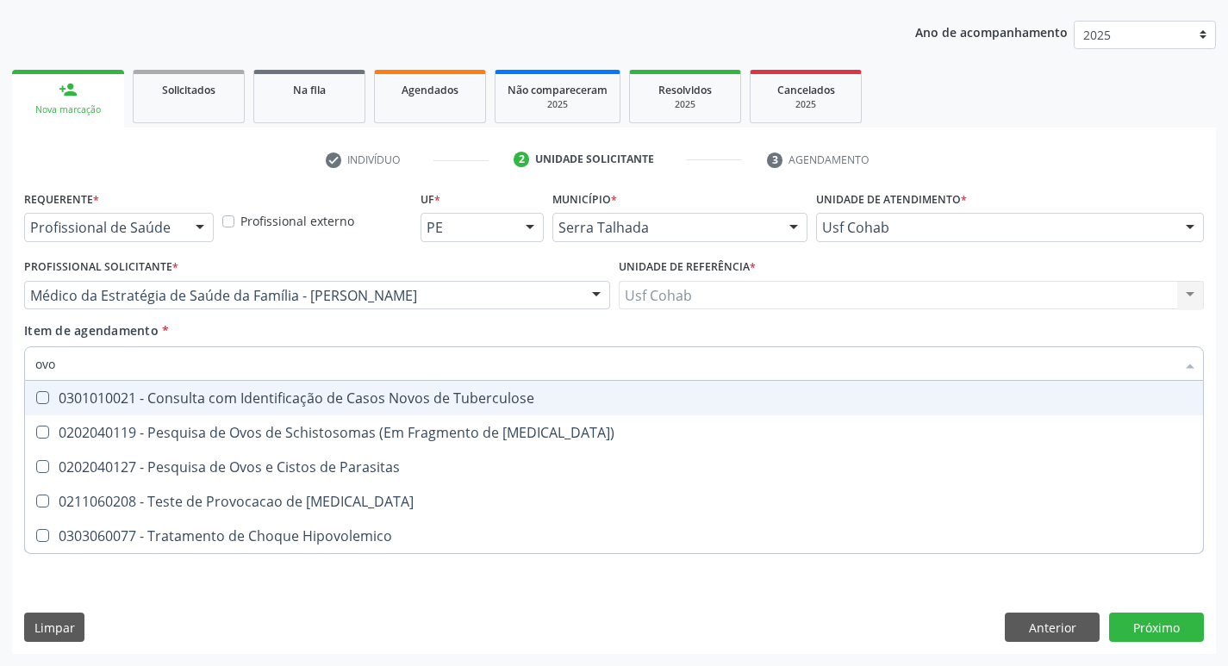
type input "ovos"
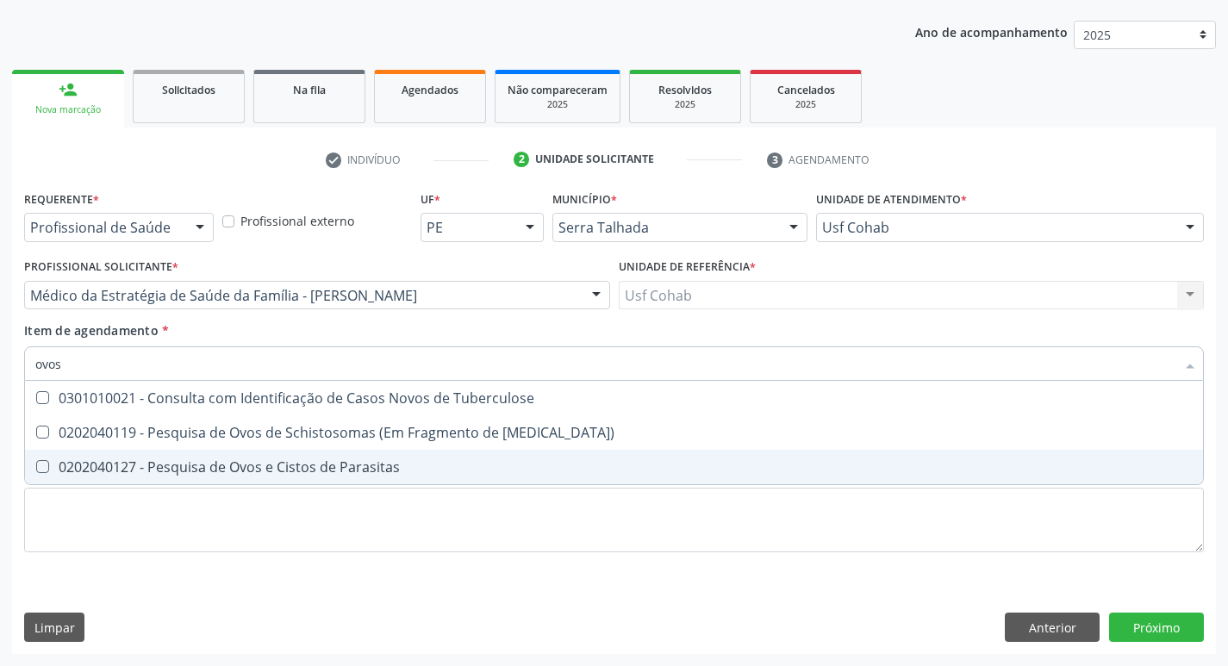
click at [41, 471] on Parasitas at bounding box center [42, 466] width 13 height 13
click at [36, 471] on Parasitas "checkbox" at bounding box center [30, 466] width 11 height 11
checkbox Parasitas "true"
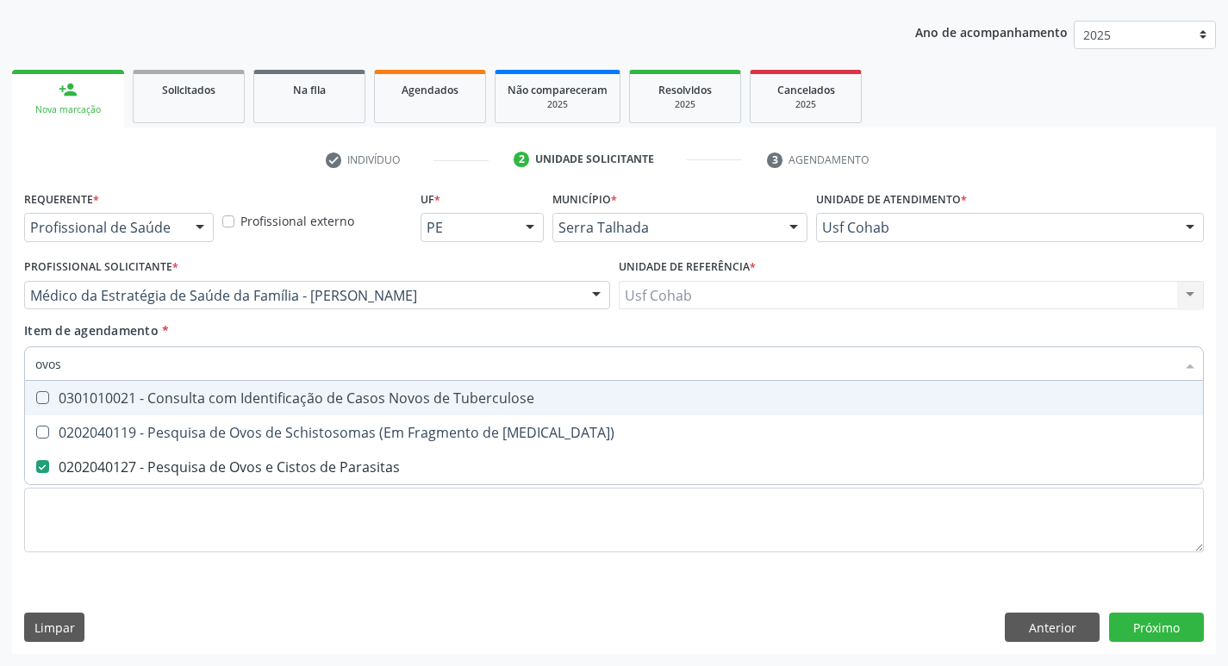
drag, startPoint x: 91, startPoint y: 356, endPoint x: 0, endPoint y: 376, distance: 93.4
click at [0, 376] on div "Acompanhamento Acompanhe a situação das marcações correntes e finalizadas Relat…" at bounding box center [614, 286] width 1228 height 759
checkbox Parasitas "false"
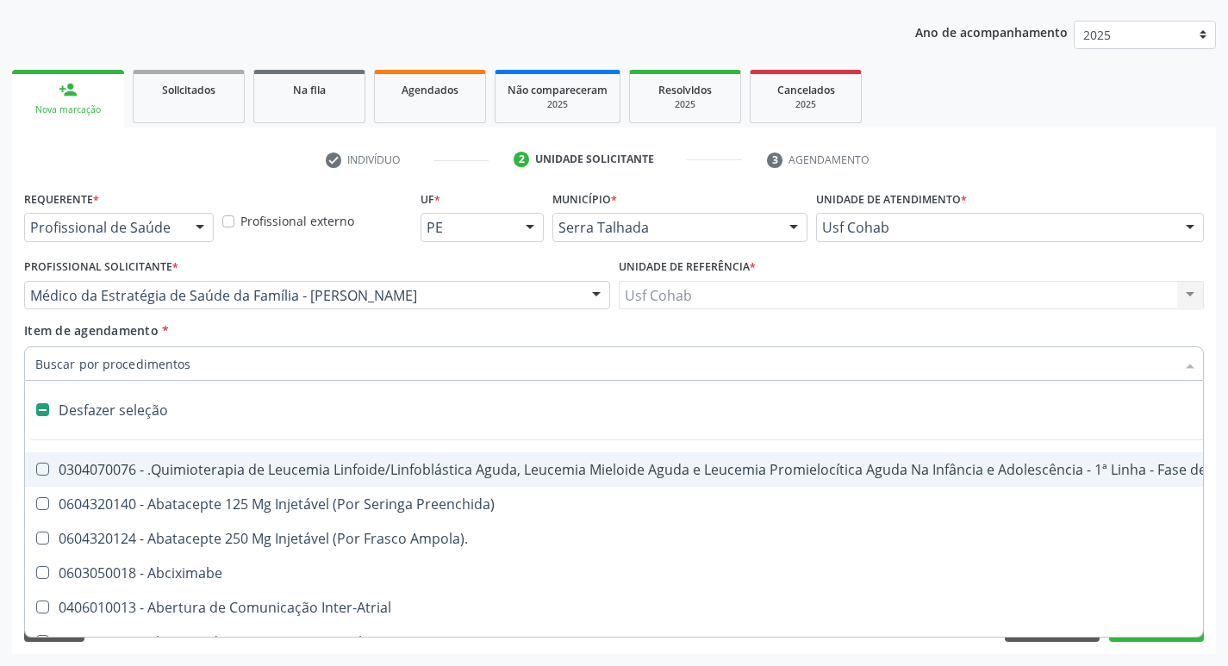
click at [6, 392] on div "Acompanhamento Acompanhe a situação das marcações correntes e finalizadas Relat…" at bounding box center [614, 286] width 1228 height 759
checkbox Preenchida\) "true"
checkbox Ampola\)\ "true"
checkbox Abciximabe "true"
checkbox Inter-Atrial "true"
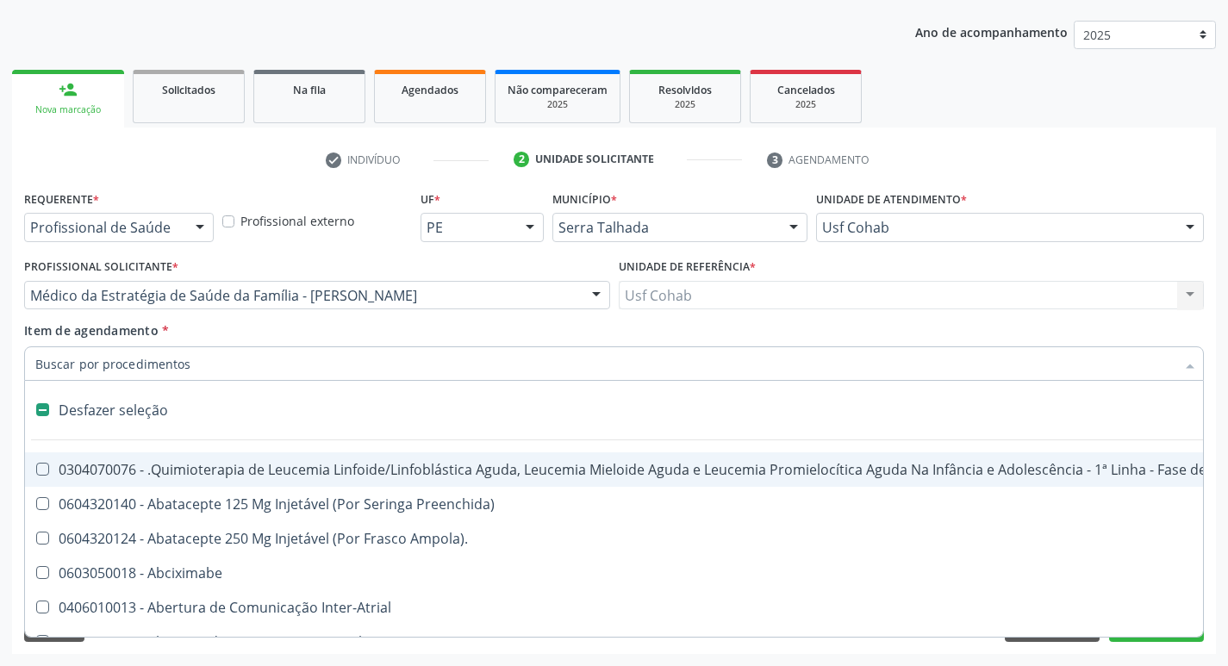
checkbox Valvar "true"
checkbox Adolescente\) "true"
checkbox Valvar "true"
checkbox Adolescente\) "true"
checkbox Paciente\) "true"
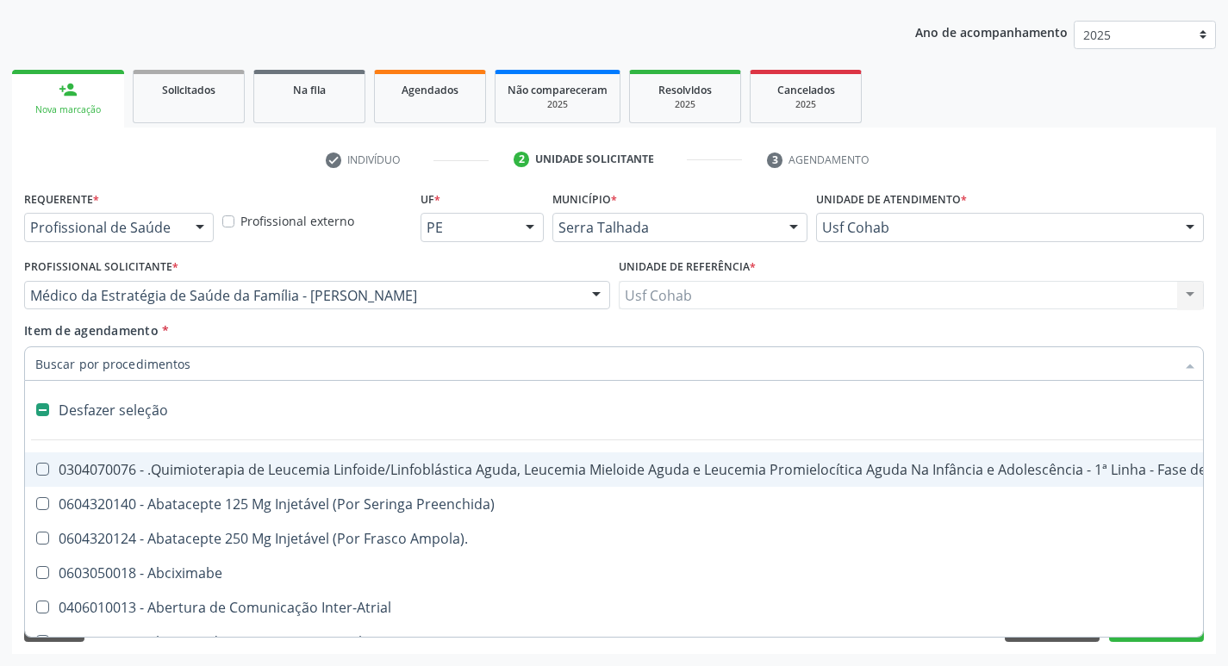
checkbox Dente\) "true"
checkbox Comprimido\) "true"
checkbox Urina "false"
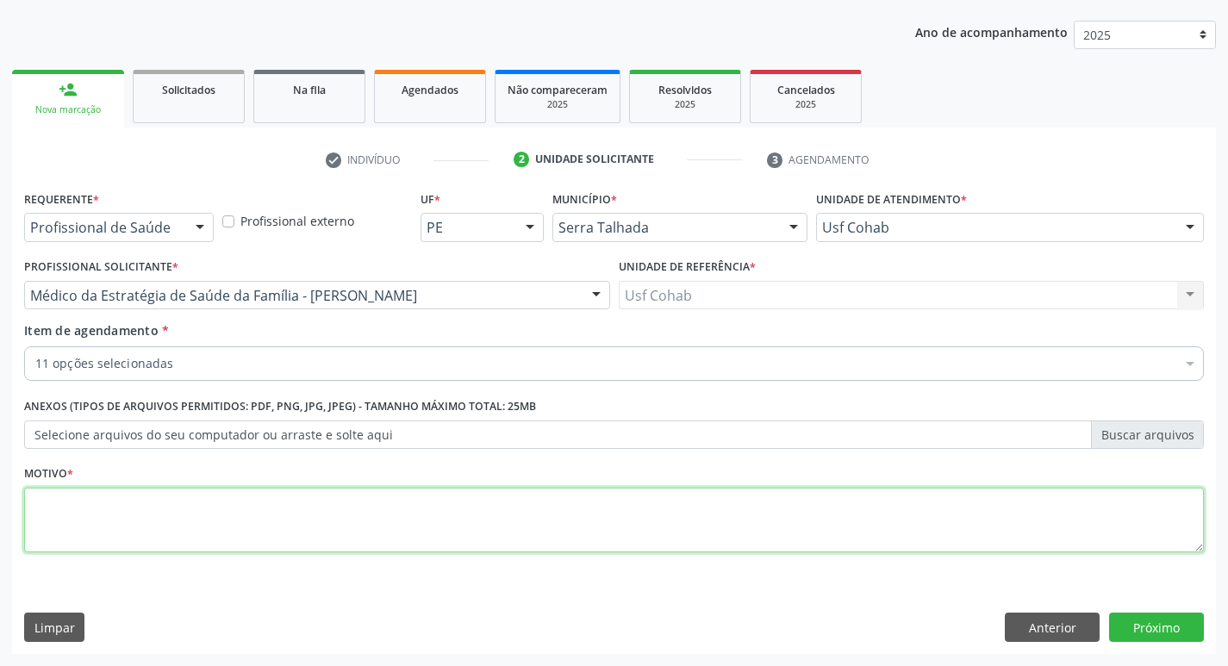
click at [196, 524] on textarea at bounding box center [613, 520] width 1179 height 65
type textarea "rastreio"
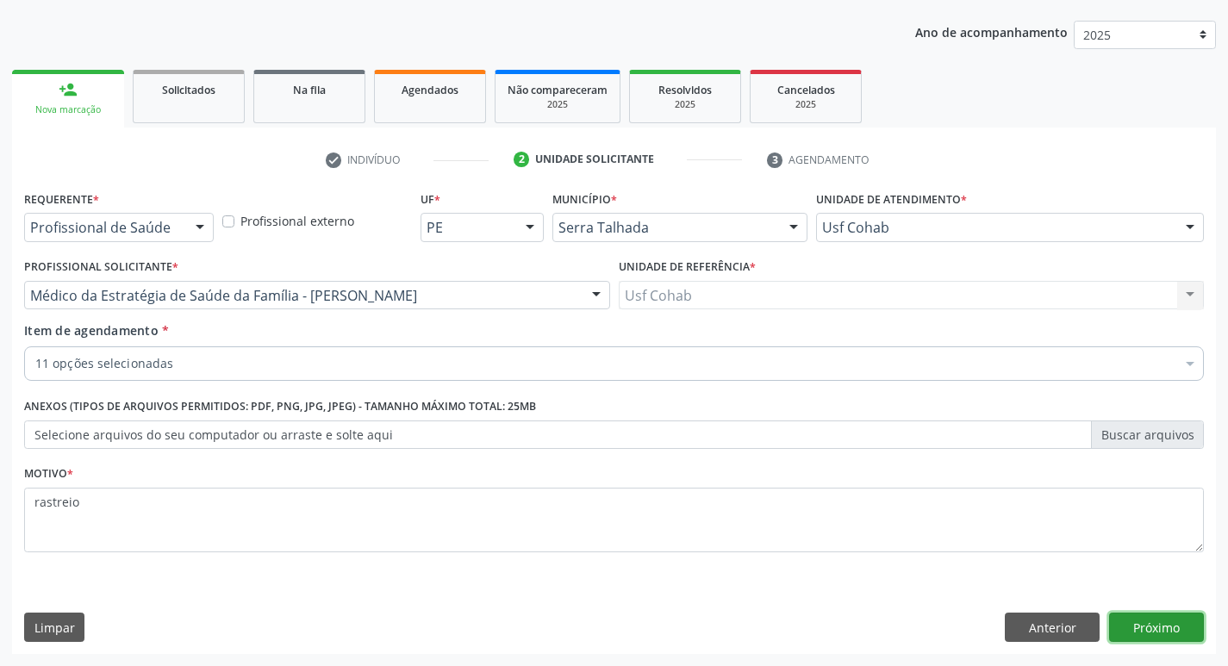
click at [1169, 638] on button "Próximo" at bounding box center [1156, 627] width 95 height 29
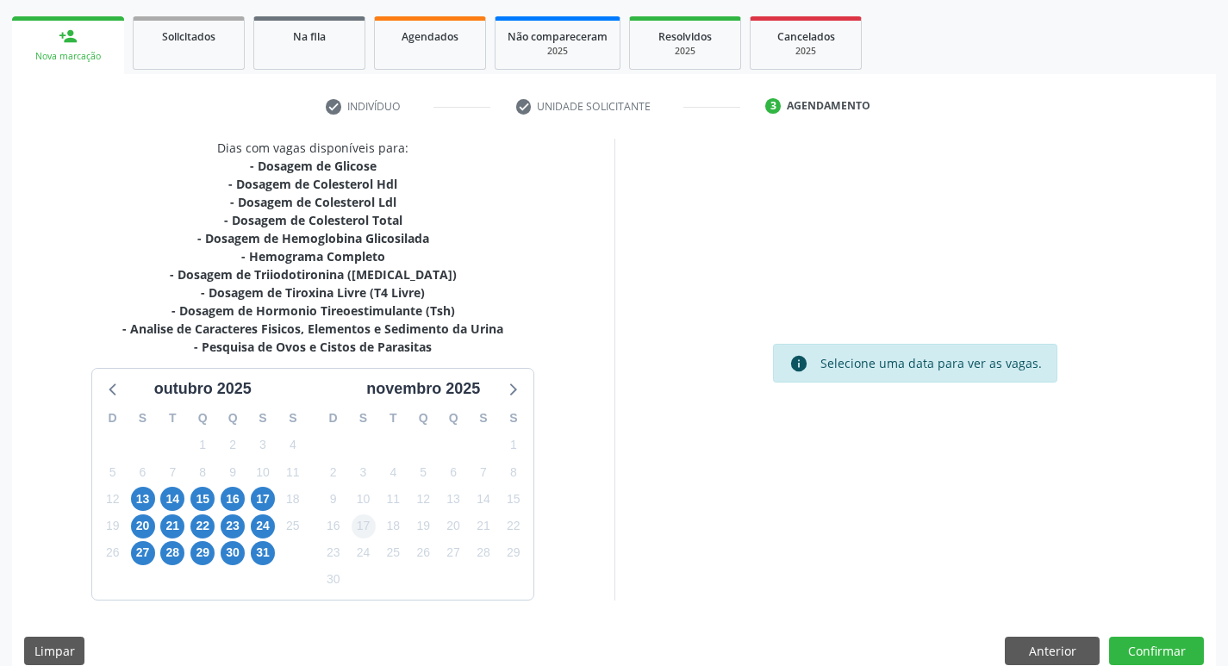
scroll to position [264, 0]
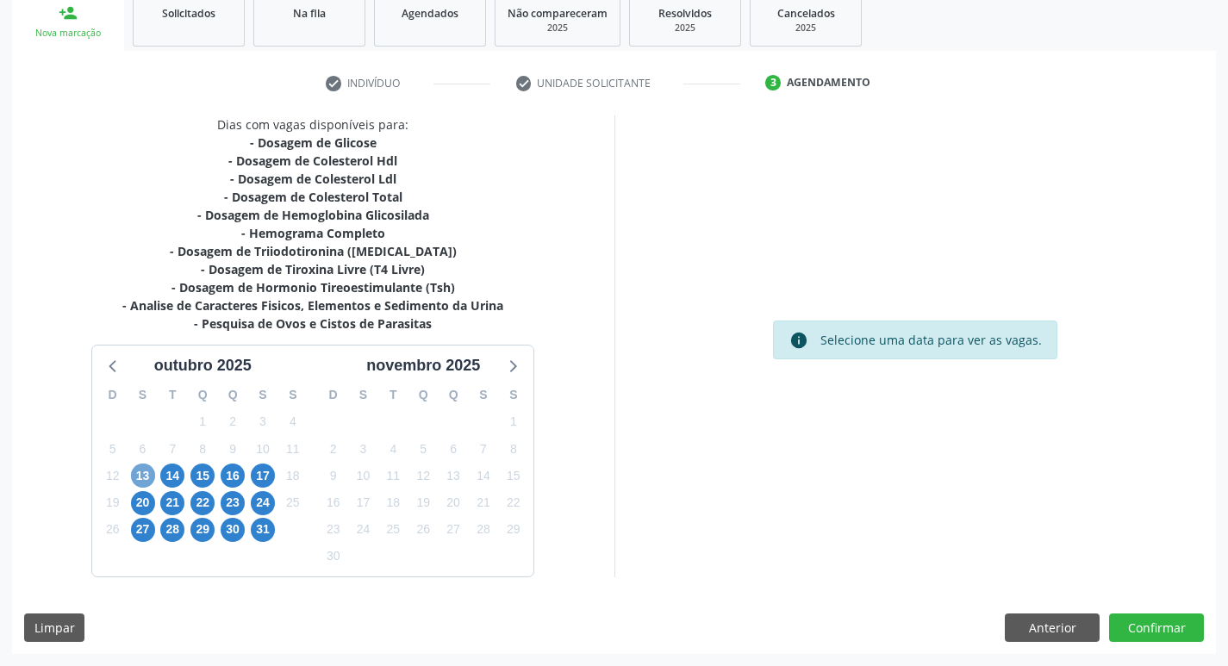
click at [140, 478] on span "13" at bounding box center [143, 476] width 24 height 24
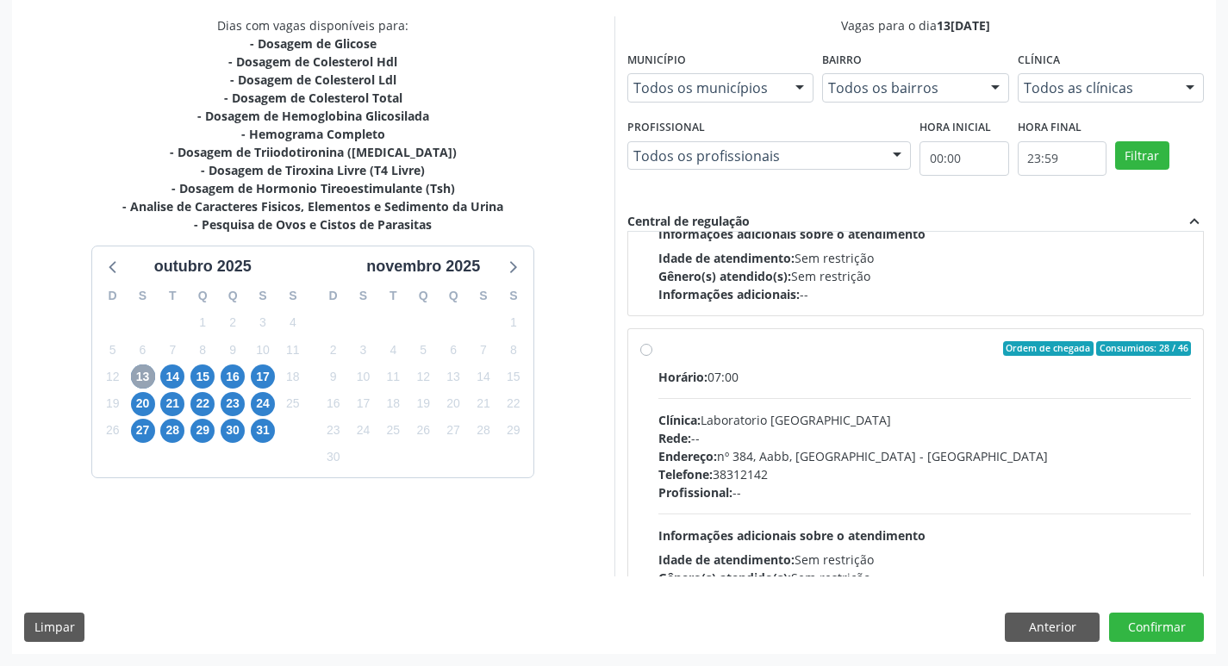
scroll to position [862, 0]
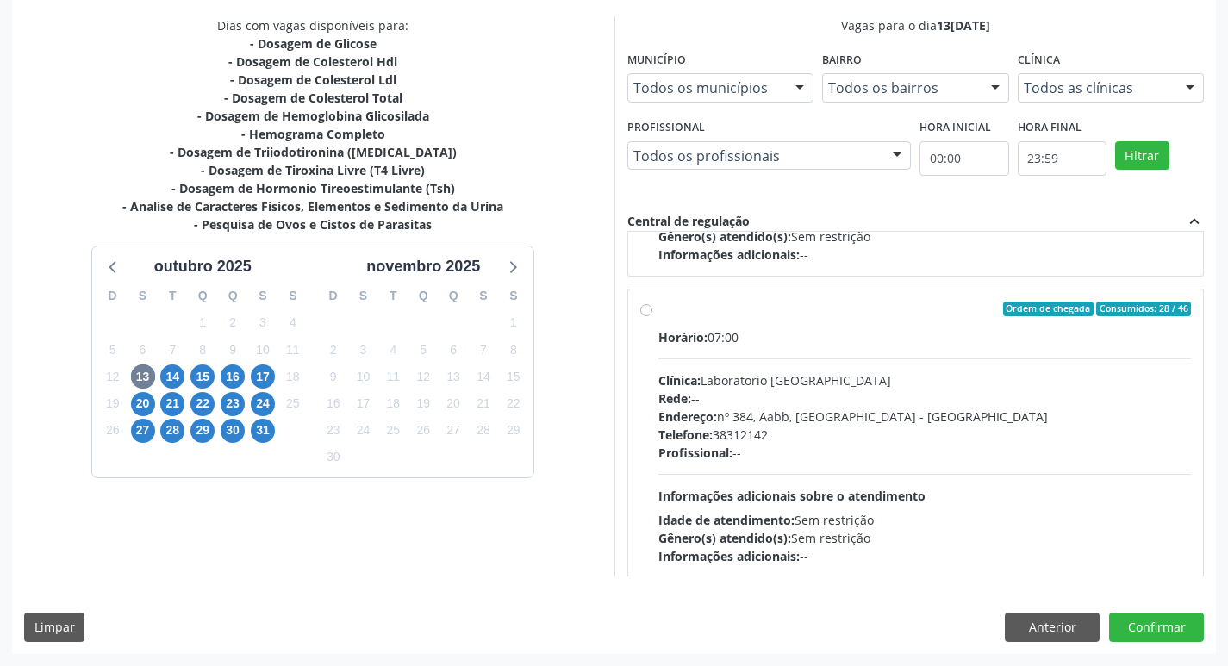
click at [638, 315] on div "Ordem de chegada Consumidos: 28 / 46 Horário: 07:00 Clínica: Laboratorio Sao Fr…" at bounding box center [916, 433] width 576 height 289
radio input "true"
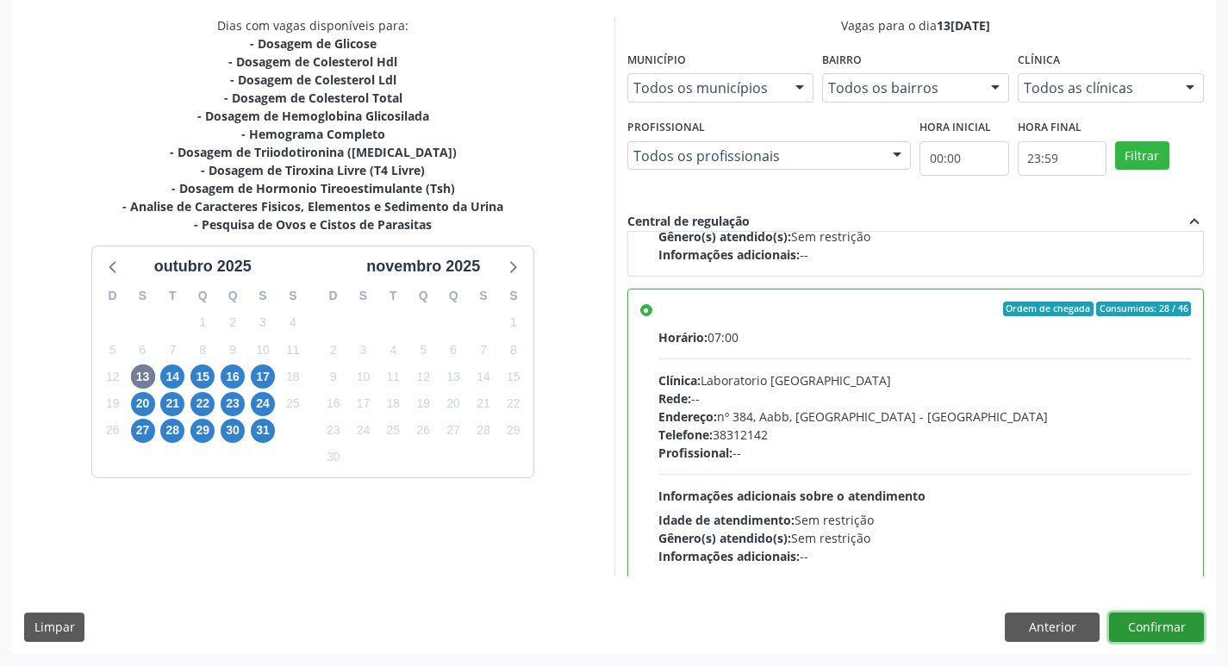
click at [1137, 614] on button "Confirmar" at bounding box center [1156, 627] width 95 height 29
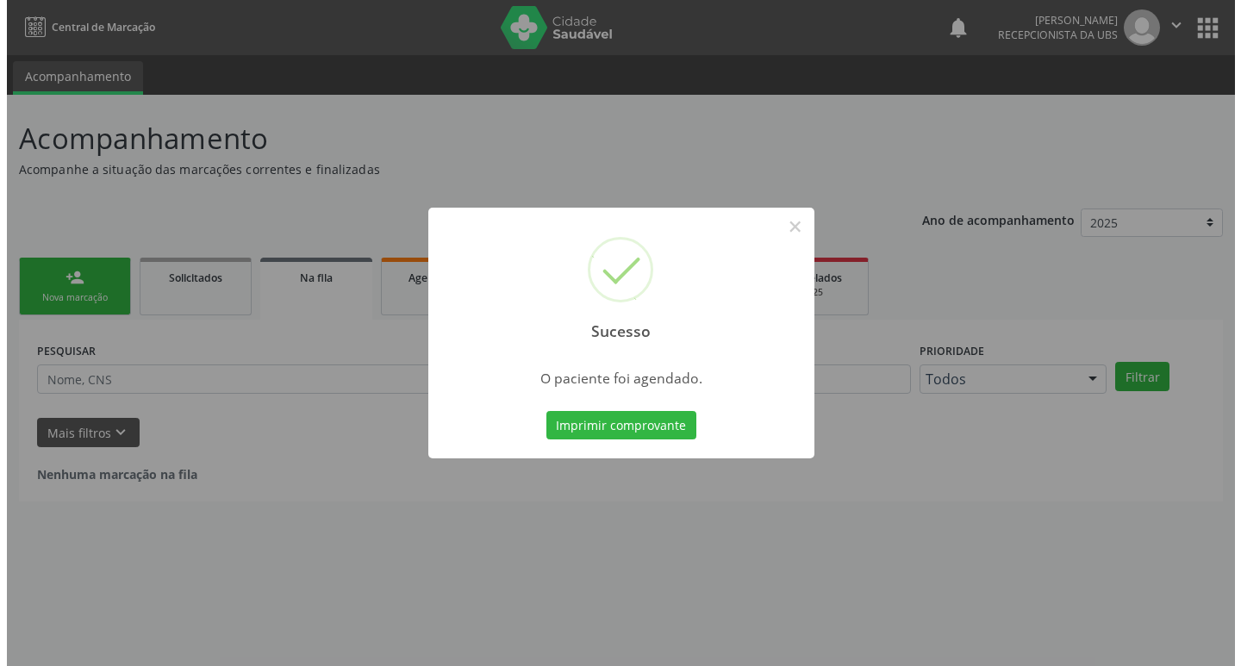
scroll to position [0, 0]
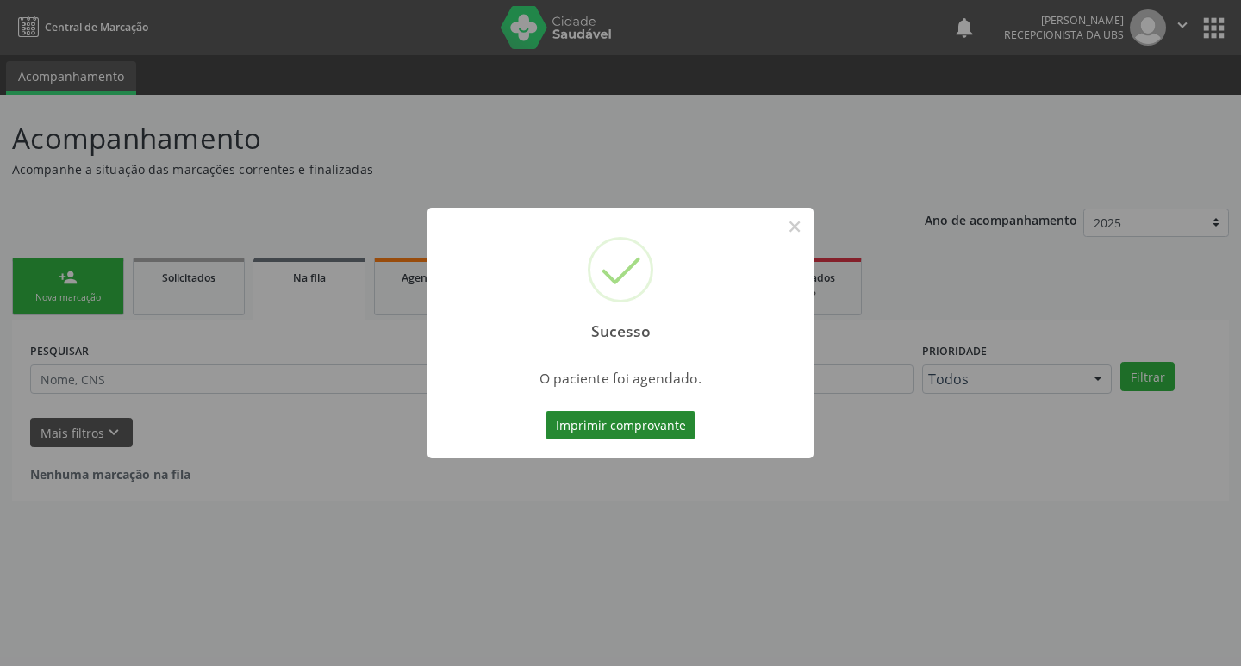
click at [613, 430] on button "Imprimir comprovante" at bounding box center [620, 425] width 150 height 29
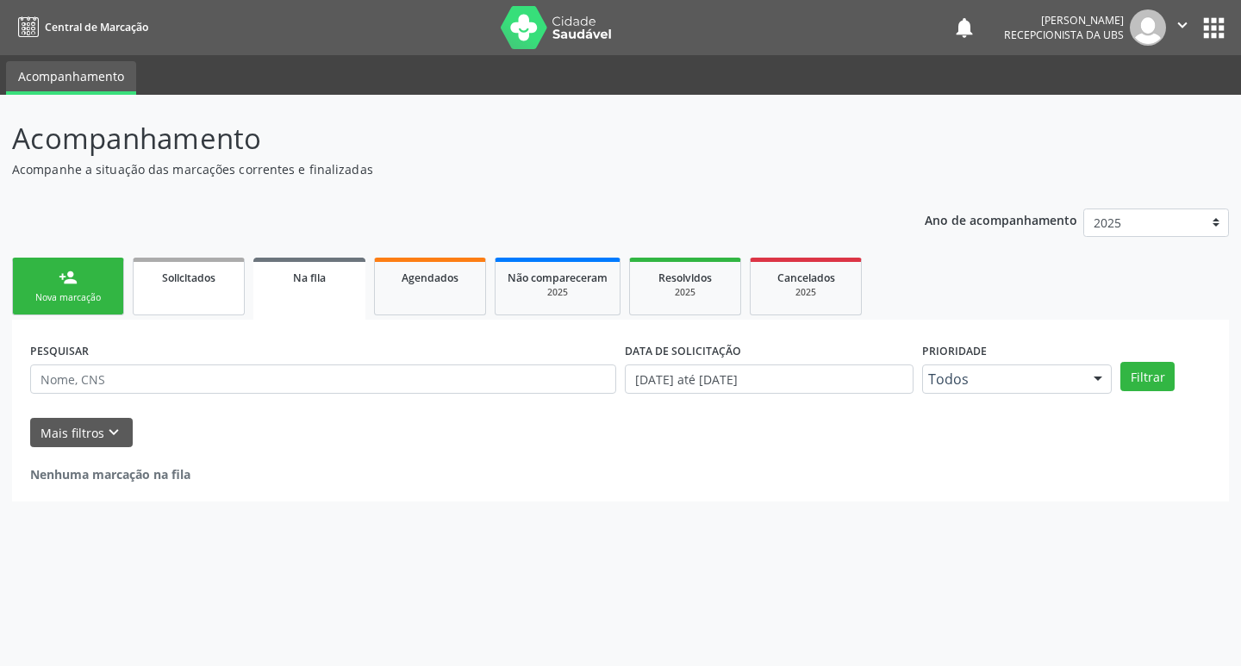
click at [184, 279] on span "Solicitados" at bounding box center [188, 278] width 53 height 15
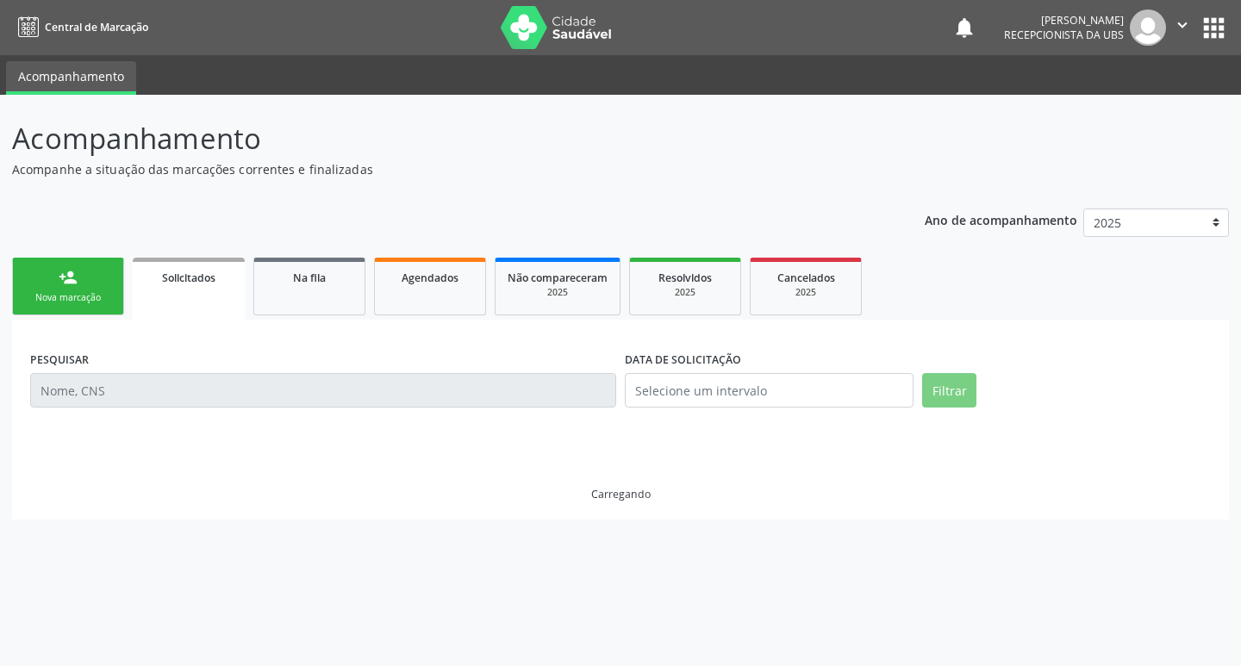
click at [115, 279] on link "person_add Nova marcação" at bounding box center [68, 287] width 112 height 58
click at [88, 292] on div "Nova marcação" at bounding box center [68, 297] width 86 height 13
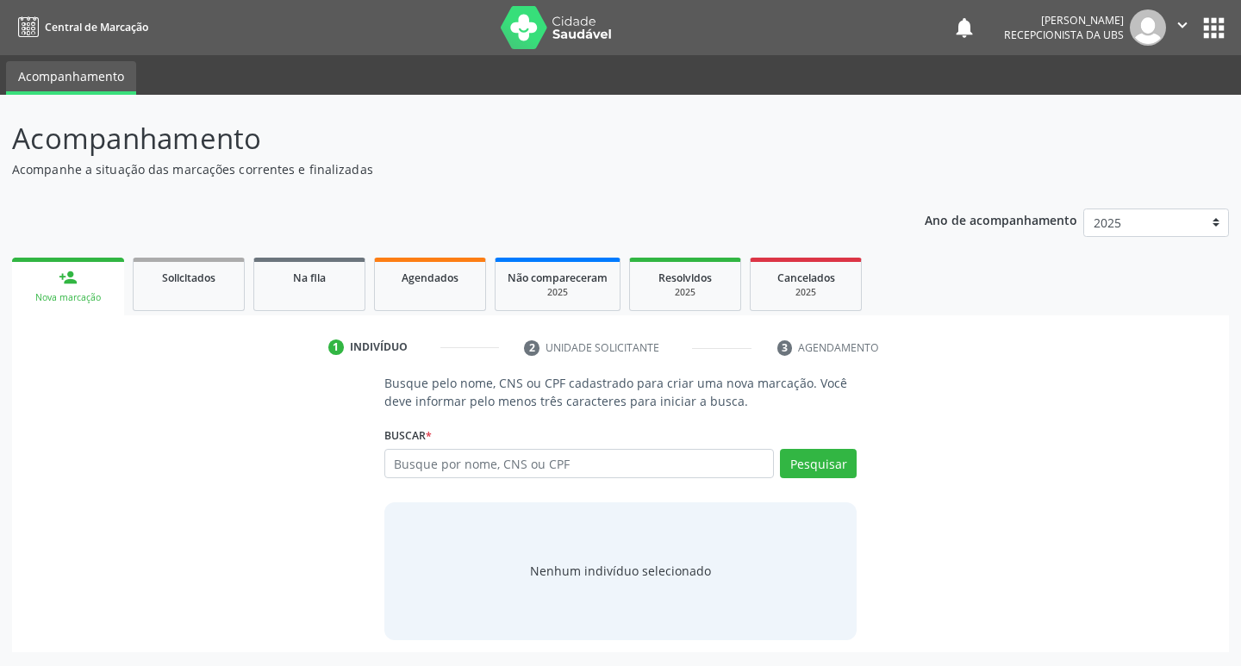
click at [88, 292] on div "Nova marcação" at bounding box center [68, 297] width 88 height 13
click at [505, 469] on input "text" at bounding box center [579, 463] width 390 height 29
type input "707801645316313"
click at [831, 473] on button "Pesquisar" at bounding box center [818, 463] width 77 height 29
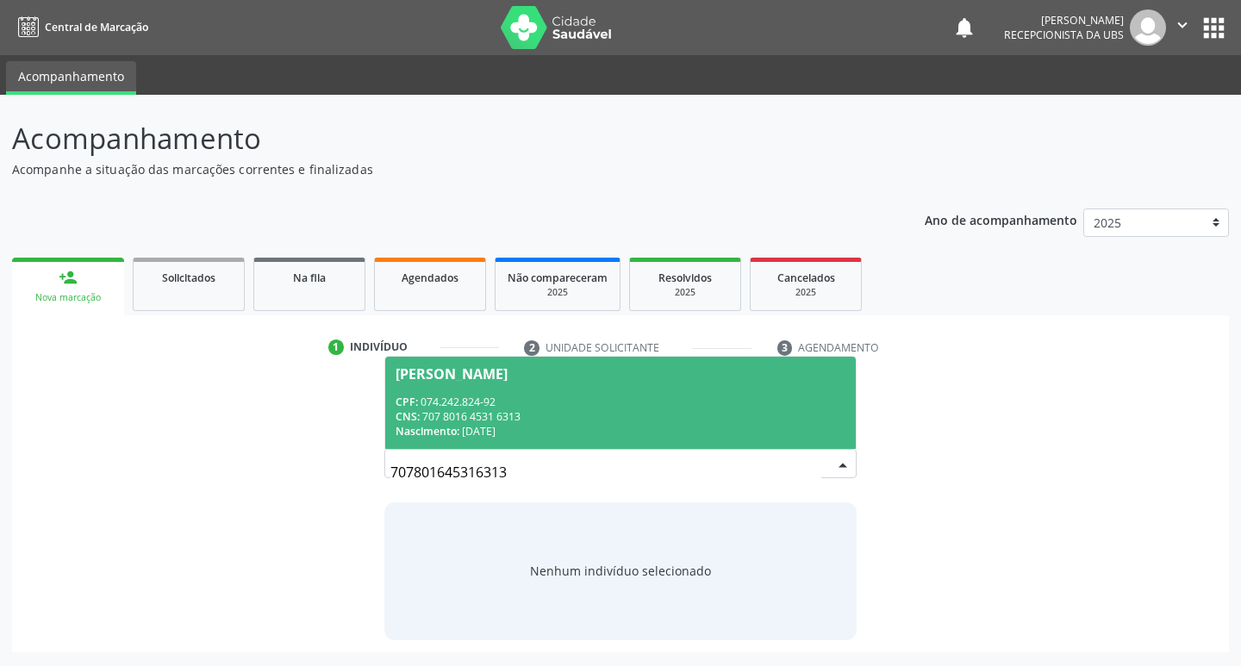
click at [520, 410] on div "CNS: 707 8016 4531 6313" at bounding box center [620, 416] width 451 height 15
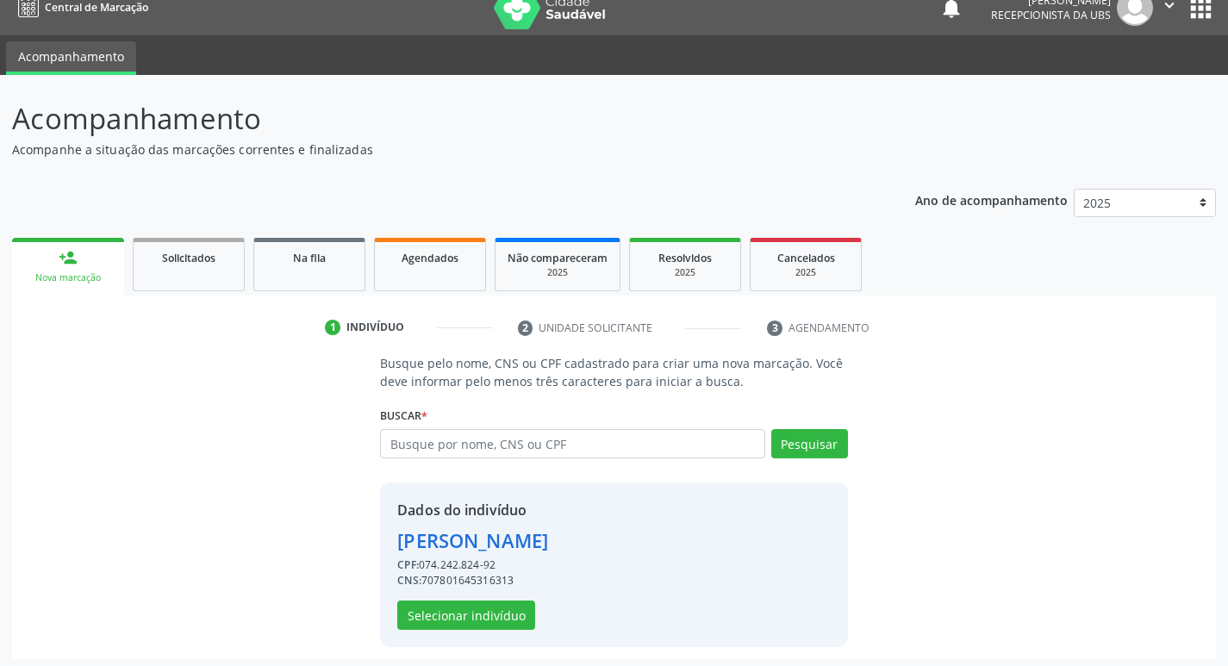
scroll to position [25, 0]
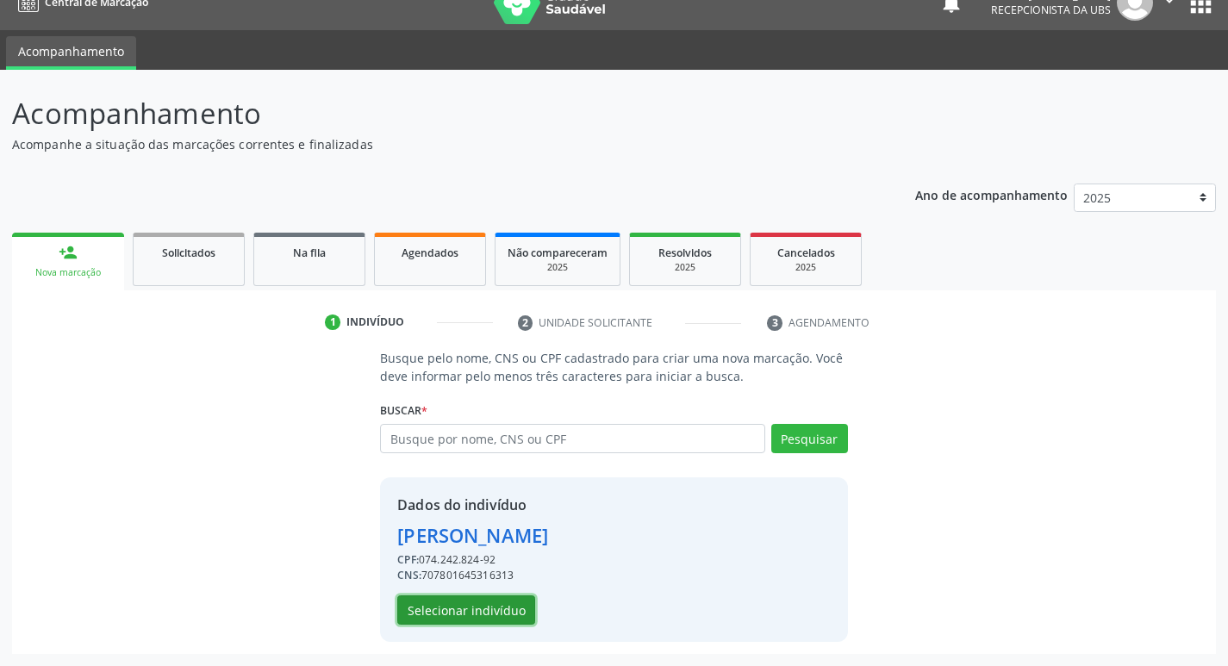
click at [464, 617] on button "Selecionar indivíduo" at bounding box center [466, 609] width 138 height 29
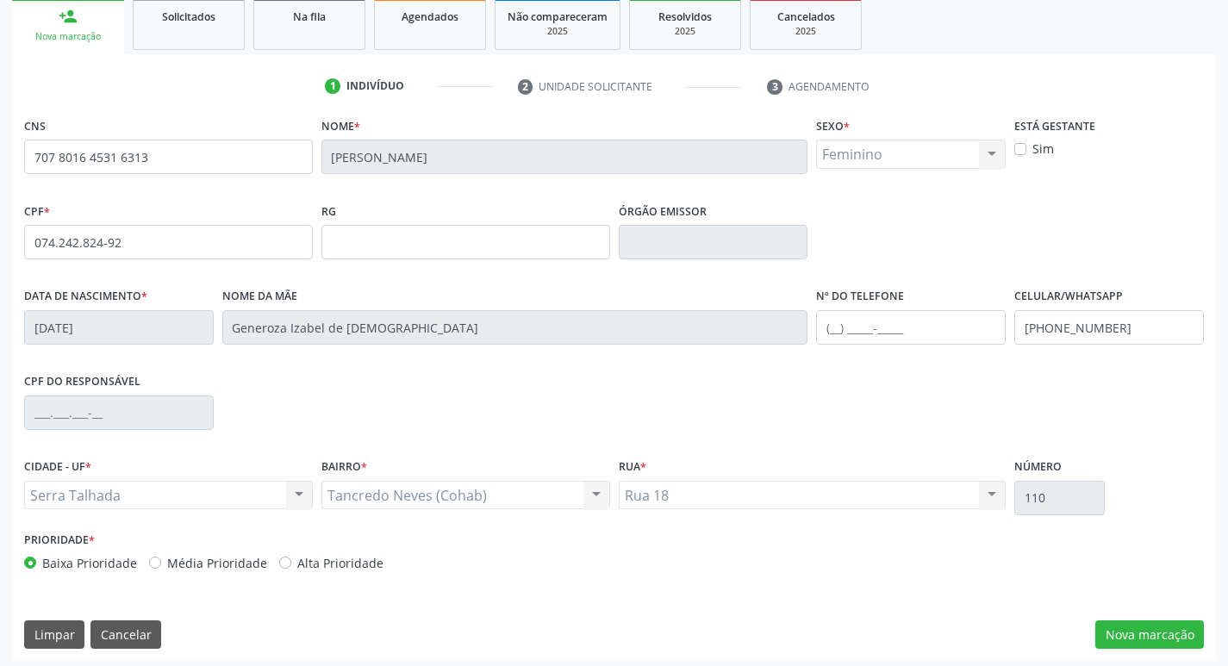
scroll to position [268, 0]
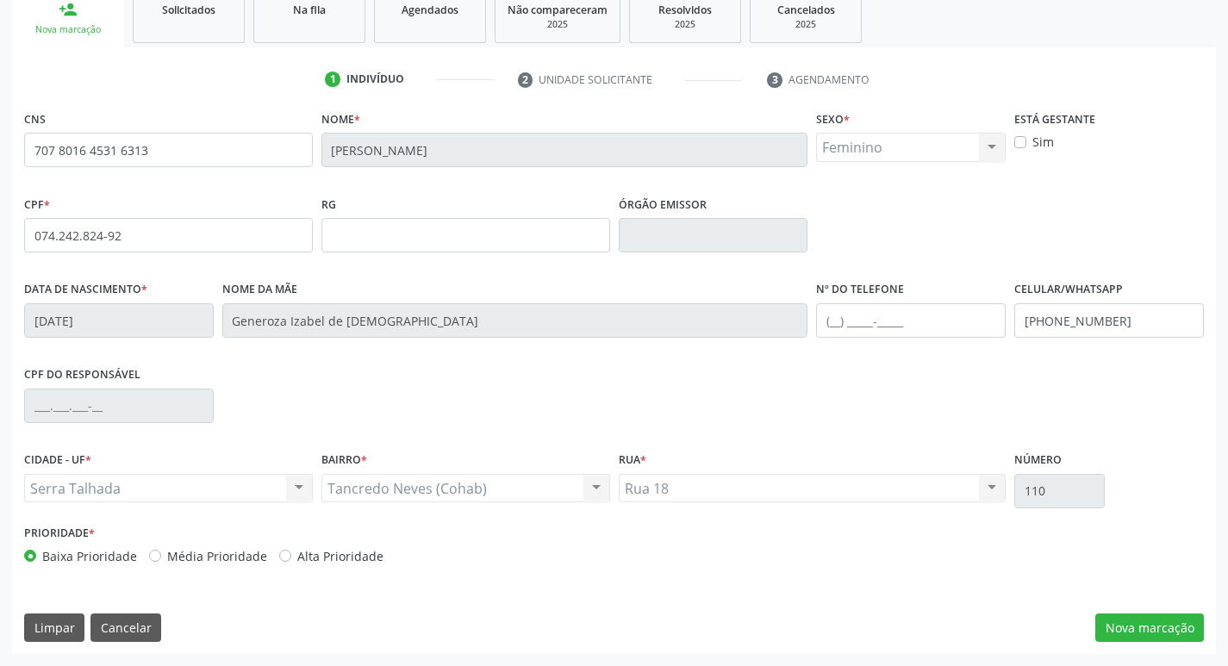
click at [297, 562] on label "Alta Prioridade" at bounding box center [340, 556] width 86 height 18
click at [280, 562] on input "Alta Prioridade" at bounding box center [285, 555] width 12 height 16
radio input "true"
click at [1122, 626] on button "Nova marcação" at bounding box center [1149, 627] width 109 height 29
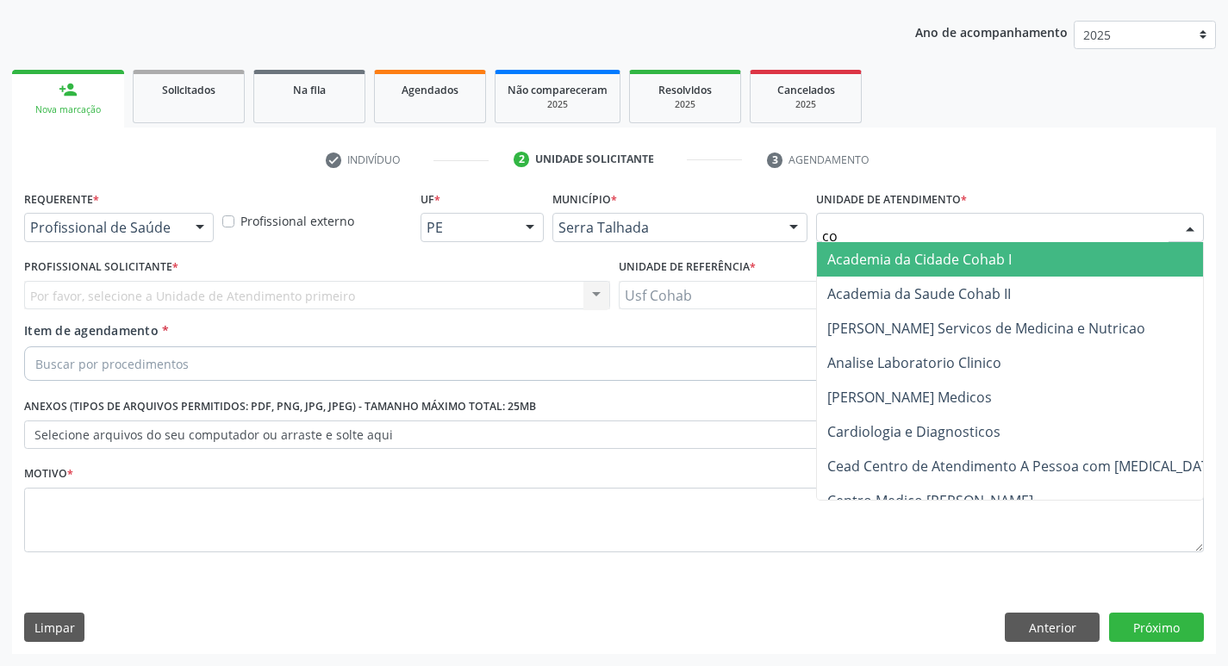
type input "coh"
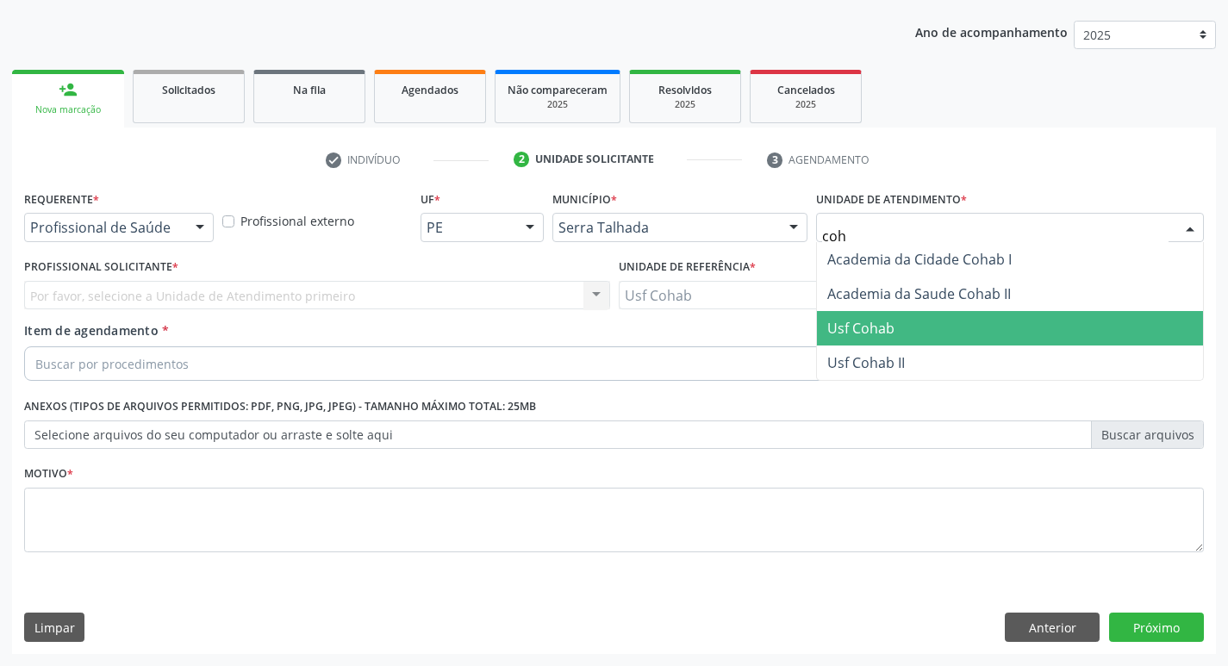
click at [879, 329] on span "Usf Cohab" at bounding box center [860, 328] width 67 height 19
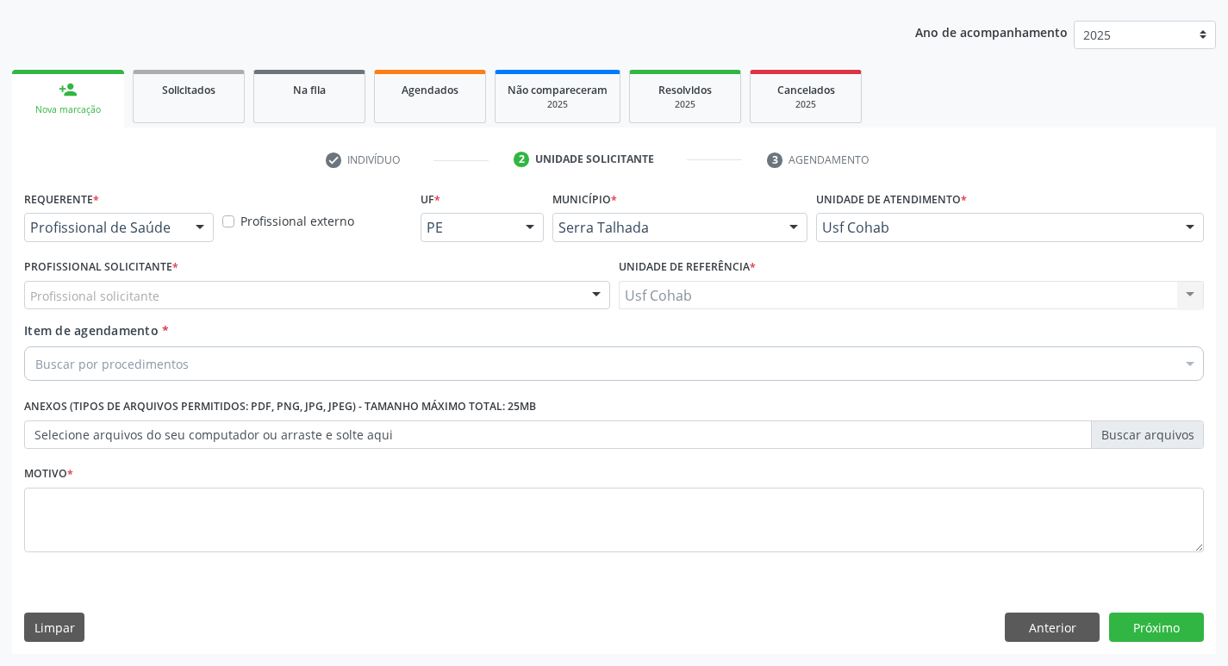
click at [161, 299] on div "Profissional solicitante" at bounding box center [317, 295] width 586 height 29
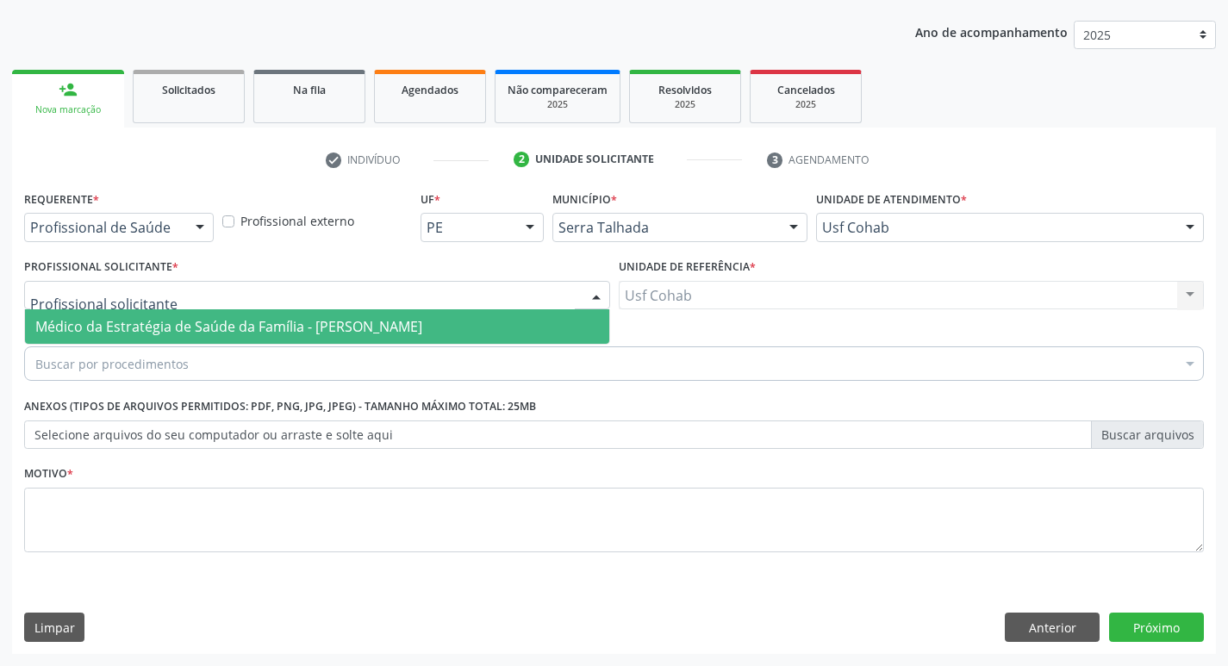
click at [161, 325] on span "Médico da Estratégia de Saúde da Família - [PERSON_NAME]" at bounding box center [228, 326] width 387 height 19
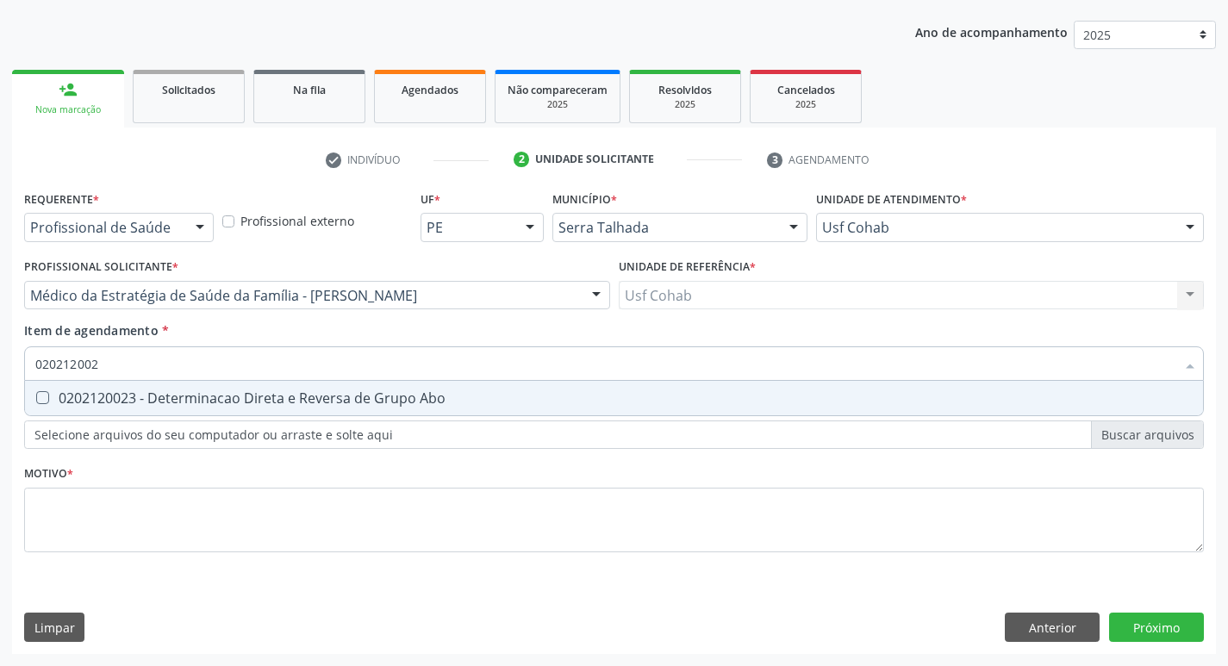
type input "0202120023"
click at [35, 401] on div at bounding box center [31, 398] width 13 height 14
checkbox Abo "true"
drag, startPoint x: 127, startPoint y: 371, endPoint x: 0, endPoint y: 331, distance: 133.0
click at [0, 356] on div "Acompanhamento Acompanhe a situação das marcações correntes e finalizadas Relat…" at bounding box center [614, 286] width 1228 height 759
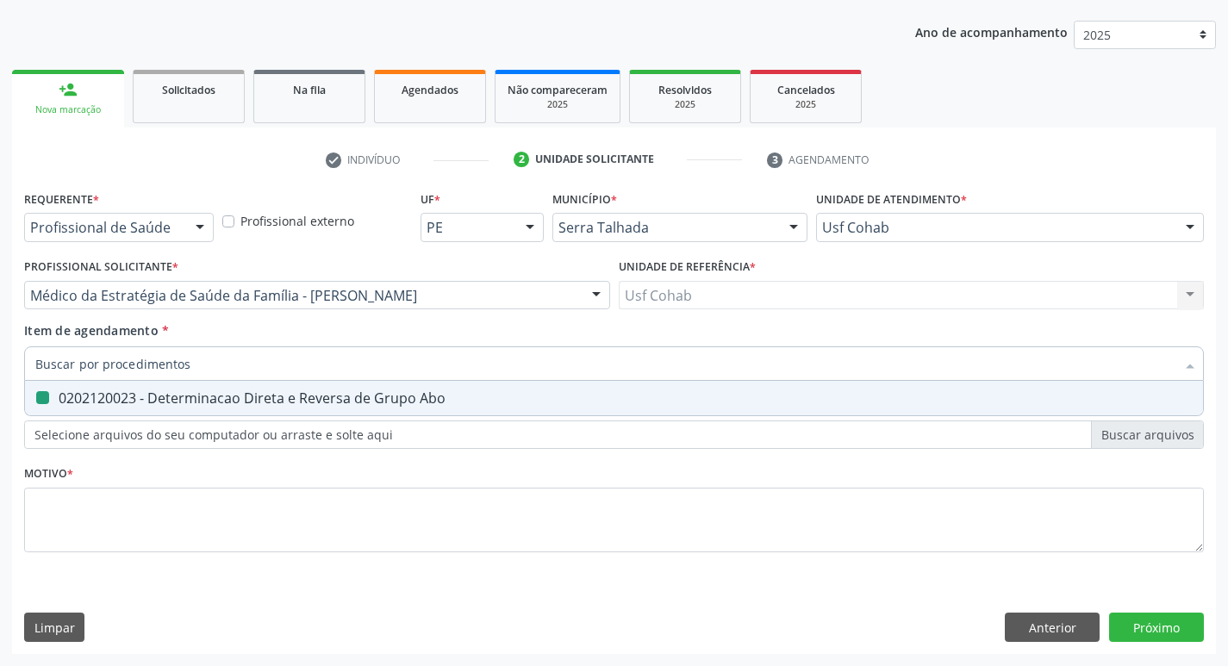
checkbox Abo "false"
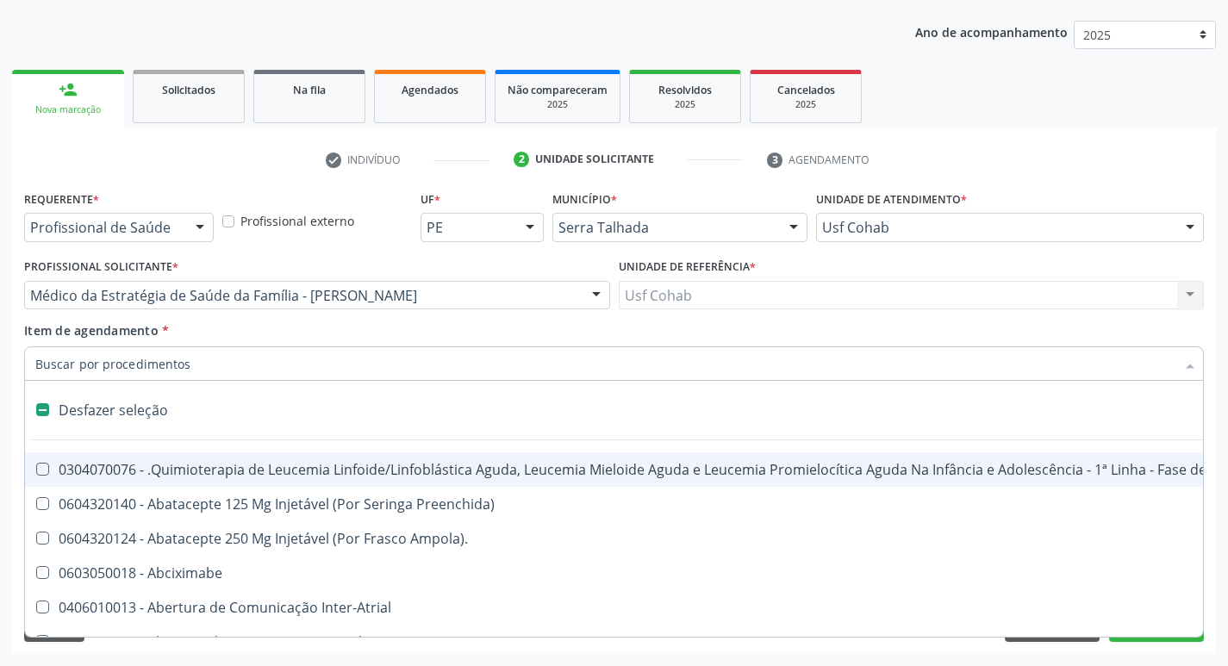
type input "r"
type input "u"
checkbox Quantitativa\) "true"
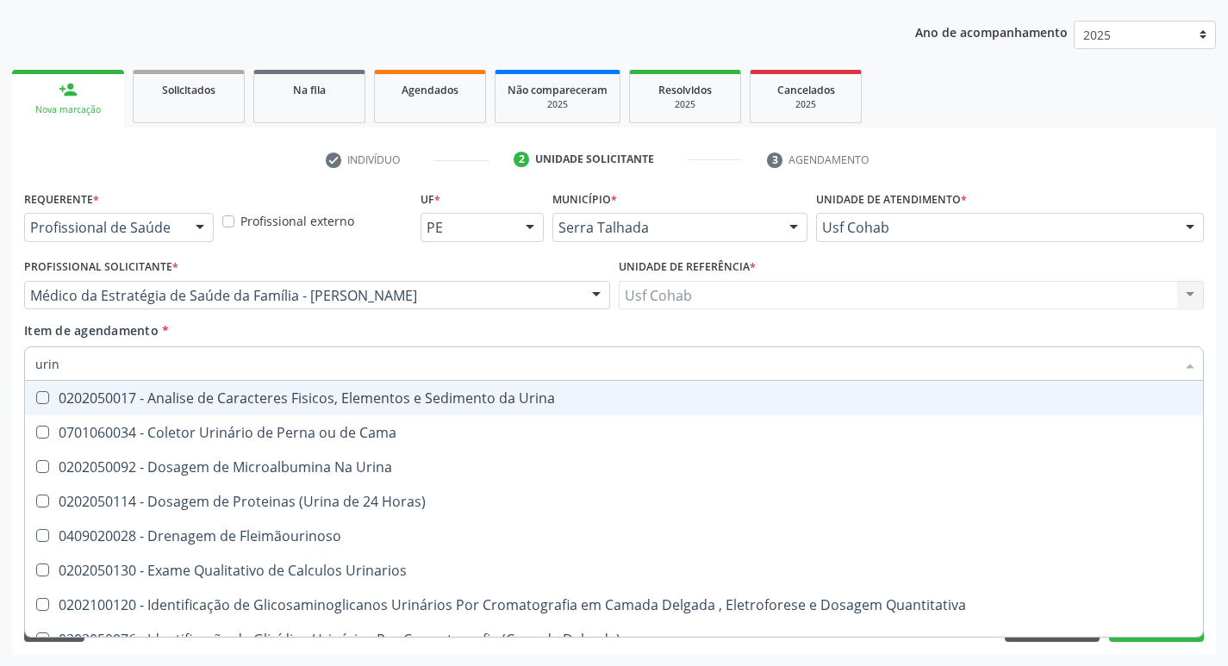
type input "urina"
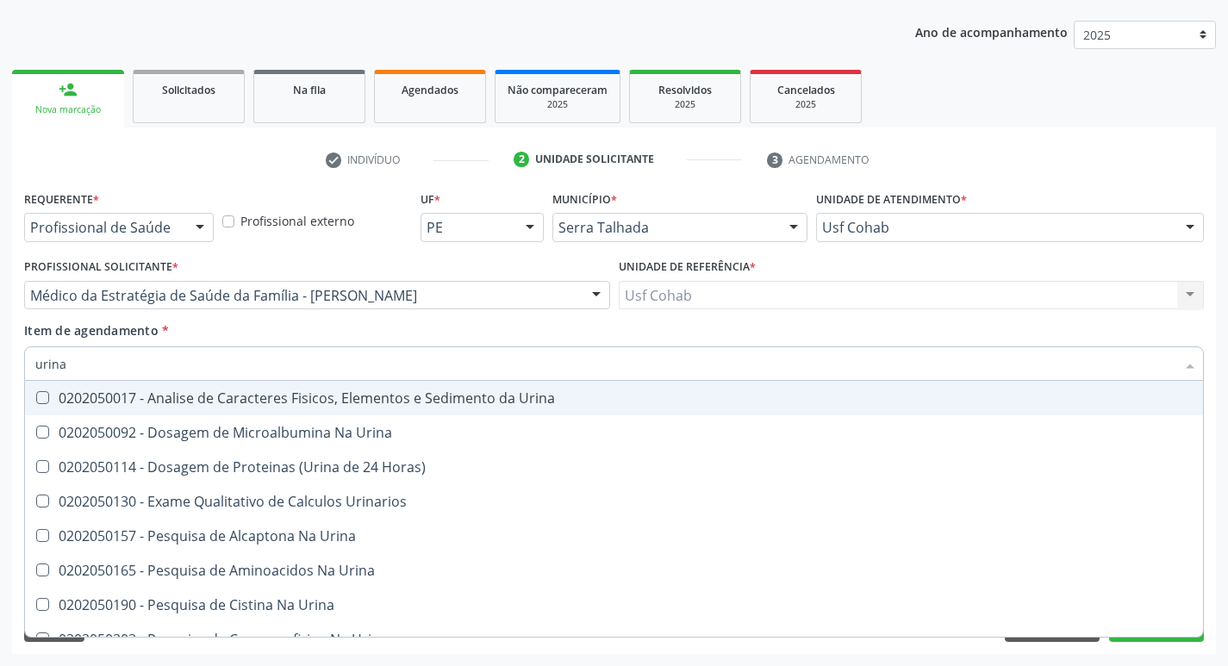
click at [44, 395] on Urina at bounding box center [42, 397] width 13 height 13
click at [36, 395] on Urina "checkbox" at bounding box center [30, 397] width 11 height 11
checkbox Urina "true"
drag, startPoint x: 86, startPoint y: 370, endPoint x: 0, endPoint y: 360, distance: 86.7
click at [0, 360] on div "Acompanhamento Acompanhe a situação das marcações correntes e finalizadas Relat…" at bounding box center [614, 286] width 1228 height 759
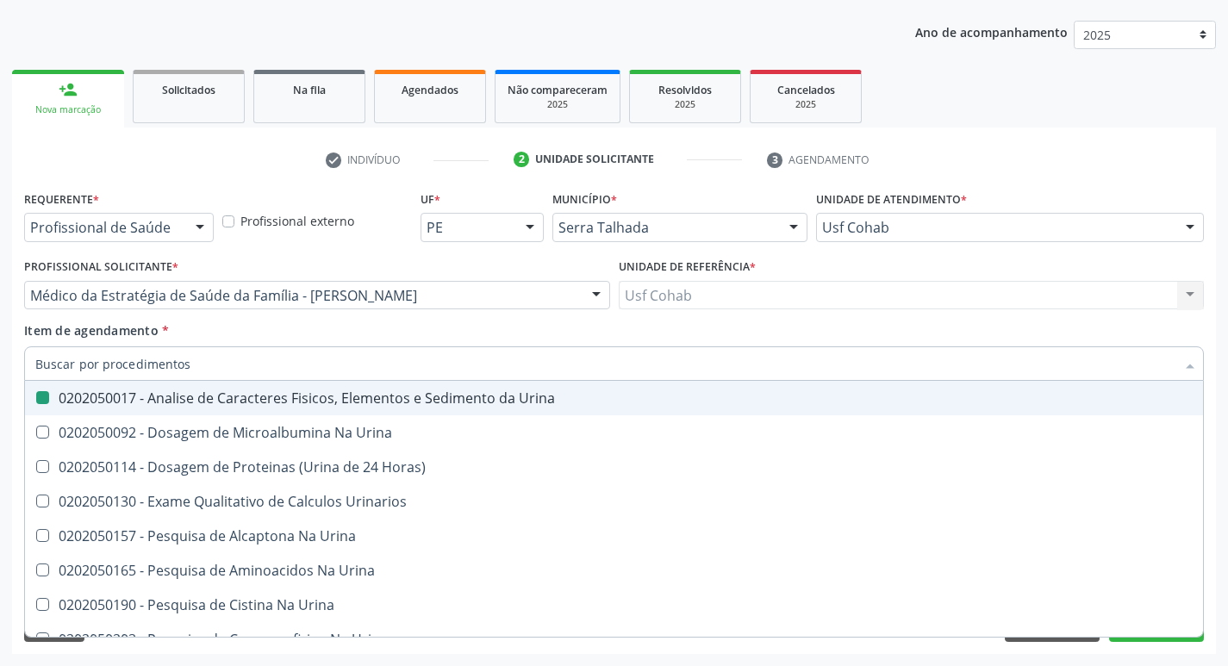
checkbox Urina "false"
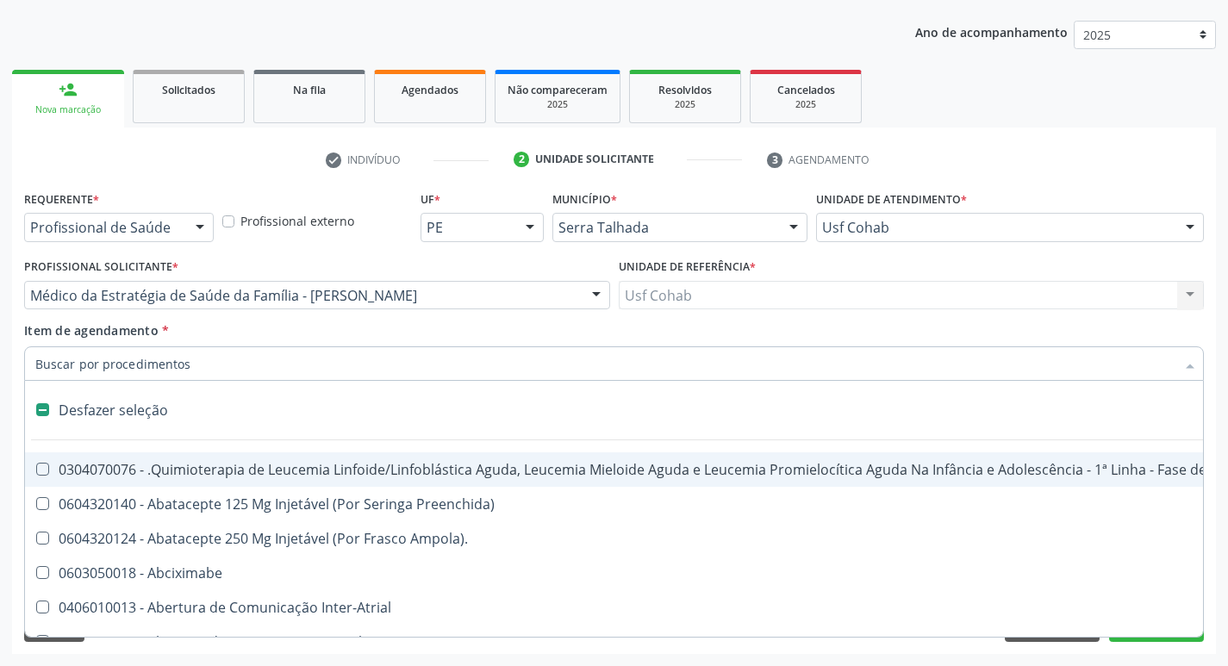
type input "g"
checkbox Urina "false"
checkbox Destacavel "true"
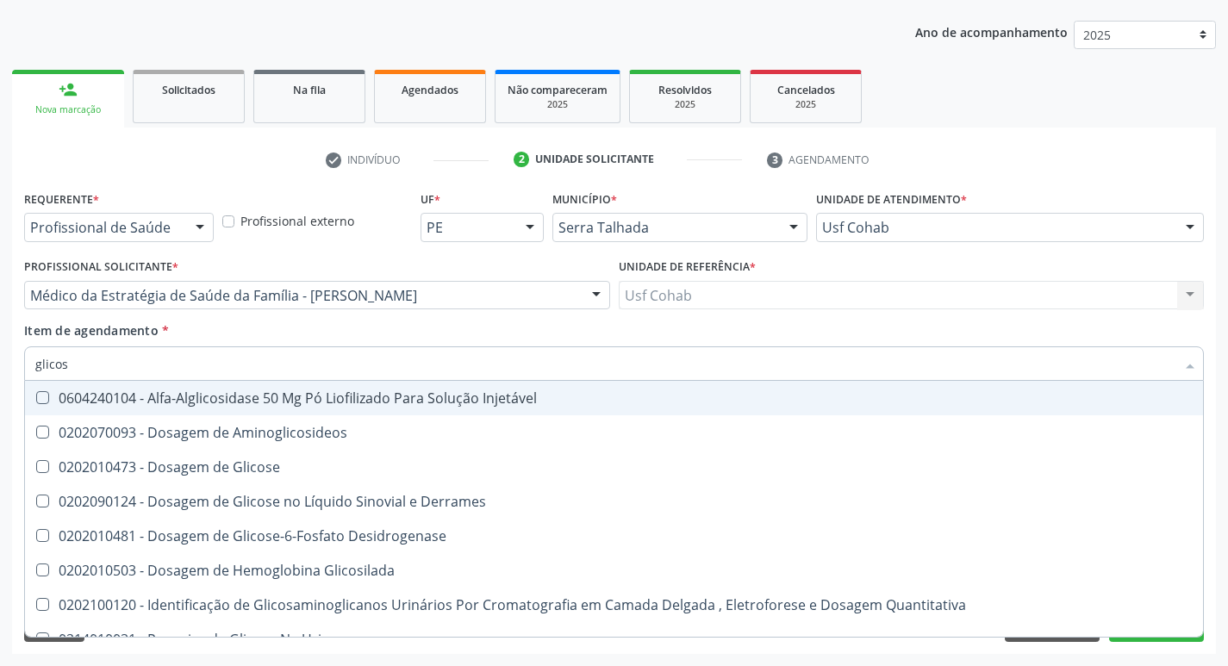
type input "glicose"
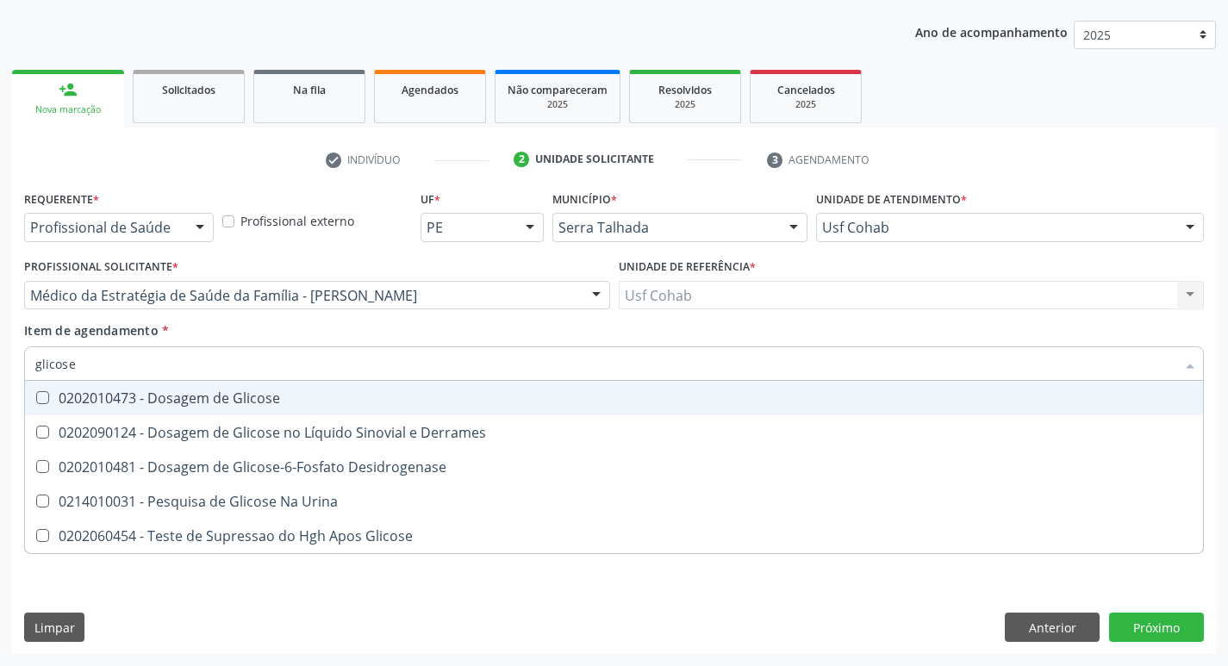
click at [45, 391] on Glicose at bounding box center [42, 397] width 13 height 13
click at [36, 392] on Glicose "checkbox" at bounding box center [30, 397] width 11 height 11
checkbox Glicose "true"
drag, startPoint x: 99, startPoint y: 370, endPoint x: 0, endPoint y: 359, distance: 99.6
click at [0, 359] on div "Acompanhamento Acompanhe a situação das marcações correntes e finalizadas Relat…" at bounding box center [614, 286] width 1228 height 759
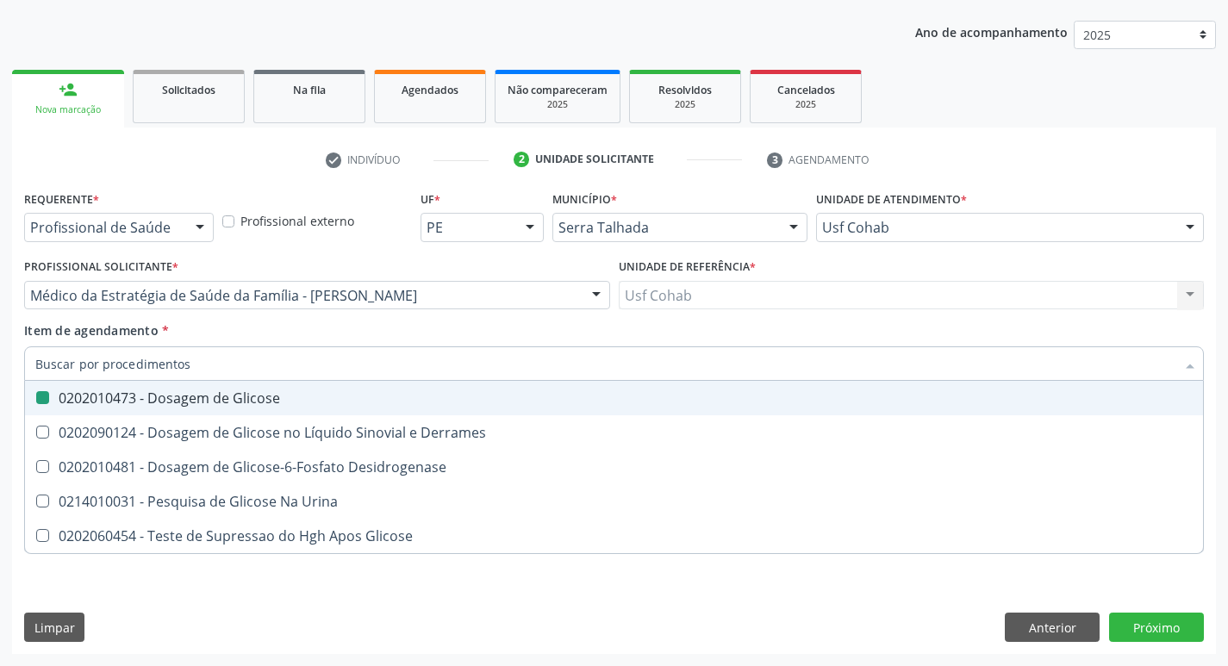
checkbox Glicose "false"
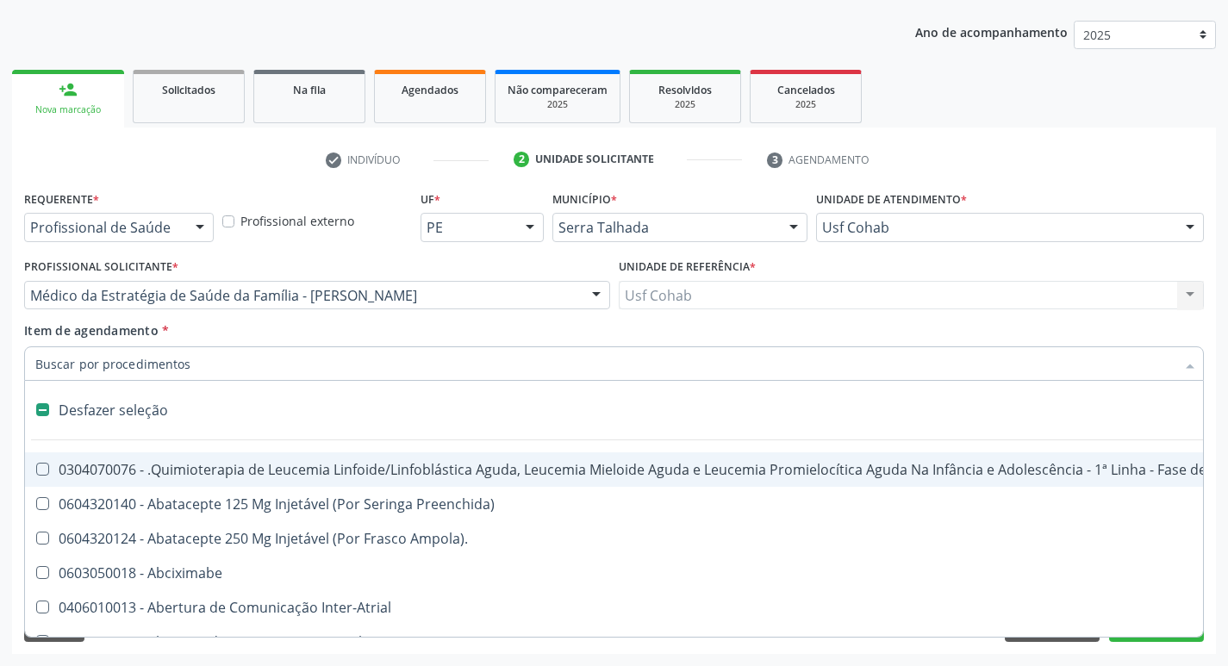
type input "h"
checkbox Urina "false"
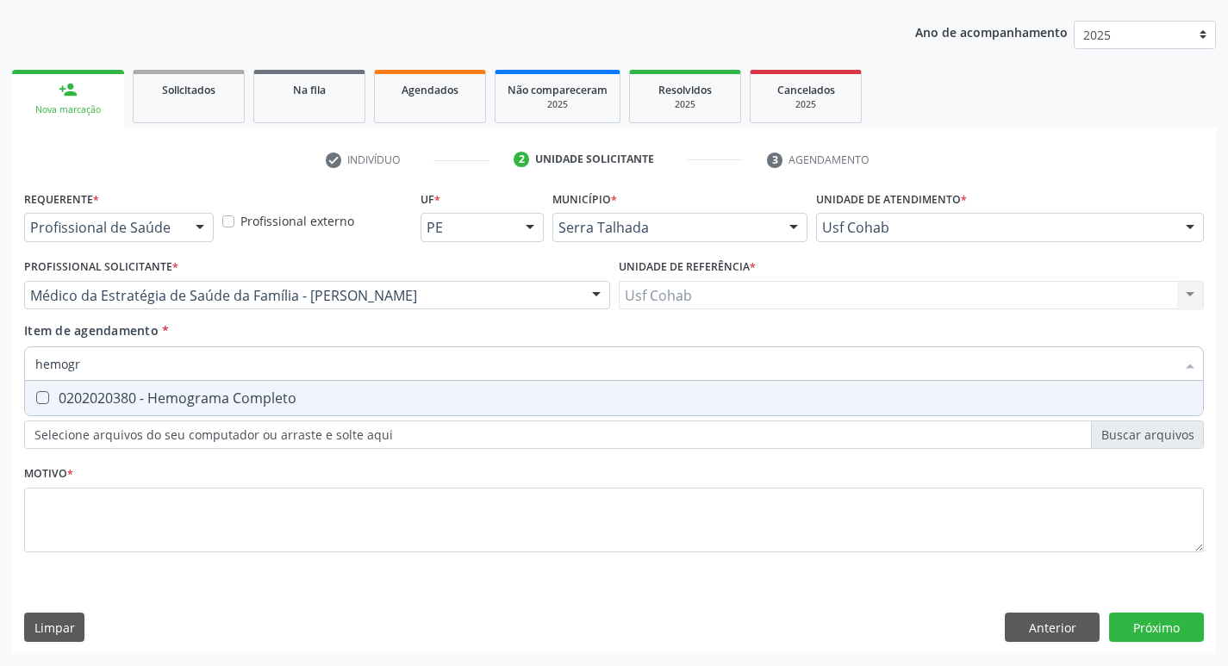
type input "hemogra"
click at [54, 401] on div "0202020380 - Hemograma Completo" at bounding box center [613, 398] width 1157 height 14
checkbox Completo "true"
drag, startPoint x: 111, startPoint y: 358, endPoint x: 0, endPoint y: 358, distance: 111.1
click at [0, 358] on div "Acompanhamento Acompanhe a situação das marcações correntes e finalizadas Relat…" at bounding box center [614, 286] width 1228 height 759
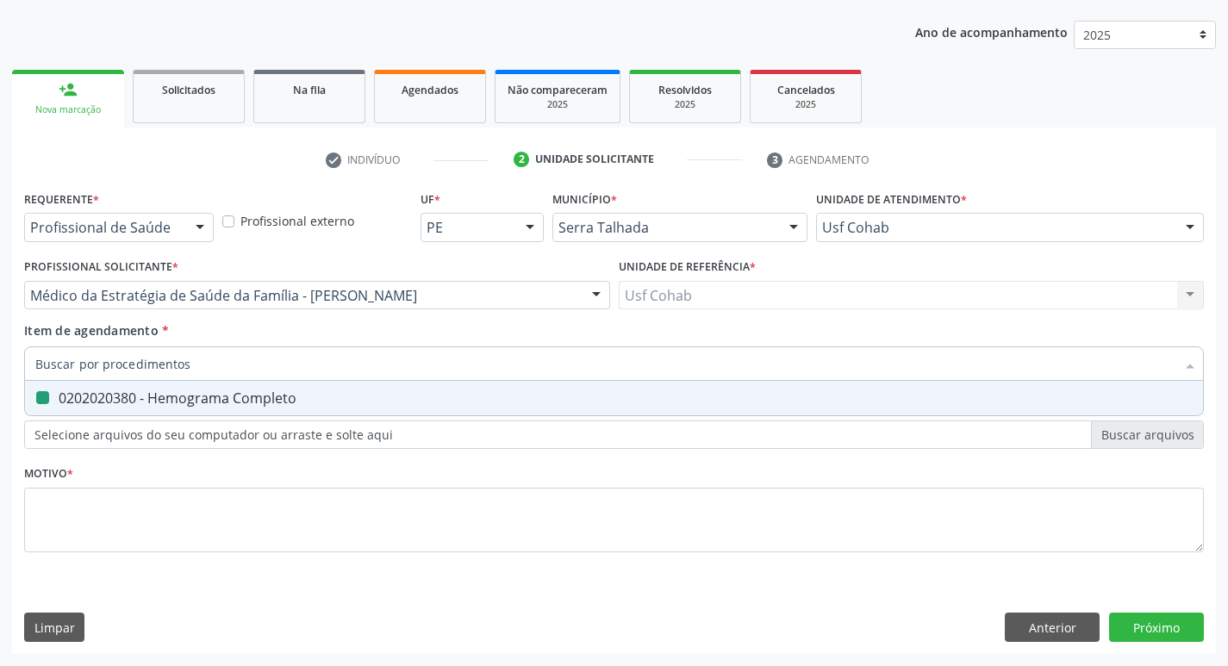
checkbox Completo "false"
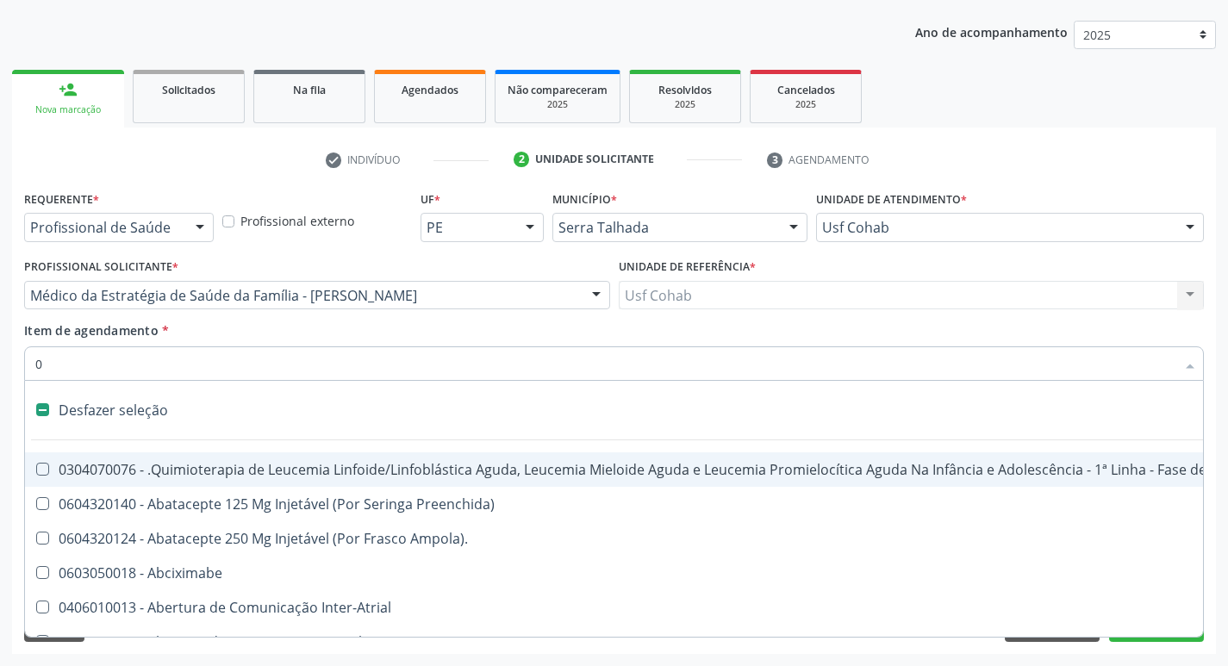
type input "02"
checkbox Coração "true"
checkbox Urina "false"
checkbox Mama "true"
checkbox Coclear "true"
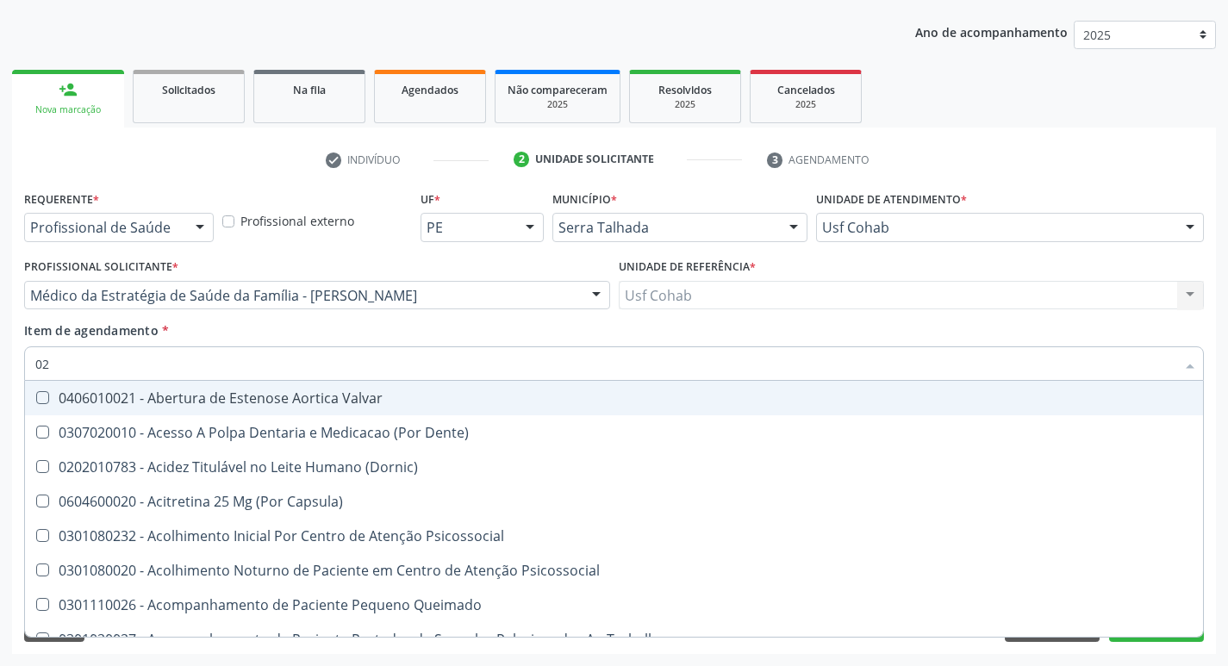
type input "020"
checkbox Terapeutica "true"
checkbox Urina "false"
checkbox Projecoes\) "true"
checkbox \(Qualitativo\) "true"
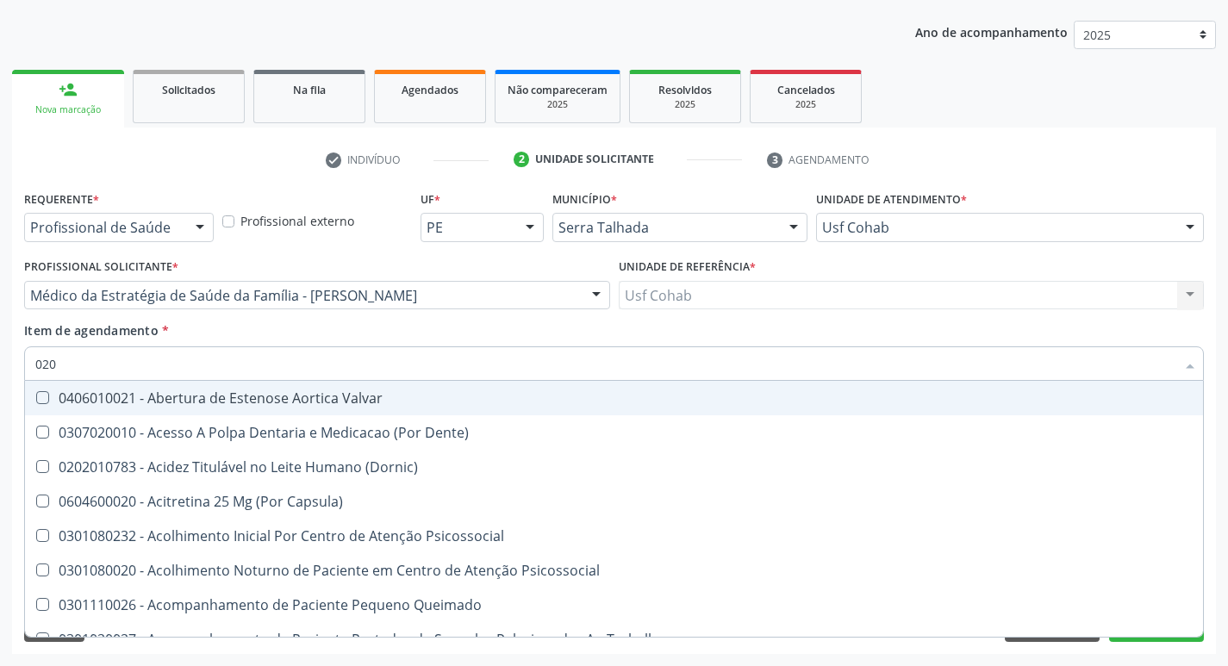
checkbox Abo "false"
checkbox Glicose "false"
checkbox \(T3\) "true"
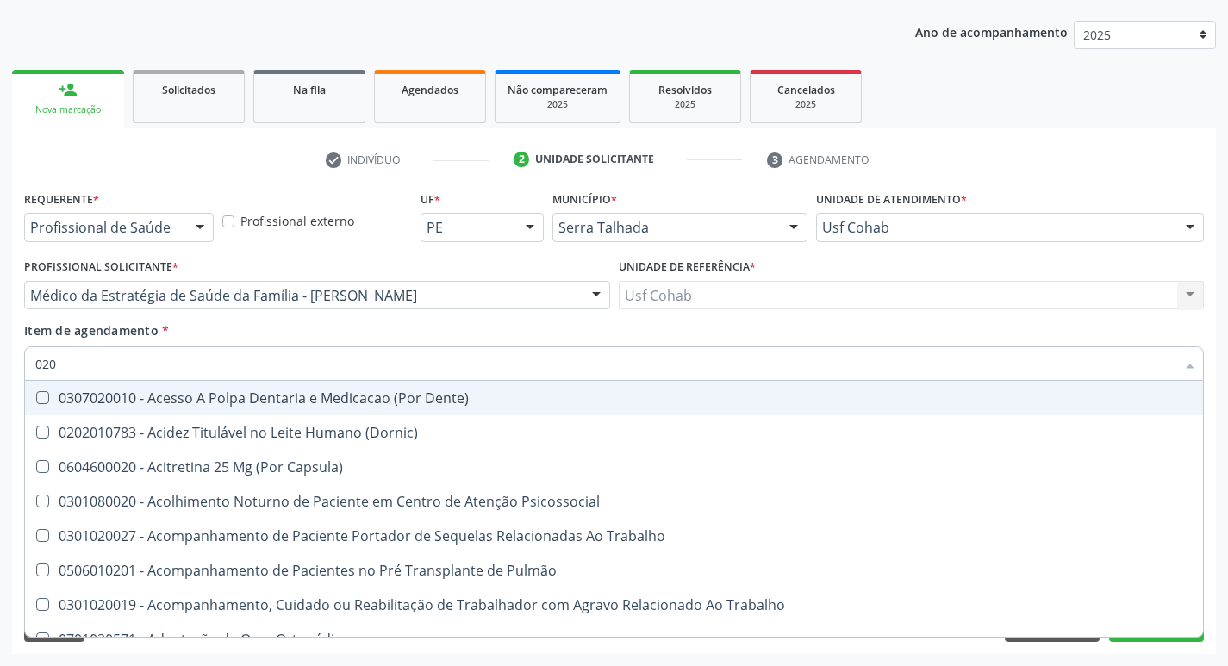
type input "0202"
checkbox Capsula\) "true"
checkbox Urina "false"
checkbox Coagulação\ "true"
checkbox Laser "true"
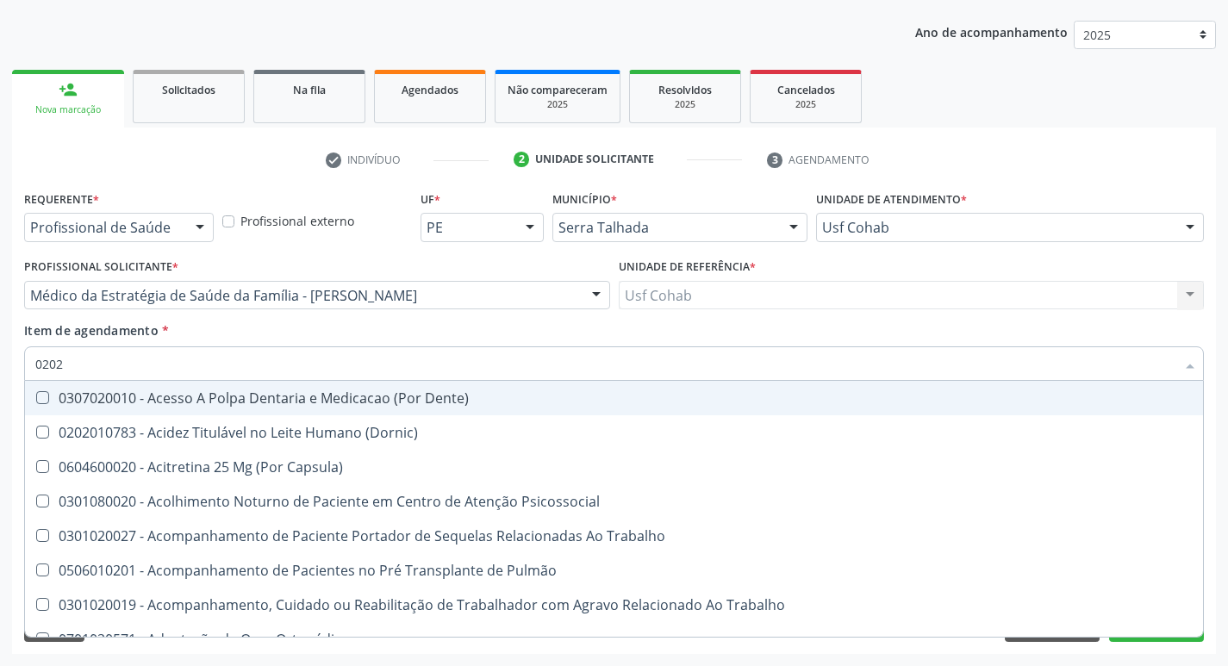
checkbox Biologica "true"
checkbox Abo "false"
checkbox Glicose "false"
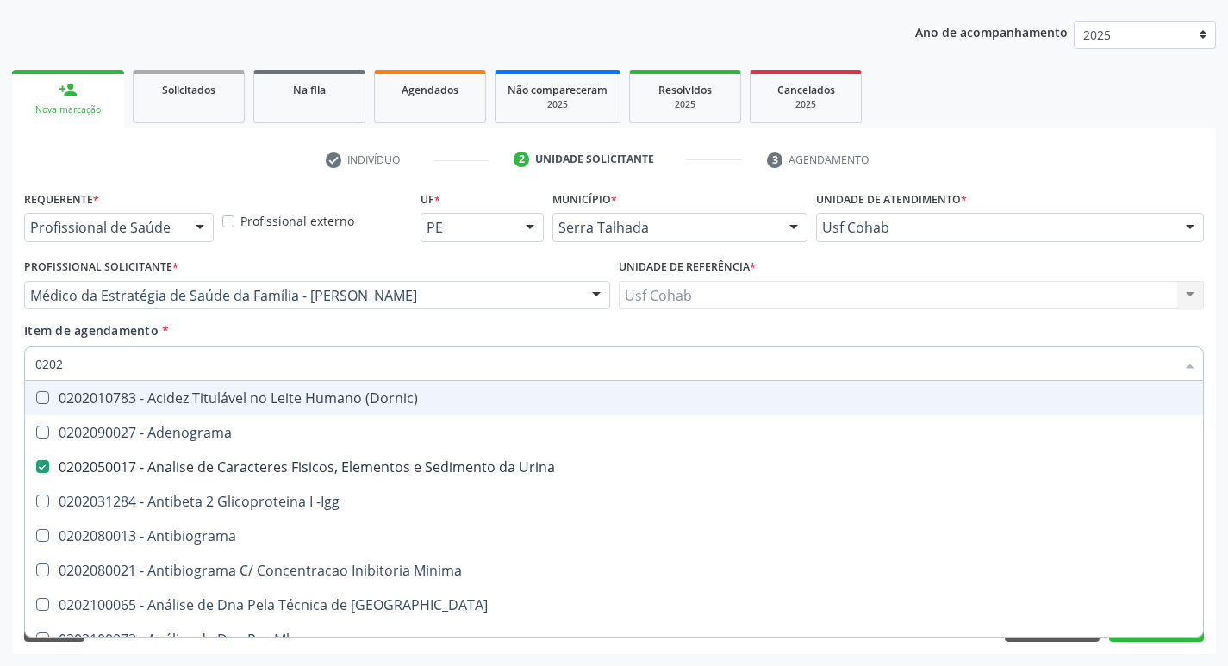
type input "02020"
checkbox Abo "false"
checkbox Xi "true"
checkbox Glicose "false"
checkbox Zinco "true"
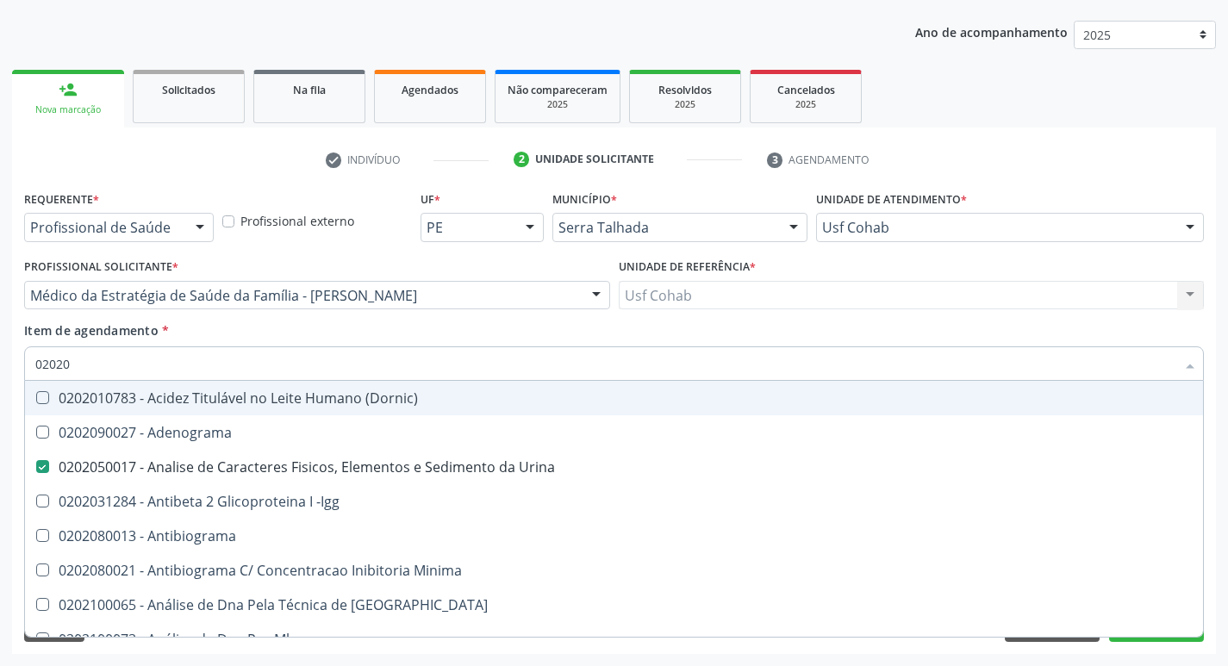
checkbox Completo "false"
type input "020203"
checkbox Urina "false"
checkbox Aminoacidos "true"
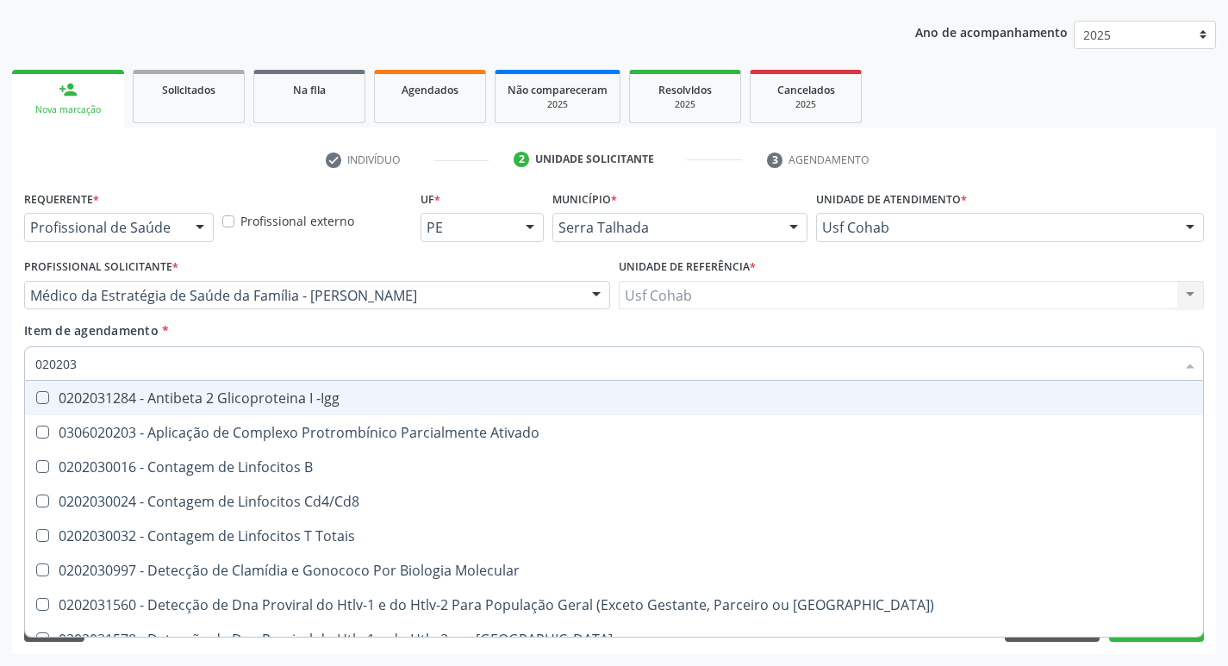
type input "0202030"
checkbox Completo "false"
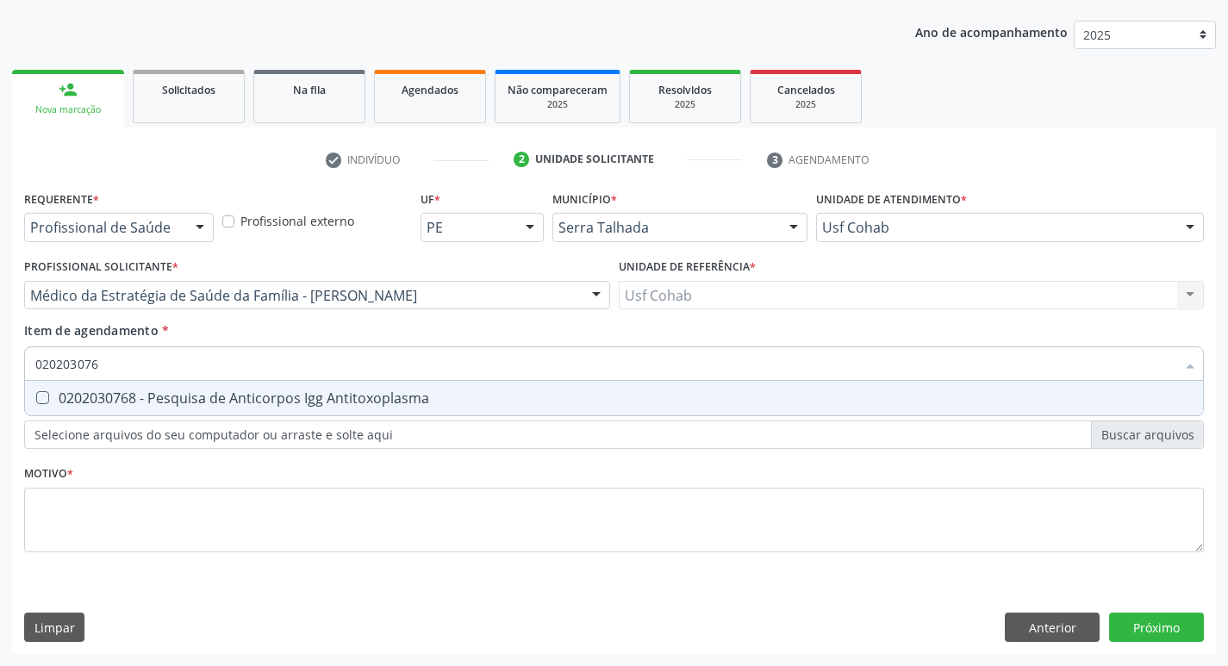
type input "0202030768"
click at [47, 396] on Antitoxoplasma at bounding box center [42, 397] width 13 height 13
click at [36, 396] on Antitoxoplasma "checkbox" at bounding box center [30, 397] width 11 height 11
checkbox Antitoxoplasma "true"
drag, startPoint x: 121, startPoint y: 367, endPoint x: 78, endPoint y: 367, distance: 43.9
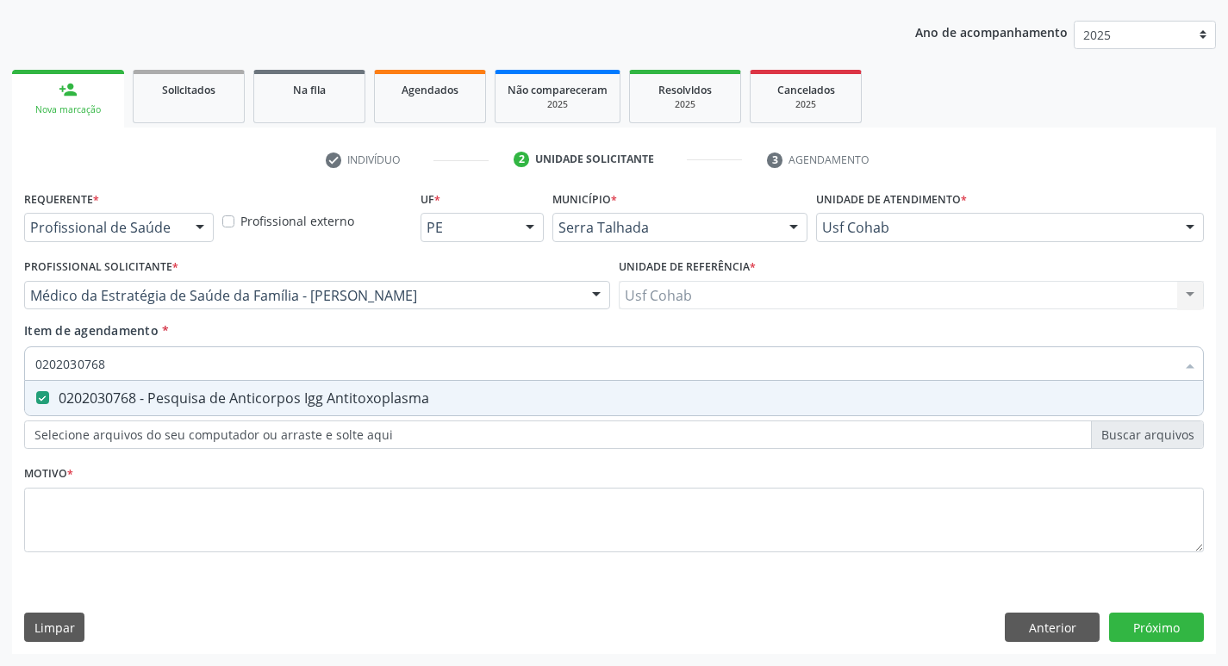
click at [78, 367] on input "0202030768" at bounding box center [605, 363] width 1140 height 34
type input "020203"
checkbox Antitoxoplasma "false"
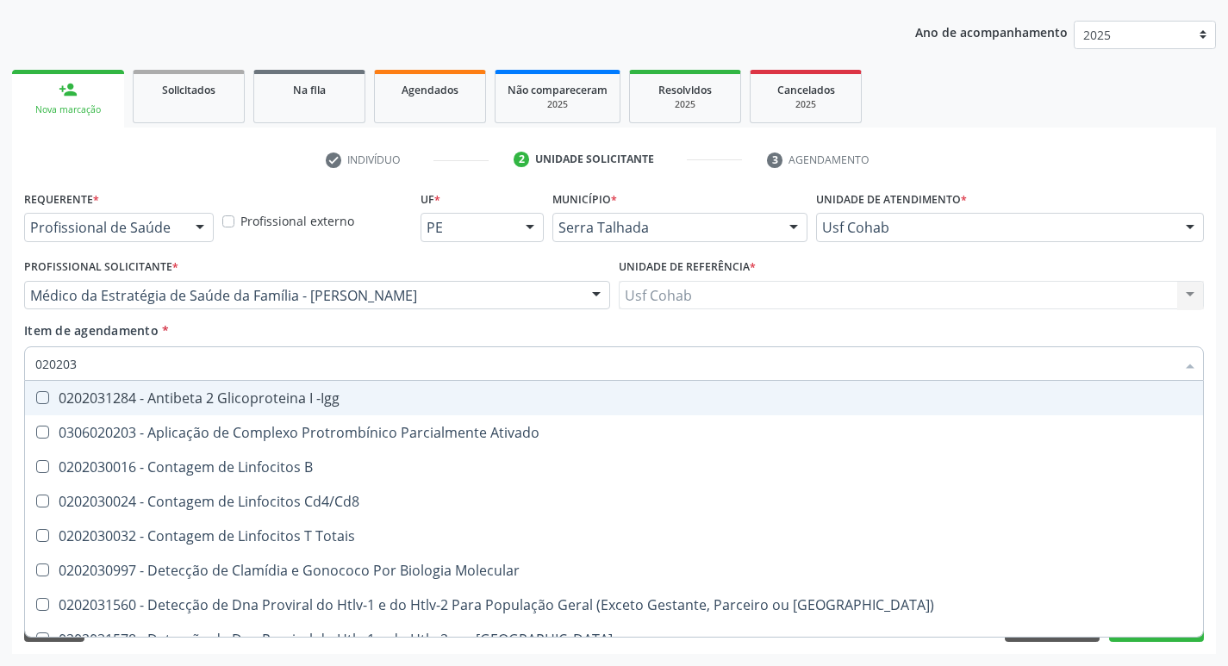
type input "0202038"
checkbox -Igg "true"
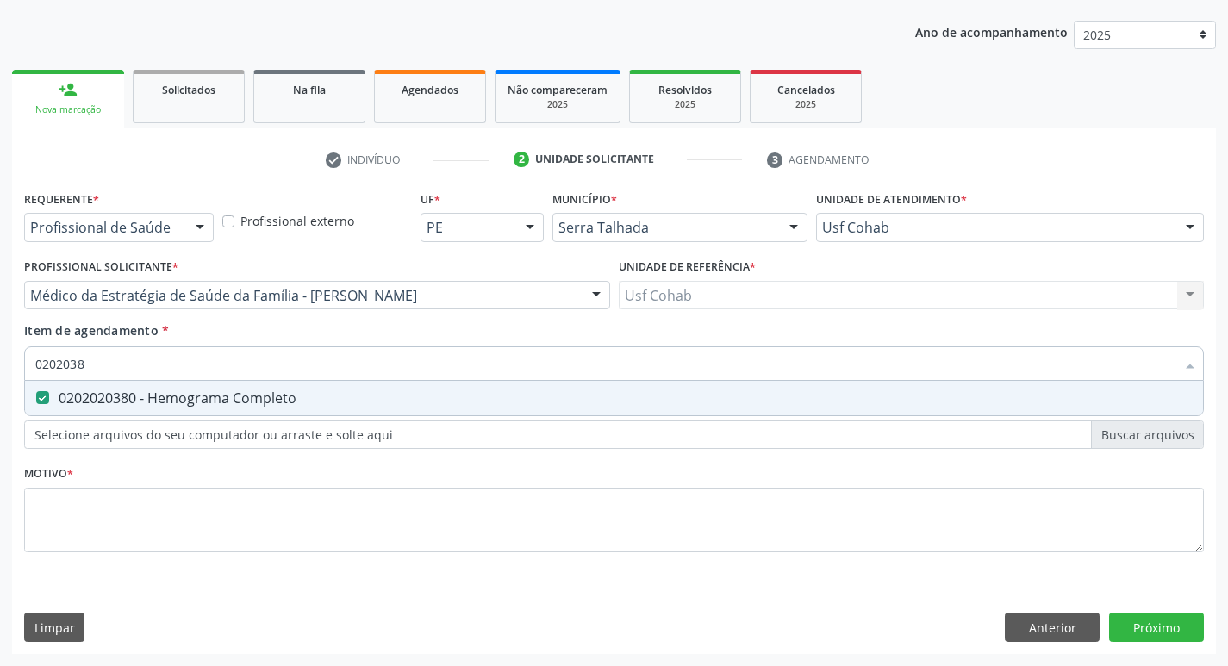
type input "020203"
checkbox Completo "false"
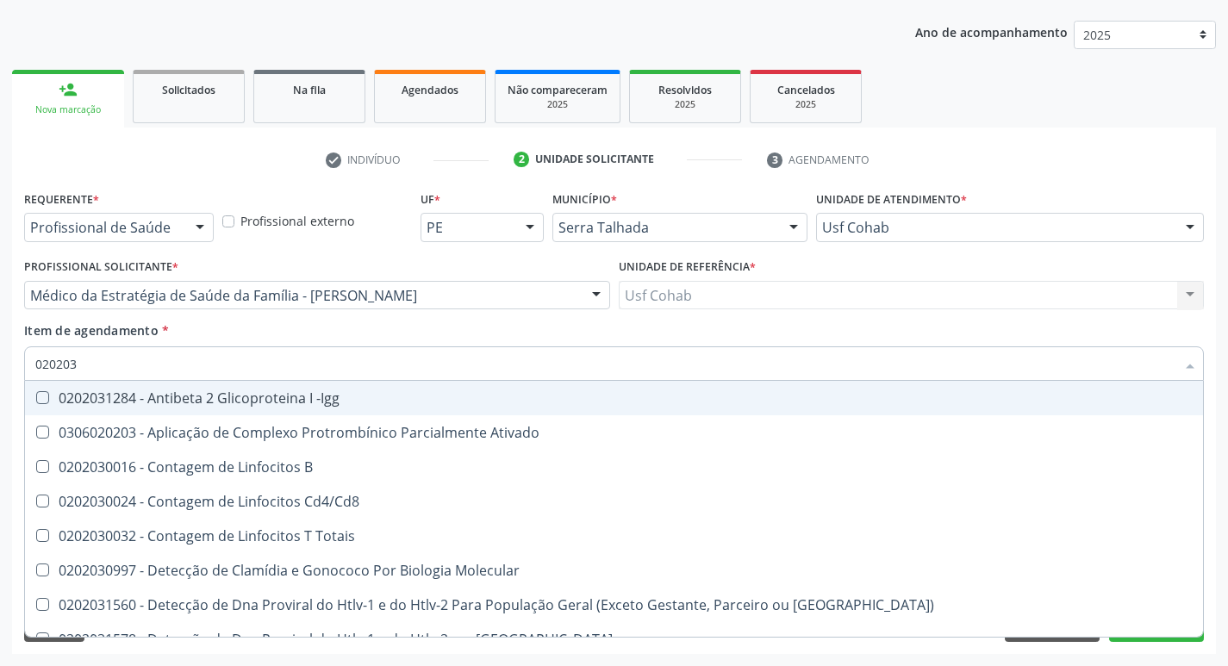
type input "0202030"
checkbox Completo "false"
checkbox \(Ro\) "true"
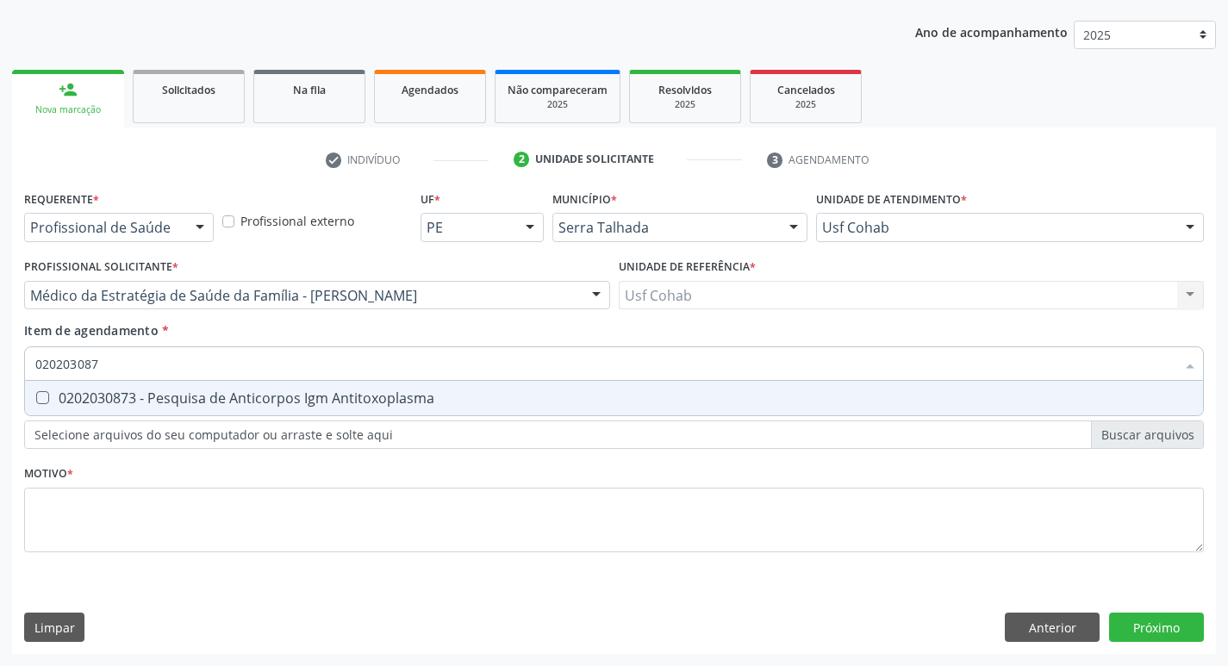
type input "0202030873"
click at [36, 399] on Antitoxoplasma at bounding box center [42, 397] width 13 height 13
click at [36, 399] on Antitoxoplasma "checkbox" at bounding box center [30, 397] width 11 height 11
checkbox Antitoxoplasma "true"
drag, startPoint x: 120, startPoint y: 369, endPoint x: 6, endPoint y: 366, distance: 113.8
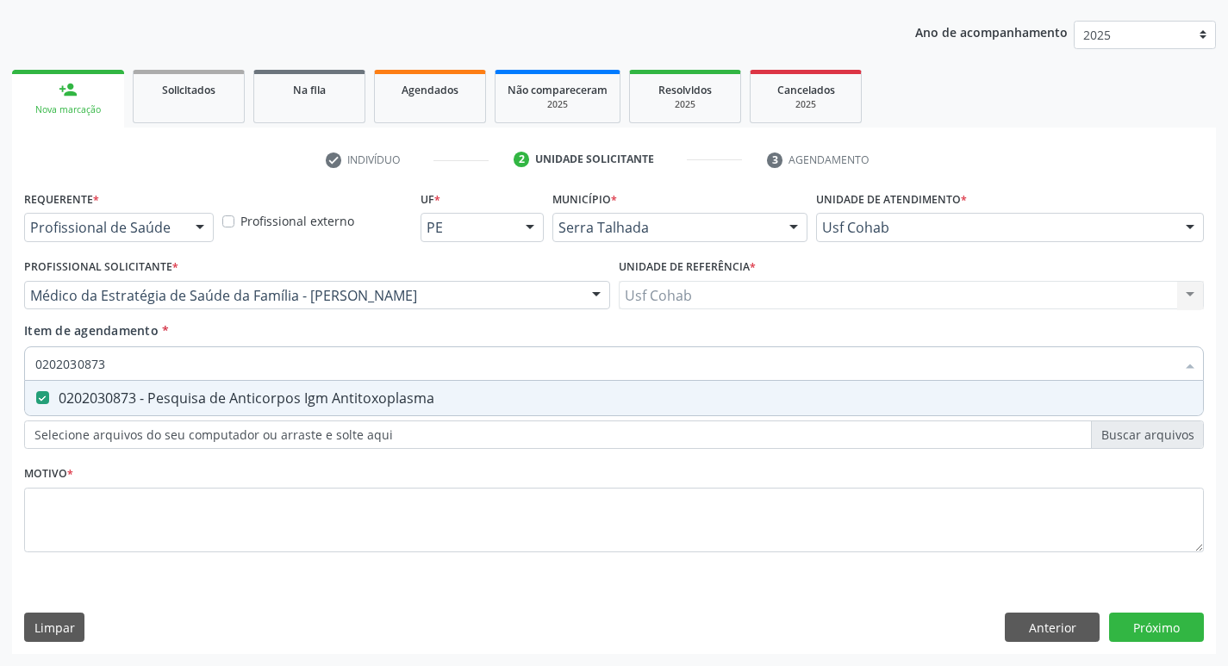
click at [8, 366] on div "Acompanhamento Acompanhe a situação das marcações correntes e finalizadas Relat…" at bounding box center [614, 286] width 1228 height 759
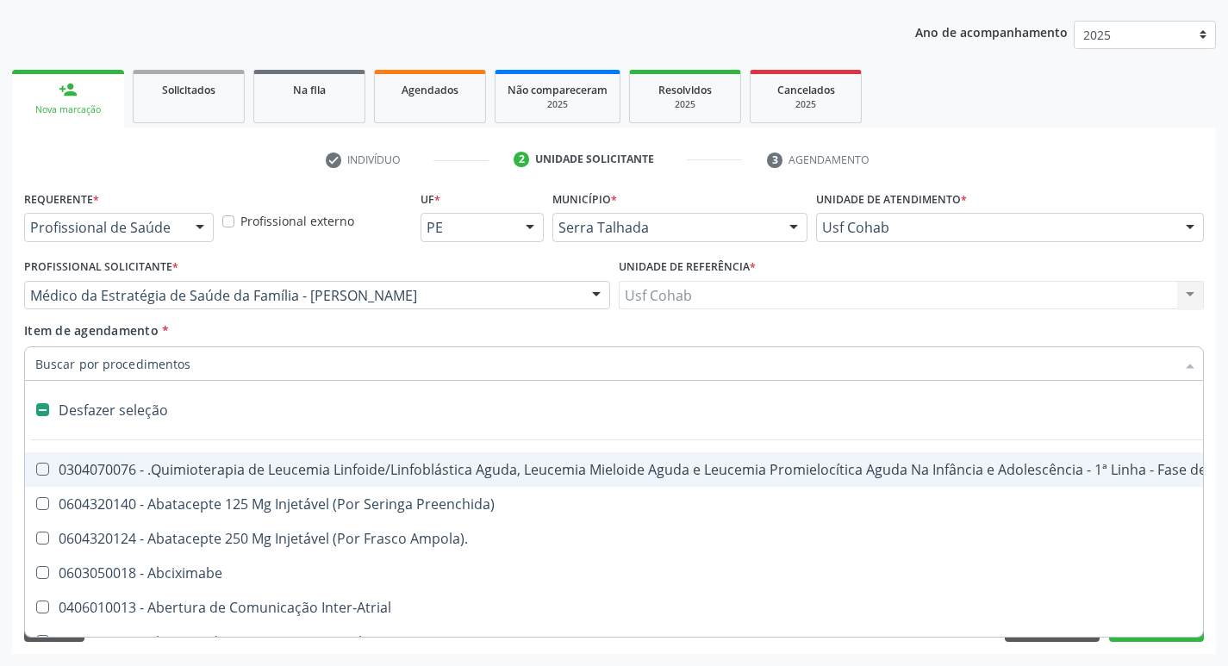
checkbox Manutenção "false"
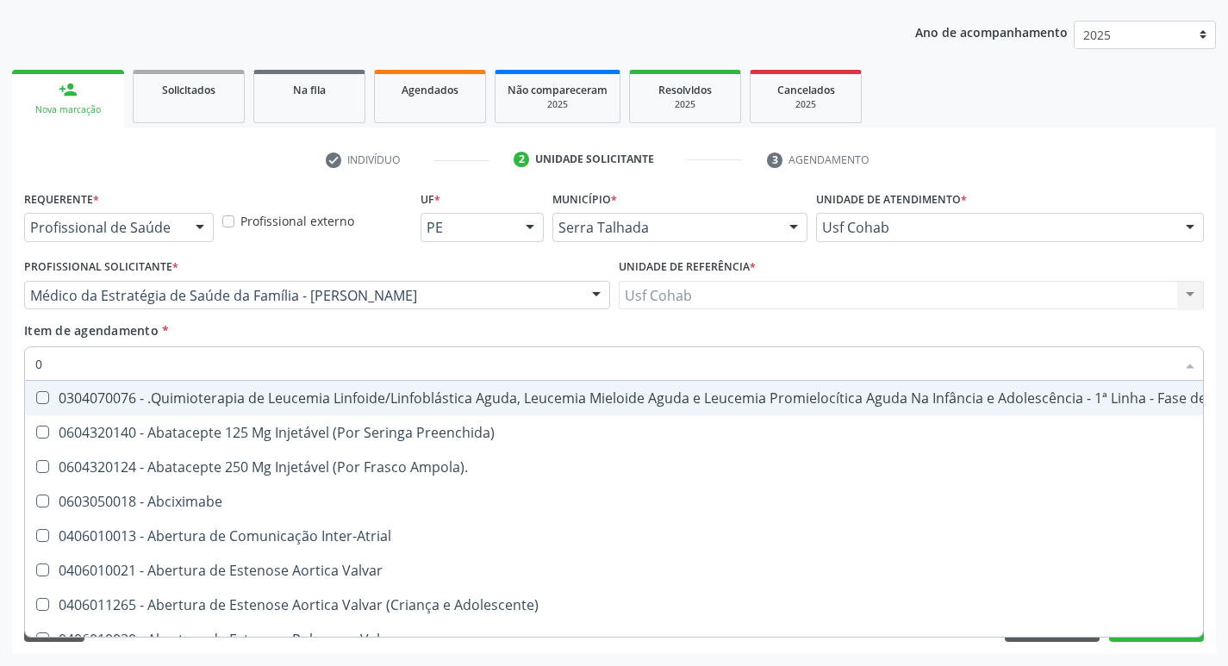
type input "02"
checkbox Coração "true"
checkbox Urina "false"
checkbox Mama "true"
checkbox Coclear "true"
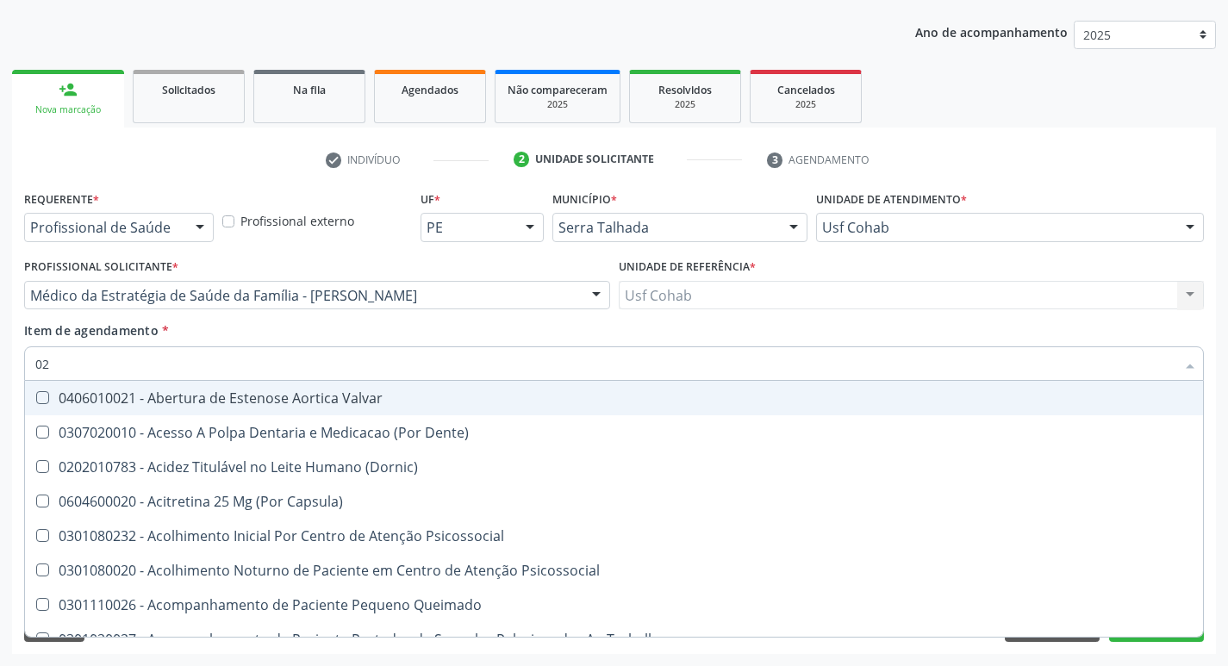
type input "020"
checkbox Terapeutica "true"
checkbox Urina "false"
checkbox Projecoes\) "true"
checkbox \(Qualitativo\) "true"
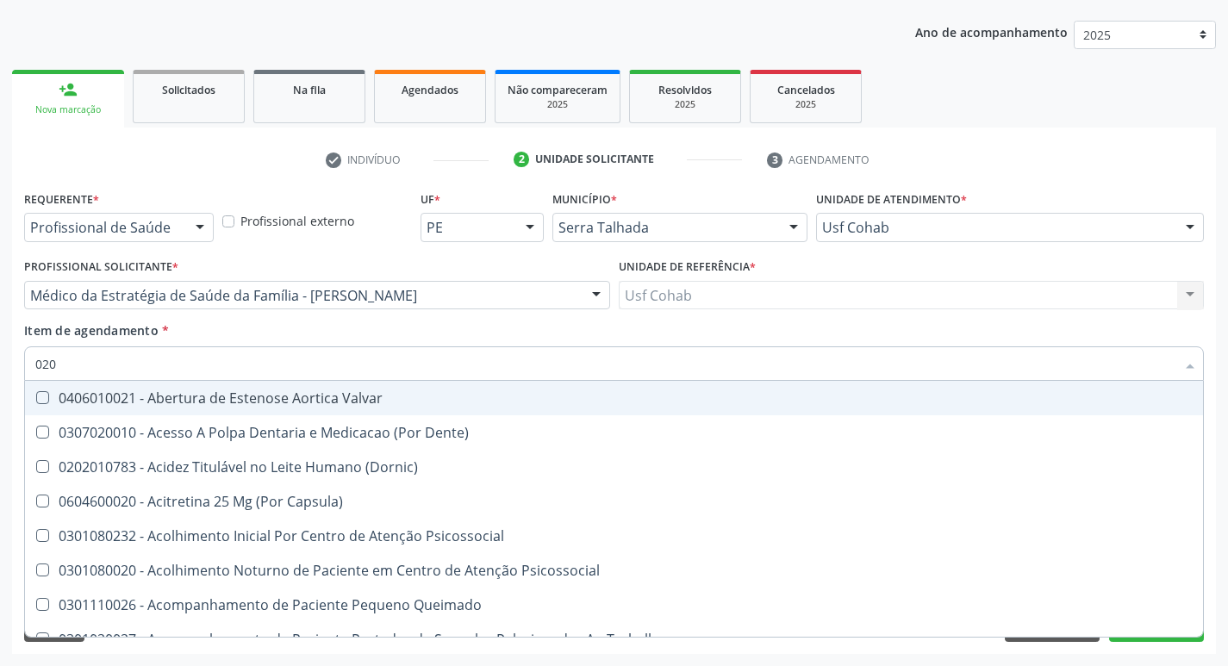
checkbox Abo "false"
checkbox Glicose "false"
checkbox \(T3\) "true"
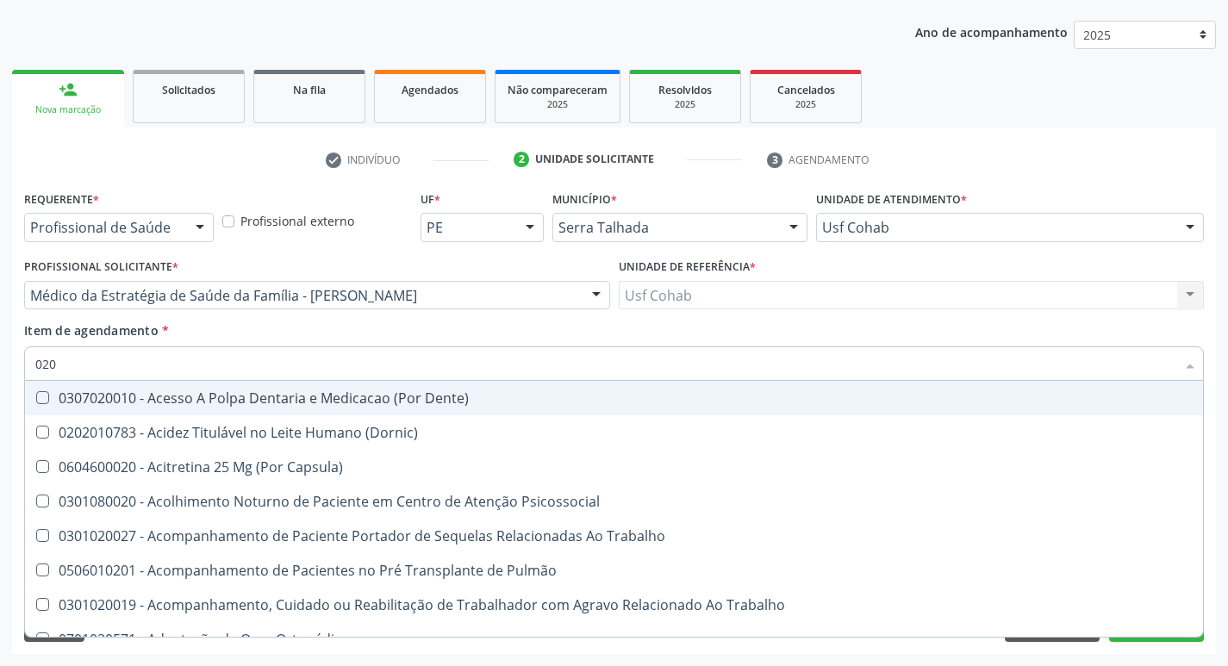
type input "0202"
checkbox Capsula\) "true"
checkbox Urina "false"
checkbox Coagulação\ "true"
checkbox Laser "true"
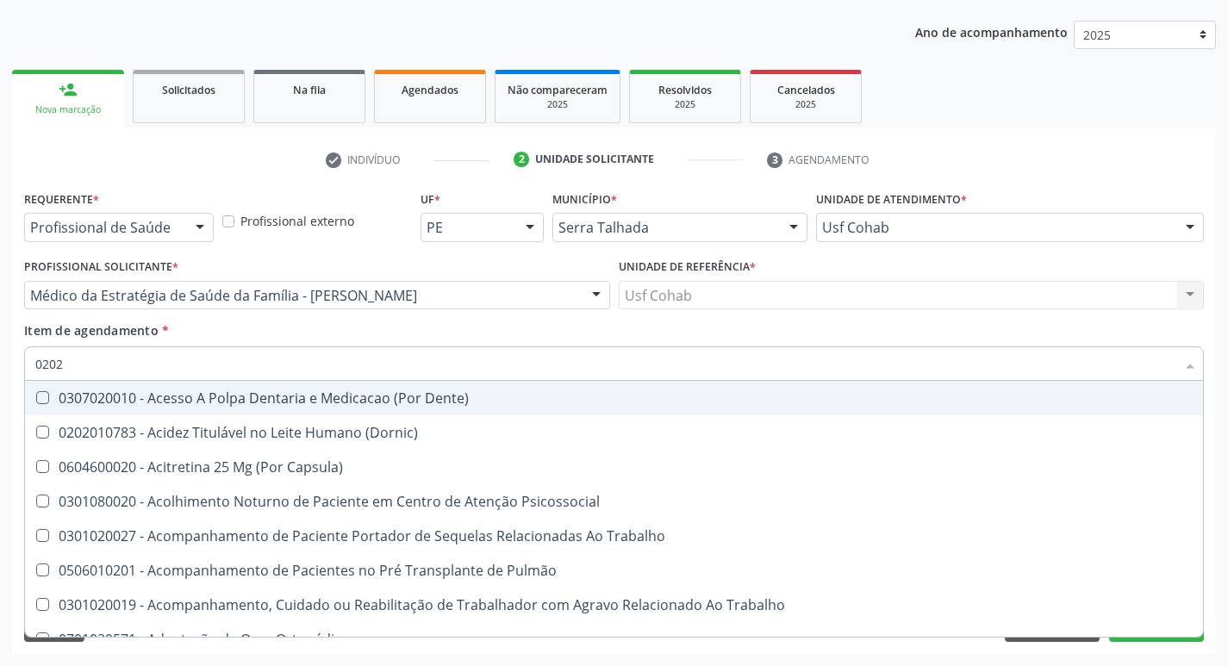
checkbox Biologica "true"
checkbox Abo "false"
checkbox Dosagens\) "true"
checkbox Euglobulina "true"
checkbox Glicose "false"
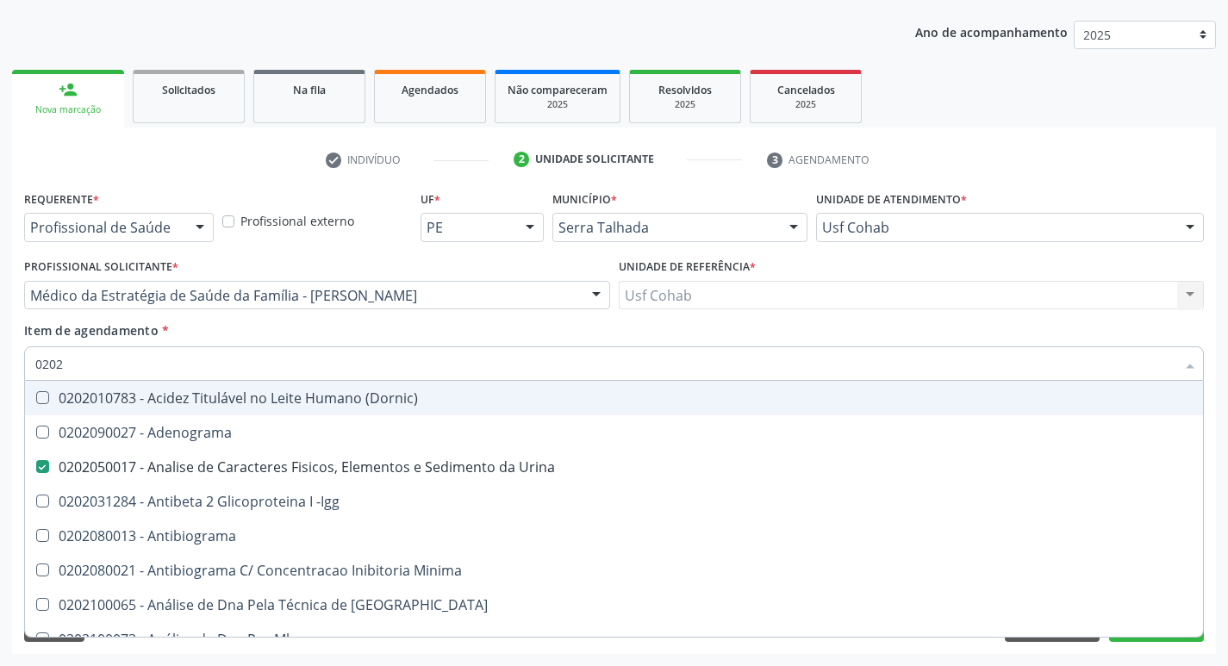
type input "02020"
checkbox Abo "false"
checkbox Xi "true"
checkbox Glicose "false"
checkbox Zinco "true"
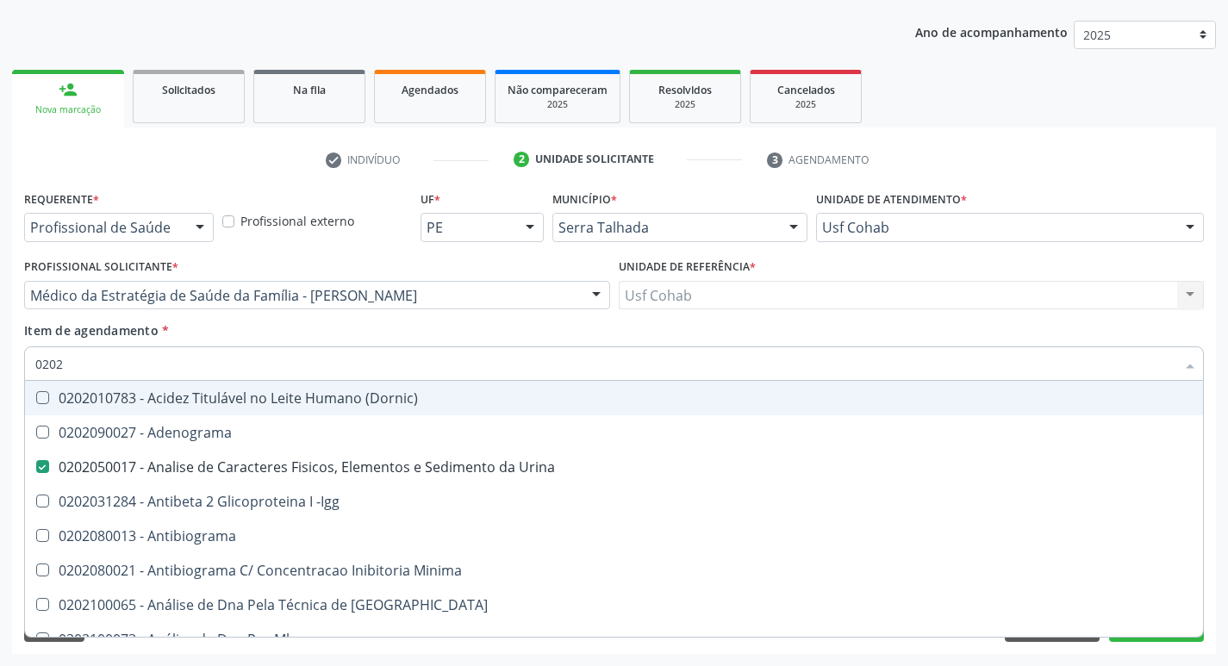
checkbox Completo "false"
checkbox Carini "true"
checkbox Parceria\) "true"
checkbox Antitoxoplasma "false"
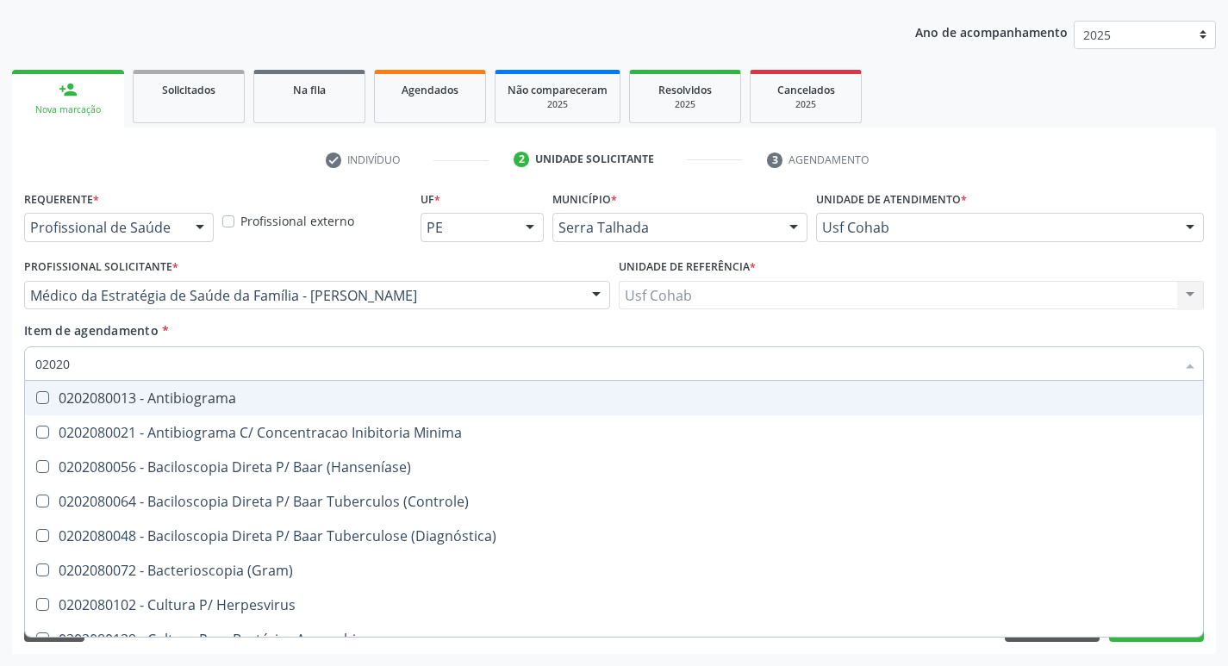
type input "020208"
checkbox \(Hanseníase\) "false"
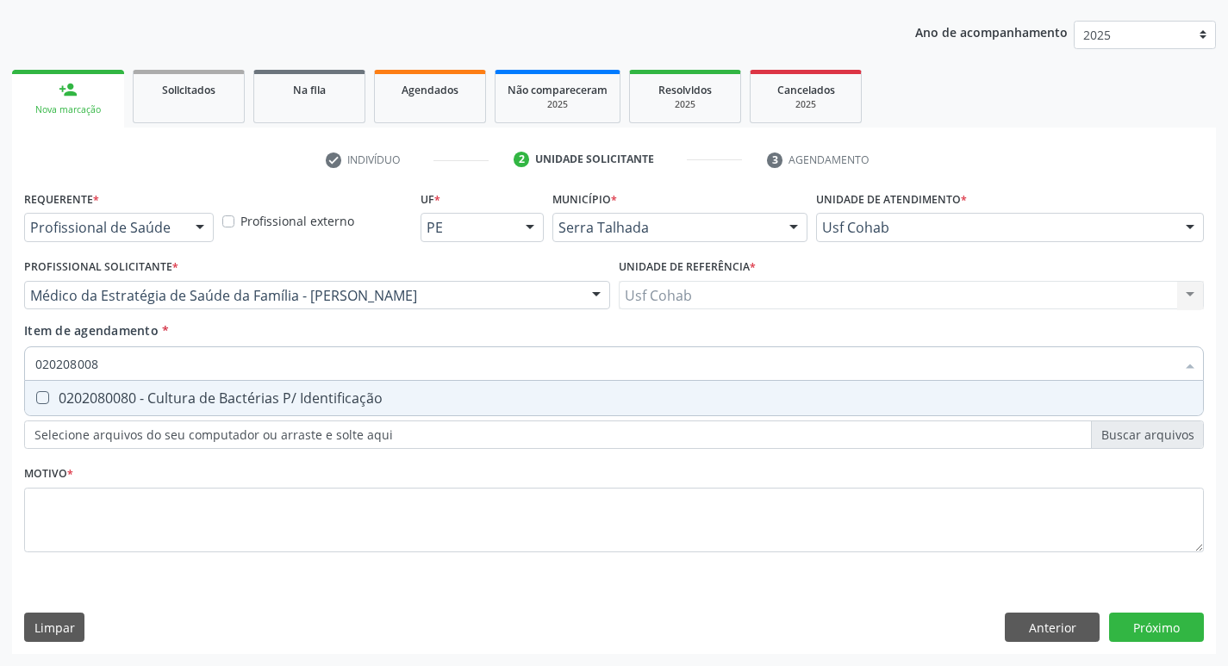
type input "0202080080"
click at [48, 395] on Identificação at bounding box center [42, 397] width 13 height 13
click at [36, 395] on Identificação "checkbox" at bounding box center [30, 397] width 11 height 11
checkbox Identificação "true"
drag, startPoint x: 144, startPoint y: 364, endPoint x: 0, endPoint y: 370, distance: 144.0
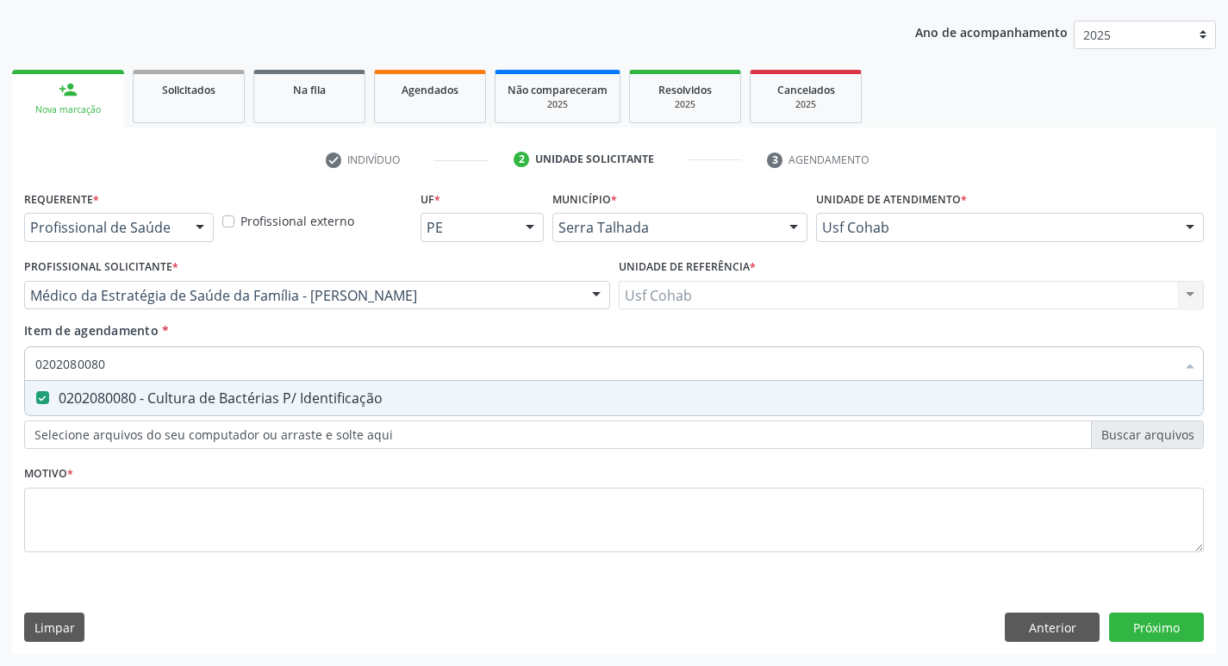
click at [0, 370] on div "Acompanhamento Acompanhe a situação das marcações correntes e finalizadas Relat…" at bounding box center [614, 286] width 1228 height 759
checkbox Identificação "false"
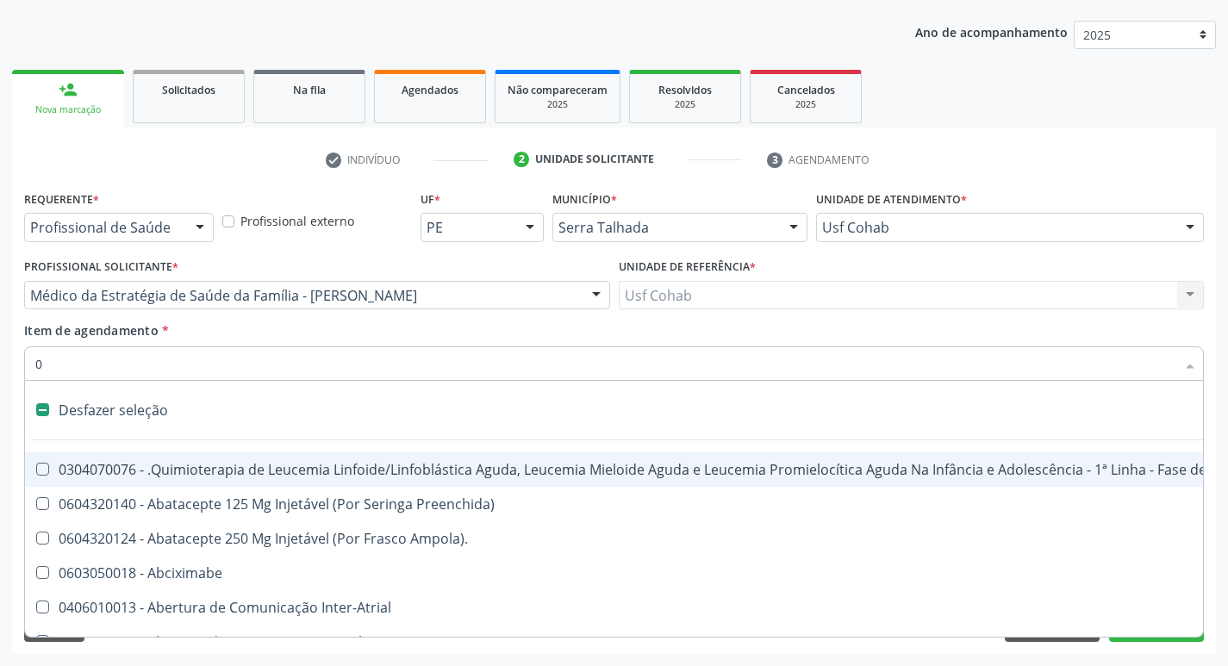
type input "02"
checkbox Coração "true"
checkbox Urina "false"
checkbox \(Unilateral\) "true"
checkbox Mama "true"
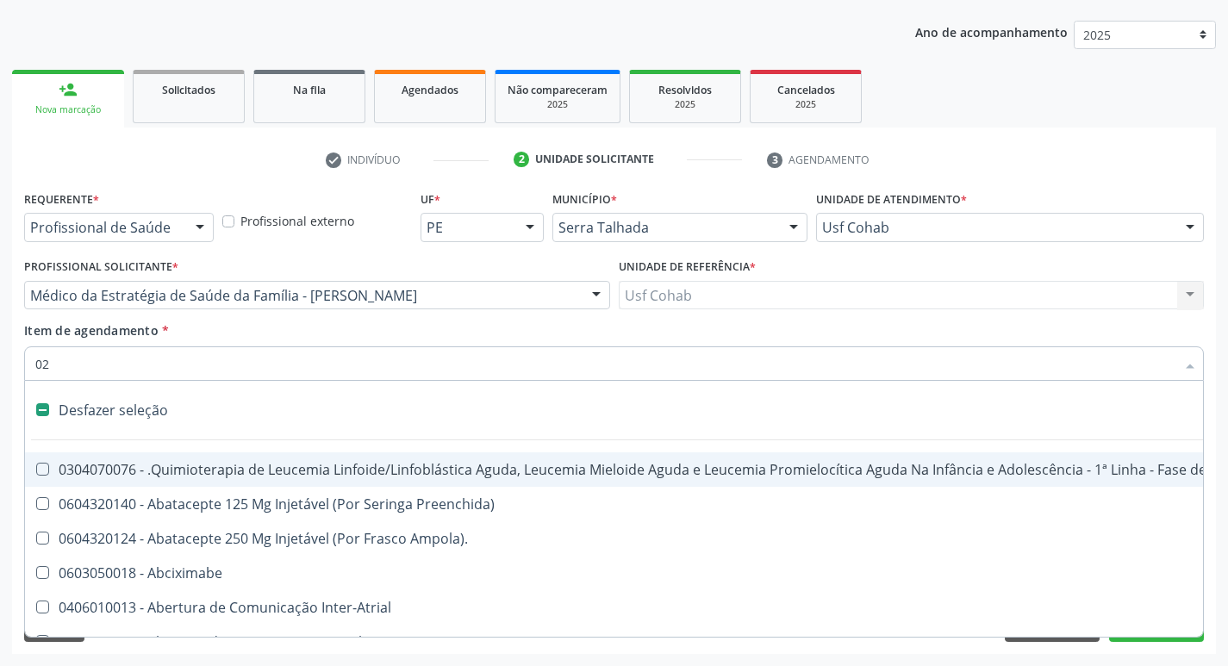
checkbox Coclear "true"
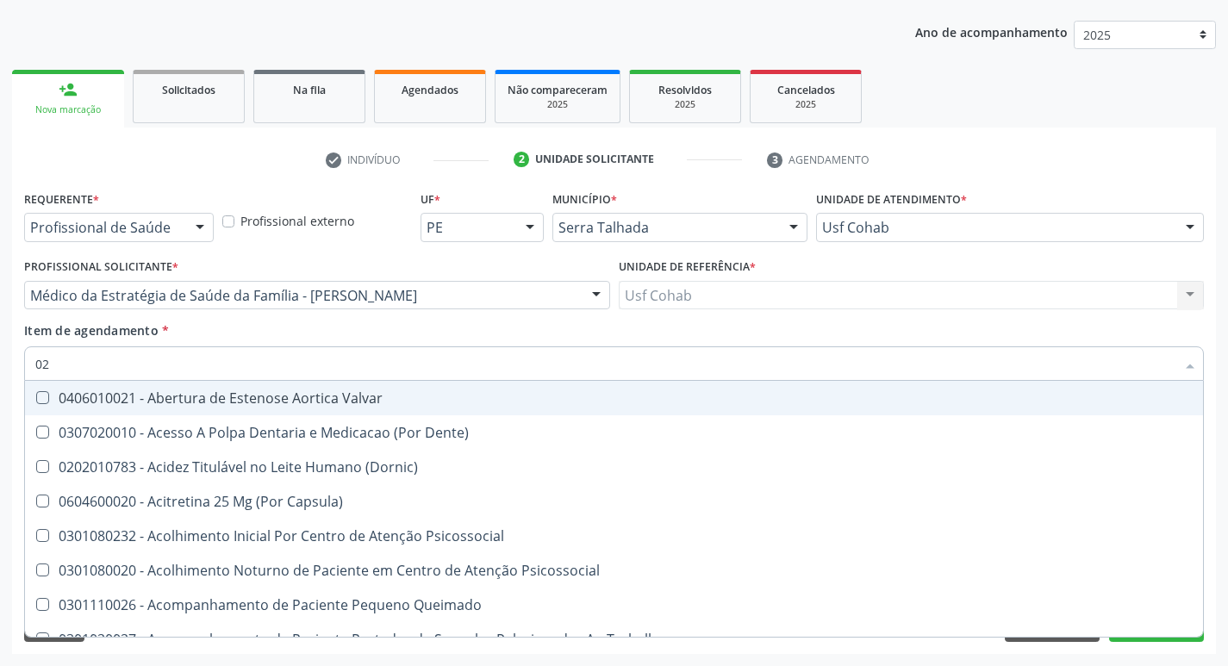
type input "020"
checkbox Terapeutica "true"
checkbox Urina "false"
checkbox Gastro-Esofagico "true"
checkbox Projecoes\) "true"
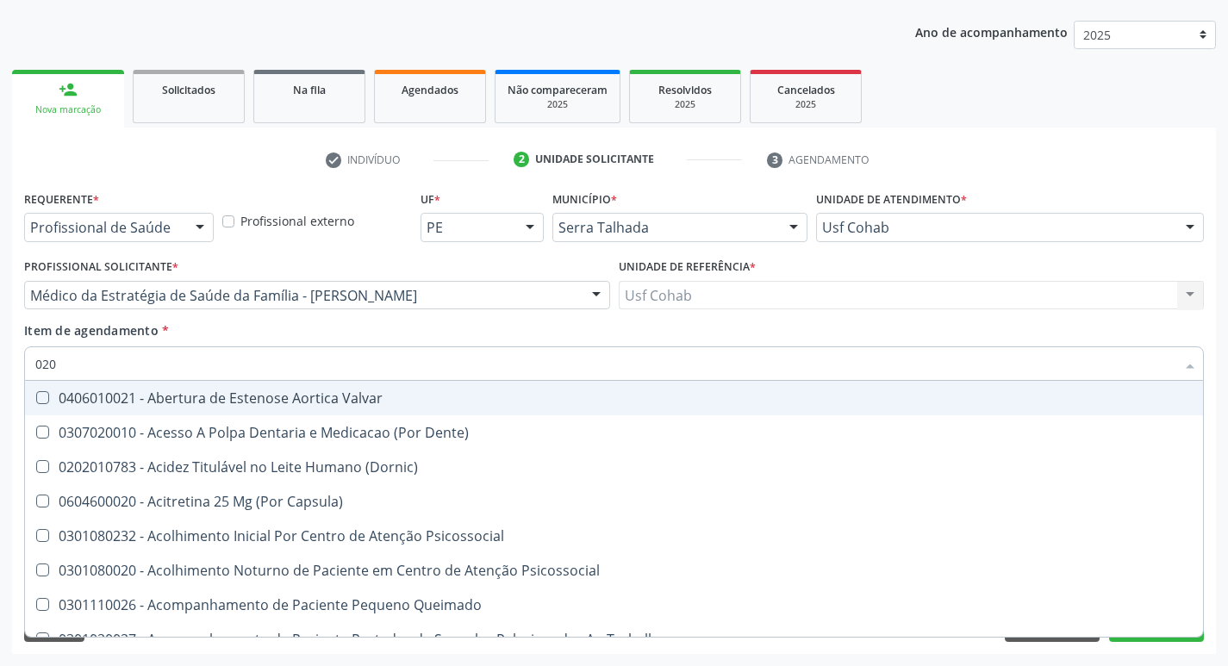
checkbox Identificação "false"
checkbox \(Qualitativo\) "true"
checkbox Abo "false"
checkbox Glicose "false"
checkbox \(T3\) "true"
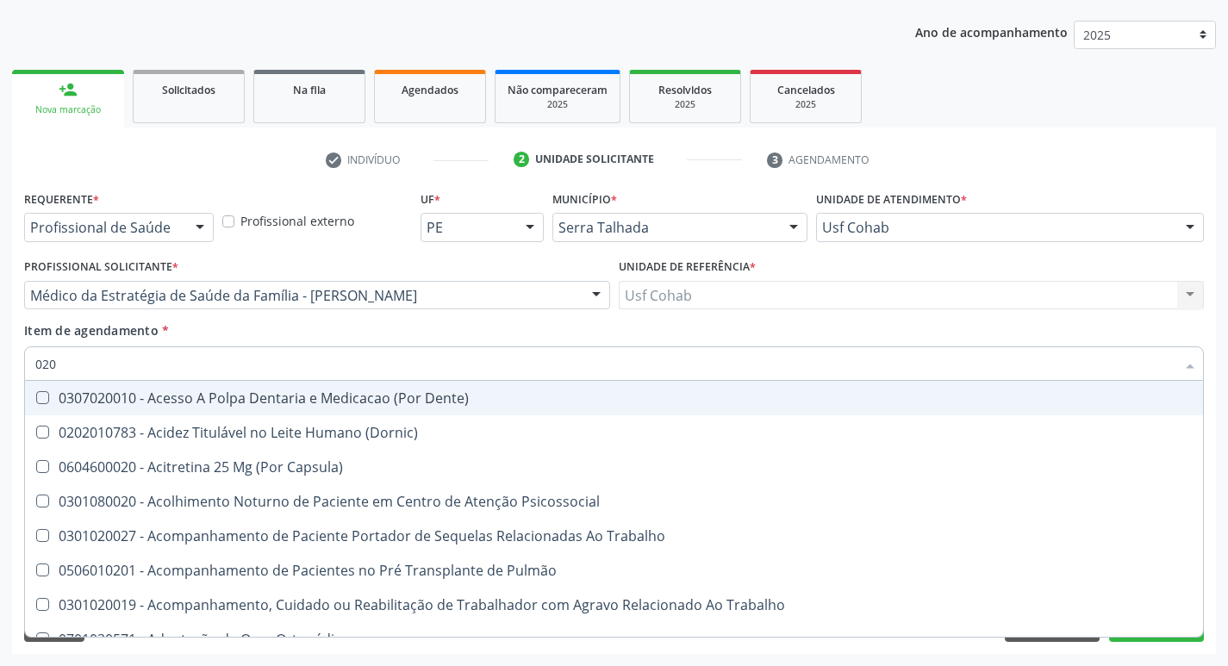
type input "0202"
checkbox Capsula\) "true"
checkbox Urina "false"
checkbox Blot "true"
checkbox Coagulação\ "true"
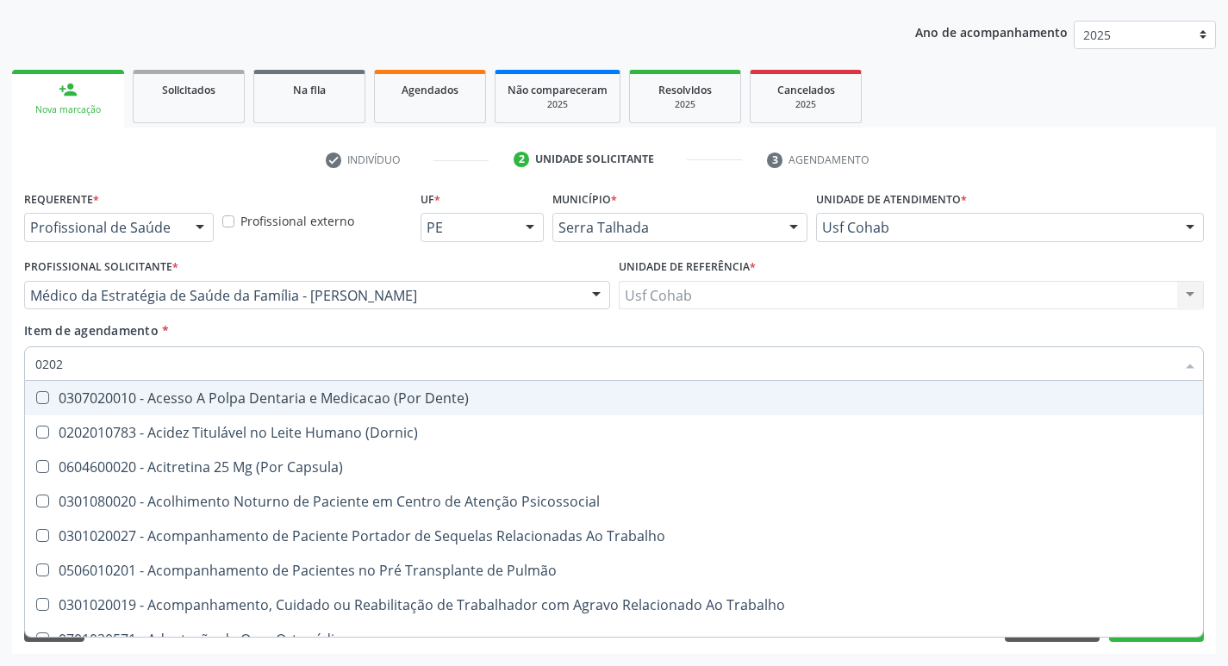
checkbox Laser "true"
checkbox Biologica "true"
checkbox Identificação "false"
checkbox Abo "false"
checkbox Dosagens\) "true"
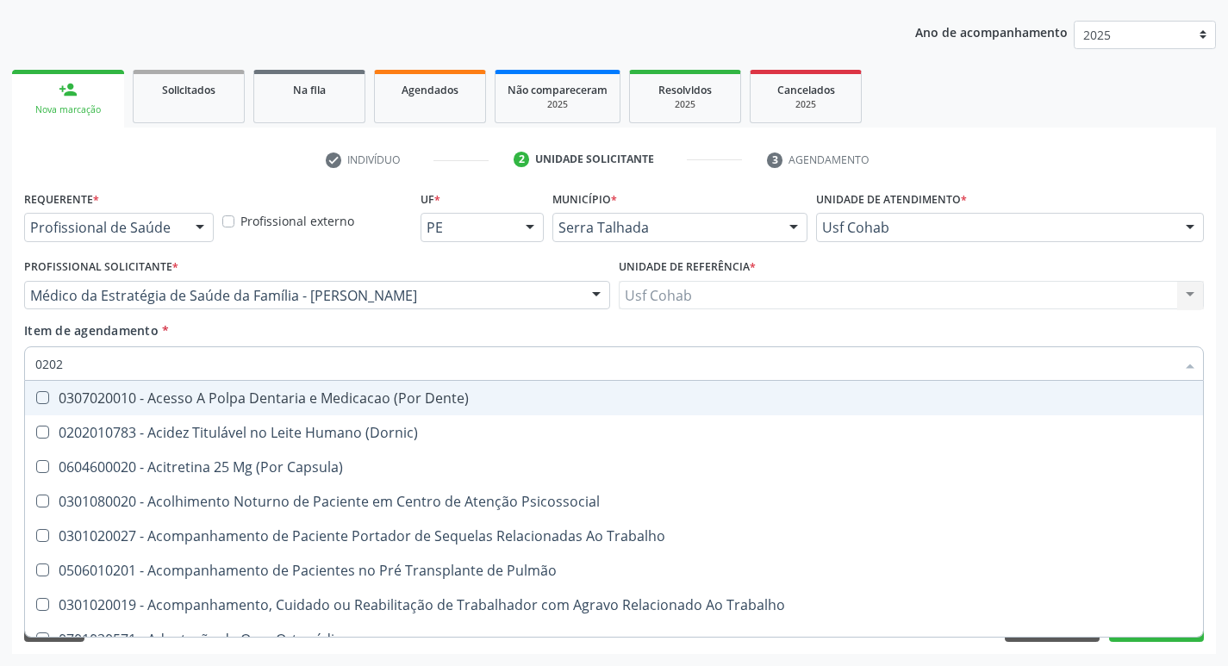
checkbox Euglobulina "true"
checkbox Glicose "false"
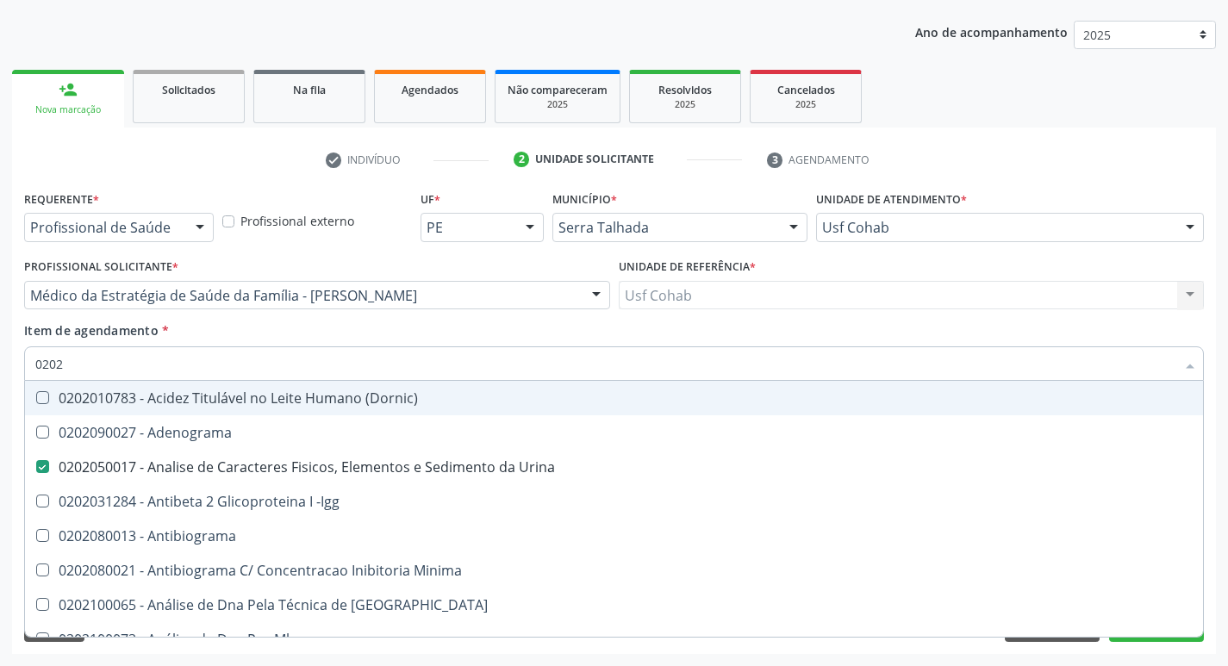
type input "02020"
checkbox Anaerobicas "true"
checkbox Identificação "false"
checkbox Abo "false"
checkbox Xi "true"
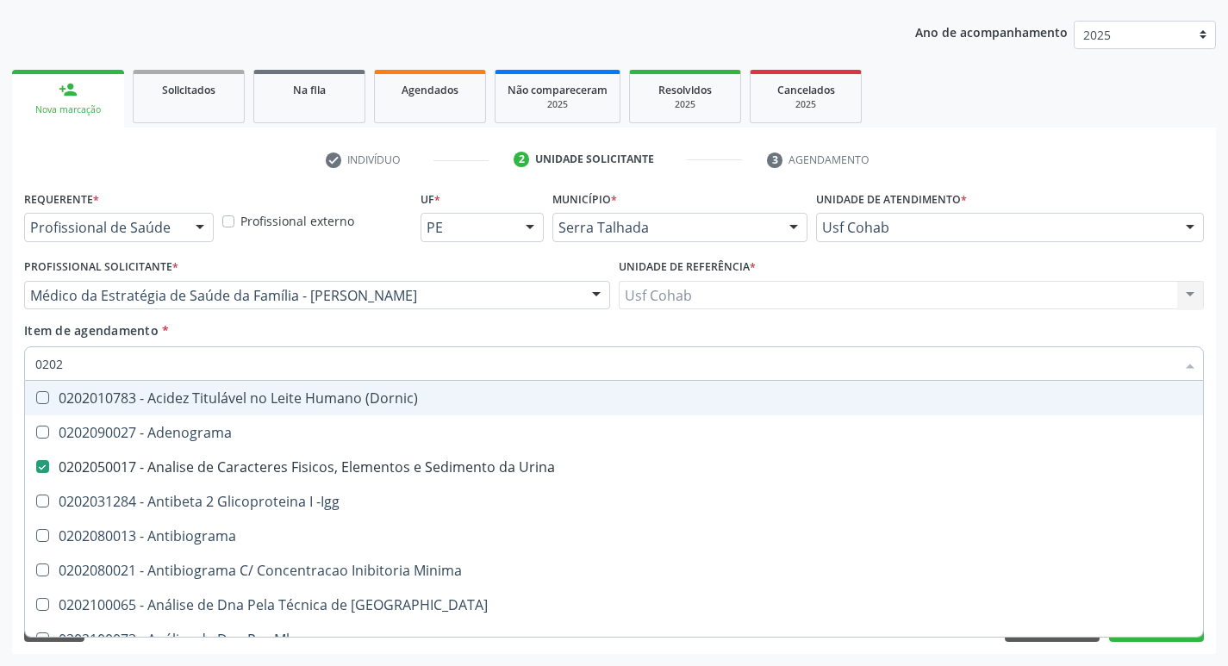
checkbox Glicose "false"
checkbox Zinco "true"
checkbox Completo "false"
checkbox Carini "true"
checkbox Parceria\) "true"
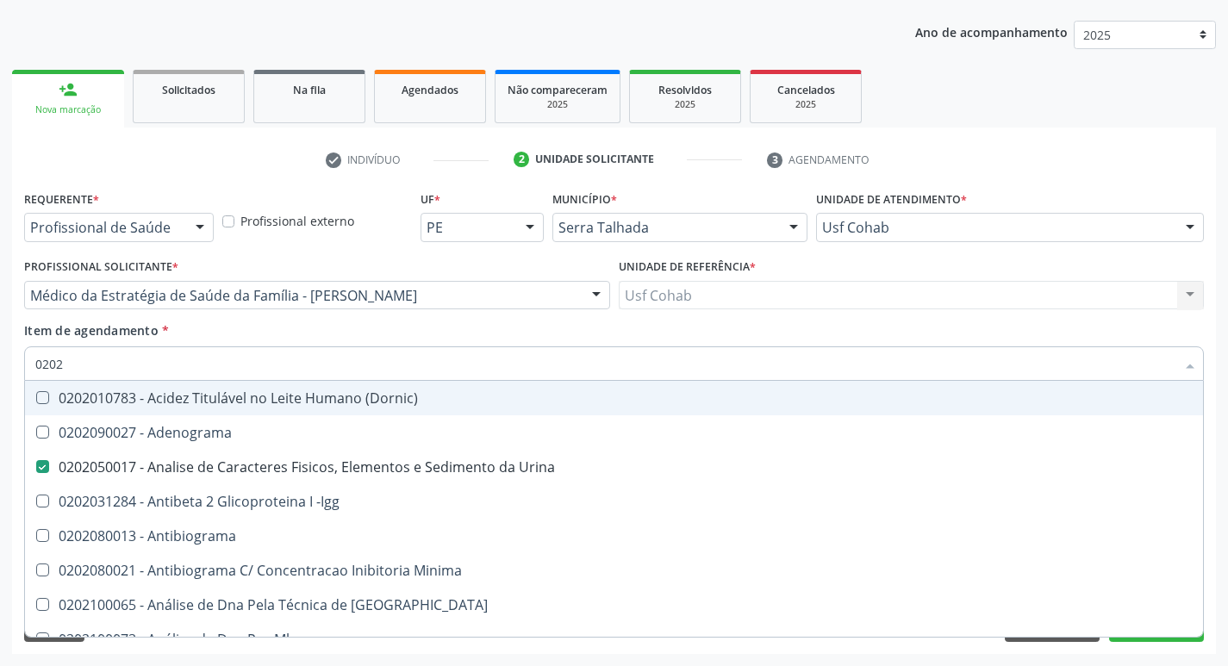
checkbox Antitoxoplasma "false"
type input "020202"
checkbox Urina "false"
checkbox Identificação "false"
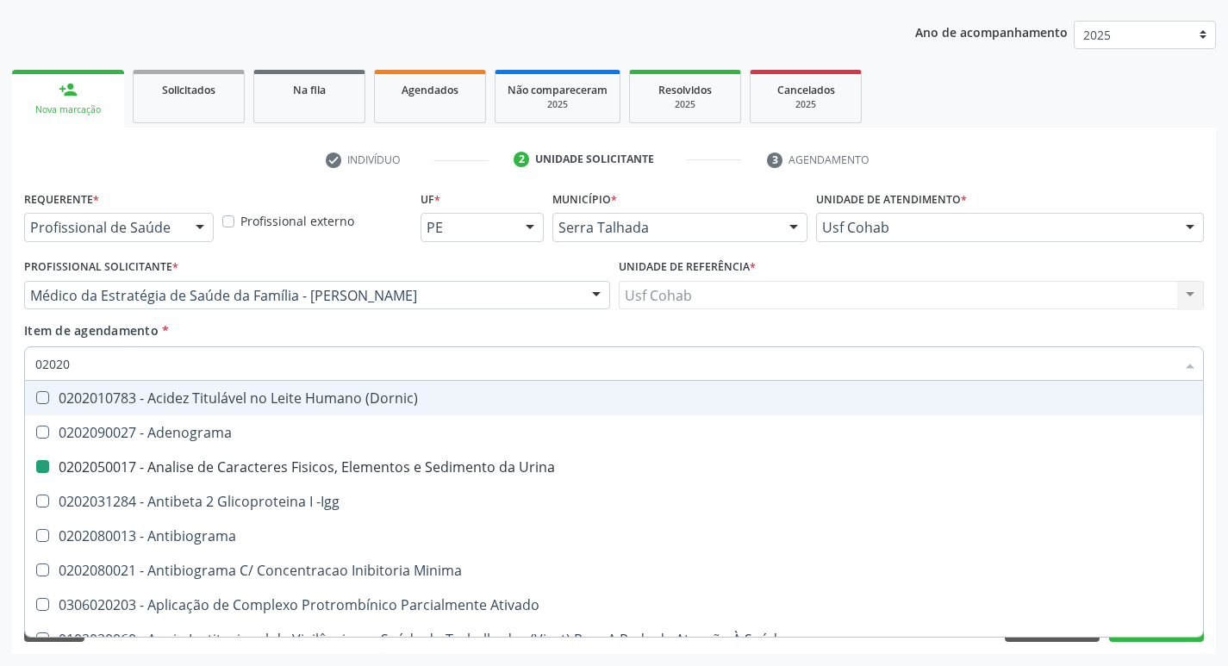
checkbox Molecular "true"
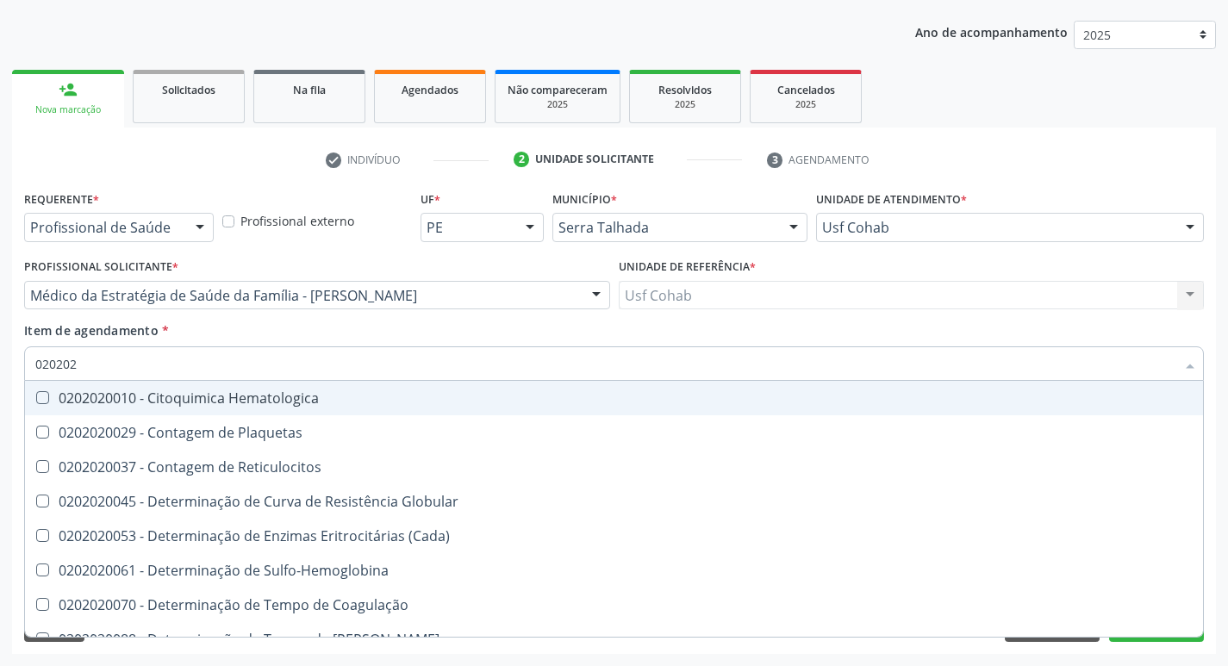
type input "0202020"
checkbox Hematocrito "true"
checkbox Completo "false"
type input "02020203"
checkbox -Duke "true"
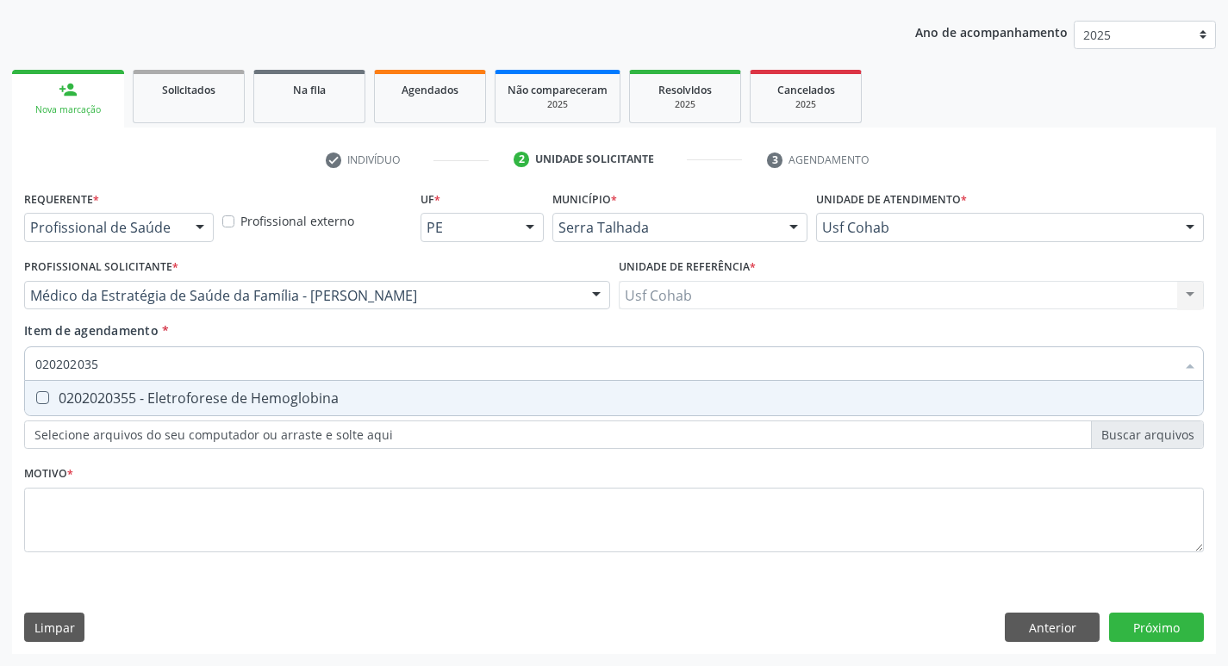
type input "0202020355"
drag, startPoint x: 43, startPoint y: 393, endPoint x: 59, endPoint y: 389, distance: 16.1
click at [44, 393] on Hemoglobina at bounding box center [42, 397] width 13 height 13
click at [36, 393] on Hemoglobina "checkbox" at bounding box center [30, 397] width 11 height 11
checkbox Hemoglobina "true"
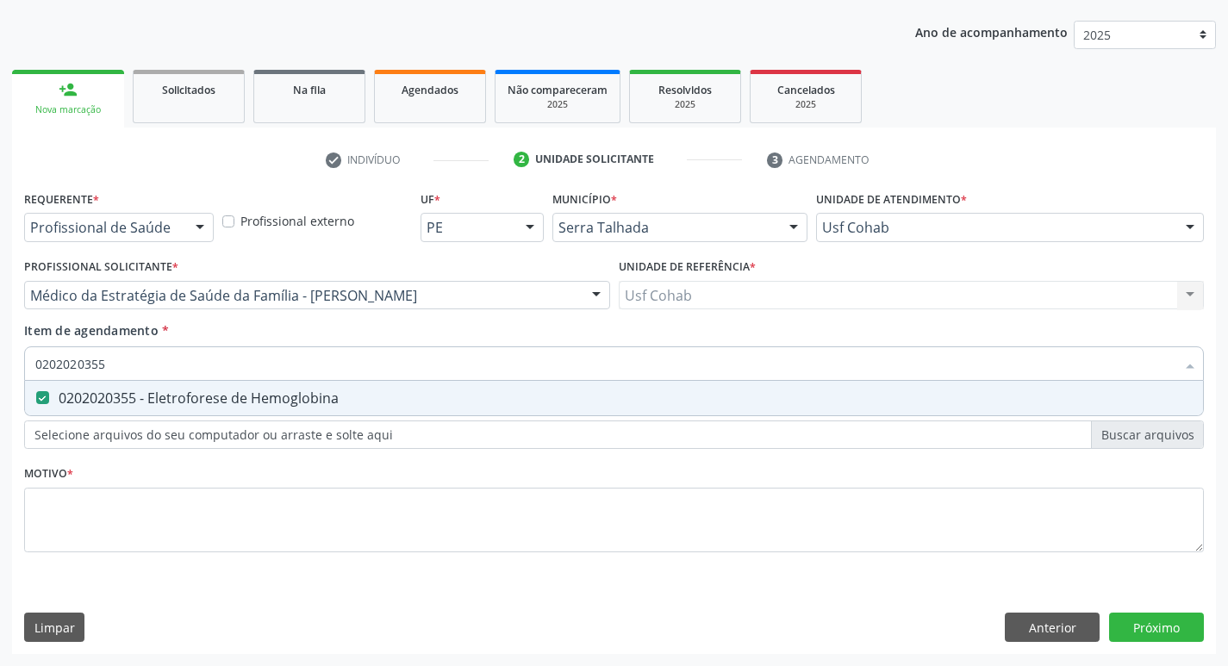
drag, startPoint x: 155, startPoint y: 361, endPoint x: 0, endPoint y: 363, distance: 155.1
click at [0, 363] on div "Acompanhamento Acompanhe a situação das marcações correntes e finalizadas Relat…" at bounding box center [614, 286] width 1228 height 759
checkbox Hemoglobina "false"
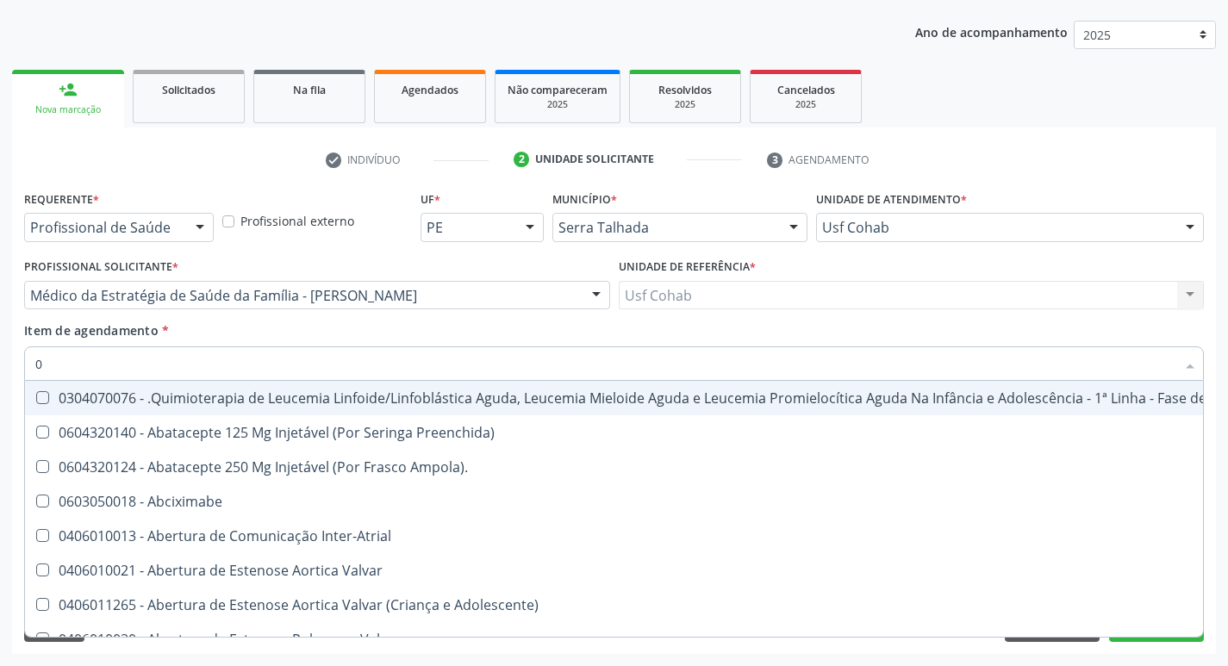
type input "02"
checkbox Coração "true"
checkbox Urina "false"
checkbox \(Unilateral\) "true"
checkbox Mama "true"
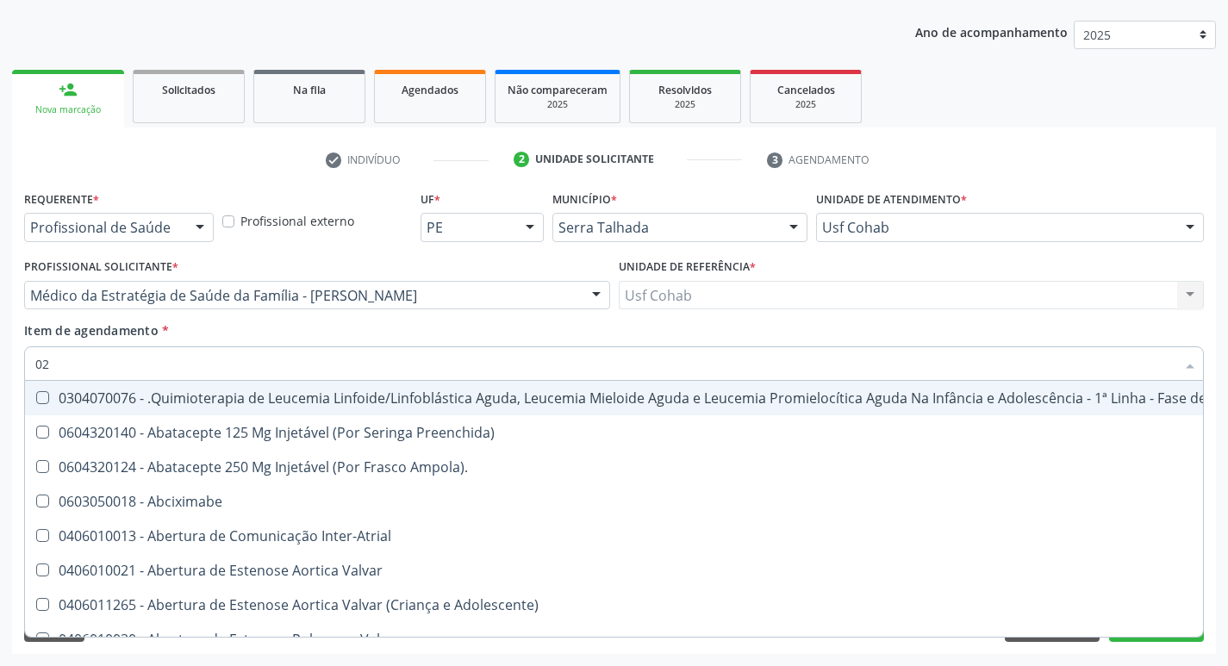
checkbox Coclear "true"
checkbox \(Coloscopia\) "true"
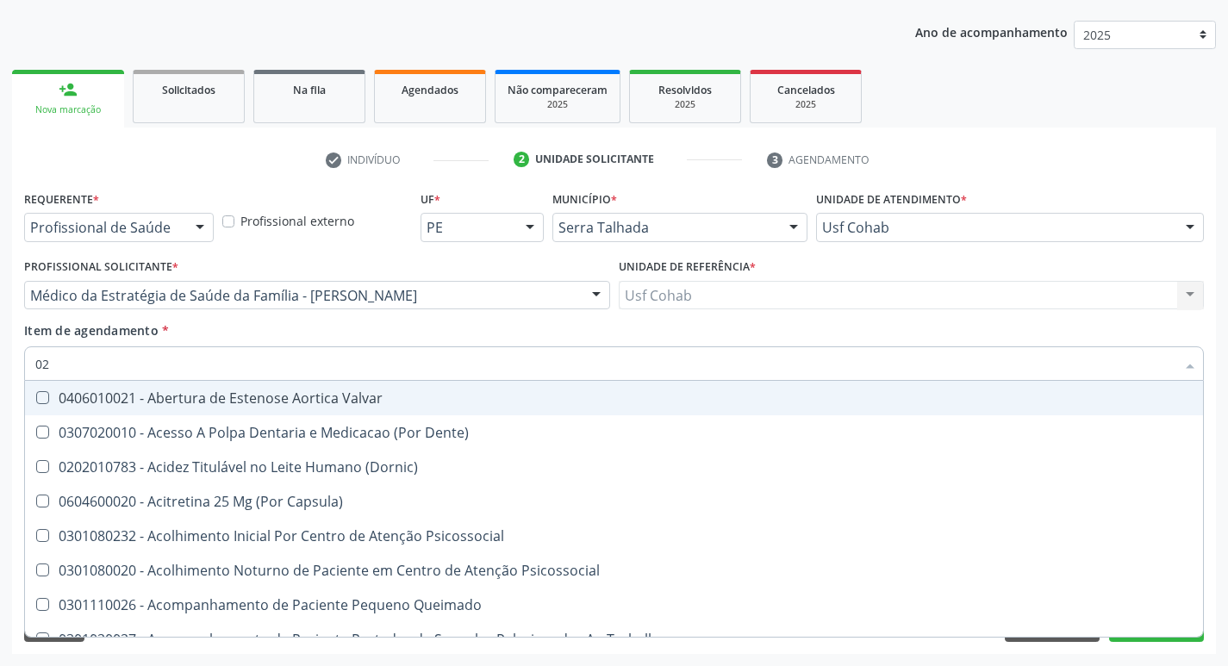
type input "020"
checkbox Terapeutica "true"
checkbox Urina "false"
checkbox Gastro-Esofagico "true"
checkbox Projecoes\) "true"
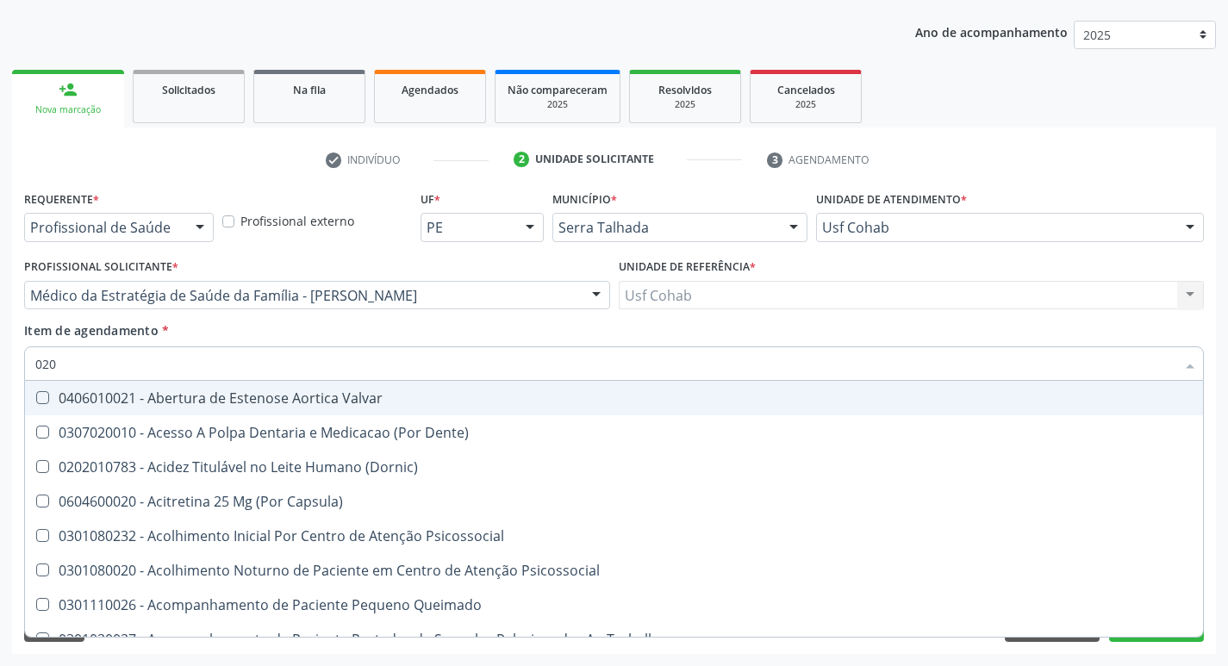
checkbox Identificação "false"
checkbox \(Qualitativo\) "true"
checkbox Abo "false"
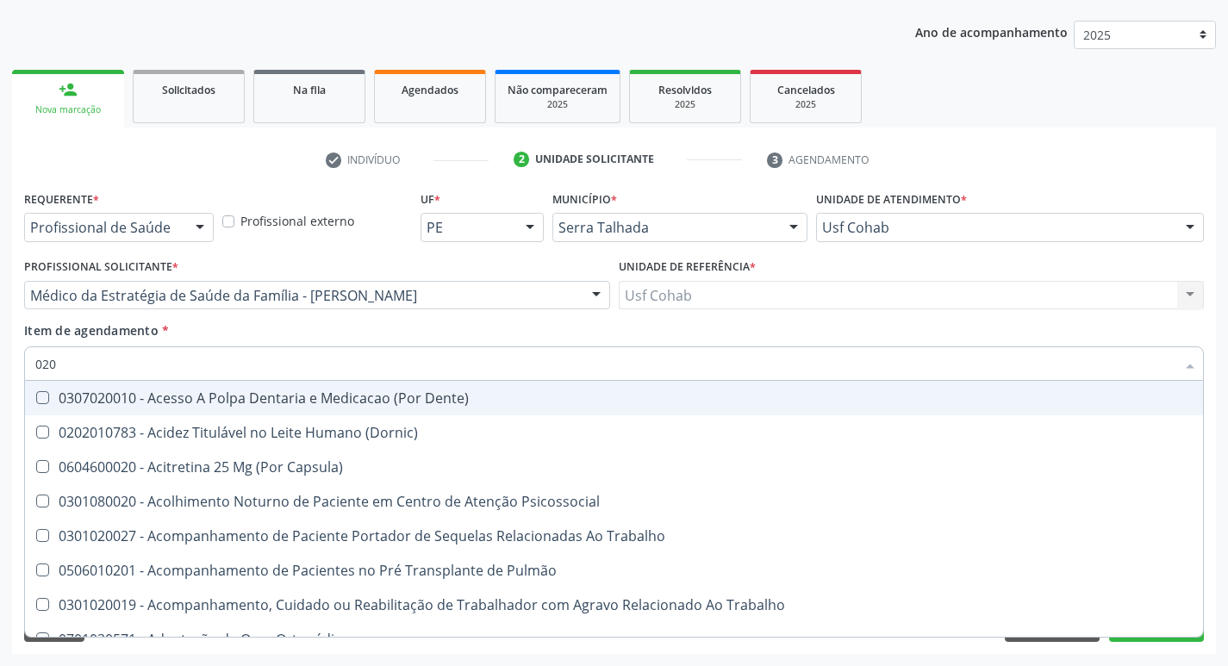
type input "0202"
checkbox Capsula\) "true"
checkbox Urina "false"
checkbox Blot "true"
checkbox Coagulação\ "true"
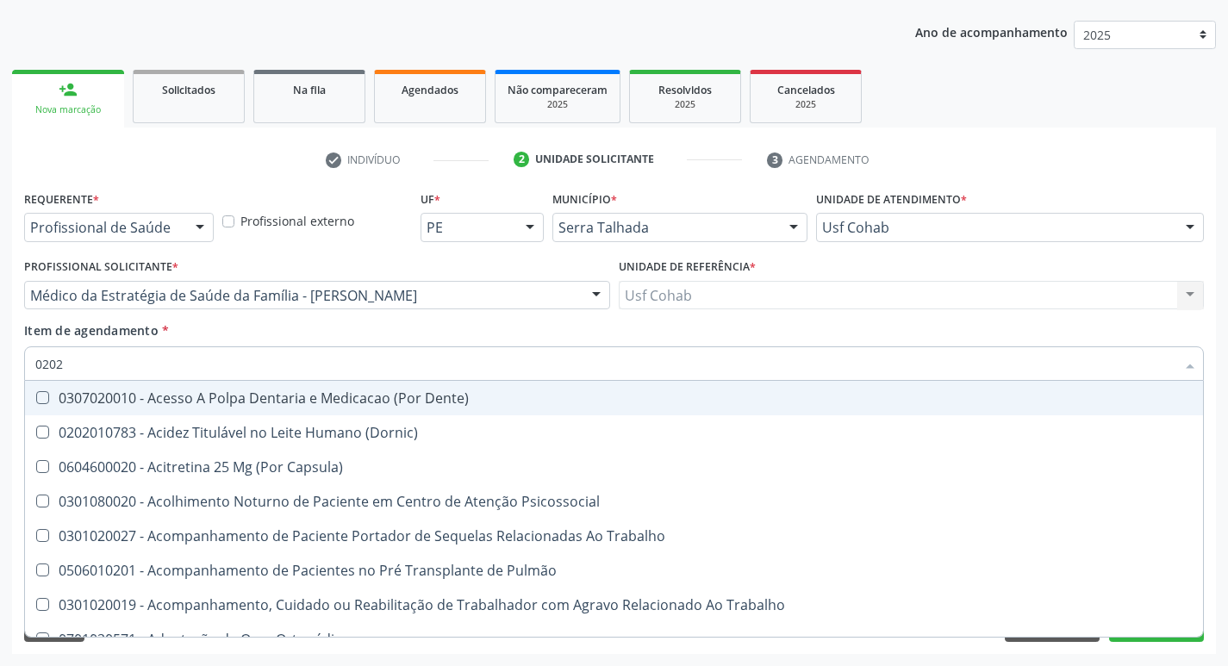
checkbox Laser "true"
checkbox Indireta "true"
checkbox Biologica "true"
checkbox Identificação "false"
checkbox Abo "false"
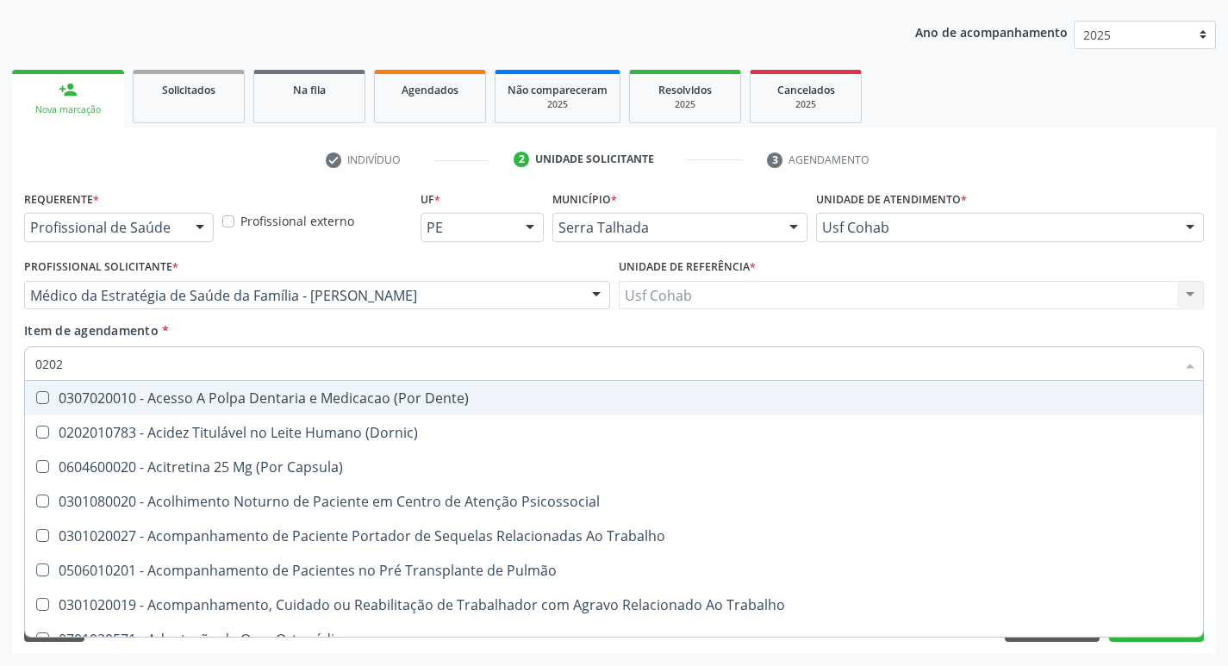
checkbox Dosagens\) "true"
checkbox Euglobulina "true"
checkbox Glicose "false"
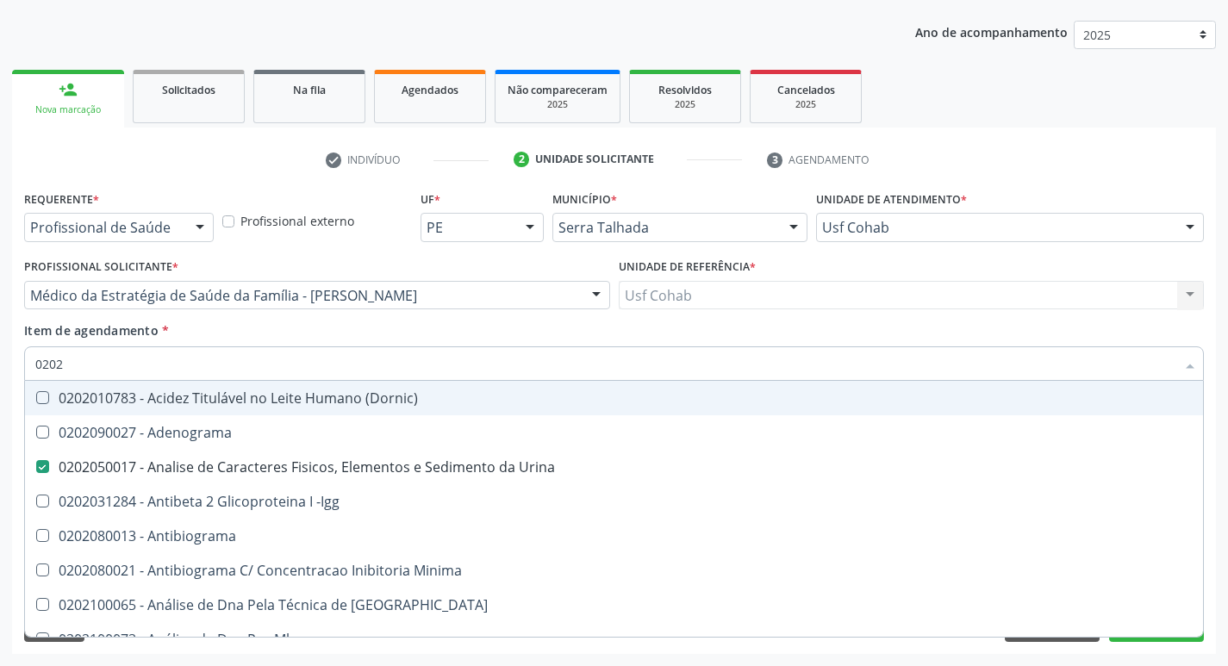
type input "02020"
checkbox Anaerobicas "true"
checkbox Identificação "false"
checkbox Abo "false"
checkbox Xi "true"
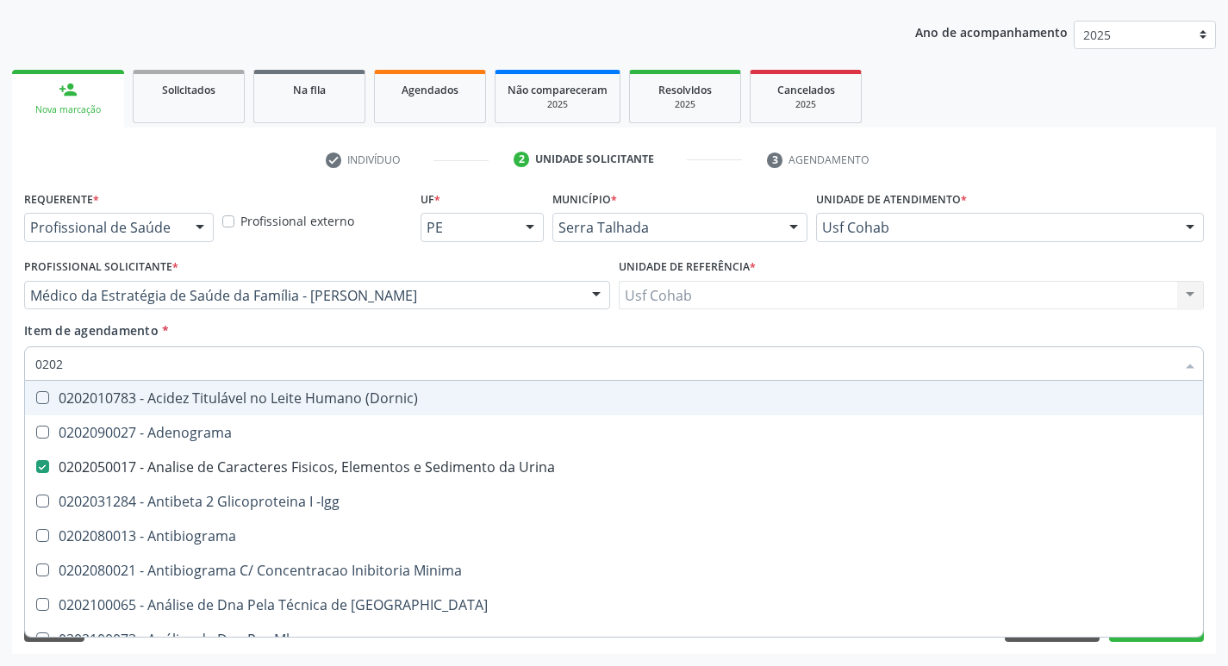
checkbox Glicose "false"
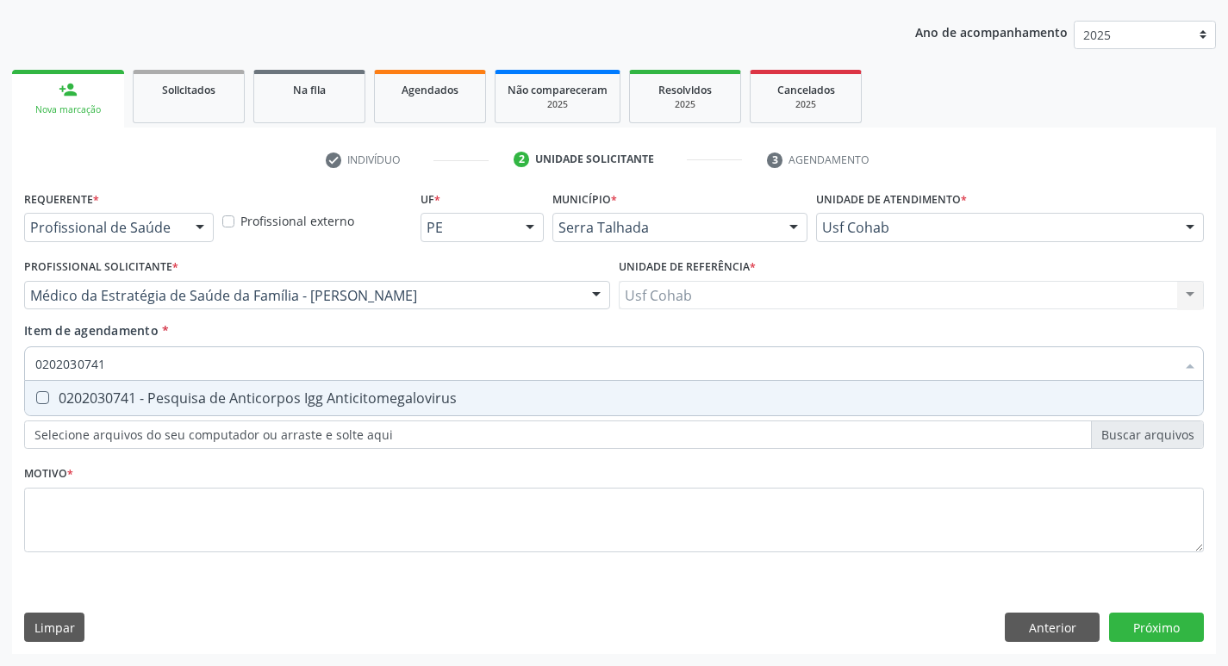
drag, startPoint x: 44, startPoint y: 394, endPoint x: 151, endPoint y: 378, distance: 107.9
click at [47, 394] on Anticitomegalovirus at bounding box center [42, 397] width 13 height 13
click at [36, 394] on Anticitomegalovirus "checkbox" at bounding box center [30, 397] width 11 height 11
drag, startPoint x: 40, startPoint y: 352, endPoint x: 0, endPoint y: 330, distance: 46.3
click at [0, 339] on div "Acompanhamento Acompanhe a situação das marcações correntes e finalizadas Relat…" at bounding box center [614, 286] width 1228 height 759
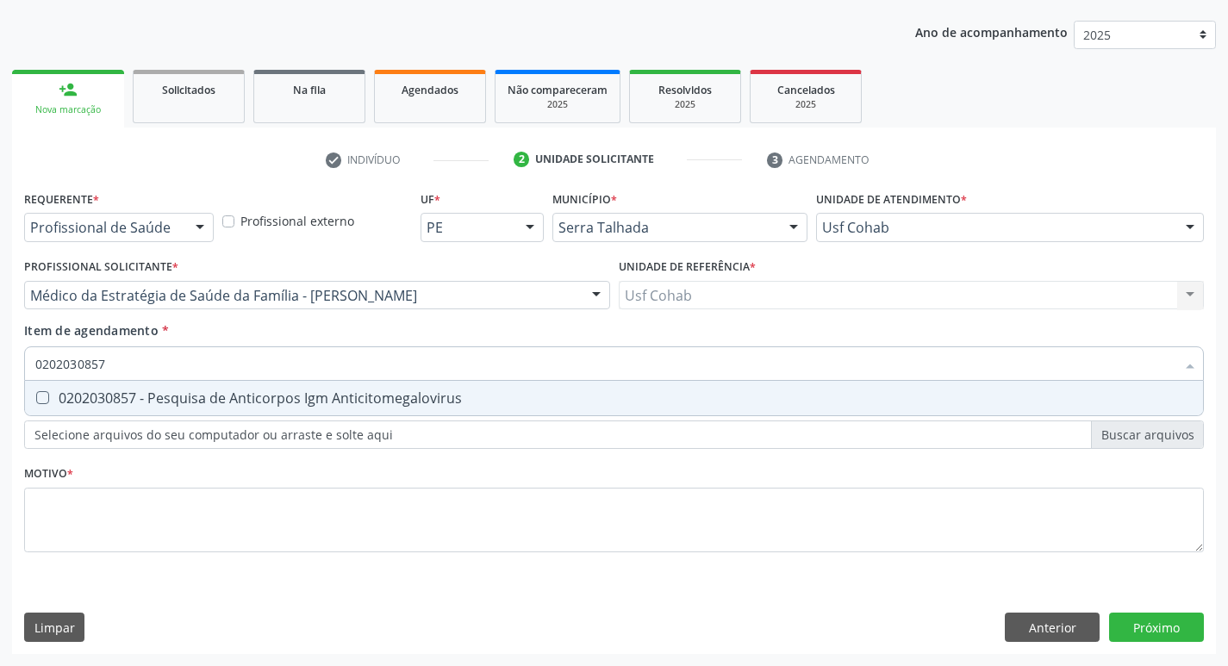
click at [52, 394] on div "0202030857 - Pesquisa de Anticorpos Igm Anticitomegalovirus" at bounding box center [613, 398] width 1157 height 14
drag, startPoint x: 135, startPoint y: 372, endPoint x: 0, endPoint y: 370, distance: 135.3
click at [0, 370] on div "Acompanhamento Acompanhe a situação das marcações correntes e finalizadas Relat…" at bounding box center [614, 286] width 1228 height 759
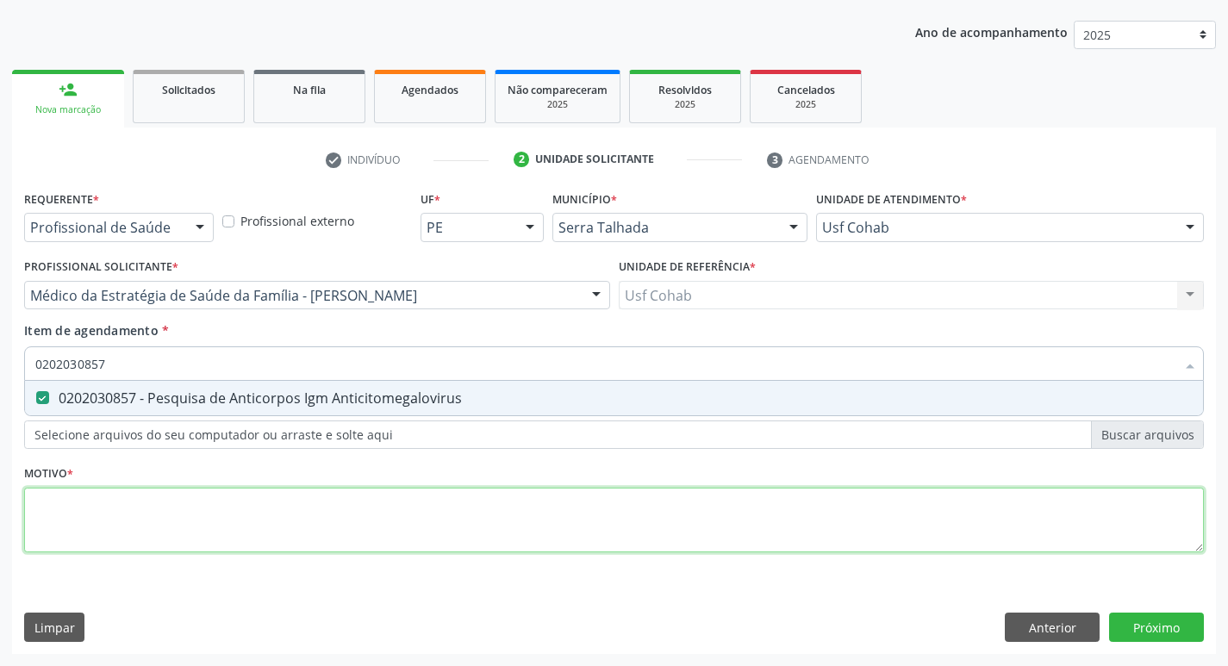
click at [108, 529] on div "Requerente * Profissional de Saúde Profissional de Saúde Paciente Nenhum result…" at bounding box center [613, 381] width 1179 height 390
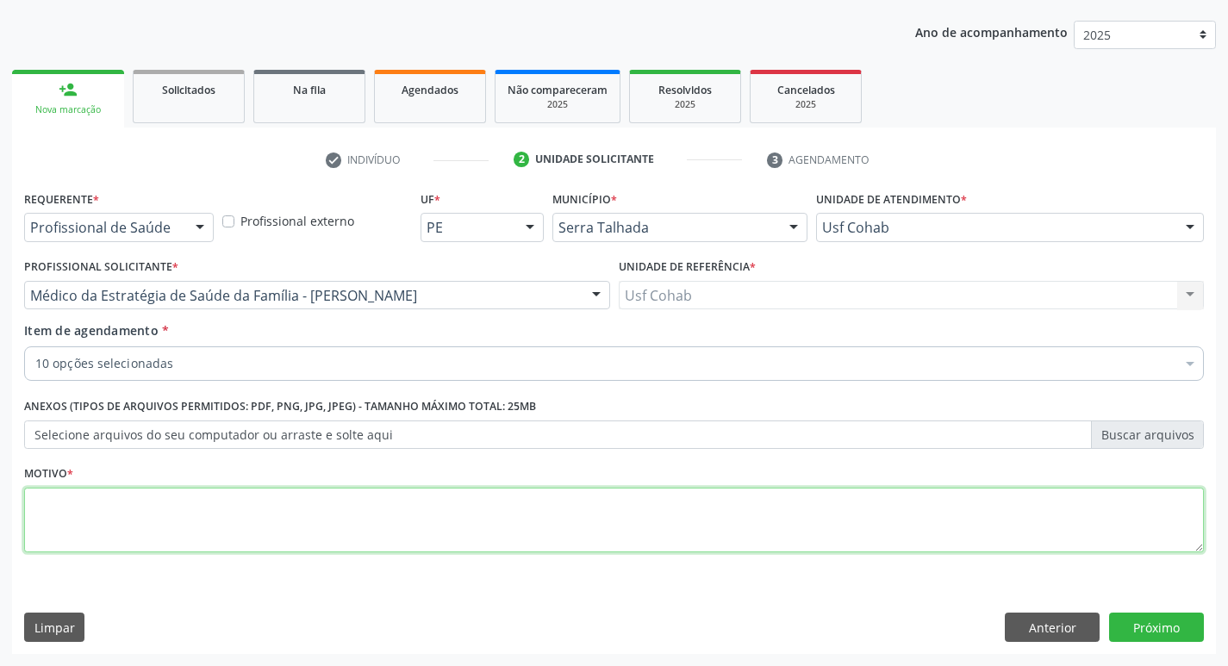
click at [105, 501] on textarea at bounding box center [613, 520] width 1179 height 65
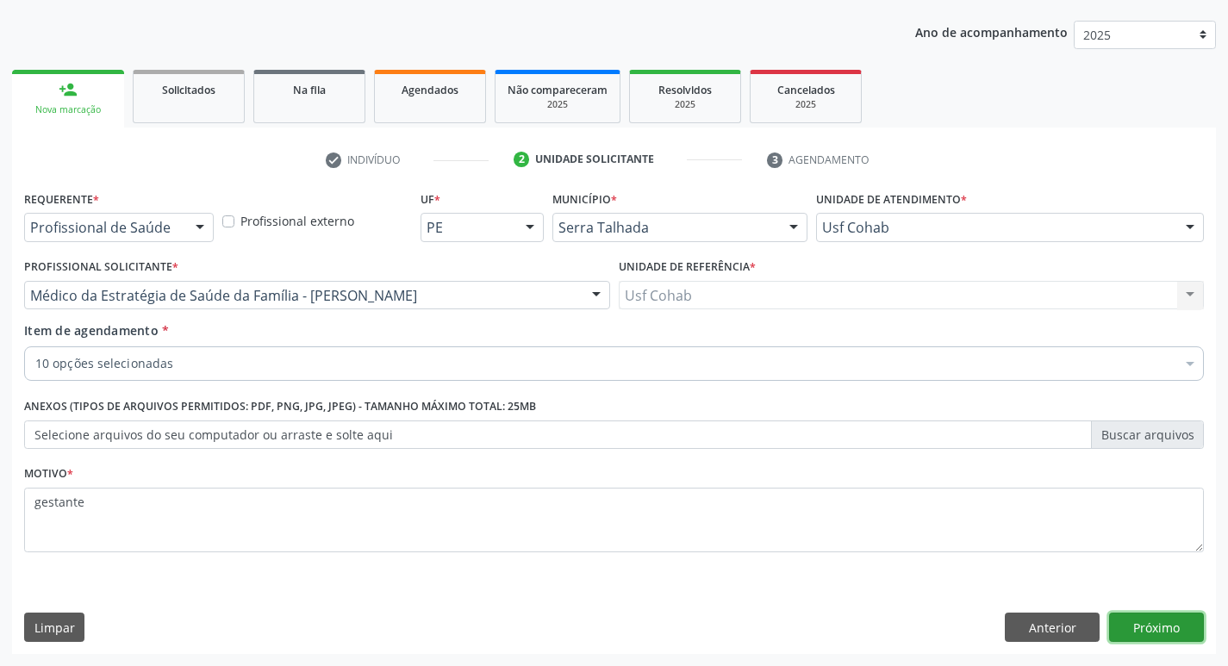
click at [1144, 627] on button "Próximo" at bounding box center [1156, 627] width 95 height 29
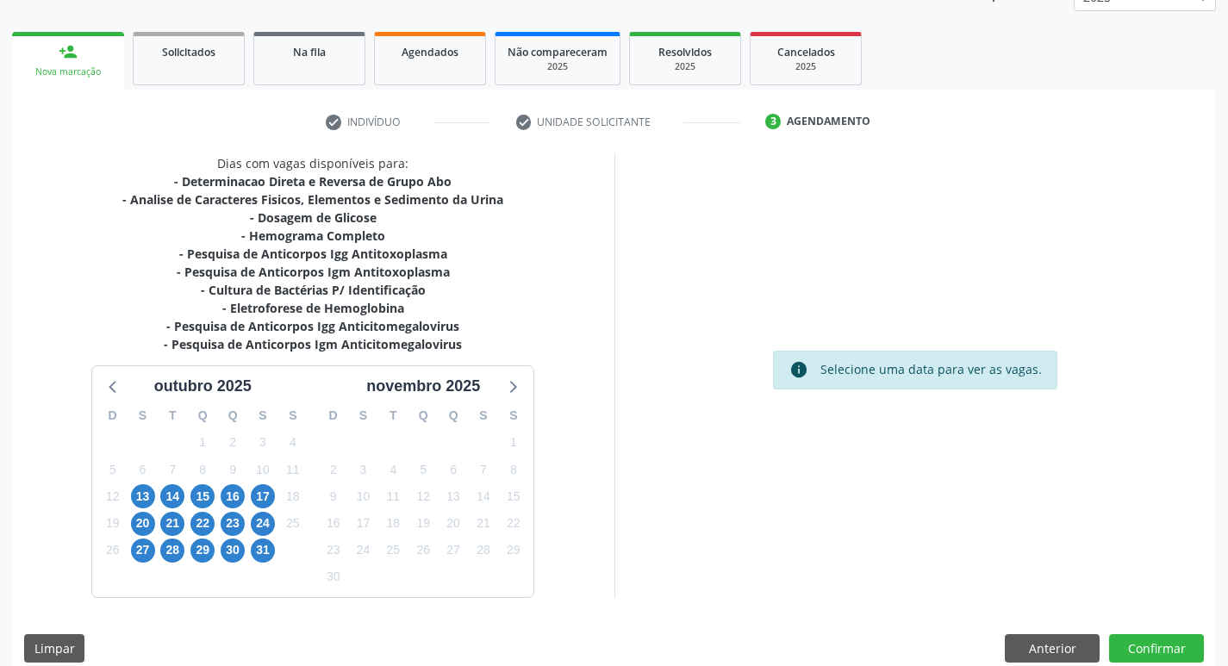
scroll to position [246, 0]
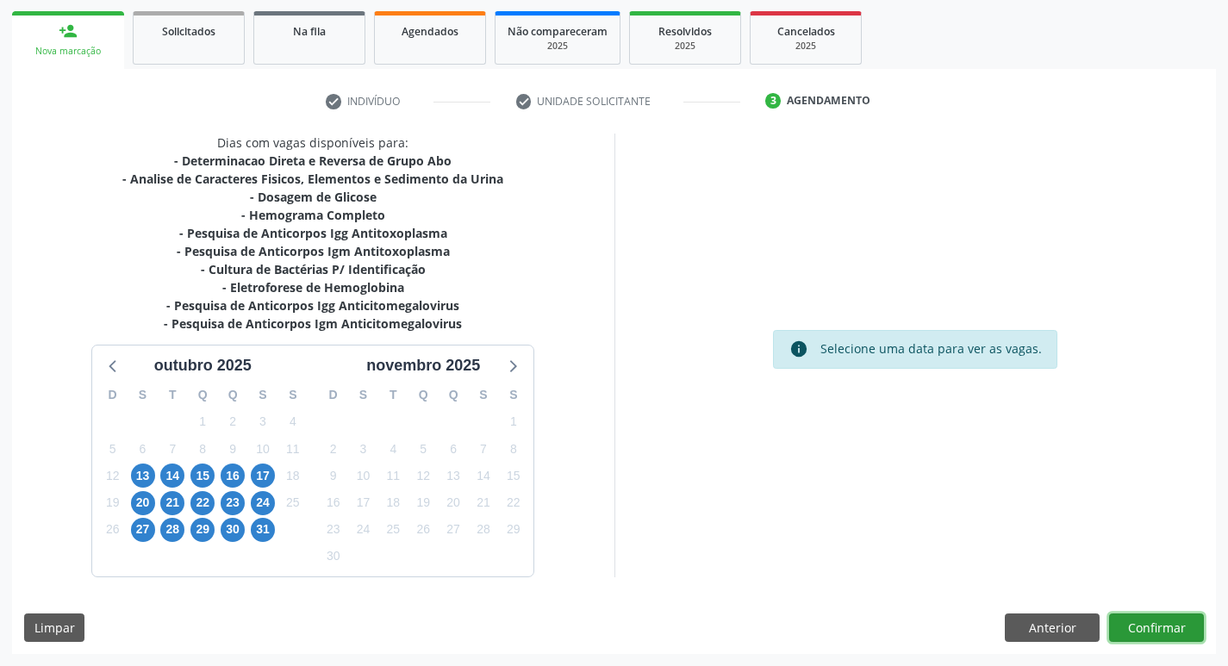
click at [1156, 638] on button "Confirmar" at bounding box center [1156, 627] width 95 height 29
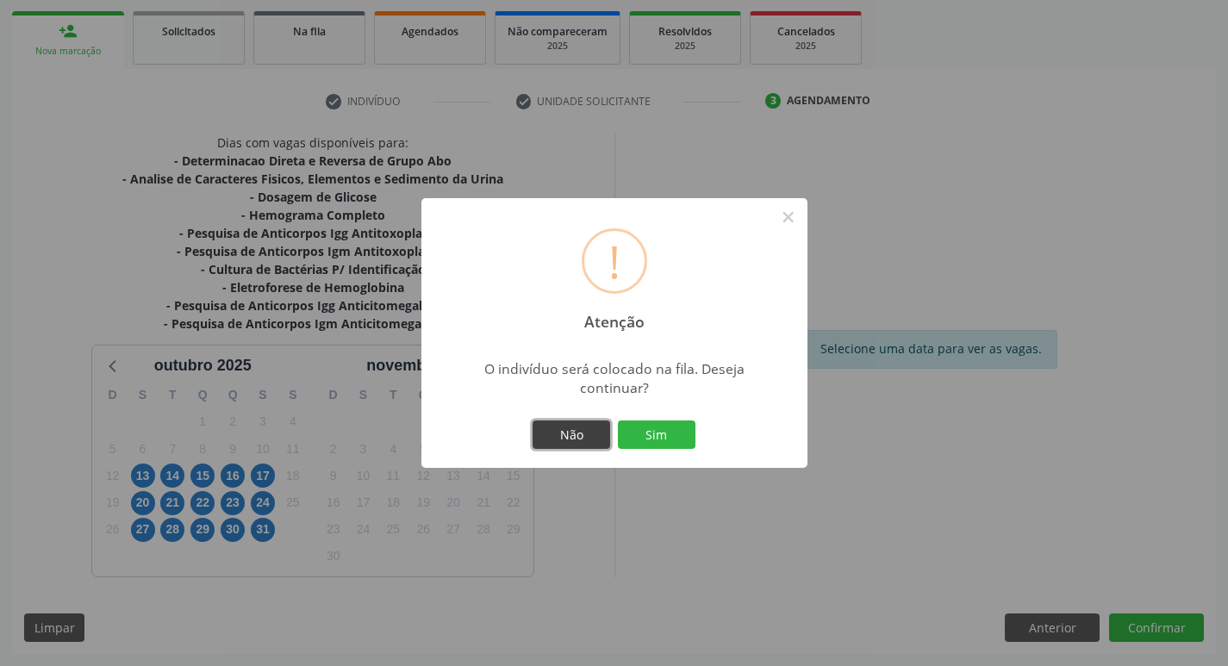
click at [568, 441] on button "Não" at bounding box center [571, 434] width 78 height 29
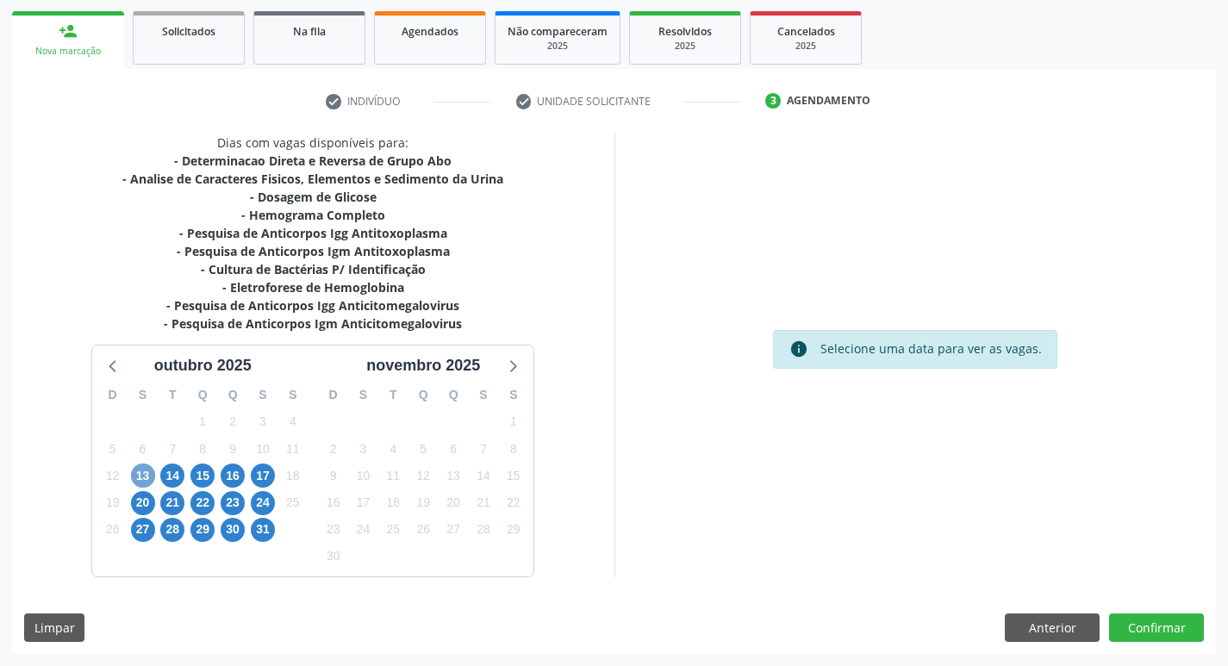
click at [144, 478] on span "13" at bounding box center [143, 476] width 24 height 24
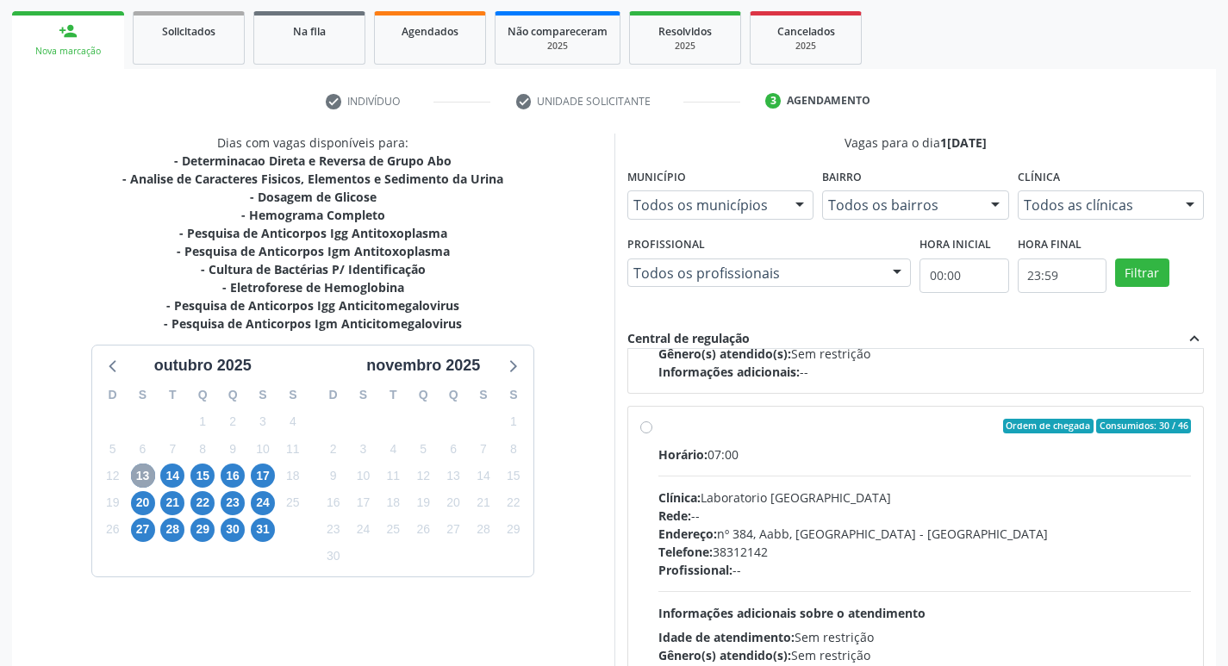
scroll to position [875, 0]
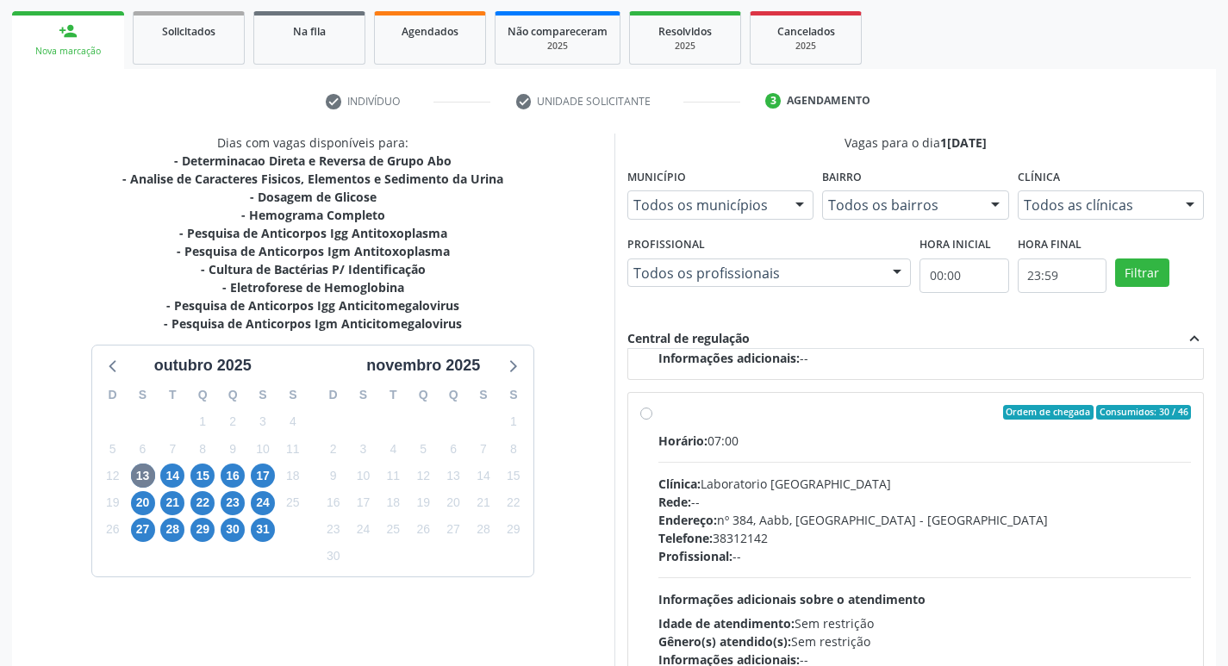
click at [658, 415] on label "Ordem de chegada Consumidos: 30 / 46 Horário: 07:00 Clínica: Laboratorio Sao Fr…" at bounding box center [924, 537] width 533 height 264
click at [645, 415] on input "Ordem de chegada Consumidos: 30 / 46 Horário: 07:00 Clínica: Laboratorio Sao Fr…" at bounding box center [646, 413] width 12 height 16
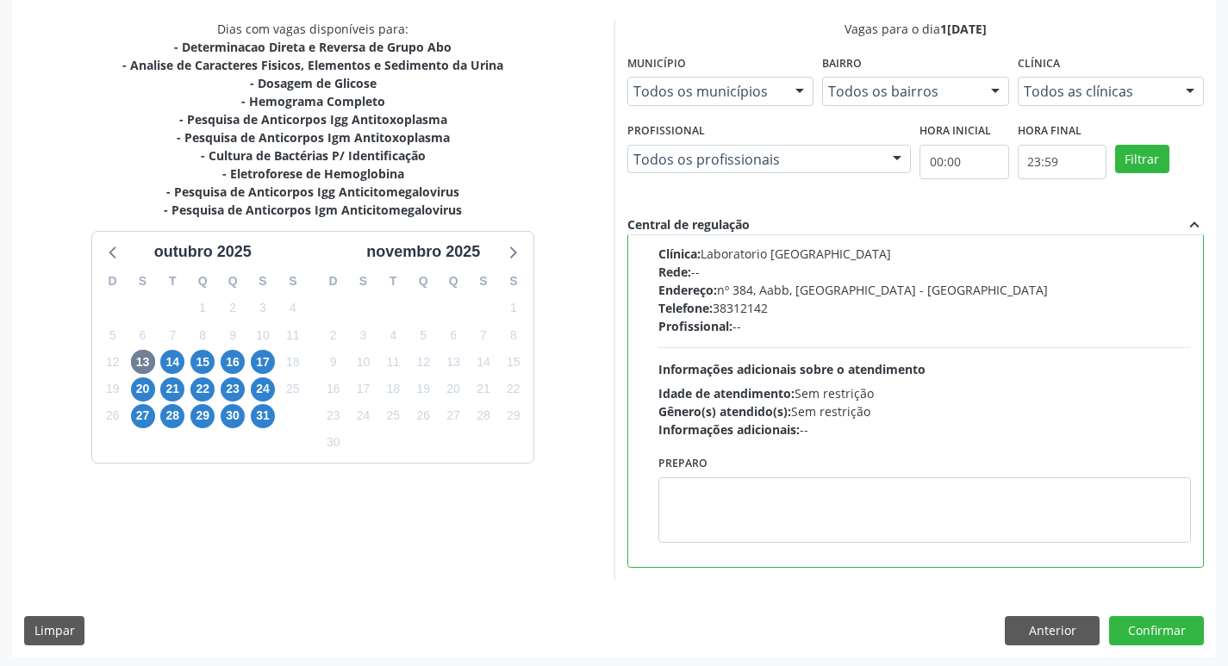
scroll to position [364, 0]
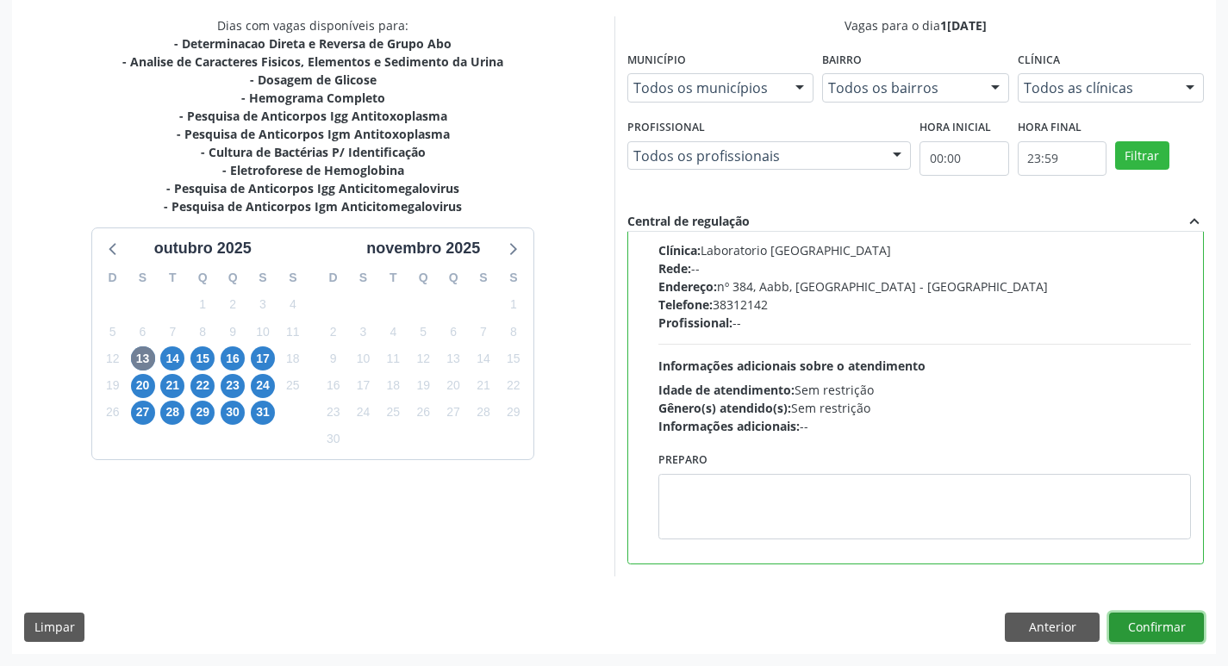
click at [1170, 628] on button "Confirmar" at bounding box center [1156, 627] width 95 height 29
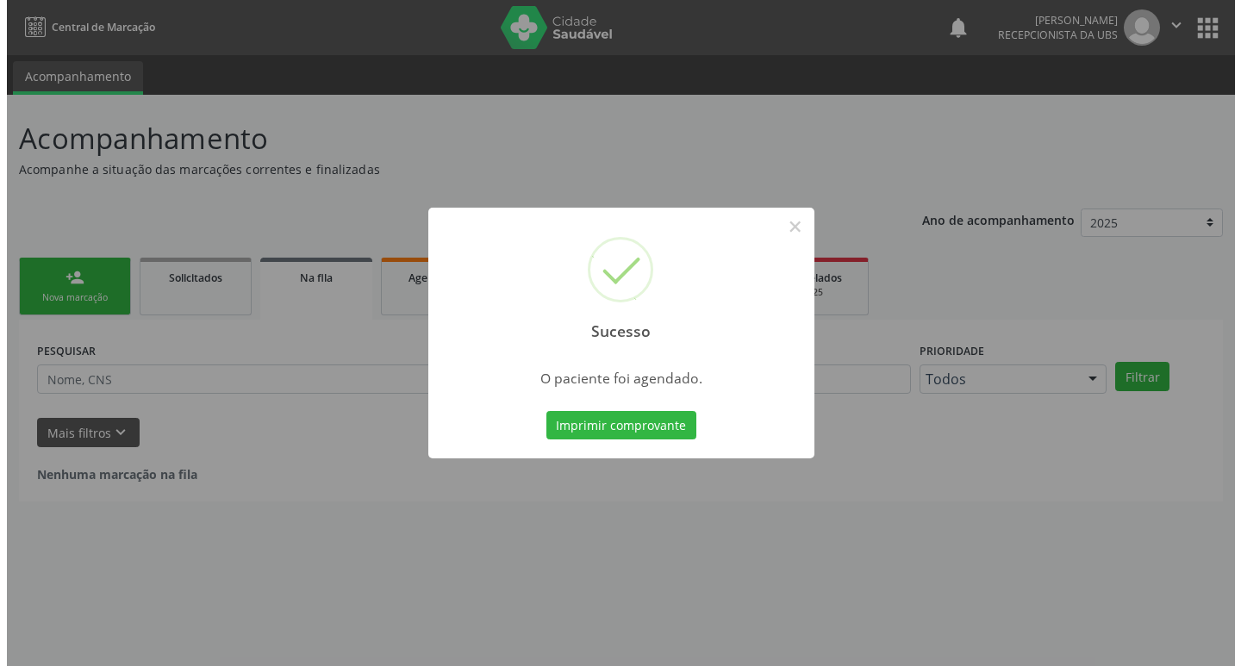
scroll to position [0, 0]
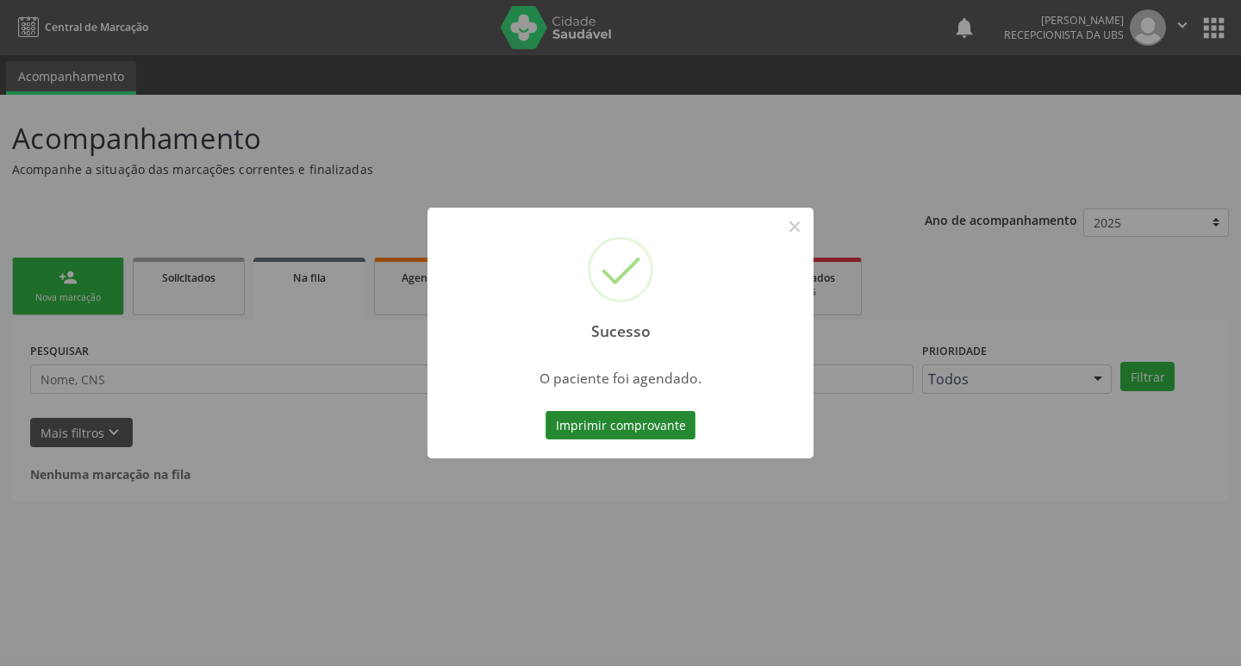
click at [592, 428] on button "Imprimir comprovante" at bounding box center [620, 425] width 150 height 29
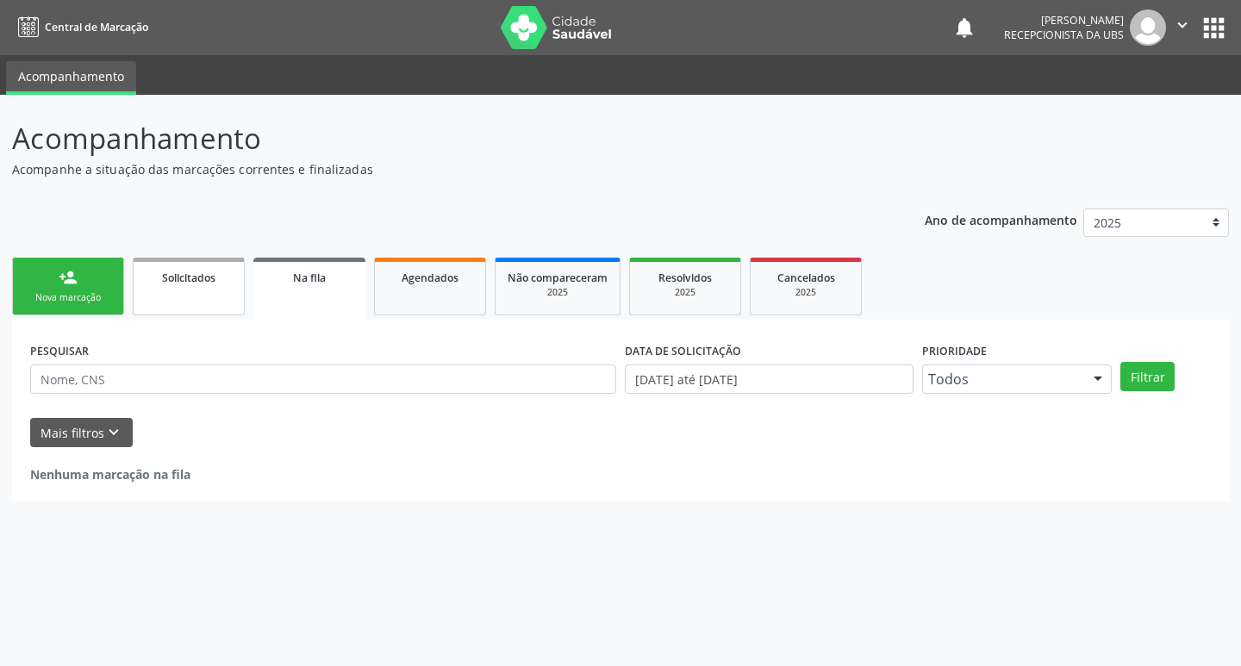
click at [170, 293] on link "Solicitados" at bounding box center [189, 287] width 112 height 58
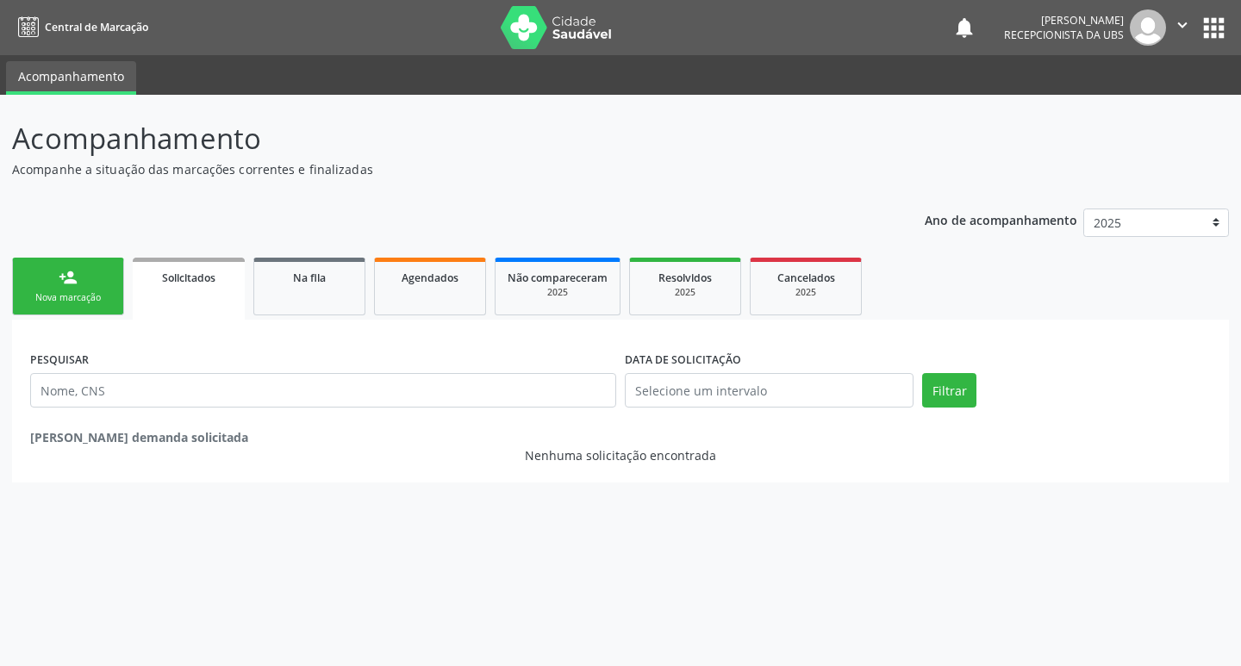
click at [86, 289] on link "person_add Nova marcação" at bounding box center [68, 287] width 112 height 58
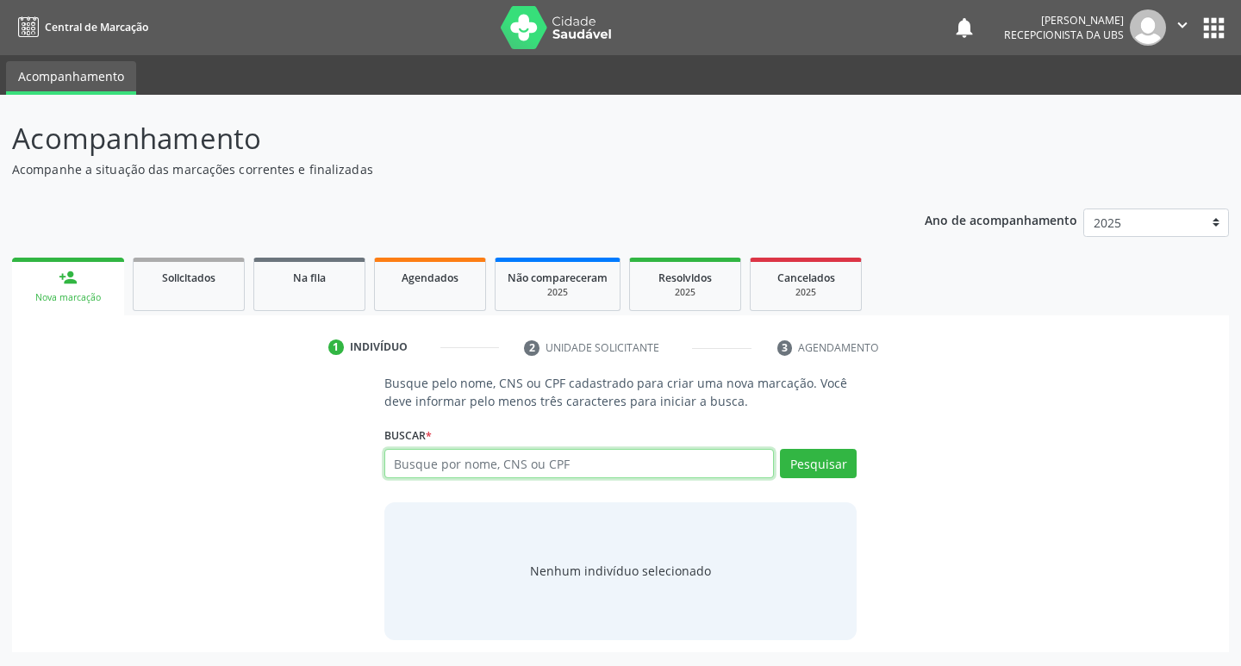
click at [449, 464] on input "text" at bounding box center [579, 463] width 390 height 29
type input "700001023748104"
click at [800, 470] on button "Pesquisar" at bounding box center [818, 463] width 77 height 29
type input "700001023748104"
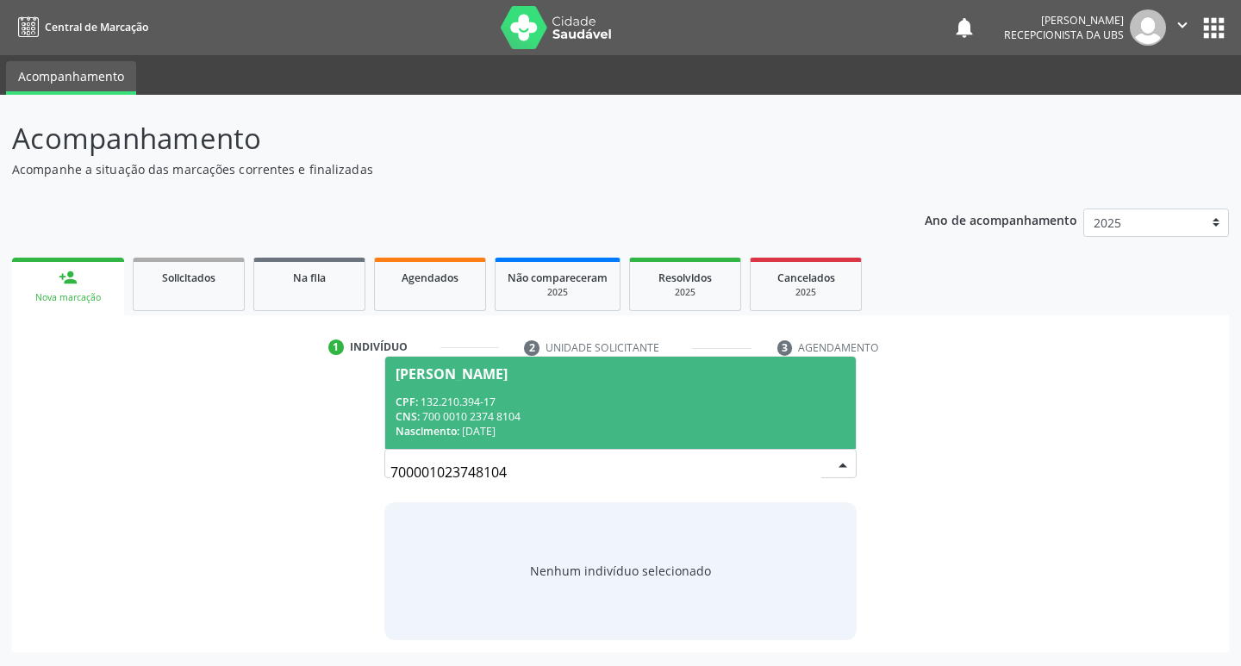
click at [506, 405] on div "CPF: 132.210.394-17" at bounding box center [620, 402] width 451 height 15
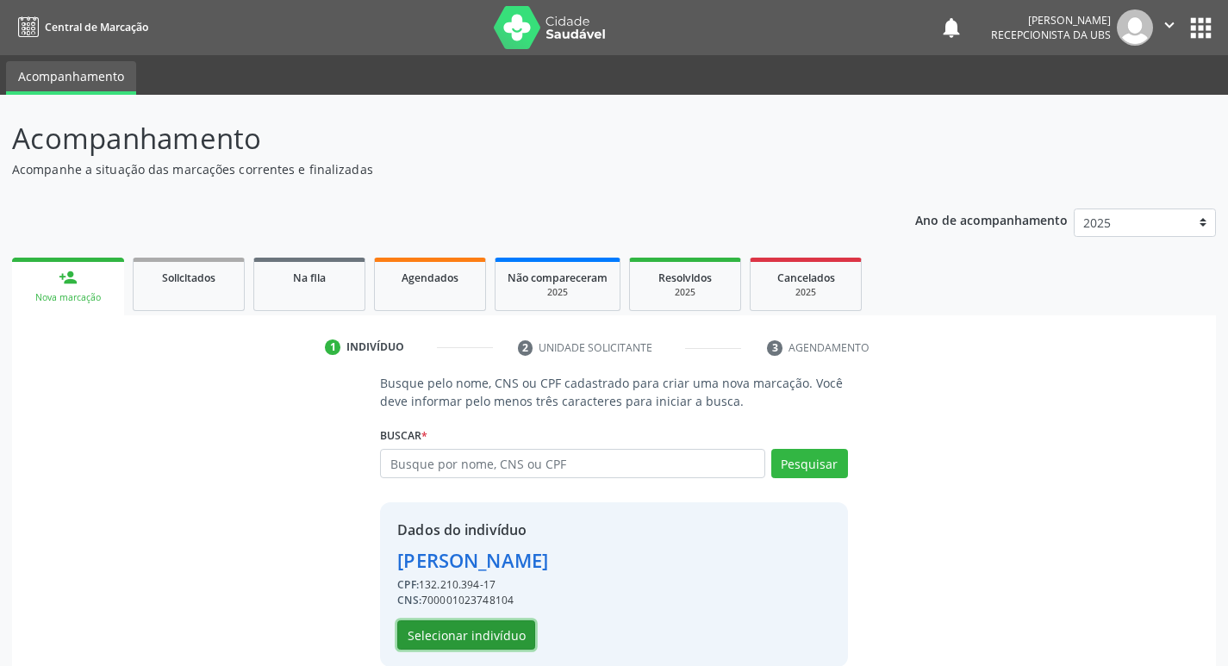
click at [433, 628] on button "Selecionar indivíduo" at bounding box center [466, 634] width 138 height 29
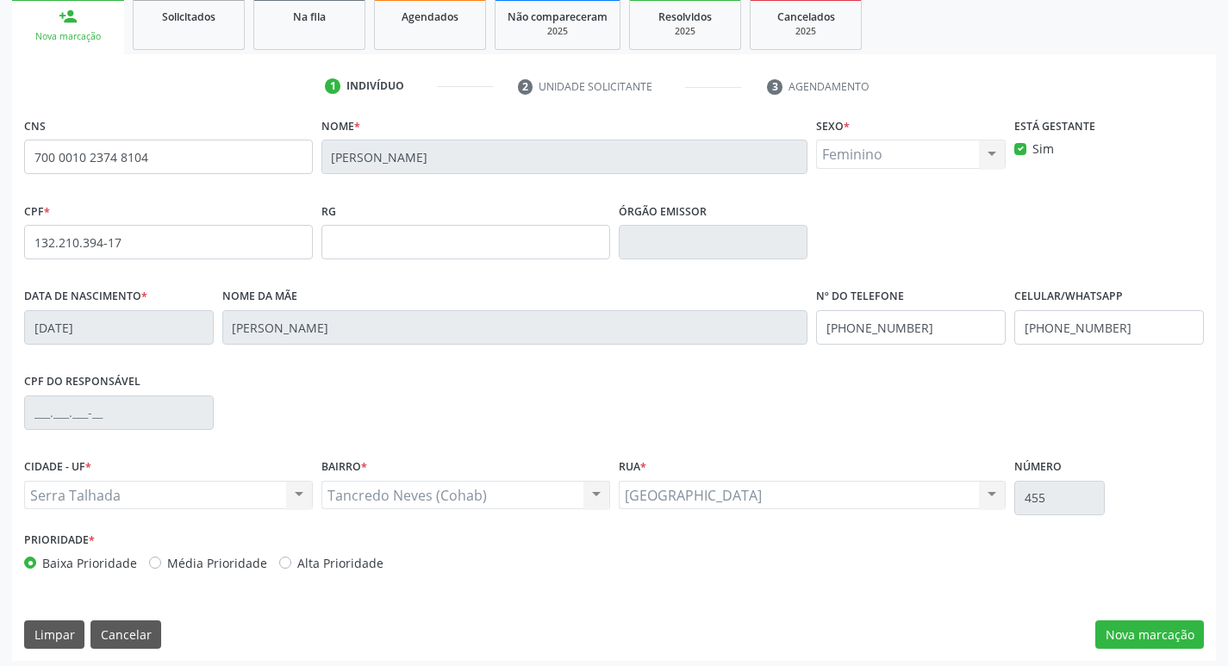
scroll to position [268, 0]
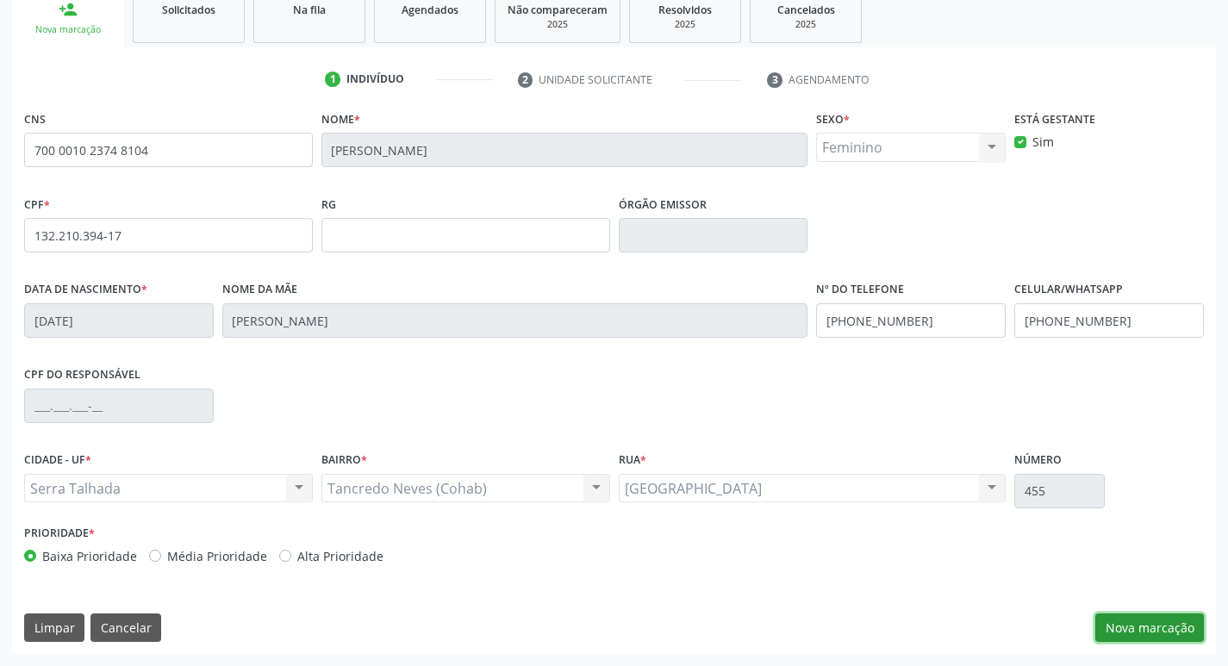
click at [1153, 633] on button "Nova marcação" at bounding box center [1149, 627] width 109 height 29
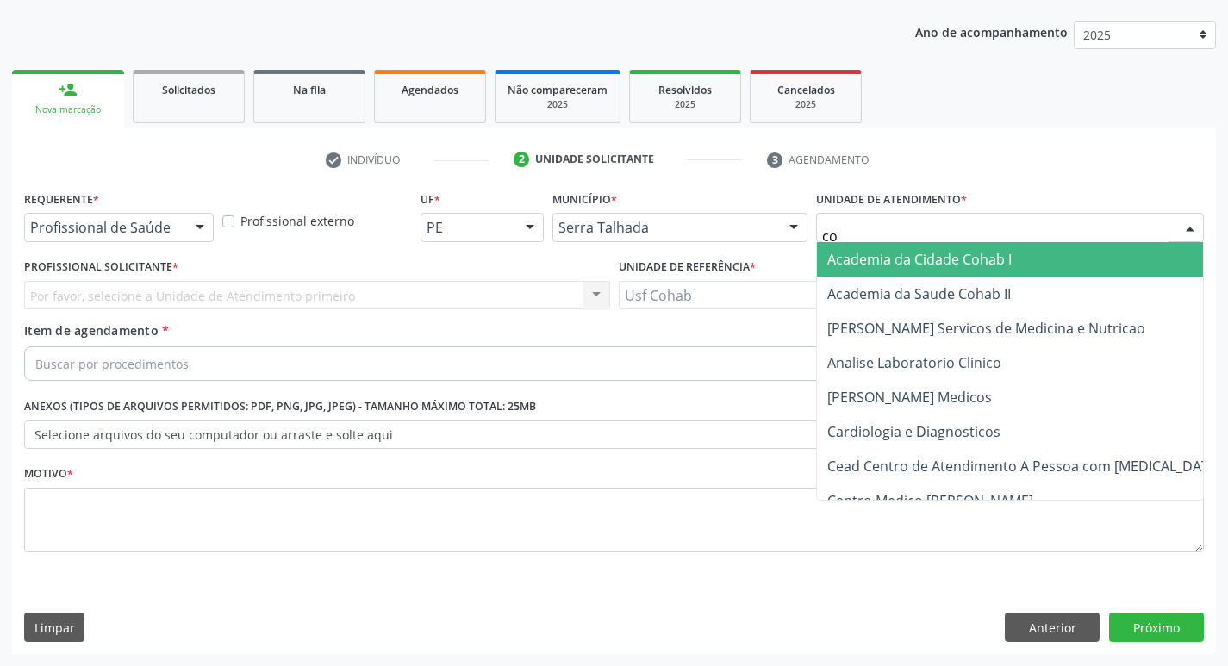
type input "coh"
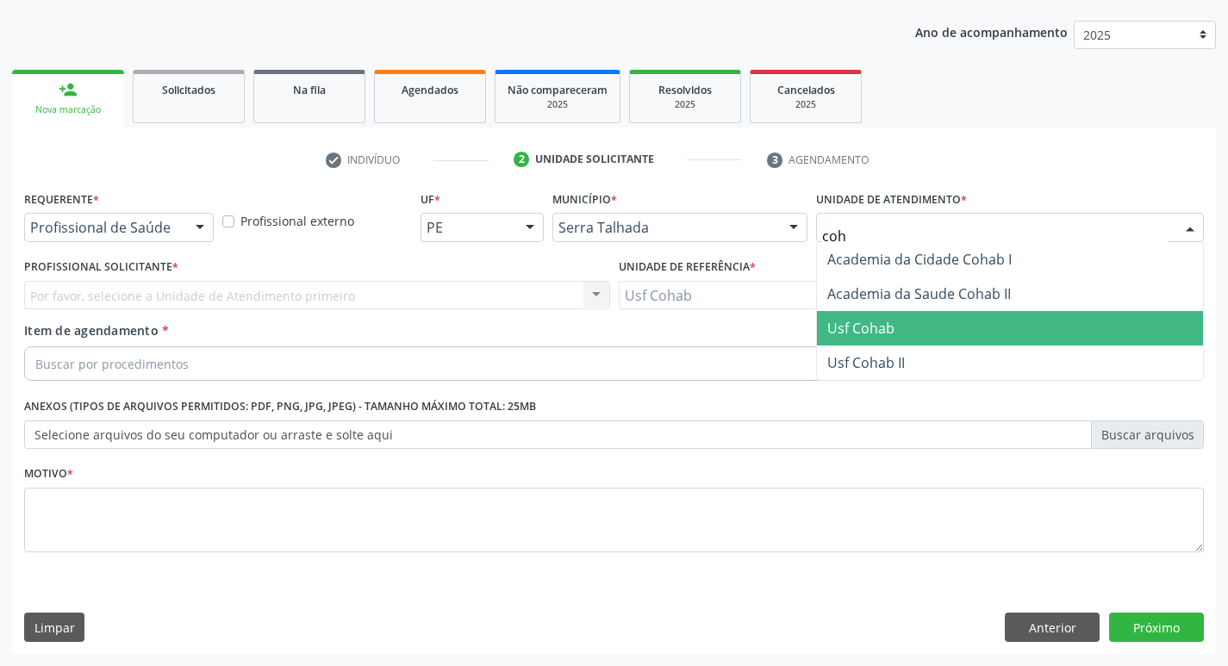
click at [880, 327] on span "Usf Cohab" at bounding box center [860, 328] width 67 height 19
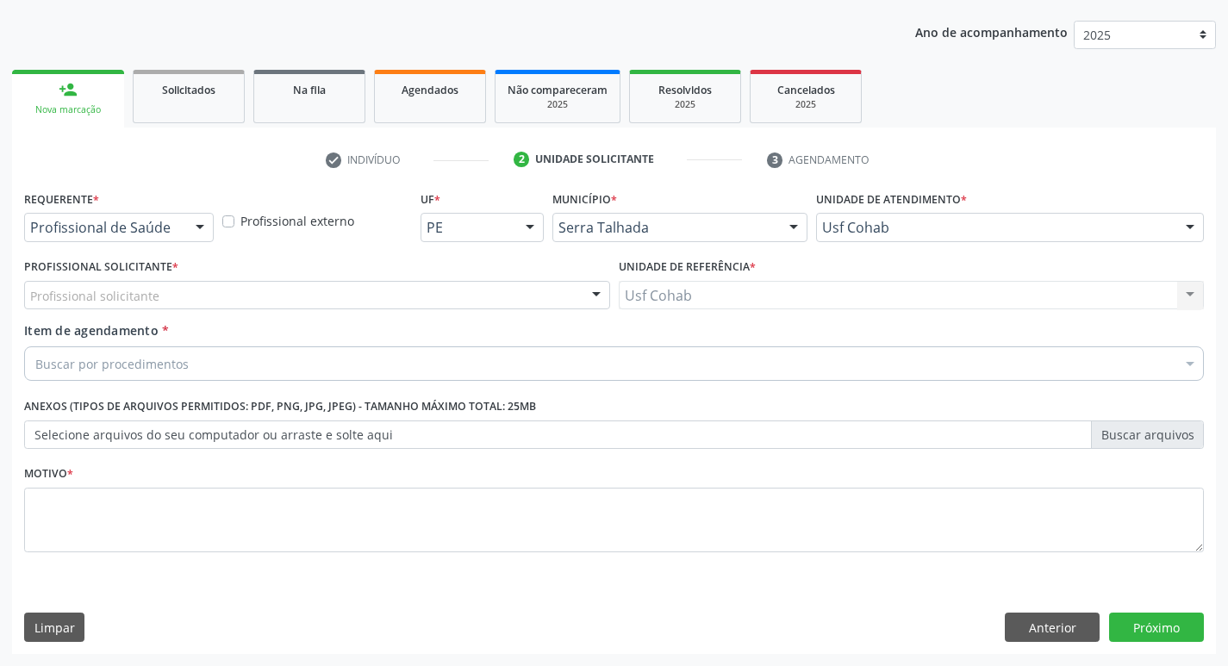
click at [174, 303] on div "Profissional solicitante" at bounding box center [317, 295] width 586 height 29
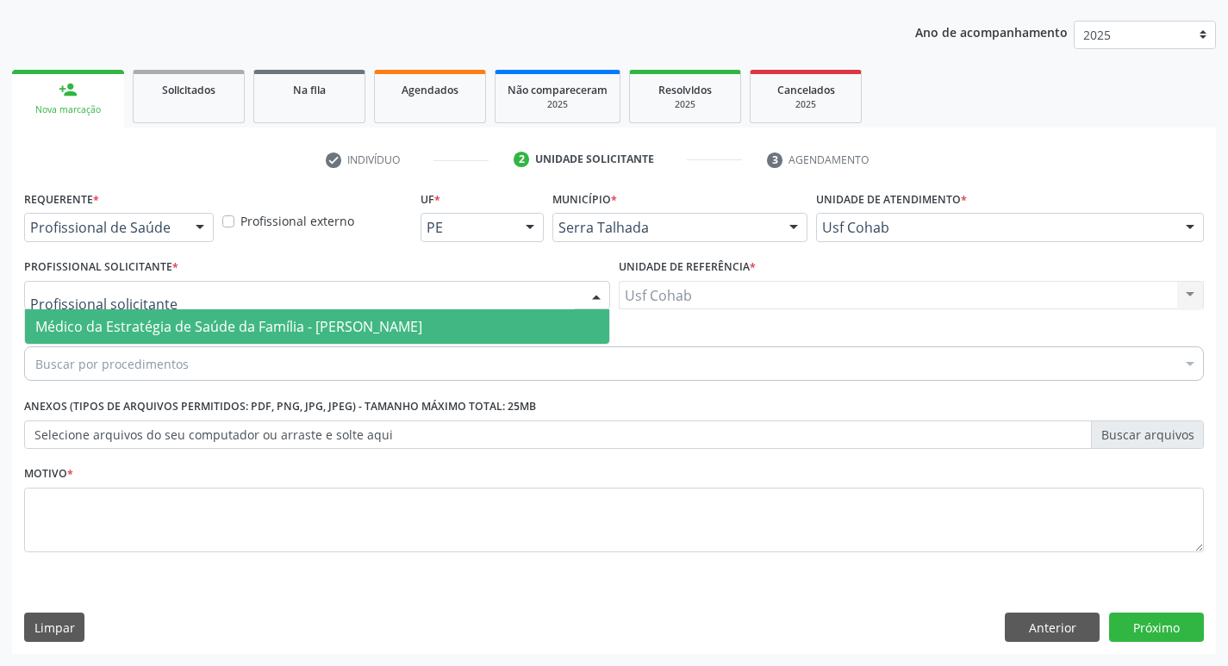
click at [184, 329] on span "Médico da Estratégia de Saúde da Família - [PERSON_NAME]" at bounding box center [228, 326] width 387 height 19
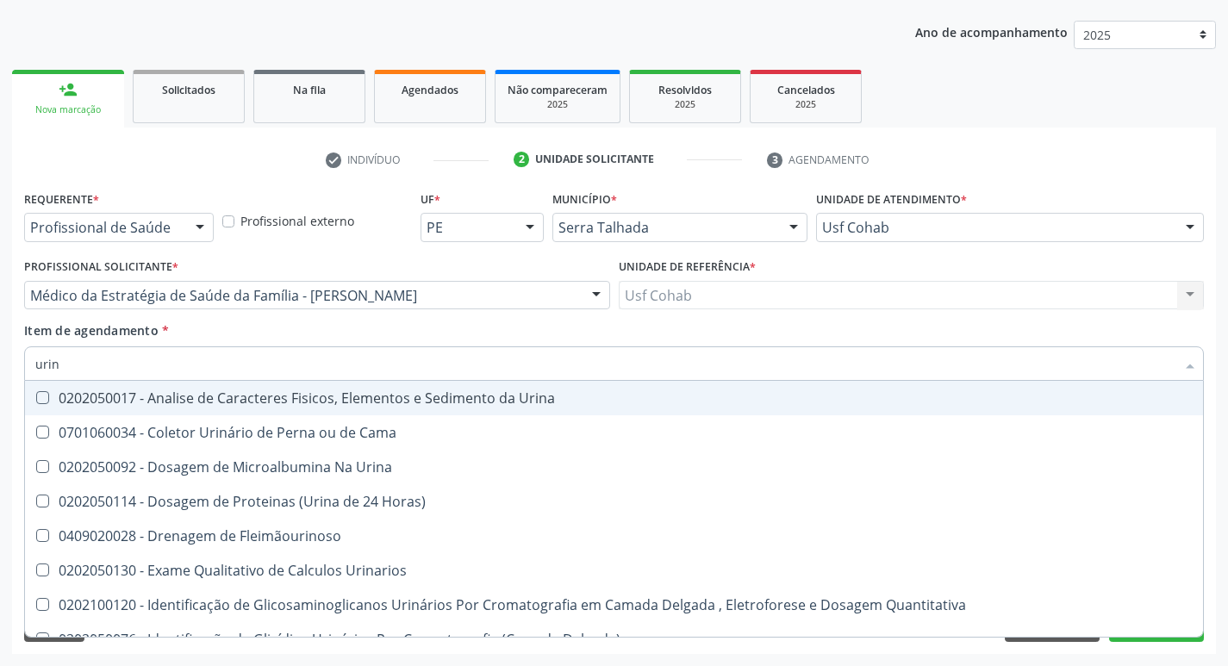
type input "urina"
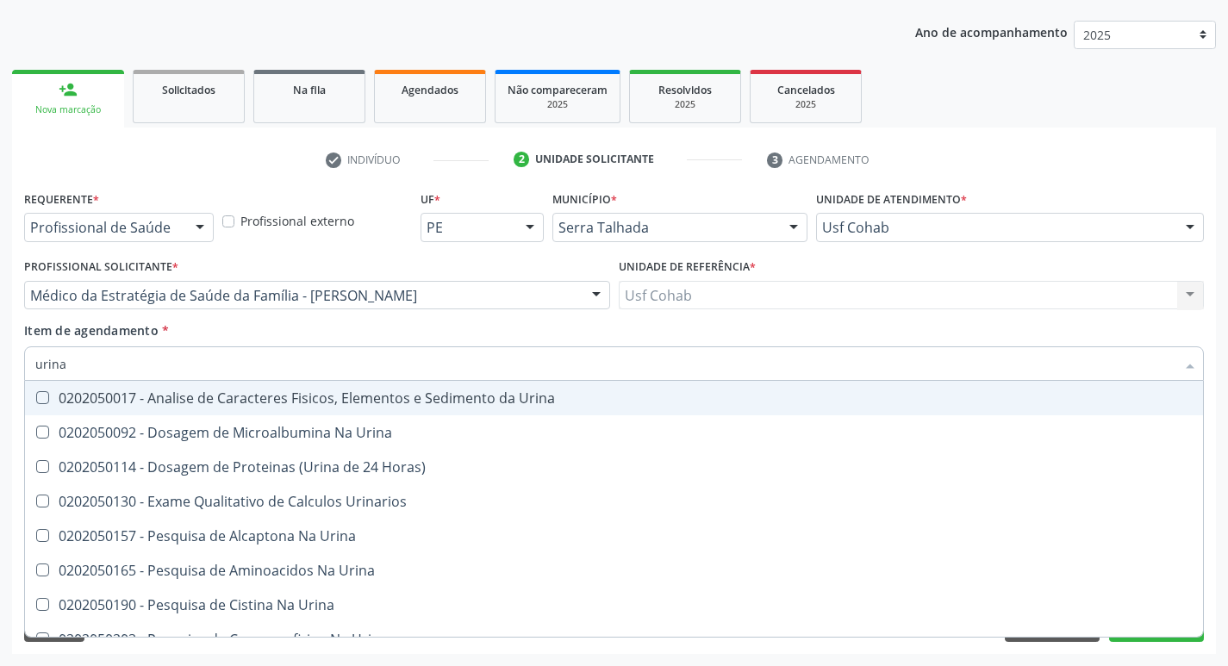
drag, startPoint x: 47, startPoint y: 392, endPoint x: 98, endPoint y: 386, distance: 52.0
click at [48, 392] on Urina at bounding box center [42, 397] width 13 height 13
click at [36, 392] on Urina "checkbox" at bounding box center [30, 397] width 11 height 11
checkbox Urina "true"
drag, startPoint x: 105, startPoint y: 372, endPoint x: 0, endPoint y: 359, distance: 105.9
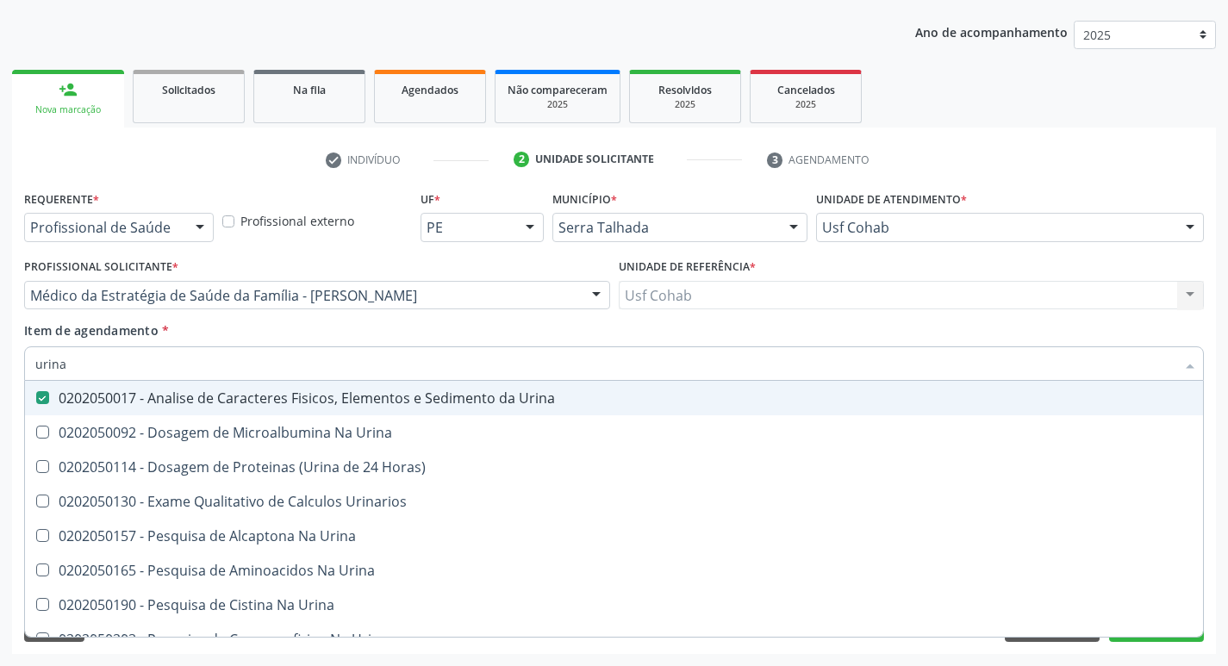
click at [0, 365] on div "Acompanhamento Acompanhe a situação das marcações correntes e finalizadas Relat…" at bounding box center [614, 286] width 1228 height 759
checkbox Urina "false"
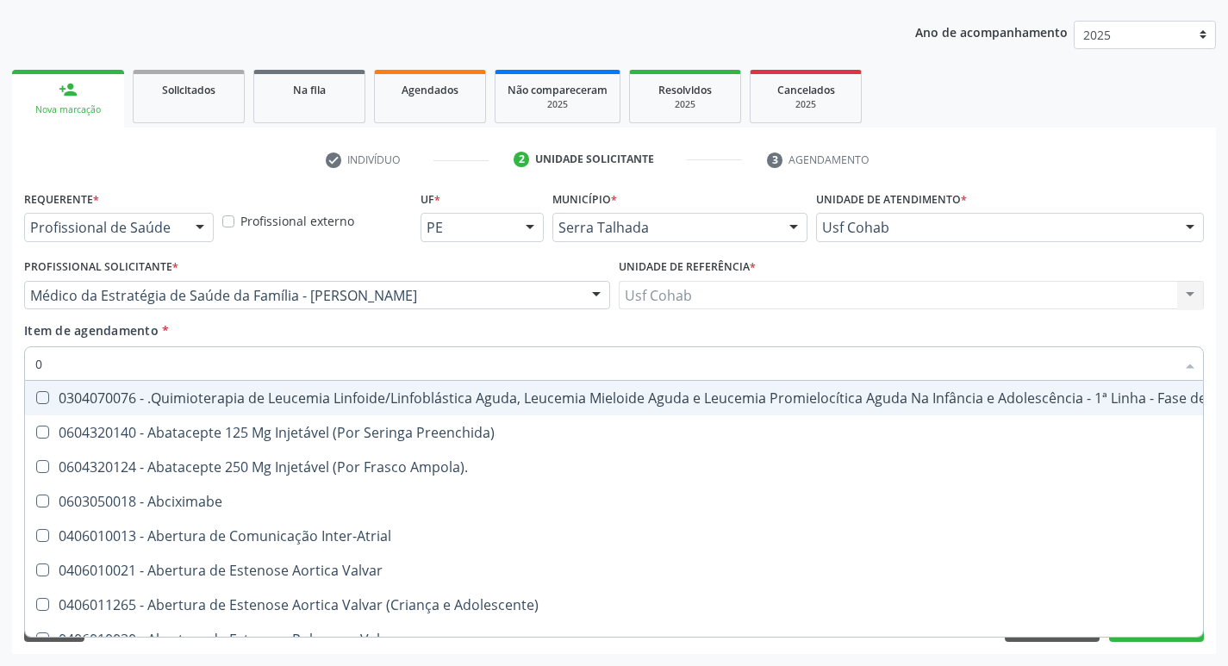
type input "02"
checkbox Coração "true"
checkbox Urina "false"
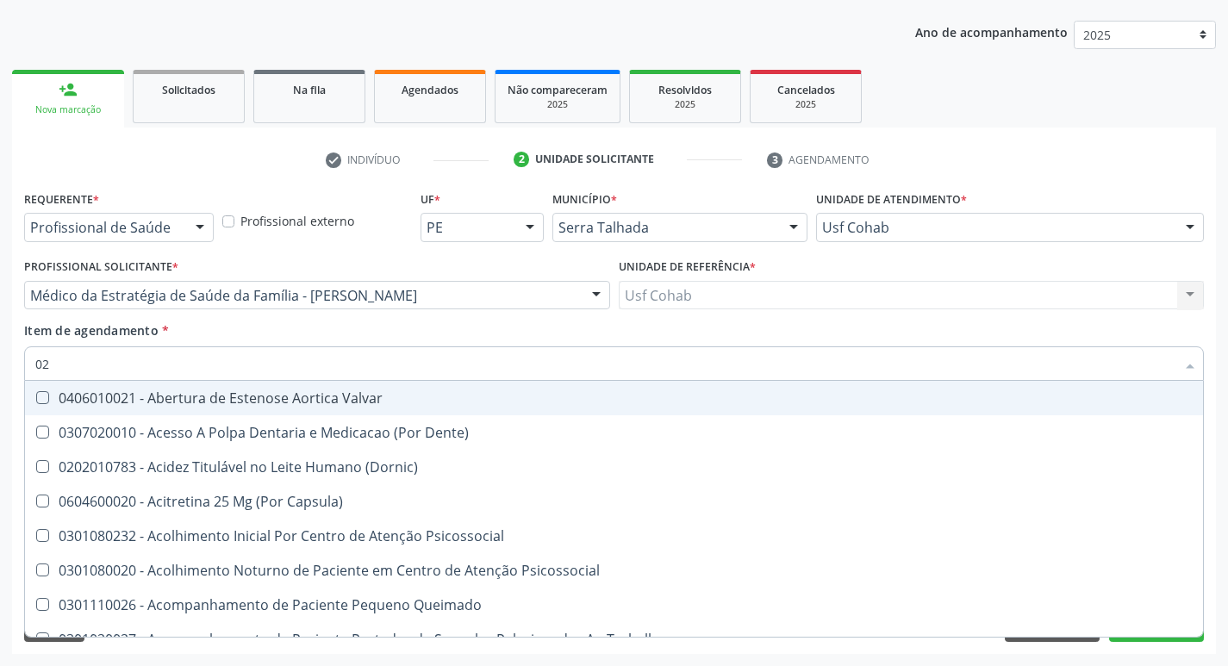
type input "020"
checkbox Terapeutica "true"
checkbox Urina "false"
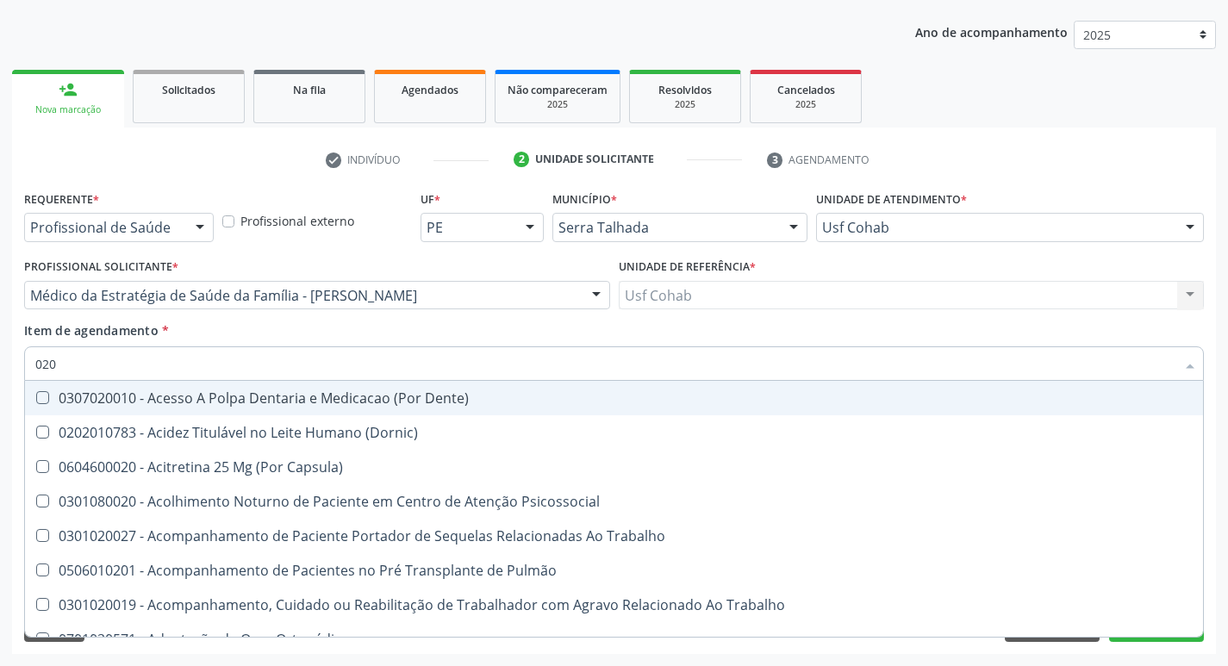
type input "0202"
checkbox Capsula\) "true"
checkbox Urina "false"
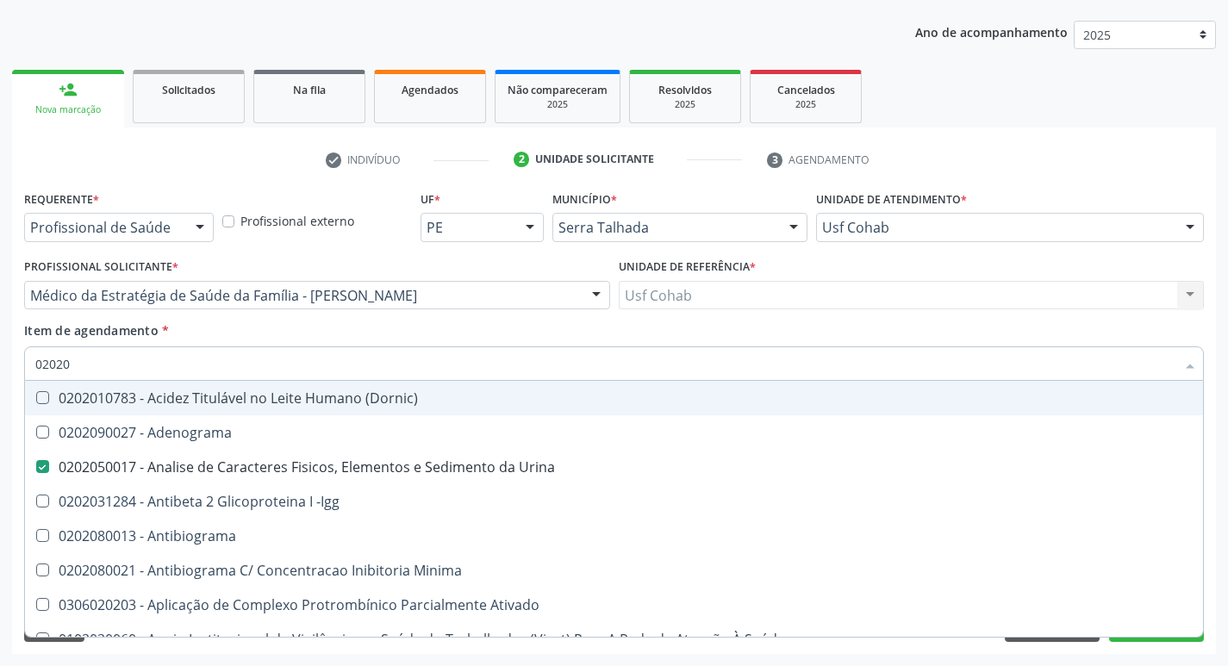
type input "020202"
checkbox Urina "false"
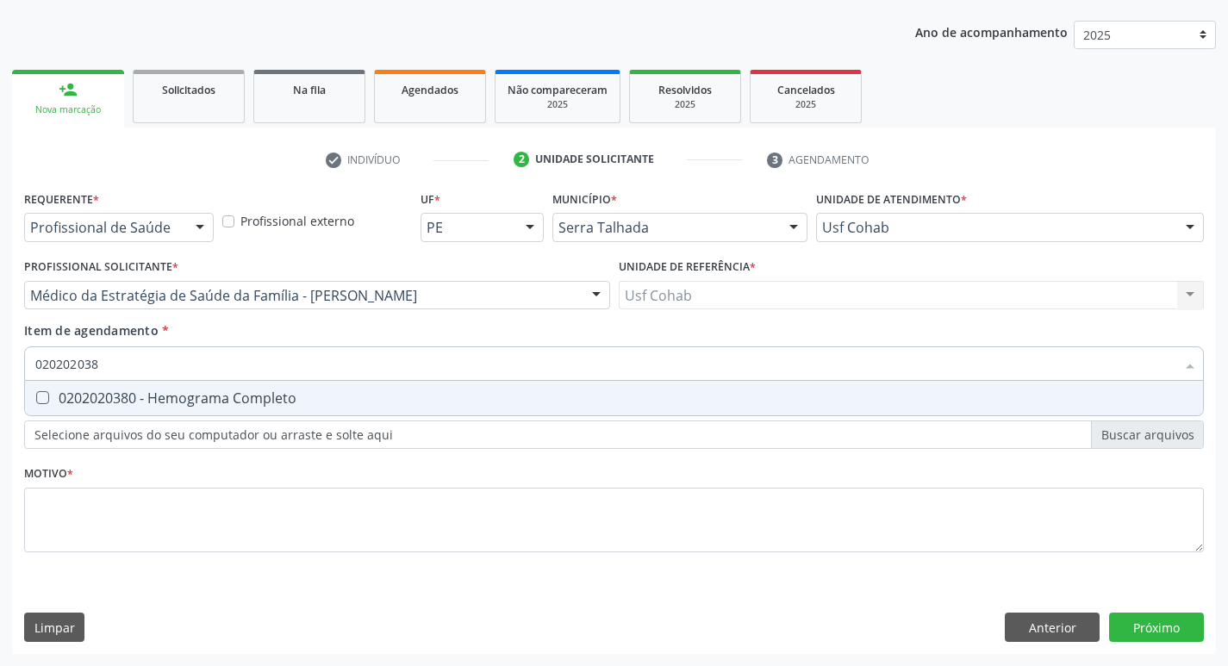
type input "0202020380"
click at [36, 392] on Completo at bounding box center [42, 397] width 13 height 13
click at [36, 392] on Completo "checkbox" at bounding box center [30, 397] width 11 height 11
checkbox Completo "true"
drag, startPoint x: 155, startPoint y: 367, endPoint x: 0, endPoint y: 370, distance: 155.1
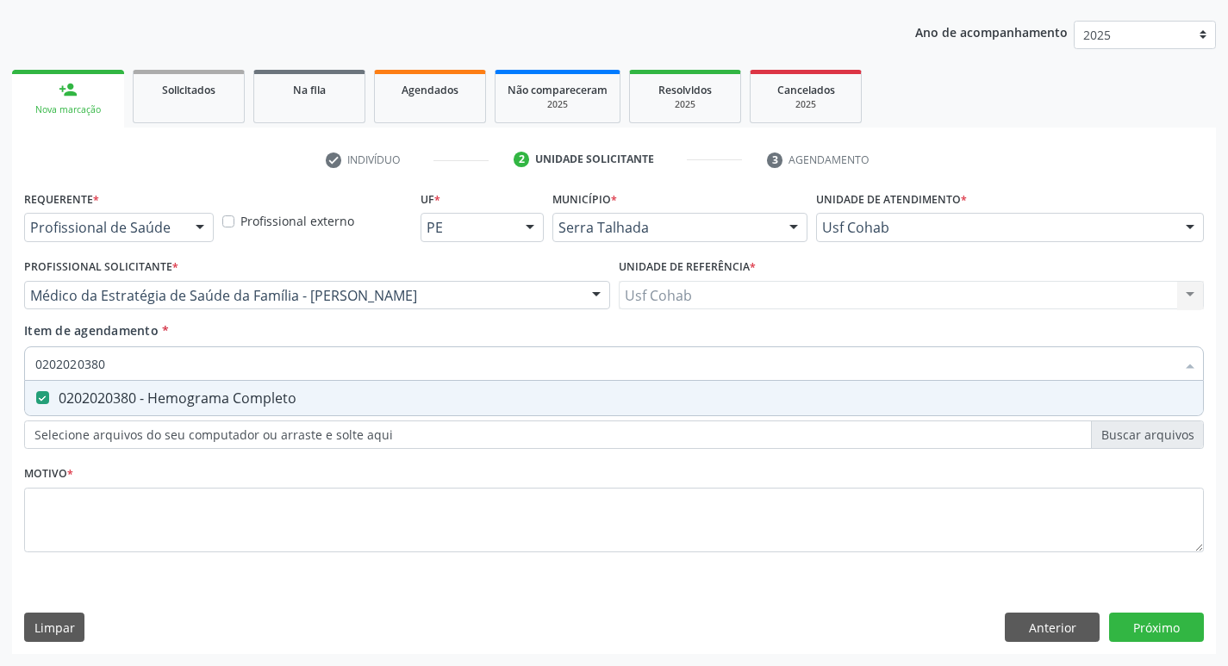
click at [0, 370] on div "Acompanhamento Acompanhe a situação das marcações correntes e finalizadas Relat…" at bounding box center [614, 286] width 1228 height 759
checkbox Completo "false"
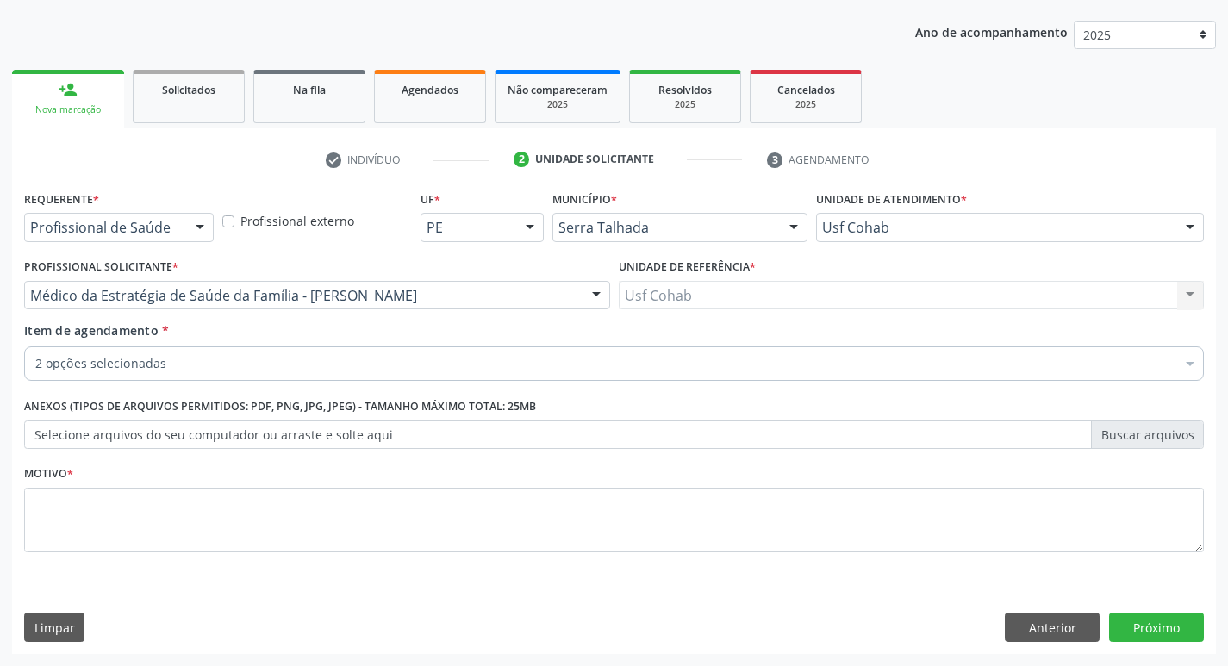
checkbox Urina "true"
checkbox Completo "true"
checkbox Voz "false"
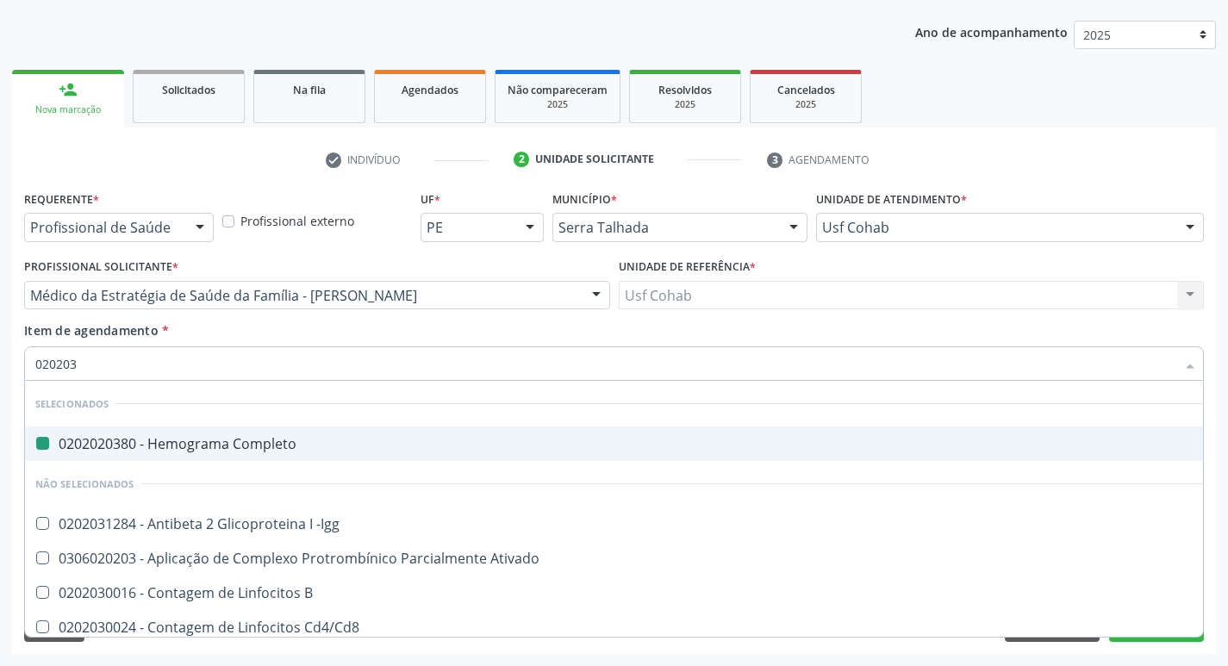
type input "0202030"
checkbox Completo "false"
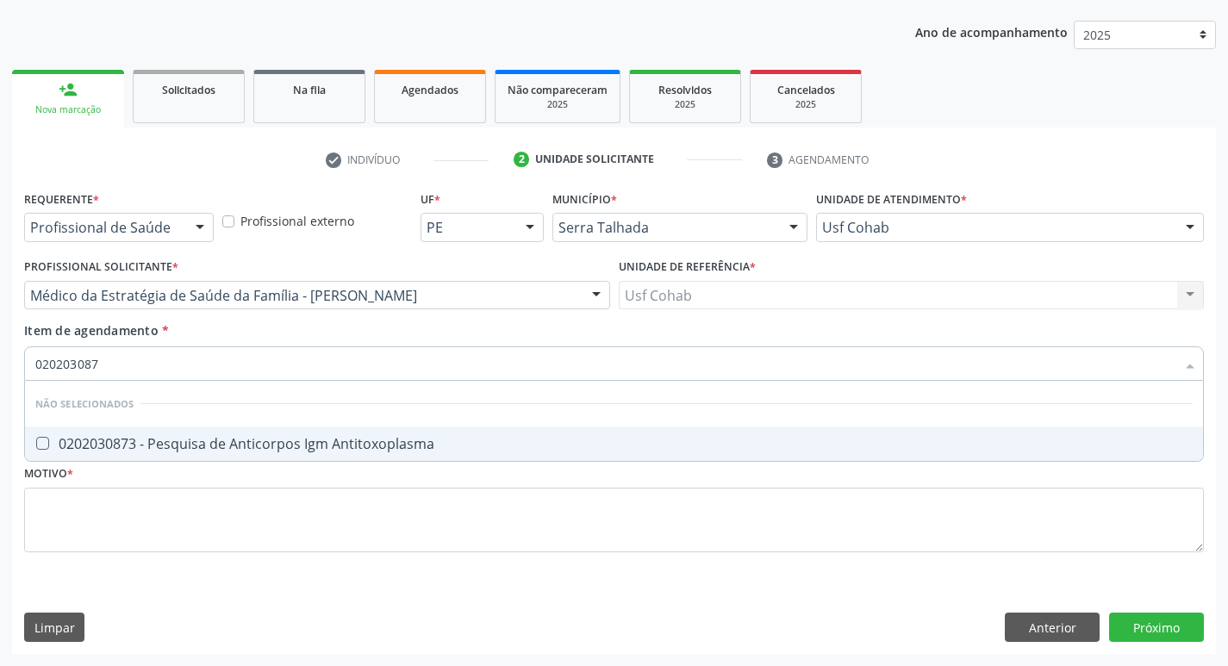
type input "0202030873"
click at [39, 444] on Antitoxoplasma at bounding box center [42, 443] width 13 height 13
click at [36, 444] on Antitoxoplasma "checkbox" at bounding box center [30, 443] width 11 height 11
checkbox Antitoxoplasma "true"
drag, startPoint x: 121, startPoint y: 358, endPoint x: 0, endPoint y: 367, distance: 121.0
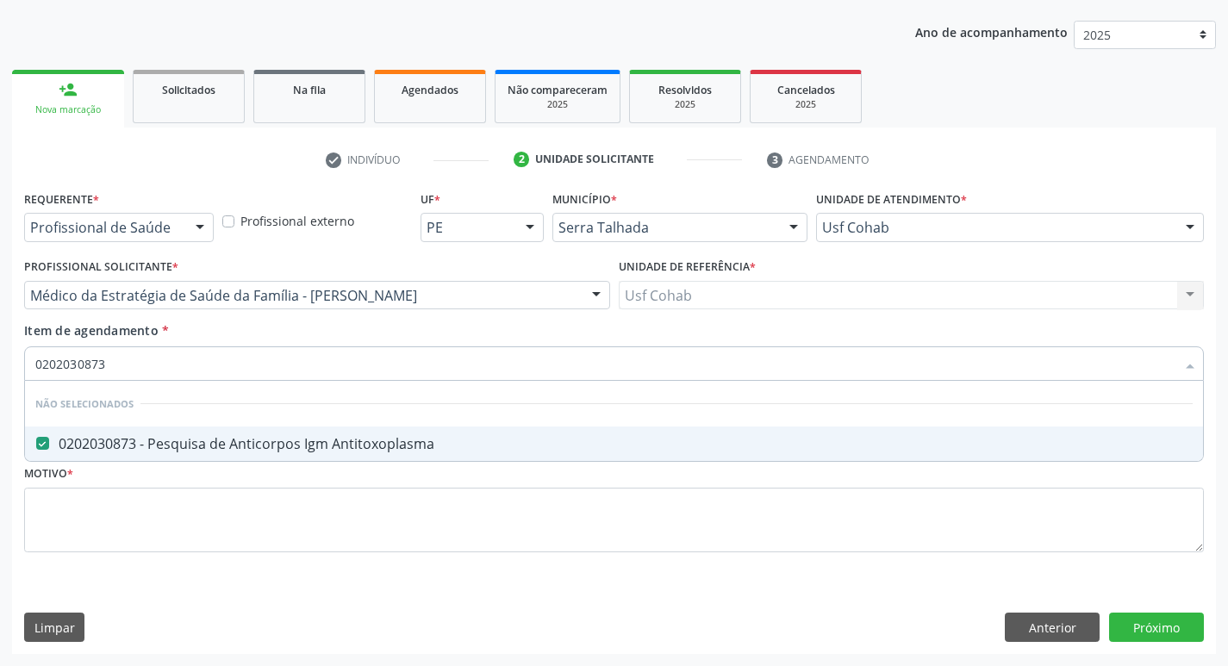
click at [0, 367] on div "Acompanhamento Acompanhe a situação das marcações correntes e finalizadas Relat…" at bounding box center [614, 286] width 1228 height 759
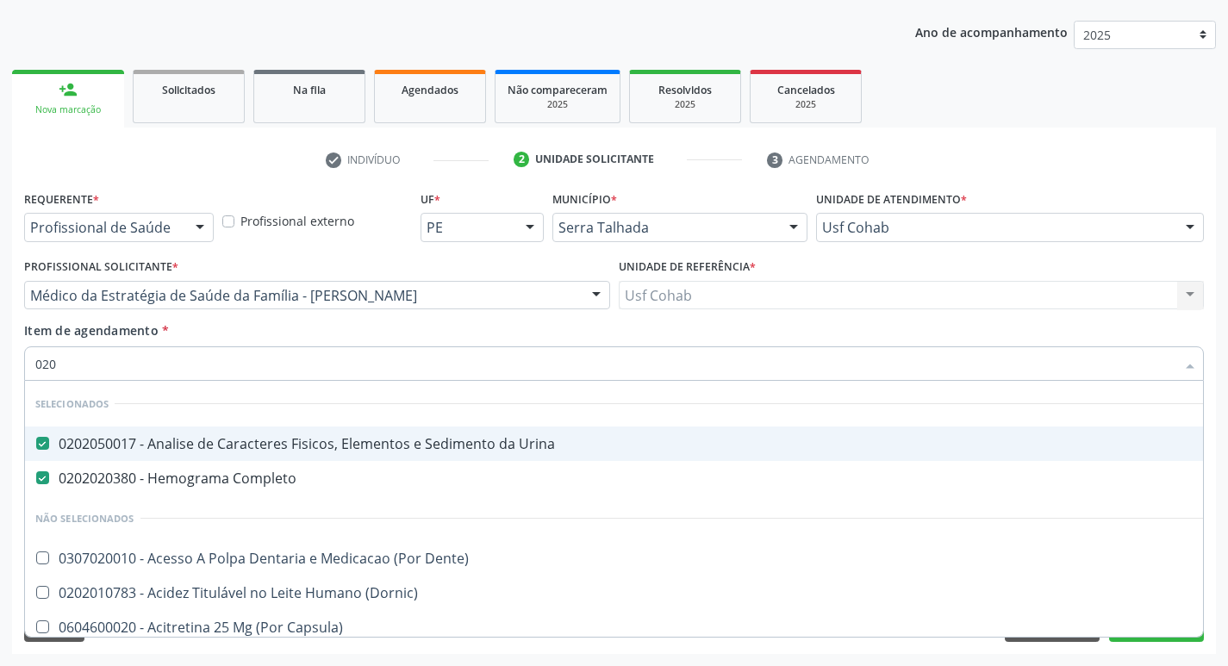
type input "0202"
checkbox Coagulação "true"
type input "02020"
checkbox Parceria\) "true"
checkbox Antitoxoplasma "false"
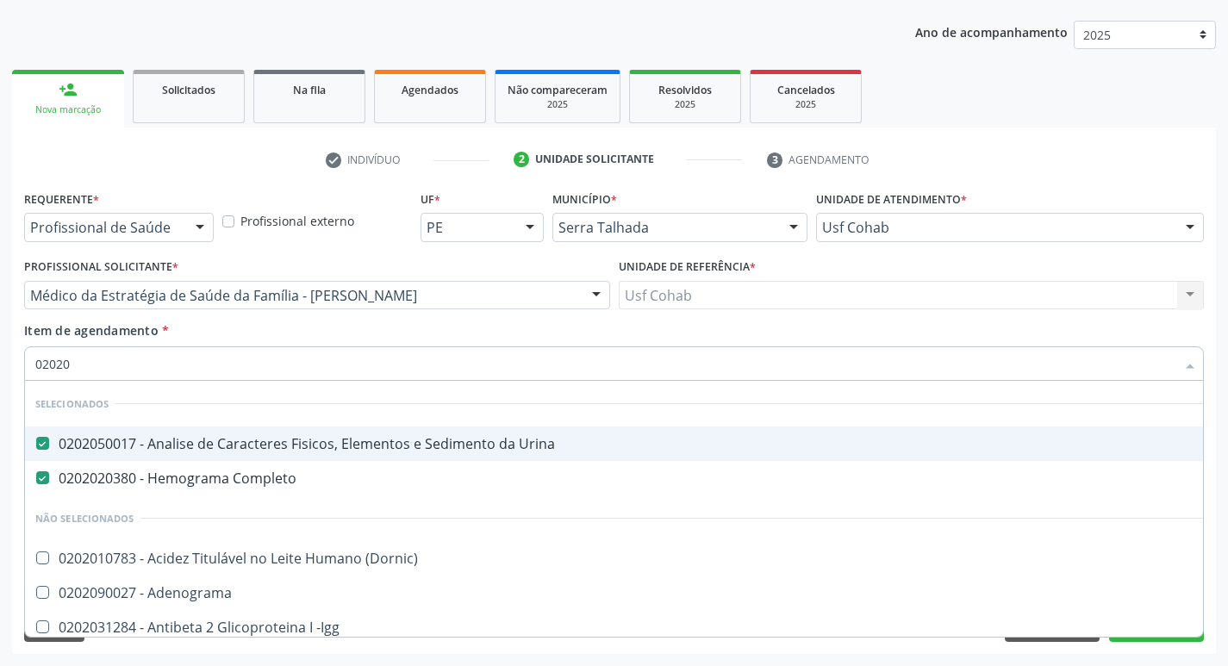
type input "020203"
checkbox Cadmio "true"
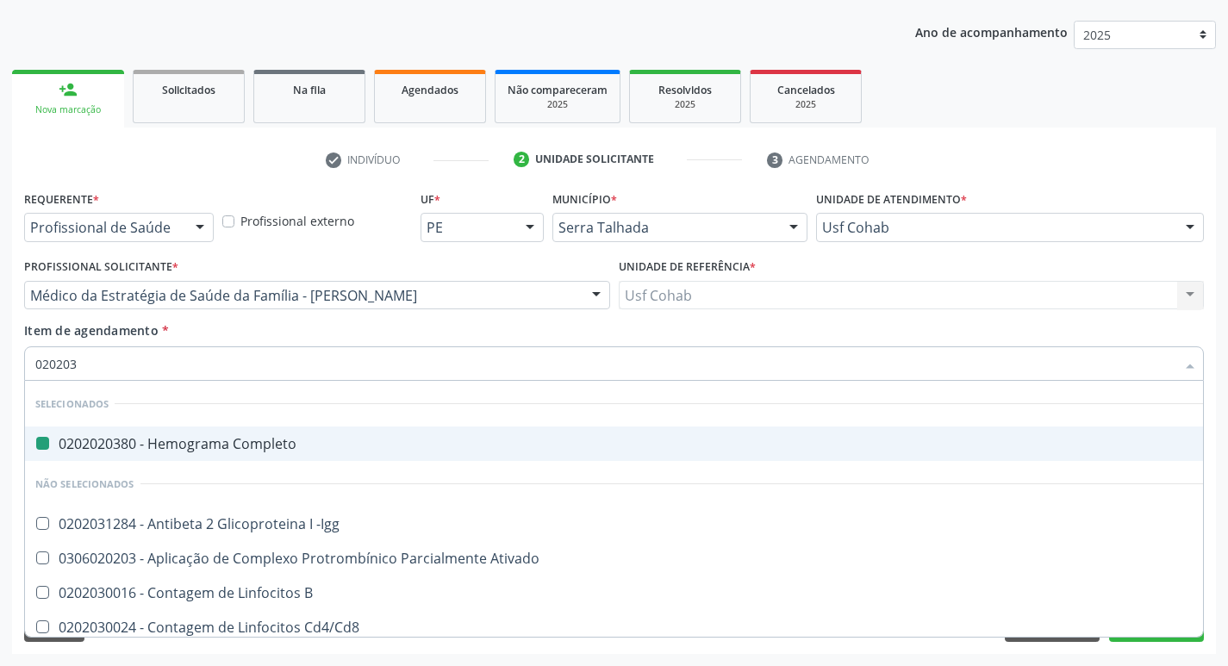
type input "0202030"
checkbox Completo "false"
checkbox 70\) "true"
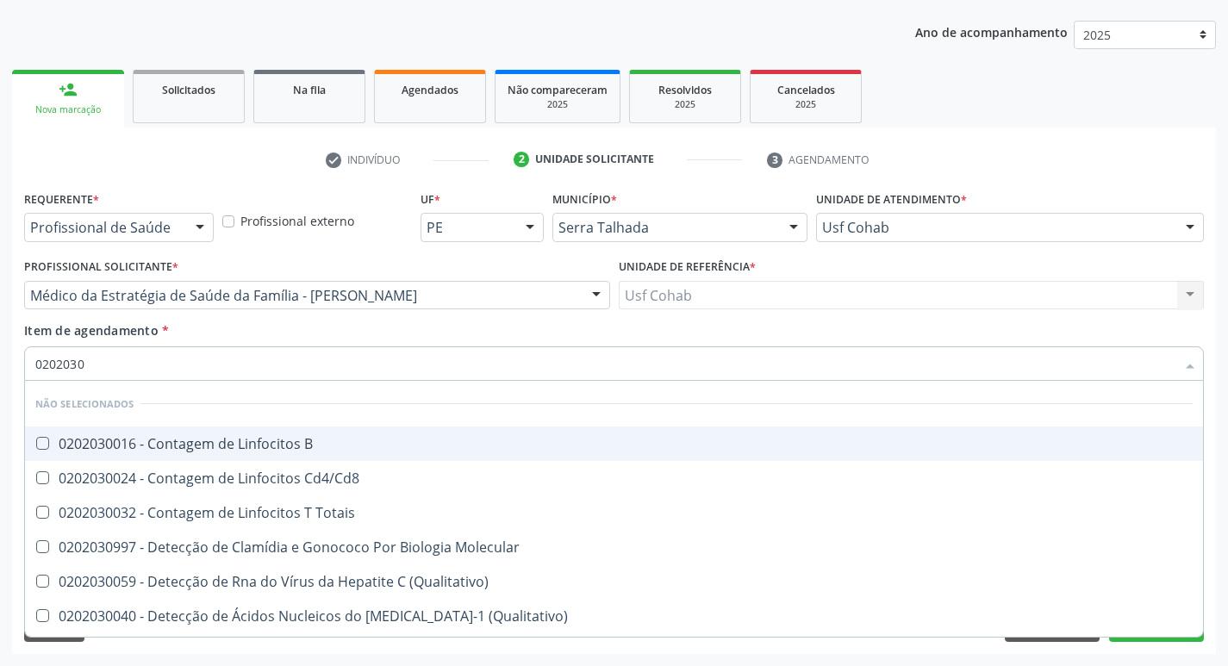
type input "02020308"
checkbox \(Ch50\) "true"
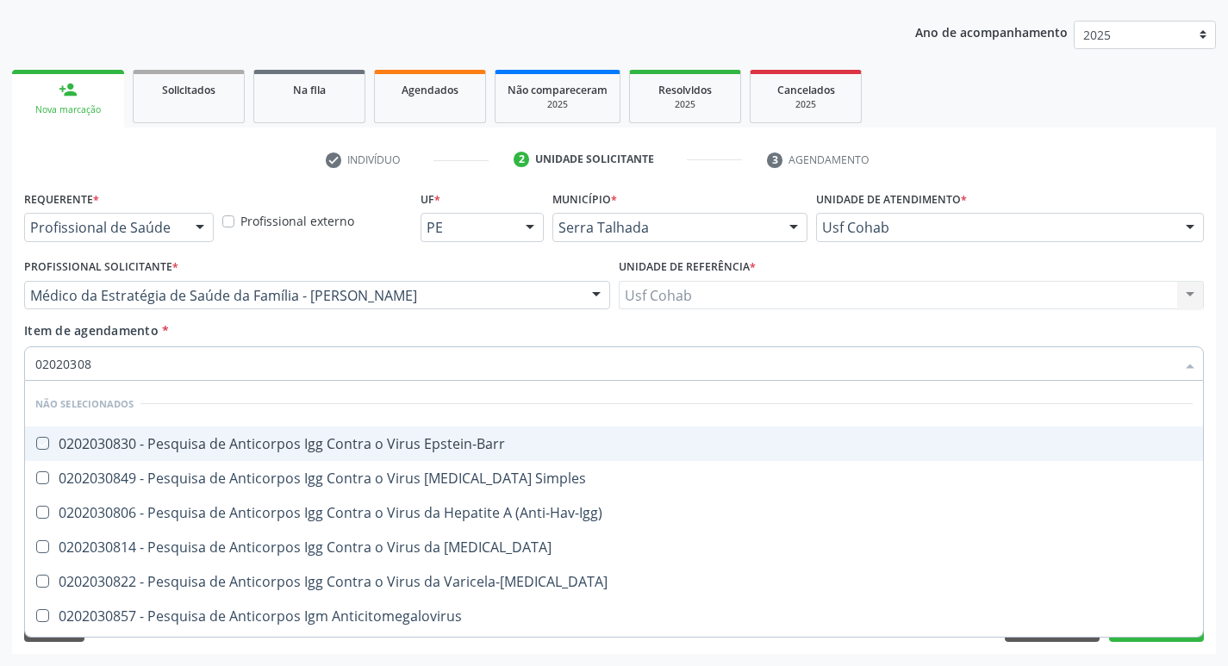
type input "020203087"
checkbox Epstein-Barr "true"
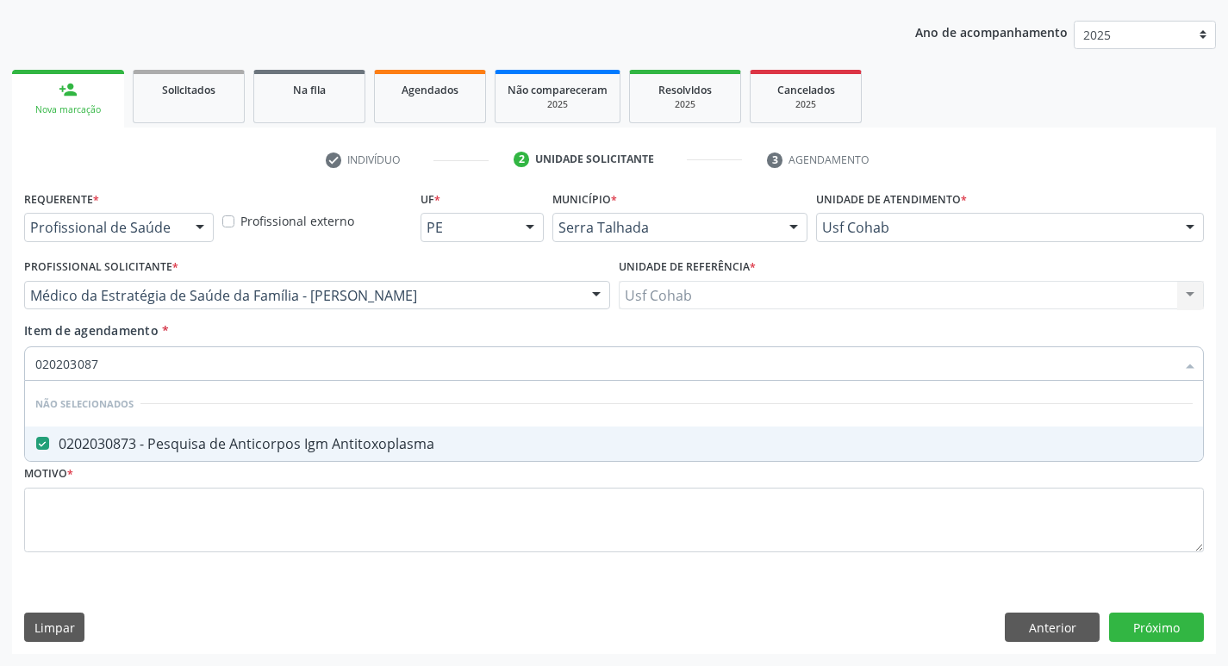
type input "02020308"
checkbox Antitoxoplasma "false"
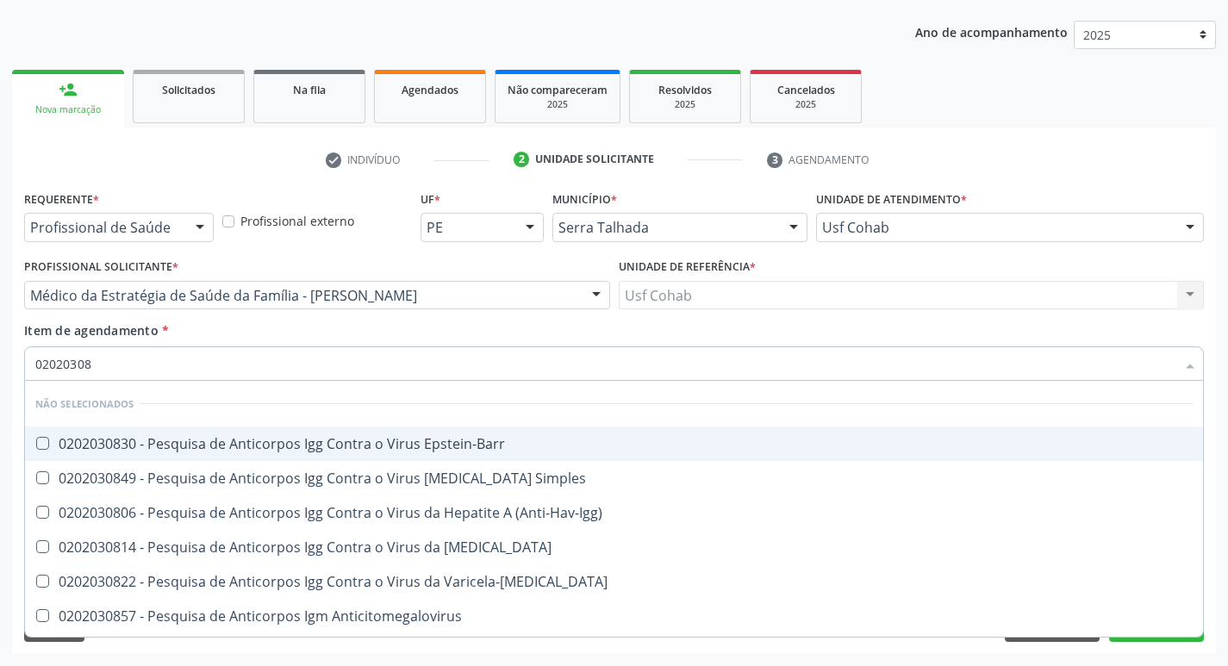
type input "0202030"
checkbox Antitoxoplasma "false"
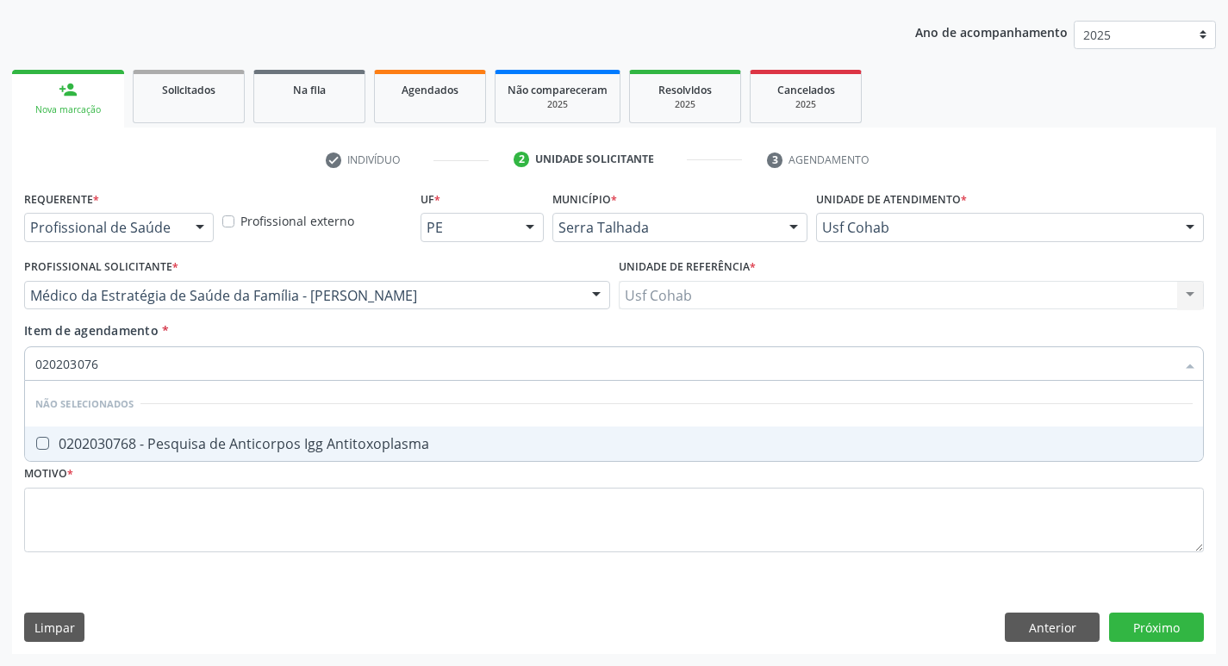
type input "0202030768"
click at [44, 438] on Antitoxoplasma at bounding box center [42, 443] width 13 height 13
click at [36, 438] on Antitoxoplasma "checkbox" at bounding box center [30, 443] width 11 height 11
checkbox Antitoxoplasma "true"
click at [0, 353] on div "Acompanhamento Acompanhe a situação das marcações correntes e finalizadas Relat…" at bounding box center [614, 286] width 1228 height 759
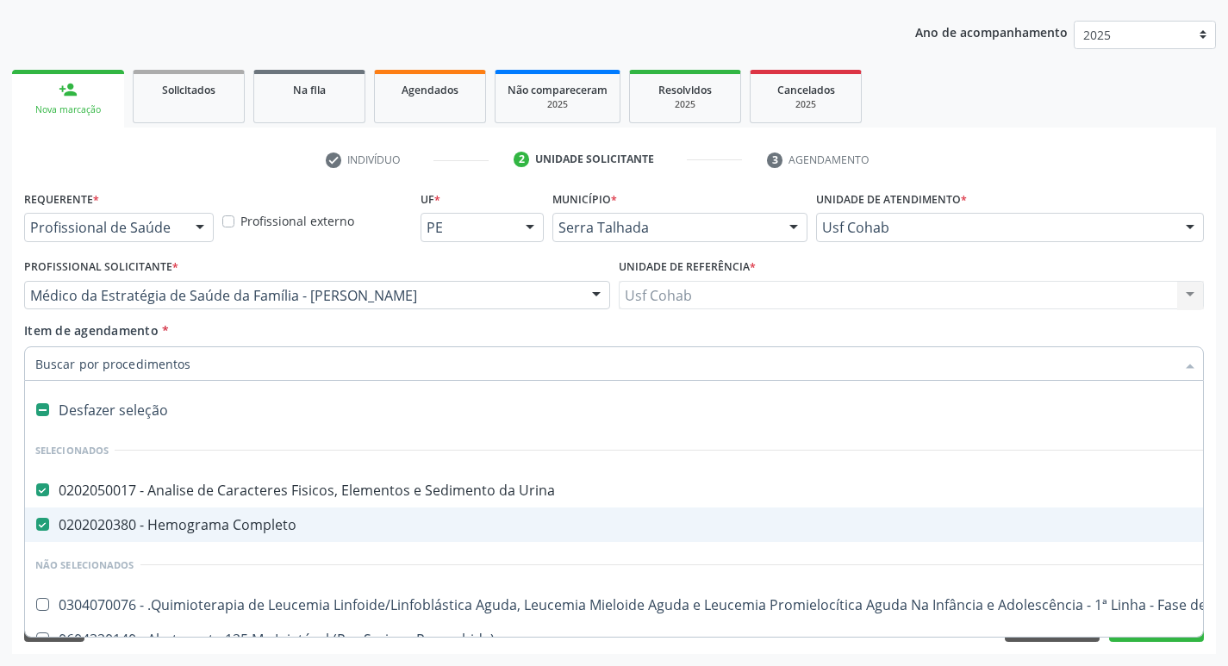
click at [249, 362] on input "Item de agendamento *" at bounding box center [605, 363] width 1140 height 34
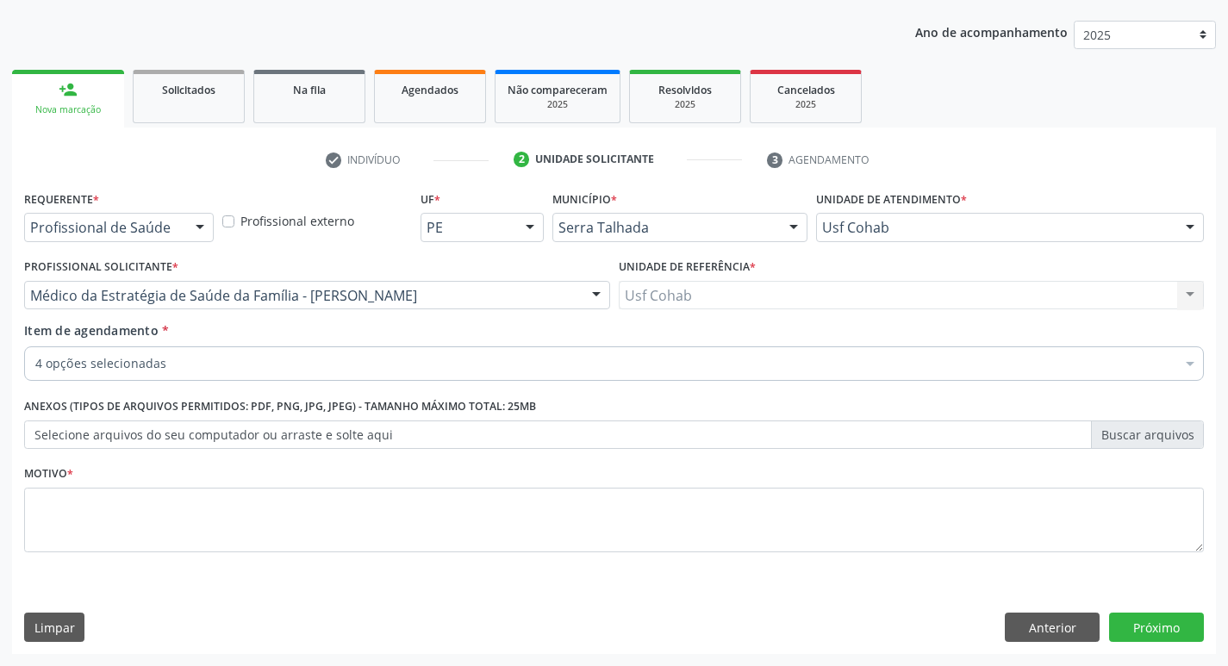
checkbox Antitoxoplasma "true"
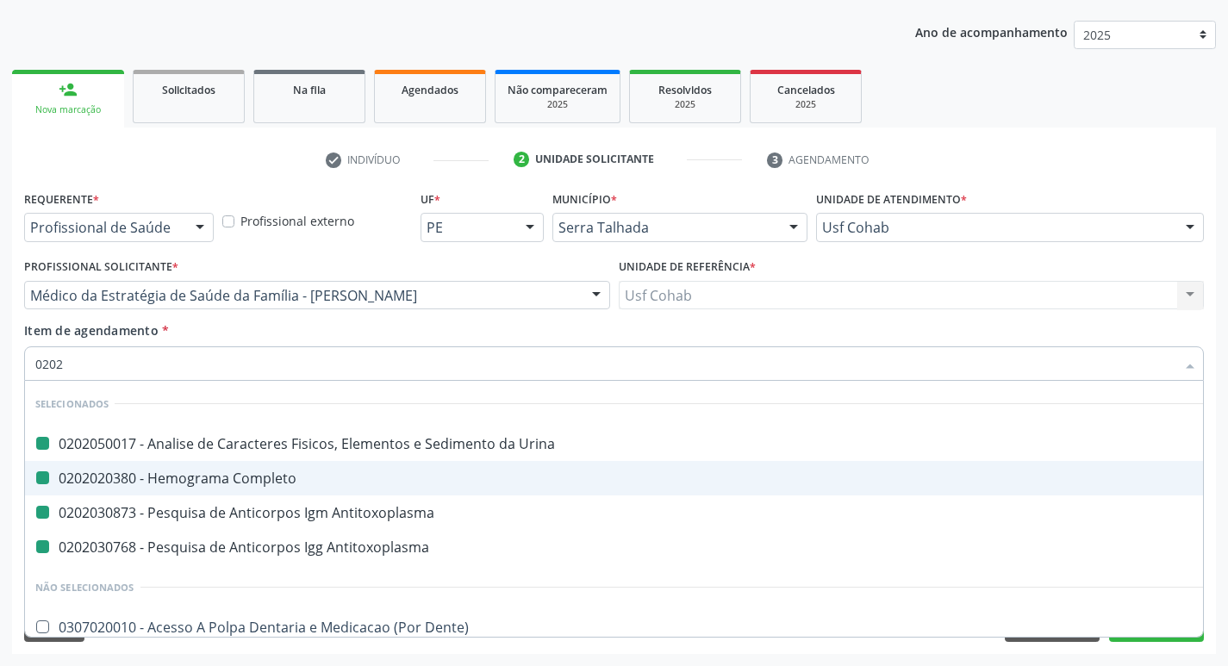
type input "02025"
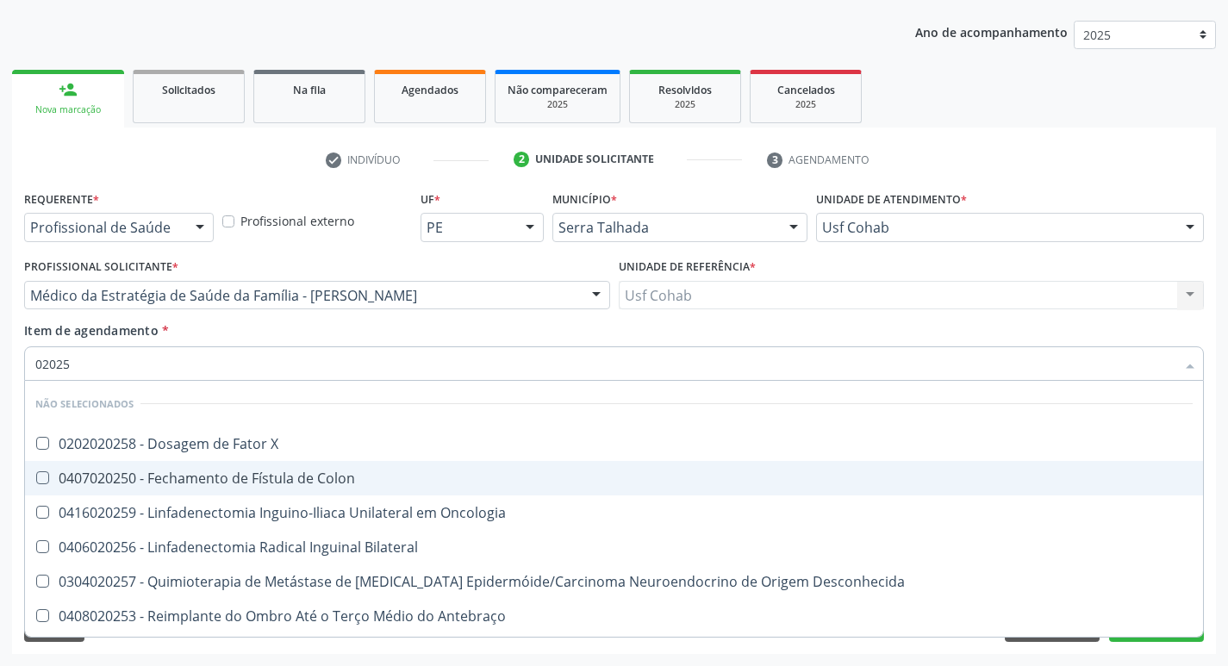
checkbox X "false"
checkbox Colon "false"
checkbox Bilateral "false"
checkbox Oncologia "false"
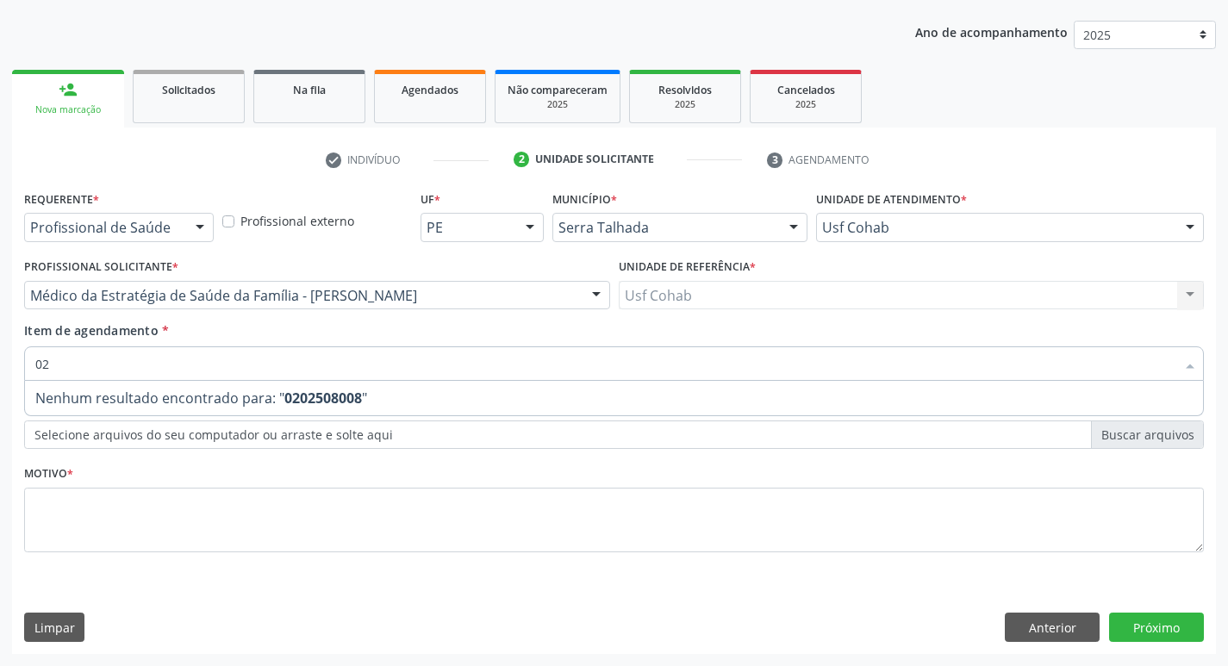
type input "0"
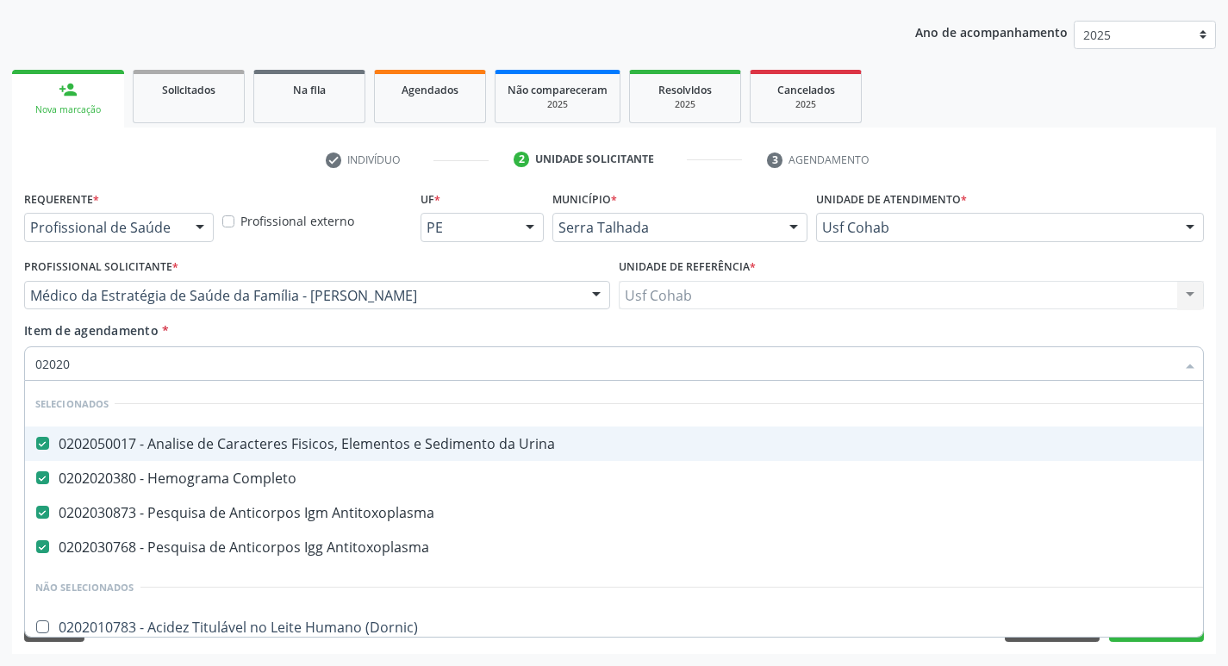
type input "020208"
checkbox Urina "false"
checkbox Completo "false"
checkbox Antitoxoplasma "false"
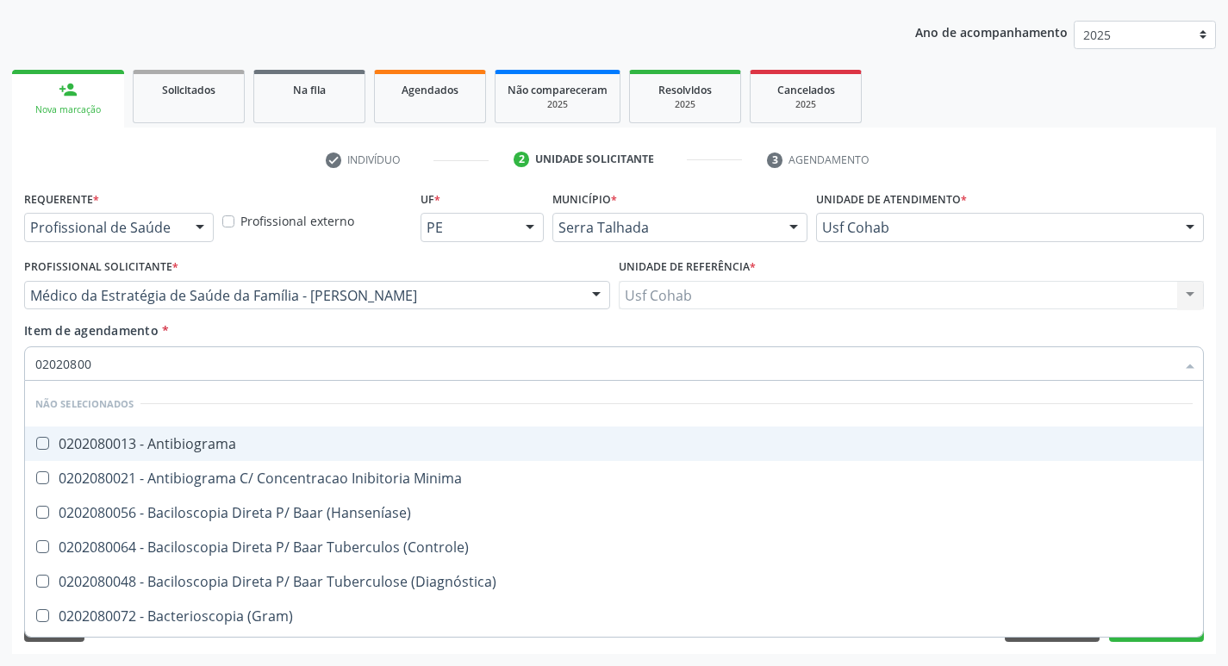
type input "020208008"
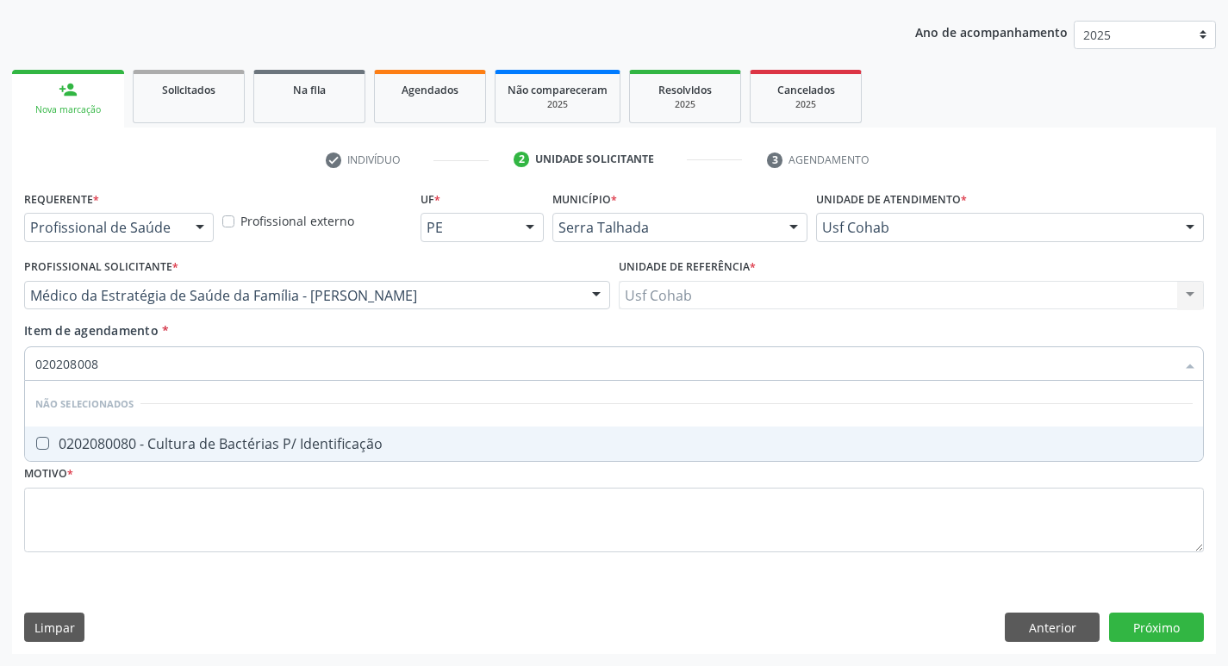
click at [47, 442] on Identificação at bounding box center [42, 443] width 13 height 13
click at [36, 442] on Identificação "checkbox" at bounding box center [30, 443] width 11 height 11
checkbox Identificação "true"
drag, startPoint x: 130, startPoint y: 360, endPoint x: 0, endPoint y: 359, distance: 130.1
click at [0, 359] on div "Acompanhamento Acompanhe a situação das marcações correntes e finalizadas Relat…" at bounding box center [614, 286] width 1228 height 759
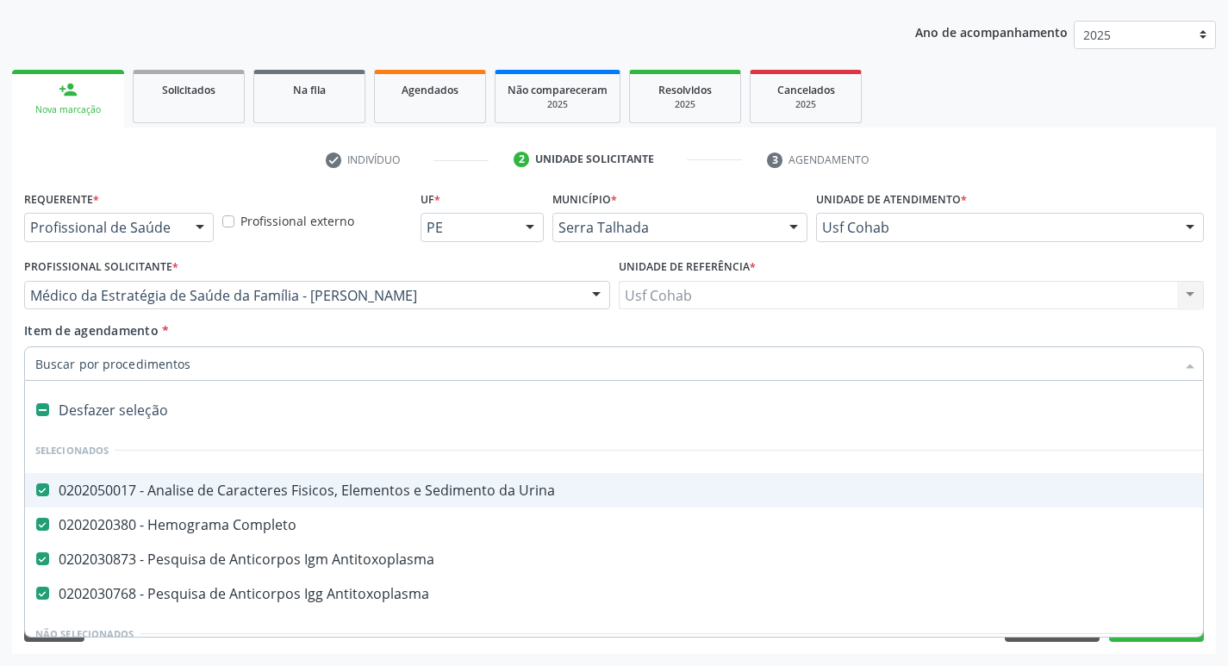
click at [16, 372] on div "Requerente * Profissional de Saúde Profissional de Saúde Paciente Nenhum result…" at bounding box center [614, 420] width 1204 height 468
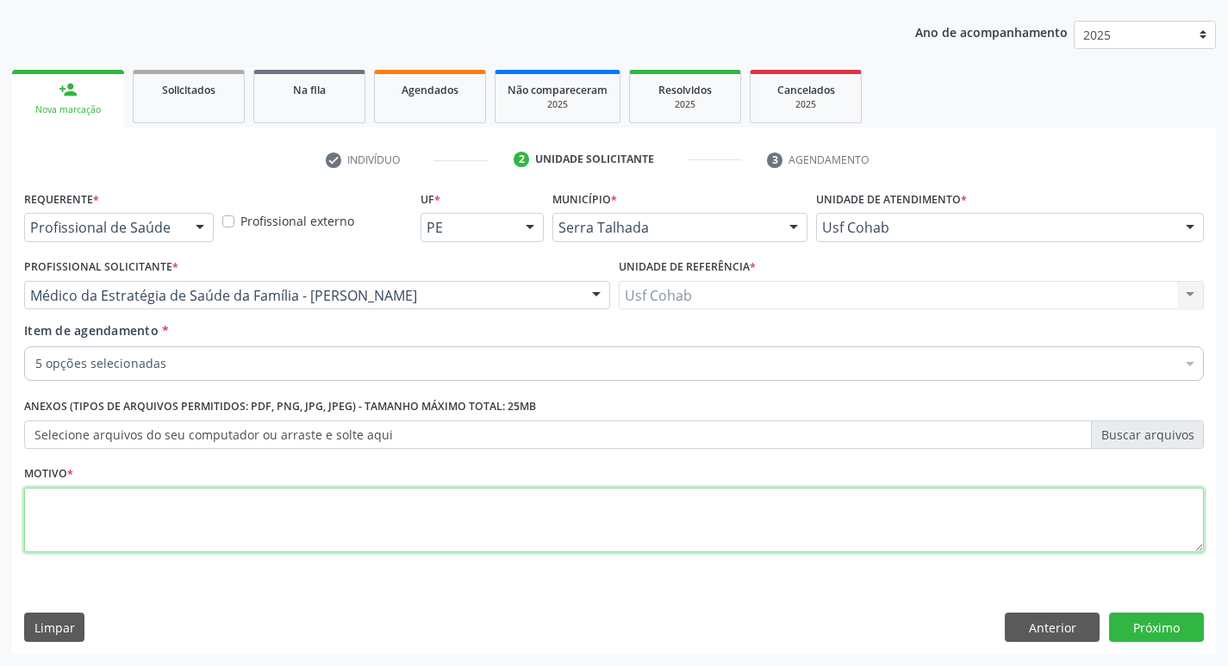
click at [77, 502] on textarea at bounding box center [613, 520] width 1179 height 65
type textarea "gestante"
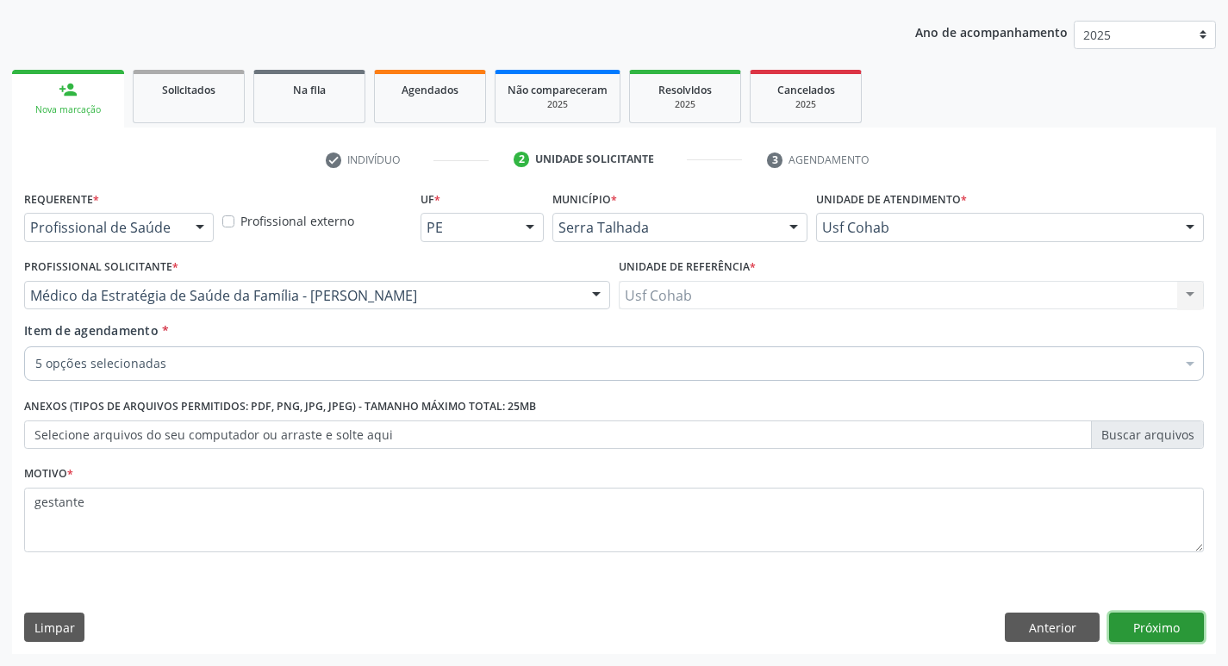
click at [1158, 623] on button "Próximo" at bounding box center [1156, 627] width 95 height 29
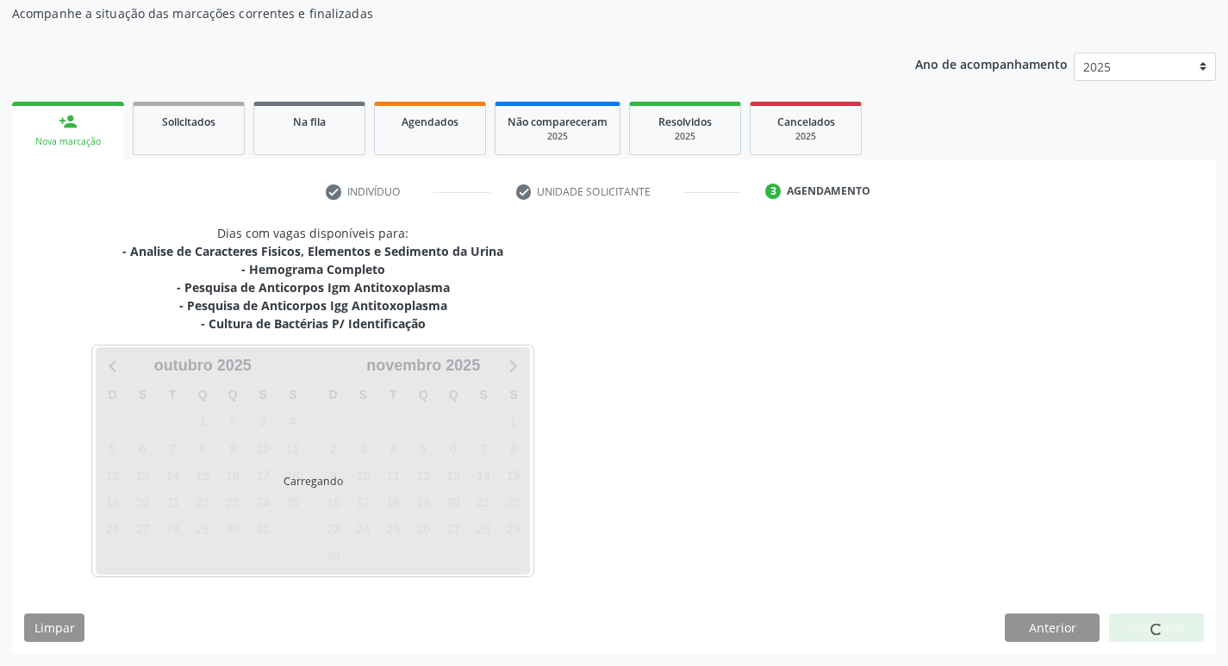
scroll to position [156, 0]
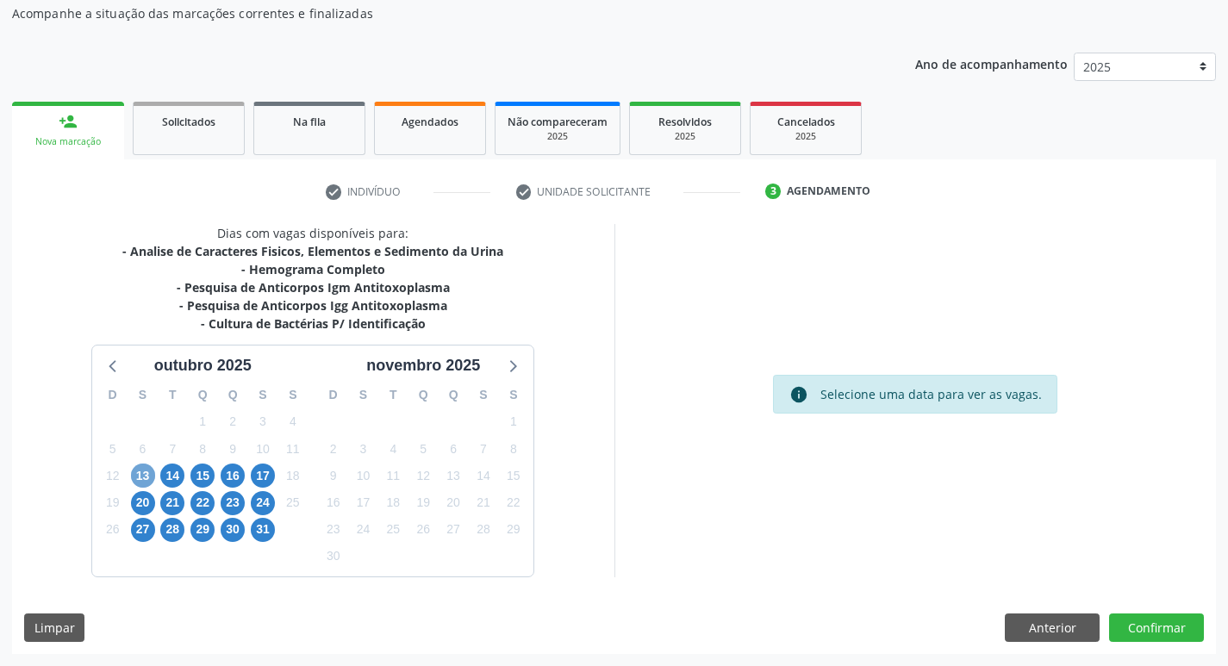
click at [138, 476] on span "13" at bounding box center [143, 476] width 24 height 24
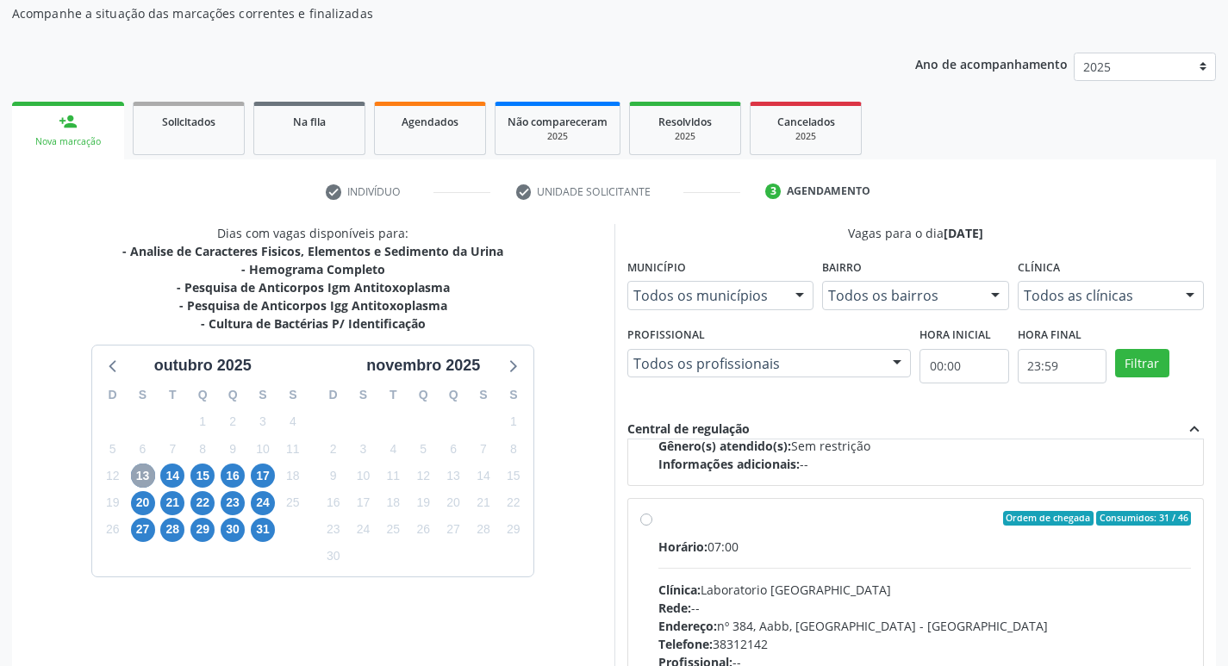
scroll to position [875, 0]
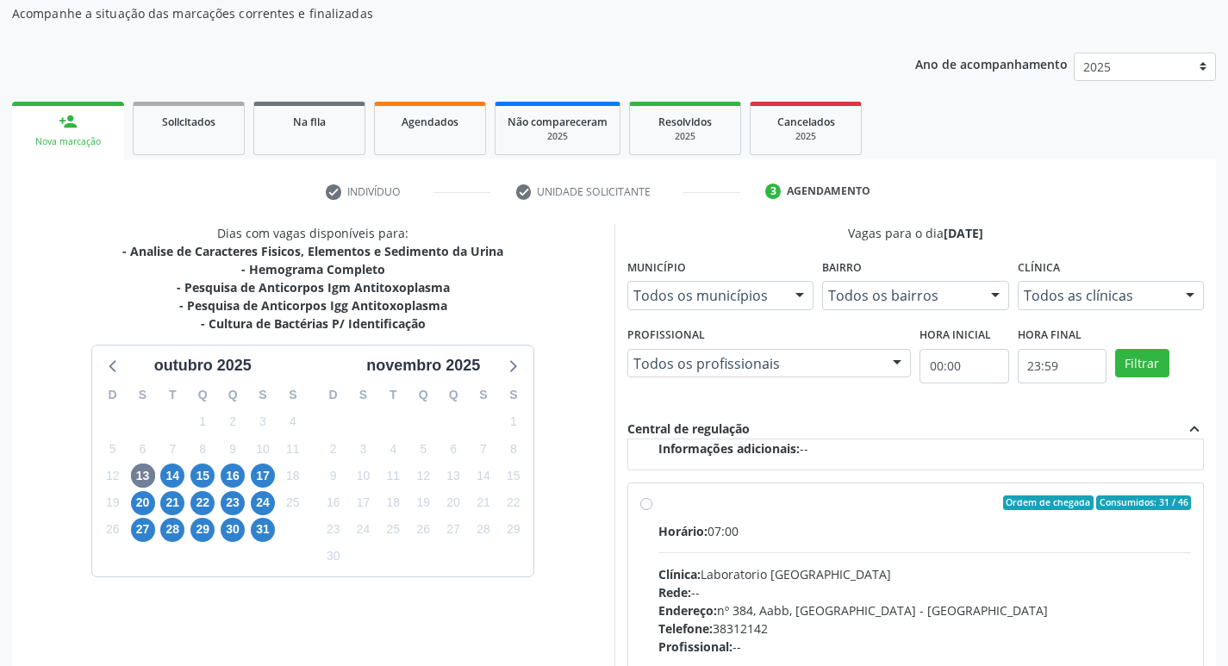
click at [658, 509] on label "Ordem de chegada Consumidos: 31 / 46 Horário: 07:00 Clínica: Laboratorio Sao Fr…" at bounding box center [924, 627] width 533 height 264
click at [645, 509] on input "Ordem de chegada Consumidos: 31 / 46 Horário: 07:00 Clínica: Laboratorio Sao Fr…" at bounding box center [646, 503] width 12 height 16
radio input "true"
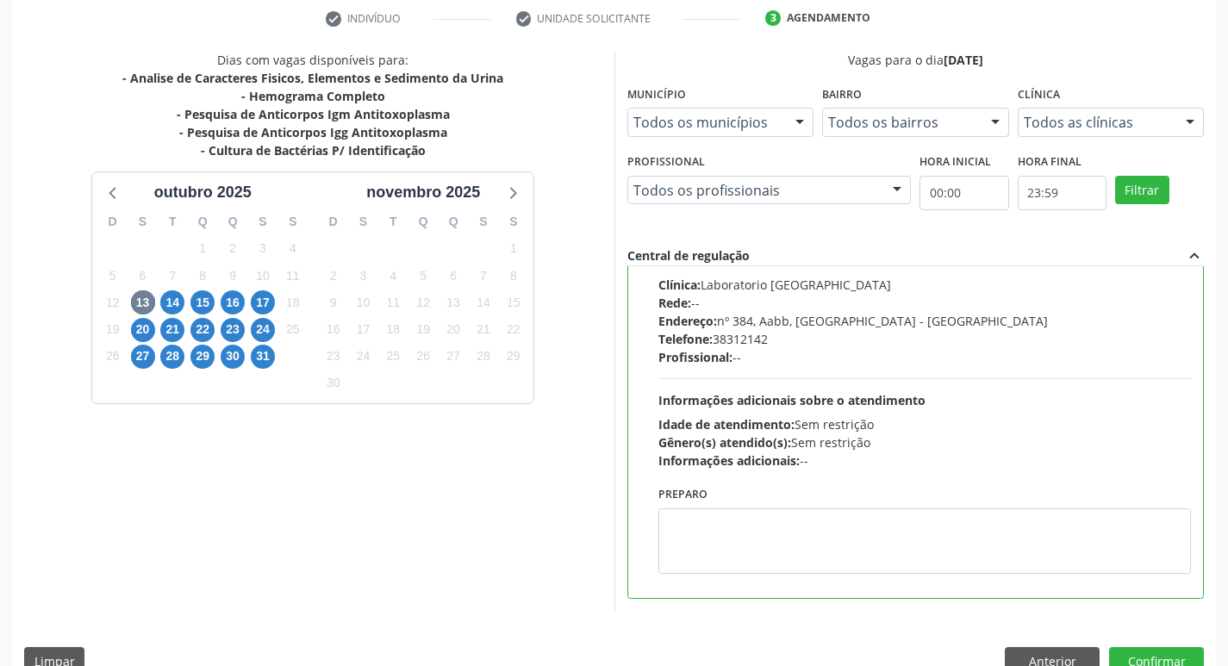
scroll to position [364, 0]
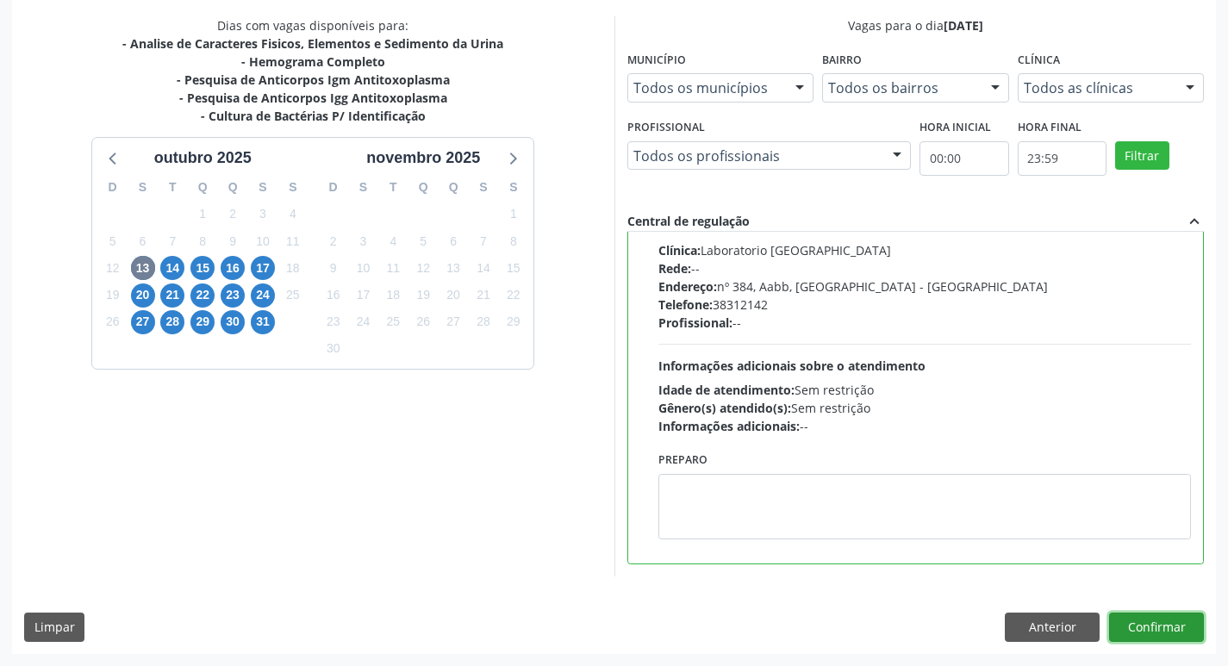
click at [1154, 630] on button "Confirmar" at bounding box center [1156, 627] width 95 height 29
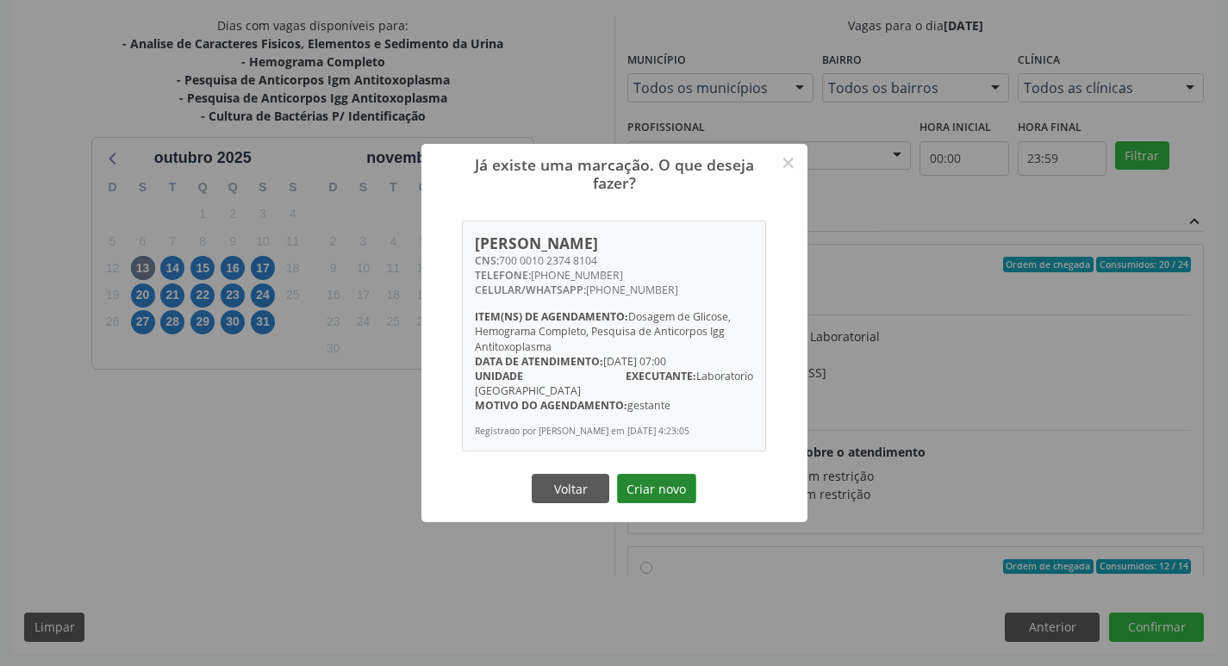
scroll to position [992, 0]
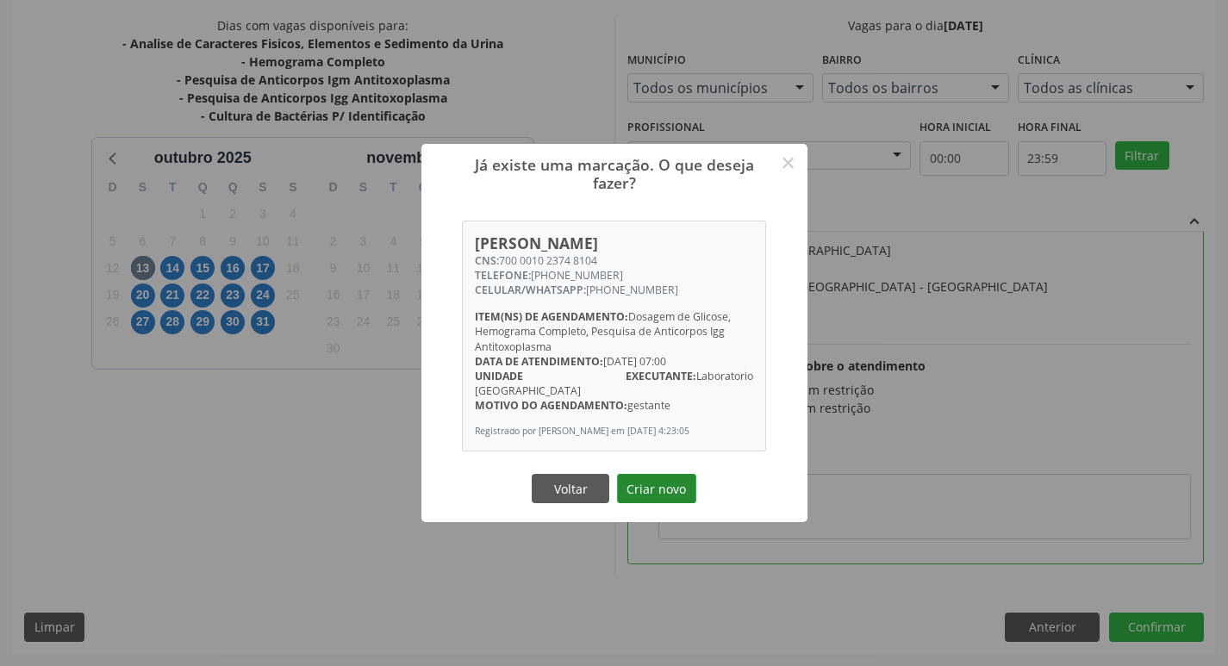
click at [656, 485] on button "Criar novo" at bounding box center [656, 488] width 79 height 29
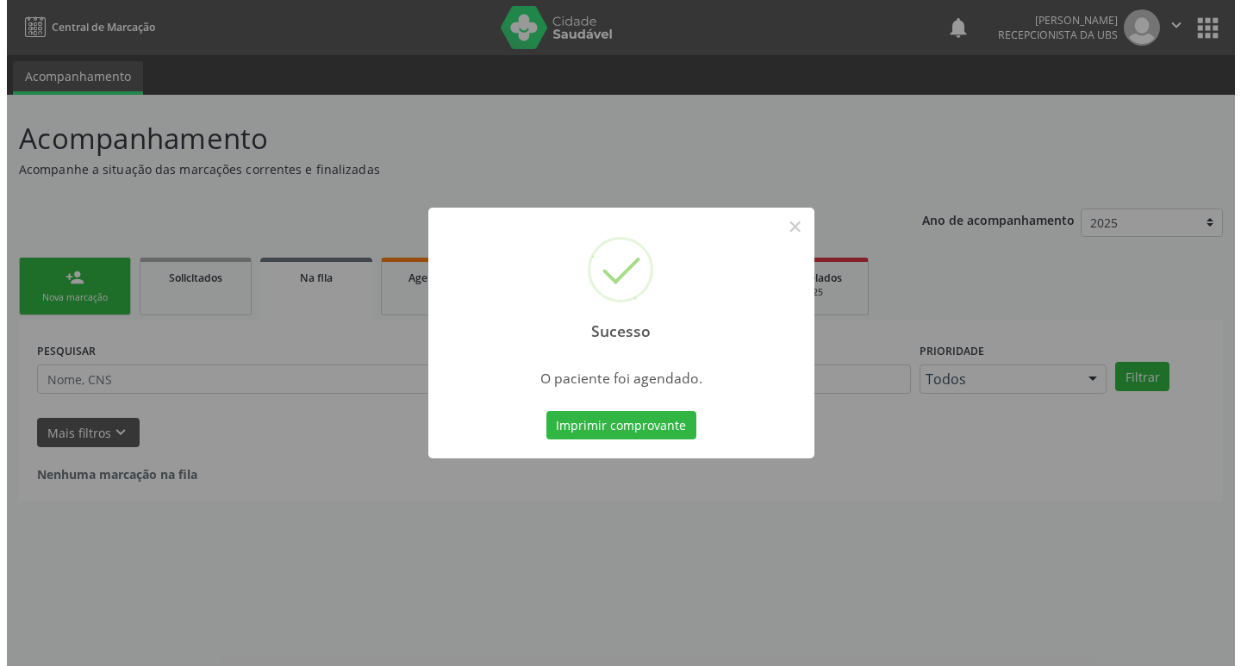
scroll to position [0, 0]
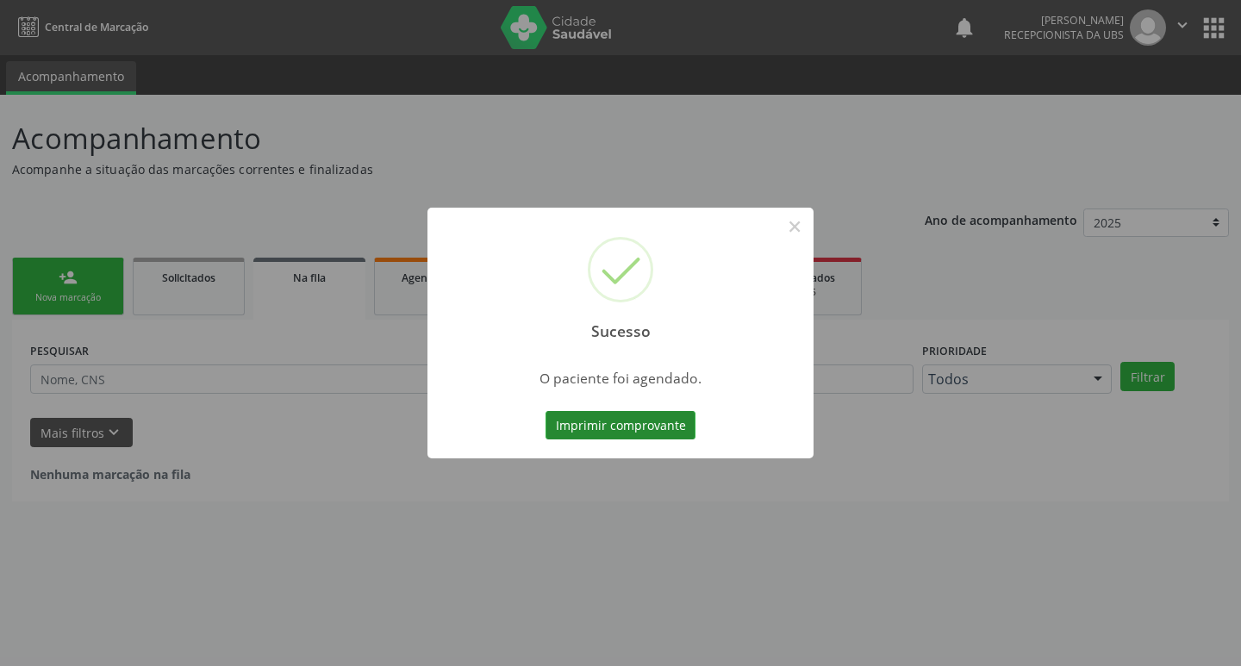
click at [646, 429] on button "Imprimir comprovante" at bounding box center [620, 425] width 150 height 29
